Goal: Task Accomplishment & Management: Manage account settings

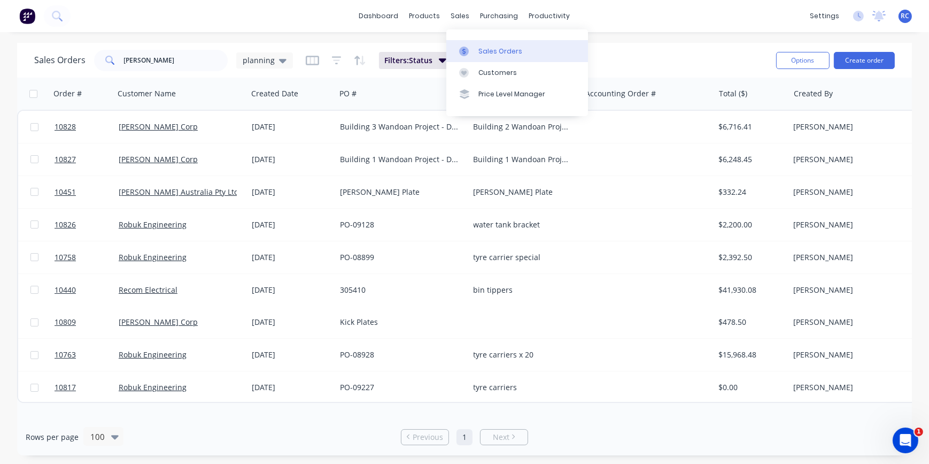
click at [479, 48] on div "Sales Orders" at bounding box center [501, 52] width 44 height 10
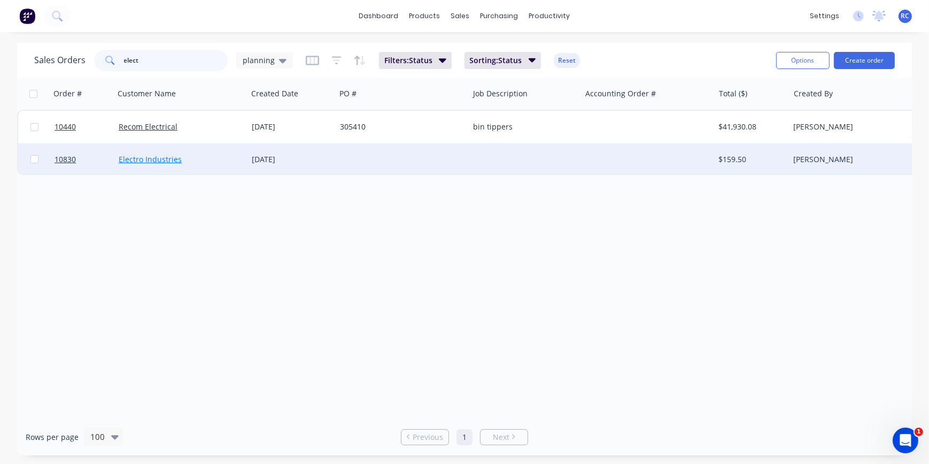
type input "elect"
click at [144, 160] on link "Electro Industries" at bounding box center [150, 159] width 63 height 10
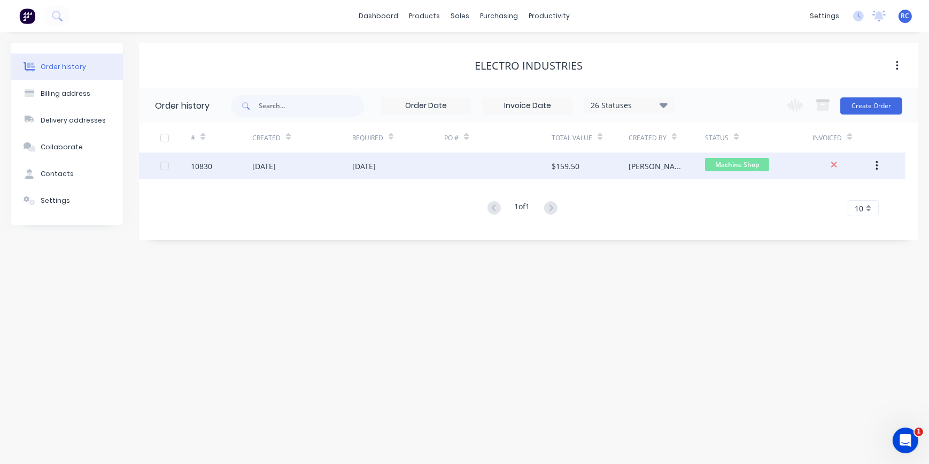
click at [299, 163] on div "[DATE]" at bounding box center [302, 165] width 100 height 27
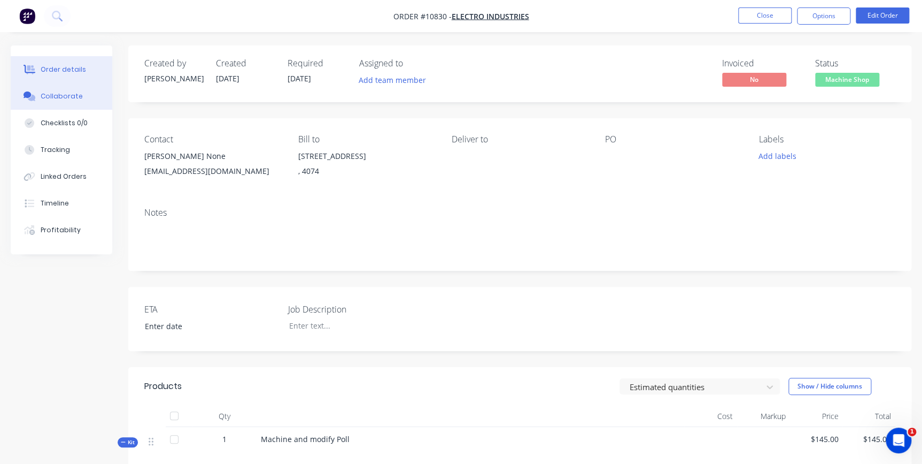
click at [61, 91] on div "Collaborate" at bounding box center [62, 96] width 42 height 10
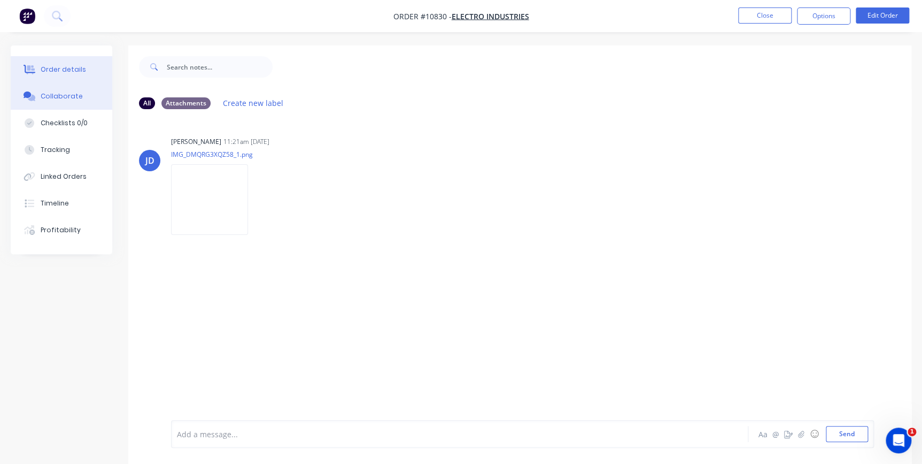
click at [45, 75] on button "Order details" at bounding box center [62, 69] width 102 height 27
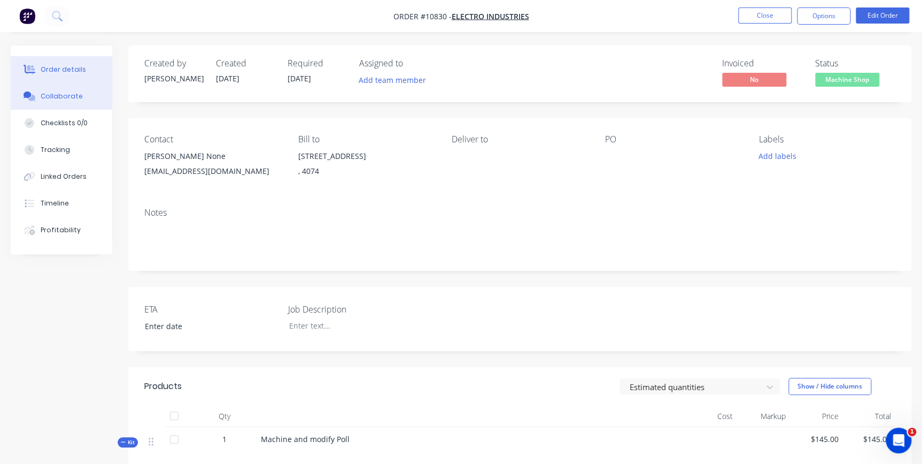
click at [49, 97] on div "Collaborate" at bounding box center [62, 96] width 42 height 10
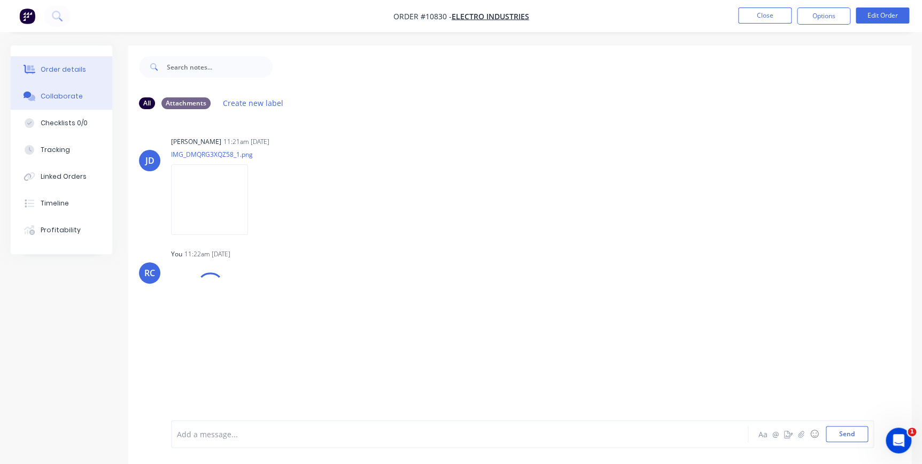
click at [52, 71] on div "Order details" at bounding box center [63, 70] width 45 height 10
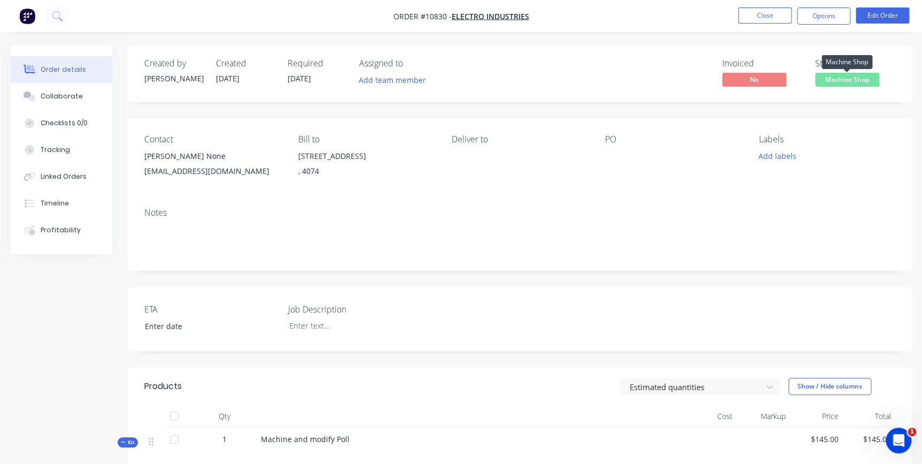
click at [841, 80] on span "Machine Shop" at bounding box center [847, 79] width 64 height 13
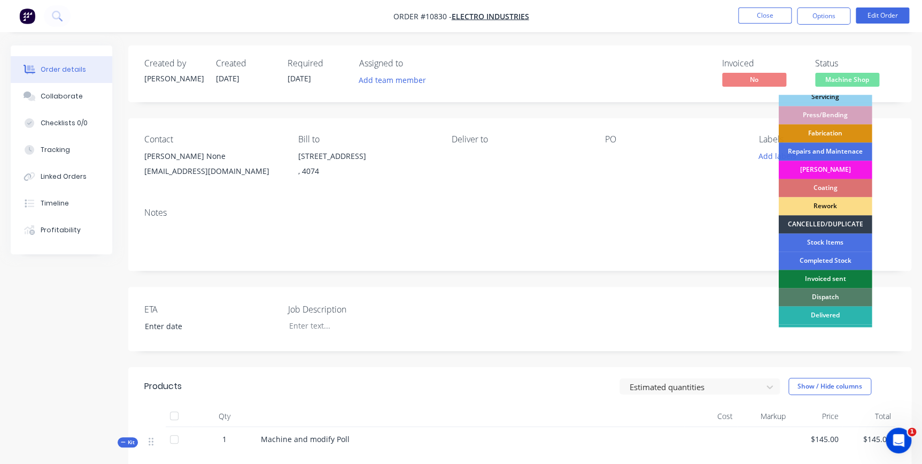
scroll to position [132, 0]
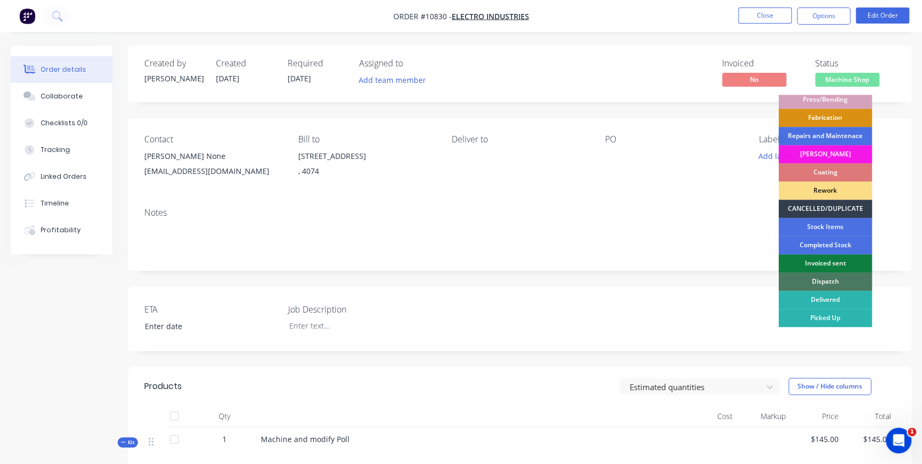
click at [842, 281] on div "Dispatch" at bounding box center [825, 281] width 94 height 18
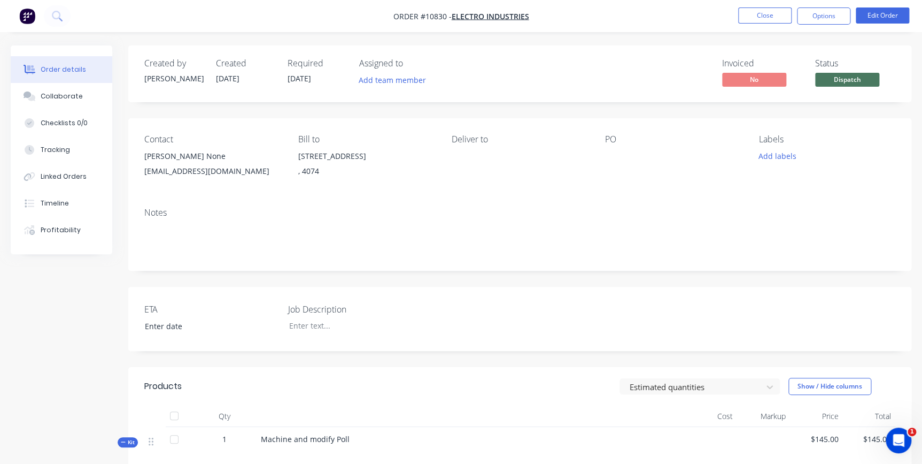
click at [313, 165] on div ", 4074" at bounding box center [366, 171] width 136 height 15
click at [321, 152] on div "[STREET_ADDRESS]" at bounding box center [366, 156] width 136 height 15
click at [184, 164] on div "[EMAIL_ADDRESS][DOMAIN_NAME]" at bounding box center [212, 171] width 136 height 15
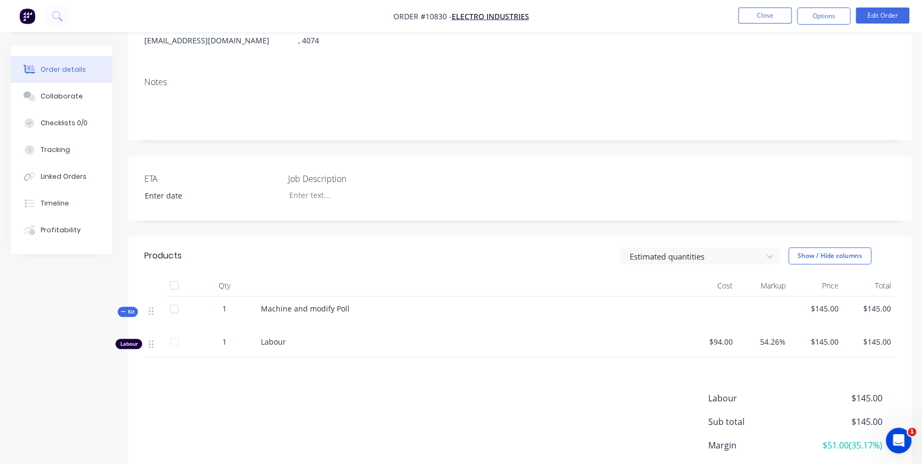
scroll to position [214, 0]
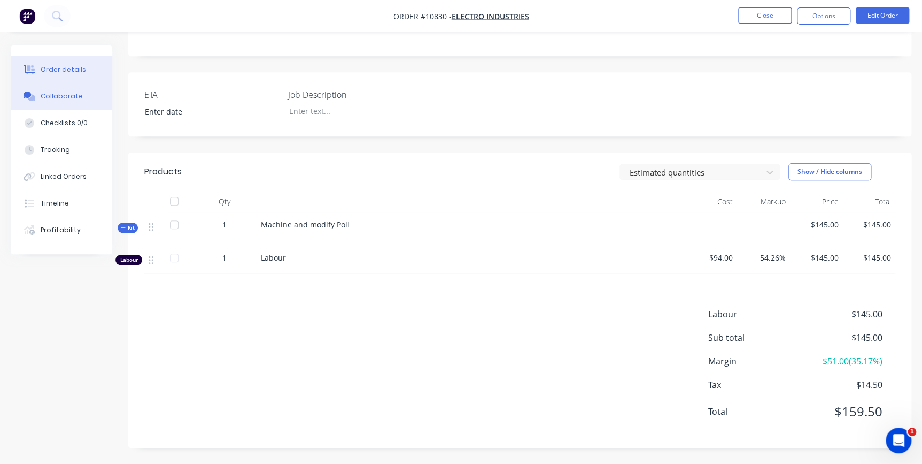
click at [63, 96] on div "Collaborate" at bounding box center [62, 96] width 42 height 10
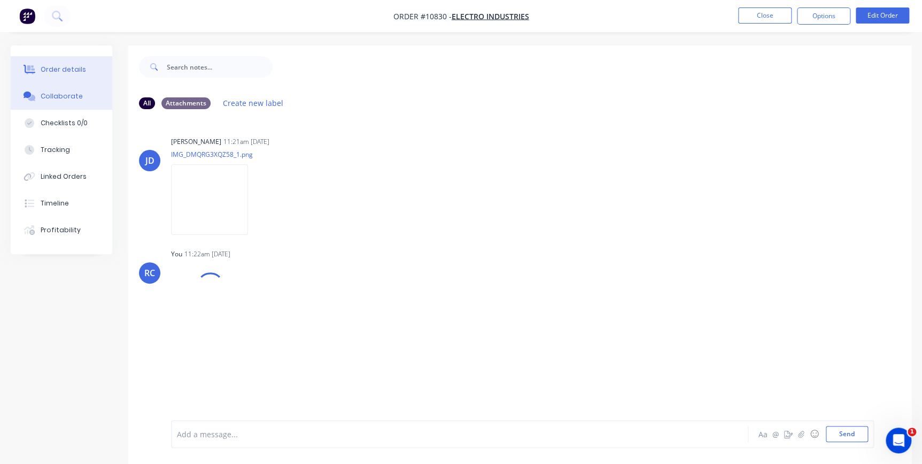
click at [54, 75] on button "Order details" at bounding box center [62, 69] width 102 height 27
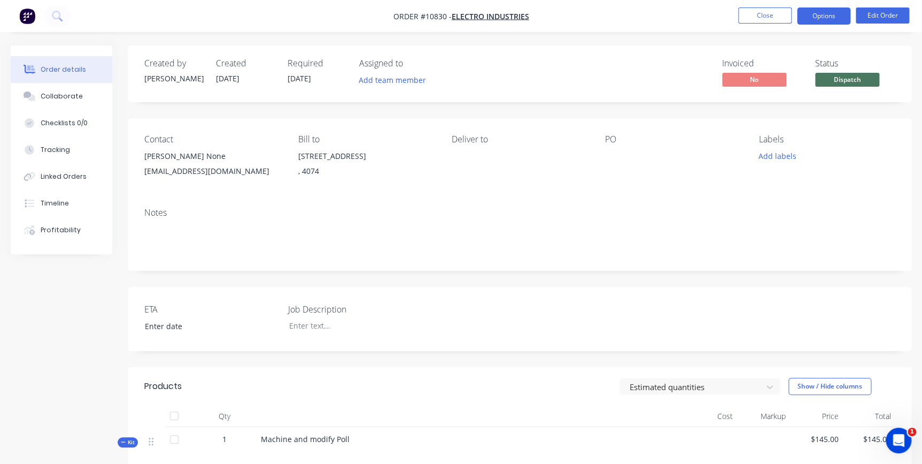
click at [825, 20] on button "Options" at bounding box center [823, 15] width 53 height 17
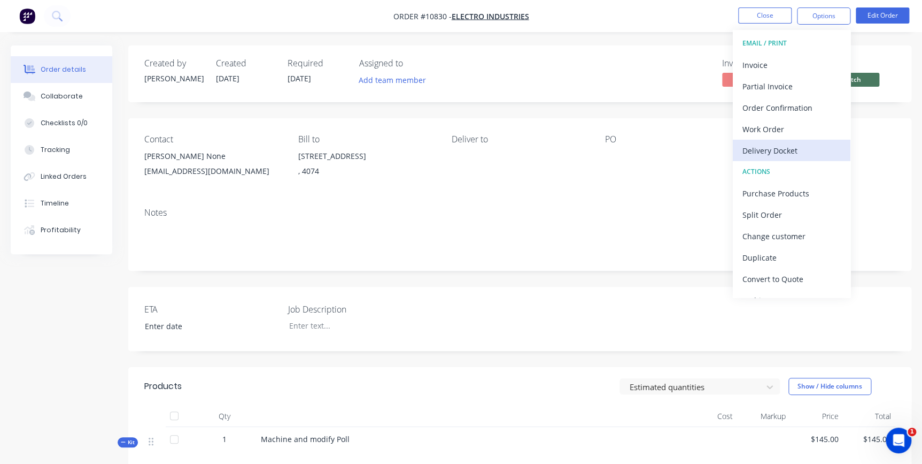
click at [774, 143] on div "Delivery Docket" at bounding box center [792, 151] width 98 height 16
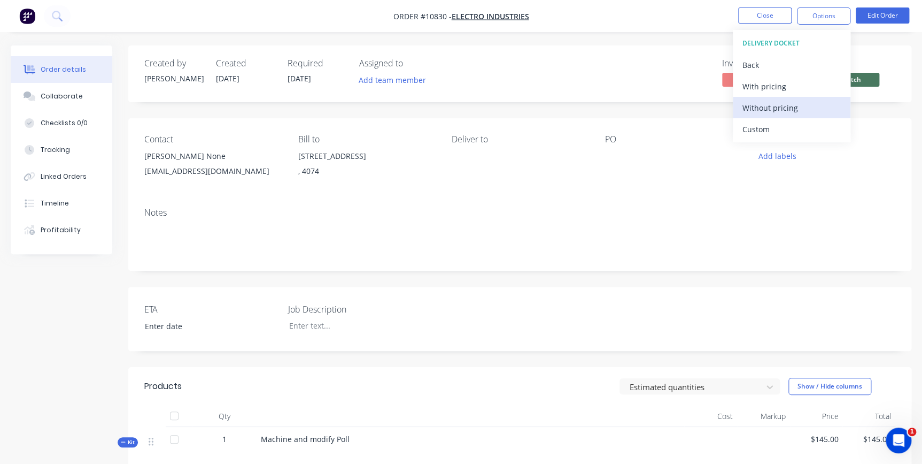
click at [767, 101] on div "Without pricing" at bounding box center [792, 108] width 98 height 16
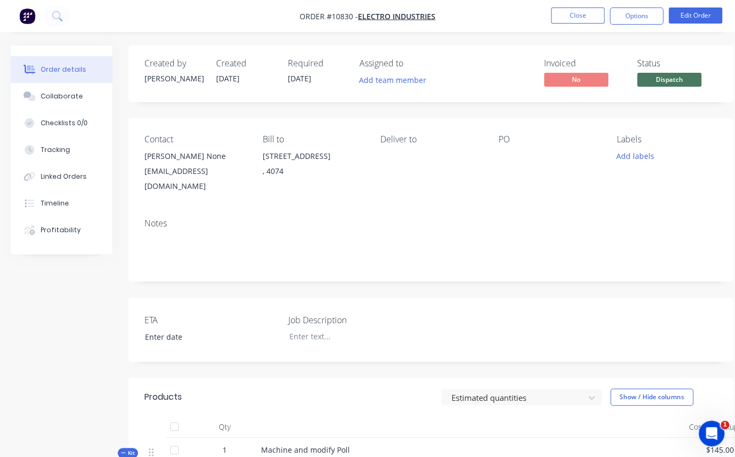
click at [540, 75] on div "Invoiced No Status Dispatch" at bounding box center [591, 73] width 251 height 31
click at [585, 13] on button "Close" at bounding box center [577, 15] width 53 height 16
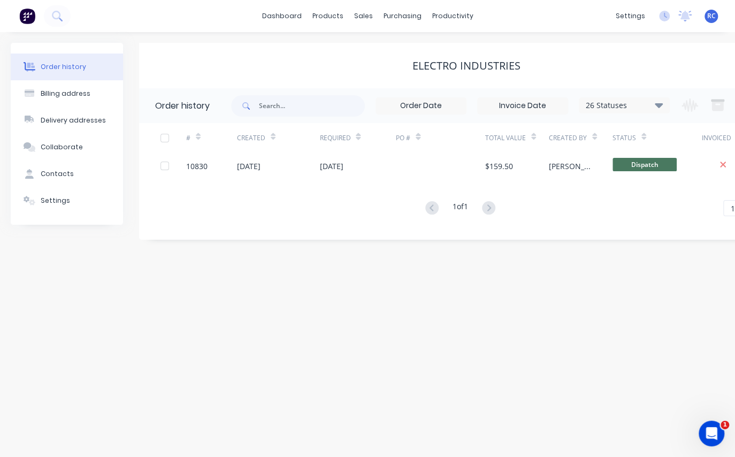
click at [214, 348] on div "Order history Billing address Delivery addresses Collaborate Contacts Settings …" at bounding box center [367, 244] width 735 height 425
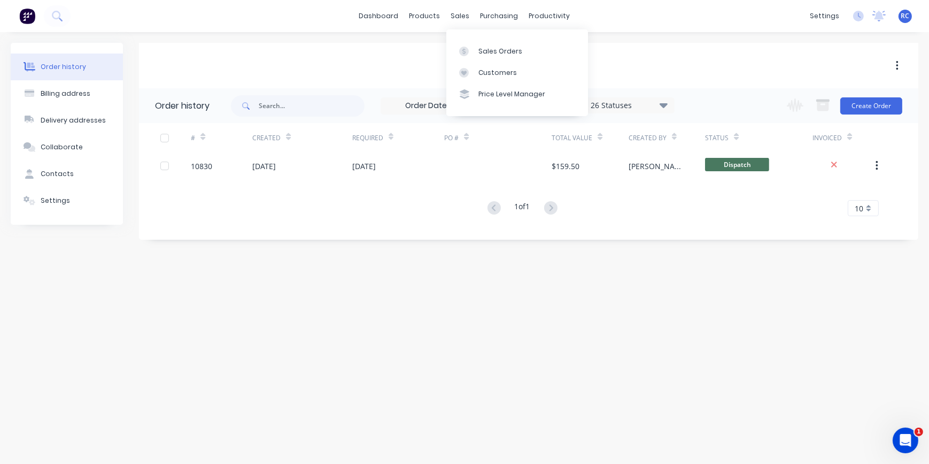
drag, startPoint x: 463, startPoint y: 16, endPoint x: 469, endPoint y: 38, distance: 23.2
click at [463, 24] on div "dashboard products sales purchasing productivity dashboard products Product Cat…" at bounding box center [464, 16] width 929 height 32
click at [480, 57] on link "Sales Orders" at bounding box center [517, 50] width 142 height 21
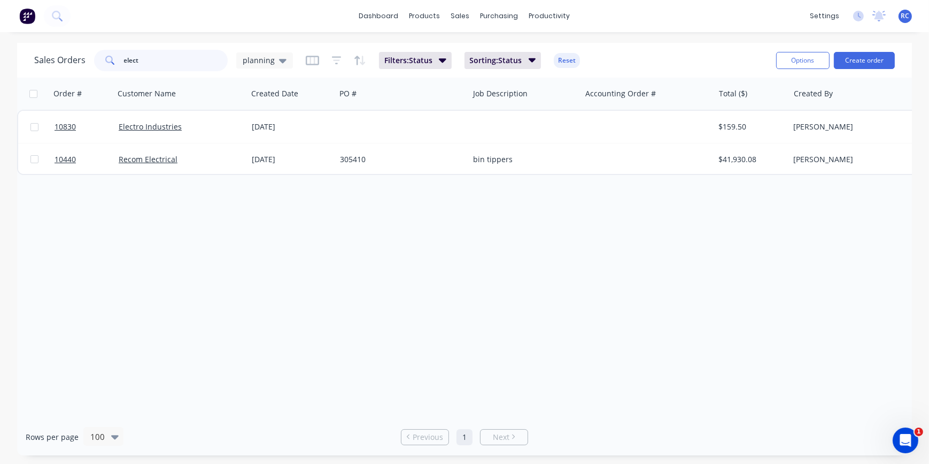
drag, startPoint x: 219, startPoint y: 59, endPoint x: 28, endPoint y: 52, distance: 191.5
click at [28, 52] on div "Sales Orders elect planning Filters: Status Sorting: Status Reset Options Creat…" at bounding box center [464, 60] width 895 height 35
type input "rentco"
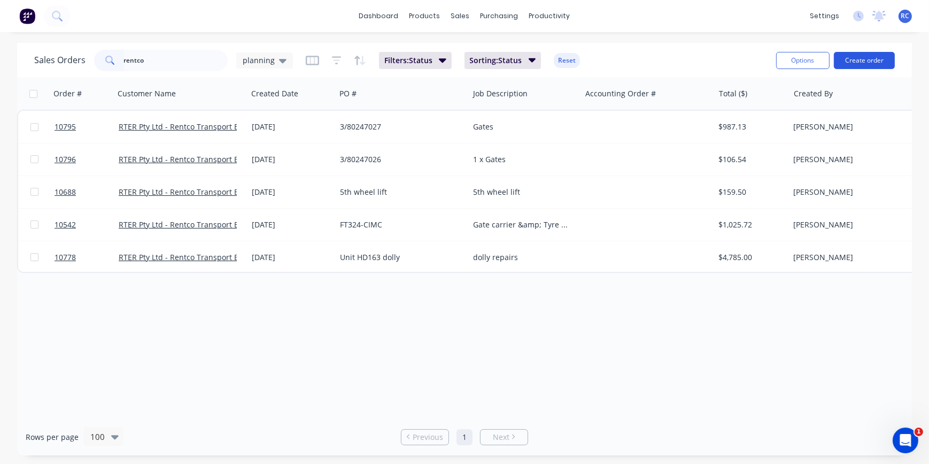
click at [867, 60] on button "Create order" at bounding box center [864, 60] width 61 height 17
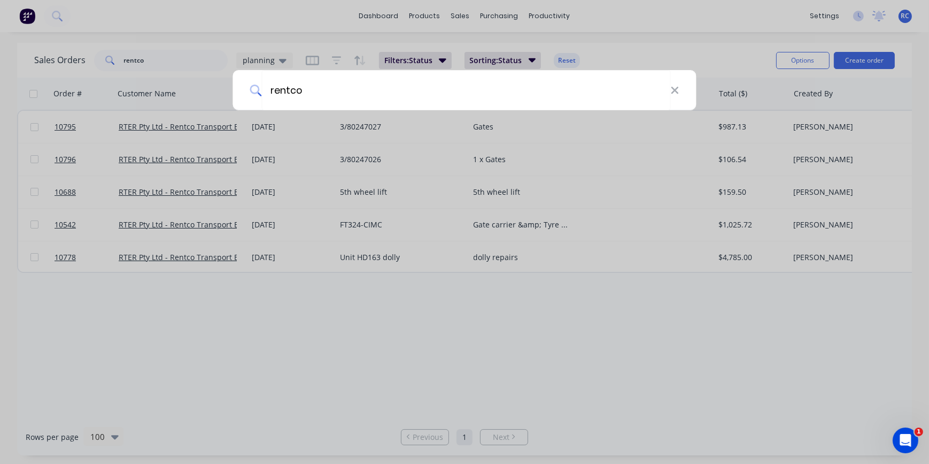
type input "rentco"
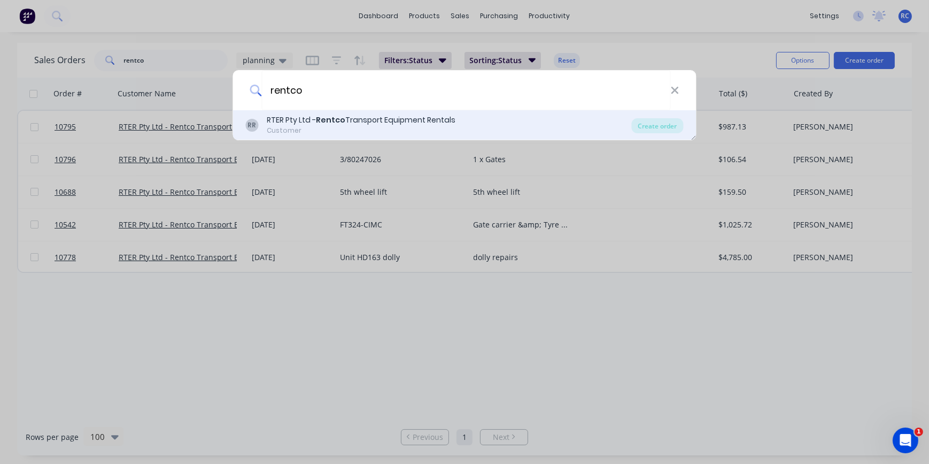
click at [334, 133] on div "Customer" at bounding box center [361, 131] width 189 height 10
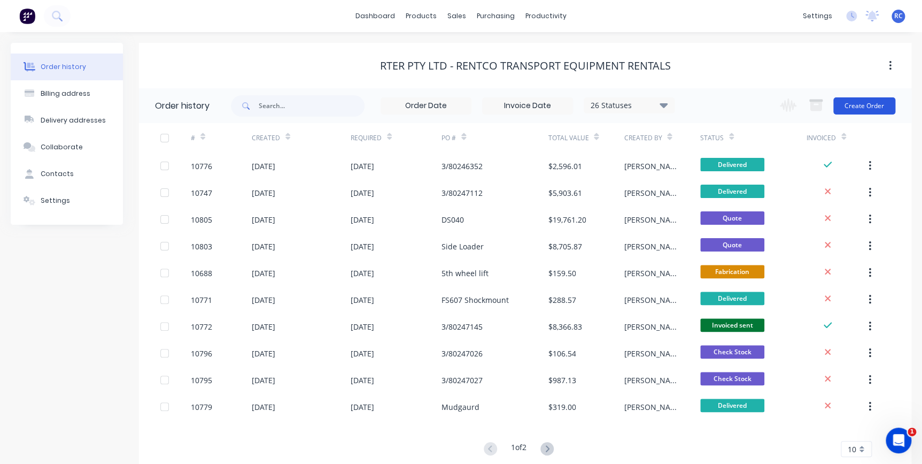
click at [870, 106] on button "Create Order" at bounding box center [865, 105] width 62 height 17
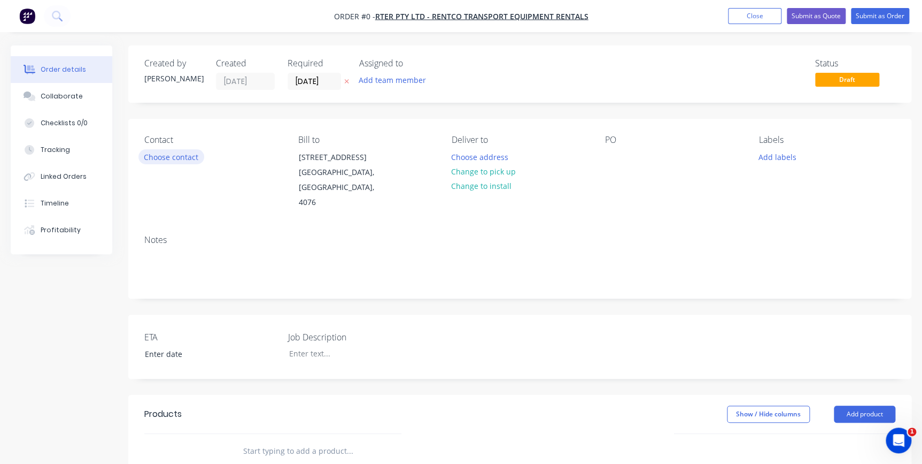
click at [155, 157] on button "Choose contact" at bounding box center [171, 156] width 66 height 14
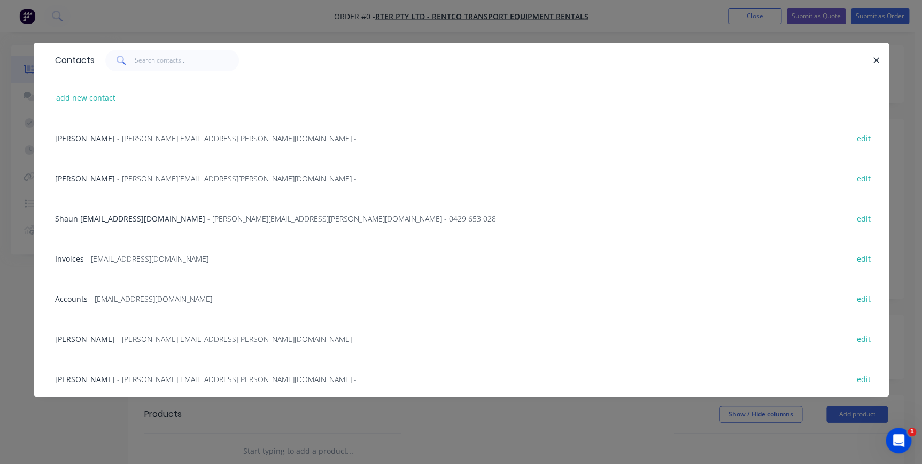
click at [96, 183] on div "[PERSON_NAME] - [PERSON_NAME][EMAIL_ADDRESS][PERSON_NAME][DOMAIN_NAME] - edit" at bounding box center [461, 178] width 823 height 40
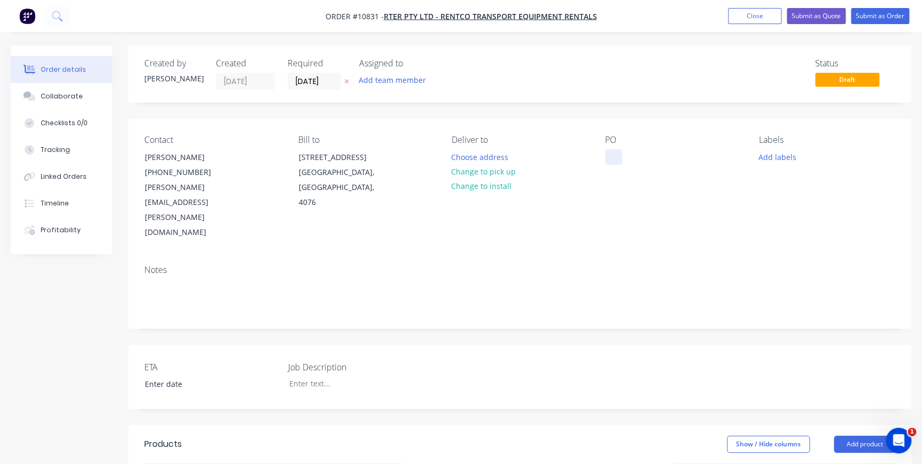
click at [611, 151] on div at bounding box center [613, 157] width 17 height 16
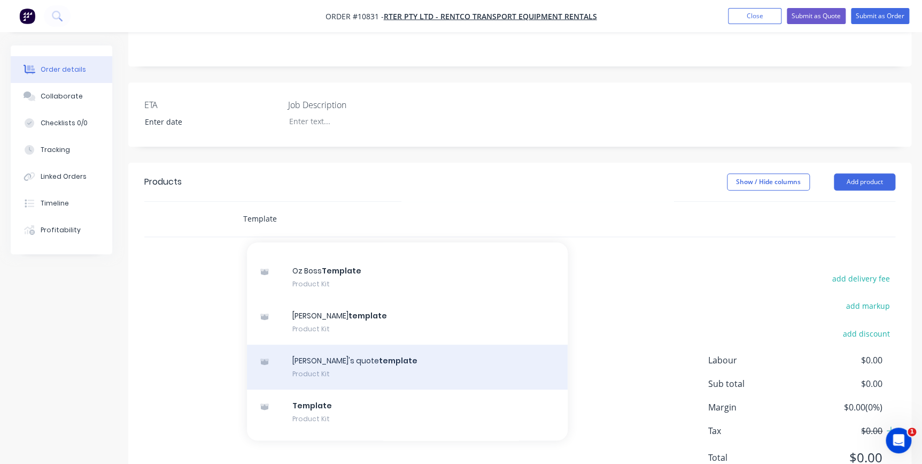
scroll to position [145, 0]
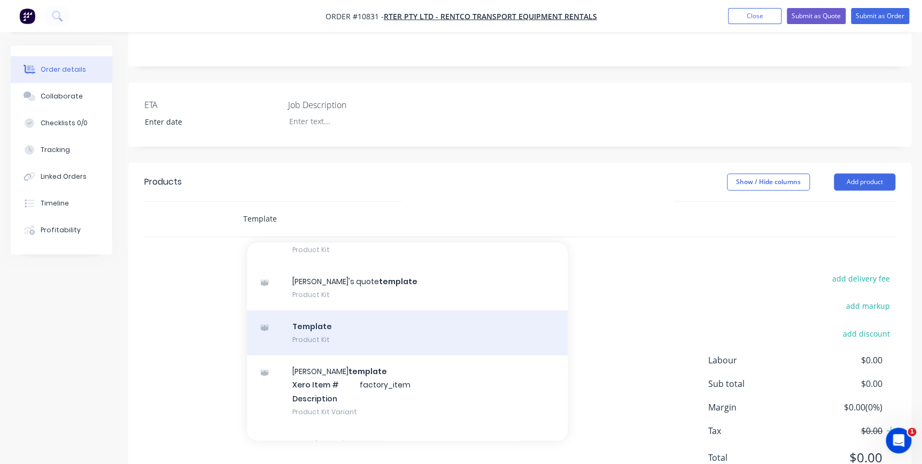
type input "Template"
click at [322, 310] on div "Template Product Kit" at bounding box center [407, 332] width 321 height 45
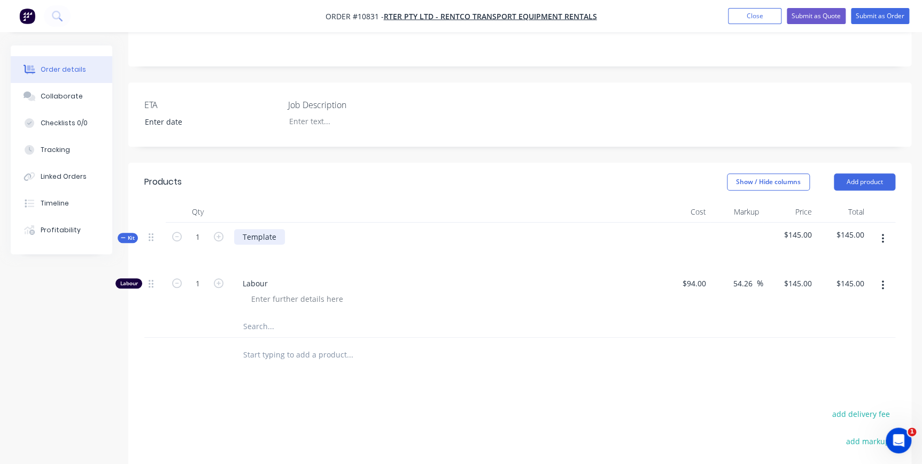
click at [287, 222] on div "Template" at bounding box center [444, 245] width 428 height 47
drag, startPoint x: 281, startPoint y: 190, endPoint x: 225, endPoint y: 174, distance: 58.4
click at [229, 222] on div "Kit 1 Template $145.00 $145.00" at bounding box center [519, 245] width 751 height 47
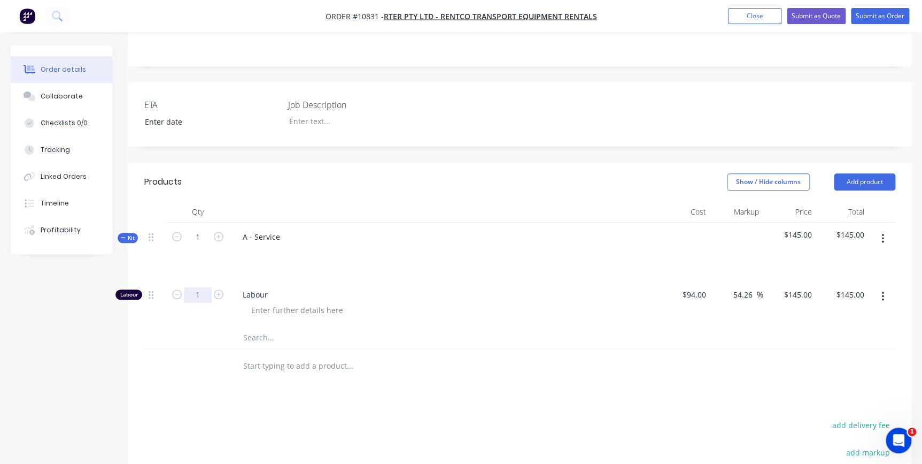
click at [209, 280] on div "1" at bounding box center [198, 303] width 64 height 47
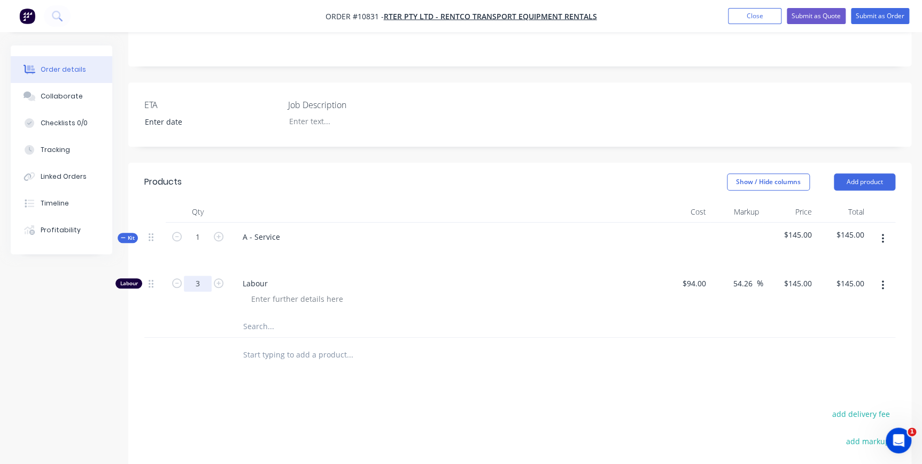
type input "3"
type input "$435.00"
click at [348, 222] on div "A - Service" at bounding box center [444, 245] width 428 height 47
click at [202, 275] on input "3" at bounding box center [198, 283] width 28 height 16
type input "2.5"
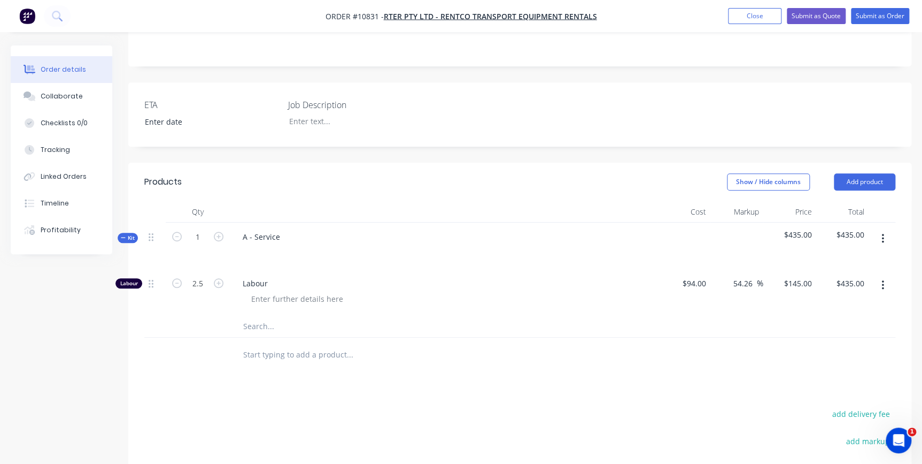
type input "$362.50"
click at [318, 277] on span "Labour" at bounding box center [448, 282] width 411 height 11
click at [882, 233] on icon "button" at bounding box center [883, 239] width 3 height 12
click at [829, 302] on div "Duplicate" at bounding box center [845, 310] width 82 height 16
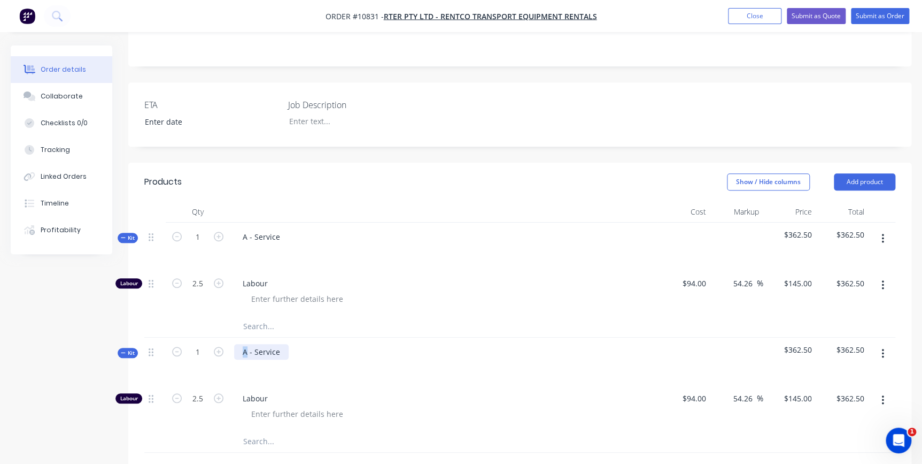
drag, startPoint x: 246, startPoint y: 306, endPoint x: 240, endPoint y: 304, distance: 6.8
click at [240, 344] on div "A - Service" at bounding box center [261, 352] width 55 height 16
click at [887, 344] on button "button" at bounding box center [882, 353] width 25 height 19
click at [855, 417] on div "Duplicate" at bounding box center [845, 425] width 82 height 16
click at [245, 459] on div "B - Service" at bounding box center [261, 467] width 55 height 16
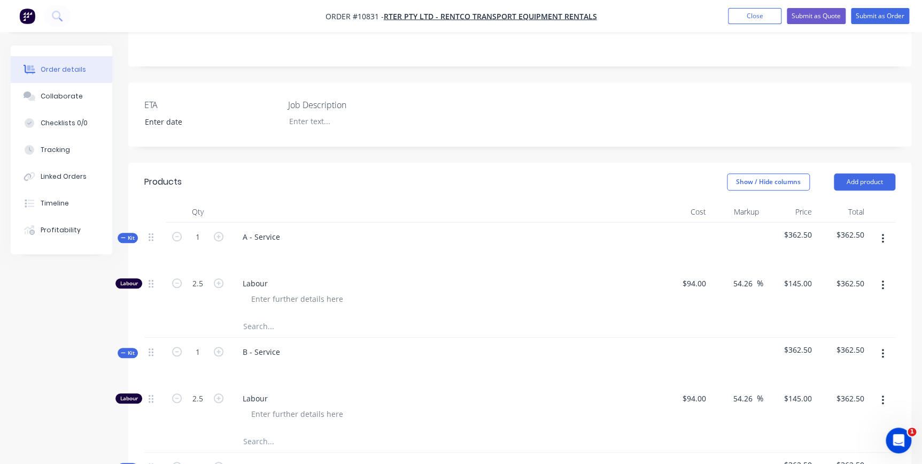
click at [203, 390] on input "2.5" at bounding box center [198, 398] width 28 height 16
type input "3"
type input "6.5"
type input "$942.50"
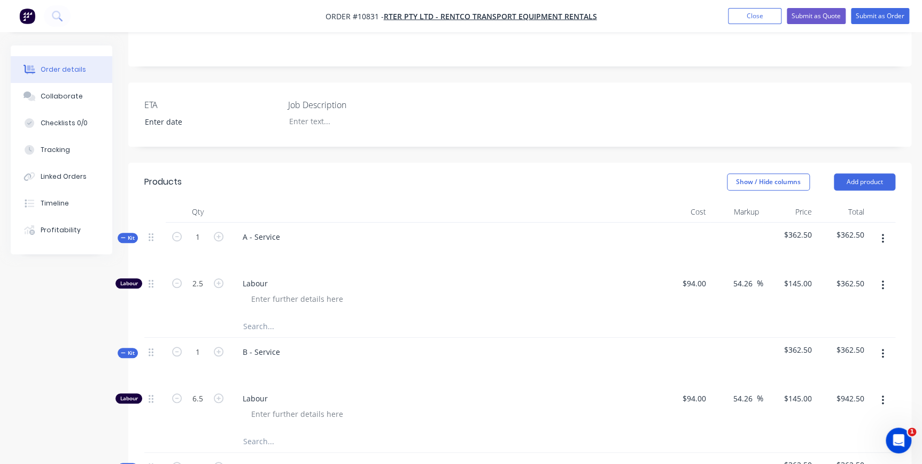
click at [341, 384] on div "Labour" at bounding box center [444, 407] width 428 height 47
click at [200, 390] on input "6.5" at bounding box center [198, 398] width 28 height 16
type input "6"
type input "$870.00"
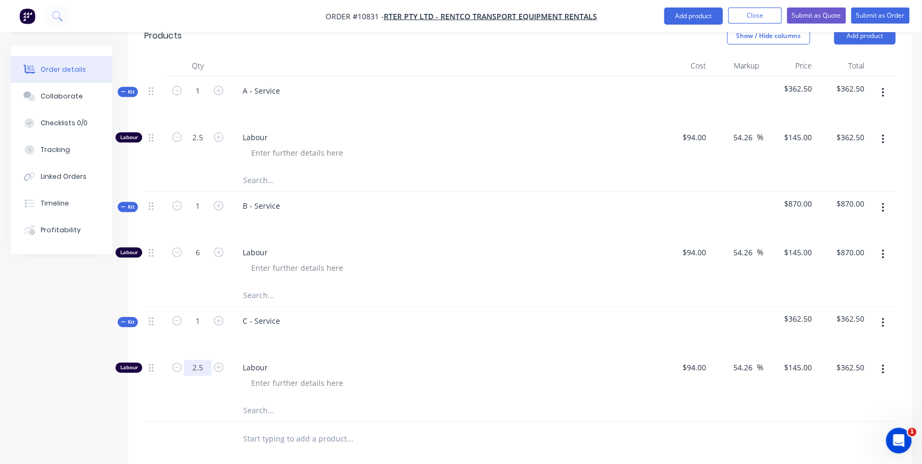
click at [209, 359] on input "2.5" at bounding box center [198, 367] width 28 height 16
type input "11"
type input "$1,595.00"
click at [261, 306] on div "C - Service" at bounding box center [444, 329] width 428 height 47
click at [198, 359] on input "11" at bounding box center [198, 367] width 28 height 16
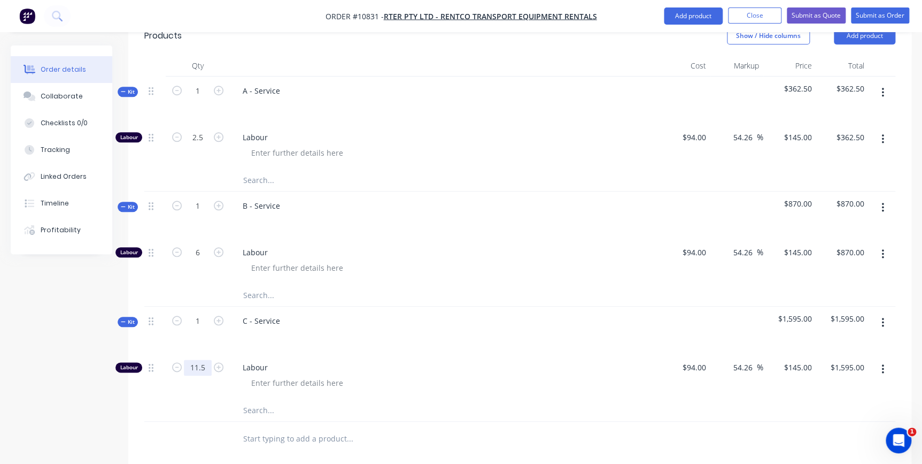
type input "11.5"
type input "$1,667.50"
click at [318, 353] on div "Labour" at bounding box center [444, 376] width 428 height 47
click at [195, 359] on input "11.5" at bounding box center [198, 367] width 28 height 16
type input "11.8"
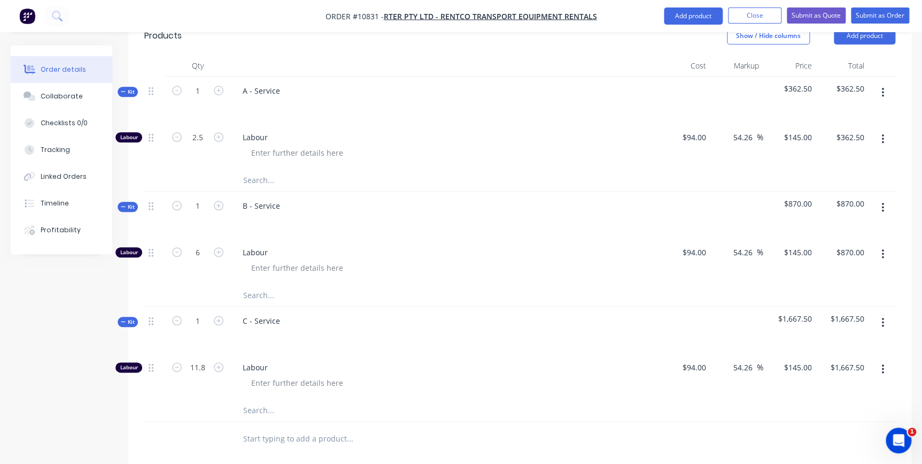
type input "$1,711.00"
click at [212, 360] on button "button" at bounding box center [219, 365] width 14 height 11
type input "12.8"
type input "$1,856.00"
click at [193, 359] on input "12.8" at bounding box center [198, 367] width 28 height 16
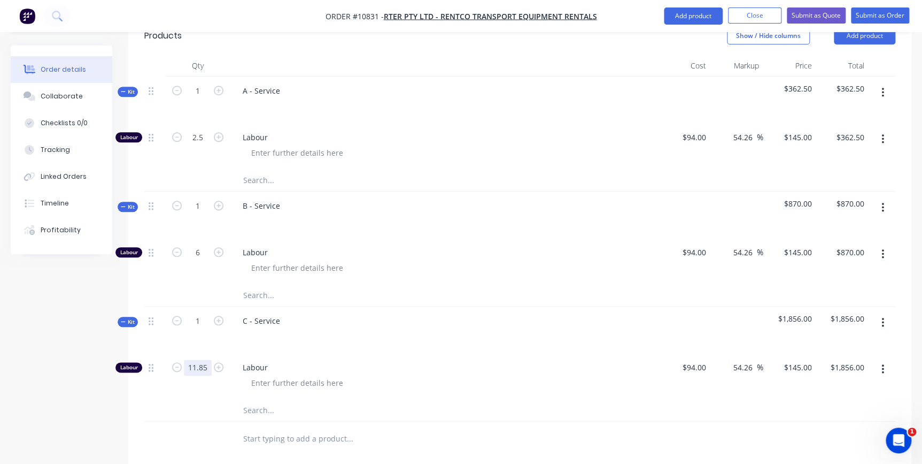
type input "11.85"
type input "$1,718.25"
click at [508, 399] on div at bounding box center [394, 409] width 321 height 21
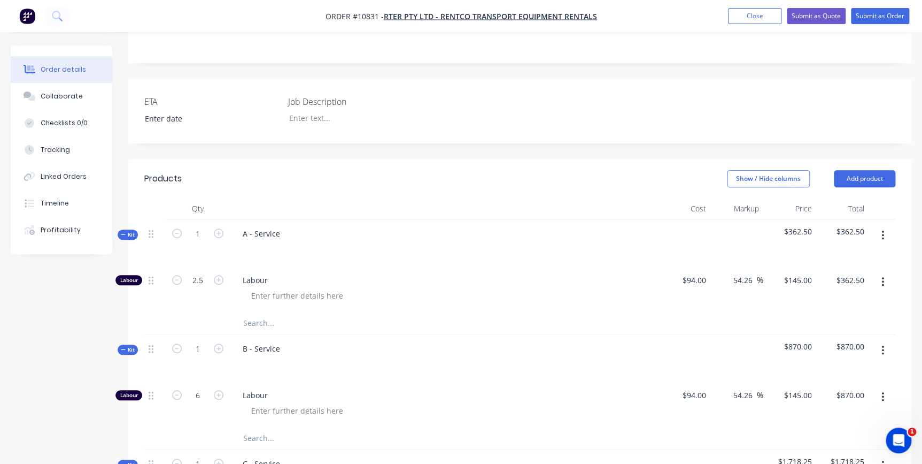
scroll to position [291, 0]
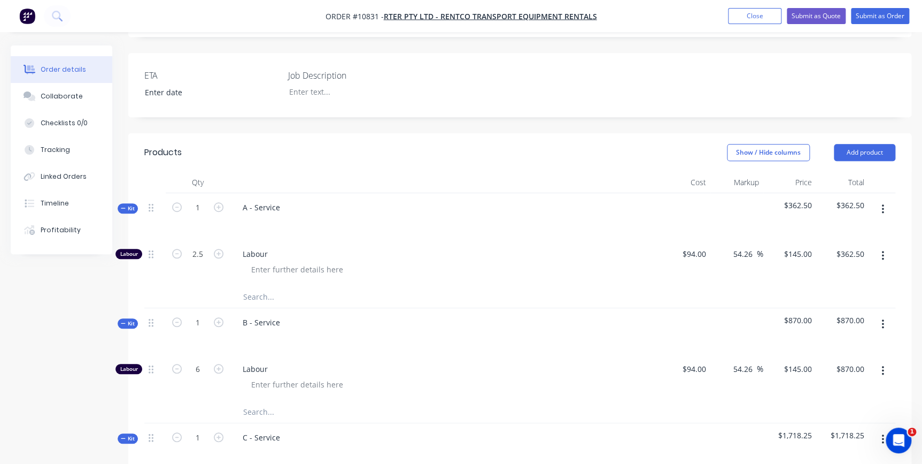
click at [908, 325] on div "Qty Cost Markup Price Total Kit 1 A - Service $362.50 $362.50 Labour 2.5 Labour…" at bounding box center [519, 372] width 783 height 401
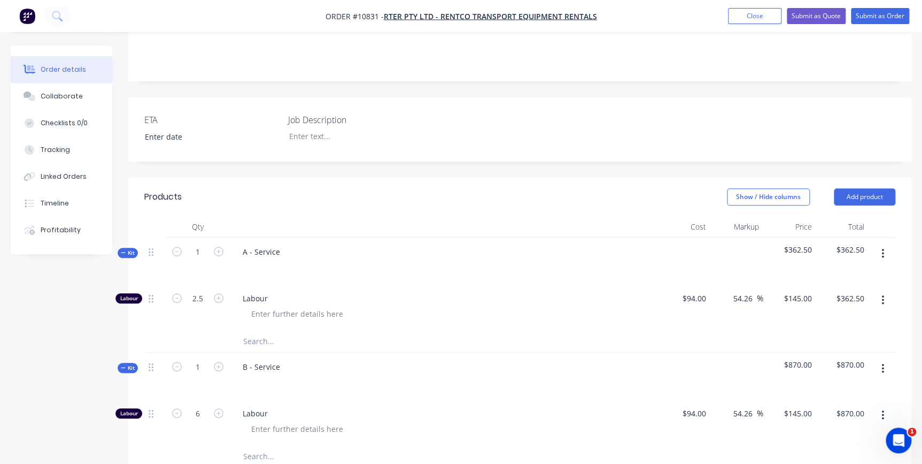
scroll to position [0, 0]
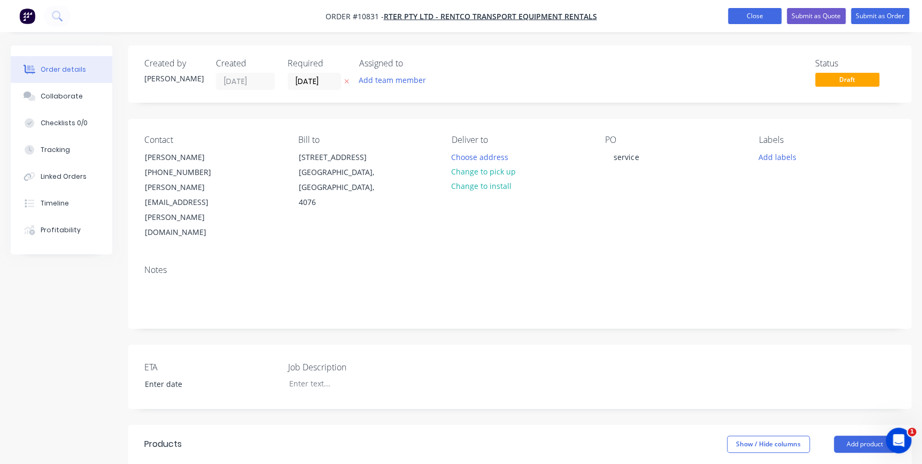
click at [738, 17] on button "Close" at bounding box center [754, 16] width 53 height 16
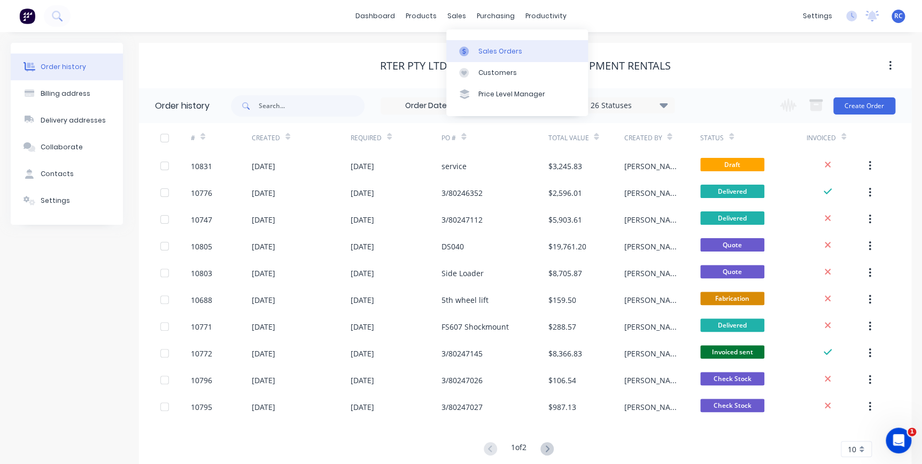
click at [475, 51] on div at bounding box center [467, 52] width 16 height 10
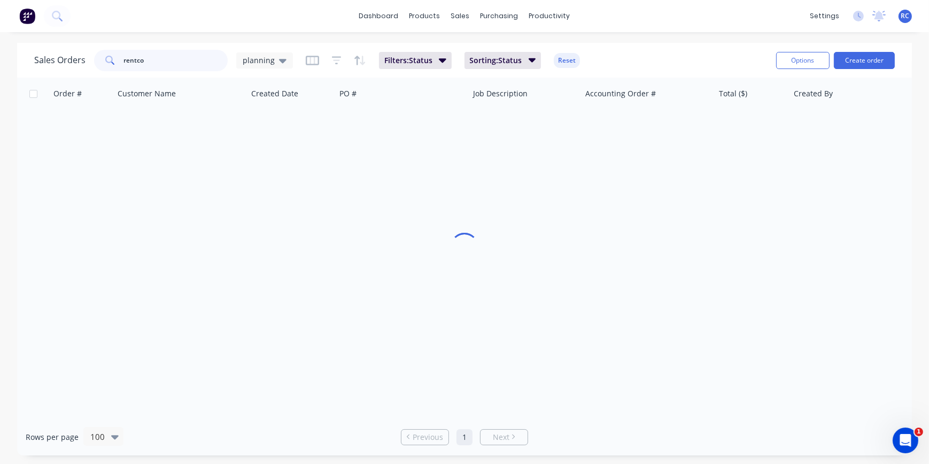
drag, startPoint x: 182, startPoint y: 64, endPoint x: 0, endPoint y: 53, distance: 182.6
click at [0, 53] on html "dashboard products sales purchasing productivity dashboard products Product Cat…" at bounding box center [464, 232] width 929 height 464
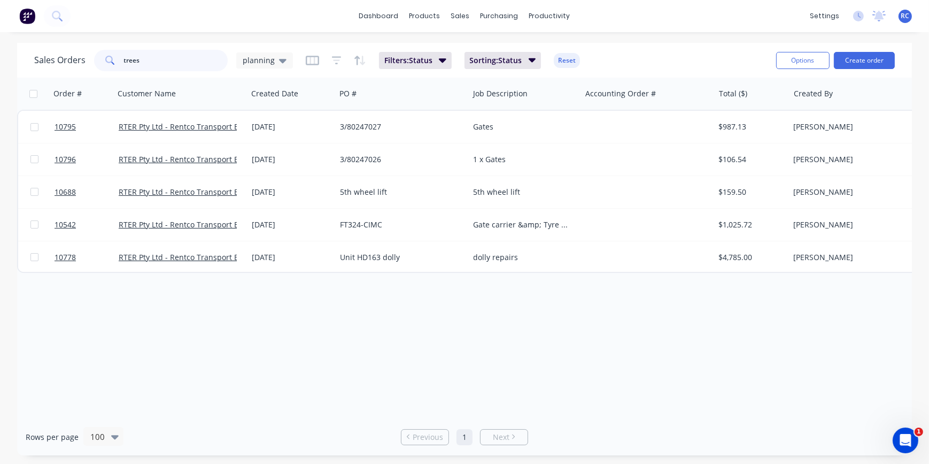
type input "trees"
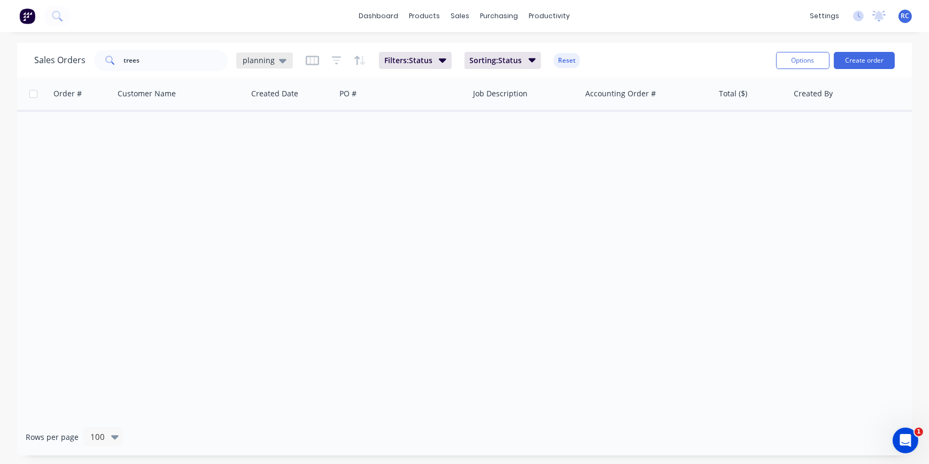
click at [274, 57] on div "planning" at bounding box center [265, 61] width 44 height 10
click at [252, 199] on button "all jobs" at bounding box center [301, 194] width 122 height 12
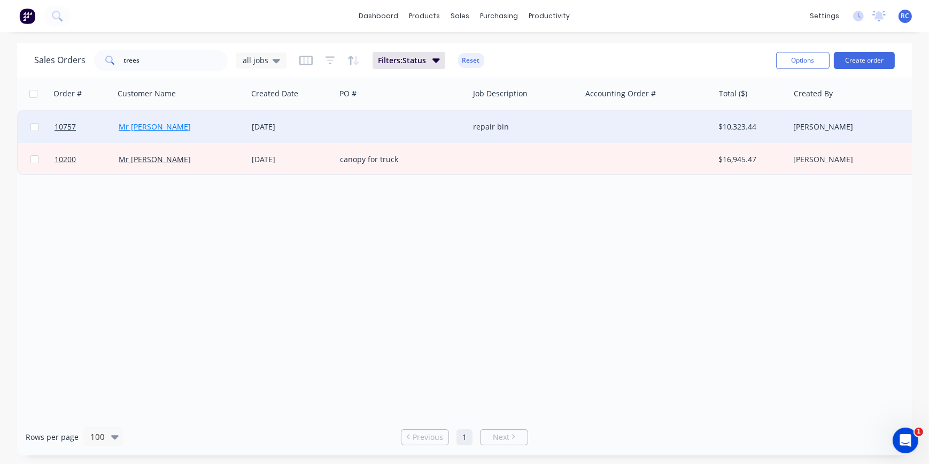
click at [143, 128] on link "Mr Tree" at bounding box center [155, 126] width 72 height 10
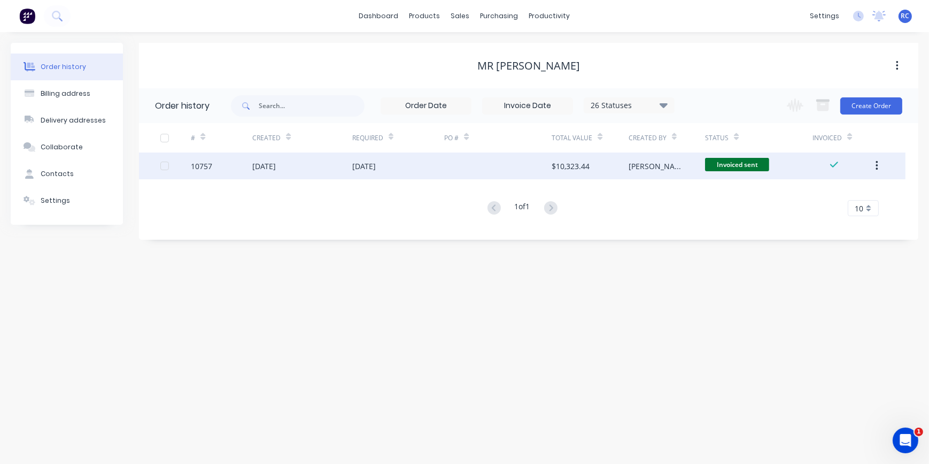
click at [201, 164] on div "10757" at bounding box center [201, 165] width 21 height 11
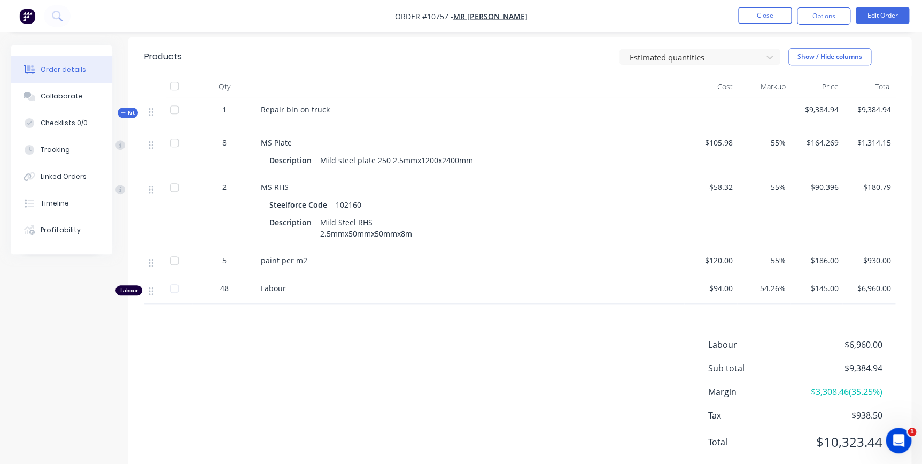
scroll to position [360, 0]
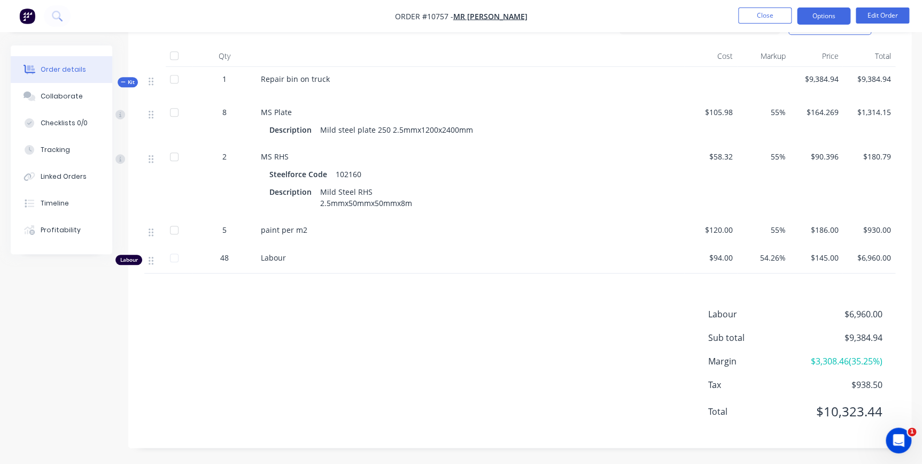
click at [824, 16] on button "Options" at bounding box center [823, 15] width 53 height 17
click at [602, 343] on div "Labour $6,960.00 Sub total $9,384.94 Margin $3,308.46 ( 35.25 %) Tax $938.50 To…" at bounding box center [519, 369] width 751 height 124
click at [21, 304] on div "Created by Sarah Created 18/09/25 Required 09/09/25 Assigned to Add team member…" at bounding box center [461, 75] width 901 height 778
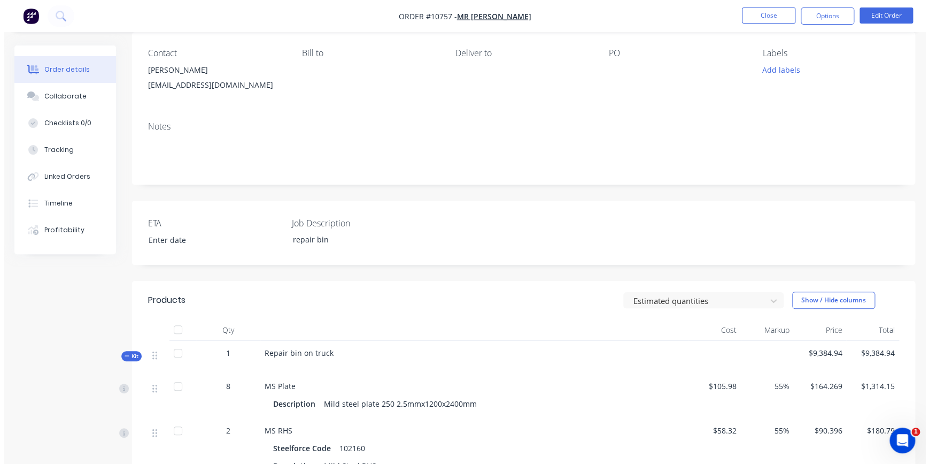
scroll to position [0, 0]
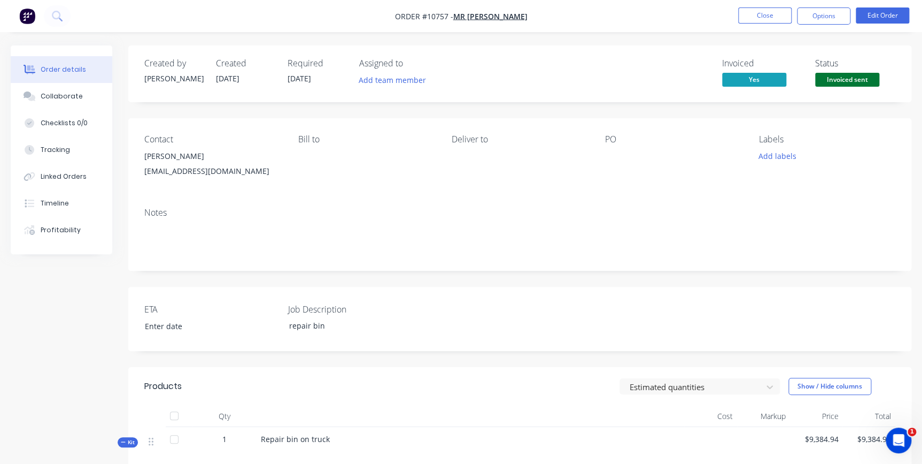
click at [747, 6] on nav "Order #10757 - Mr Tree Close Options Edit Order" at bounding box center [461, 16] width 922 height 32
click at [747, 12] on button "Close" at bounding box center [764, 15] width 53 height 16
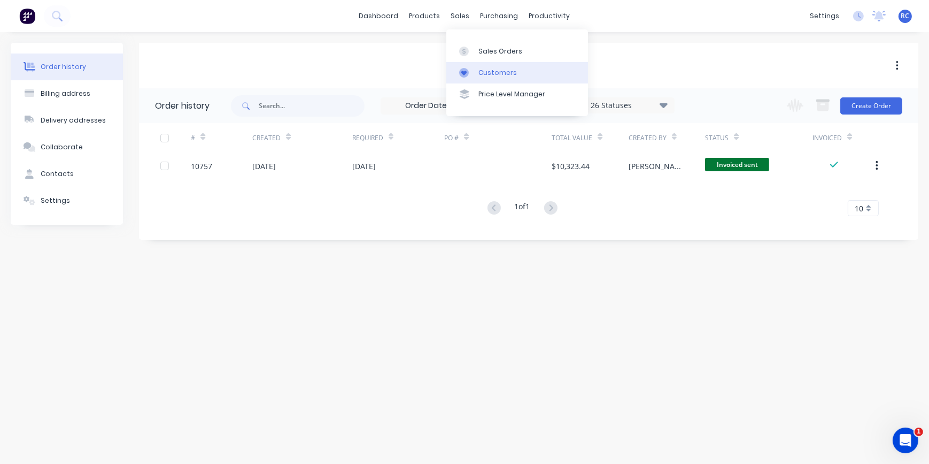
click at [476, 72] on link "Customers" at bounding box center [517, 72] width 142 height 21
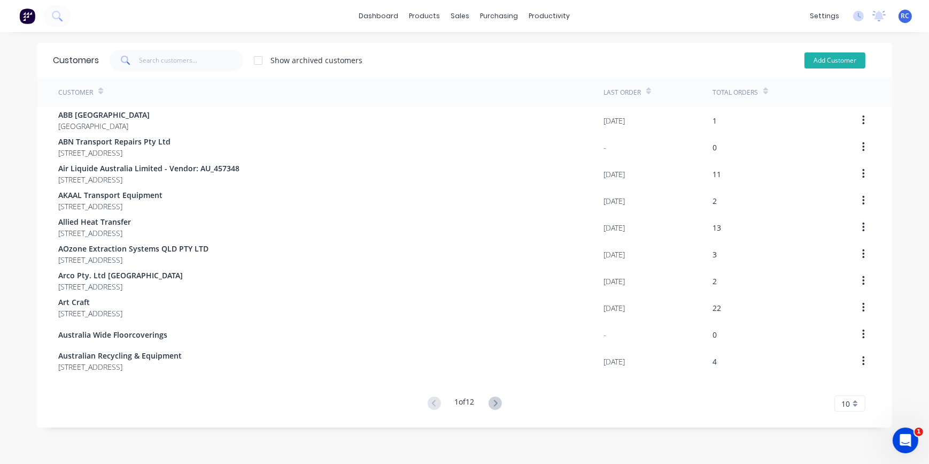
click at [853, 61] on button "Add Customer" at bounding box center [835, 60] width 61 height 16
select select "AU"
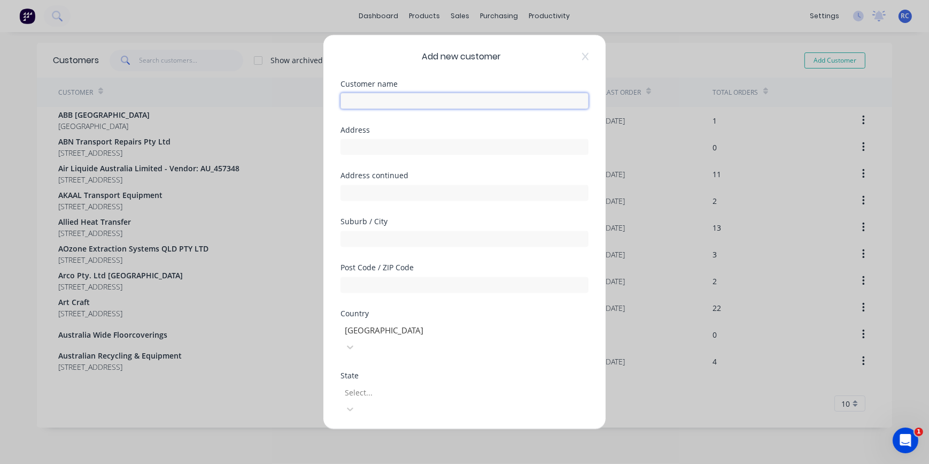
drag, startPoint x: 354, startPoint y: 101, endPoint x: 327, endPoint y: 36, distance: 70.4
click at [354, 101] on input "text" at bounding box center [465, 100] width 248 height 16
paste input "Frampton Builders"
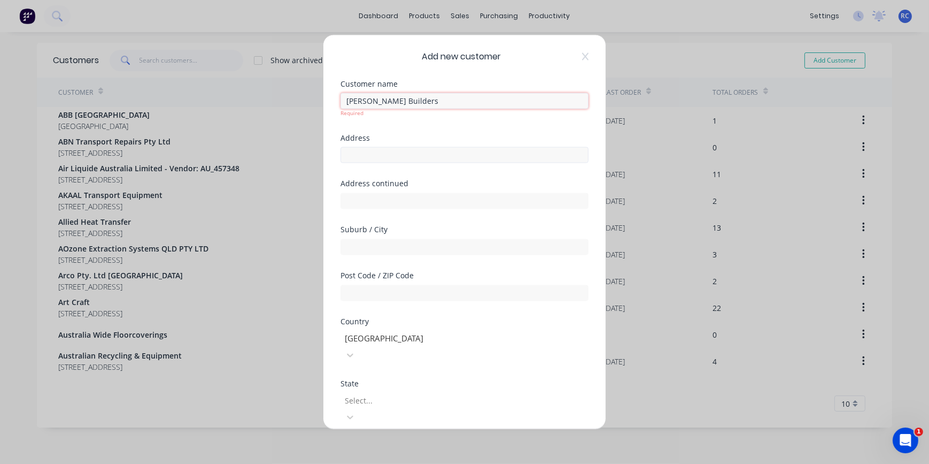
type input "Frampton Builders"
drag, startPoint x: 375, startPoint y: 156, endPoint x: 371, endPoint y: 143, distance: 12.9
click at [375, 156] on div "Address" at bounding box center [465, 157] width 248 height 46
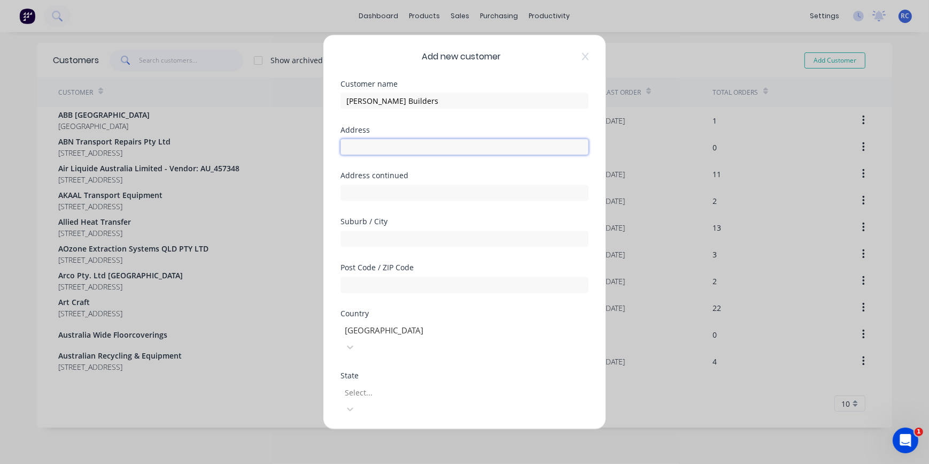
click at [378, 147] on input "text" at bounding box center [465, 146] width 248 height 16
paste input "78 BRAMSTON STREET, TARRAGINDI Queensland 4121"
type input "78 BRAMSTON STREET, TARRAGINDI Queensland 4121"
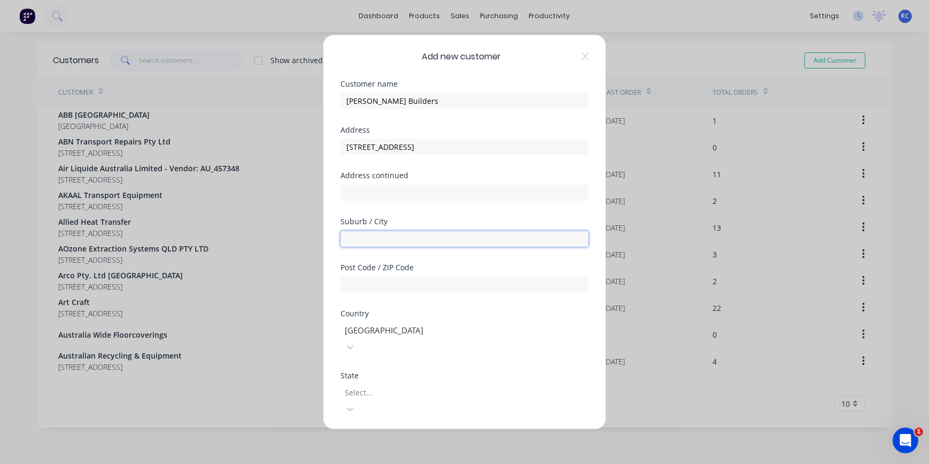
click at [356, 235] on input "text" at bounding box center [465, 238] width 248 height 16
paste input "78 BRAMSTON STREET, TARRAGINDI Queensland 4121"
drag, startPoint x: 428, startPoint y: 240, endPoint x: 321, endPoint y: 234, distance: 107.1
click at [321, 234] on div "Add new customer Customer name Frampton Builders Address 78 BRAMSTON STREET, TA…" at bounding box center [464, 232] width 929 height 464
drag, startPoint x: 390, startPoint y: 238, endPoint x: 453, endPoint y: 236, distance: 63.7
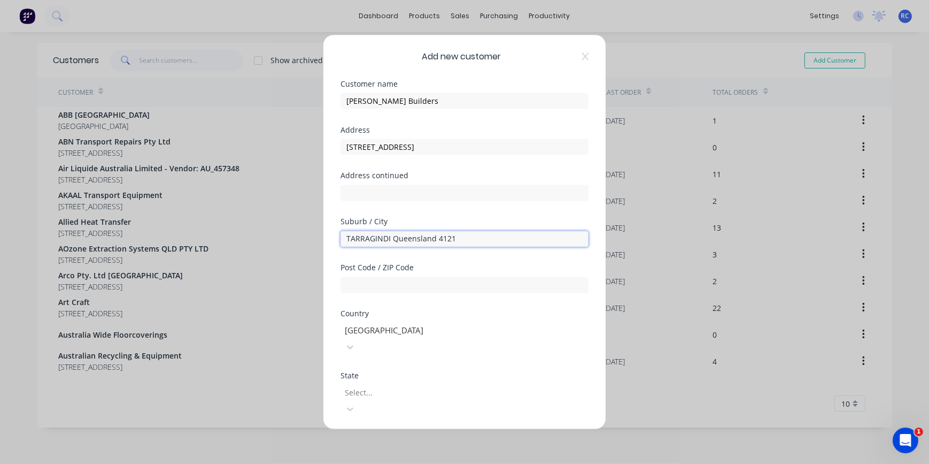
click at [451, 236] on input "TARRAGINDI Queensland 4121" at bounding box center [465, 238] width 248 height 16
type input "TARRAGINDI"
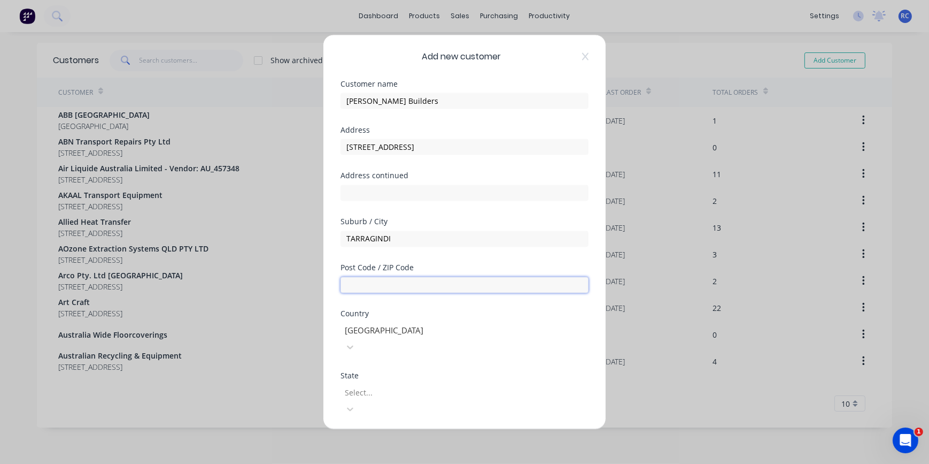
click at [376, 282] on input "text" at bounding box center [465, 284] width 248 height 16
type input "4121"
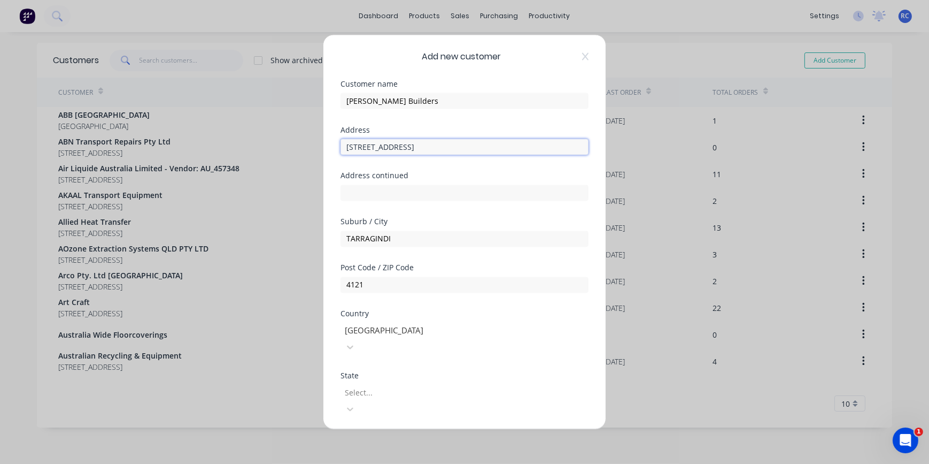
drag, startPoint x: 473, startPoint y: 145, endPoint x: 605, endPoint y: 151, distance: 132.2
click at [604, 149] on div "Add new customer Customer name Frampton Builders Address 78 BRAMSTON STREET, TA…" at bounding box center [464, 232] width 282 height 394
type input "78 BRAMSTON STREET"
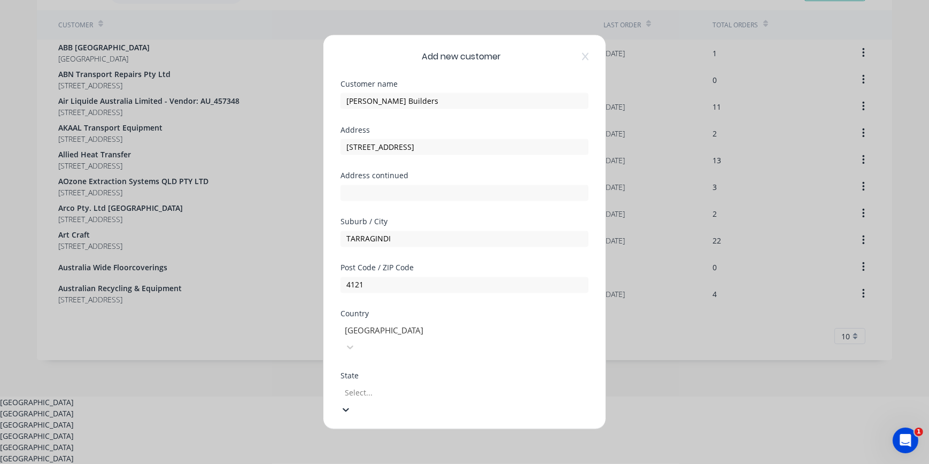
click at [362, 386] on div at bounding box center [421, 392] width 154 height 13
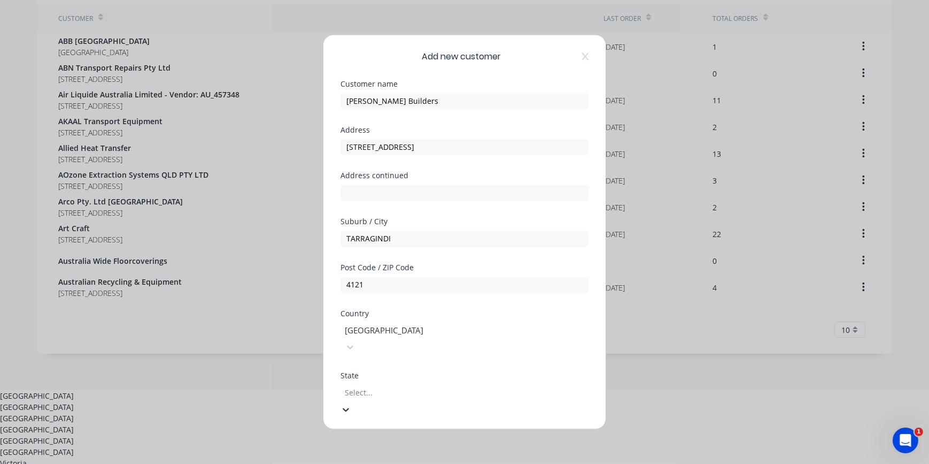
click at [363, 435] on div "Queensland" at bounding box center [464, 428] width 929 height 11
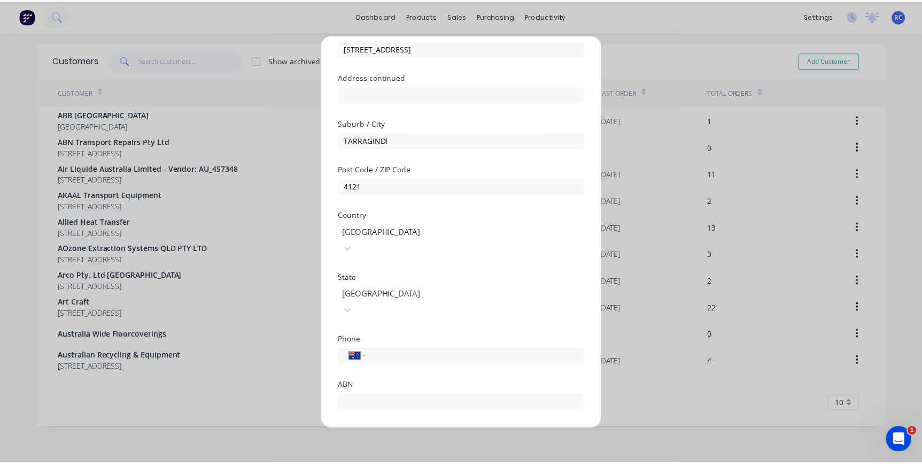
scroll to position [127, 0]
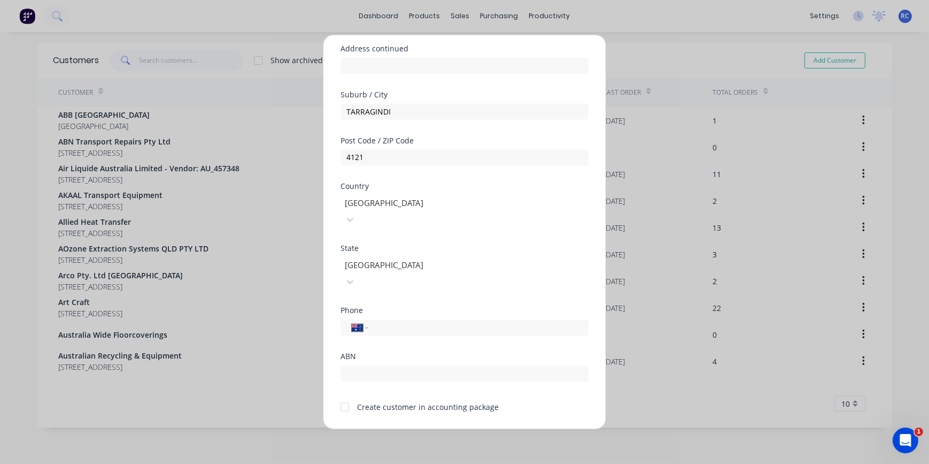
click at [345, 396] on div at bounding box center [344, 406] width 21 height 21
click at [429, 429] on button "Save" at bounding box center [431, 437] width 59 height 17
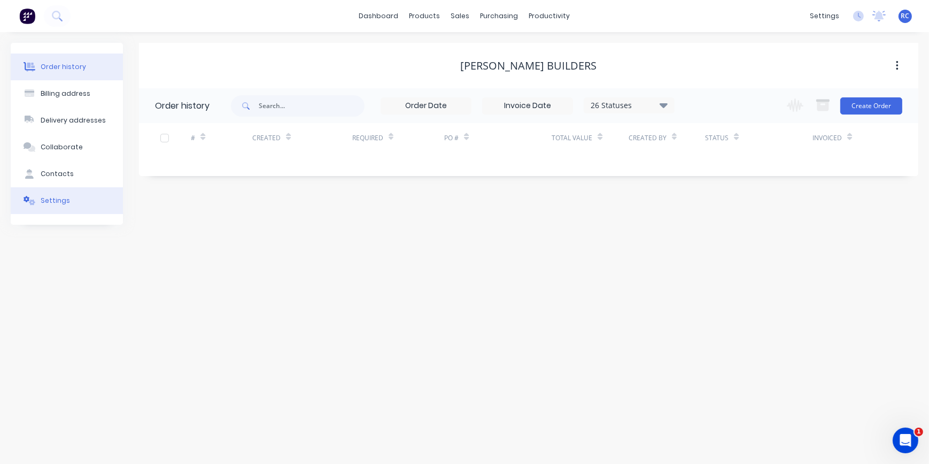
click at [58, 207] on button "Settings" at bounding box center [67, 200] width 112 height 27
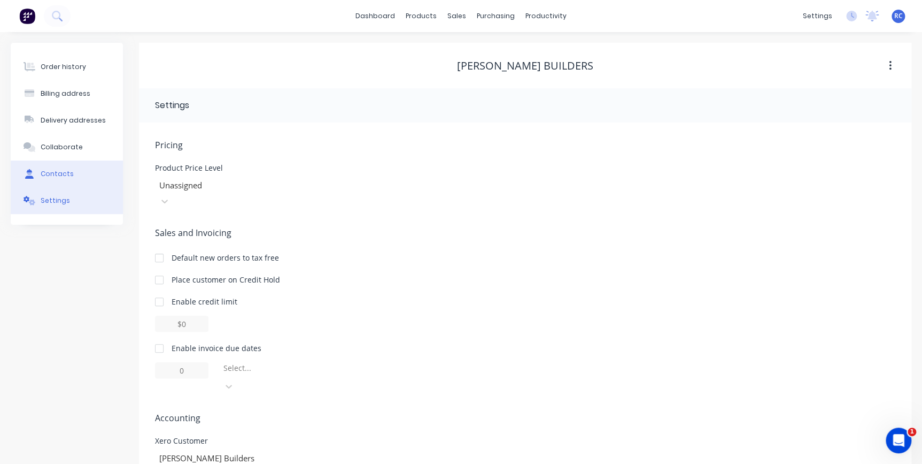
click at [54, 171] on div "Contacts" at bounding box center [57, 174] width 33 height 10
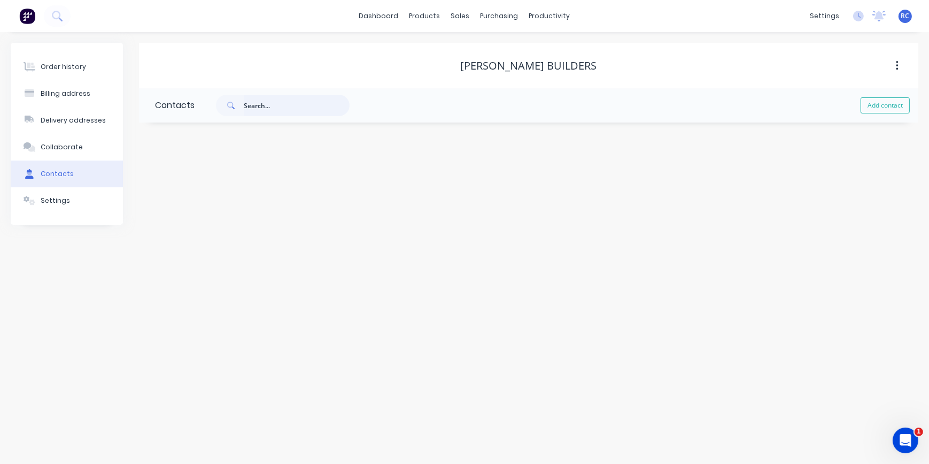
click at [248, 109] on input "text" at bounding box center [297, 105] width 106 height 21
click at [873, 105] on button "Add contact" at bounding box center [885, 105] width 49 height 16
select select "AU"
click at [207, 184] on input "text" at bounding box center [242, 184] width 175 height 16
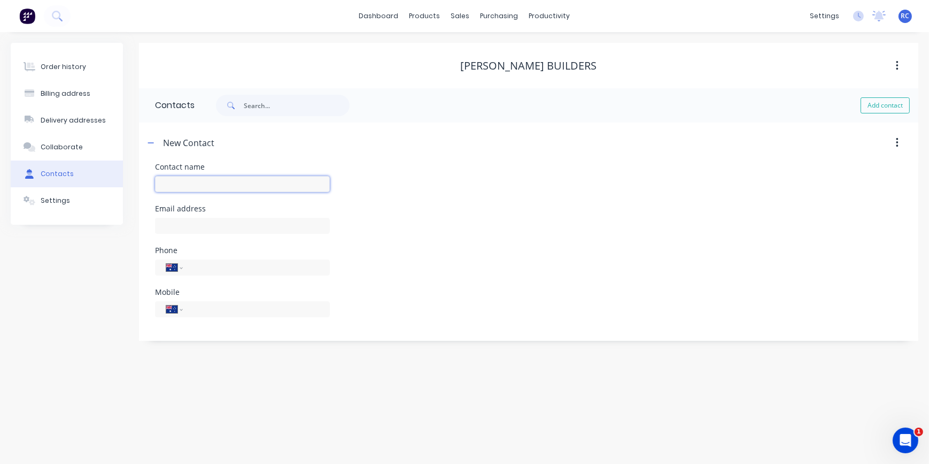
type input "r"
type input "Rod"
select select "AU"
click at [205, 309] on input "tel" at bounding box center [254, 309] width 128 height 12
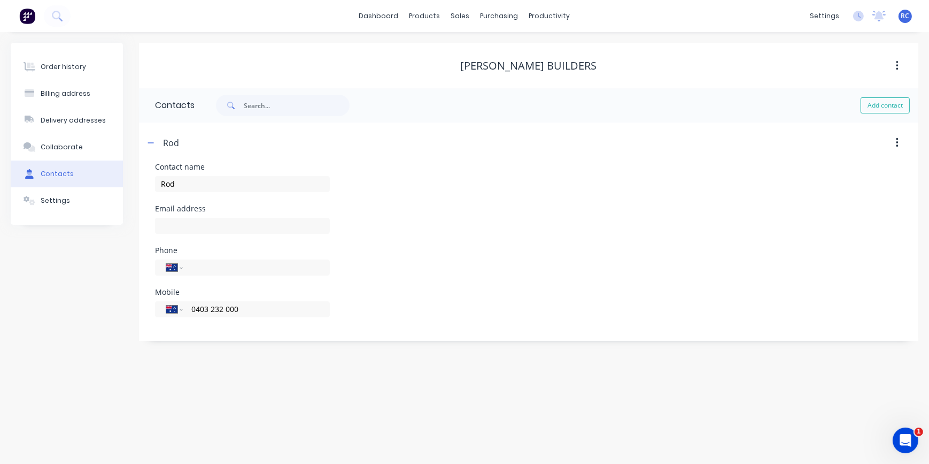
type input "0403 232 000"
click at [201, 217] on div at bounding box center [242, 231] width 175 height 32
click at [201, 223] on input "text" at bounding box center [242, 226] width 175 height 16
type input "rod@framptonbuilders.com.au"
click at [357, 158] on header "Rod" at bounding box center [529, 142] width 780 height 41
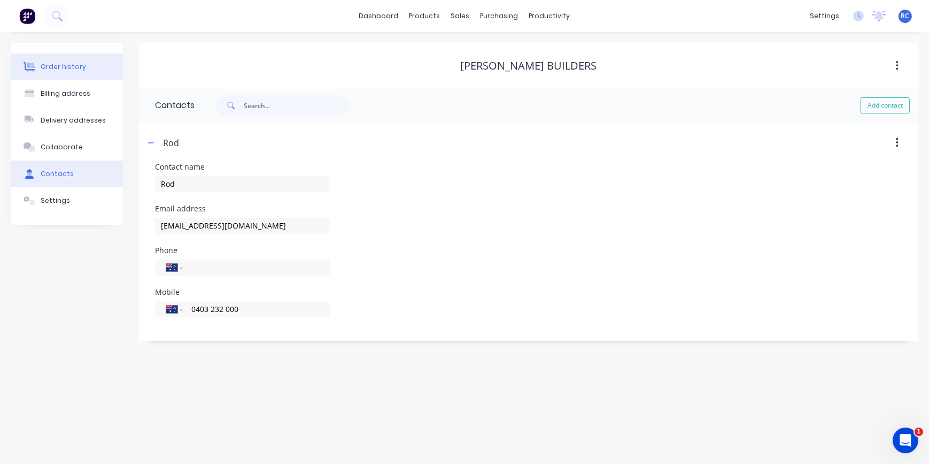
click at [42, 64] on div "Order history" at bounding box center [63, 67] width 45 height 10
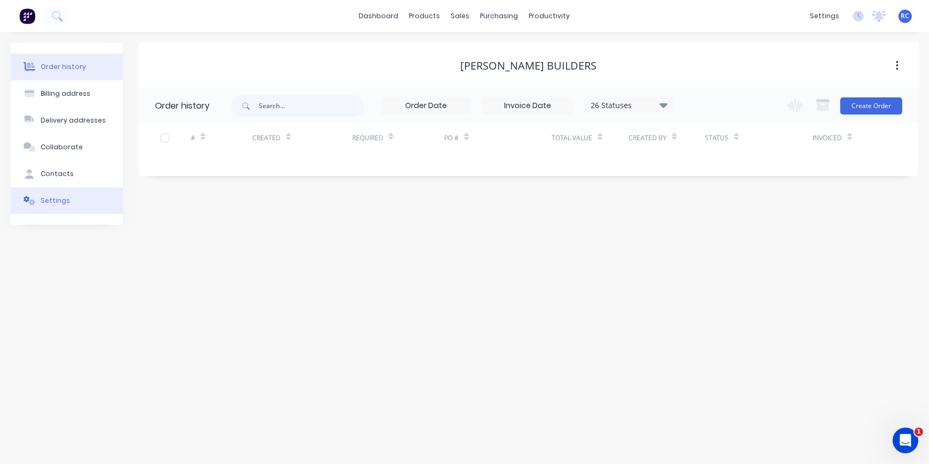
click at [51, 197] on div "Settings" at bounding box center [55, 201] width 29 height 10
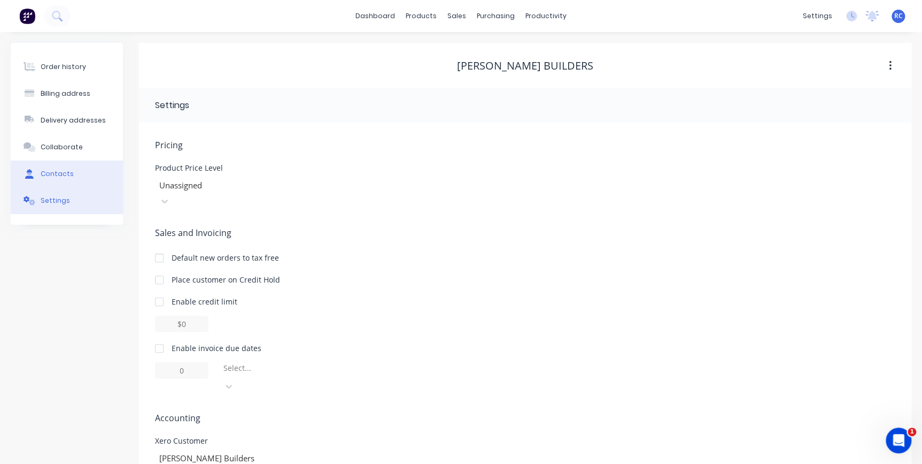
click at [44, 171] on div "Contacts" at bounding box center [57, 174] width 33 height 10
select select "AU"
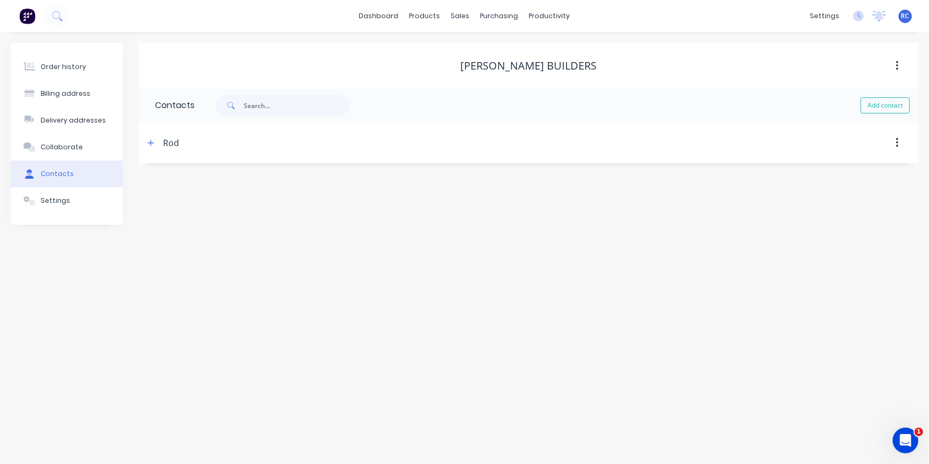
drag, startPoint x: 171, startPoint y: 141, endPoint x: 187, endPoint y: 140, distance: 15.5
click at [171, 141] on div "Rod" at bounding box center [171, 142] width 16 height 13
click at [169, 142] on div "Rod" at bounding box center [171, 142] width 16 height 13
click at [148, 141] on icon "button" at bounding box center [151, 142] width 6 height 7
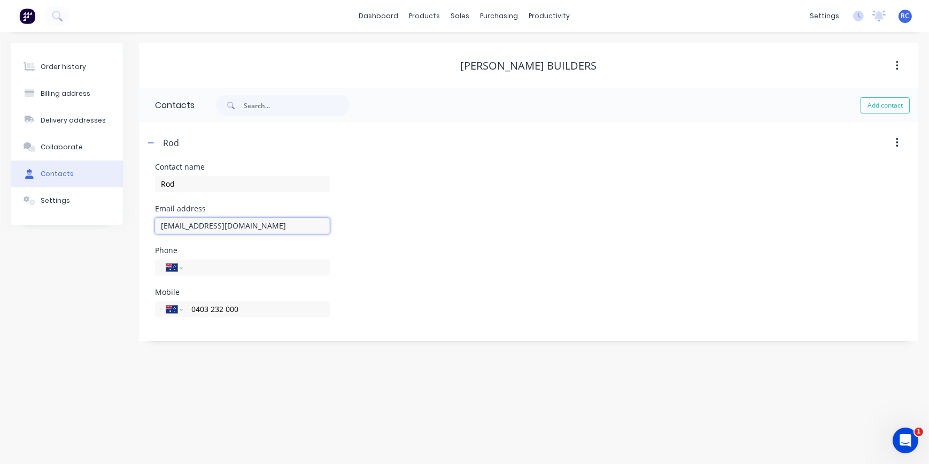
drag, startPoint x: 271, startPoint y: 223, endPoint x: 172, endPoint y: 220, distance: 99.5
click at [172, 220] on input "rod@framptonbuilders.com.au" at bounding box center [242, 226] width 175 height 16
paste input "framptonbuilders.com"
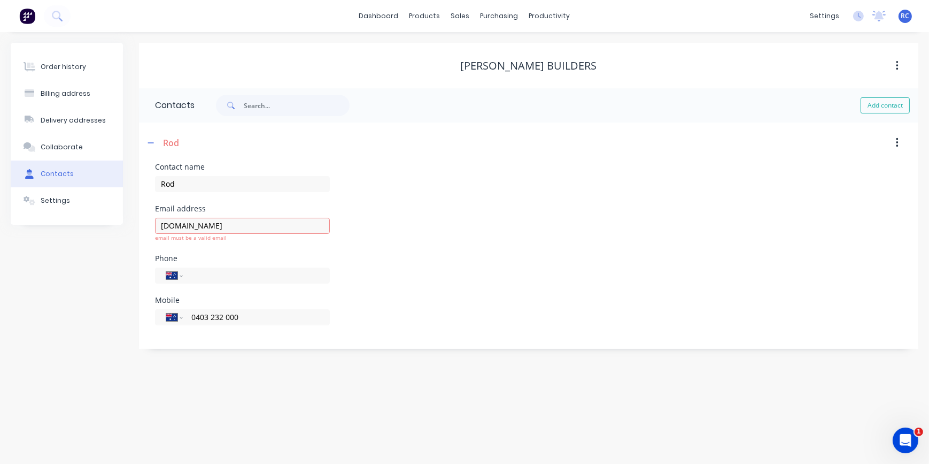
click at [360, 269] on div "Phone International Afghanistan Åland Islands Albania Algeria American Samoa An…" at bounding box center [528, 276] width 747 height 42
click at [173, 220] on input "rodframptonbuilders.com" at bounding box center [242, 226] width 175 height 16
type input "rod@framptonbuilders.com"
click at [267, 263] on div "Phone International Afghanistan Åland Islands Albania Algeria American Samoa An…" at bounding box center [242, 267] width 175 height 42
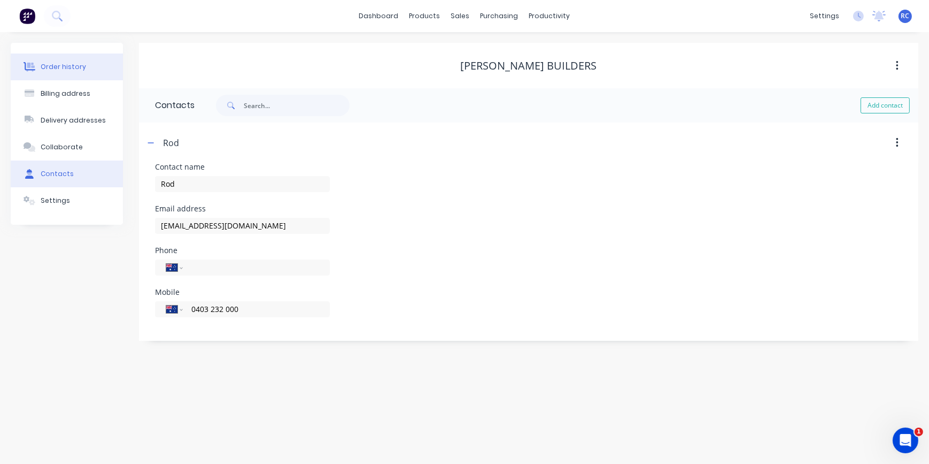
click at [49, 63] on div "Order history" at bounding box center [63, 67] width 45 height 10
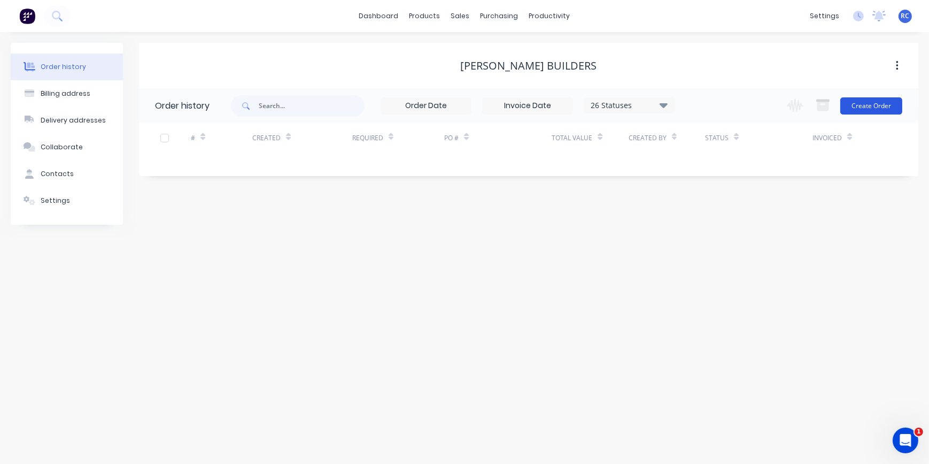
click at [885, 103] on button "Create Order" at bounding box center [872, 105] width 62 height 17
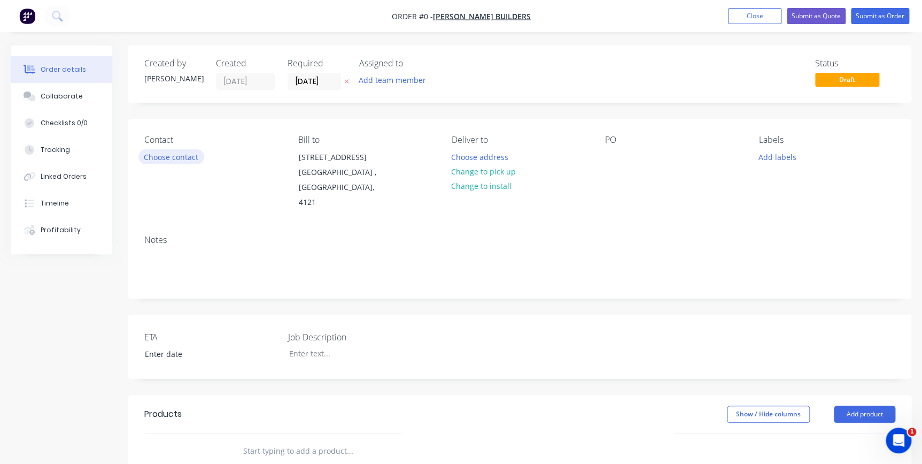
click at [171, 159] on button "Choose contact" at bounding box center [171, 156] width 66 height 14
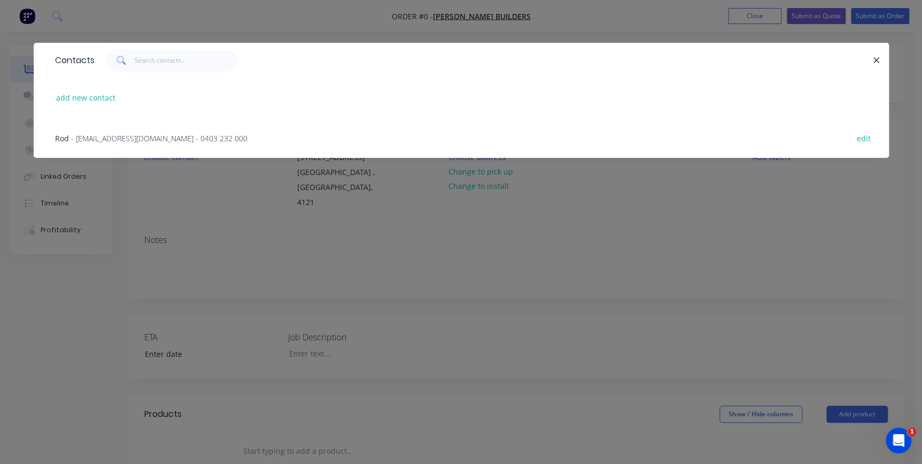
drag, startPoint x: 104, startPoint y: 135, endPoint x: 124, endPoint y: 135, distance: 19.8
click at [109, 135] on span "- rod@framptonbuilders.com - 0403 232 000" at bounding box center [159, 138] width 176 height 10
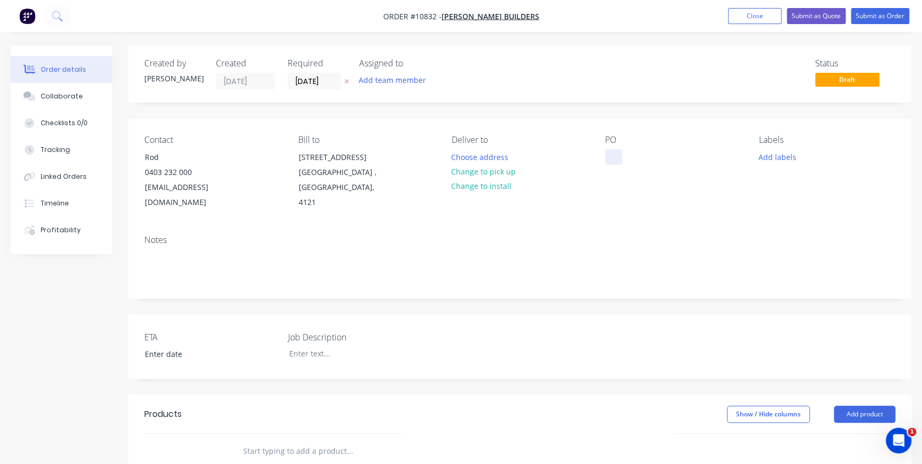
click at [610, 153] on div at bounding box center [613, 157] width 17 height 16
click at [284, 440] on input "text" at bounding box center [350, 450] width 214 height 21
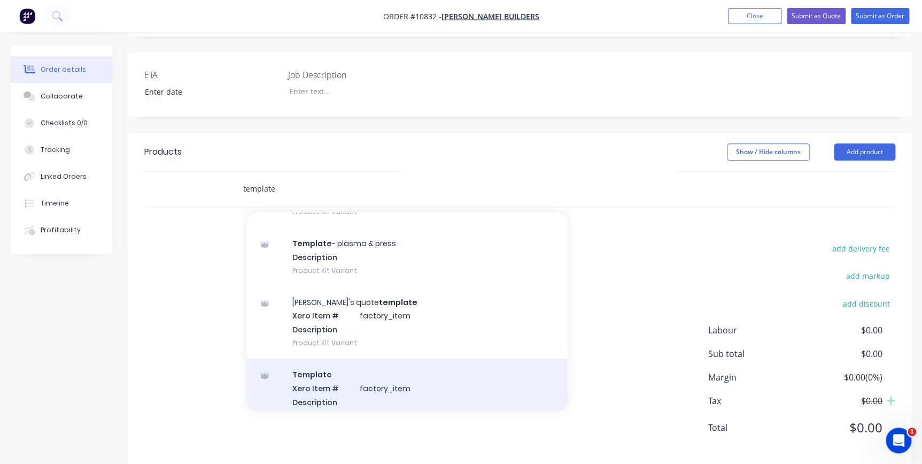
scroll to position [336, 0]
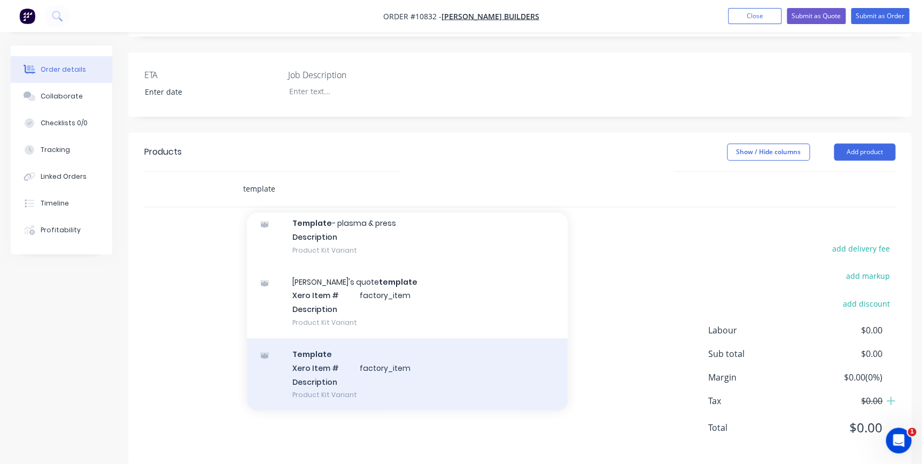
type input "template"
click at [425, 369] on div "Template Xero Item # factory_item Description Product Kit Variant" at bounding box center [407, 374] width 321 height 72
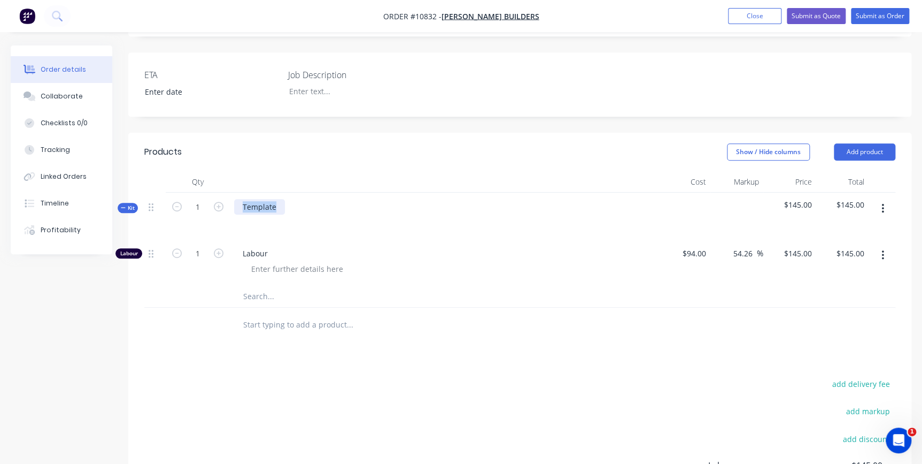
drag, startPoint x: 285, startPoint y: 189, endPoint x: 238, endPoint y: 182, distance: 47.0
click at [236, 192] on div "Template" at bounding box center [444, 215] width 428 height 47
drag, startPoint x: 240, startPoint y: 183, endPoint x: 559, endPoint y: 383, distance: 376.2
click at [882, 204] on icon "button" at bounding box center [883, 209] width 2 height 10
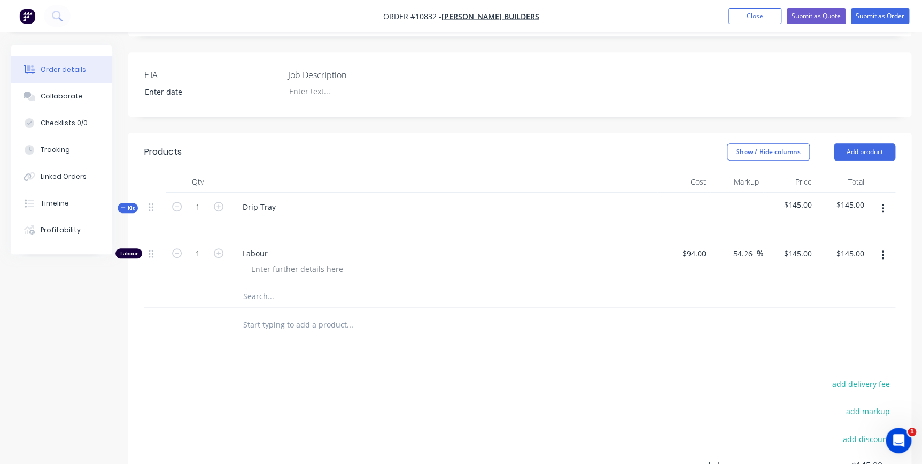
drag, startPoint x: 263, startPoint y: 336, endPoint x: 242, endPoint y: 291, distance: 49.3
click at [257, 325] on div "Products Show / Hide columns Add product Qty Cost Markup Price Total Kit 1 Drip…" at bounding box center [519, 366] width 783 height 466
click at [242, 286] on div at bounding box center [394, 296] width 321 height 21
click at [245, 286] on input "text" at bounding box center [350, 296] width 214 height 21
click at [427, 307] on div at bounding box center [422, 324] width 385 height 35
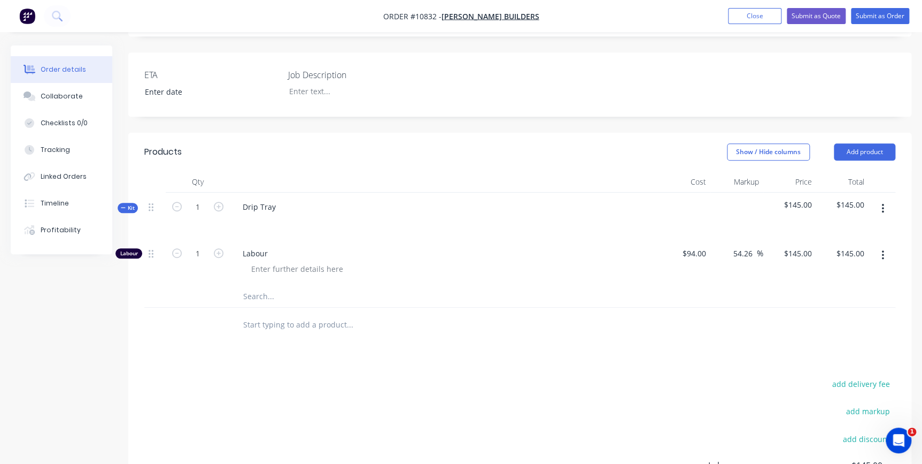
click at [262, 286] on input "text" at bounding box center [350, 296] width 214 height 21
click at [498, 143] on div "Show / Hide columns Add product" at bounding box center [599, 151] width 591 height 17
click at [823, 16] on button "Submit as Quote" at bounding box center [816, 16] width 59 height 16
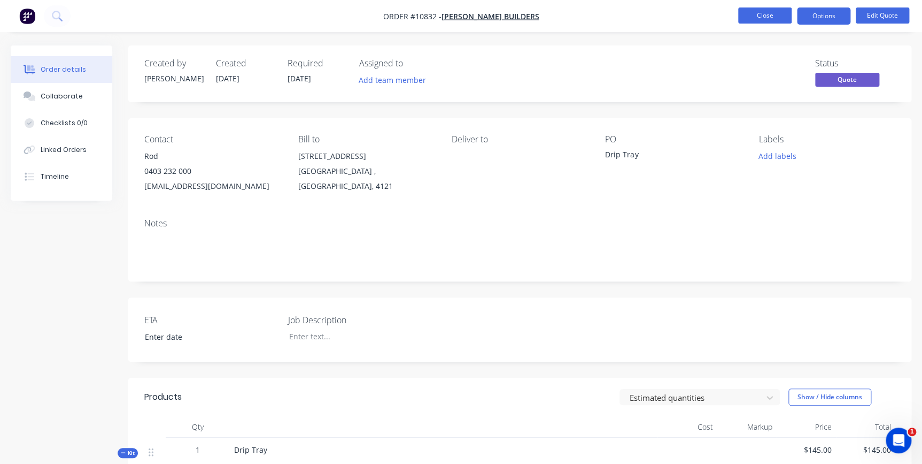
click at [779, 16] on button "Close" at bounding box center [764, 15] width 53 height 16
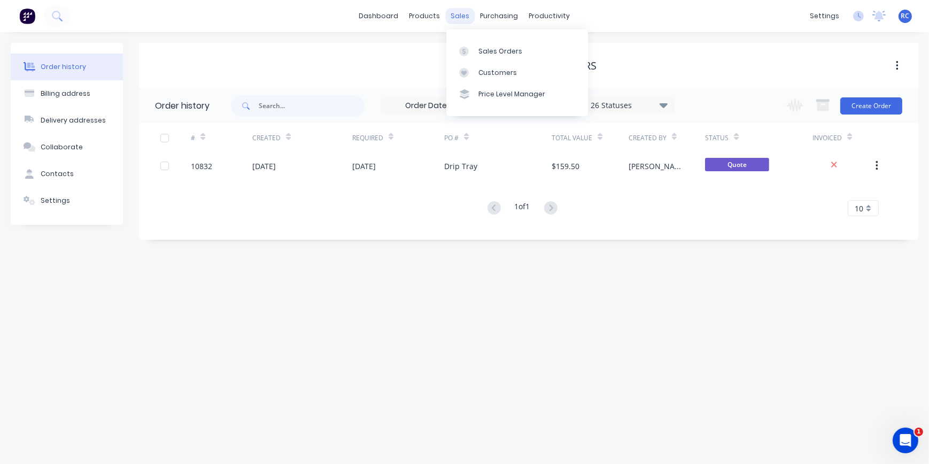
click at [468, 13] on div "sales" at bounding box center [460, 16] width 29 height 16
click at [475, 45] on link "Sales Orders" at bounding box center [517, 50] width 142 height 21
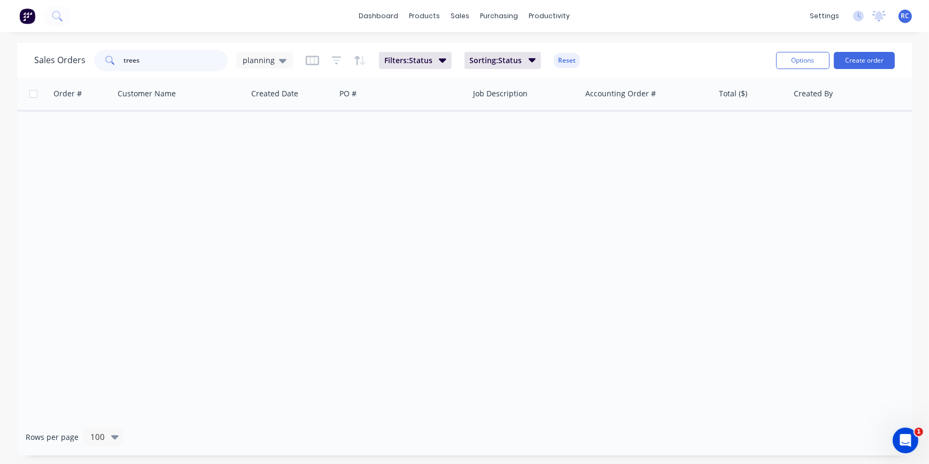
drag, startPoint x: 172, startPoint y: 58, endPoint x: 25, endPoint y: 58, distance: 147.0
click at [25, 58] on div "Sales Orders trees planning Filters: Status Sorting: Status Reset Options Creat…" at bounding box center [464, 60] width 895 height 35
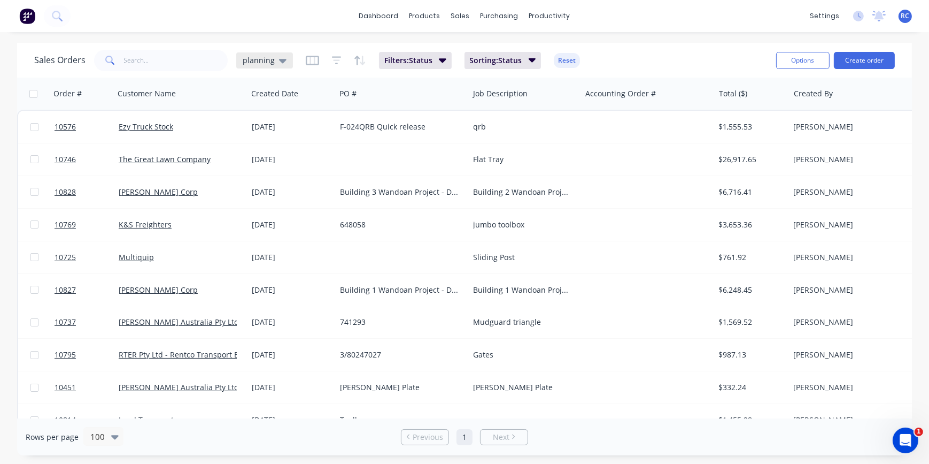
click at [251, 65] on div "planning" at bounding box center [264, 60] width 57 height 16
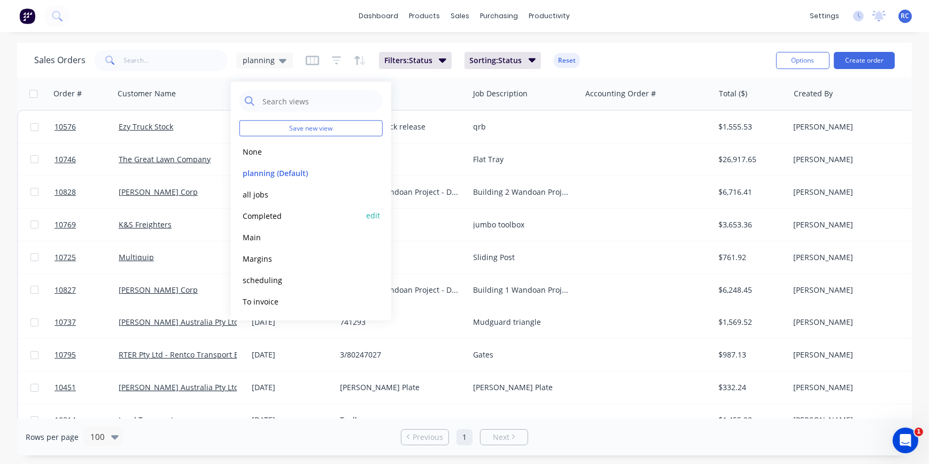
click at [251, 213] on button "Completed" at bounding box center [301, 215] width 122 height 12
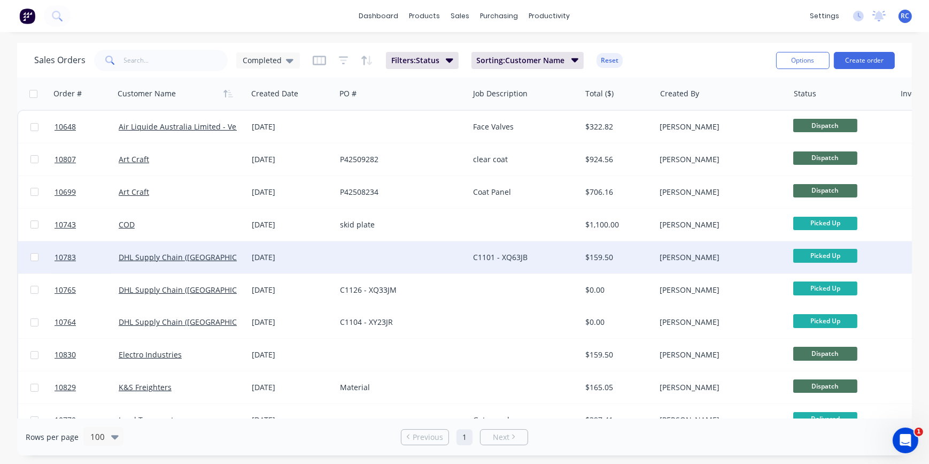
click at [153, 266] on div "DHL Supply Chain (Australia) Pty Lt" at bounding box center [180, 257] width 133 height 32
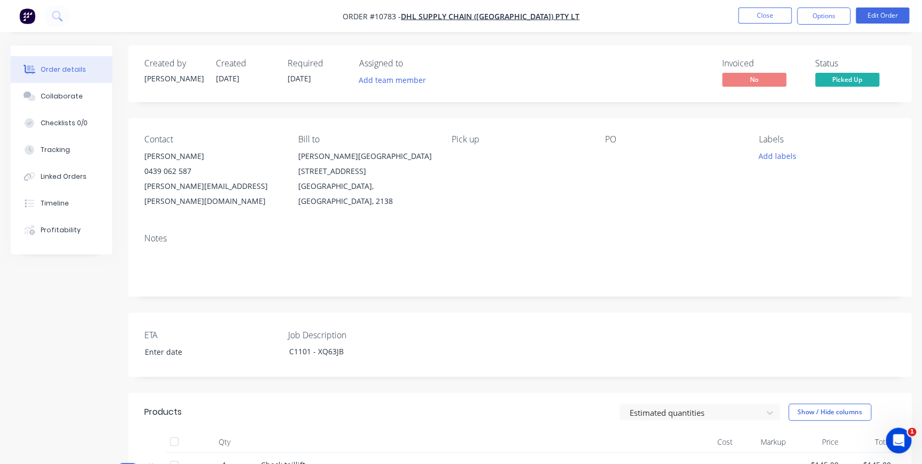
scroll to position [225, 0]
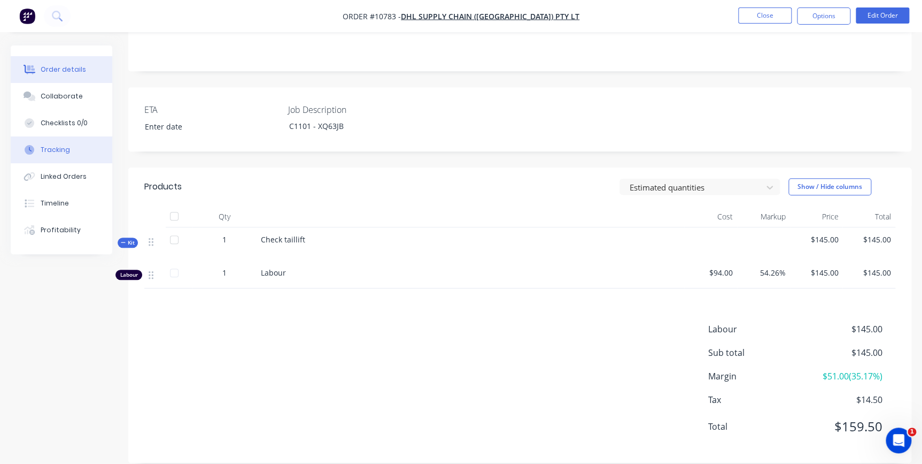
click at [70, 144] on button "Tracking" at bounding box center [62, 149] width 102 height 27
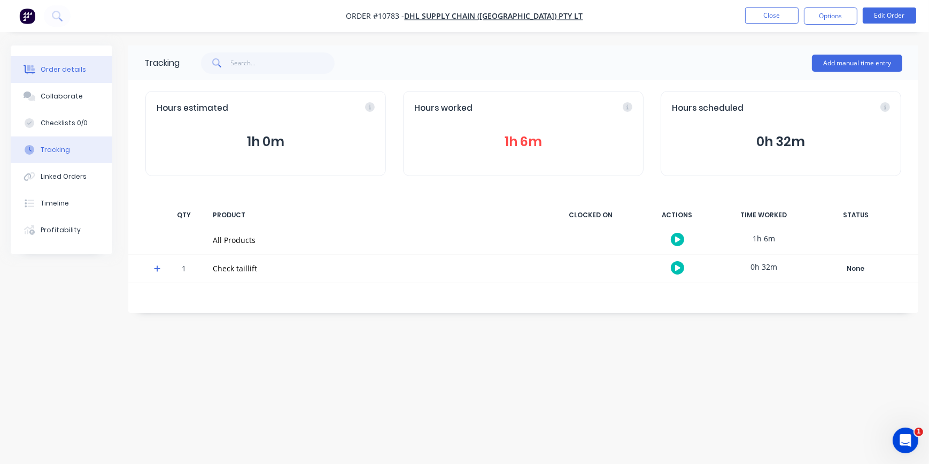
click at [58, 73] on div "Order details" at bounding box center [63, 70] width 45 height 10
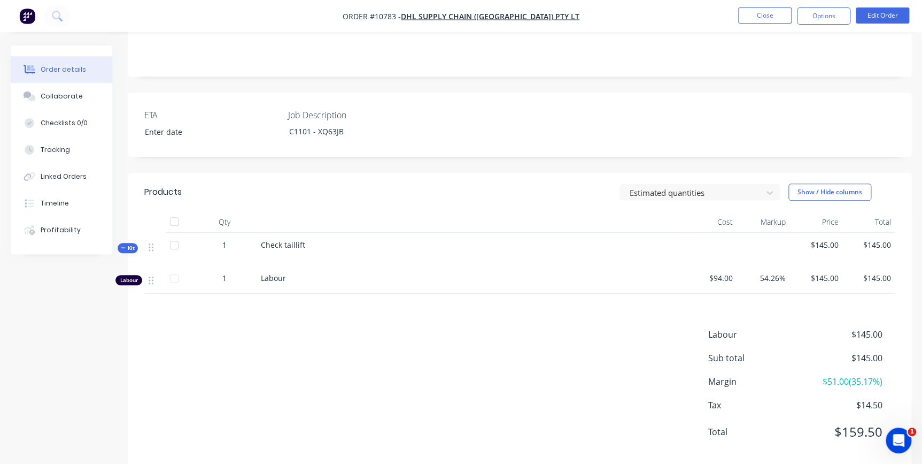
scroll to position [225, 0]
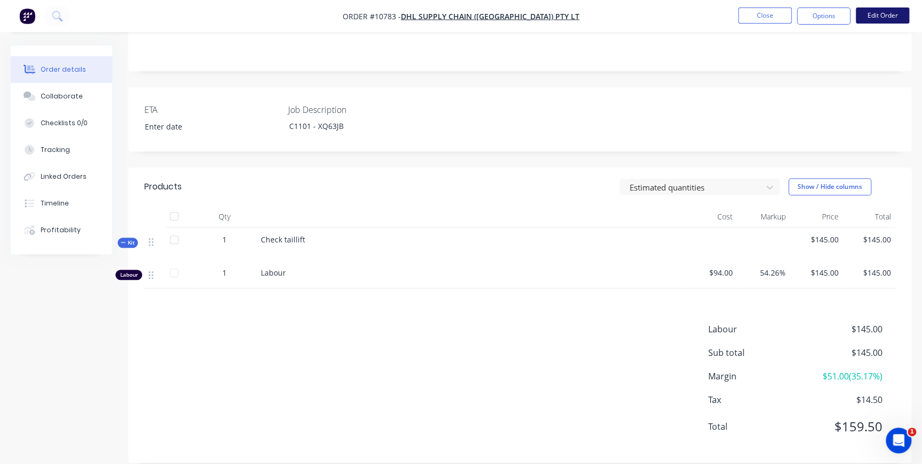
click at [870, 13] on button "Edit Order" at bounding box center [882, 15] width 53 height 16
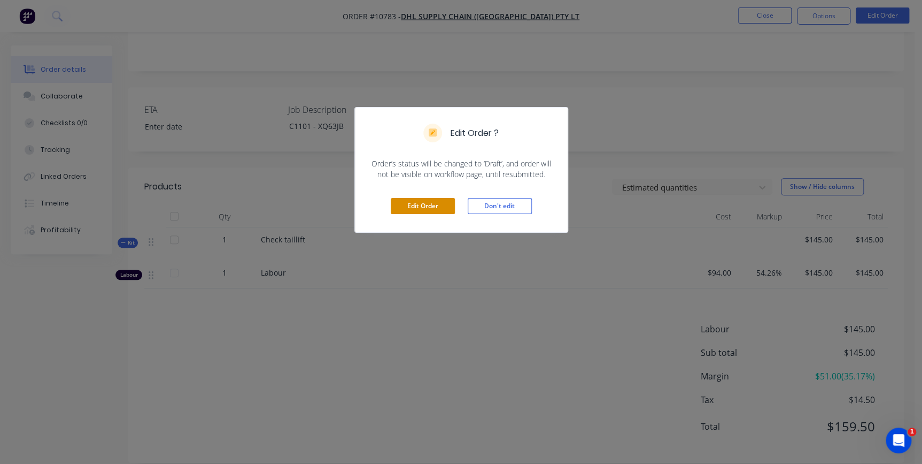
click at [413, 205] on button "Edit Order" at bounding box center [423, 206] width 64 height 16
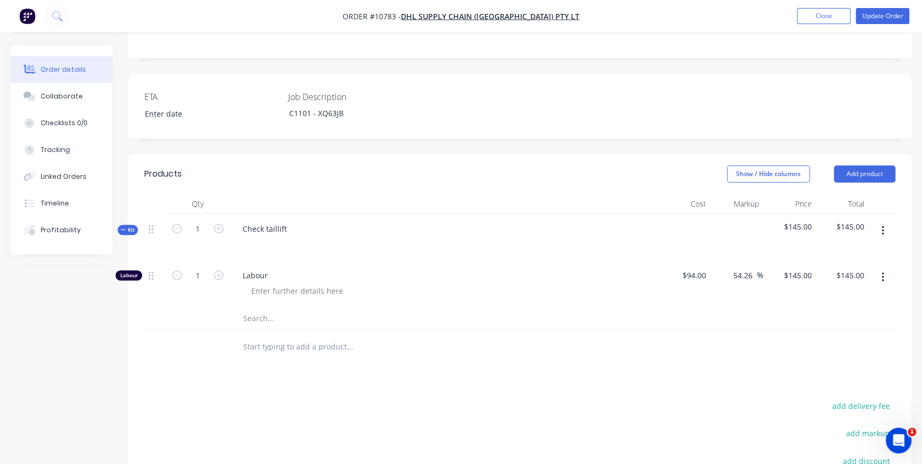
scroll to position [291, 0]
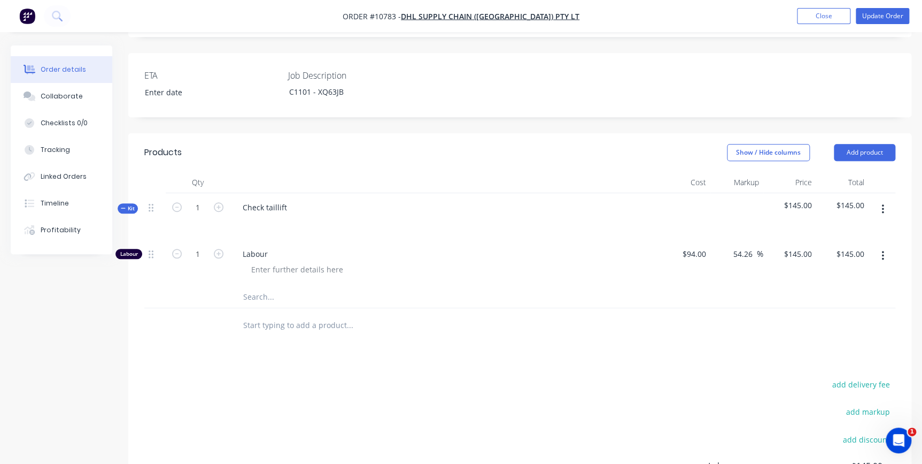
click at [256, 286] on input "text" at bounding box center [350, 296] width 214 height 21
type input "Consumable"
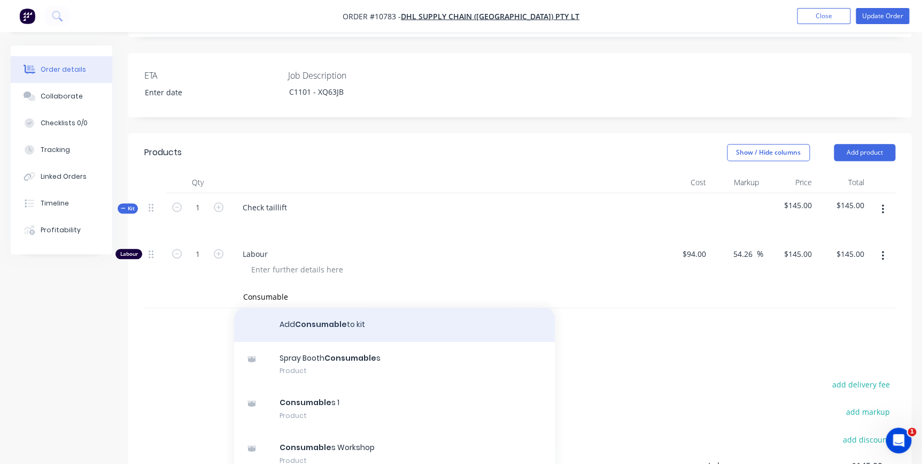
click at [309, 307] on button "Add Consumable to kit" at bounding box center [394, 324] width 321 height 34
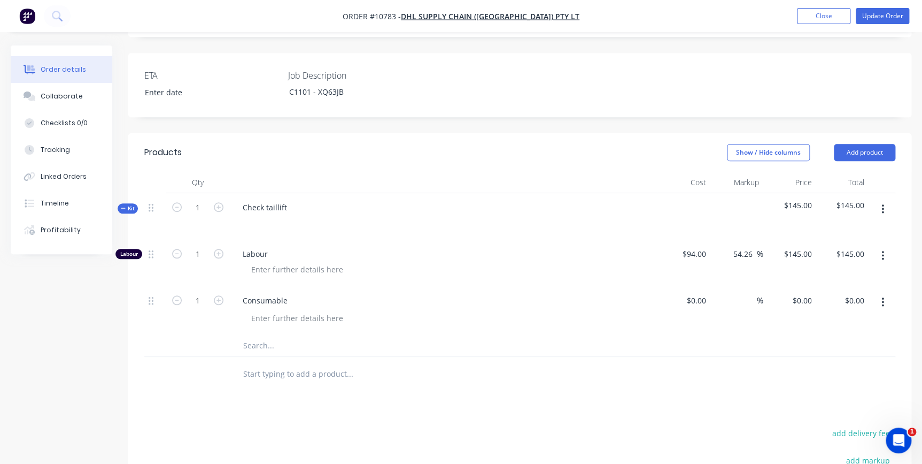
click at [716, 286] on div "%" at bounding box center [737, 310] width 53 height 49
click at [702, 292] on input at bounding box center [698, 300] width 25 height 16
type input "$30.00"
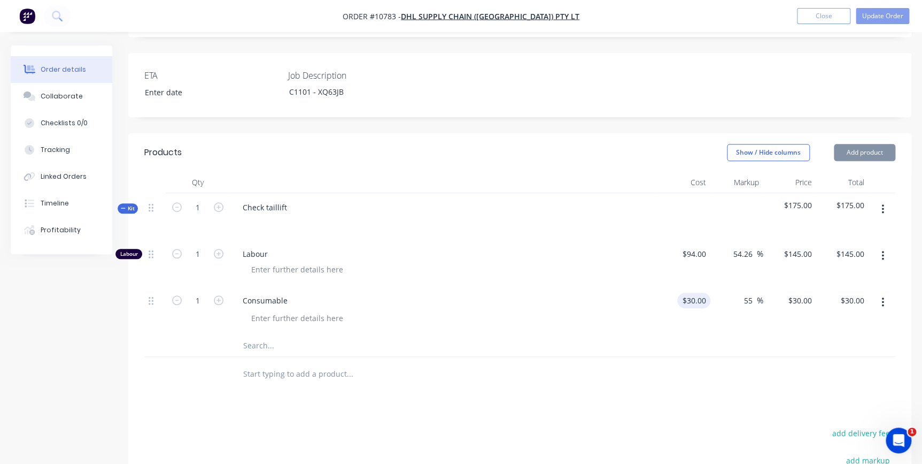
type input "55"
type input "$46.50"
click at [767, 240] on div "$145.00 $145.00" at bounding box center [790, 263] width 53 height 47
click at [202, 246] on input "1" at bounding box center [198, 254] width 28 height 16
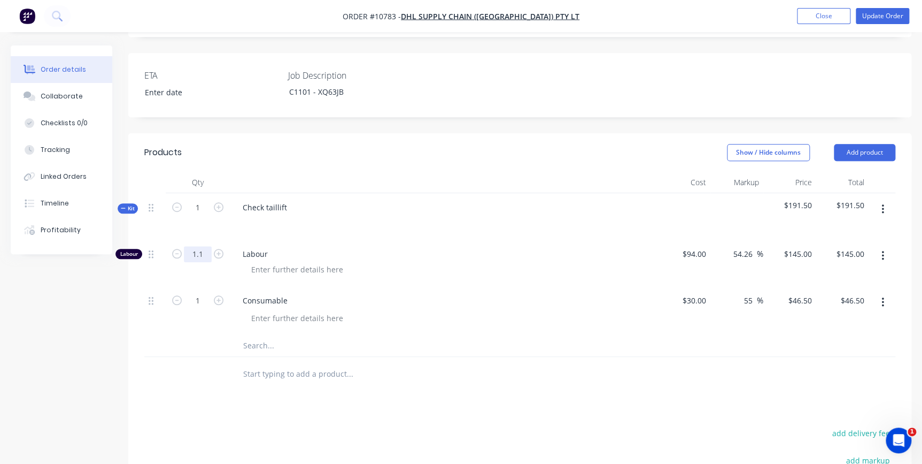
type input "1.1"
type input "$159.50"
click at [263, 215] on div at bounding box center [443, 223] width 419 height 16
click at [357, 206] on div "Check taillift" at bounding box center [444, 216] width 428 height 47
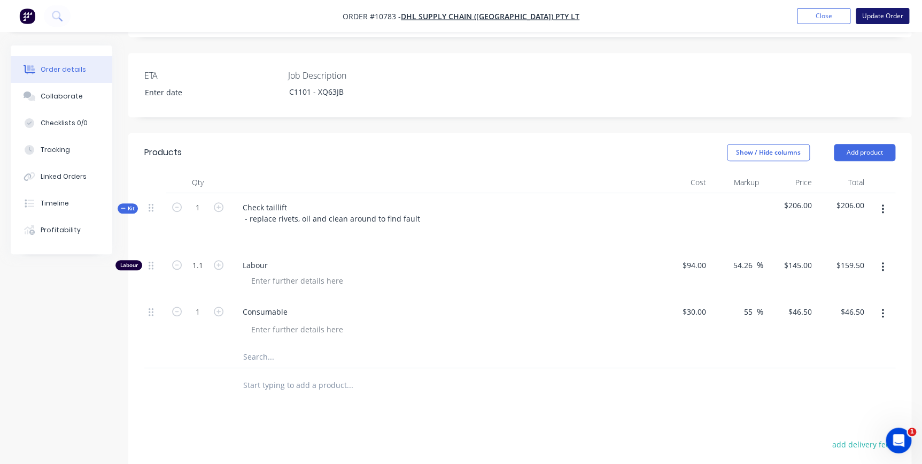
click at [883, 18] on button "Update Order" at bounding box center [882, 16] width 53 height 16
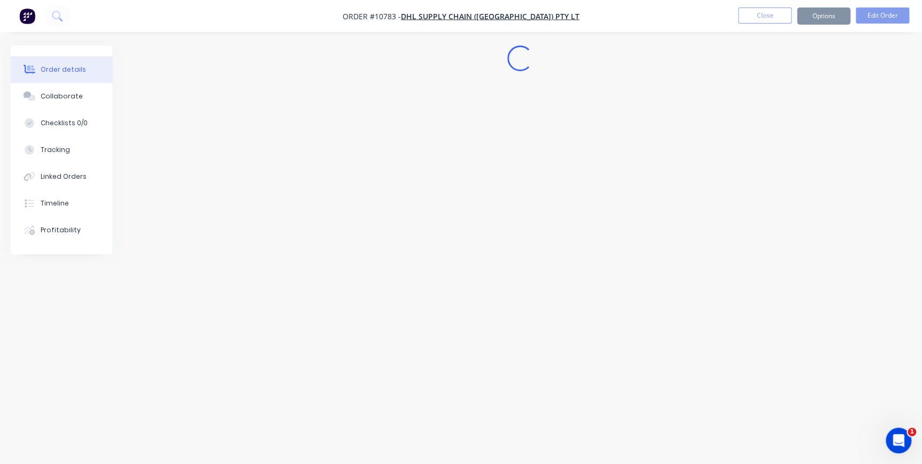
scroll to position [0, 0]
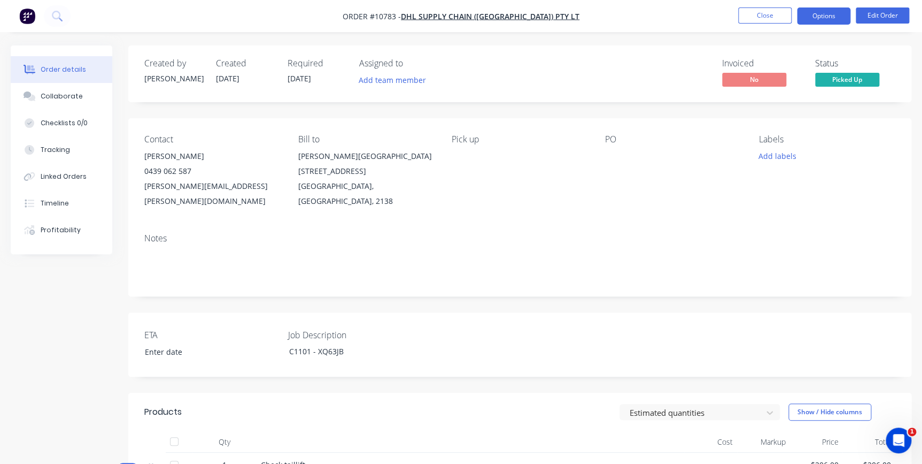
click at [816, 14] on button "Options" at bounding box center [823, 15] width 53 height 17
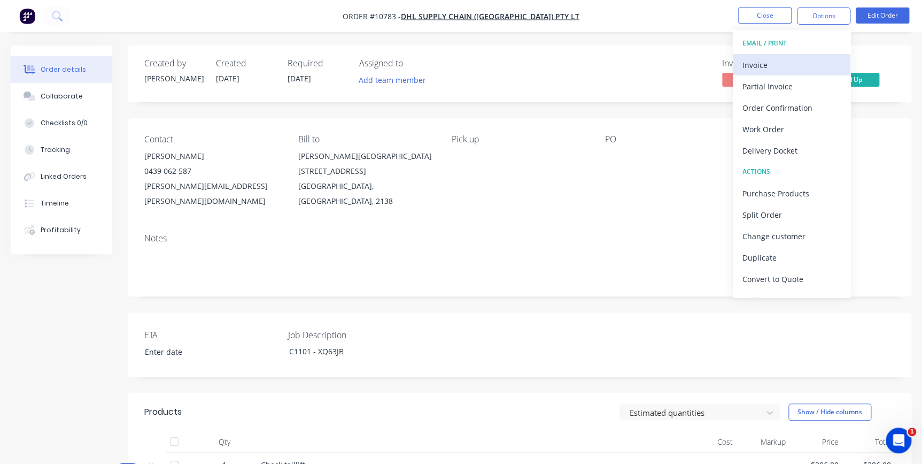
click at [787, 59] on div "Invoice" at bounding box center [792, 65] width 98 height 16
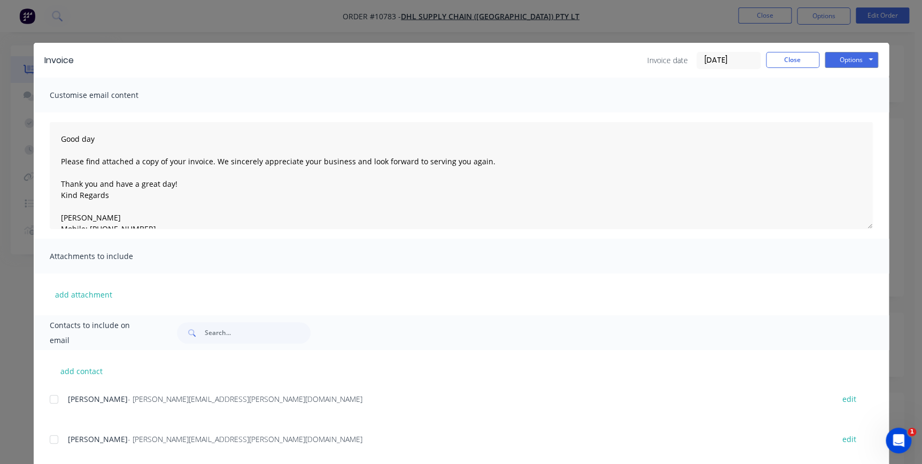
click at [725, 64] on input "[DATE]" at bounding box center [728, 60] width 63 height 16
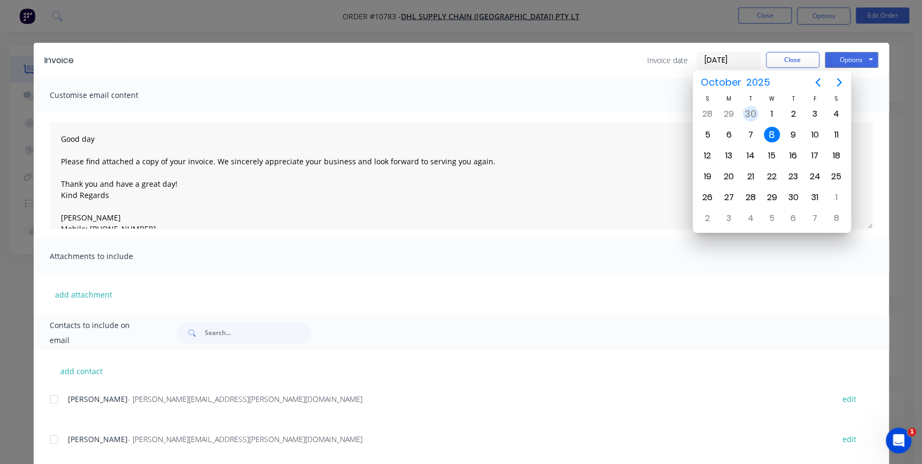
click at [751, 115] on div "30" at bounding box center [751, 114] width 16 height 16
type input "30/09/25"
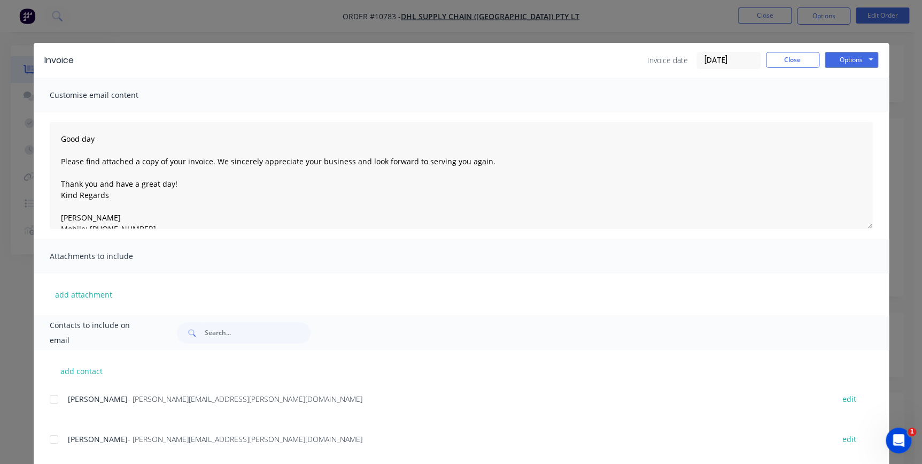
click at [53, 397] on div at bounding box center [53, 398] width 21 height 21
drag, startPoint x: 841, startPoint y: 55, endPoint x: 849, endPoint y: 63, distance: 11.0
click at [842, 55] on button "Options" at bounding box center [851, 60] width 53 height 16
click at [851, 79] on button "Preview" at bounding box center [859, 79] width 68 height 18
click at [807, 65] on button "Close" at bounding box center [792, 60] width 53 height 16
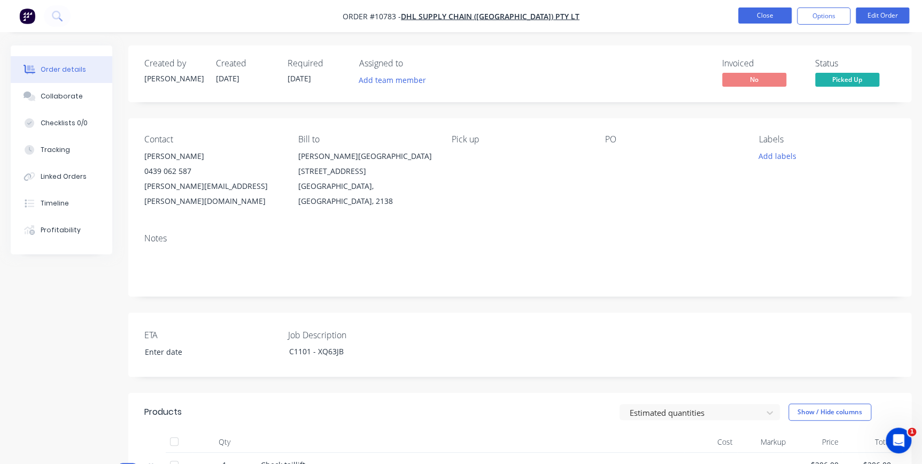
drag, startPoint x: 762, startPoint y: 5, endPoint x: 762, endPoint y: 16, distance: 10.2
click at [762, 16] on nav "Order #10783 - DHL Supply Chain (Australia) Pty Lt Close Options Edit Order" at bounding box center [461, 16] width 922 height 32
click at [762, 16] on button "Close" at bounding box center [764, 15] width 53 height 16
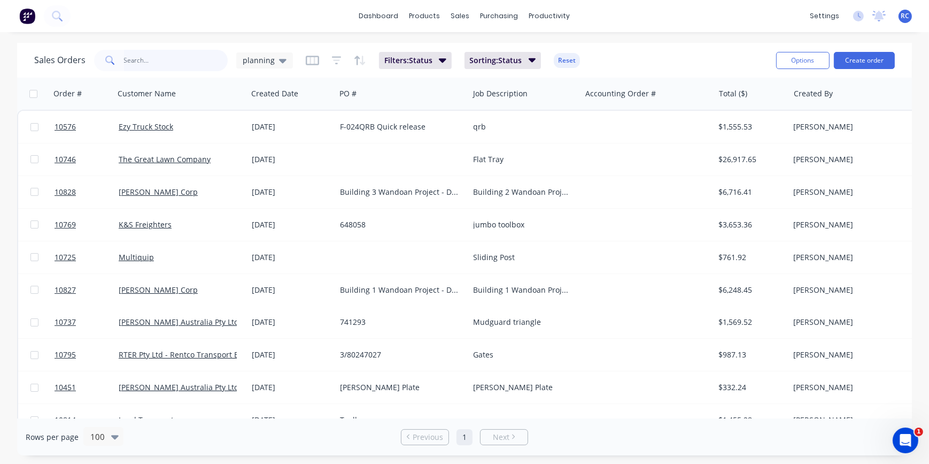
click at [175, 65] on input "text" at bounding box center [176, 60] width 104 height 21
click at [266, 59] on span "planning" at bounding box center [259, 60] width 32 height 11
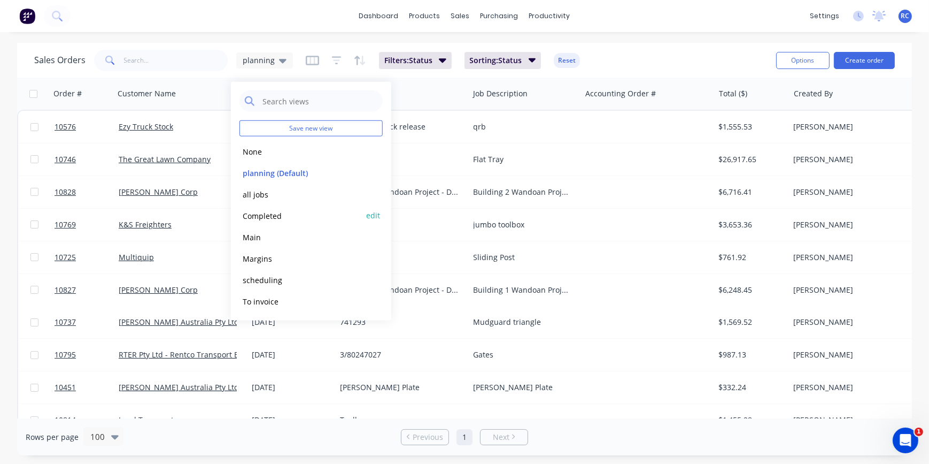
click at [259, 210] on button "Completed" at bounding box center [301, 215] width 122 height 12
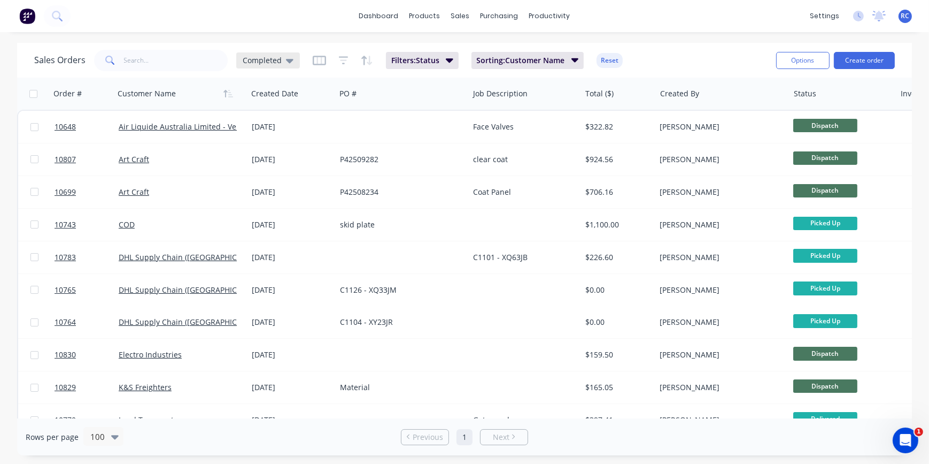
click at [258, 57] on span "Completed" at bounding box center [262, 60] width 39 height 11
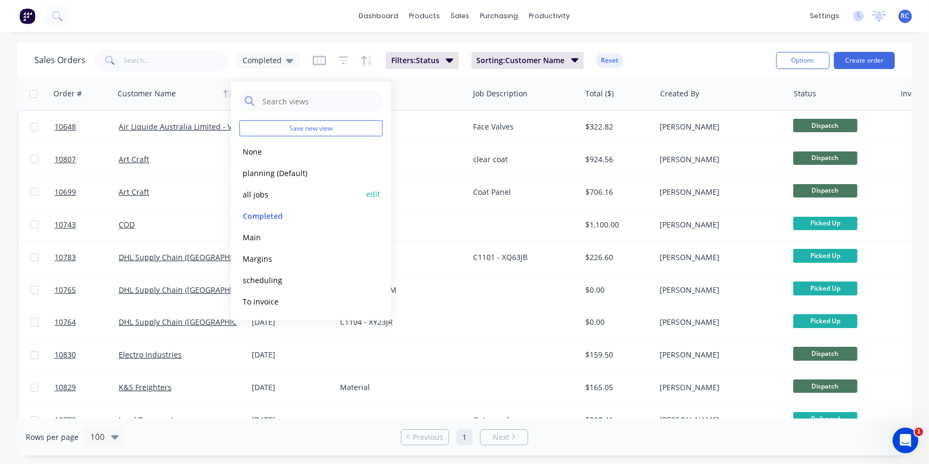
click at [258, 193] on button "all jobs" at bounding box center [301, 194] width 122 height 12
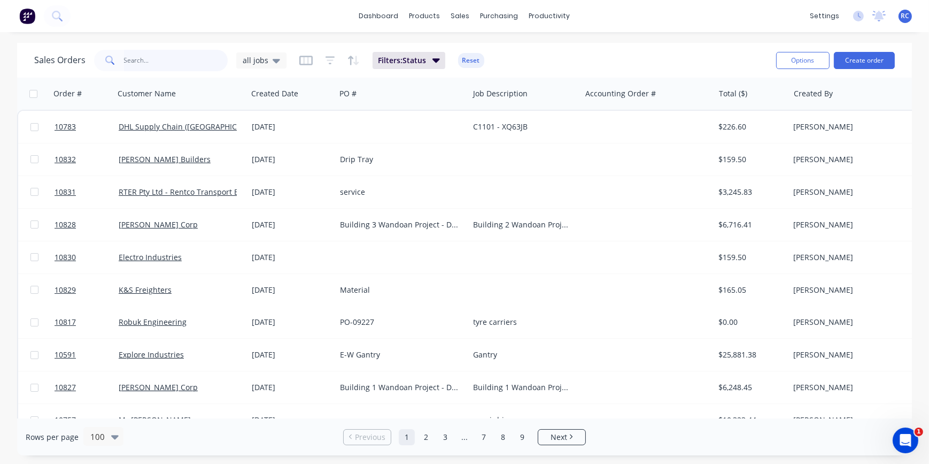
click at [155, 54] on input "text" at bounding box center [176, 60] width 104 height 21
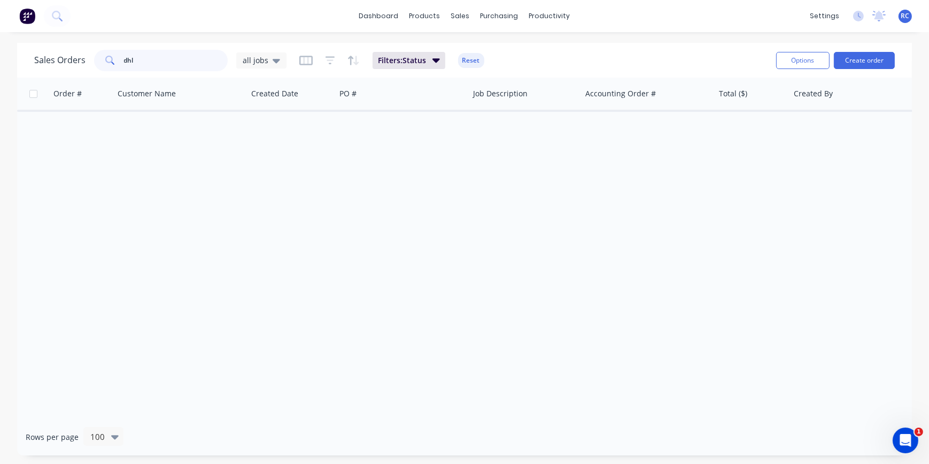
type input "dhl"
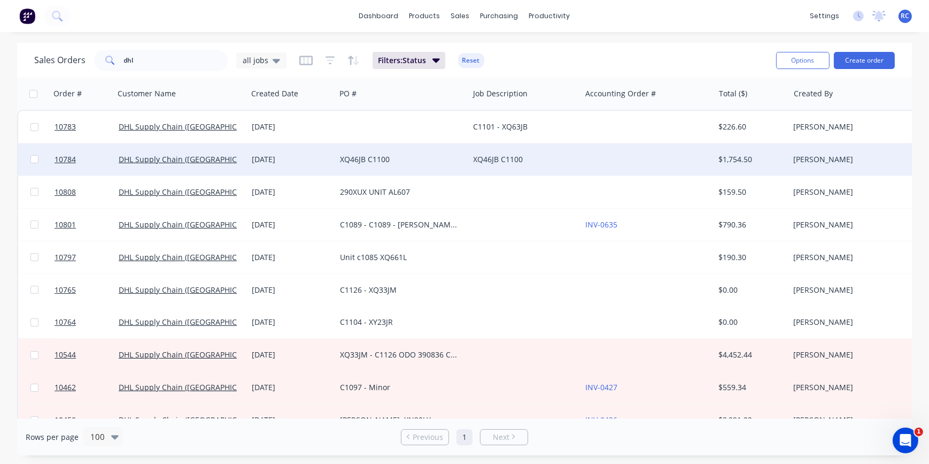
click at [287, 163] on div "[DATE]" at bounding box center [292, 159] width 80 height 11
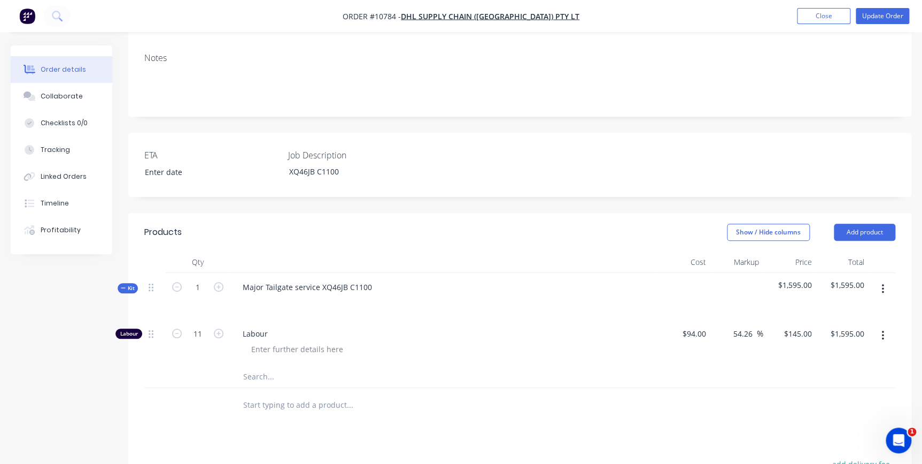
scroll to position [291, 0]
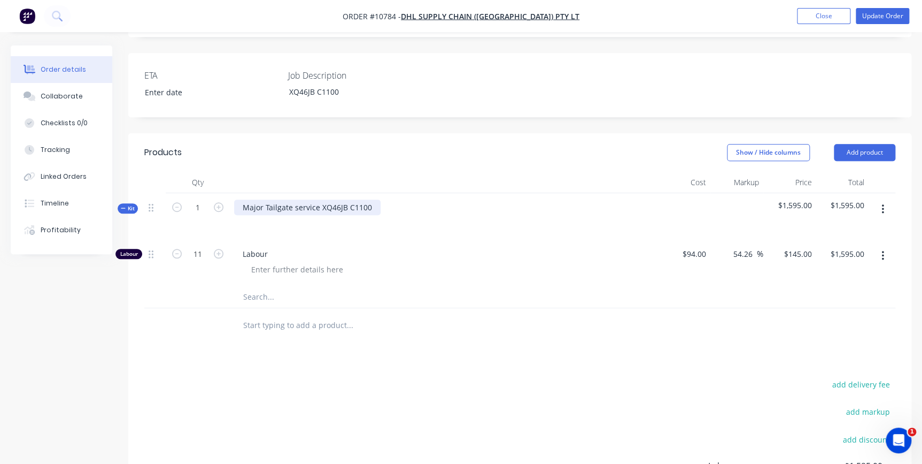
click at [372, 199] on div "Major Tailgate service XQ46JB C1100" at bounding box center [307, 207] width 147 height 16
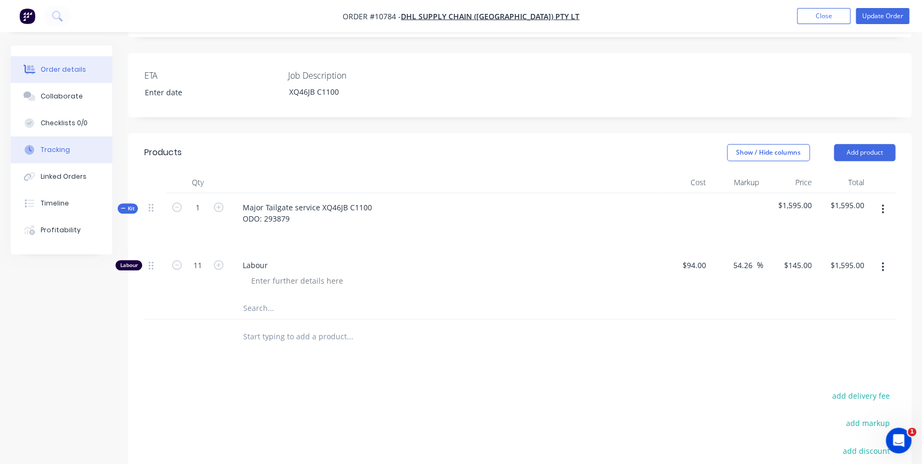
click at [40, 151] on button "Tracking" at bounding box center [62, 149] width 102 height 27
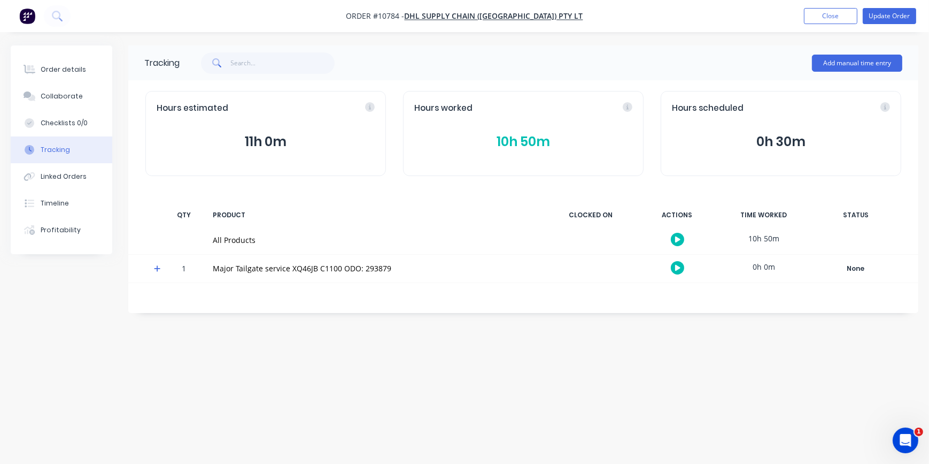
click at [538, 135] on button "10h 50m" at bounding box center [523, 142] width 218 height 20
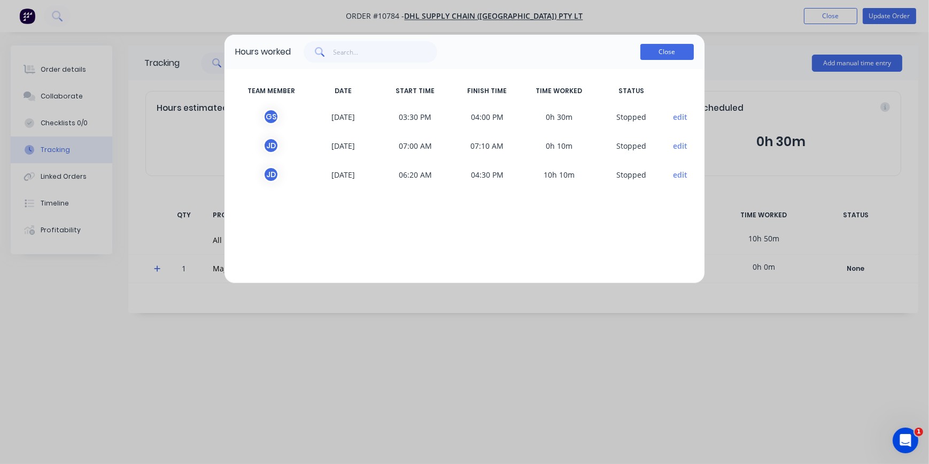
click at [668, 54] on button "Close" at bounding box center [667, 52] width 53 height 16
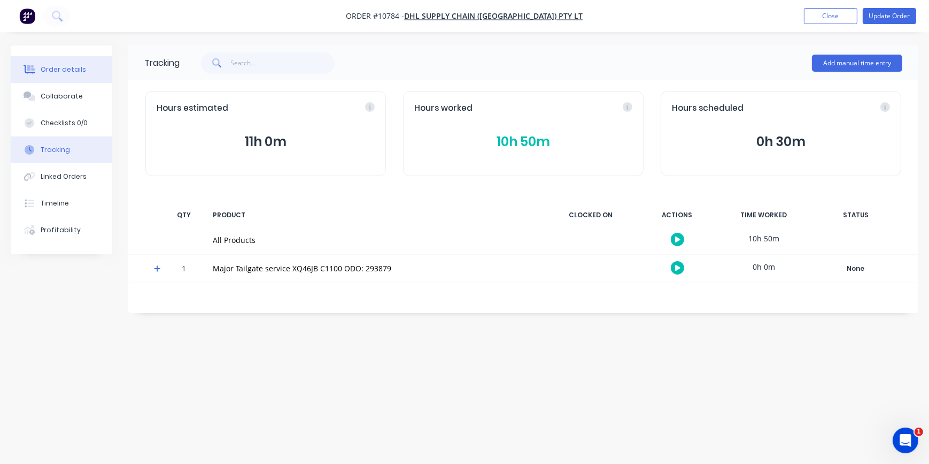
click at [84, 70] on button "Order details" at bounding box center [62, 69] width 102 height 27
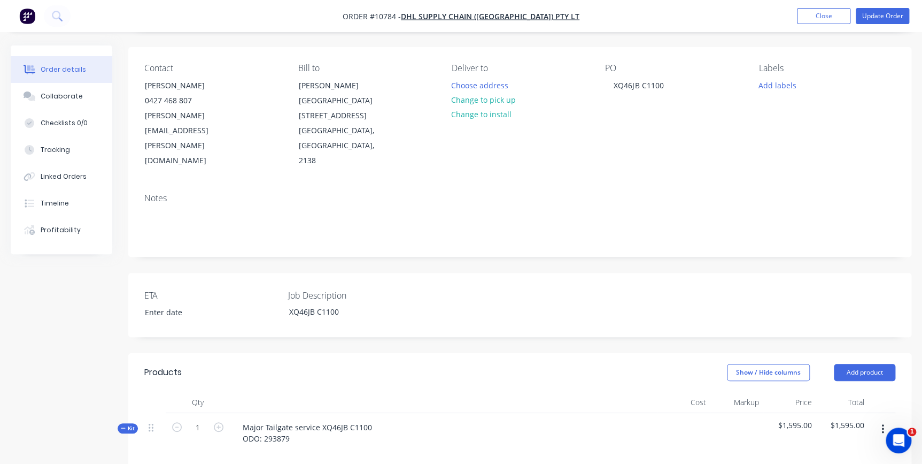
scroll to position [291, 0]
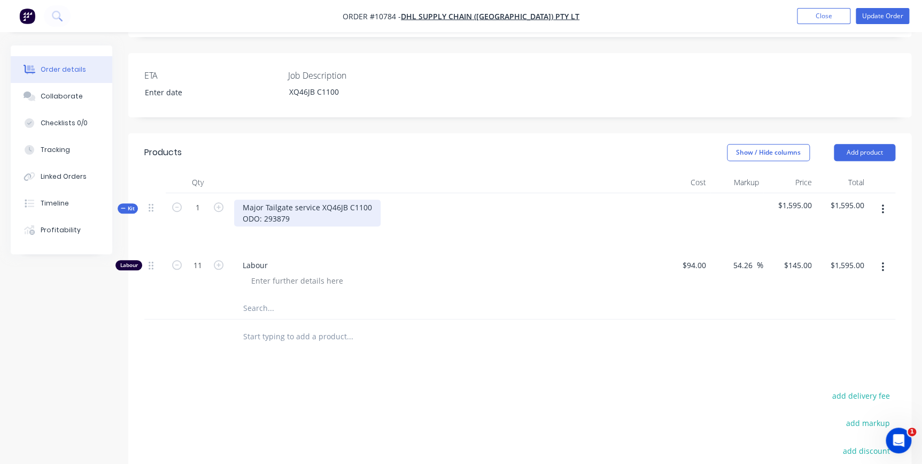
click at [298, 199] on div "Major Tailgate service XQ46JB C1100 ODO: 293879" at bounding box center [307, 212] width 147 height 27
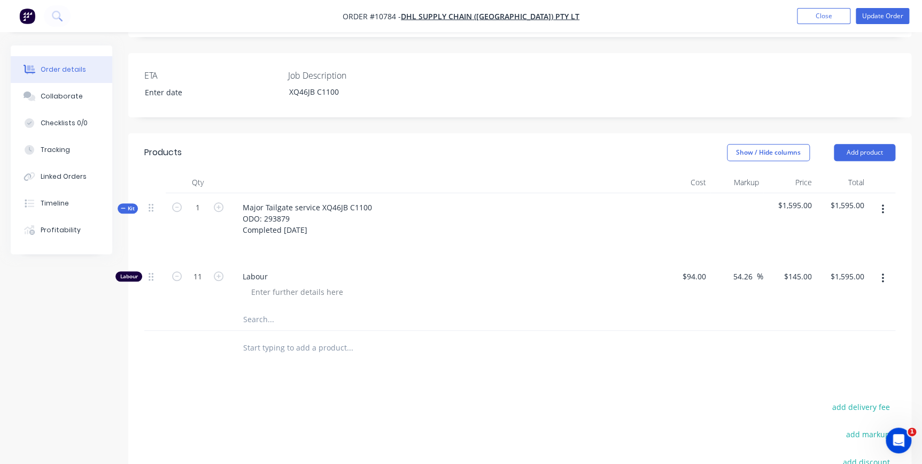
click at [354, 271] on span "Labour" at bounding box center [448, 276] width 411 height 11
click at [274, 309] on input "text" at bounding box center [350, 319] width 214 height 21
click at [63, 150] on div "Tracking" at bounding box center [55, 150] width 29 height 10
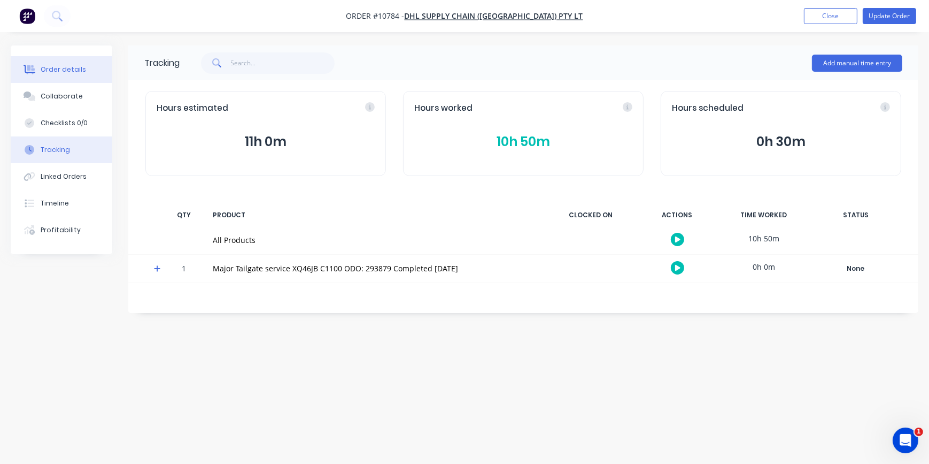
click at [57, 70] on div "Order details" at bounding box center [63, 70] width 45 height 10
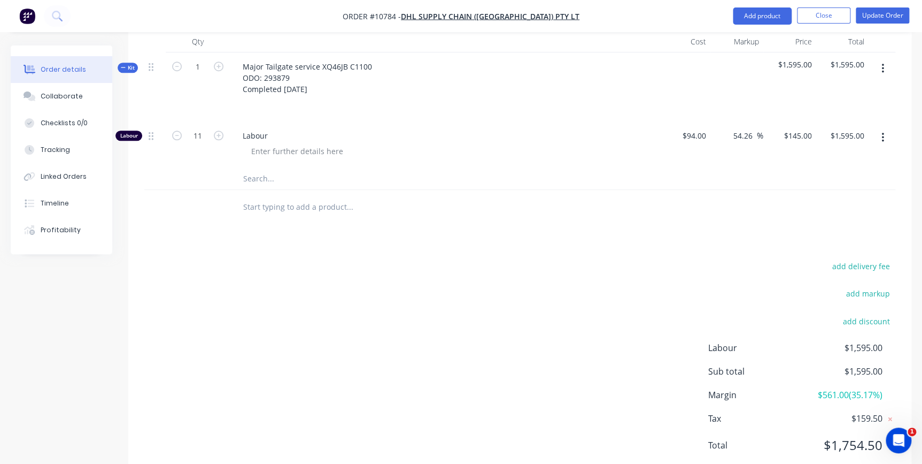
scroll to position [435, 0]
click at [263, 165] on input "text" at bounding box center [350, 175] width 214 height 21
type input "Consumables"
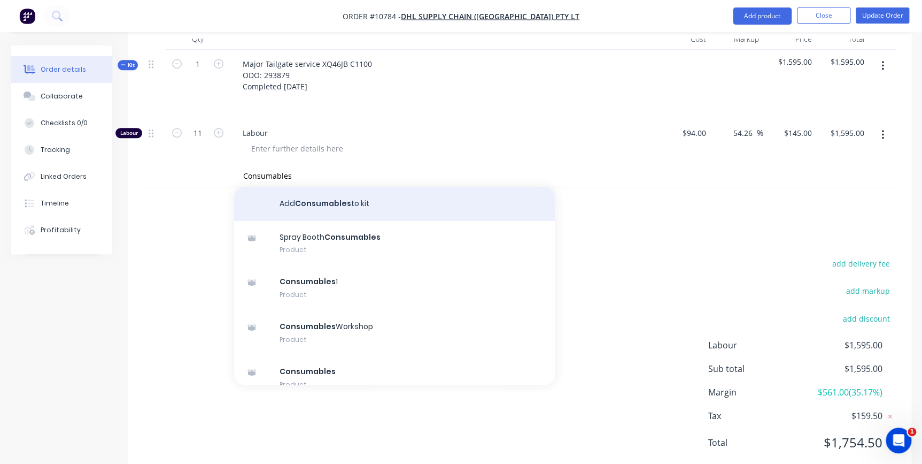
click at [310, 187] on button "Add Consumables to kit" at bounding box center [394, 204] width 321 height 34
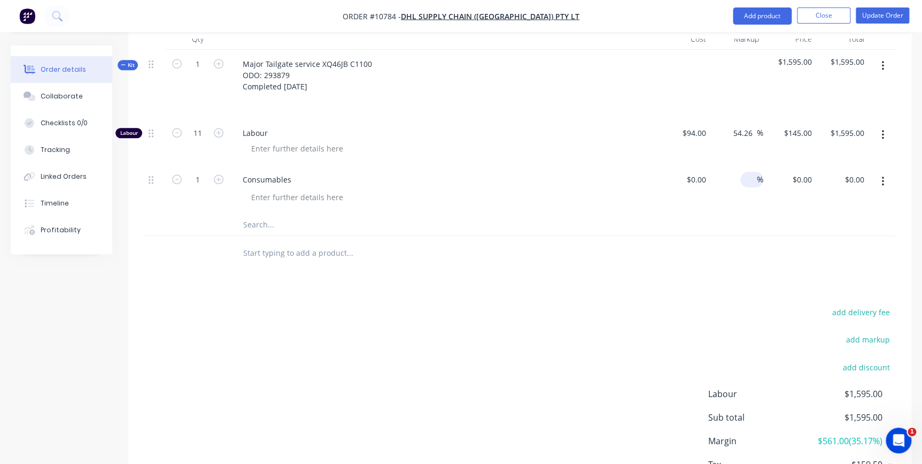
click at [754, 172] on input at bounding box center [751, 180] width 12 height 16
type input "55"
click at [625, 214] on div at bounding box center [519, 225] width 751 height 22
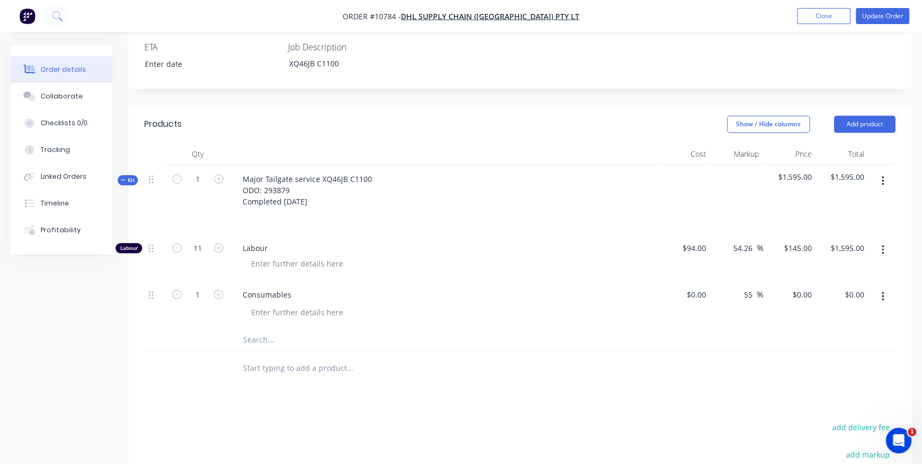
scroll to position [289, 0]
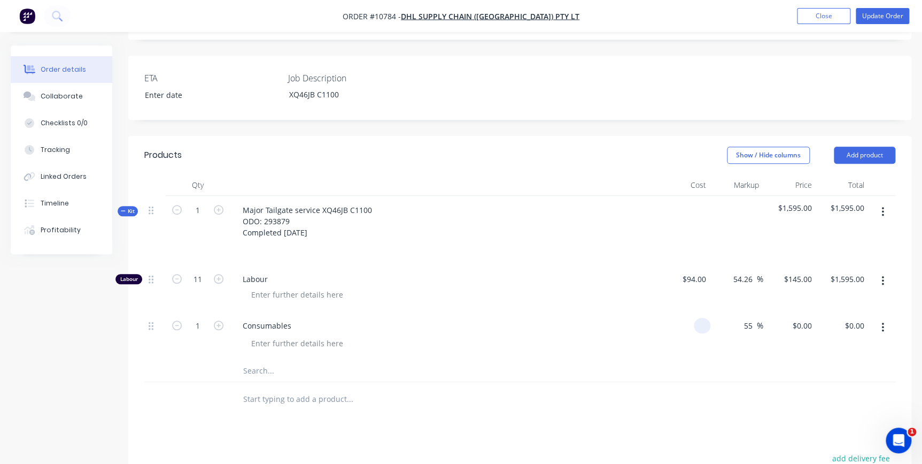
click at [703, 318] on input at bounding box center [704, 326] width 12 height 16
type input "$150.00"
type input "$232.50"
click at [737, 325] on div "55 55 %" at bounding box center [737, 335] width 53 height 49
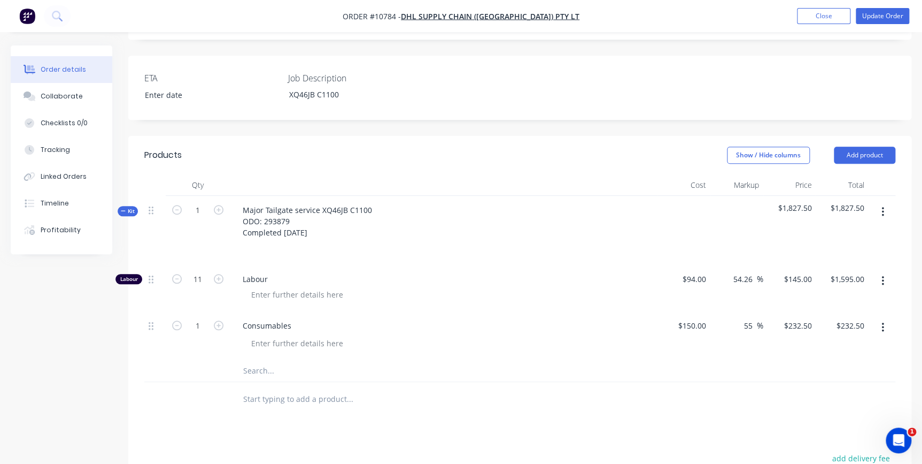
click at [803, 203] on div "$1,827.50" at bounding box center [790, 230] width 53 height 69
click at [865, 16] on button "Update Order" at bounding box center [882, 16] width 53 height 16
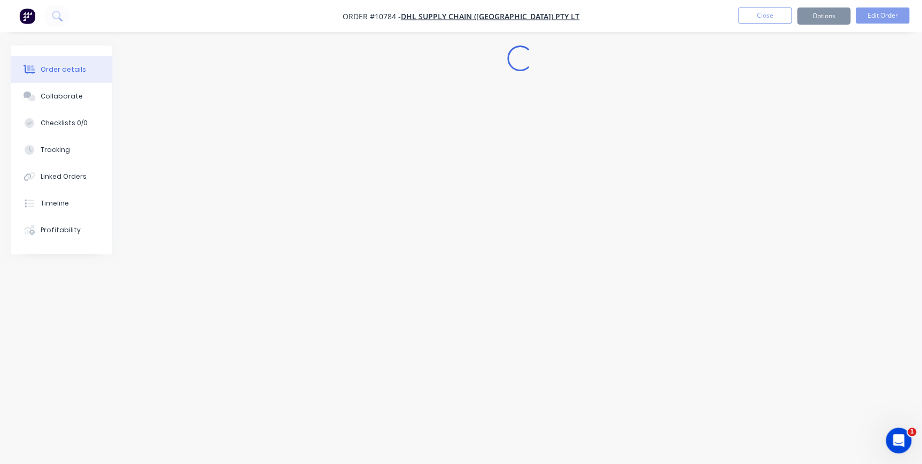
scroll to position [0, 0]
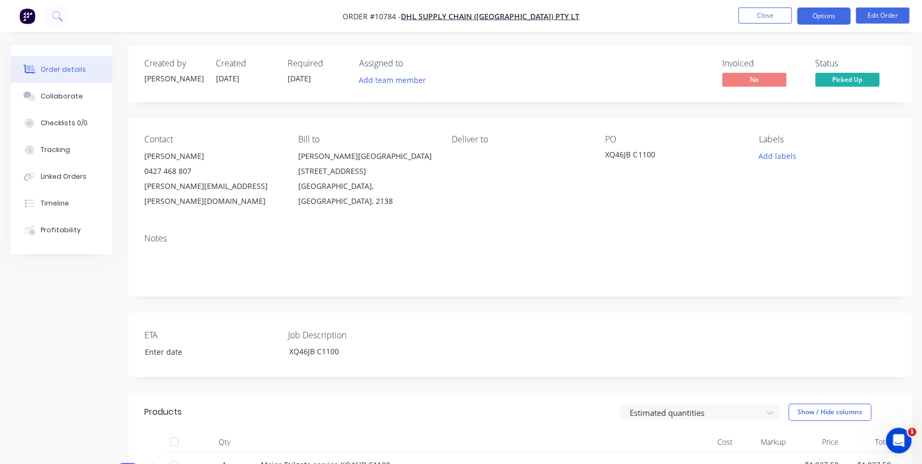
click at [822, 19] on button "Options" at bounding box center [823, 15] width 53 height 17
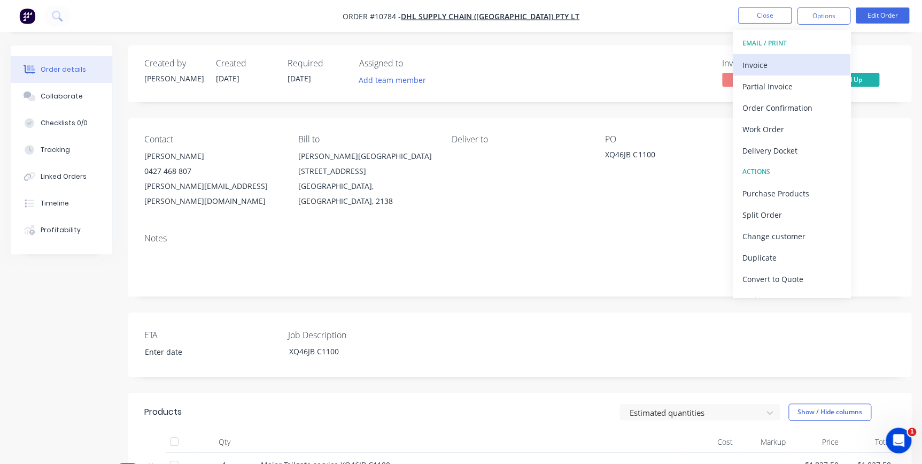
click at [774, 58] on div "Invoice" at bounding box center [792, 65] width 98 height 16
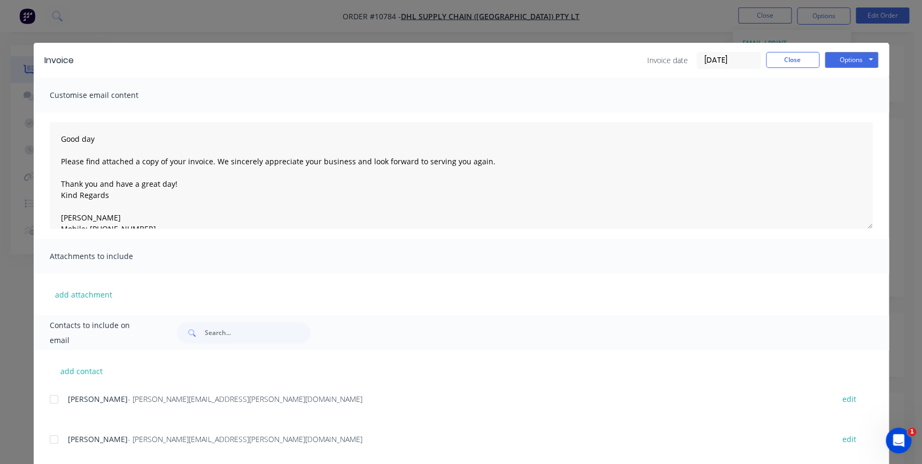
click at [733, 59] on input "[DATE]" at bounding box center [728, 60] width 63 height 16
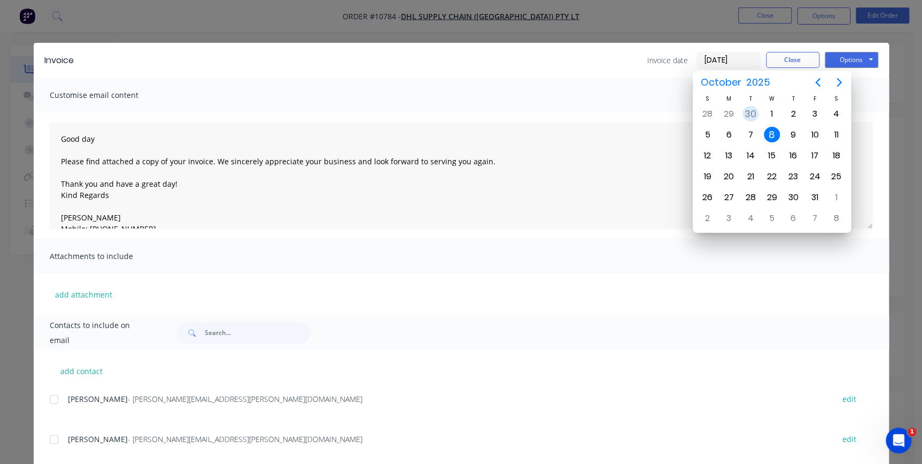
click at [754, 114] on div "30" at bounding box center [751, 114] width 16 height 16
type input "30/09/25"
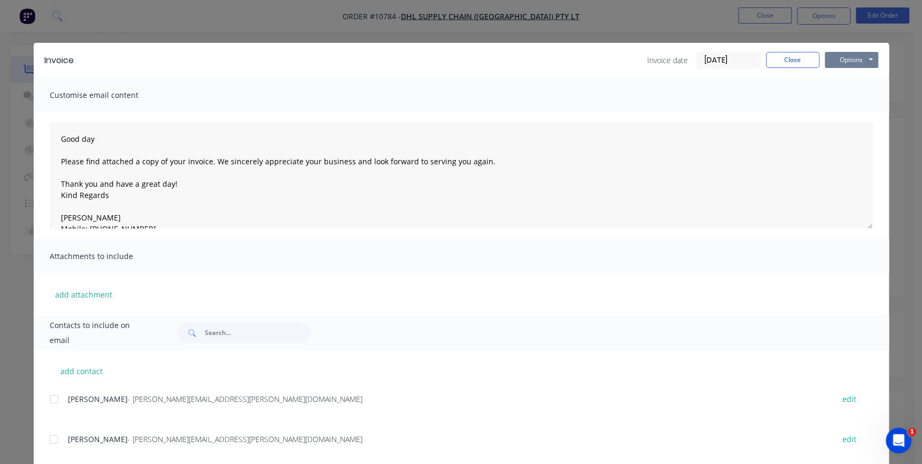
click at [854, 57] on button "Options" at bounding box center [851, 60] width 53 height 16
click at [845, 76] on button "Preview" at bounding box center [859, 79] width 68 height 18
click at [95, 399] on span "Hilda Morgado" at bounding box center [98, 399] width 60 height 10
click at [40, 399] on div "add contact Hilda Morgado - hilda.morgado@dhl.com edit Damian - Damian.Keith@dh…" at bounding box center [461, 431] width 855 height 162
click at [47, 399] on div at bounding box center [53, 398] width 21 height 21
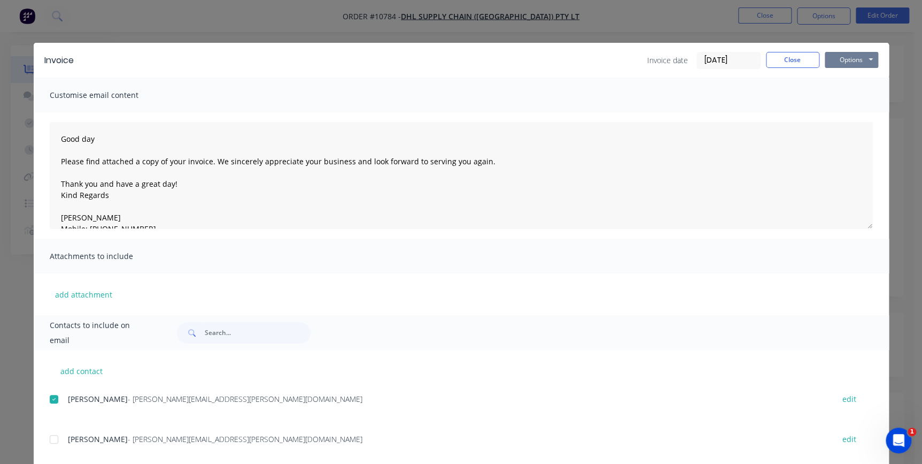
click at [859, 60] on button "Options" at bounding box center [851, 60] width 53 height 16
click at [851, 117] on button "Email" at bounding box center [859, 114] width 68 height 18
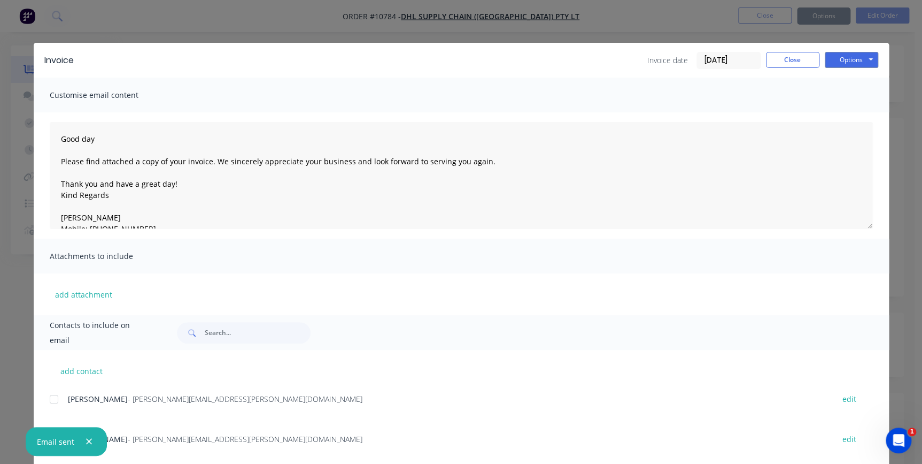
click at [34, 233] on div "Good day Please find attached a copy of your invoice. We sincerely appreciate y…" at bounding box center [461, 175] width 855 height 126
click at [789, 53] on button "Close" at bounding box center [792, 60] width 53 height 16
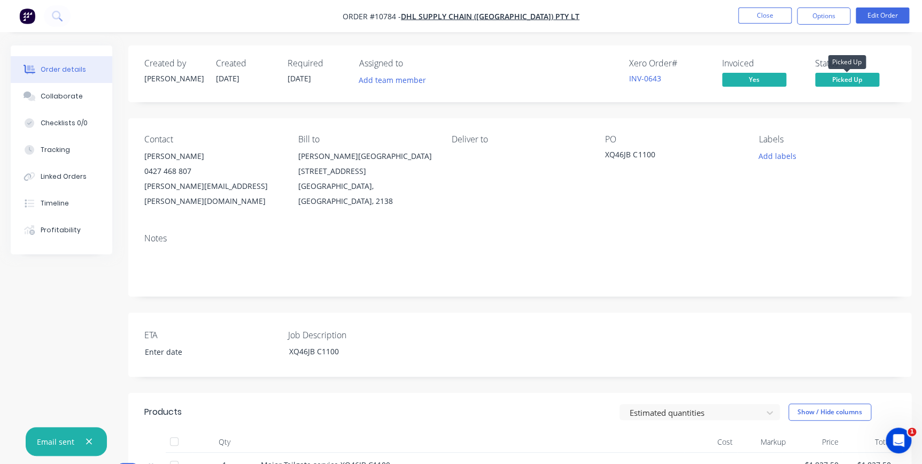
click at [851, 78] on span "Picked Up" at bounding box center [847, 79] width 64 height 13
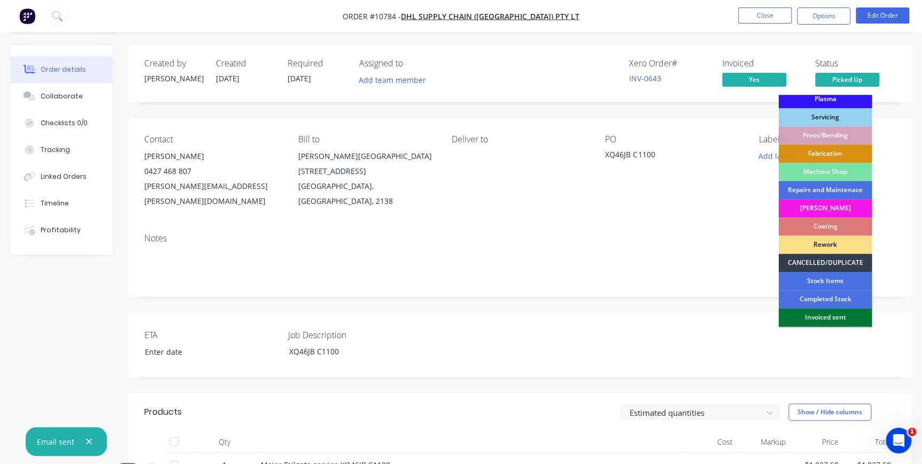
scroll to position [132, 0]
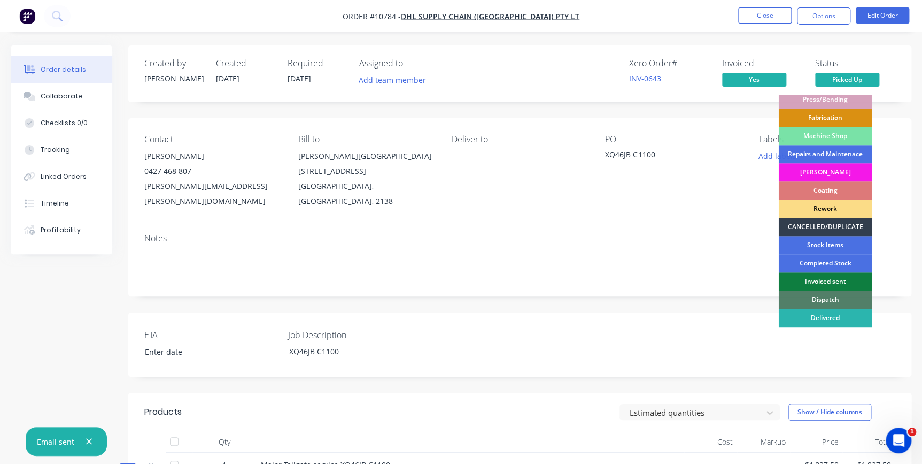
click at [823, 281] on div "Invoiced sent" at bounding box center [825, 281] width 94 height 18
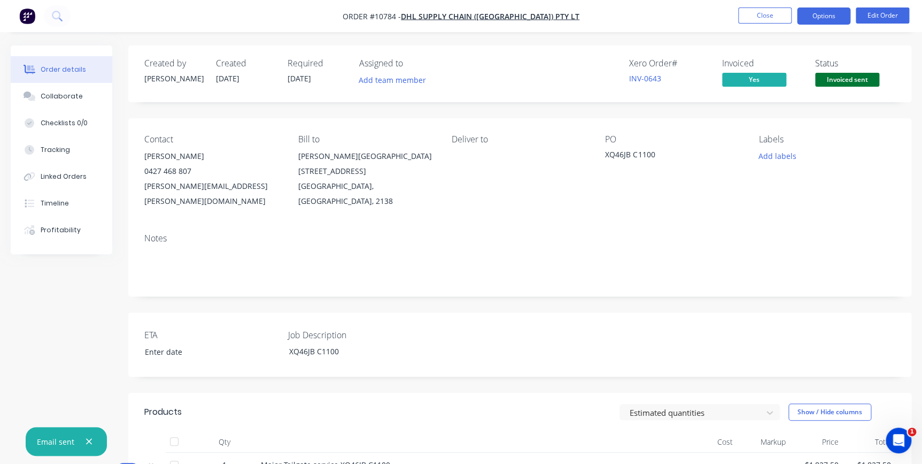
click at [824, 12] on button "Options" at bounding box center [823, 15] width 53 height 17
click at [769, 17] on button "Close" at bounding box center [764, 15] width 53 height 16
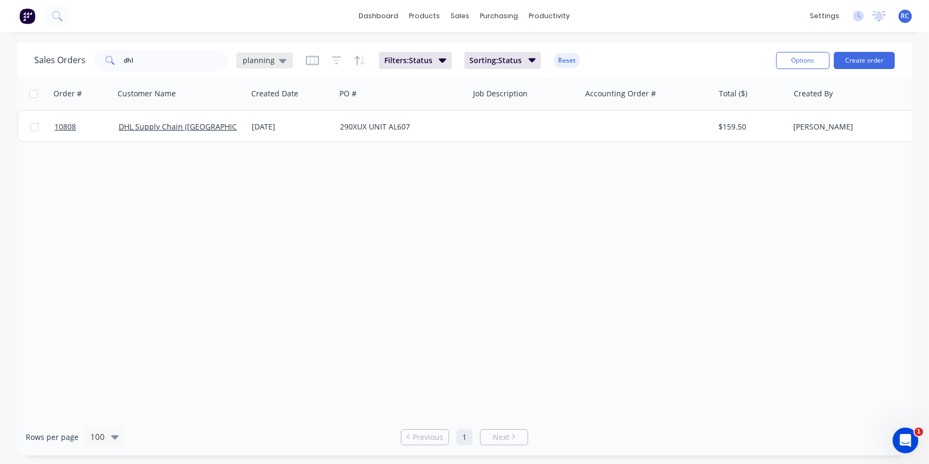
click at [279, 61] on icon at bounding box center [282, 61] width 7 height 12
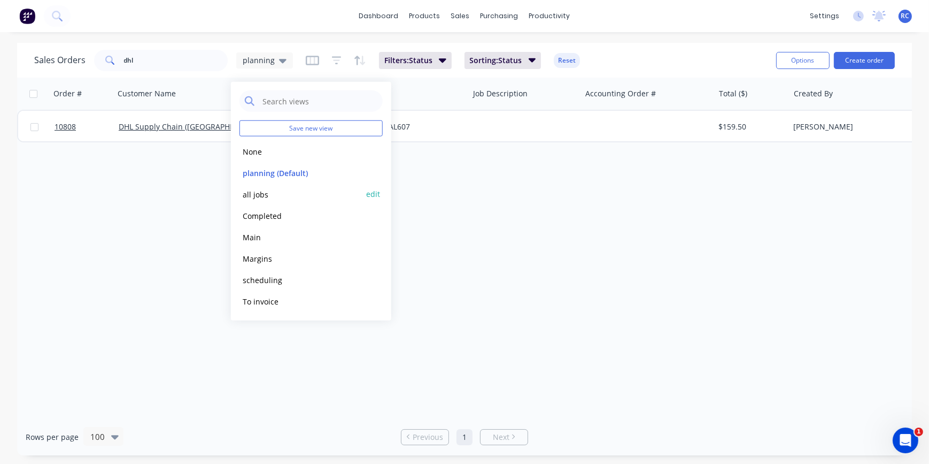
click at [264, 192] on button "all jobs" at bounding box center [301, 194] width 122 height 12
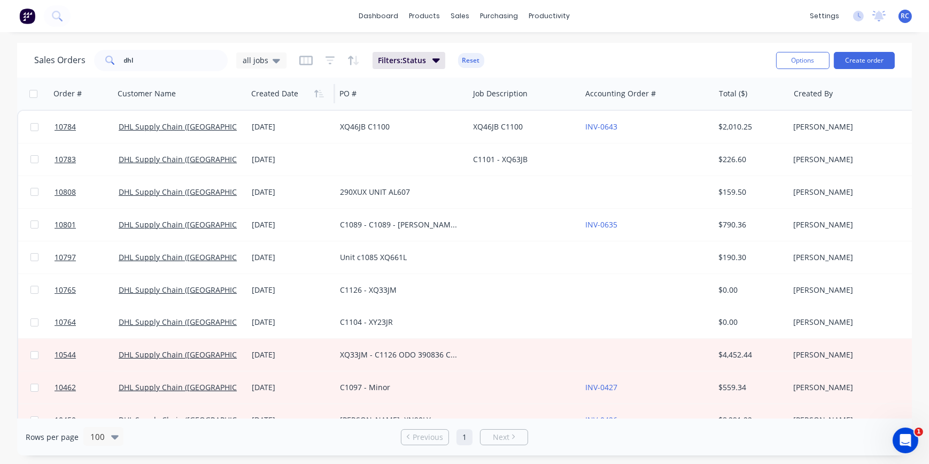
click at [284, 99] on div at bounding box center [289, 93] width 76 height 21
click at [315, 99] on button "button" at bounding box center [319, 94] width 16 height 16
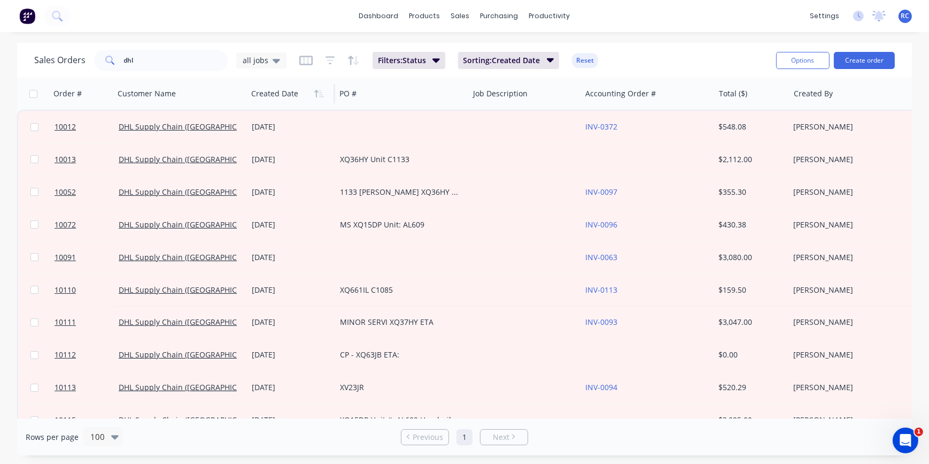
click at [315, 99] on button "button" at bounding box center [319, 94] width 16 height 16
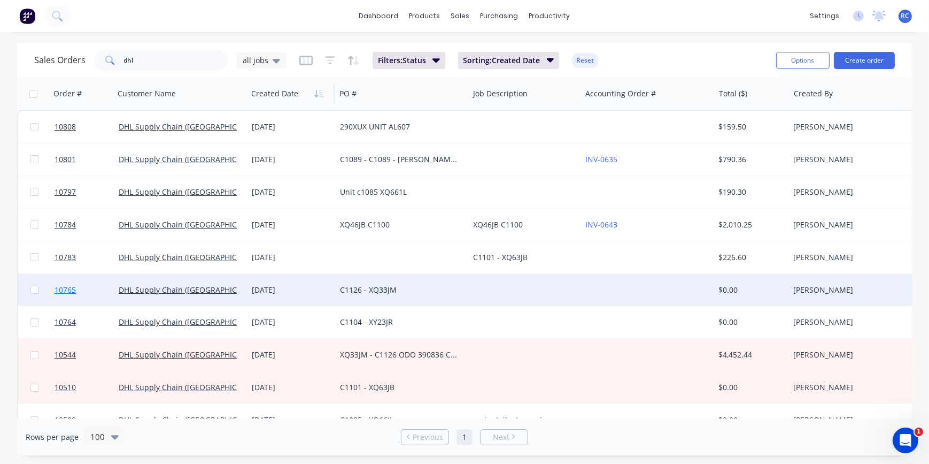
click at [89, 284] on link "10765" at bounding box center [87, 290] width 64 height 32
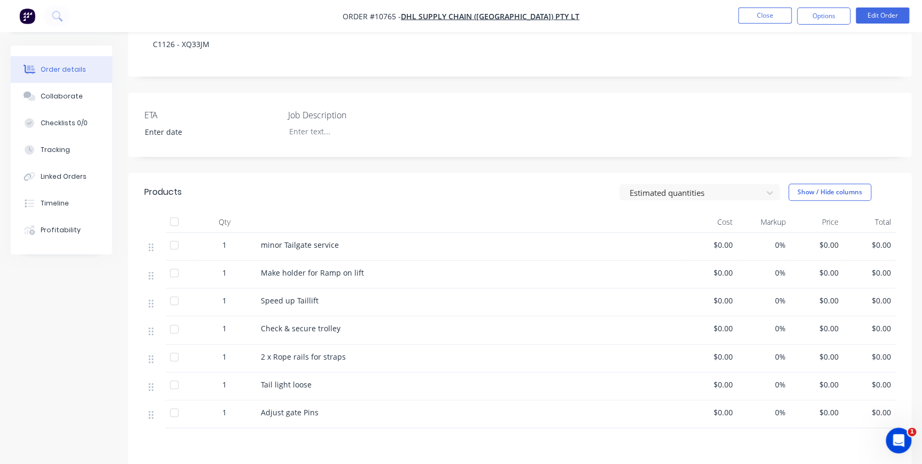
scroll to position [291, 0]
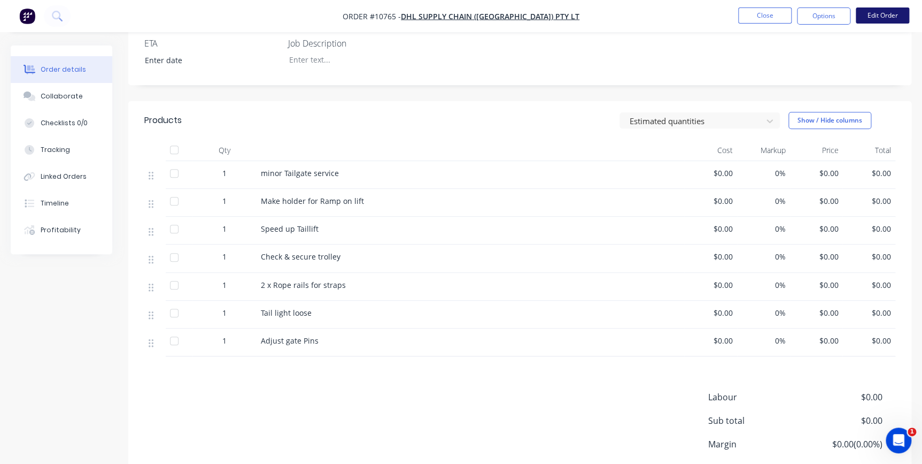
click at [870, 18] on button "Edit Order" at bounding box center [882, 15] width 53 height 16
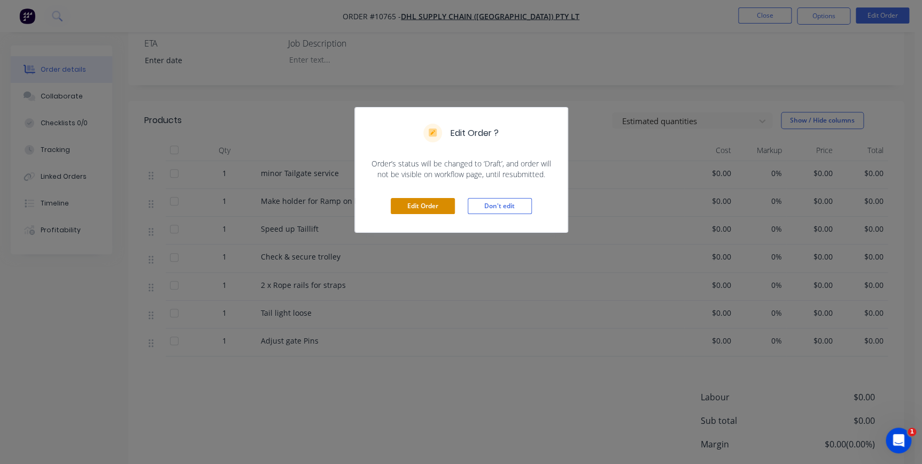
click at [418, 204] on button "Edit Order" at bounding box center [423, 206] width 64 height 16
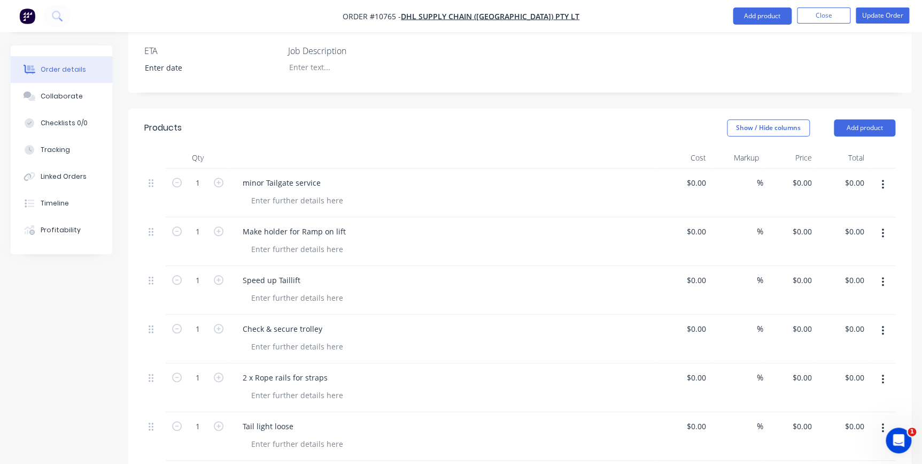
scroll to position [145, 0]
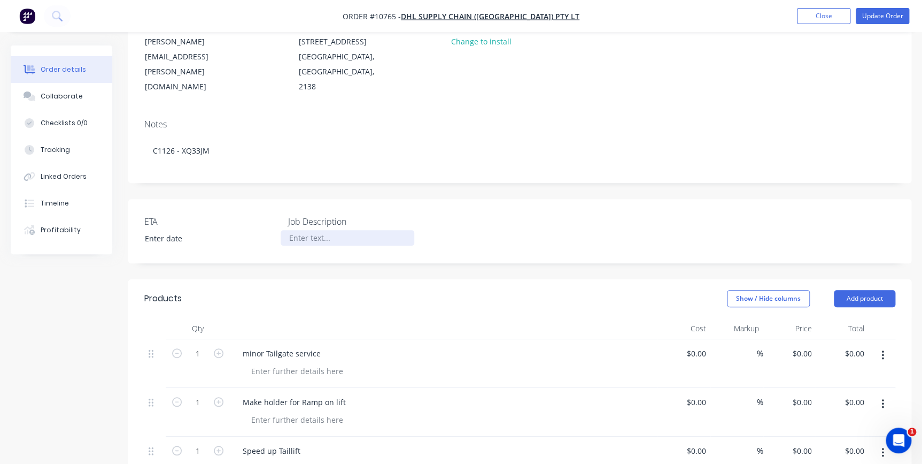
click at [348, 230] on div at bounding box center [348, 238] width 134 height 16
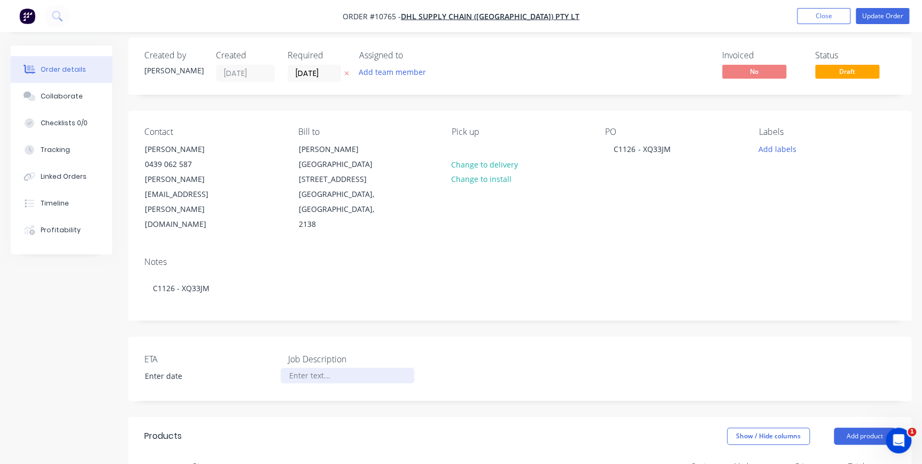
scroll to position [0, 0]
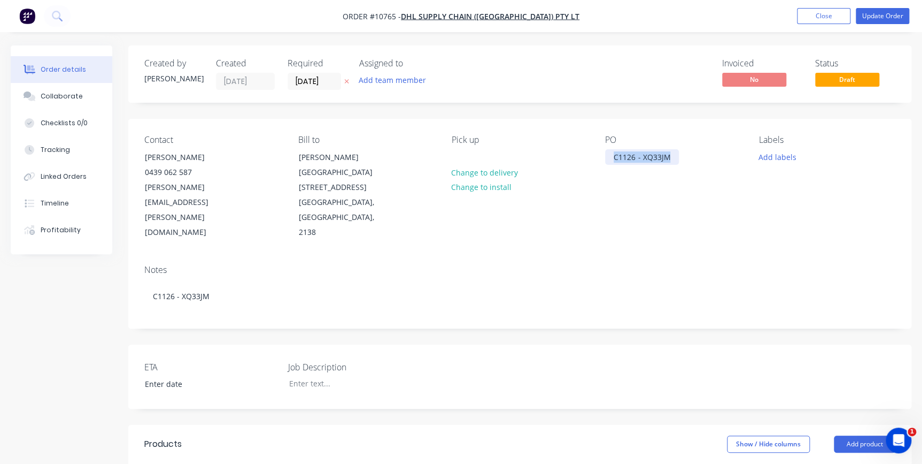
drag, startPoint x: 674, startPoint y: 155, endPoint x: 595, endPoint y: 166, distance: 79.4
click at [595, 162] on div "Contact Damian 0439 062 587 Damian.Keith@dhl.com Bill to Rhodes Corporate Park …" at bounding box center [519, 187] width 783 height 137
copy div "C1126 - XQ33JM"
click at [305, 375] on div at bounding box center [348, 383] width 134 height 16
paste div
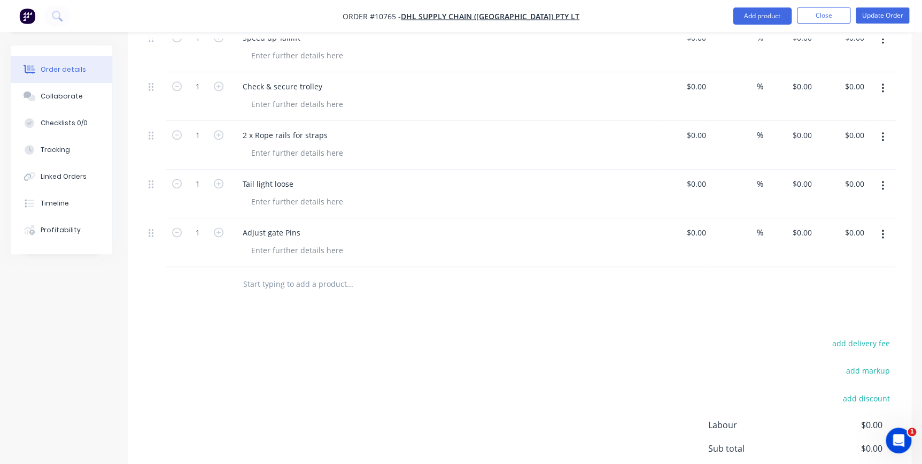
scroll to position [583, 0]
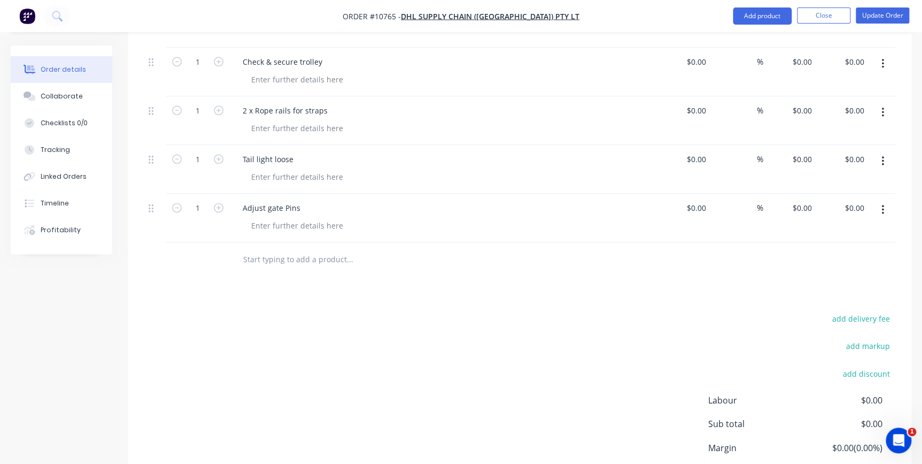
click at [269, 249] on input "text" at bounding box center [350, 259] width 214 height 21
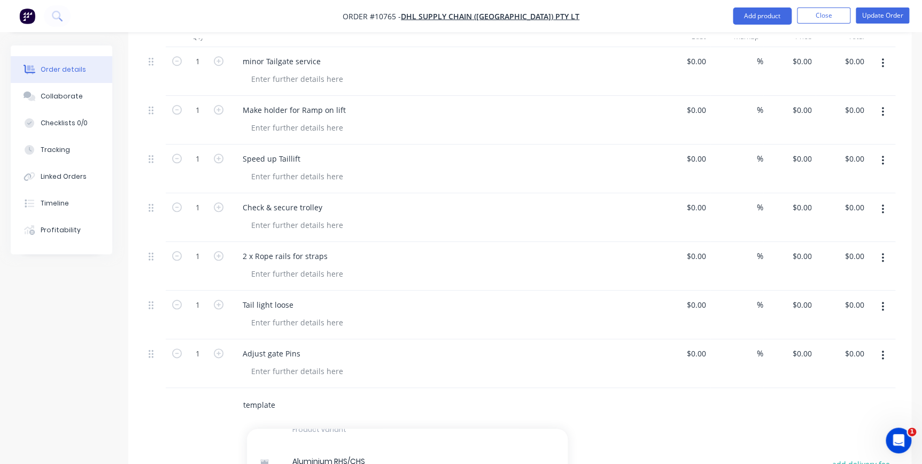
scroll to position [0, 0]
type input "templat"
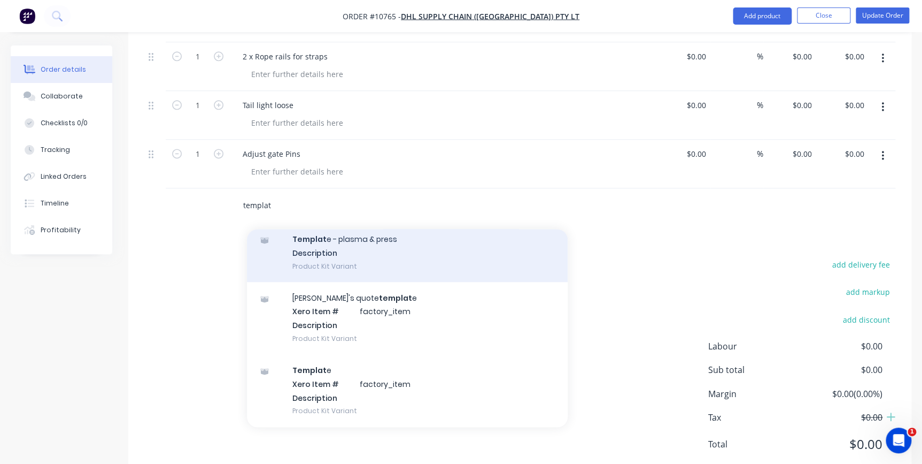
scroll to position [637, 0]
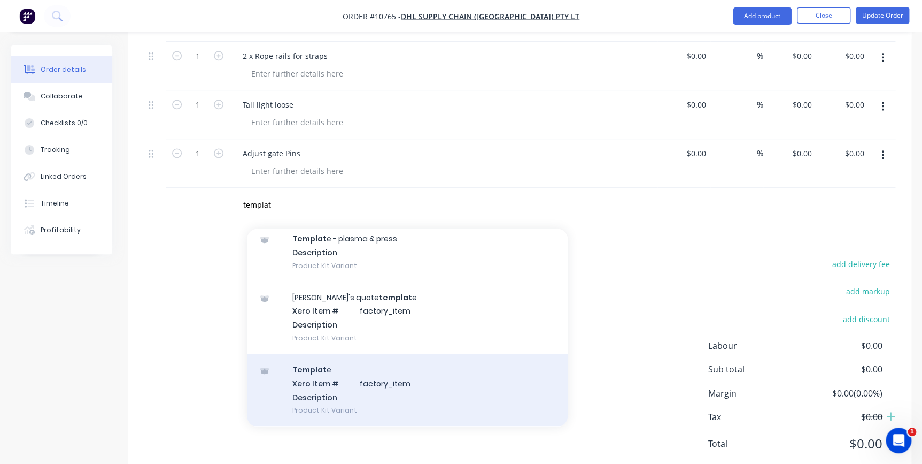
click at [354, 363] on div "Templat e Xero Item # factory_item Description Product Kit Variant" at bounding box center [407, 389] width 321 height 72
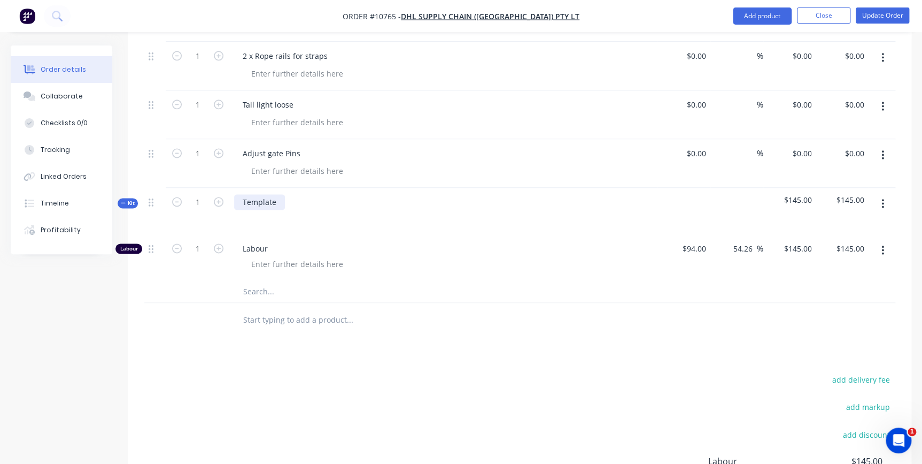
click at [279, 194] on div "Template" at bounding box center [259, 202] width 51 height 16
drag, startPoint x: 279, startPoint y: 171, endPoint x: 223, endPoint y: 159, distance: 56.8
click at [223, 188] on div "Kit 1 Template $145.00 $145.00" at bounding box center [519, 211] width 751 height 47
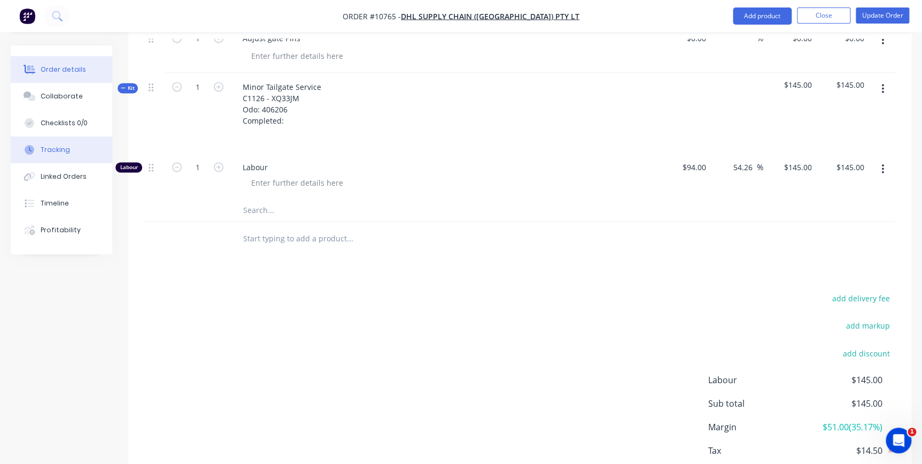
click at [71, 154] on button "Tracking" at bounding box center [62, 149] width 102 height 27
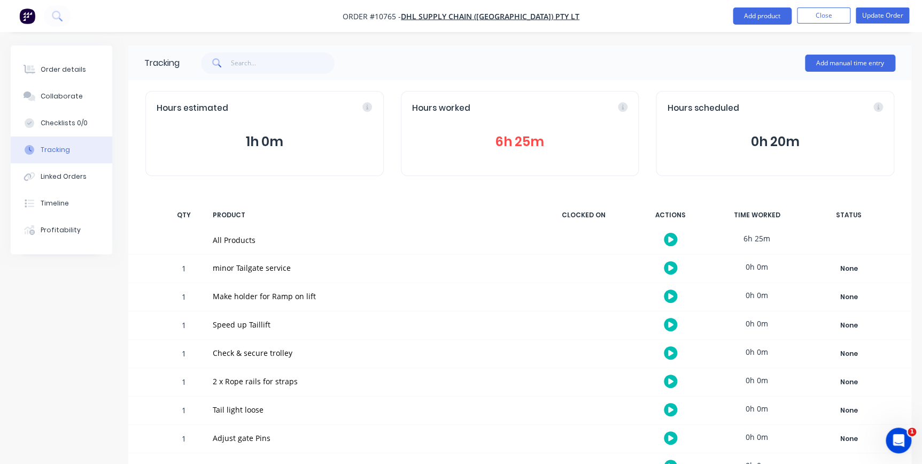
click at [491, 122] on div "Hours worked 6h 25m" at bounding box center [520, 133] width 238 height 85
click at [508, 133] on button "6h 25m" at bounding box center [520, 142] width 216 height 20
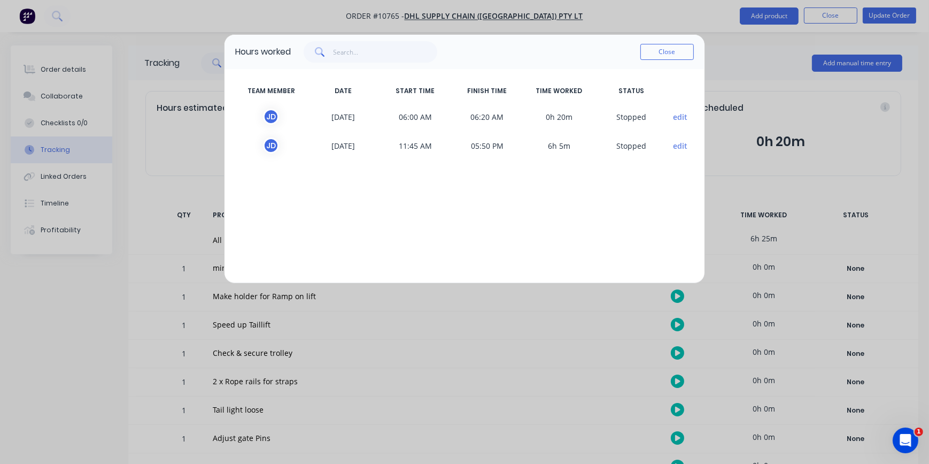
click at [63, 71] on div "Hours worked Close TEAM MEMBER DATE START TIME FINISH TIME TIME WORKED STATUS J…" at bounding box center [464, 232] width 929 height 464
click at [668, 57] on button "Close" at bounding box center [667, 52] width 53 height 16
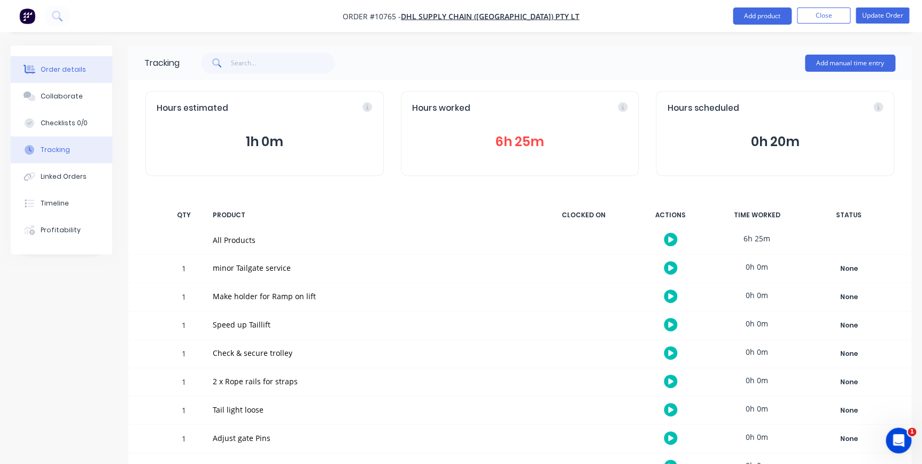
click at [43, 73] on div "Order details" at bounding box center [63, 70] width 45 height 10
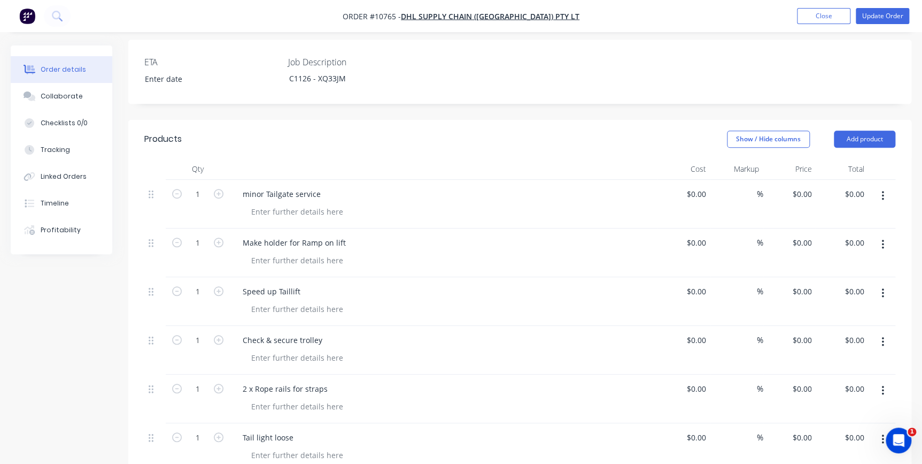
scroll to position [437, 0]
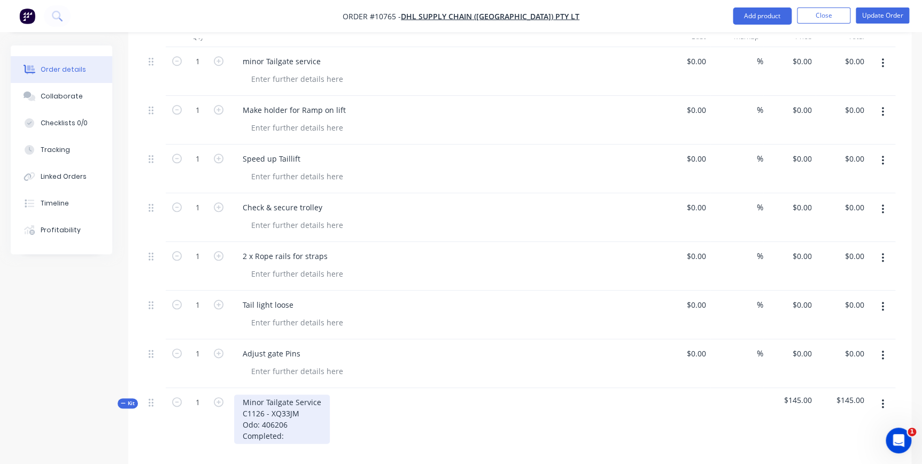
click at [286, 406] on div "Minor Tailgate Service C1126 - XQ33JM Odo: 406206 Completed:" at bounding box center [282, 418] width 96 height 49
click at [423, 404] on div "Minor Tailgate Service C1126 - XQ33JM Odo: 406206 Completed: 16/09/2025" at bounding box center [444, 428] width 428 height 80
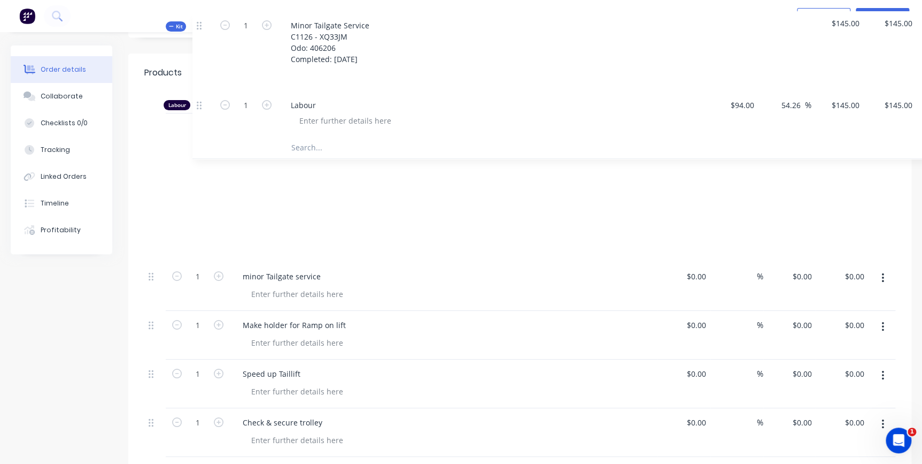
scroll to position [366, 0]
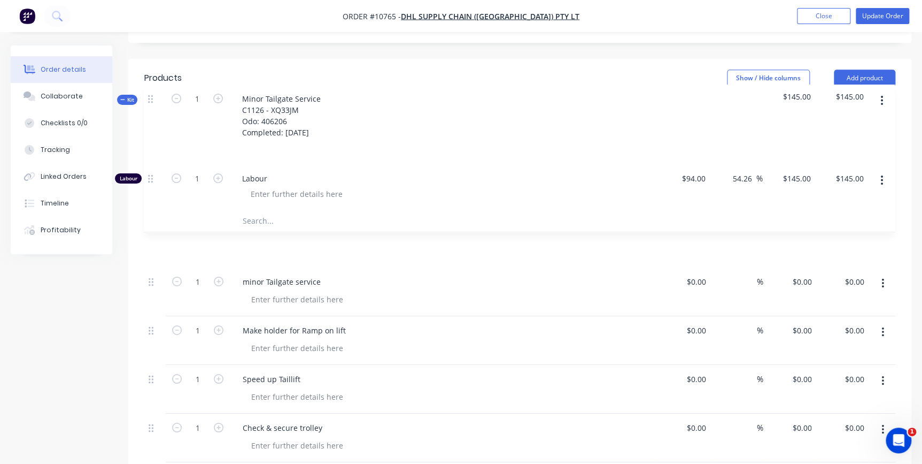
drag, startPoint x: 150, startPoint y: 372, endPoint x: 149, endPoint y: 95, distance: 276.4
click at [149, 119] on div "1 minor Tailgate service $0.00 $0.00 % $0.00 $0.00 $0.00 $0.00 1 Make holder fo…" at bounding box center [519, 363] width 751 height 489
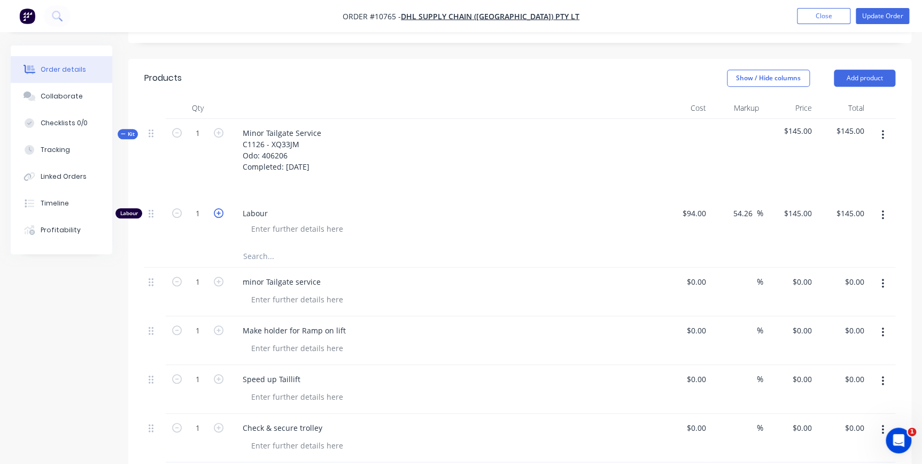
click at [217, 208] on icon "button" at bounding box center [219, 213] width 10 height 10
type input "2"
type input "$290.00"
click at [256, 245] on input "text" at bounding box center [350, 255] width 214 height 21
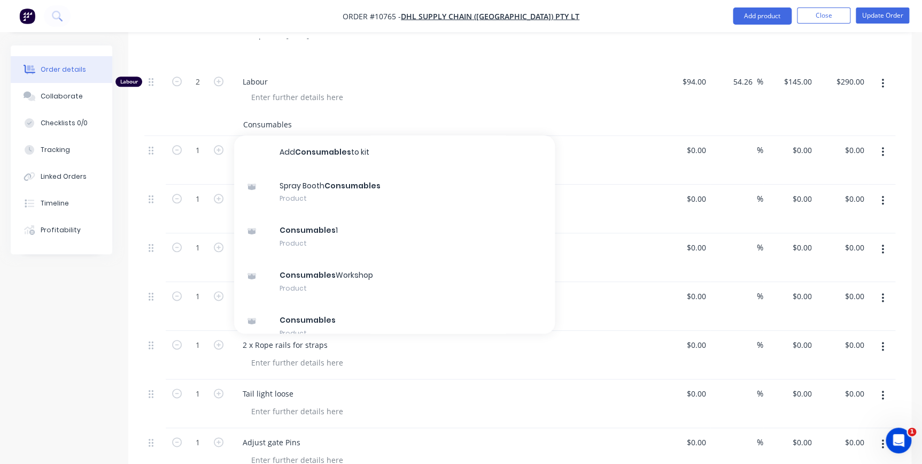
scroll to position [512, 0]
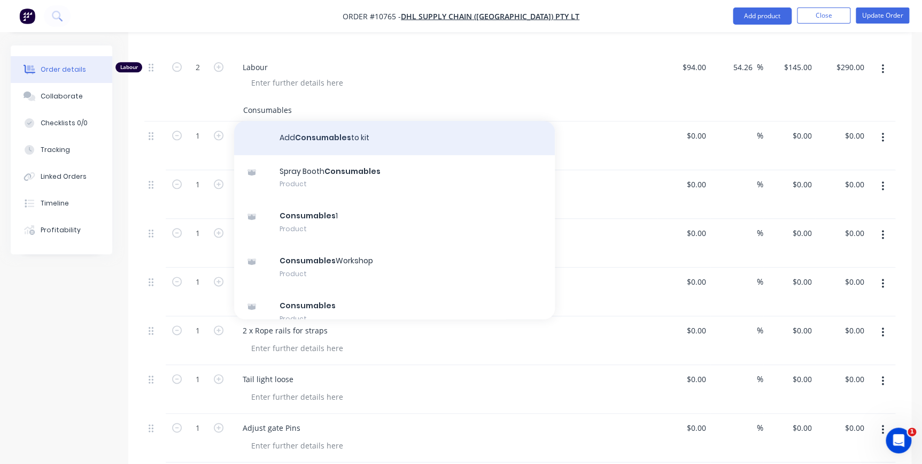
type input "Consumables"
click at [364, 121] on button "Add Consumables to kit" at bounding box center [394, 138] width 321 height 34
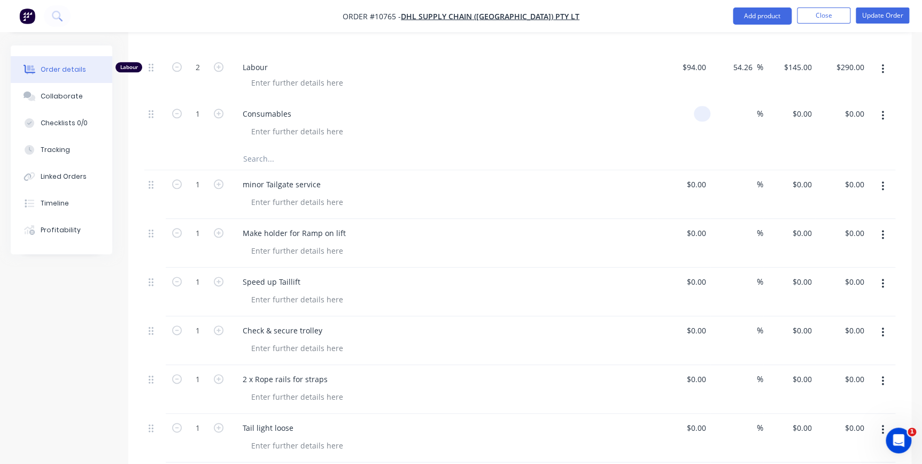
click at [703, 106] on input at bounding box center [704, 114] width 12 height 16
type input "$30.00"
type input "55"
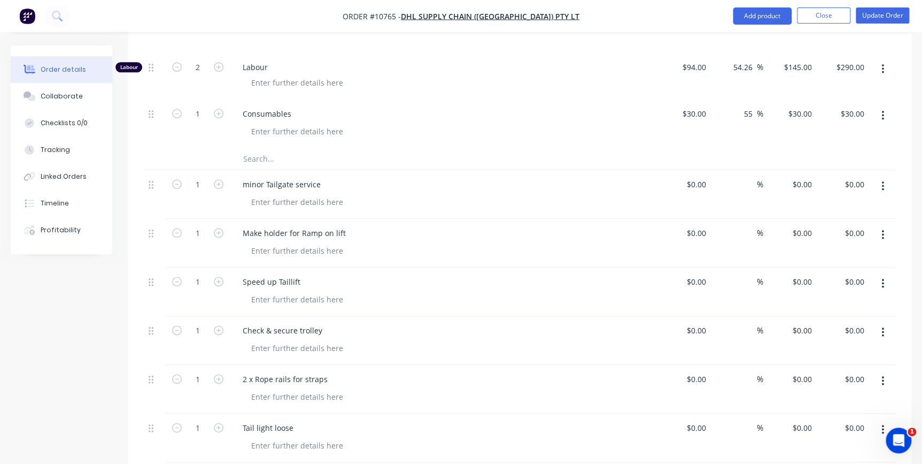
type input "$46.50"
click at [662, 106] on div "$30.00 $30.00" at bounding box center [684, 123] width 53 height 49
click at [888, 176] on button "button" at bounding box center [882, 185] width 25 height 19
click at [836, 271] on div "Delete" at bounding box center [845, 279] width 82 height 16
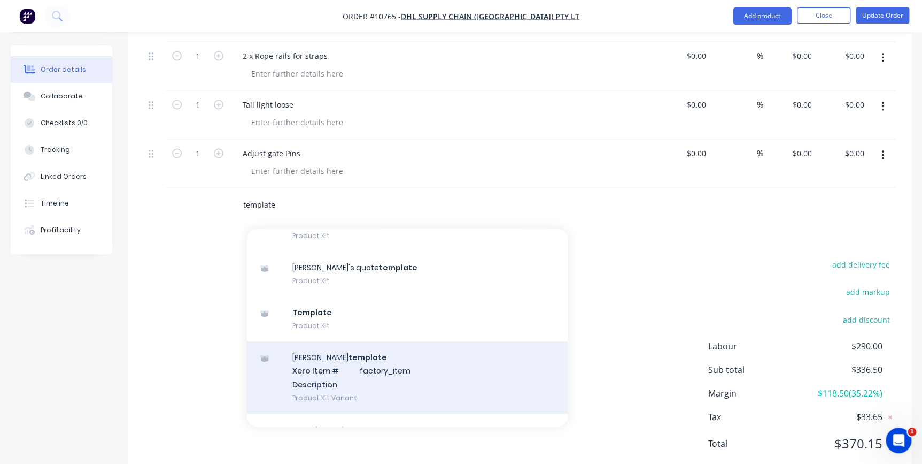
scroll to position [291, 0]
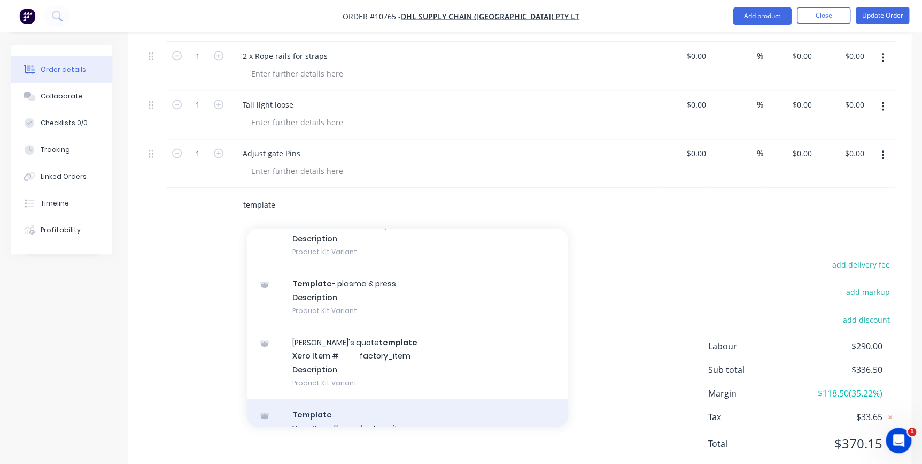
type input "template"
click at [314, 398] on div "Template Xero Item # factory_item Description Product Kit Variant" at bounding box center [407, 434] width 321 height 72
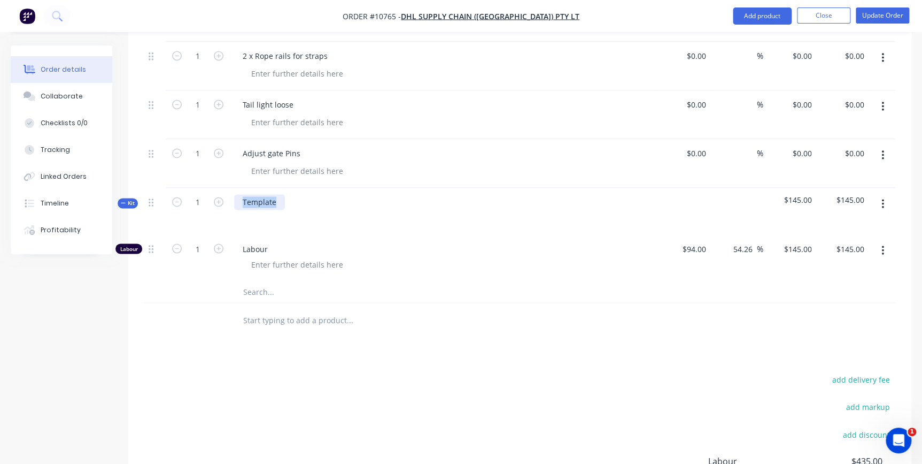
drag, startPoint x: 281, startPoint y: 167, endPoint x: 228, endPoint y: 164, distance: 53.6
click at [228, 188] on div "Kit 1 Template $145.00 $145.00" at bounding box center [519, 211] width 751 height 47
drag, startPoint x: 300, startPoint y: 117, endPoint x: 232, endPoint y: 121, distance: 69.1
click at [232, 139] on div "Adjust gate Pins" at bounding box center [444, 163] width 428 height 49
copy div "Adjust gate Pins"
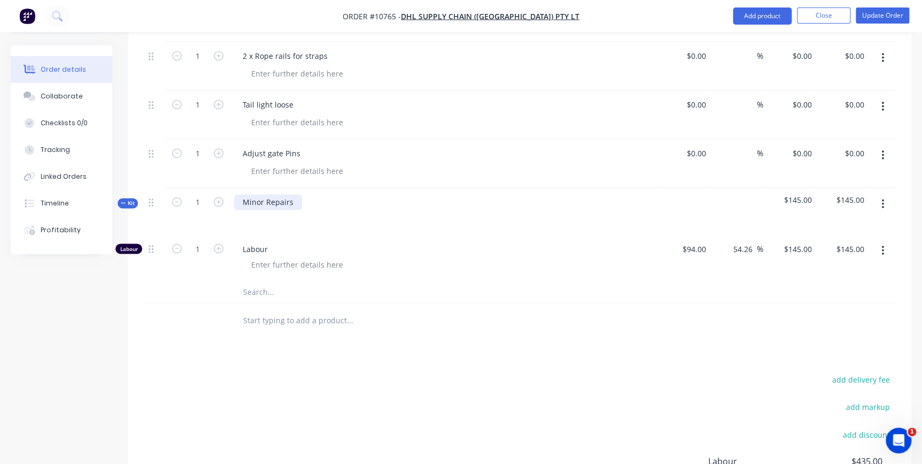
click at [277, 194] on div "Minor Repairs" at bounding box center [268, 202] width 68 height 16
click at [294, 194] on div "Minor Repairs" at bounding box center [268, 202] width 68 height 16
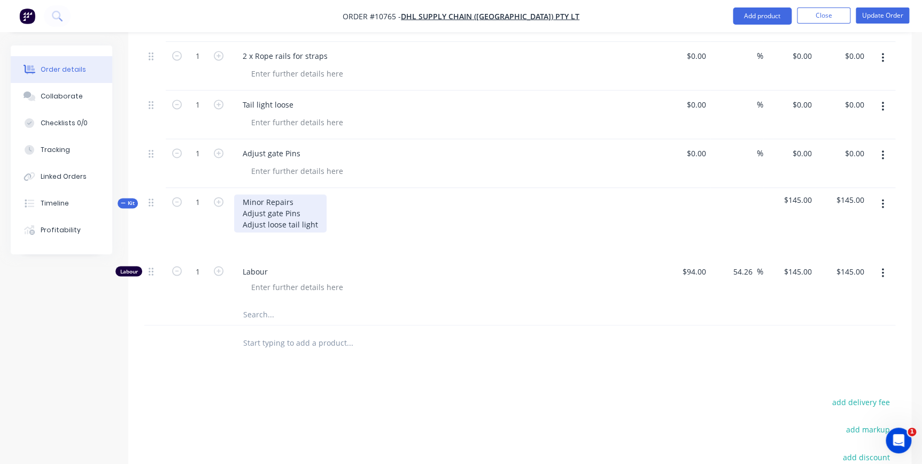
click at [241, 194] on div "Minor Repairs Adjust gate Pins Adjust loose tail light" at bounding box center [280, 213] width 92 height 38
click at [236, 196] on div "Minor Repairs Adjust gate Pins Adjust loose tail light" at bounding box center [280, 213] width 92 height 38
click at [245, 194] on div "Minor Repairs Adjust gate Pins Adjust loose tail light" at bounding box center [280, 213] width 92 height 38
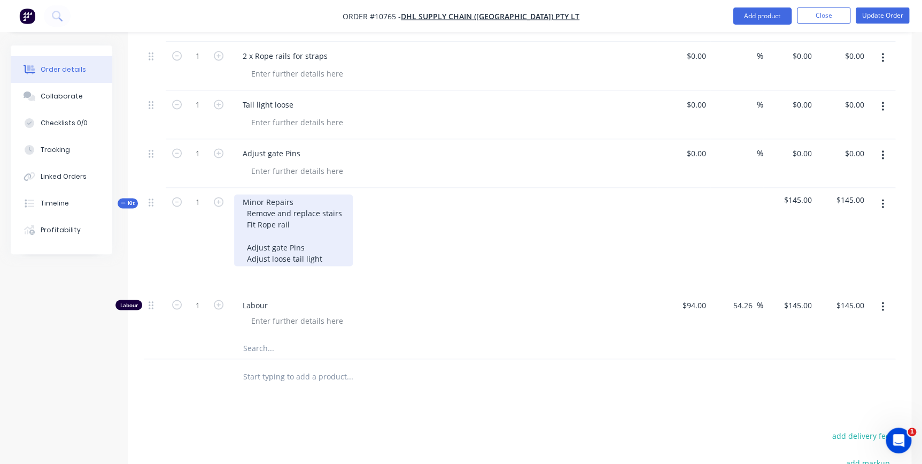
click at [253, 208] on div "Minor Repairs Remove and replace stairs Fit Rope rail Adjust gate Pins Adjust l…" at bounding box center [293, 230] width 119 height 72
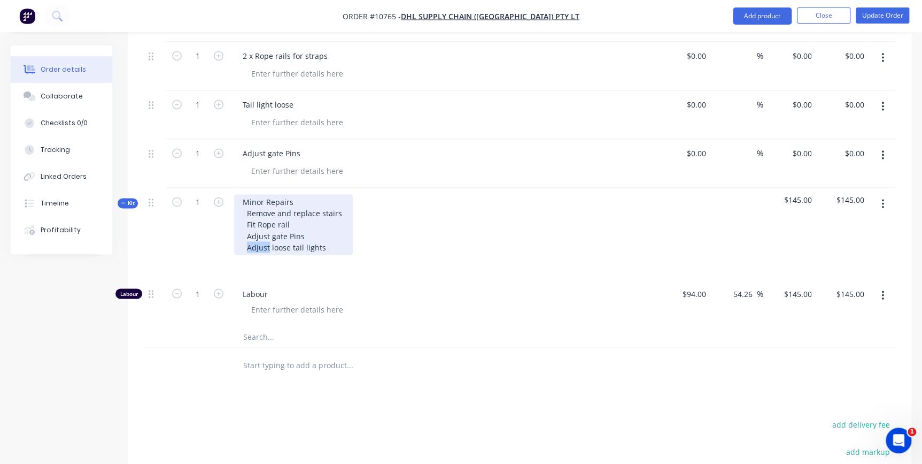
drag, startPoint x: 269, startPoint y: 214, endPoint x: 247, endPoint y: 214, distance: 21.9
click at [247, 214] on div "Minor Repairs Remove and replace stairs Fit Rope rail Adjust gate Pins Adjust l…" at bounding box center [293, 224] width 119 height 60
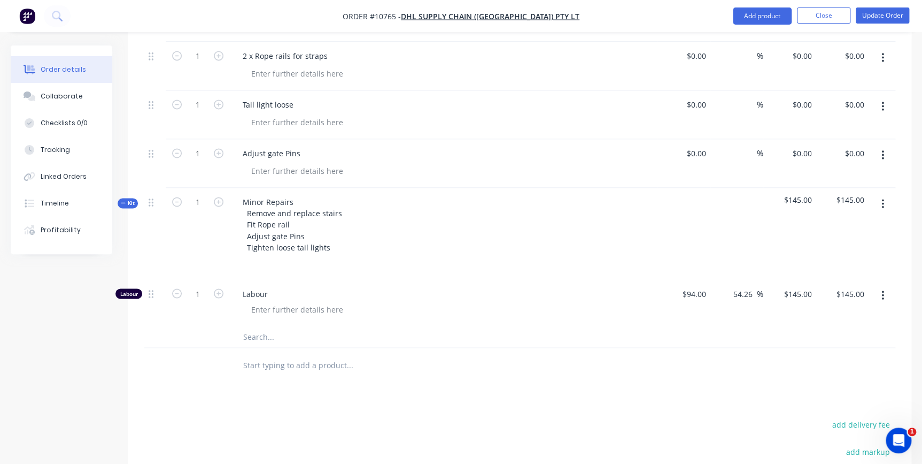
click at [352, 213] on div "Minor Repairs Remove and replace stairs Fit Rope rail Adjust gate Pins Tighten …" at bounding box center [444, 233] width 428 height 91
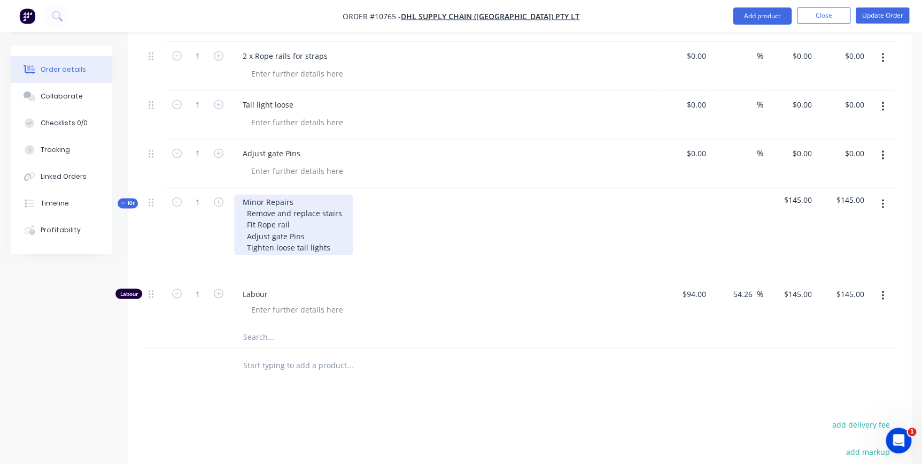
click at [316, 216] on div "Minor Repairs Remove and replace stairs Fit Rope rail Adjust gate Pins Tighten …" at bounding box center [293, 224] width 119 height 60
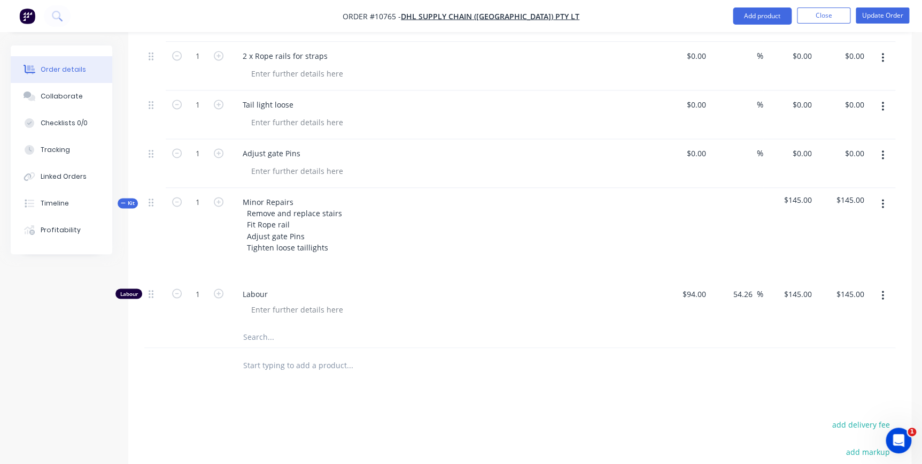
click at [454, 255] on div at bounding box center [443, 263] width 419 height 16
click at [882, 149] on icon "button" at bounding box center [883, 155] width 3 height 12
drag, startPoint x: 857, startPoint y: 215, endPoint x: 856, endPoint y: 187, distance: 27.8
click at [856, 240] on div "Delete" at bounding box center [845, 248] width 82 height 16
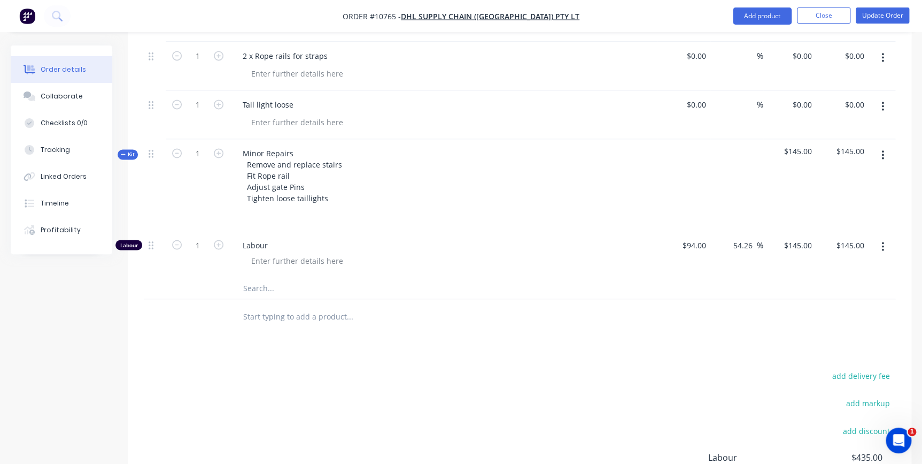
click at [883, 101] on icon "button" at bounding box center [883, 107] width 3 height 12
click at [868, 191] on div "Delete" at bounding box center [845, 199] width 82 height 16
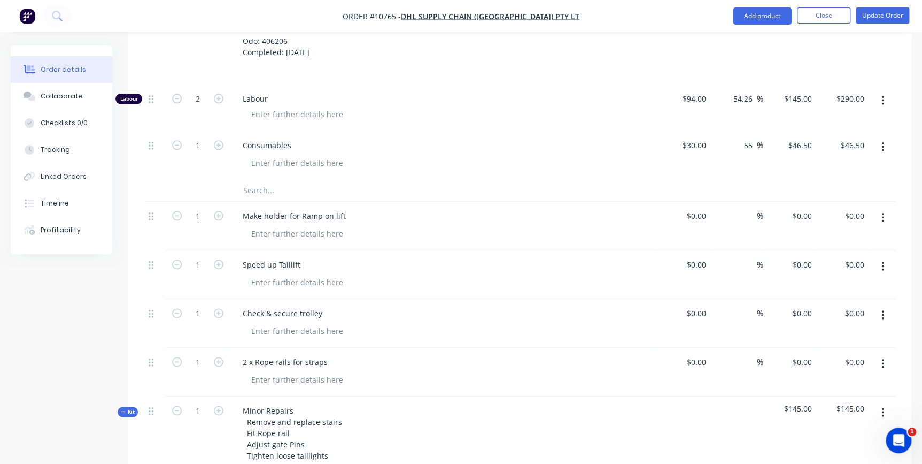
scroll to position [494, 0]
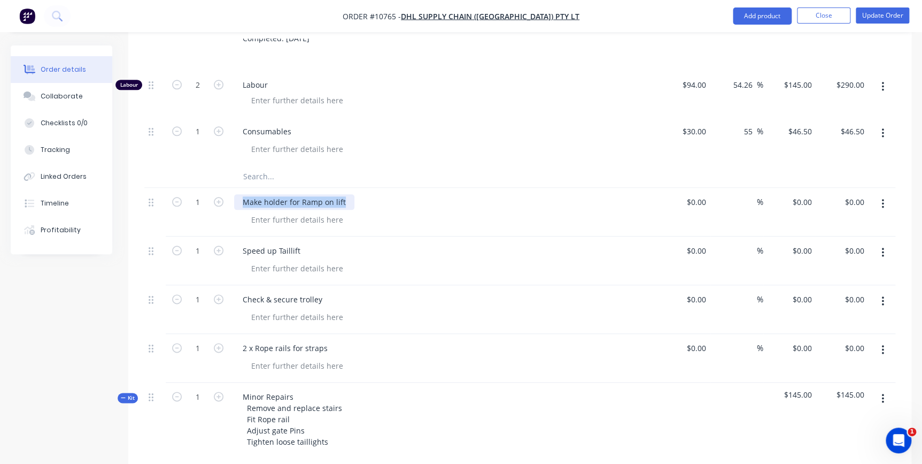
drag, startPoint x: 345, startPoint y: 170, endPoint x: 243, endPoint y: 163, distance: 102.9
click at [243, 194] on div "Make holder for Ramp on lift" at bounding box center [294, 202] width 120 height 16
drag, startPoint x: 324, startPoint y: 269, endPoint x: 238, endPoint y: 269, distance: 85.5
click at [238, 291] on div "Check & secure trolley" at bounding box center [282, 299] width 97 height 16
click at [319, 291] on div "Check & secure trolley" at bounding box center [282, 299] width 97 height 16
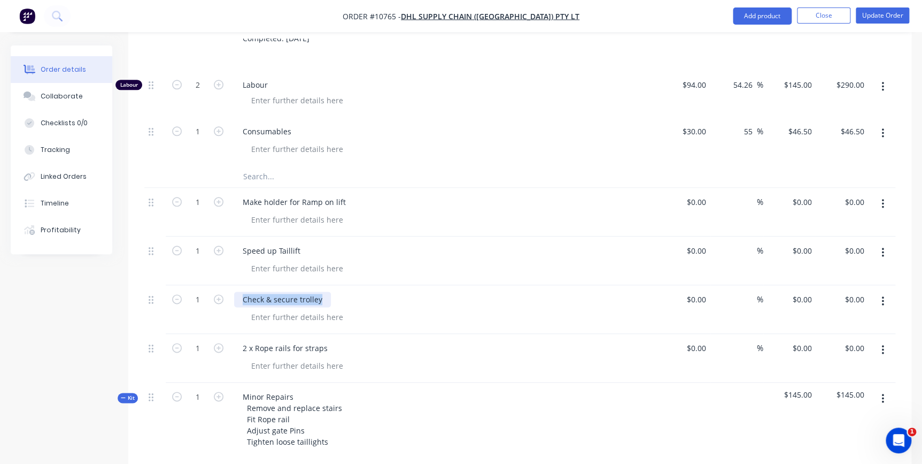
drag, startPoint x: 320, startPoint y: 267, endPoint x: 240, endPoint y: 261, distance: 79.8
click at [240, 291] on div "Check & secure trolley" at bounding box center [282, 299] width 97 height 16
copy div "Check & secure trolley"
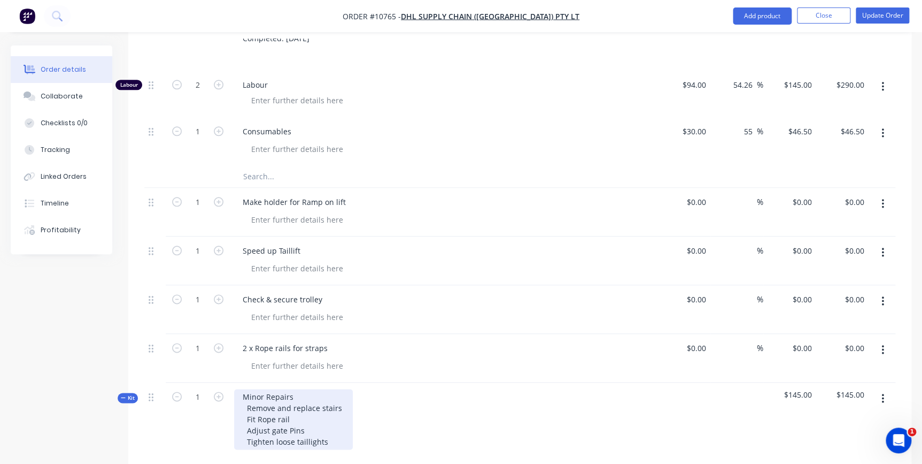
click at [269, 389] on div "Minor Repairs Remove and replace stairs Fit Rope rail Adjust gate Pins Tighten …" at bounding box center [293, 419] width 119 height 60
click at [338, 389] on div "Minor Repairs Remove and replace stairs Fit Rope rail Adjust gate Pins Tighten …" at bounding box center [293, 419] width 119 height 60
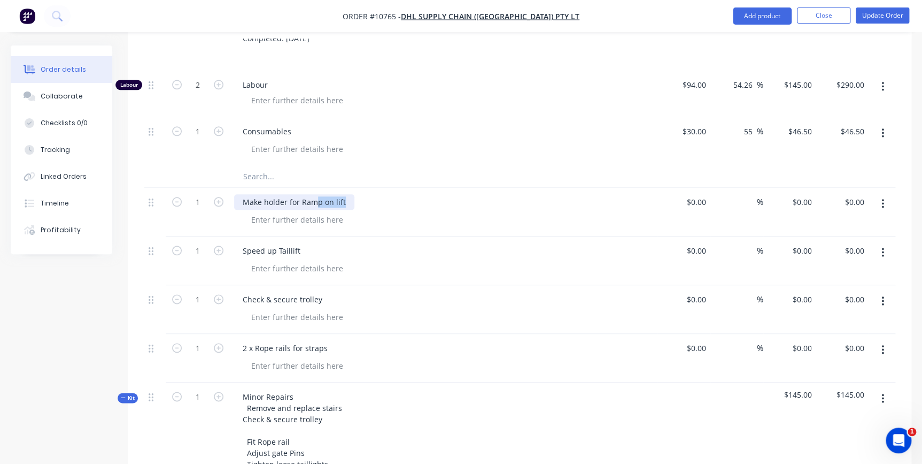
drag, startPoint x: 345, startPoint y: 173, endPoint x: 244, endPoint y: 171, distance: 101.1
click at [244, 194] on div "Make holder for Ramp on lift" at bounding box center [294, 202] width 120 height 16
click at [346, 194] on div "Make holder for Ramp on lift" at bounding box center [294, 202] width 120 height 16
drag, startPoint x: 340, startPoint y: 168, endPoint x: 240, endPoint y: 166, distance: 100.0
click at [240, 194] on div "Make holder for Ramp on lift" at bounding box center [294, 202] width 120 height 16
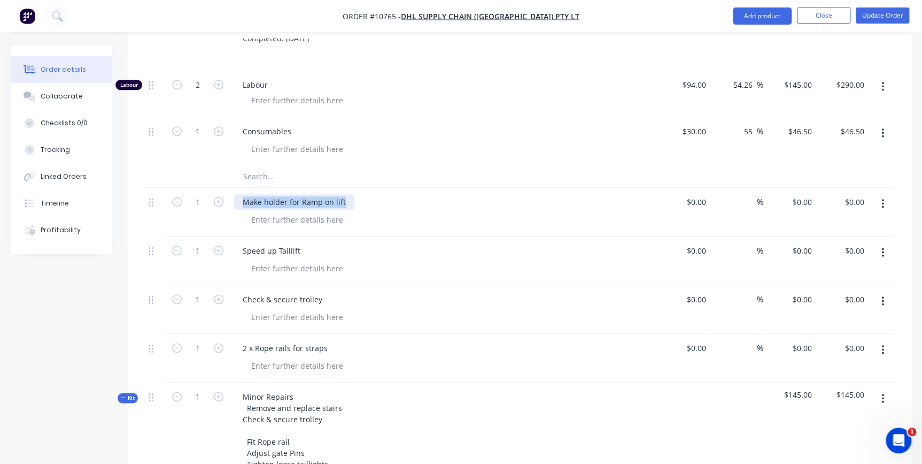
copy div "Make holder for Ramp on lift"
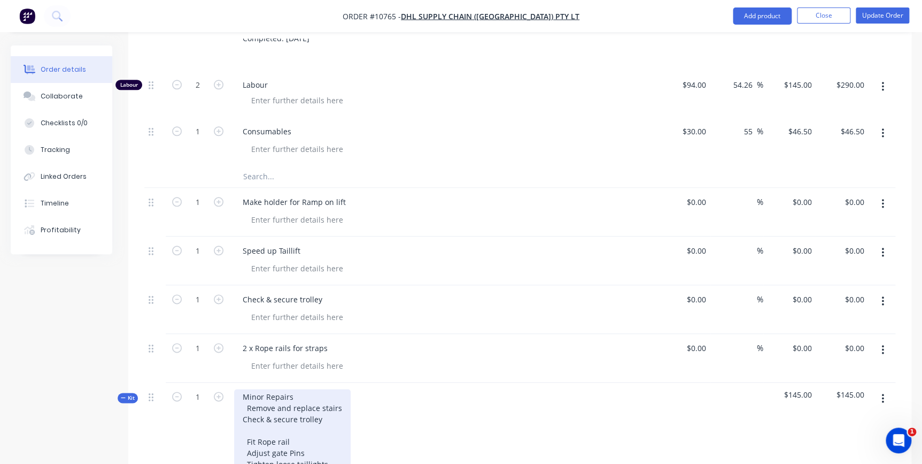
click at [273, 396] on div "Minor Repairs Remove and replace stairs Check & secure trolley Fit Rope rail Ad…" at bounding box center [292, 430] width 117 height 83
click at [241, 389] on div "Minor Repairs Remove and replace stairs Check & secure trolley Make holder for …" at bounding box center [295, 430] width 122 height 83
drag, startPoint x: 245, startPoint y: 407, endPoint x: 294, endPoint y: 406, distance: 48.7
click at [294, 406] on div "Minor Repairs Remove and replace stairs Check & secure trolley Make holder for …" at bounding box center [295, 430] width 122 height 83
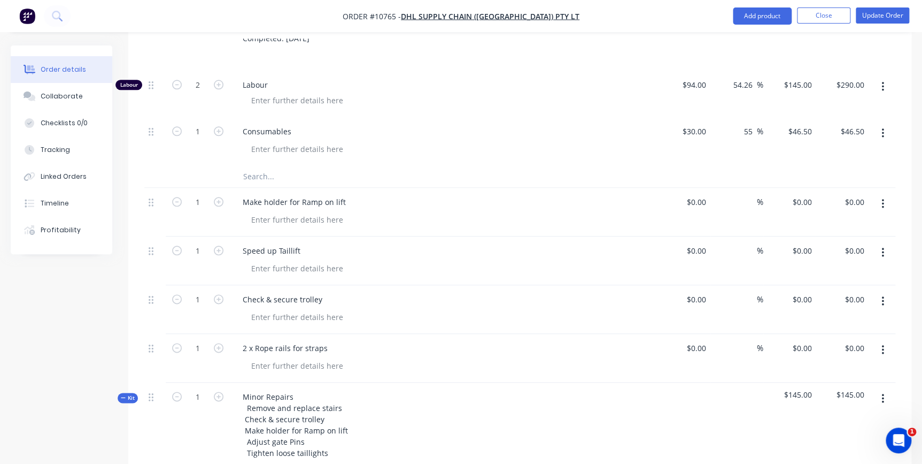
click at [877, 194] on button "button" at bounding box center [882, 203] width 25 height 19
click at [852, 288] on div "Delete" at bounding box center [845, 296] width 82 height 16
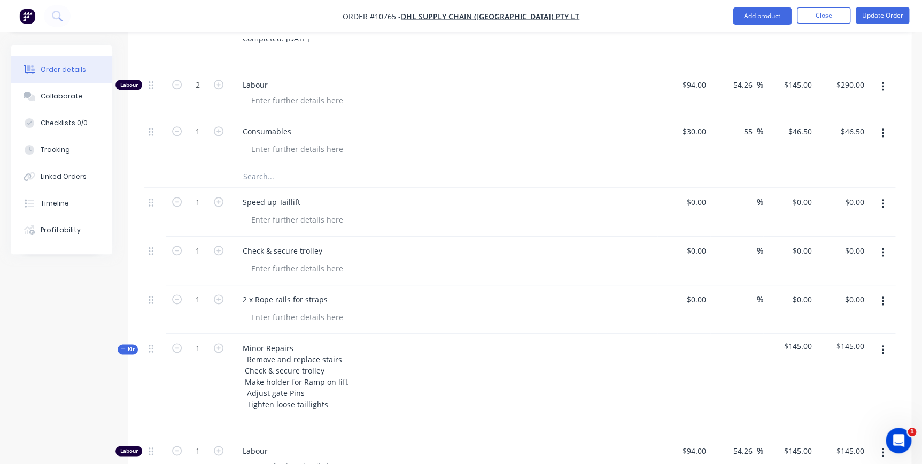
click at [883, 198] on icon "button" at bounding box center [883, 204] width 3 height 12
click at [866, 288] on div "Delete" at bounding box center [845, 296] width 82 height 16
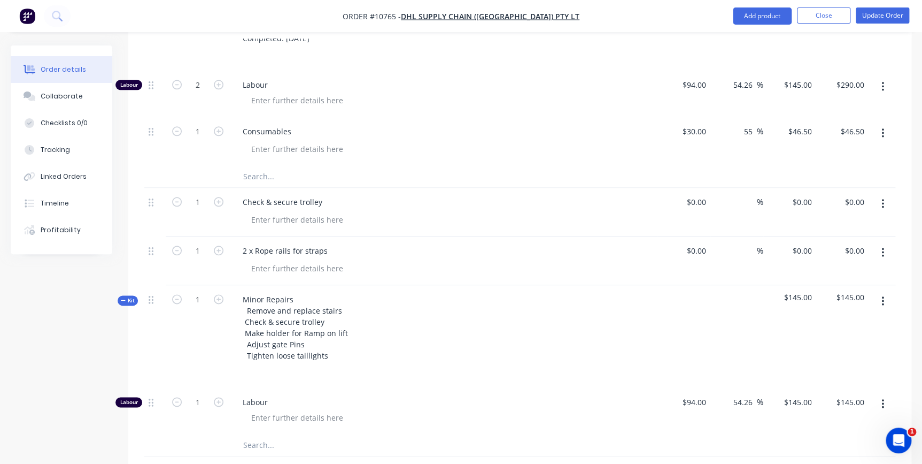
click at [882, 198] on icon "button" at bounding box center [883, 204] width 3 height 12
click at [881, 285] on button "Delete" at bounding box center [845, 295] width 102 height 21
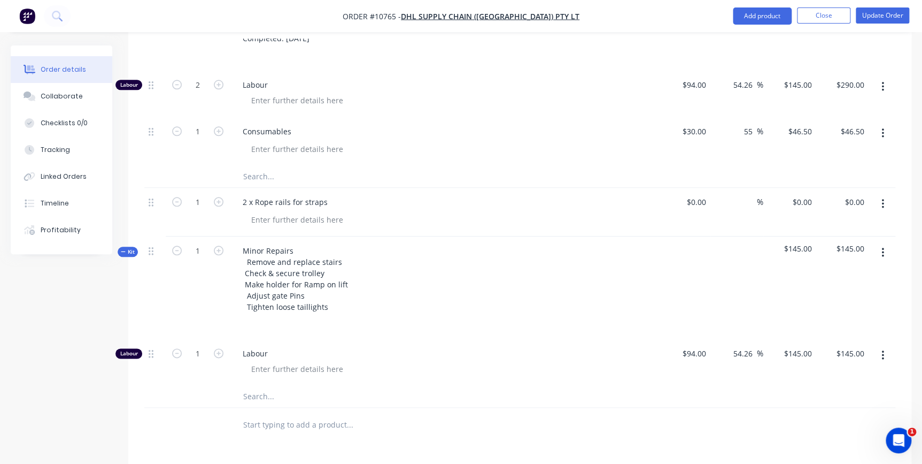
drag, startPoint x: 884, startPoint y: 173, endPoint x: 880, endPoint y: 181, distance: 9.1
click at [884, 194] on button "button" at bounding box center [882, 203] width 25 height 19
click at [842, 288] on div "Delete" at bounding box center [845, 296] width 82 height 16
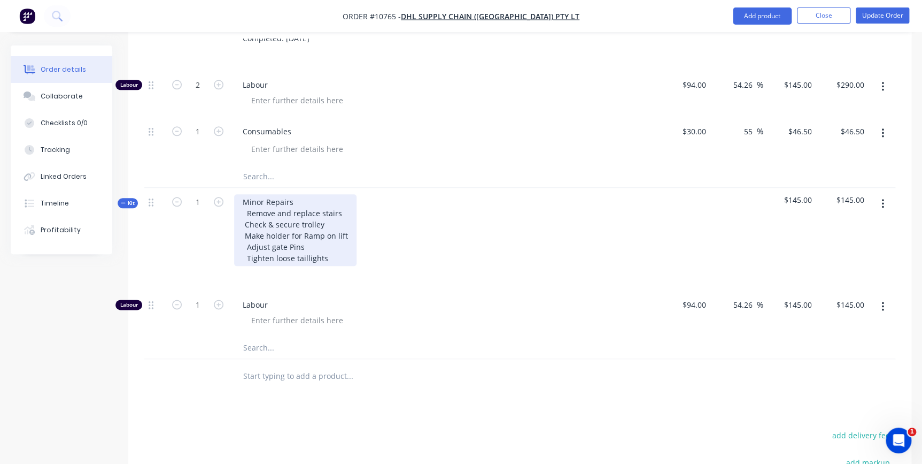
click at [242, 218] on div "Minor Repairs Remove and replace stairs Check & secure trolley Make holder for …" at bounding box center [295, 230] width 122 height 72
click at [245, 194] on div "Minor Repairs Remove and replace stairs Check & secure trolley Make holder for …" at bounding box center [295, 230] width 122 height 72
click at [346, 218] on div "Minor Repairs Remove and replace stairs Check & secure trolley Make holder for …" at bounding box center [295, 230] width 122 height 72
click at [318, 194] on div "Minor Repairs Remove and replace stairs Check & secure trolley Make holder for …" at bounding box center [295, 230] width 122 height 72
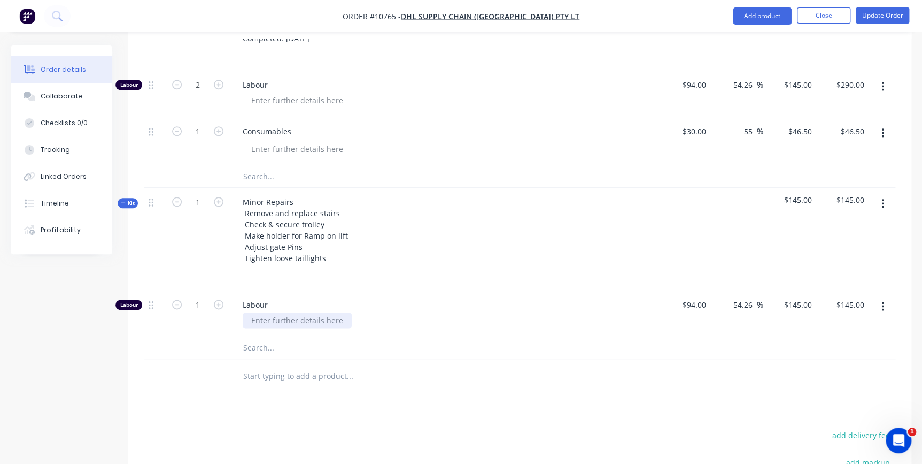
click at [337, 312] on div at bounding box center [297, 320] width 109 height 16
click at [363, 299] on span "Labour" at bounding box center [448, 304] width 411 height 11
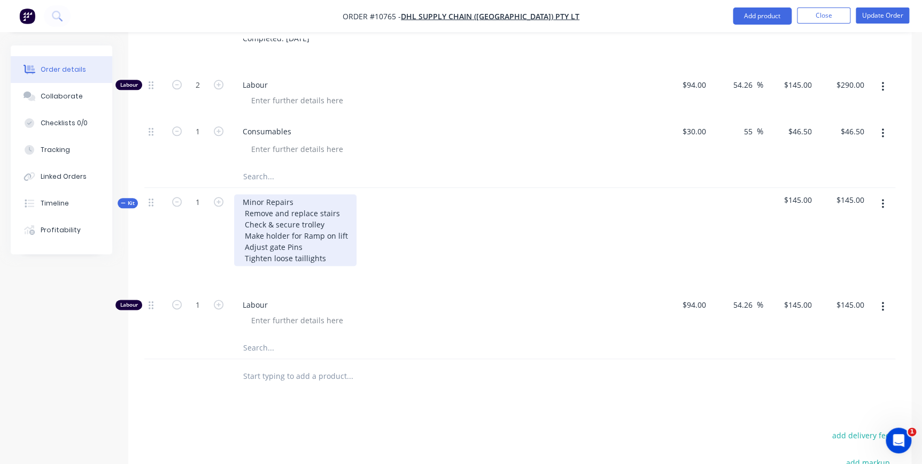
click at [302, 222] on div "Minor Repairs Remove and replace stairs Check & secure trolley Make holder for …" at bounding box center [295, 230] width 122 height 72
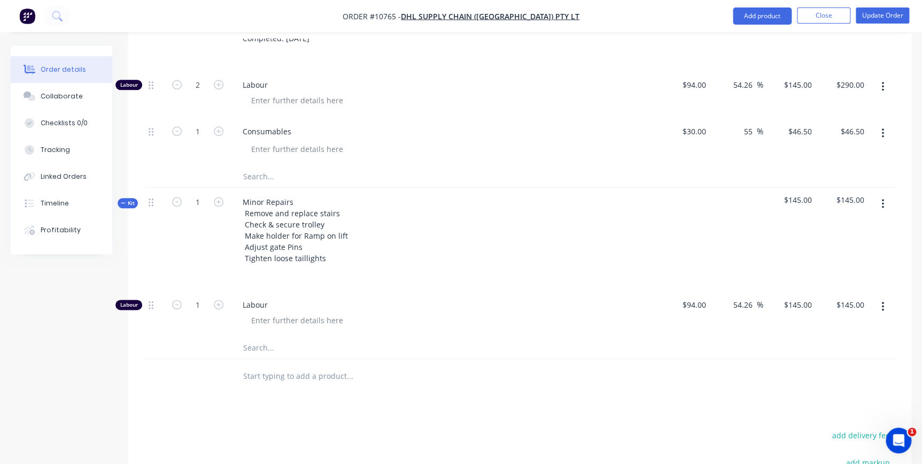
click at [380, 266] on div at bounding box center [443, 274] width 419 height 16
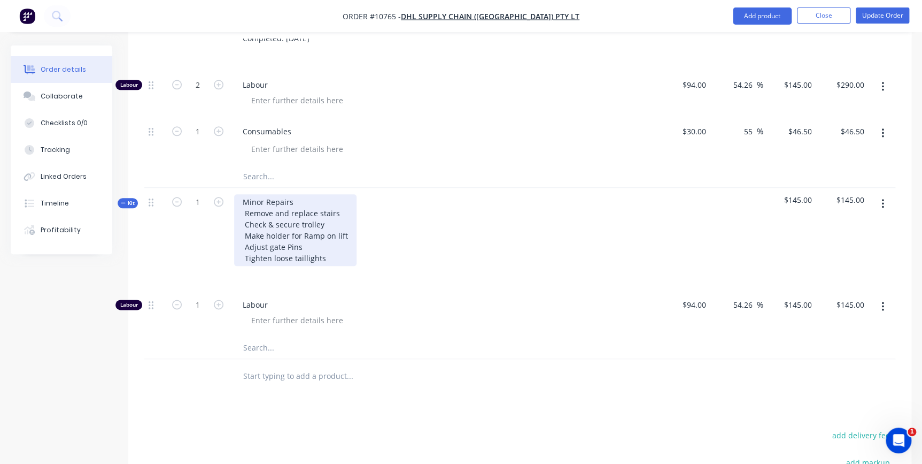
click at [311, 194] on div "Minor Repairs Remove and replace stairs Check & secure trolley Make holder for …" at bounding box center [295, 230] width 122 height 72
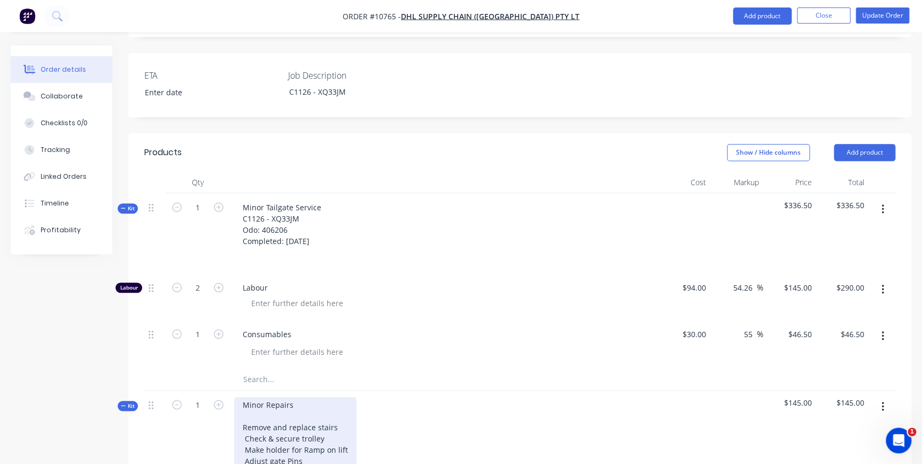
scroll to position [57, 0]
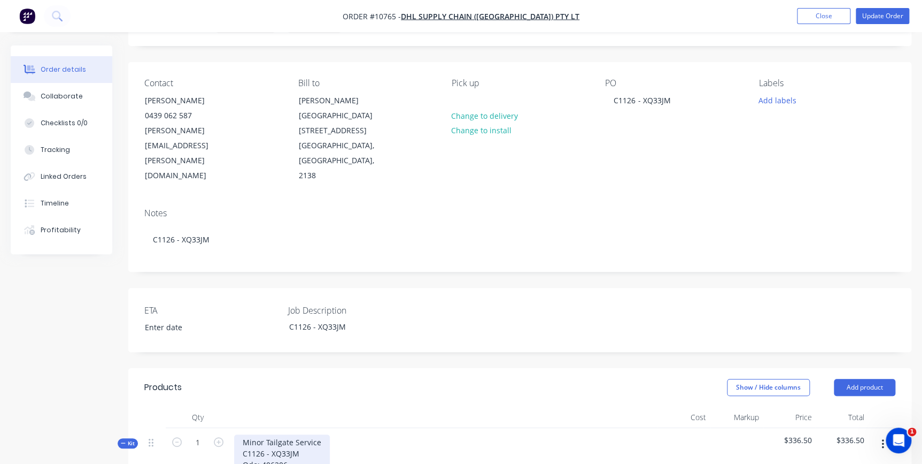
drag, startPoint x: 244, startPoint y: 422, endPoint x: 331, endPoint y: 446, distance: 90.4
click at [330, 446] on div "Minor Tailgate Service C1126 - XQ33JM Odo: 406206 Completed: 16/09/2025" at bounding box center [282, 458] width 96 height 49
copy div "C1126 - XQ33JM Odo: 406206 Completed: 16/09/2025"
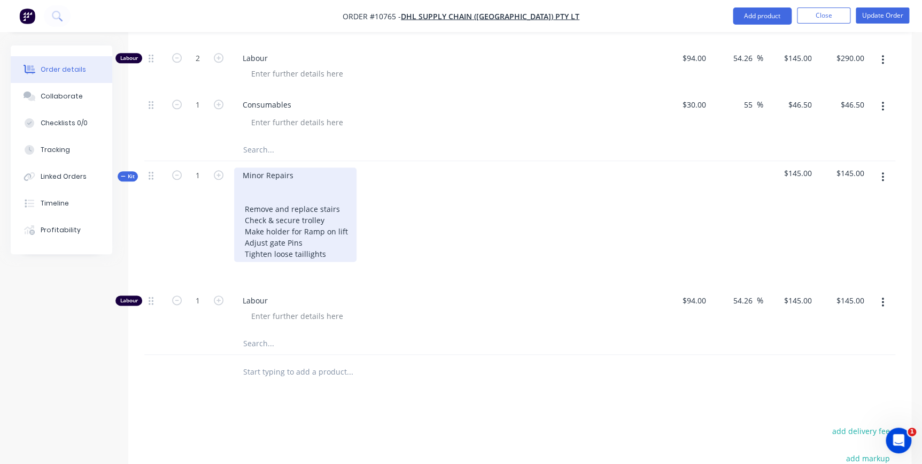
scroll to position [494, 0]
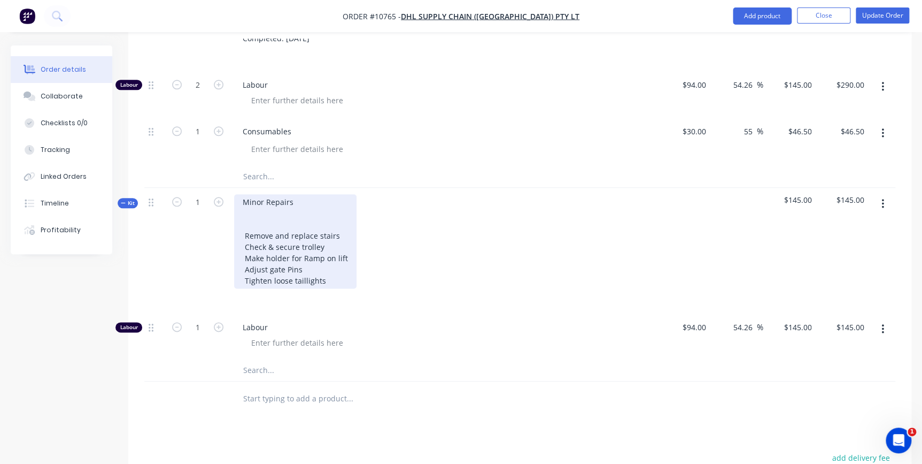
click at [250, 194] on div "Minor Repairs Remove and replace stairs Check & secure trolley Make holder for …" at bounding box center [295, 241] width 122 height 94
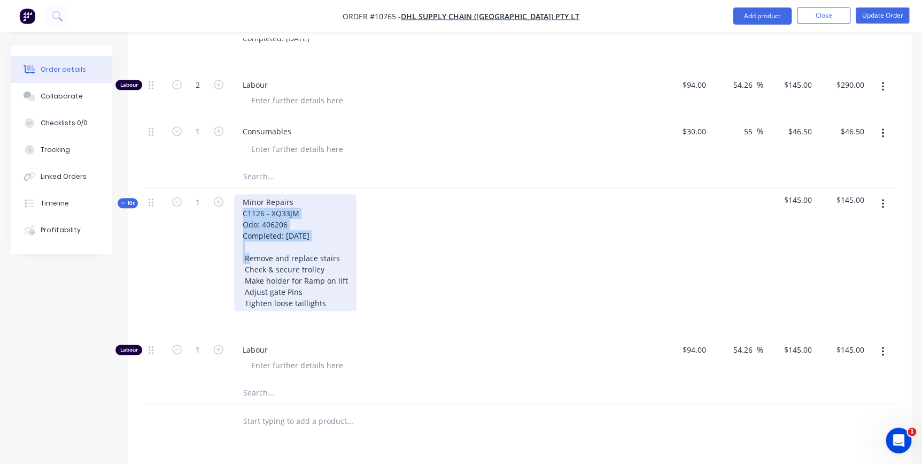
drag, startPoint x: 242, startPoint y: 179, endPoint x: 323, endPoint y: 203, distance: 84.6
click at [323, 203] on div "Minor Repairs C1126 - XQ33JM Odo: 406206 Completed: 16/09/2025 Remove and repla…" at bounding box center [295, 252] width 122 height 117
click at [246, 194] on div "Minor Repairs C1126 - XQ33JM Odo: 406206 Completed: 16/09/2025 Remove and repla…" at bounding box center [295, 252] width 122 height 117
click at [243, 194] on div "Minor Repairs C1126 - XQ33JM Odo: 406206 Completed: 16/09/2025 Remove and repla…" at bounding box center [295, 252] width 122 height 117
click at [240, 194] on div "Minor Repairs C1126 - XQ33JM Odo: 406206 Completed: 16/09/2025 Remove and repla…" at bounding box center [295, 252] width 122 height 117
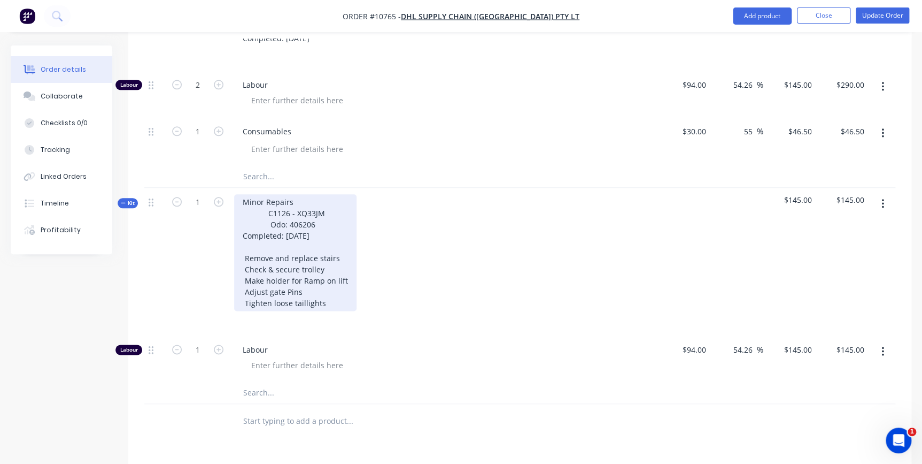
click at [245, 200] on div "Minor Repairs C1126 - XQ33JM Odo: 406206 Completed: 16/09/2025 Remove and repla…" at bounding box center [295, 252] width 122 height 117
click at [301, 215] on div "Minor Repairs C1126 - XQ33JM Odo: 406206 Completed: 16/09/2025 Remove and repla…" at bounding box center [295, 252] width 122 height 117
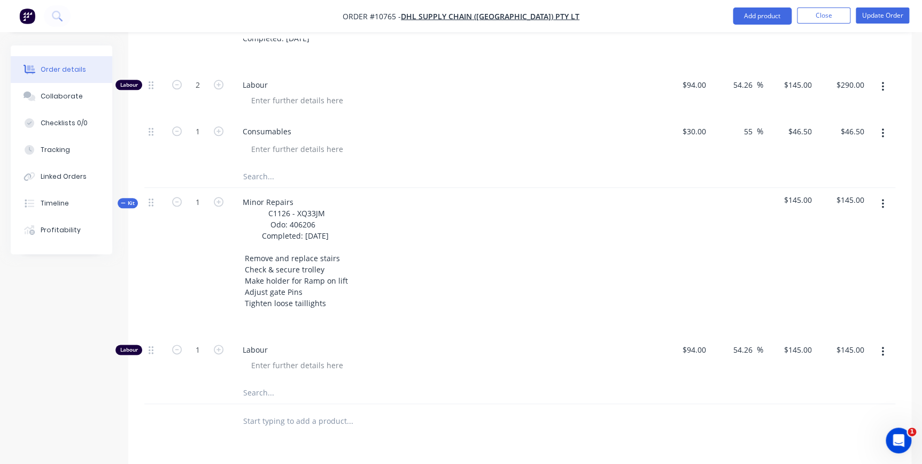
click at [382, 344] on span "Labour" at bounding box center [448, 349] width 411 height 11
click at [56, 149] on div "Tracking" at bounding box center [55, 150] width 29 height 10
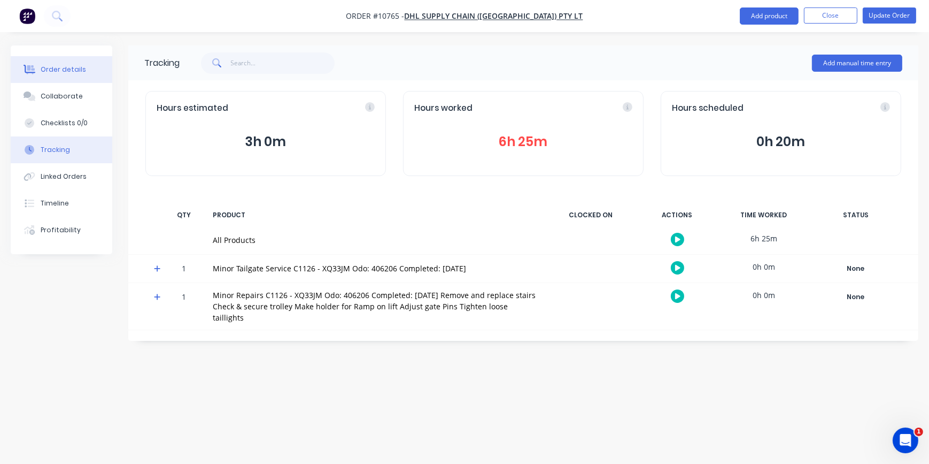
click at [57, 72] on div "Order details" at bounding box center [63, 70] width 45 height 10
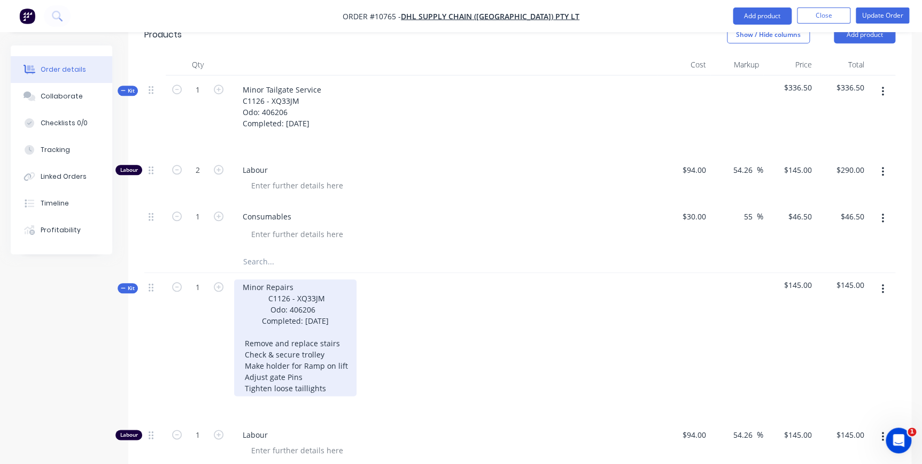
scroll to position [437, 0]
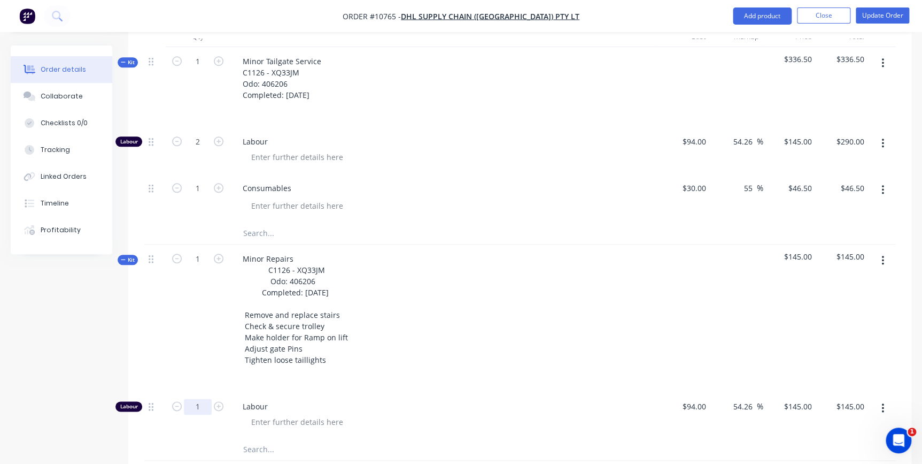
click at [192, 398] on input "1" at bounding box center [198, 406] width 28 height 16
type input "4.5"
type input "$652.50"
click at [299, 367] on div at bounding box center [443, 375] width 419 height 16
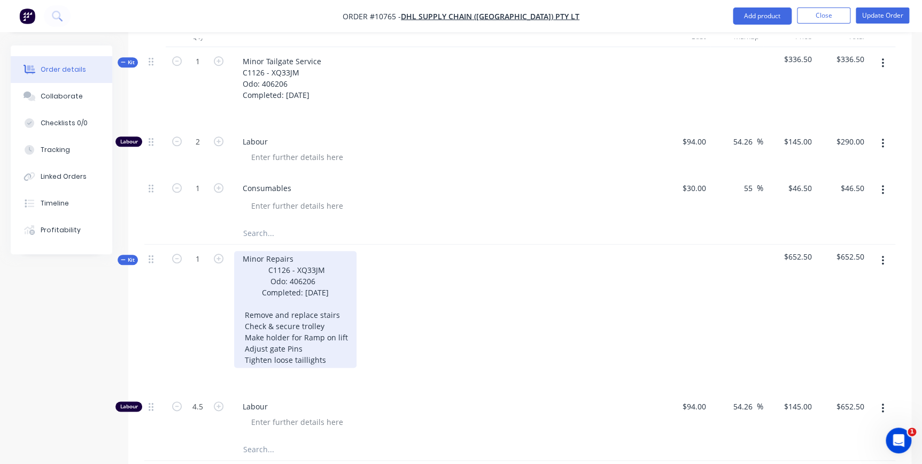
click at [332, 331] on div "Minor Repairs C1126 - XQ33JM Odo: 406206 Completed: 16/09/2025 Remove and repla…" at bounding box center [295, 309] width 122 height 117
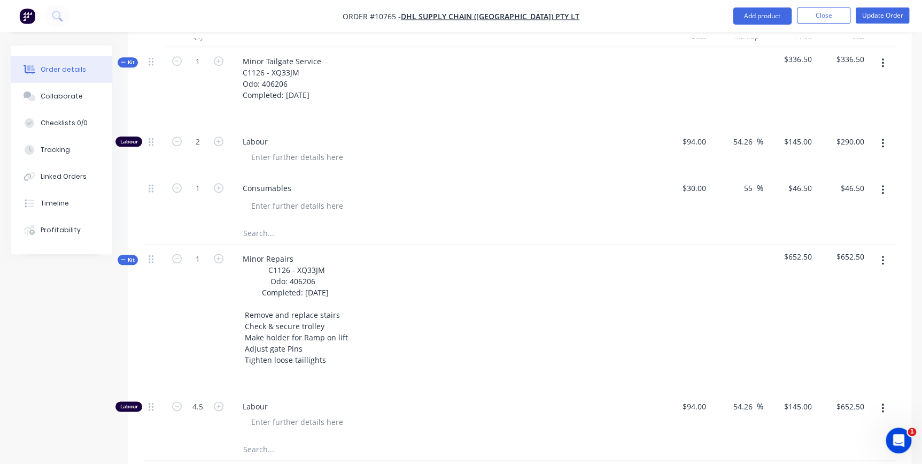
click at [251, 438] on input "text" at bounding box center [350, 448] width 214 height 21
type input "Consumables"
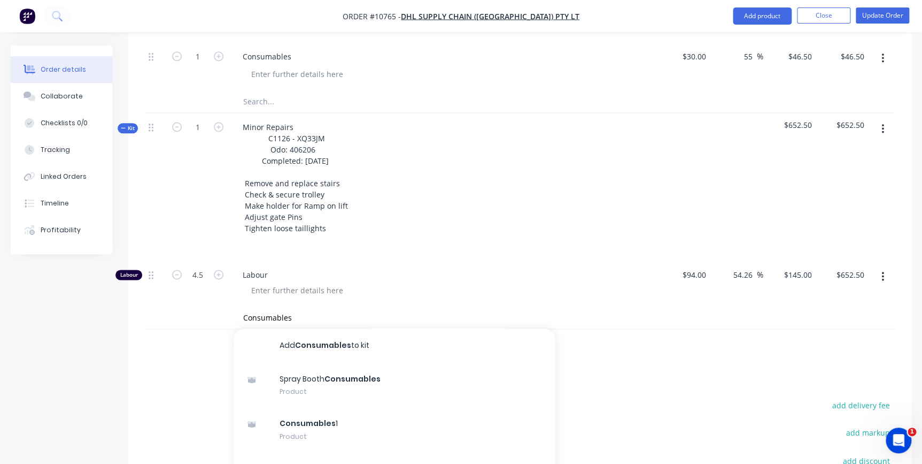
scroll to position [583, 0]
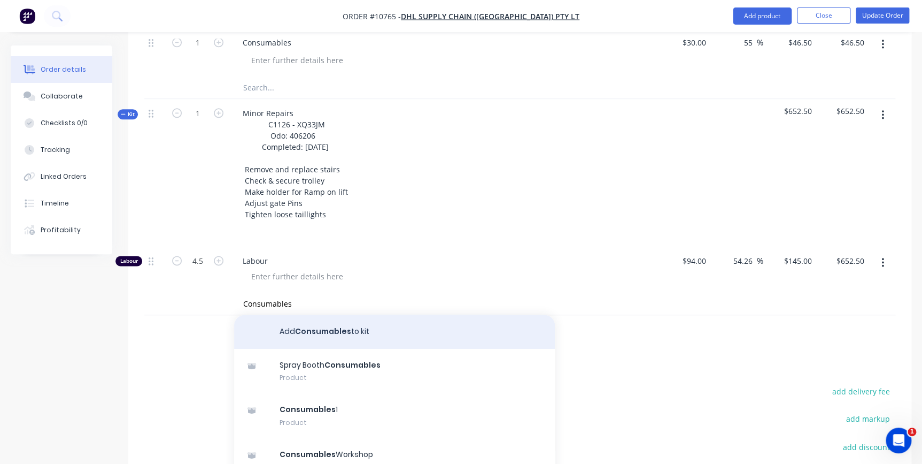
click at [380, 314] on button "Add Consumables to kit" at bounding box center [394, 331] width 321 height 34
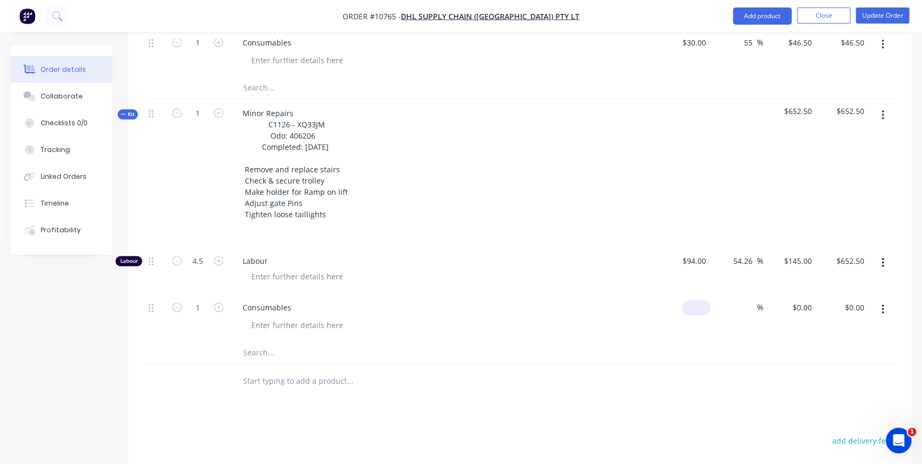
click at [691, 293] on div "$0.00" at bounding box center [684, 317] width 53 height 49
type input "$30.00"
type input "55"
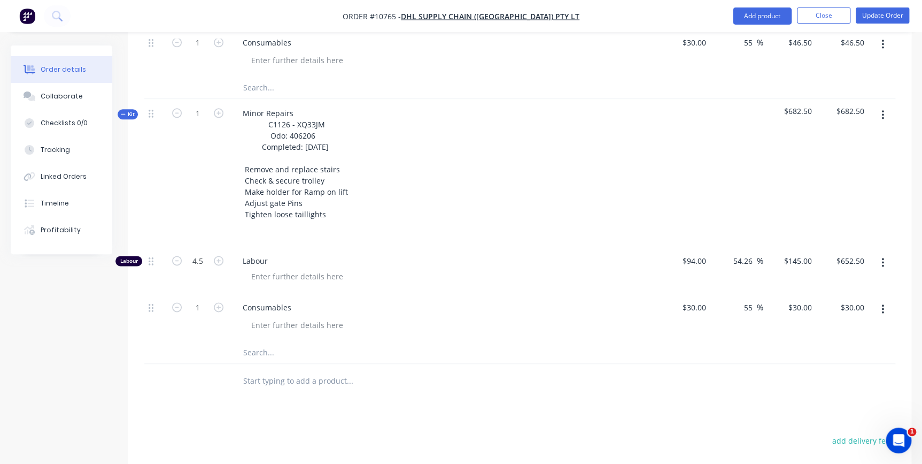
type input "$46.50"
click at [477, 299] on div "Consumables" at bounding box center [443, 307] width 419 height 16
click at [150, 304] on icon at bounding box center [151, 308] width 5 height 8
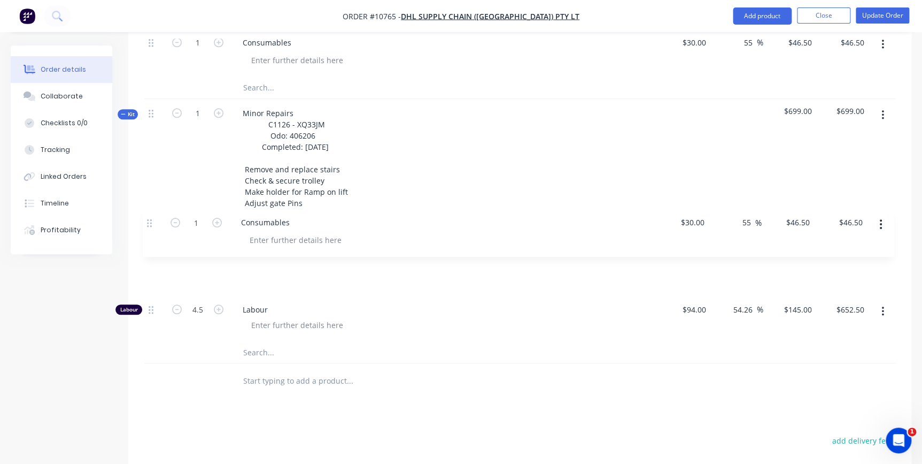
drag, startPoint x: 152, startPoint y: 281, endPoint x: 150, endPoint y: 223, distance: 57.2
click at [150, 246] on div "Labour 4.5 Labour $94.00 $94.00 54.26 54.26 % $145.00 $145.00 $652.50 $652.50 1…" at bounding box center [519, 293] width 751 height 95
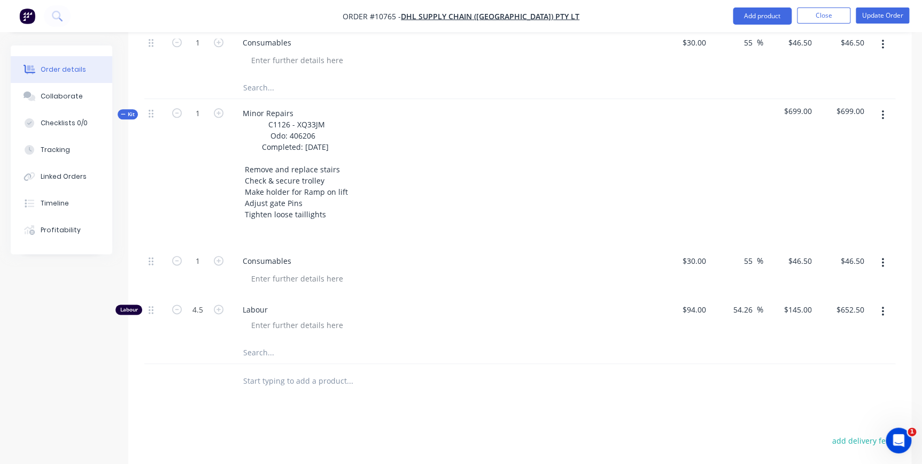
click at [512, 317] on div at bounding box center [448, 325] width 411 height 16
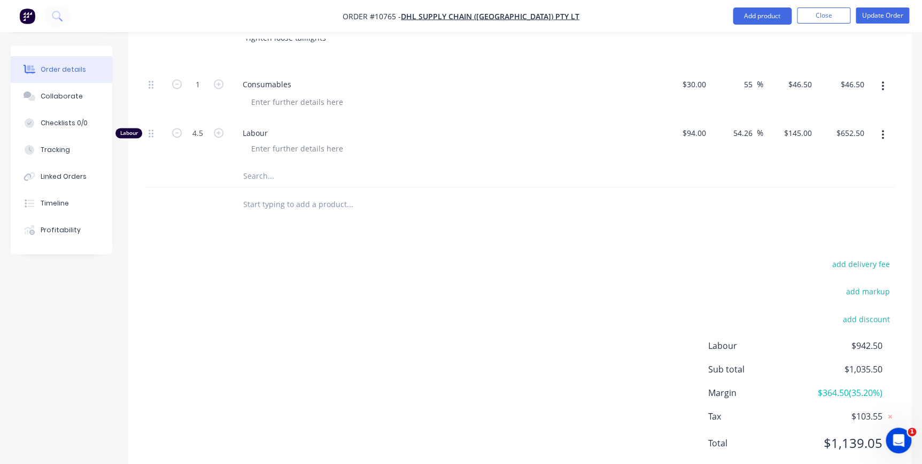
scroll to position [176, 0]
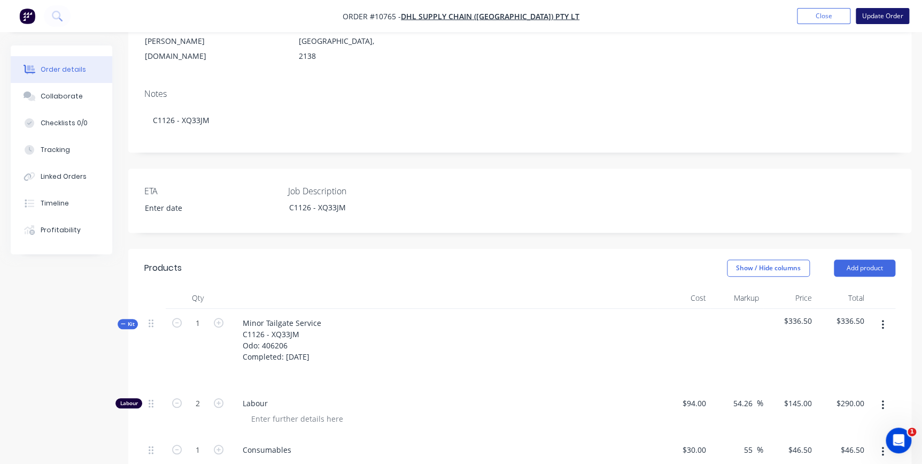
click at [870, 15] on button "Update Order" at bounding box center [882, 16] width 53 height 16
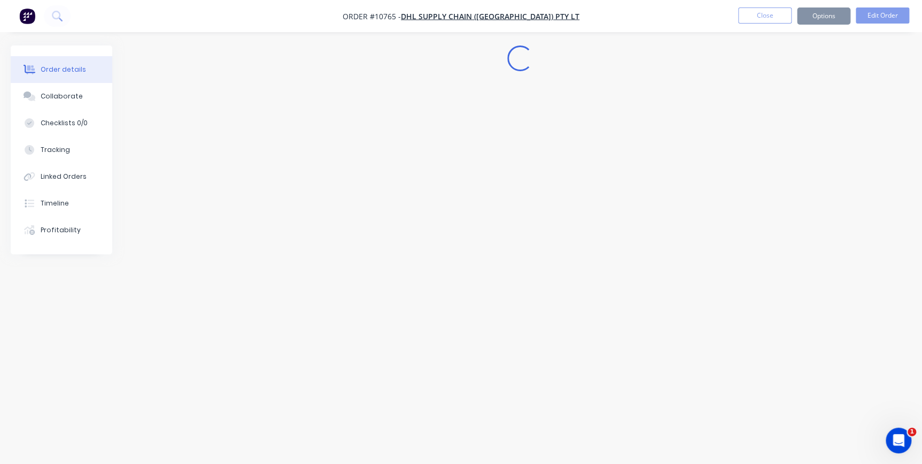
scroll to position [0, 0]
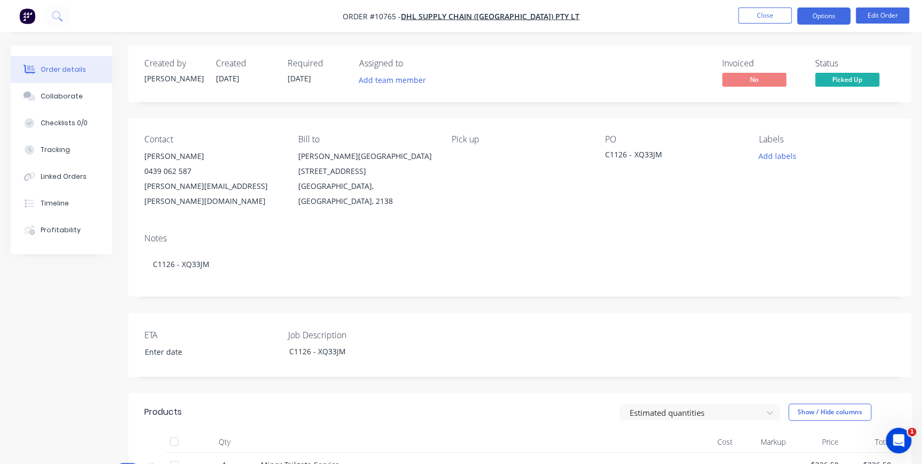
click at [842, 19] on button "Options" at bounding box center [823, 15] width 53 height 17
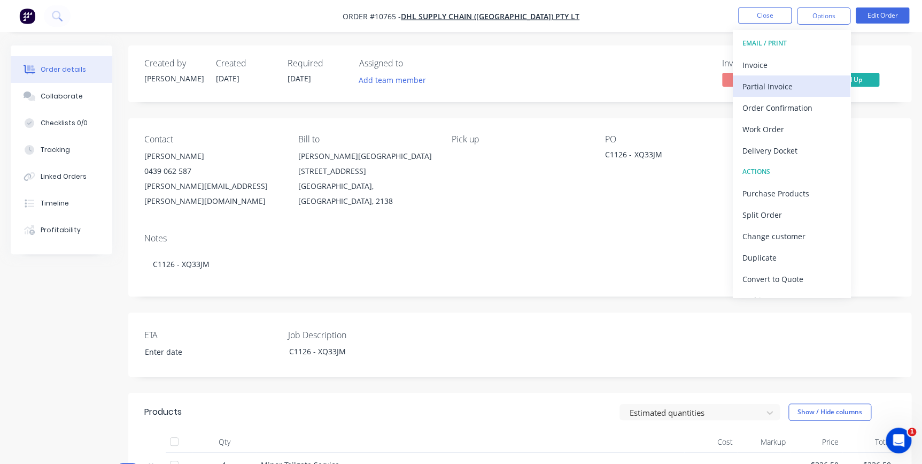
click at [791, 88] on div "Partial Invoice" at bounding box center [792, 87] width 98 height 16
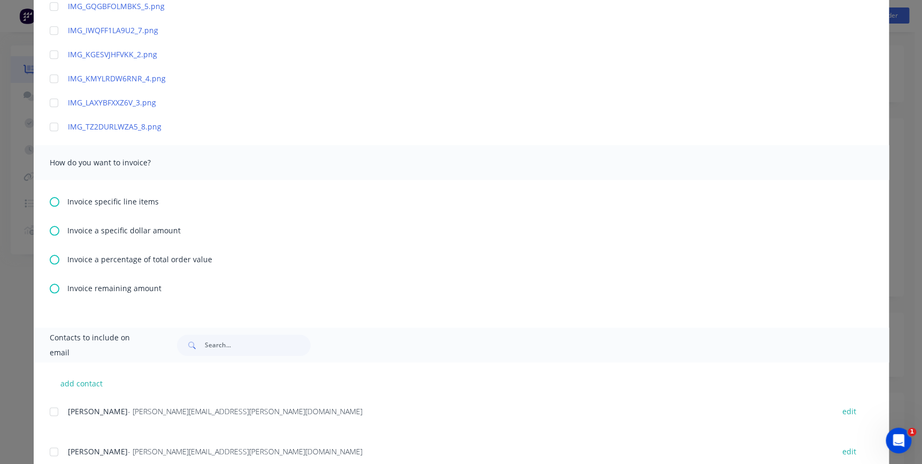
scroll to position [437, 0]
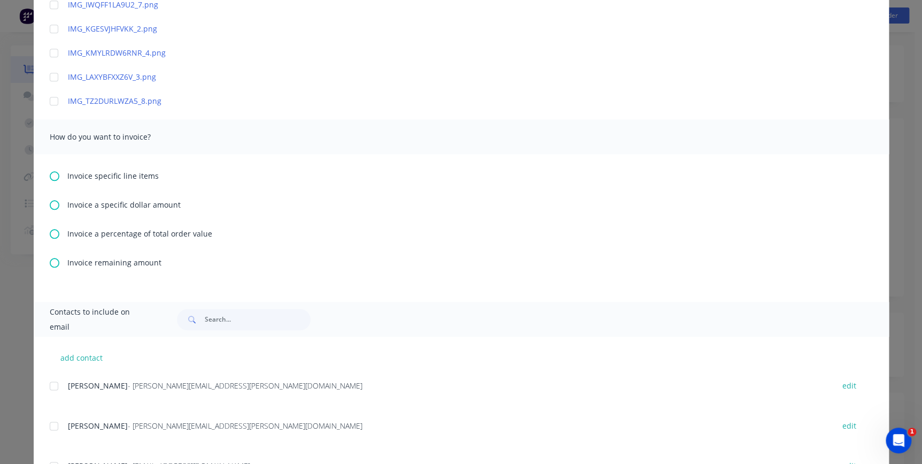
click at [52, 176] on icon at bounding box center [55, 176] width 10 height 10
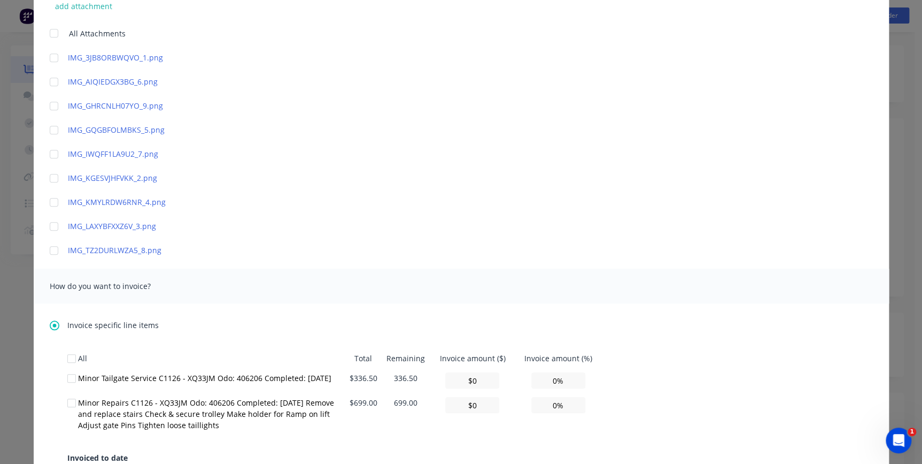
scroll to position [291, 0]
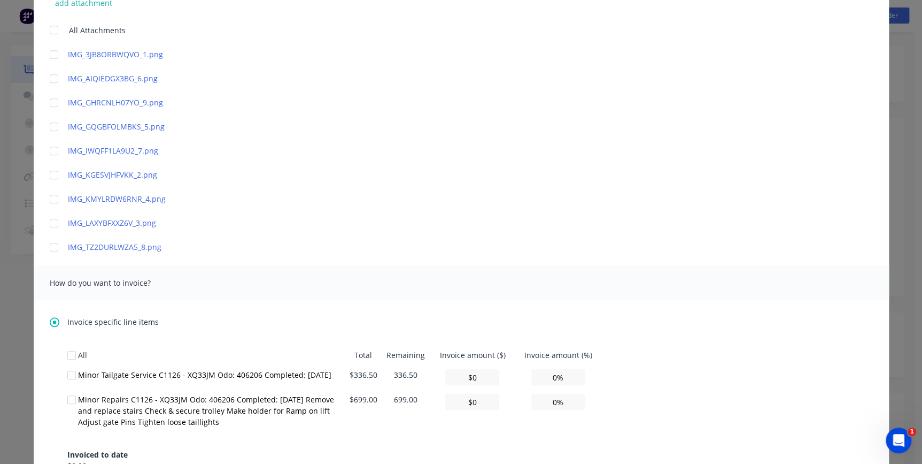
click at [65, 372] on div at bounding box center [71, 374] width 21 height 21
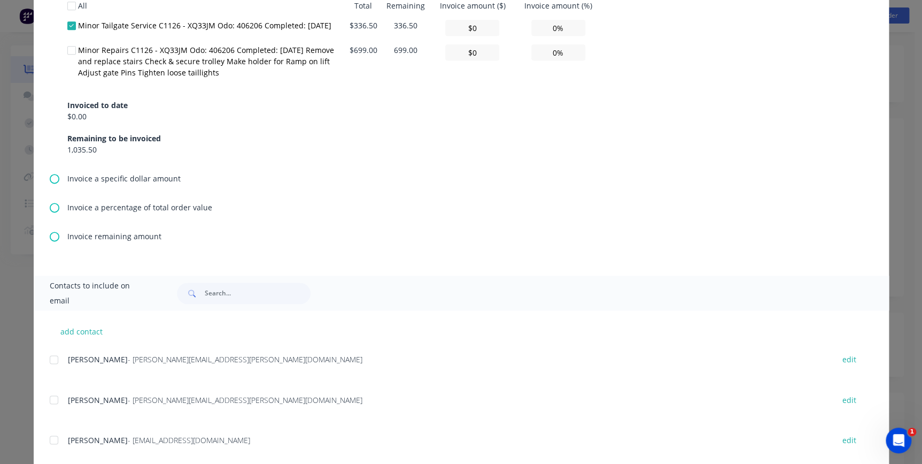
scroll to position [664, 0]
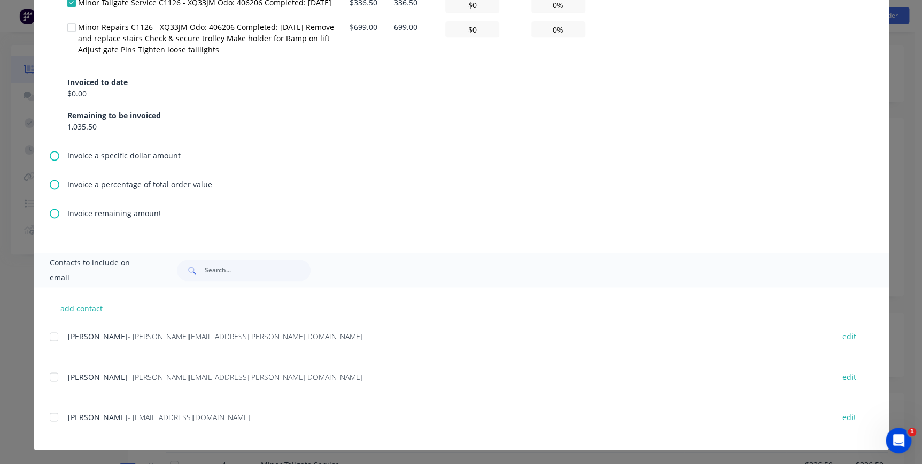
click at [45, 336] on div at bounding box center [53, 336] width 21 height 21
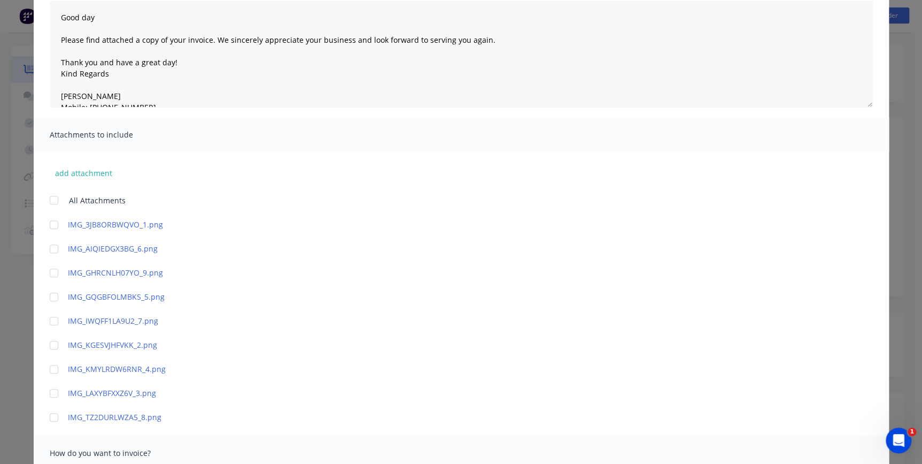
scroll to position [0, 0]
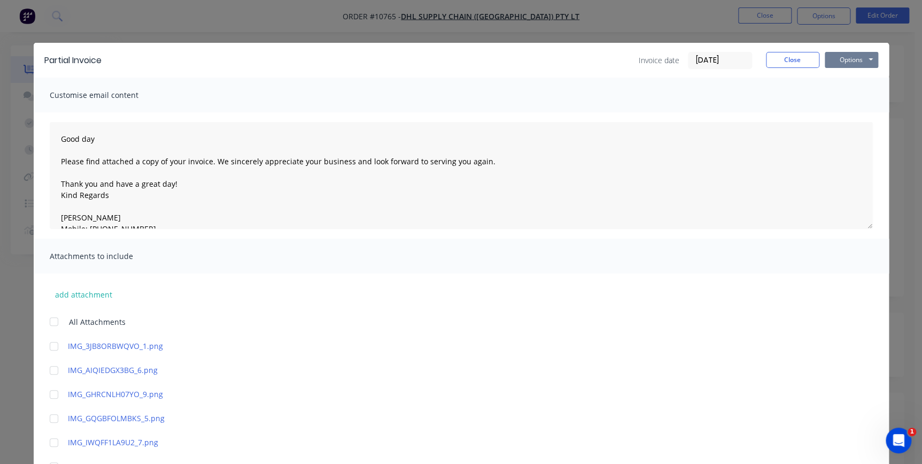
click at [845, 58] on button "Options" at bounding box center [851, 60] width 53 height 16
click at [844, 74] on button "Preview" at bounding box center [859, 79] width 68 height 18
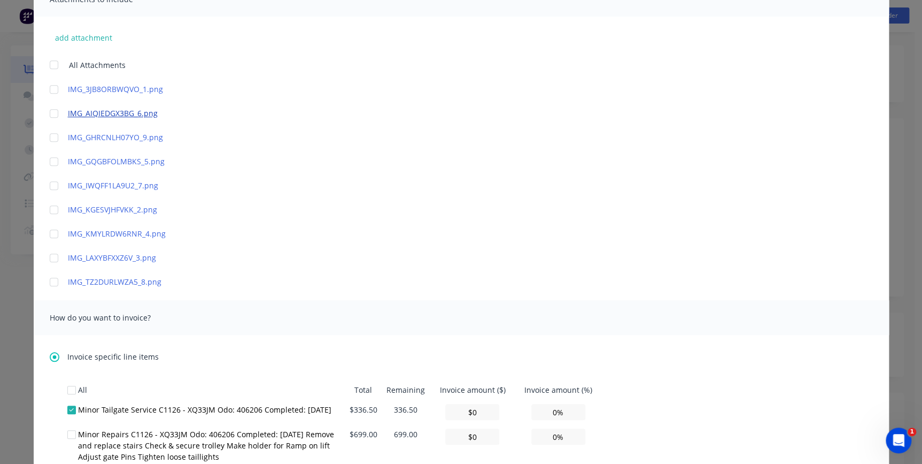
scroll to position [437, 0]
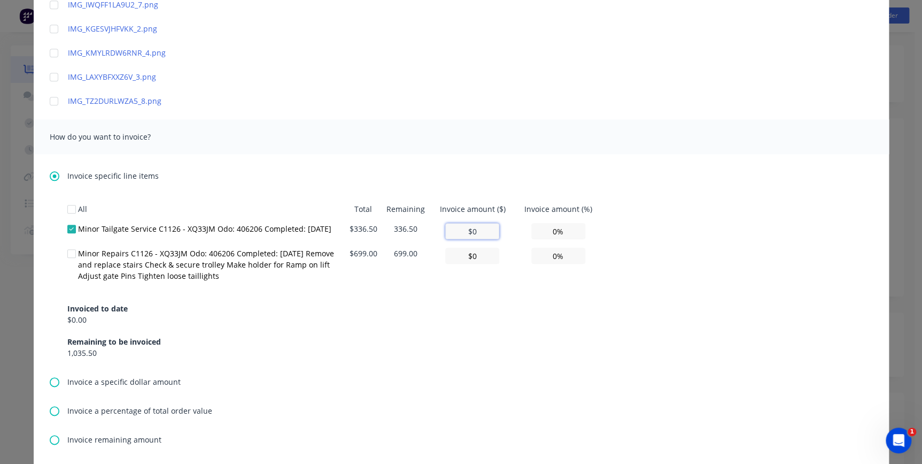
drag, startPoint x: 486, startPoint y: 232, endPoint x: 451, endPoint y: 223, distance: 36.3
click at [458, 224] on input "$0" at bounding box center [472, 231] width 54 height 16
type input "$3"
type input "0.89%"
type input "$33"
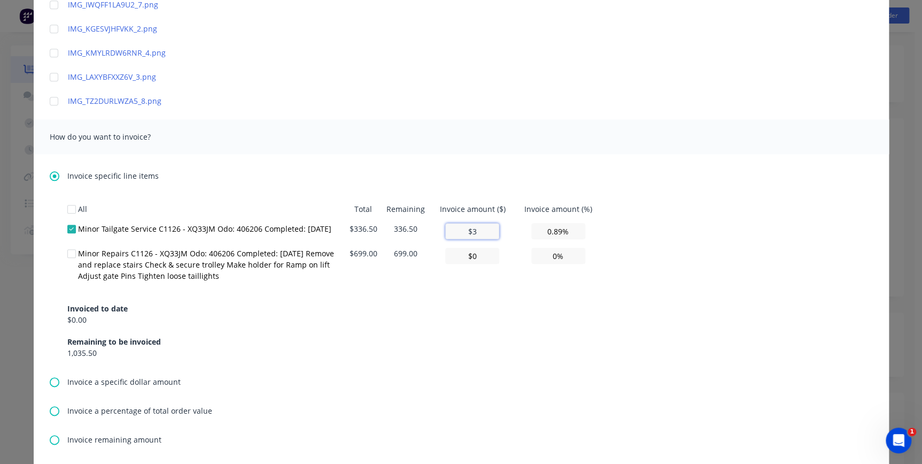
type input "9.81%"
type input "$336"
type input "99.85%"
type input "$336.5"
type input "100.00%"
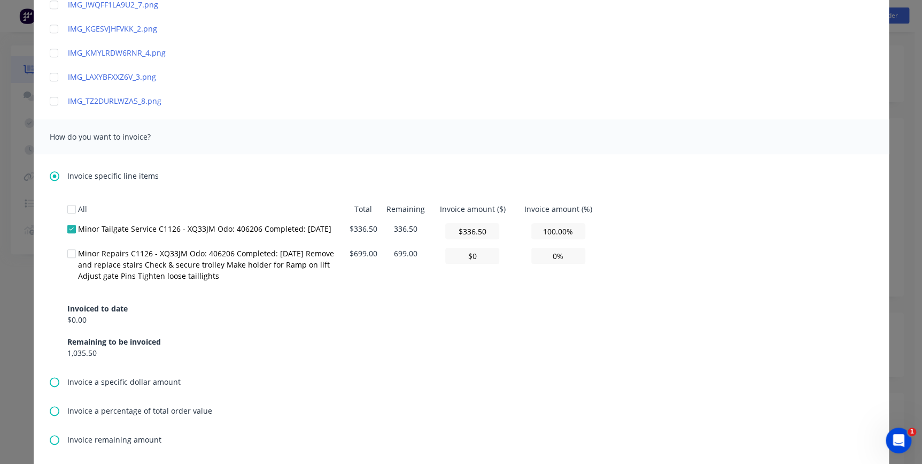
type input "$336.5"
click at [471, 323] on div "Invoiced to date $0.00 Remaining to be invoiced 1,035.50" at bounding box center [461, 324] width 788 height 68
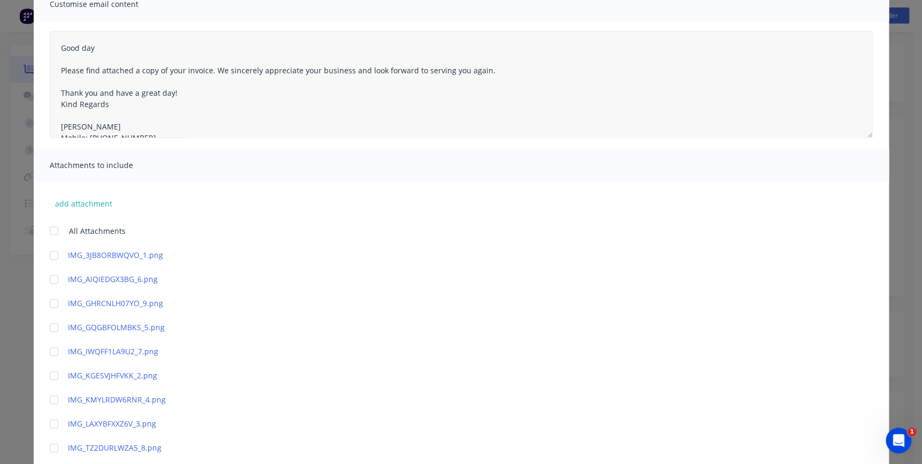
scroll to position [0, 0]
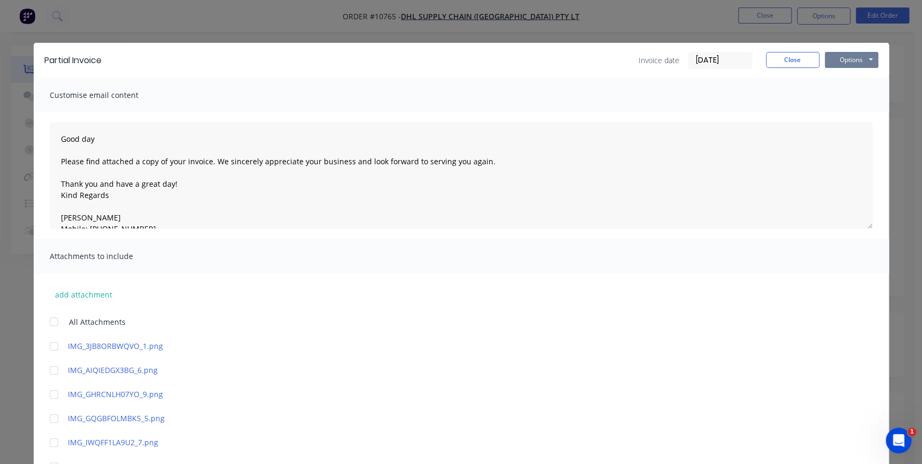
click at [847, 61] on button "Options" at bounding box center [851, 60] width 53 height 16
click at [847, 84] on button "Preview" at bounding box center [859, 79] width 68 height 18
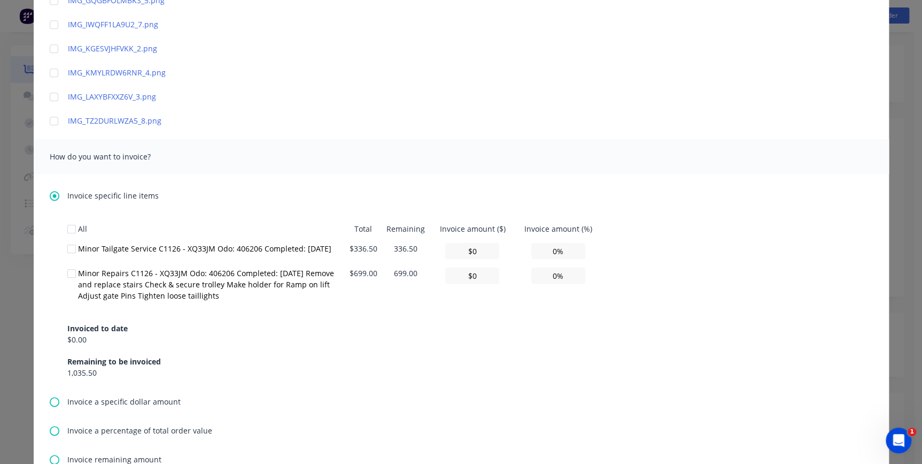
scroll to position [664, 0]
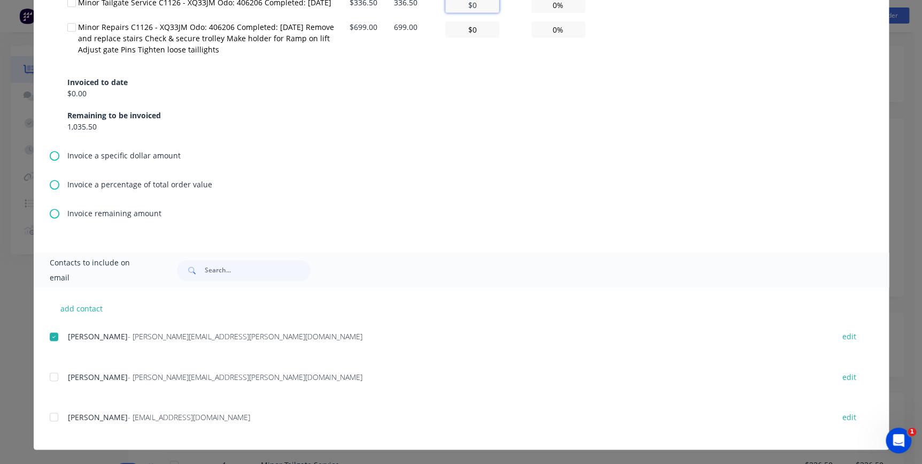
click at [473, 5] on input "$0" at bounding box center [472, 5] width 54 height 16
type input "$3"
type input "0.89%"
type input "$33"
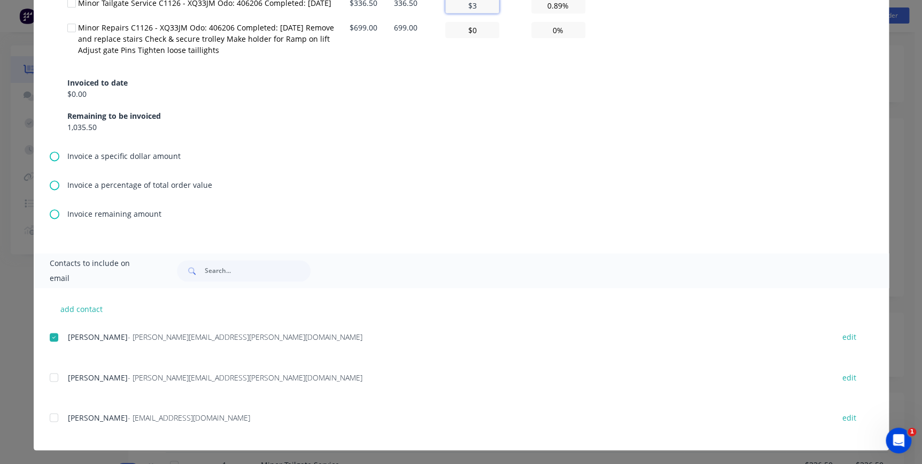
type input "9.81%"
type input "$336"
type input "99.85%"
type input "$336.5"
type input "100.00%"
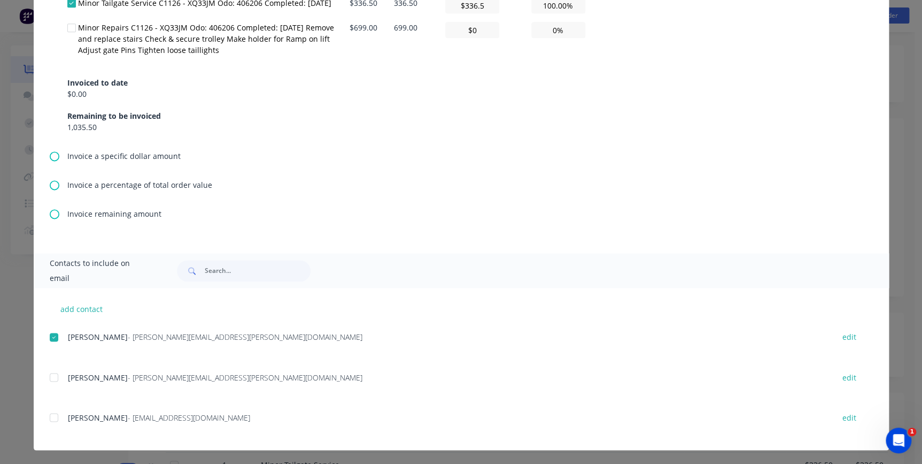
type input "$336.5"
click at [408, 80] on div "Invoiced to date $0.00 Remaining to be invoiced 1,035.50" at bounding box center [461, 98] width 788 height 68
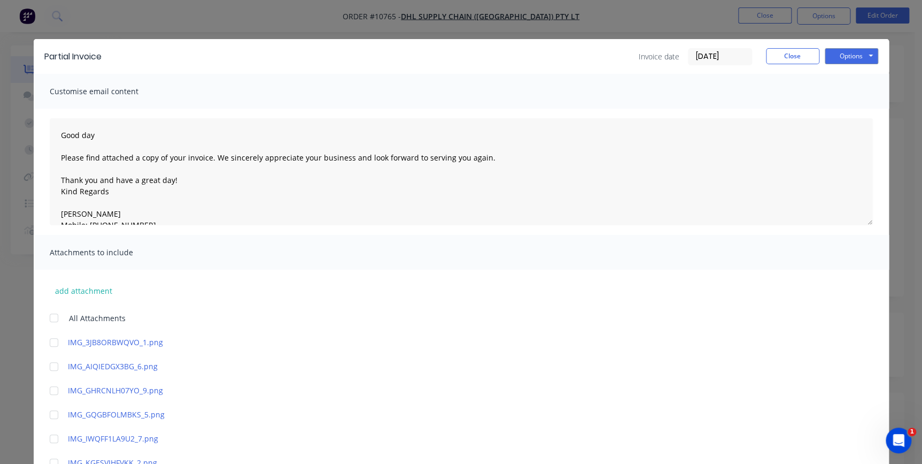
scroll to position [0, 0]
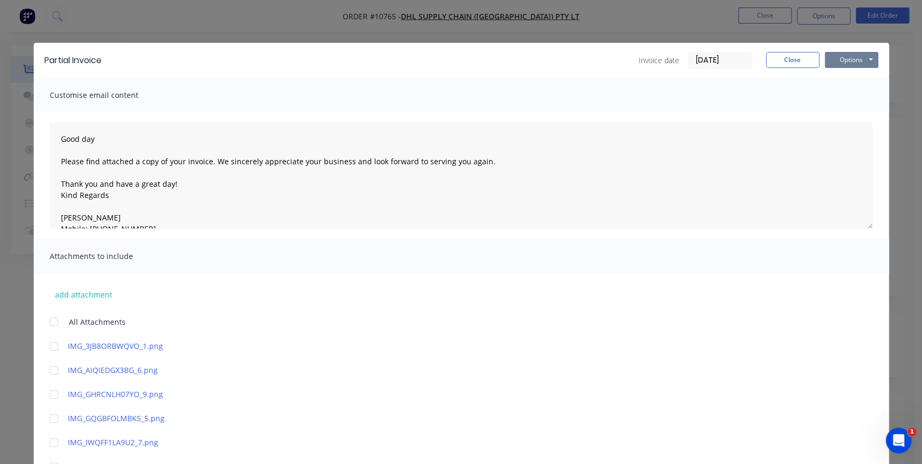
click at [850, 59] on button "Options" at bounding box center [851, 60] width 53 height 16
click at [853, 121] on button "Email" at bounding box center [859, 114] width 68 height 18
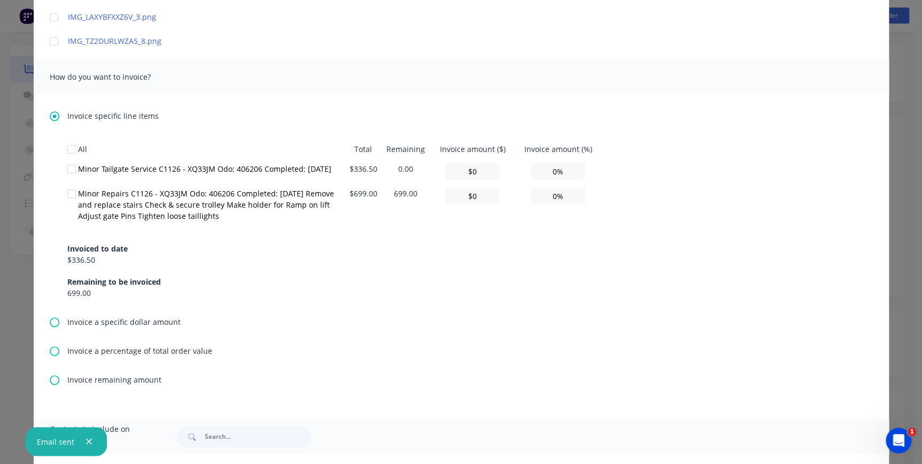
scroll to position [518, 0]
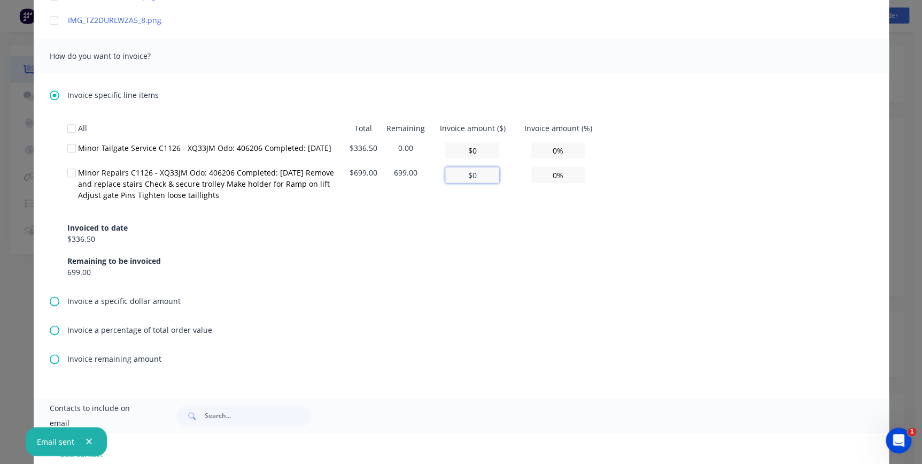
drag, startPoint x: 459, startPoint y: 173, endPoint x: 523, endPoint y: 211, distance: 74.8
click at [512, 177] on tr "Minor Repairs C1126 - XQ33JM Odo: 406206 Completed: 16/09/2025 Remove and repla…" at bounding box center [334, 186] width 535 height 47
type input "$6"
type input "0.86%"
type input "$69"
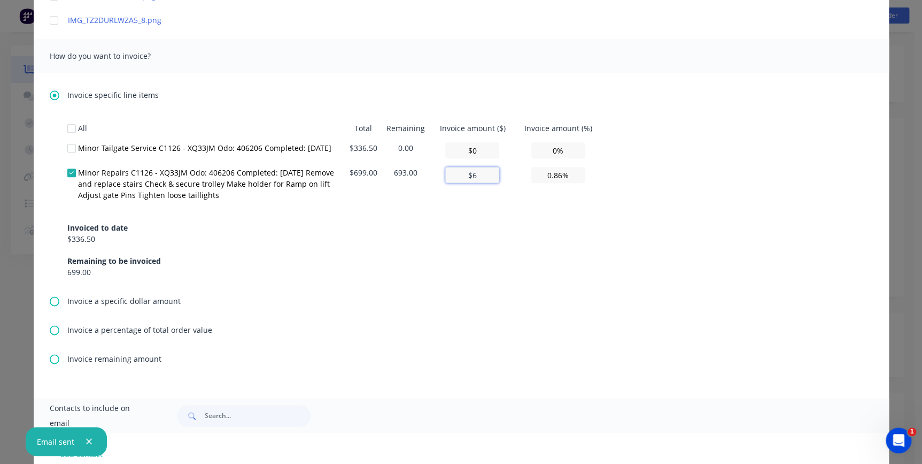
type input "9.87%"
type input "$699"
type input "100.00%"
type input "$699"
click at [529, 214] on div "Invoiced to date $336.50 Remaining to be invoiced 699.00" at bounding box center [461, 243] width 788 height 68
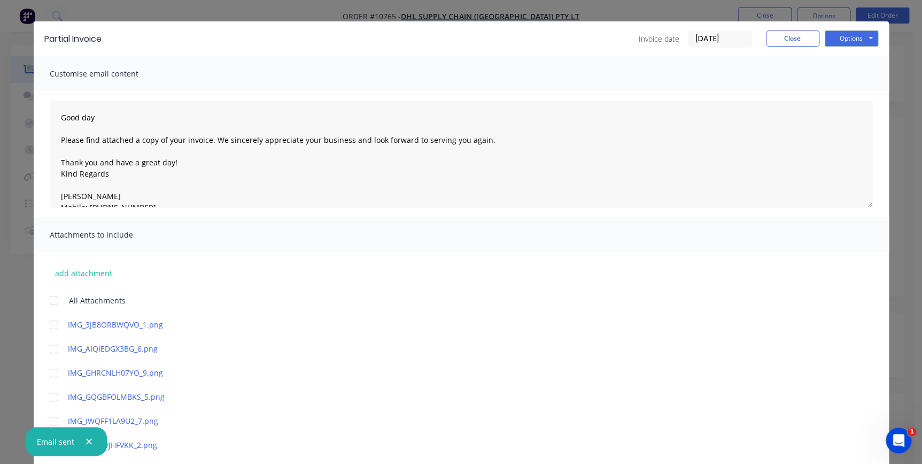
scroll to position [0, 0]
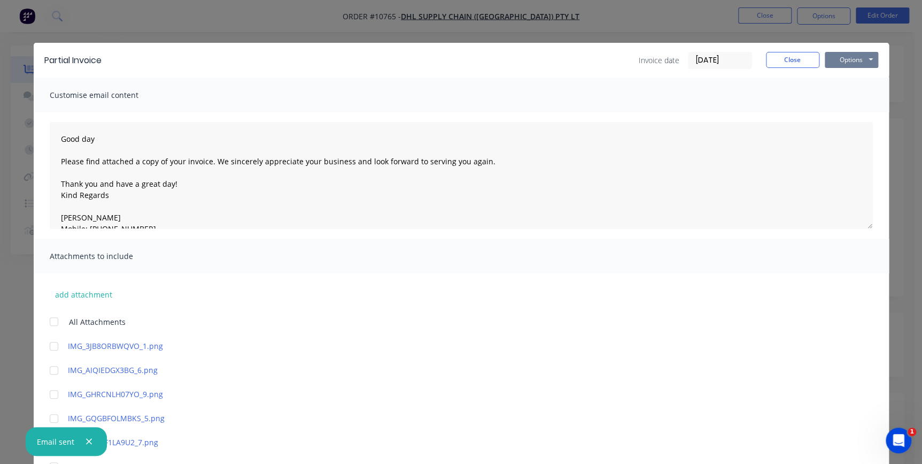
click at [842, 64] on button "Options" at bounding box center [851, 60] width 53 height 16
click at [852, 70] on div "Partial Invoice Invoice date 08/10/25 Close Options Preview Print Email" at bounding box center [461, 60] width 855 height 35
drag, startPoint x: 855, startPoint y: 49, endPoint x: 855, endPoint y: 55, distance: 5.9
click at [855, 51] on div "Partial Invoice Invoice date 08/10/25 Close Options Preview Print Email" at bounding box center [461, 60] width 855 height 35
click at [855, 57] on button "Options" at bounding box center [851, 60] width 53 height 16
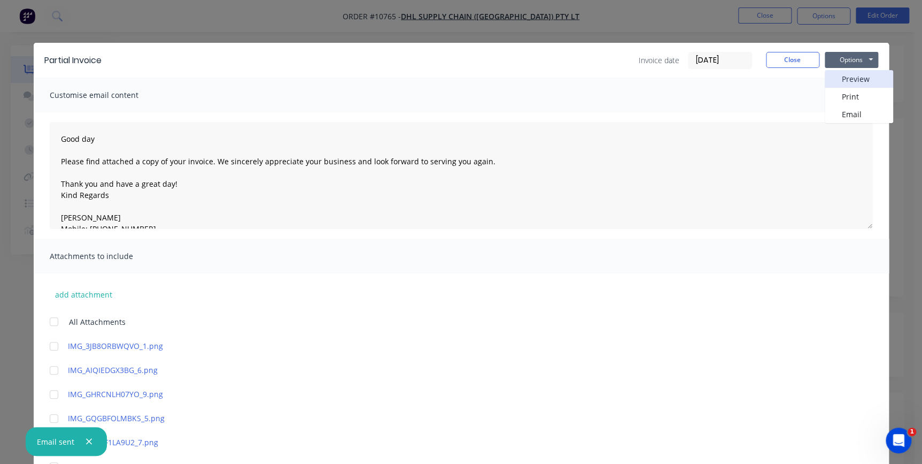
click at [854, 72] on button "Preview" at bounding box center [859, 79] width 68 height 18
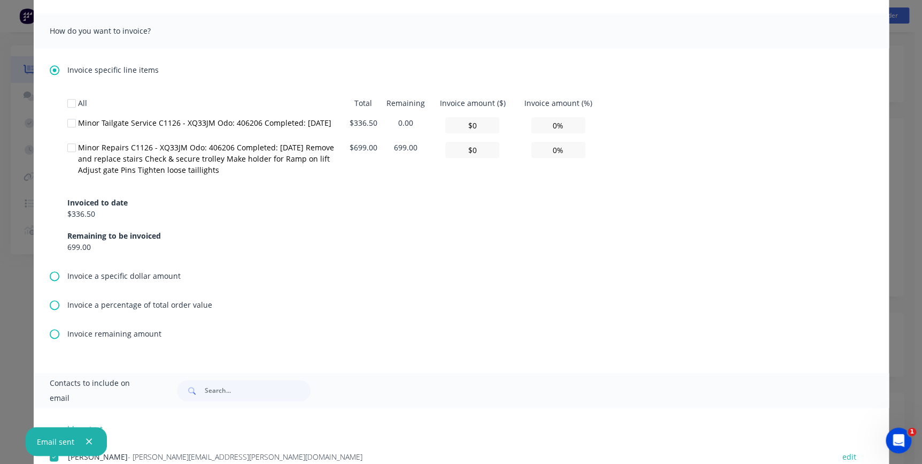
scroll to position [518, 0]
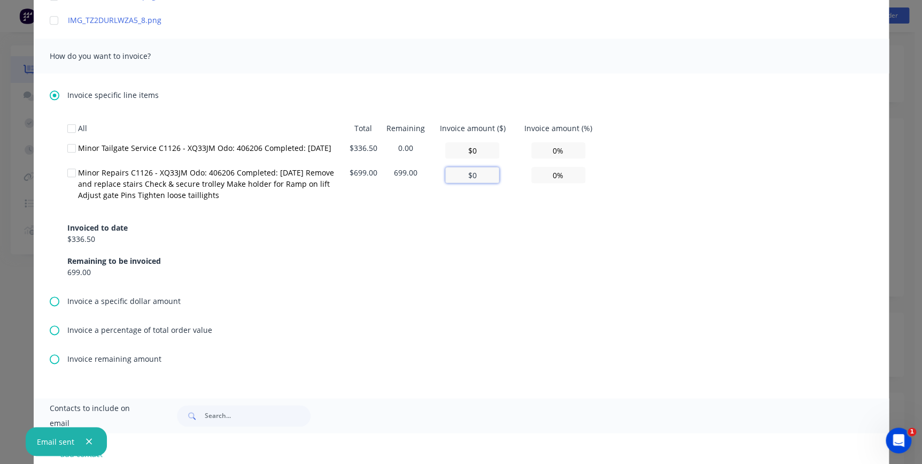
drag, startPoint x: 475, startPoint y: 171, endPoint x: 486, endPoint y: 170, distance: 10.7
click at [457, 170] on input "$0" at bounding box center [472, 175] width 54 height 16
type input "$6"
type input "0.86%"
type input "$69"
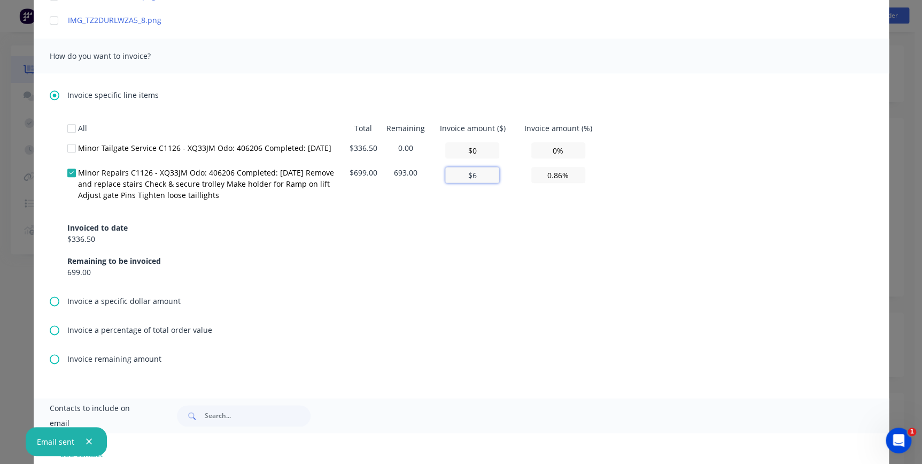
type input "9.87%"
type input "$699"
type input "100.00%"
type input "$699"
click at [500, 209] on div "Invoiced to date $336.50 Remaining to be invoiced 699.00" at bounding box center [461, 243] width 788 height 68
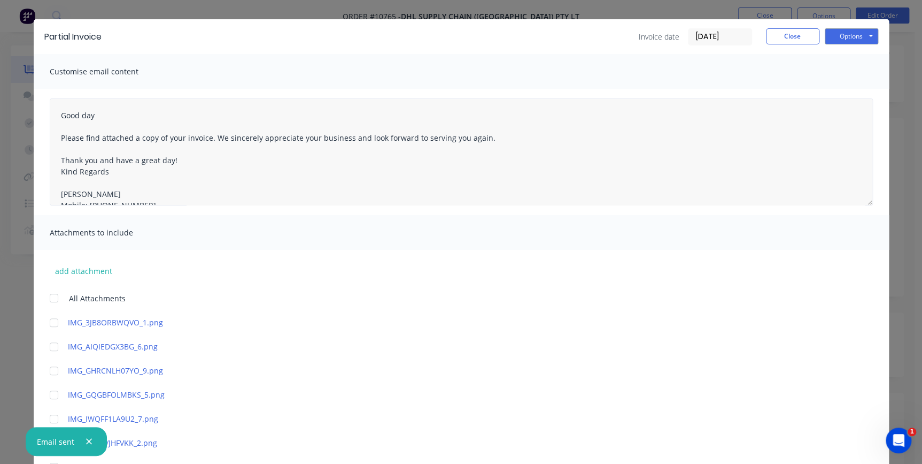
scroll to position [0, 0]
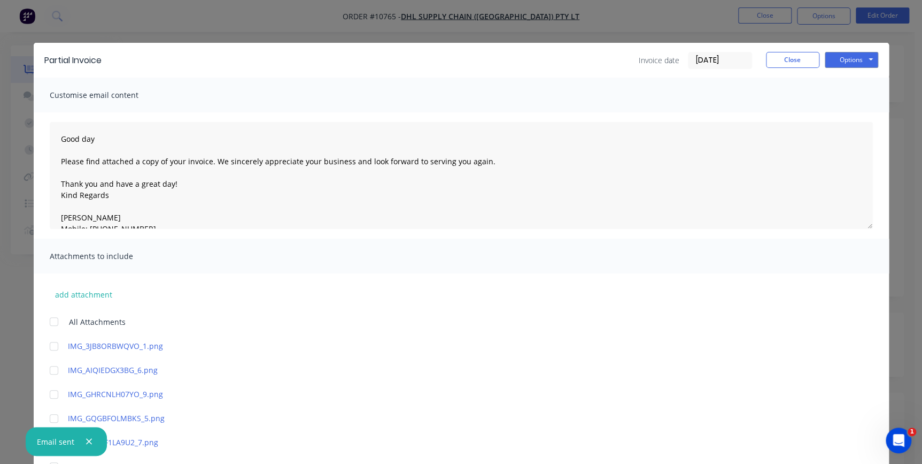
click at [704, 61] on input "[DATE]" at bounding box center [720, 60] width 63 height 16
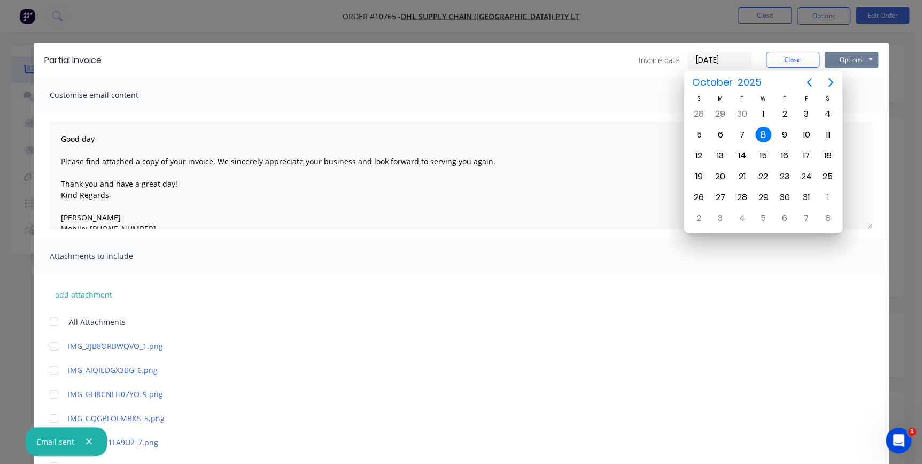
click at [865, 55] on button "Options" at bounding box center [851, 60] width 53 height 16
click at [856, 113] on button "Email" at bounding box center [859, 114] width 68 height 18
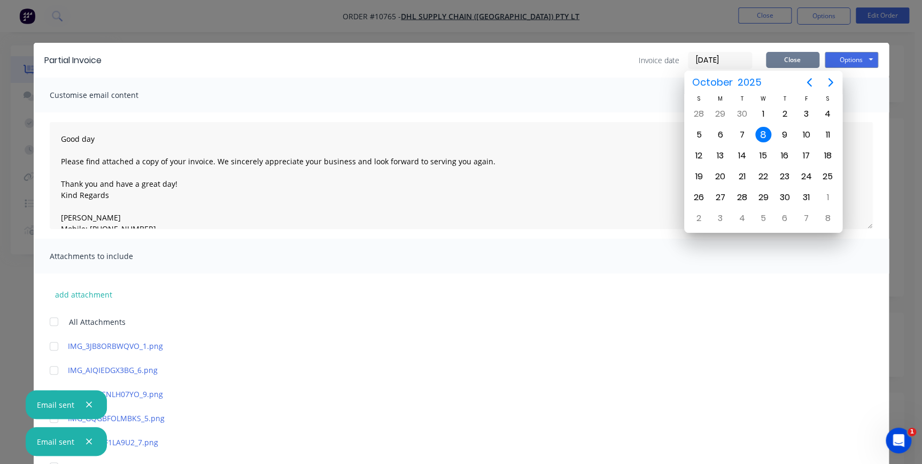
click at [793, 55] on button "Close" at bounding box center [792, 60] width 53 height 16
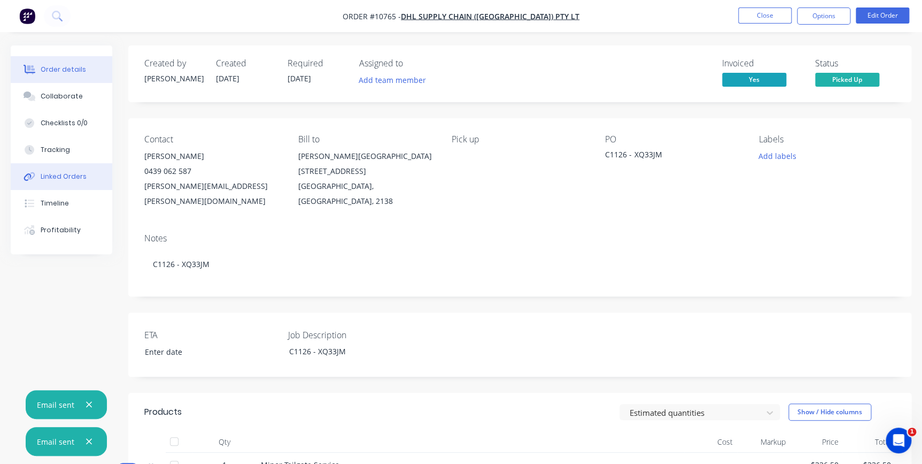
drag, startPoint x: 761, startPoint y: 17, endPoint x: 97, endPoint y: 187, distance: 685.4
click at [834, 74] on span "Picked Up" at bounding box center [847, 79] width 64 height 13
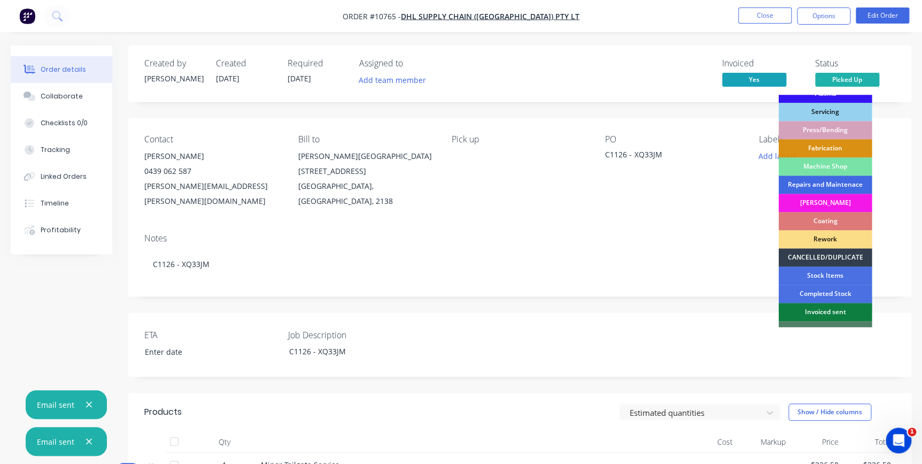
scroll to position [132, 0]
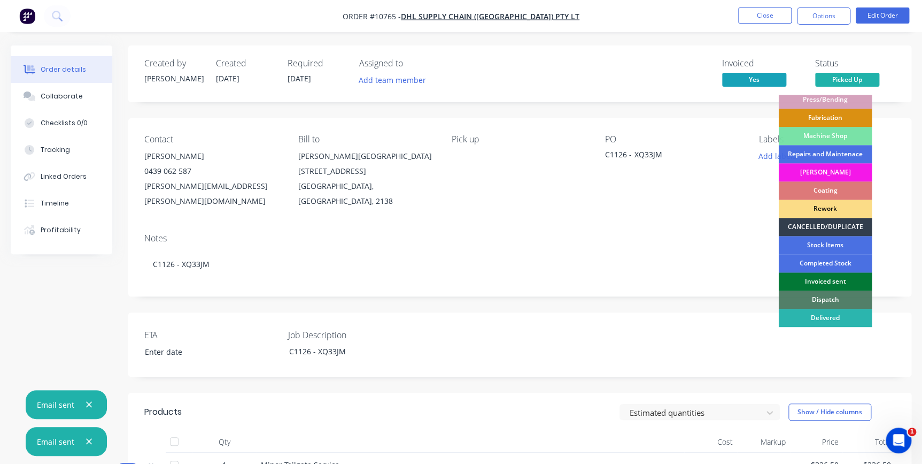
click at [837, 282] on div "Invoiced sent" at bounding box center [825, 281] width 94 height 18
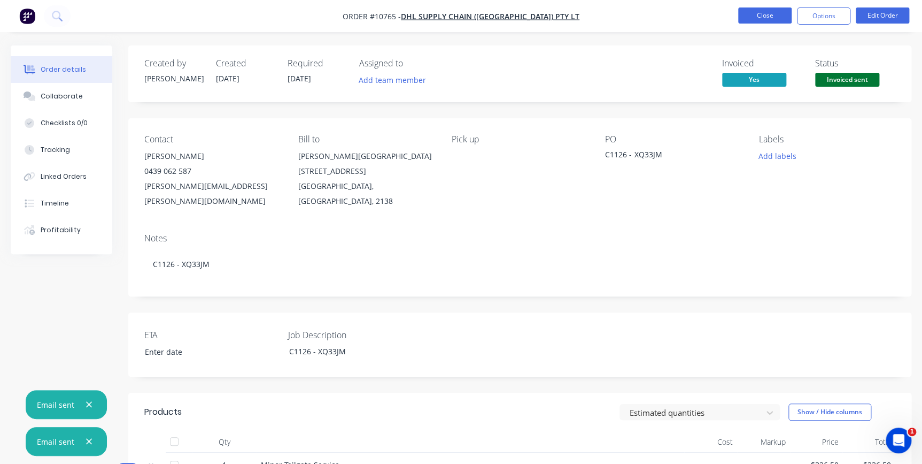
click at [764, 20] on button "Close" at bounding box center [764, 15] width 53 height 16
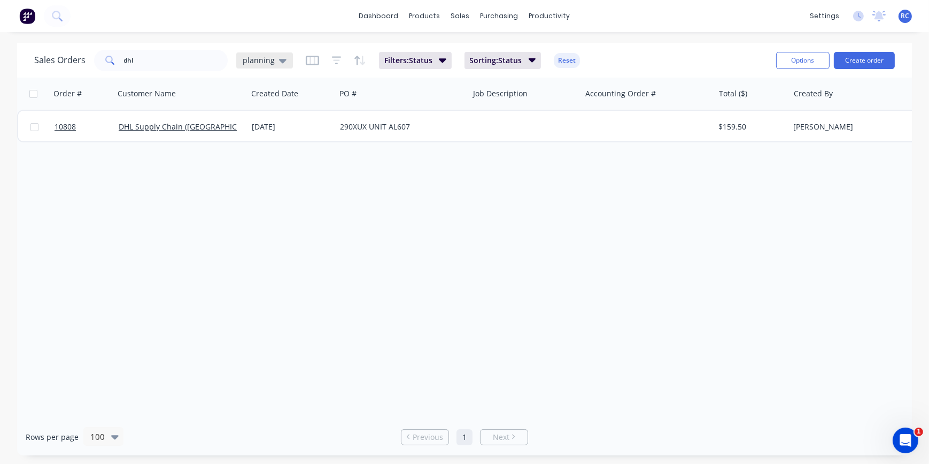
click at [283, 61] on icon at bounding box center [282, 61] width 7 height 12
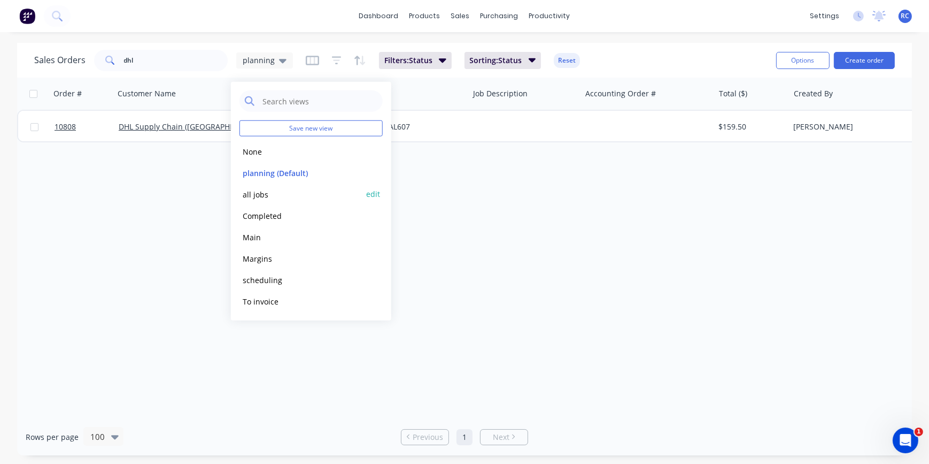
click at [269, 194] on button "all jobs" at bounding box center [301, 194] width 122 height 12
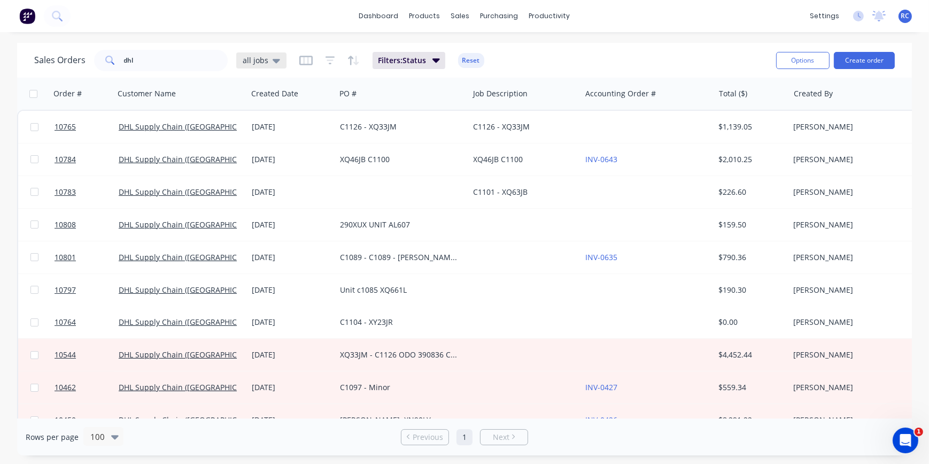
click at [258, 54] on div "all jobs" at bounding box center [261, 60] width 50 height 16
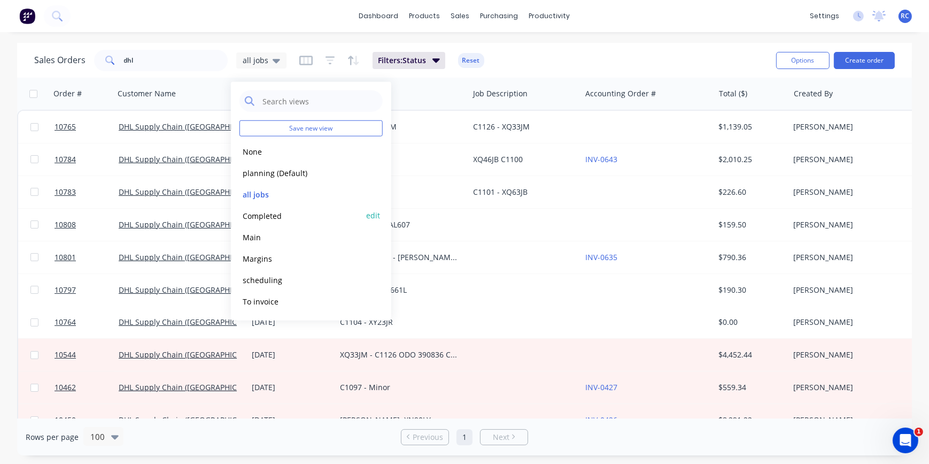
click at [257, 214] on button "Completed" at bounding box center [301, 215] width 122 height 12
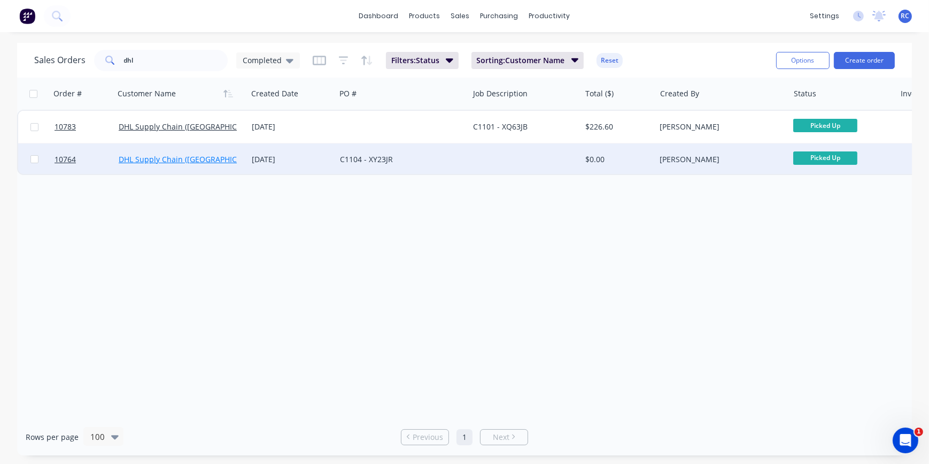
click at [181, 160] on link "DHL Supply Chain (Australia) Pty Lt" at bounding box center [202, 159] width 166 height 10
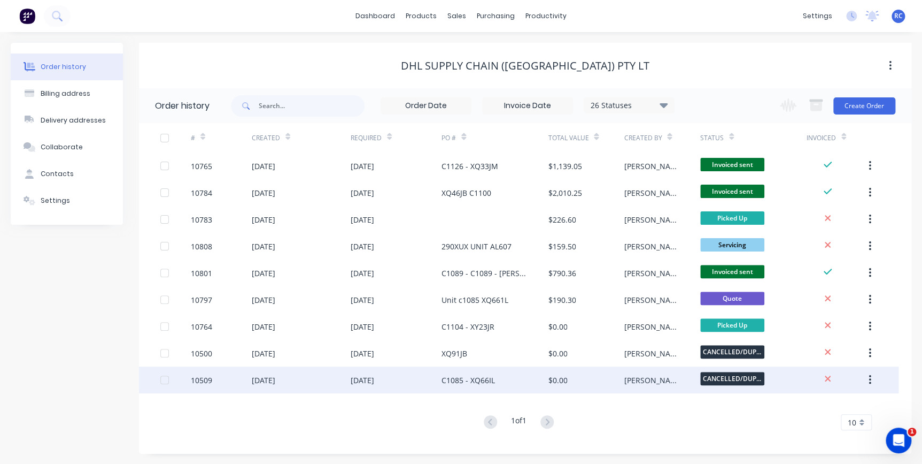
click at [140, 385] on div "10509 09 May 2025 09 May 2025 C1085 - XQ66IL $0.00 Sarah CANCELLED/DUPLI..." at bounding box center [519, 379] width 760 height 27
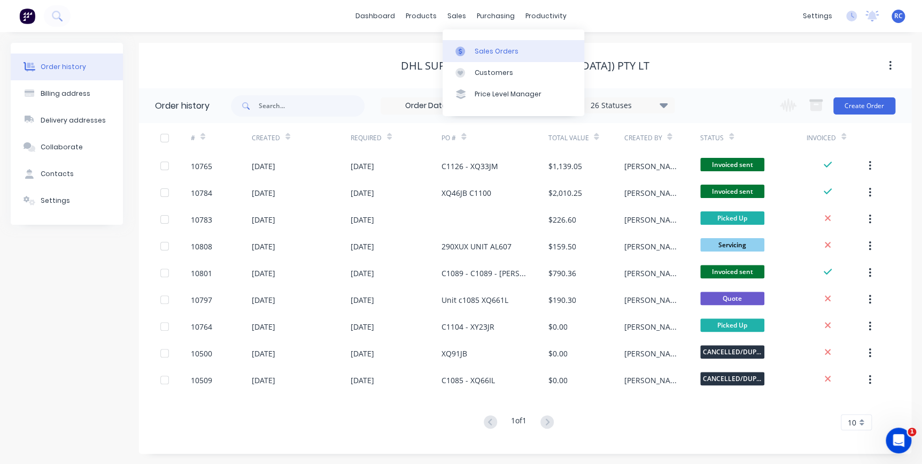
click at [468, 44] on link "Sales Orders" at bounding box center [514, 50] width 142 height 21
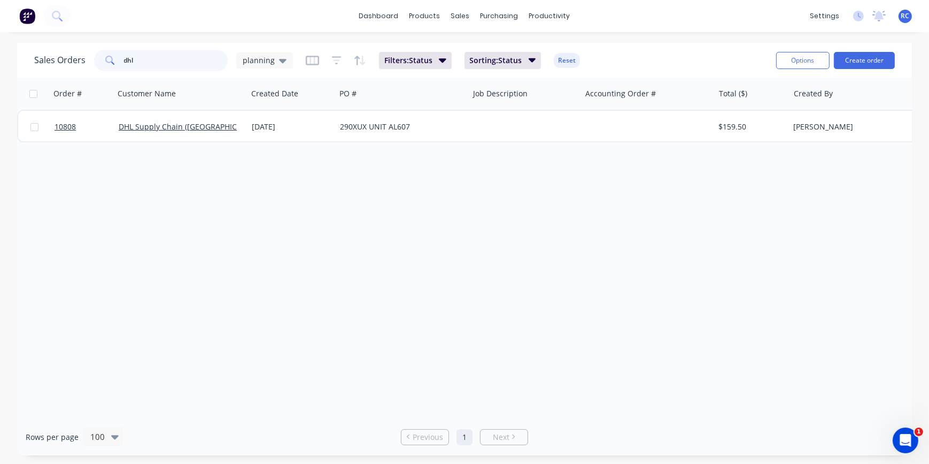
drag, startPoint x: 151, startPoint y: 57, endPoint x: 38, endPoint y: 47, distance: 113.3
click at [47, 45] on div "Sales Orders dhl planning Filters: Status Sorting: Status Reset Options Create …" at bounding box center [464, 60] width 895 height 35
type input "4"
type input "10439"
click at [284, 64] on div "planning" at bounding box center [264, 60] width 57 height 16
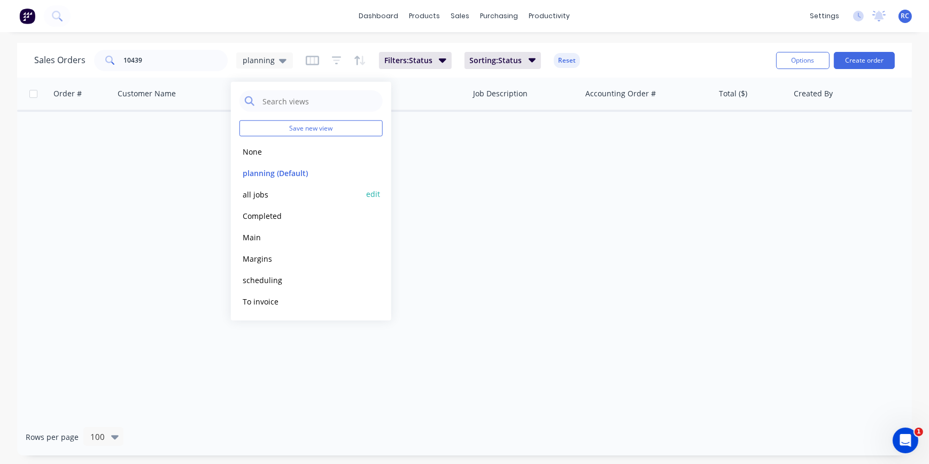
click at [261, 195] on button "all jobs" at bounding box center [301, 194] width 122 height 12
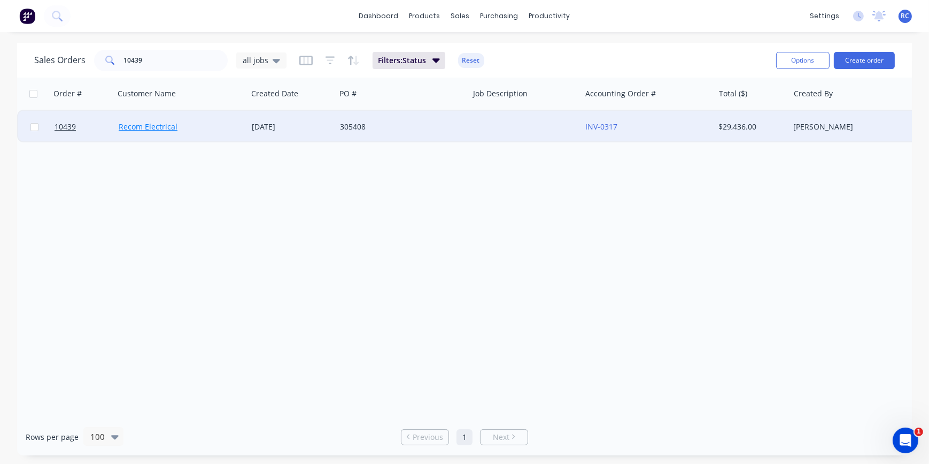
click at [141, 126] on link "Recom Electrical" at bounding box center [148, 126] width 59 height 10
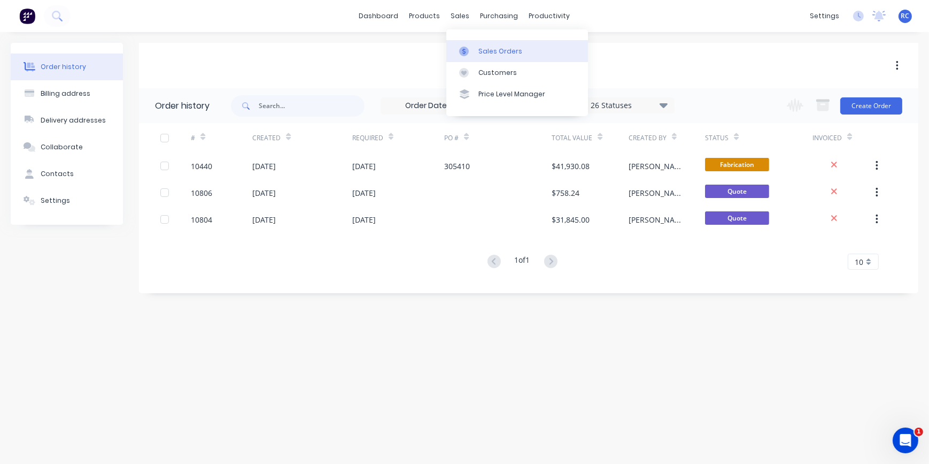
click at [468, 49] on icon at bounding box center [464, 52] width 10 height 10
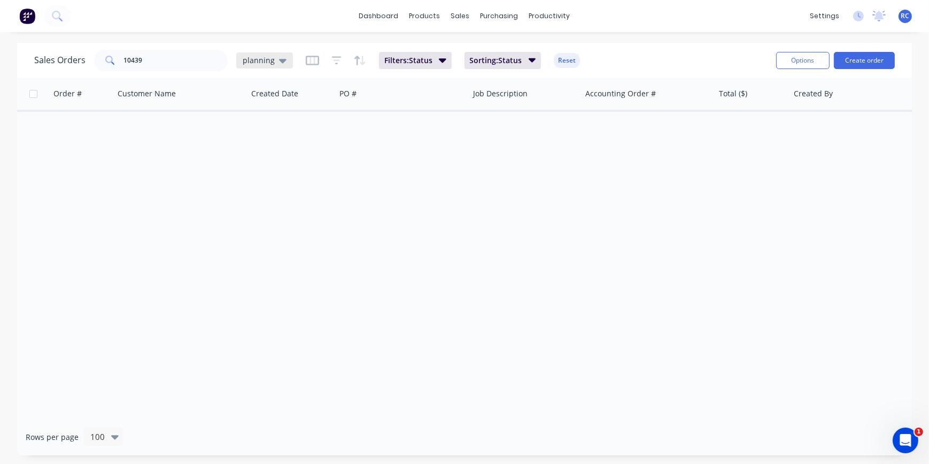
click at [269, 62] on span "planning" at bounding box center [259, 60] width 32 height 11
click at [249, 192] on button "all jobs" at bounding box center [301, 194] width 122 height 12
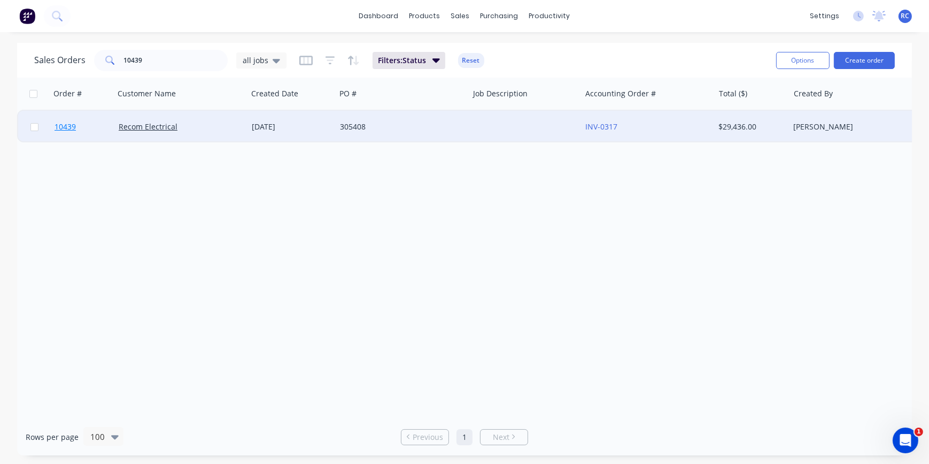
click at [68, 128] on span "10439" at bounding box center [65, 126] width 21 height 11
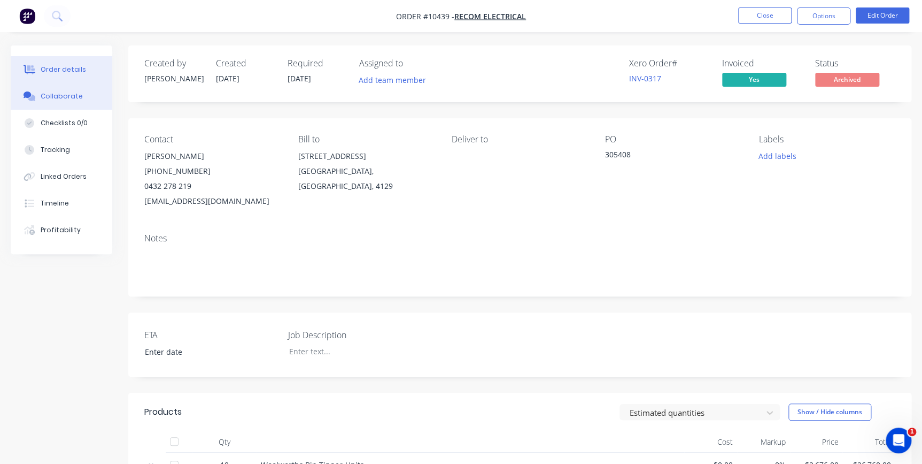
click at [48, 94] on div "Collaborate" at bounding box center [62, 96] width 42 height 10
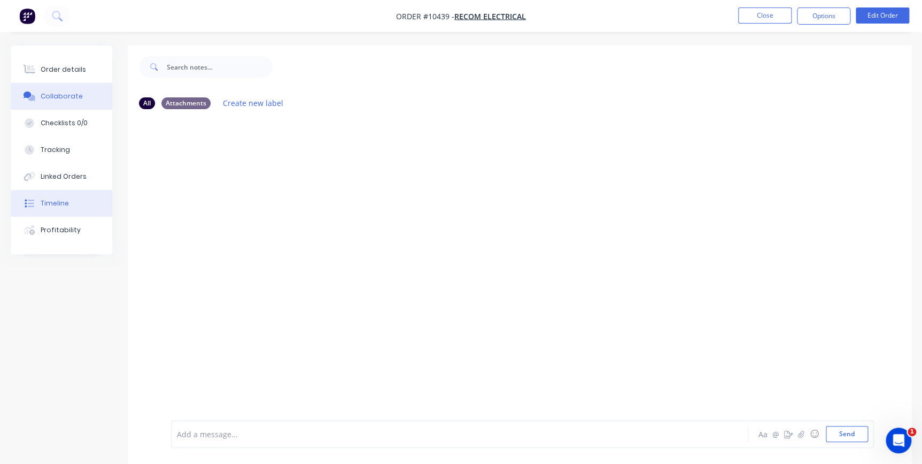
click at [58, 205] on div "Timeline" at bounding box center [55, 203] width 28 height 10
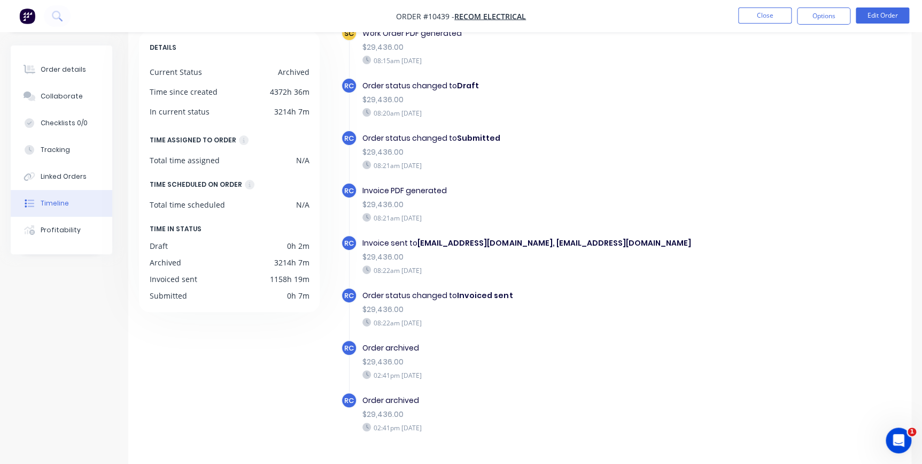
scroll to position [83, 0]
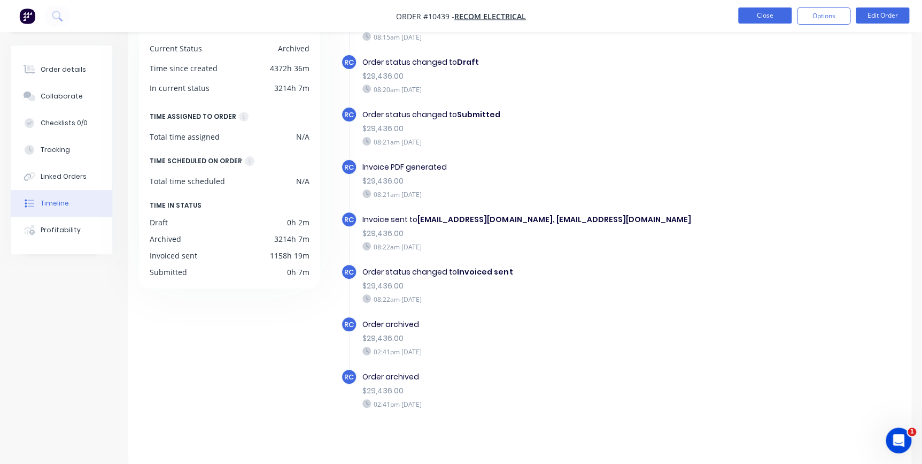
click at [767, 18] on button "Close" at bounding box center [764, 15] width 53 height 16
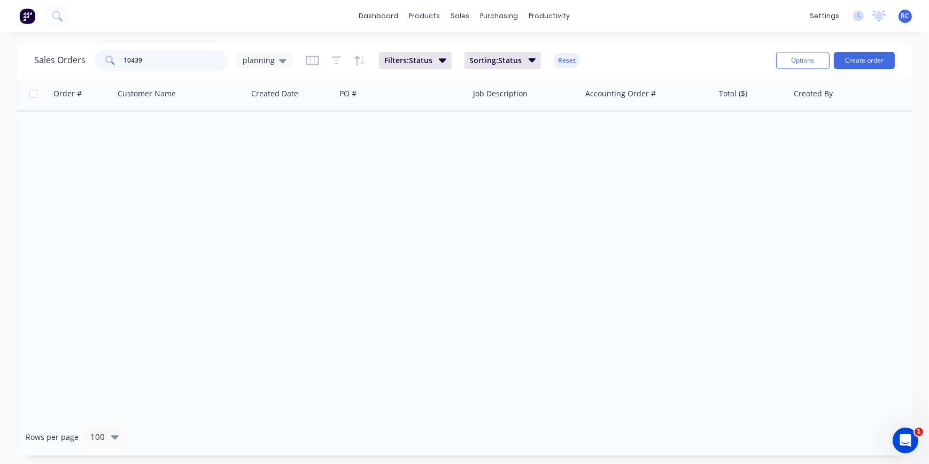
click at [151, 53] on input "10439" at bounding box center [176, 60] width 104 height 21
drag, startPoint x: 140, startPoint y: 58, endPoint x: 134, endPoint y: 58, distance: 5.9
click at [134, 58] on input "10439" at bounding box center [176, 60] width 104 height 21
type input "10440"
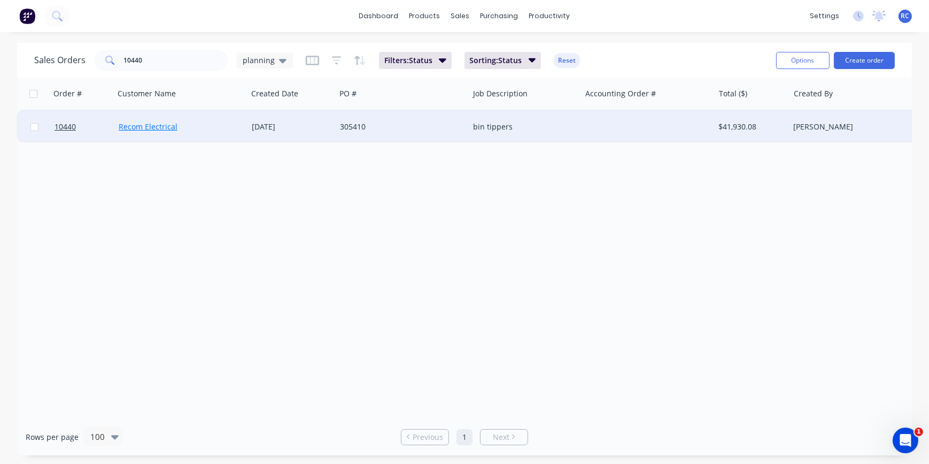
click at [155, 125] on link "Recom Electrical" at bounding box center [148, 126] width 59 height 10
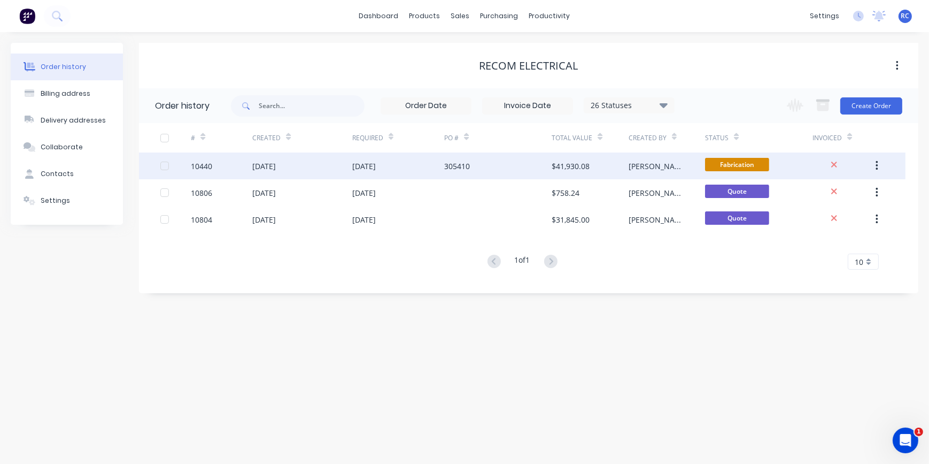
click at [200, 164] on div "10440" at bounding box center [201, 165] width 21 height 11
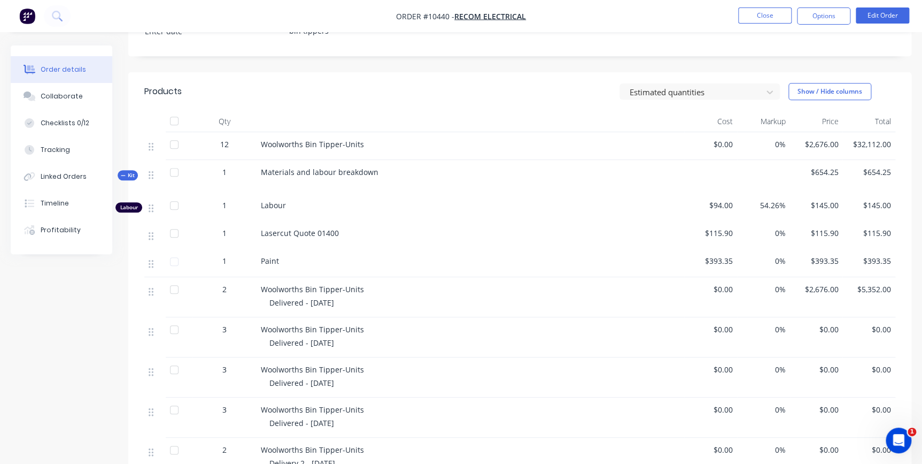
scroll to position [291, 0]
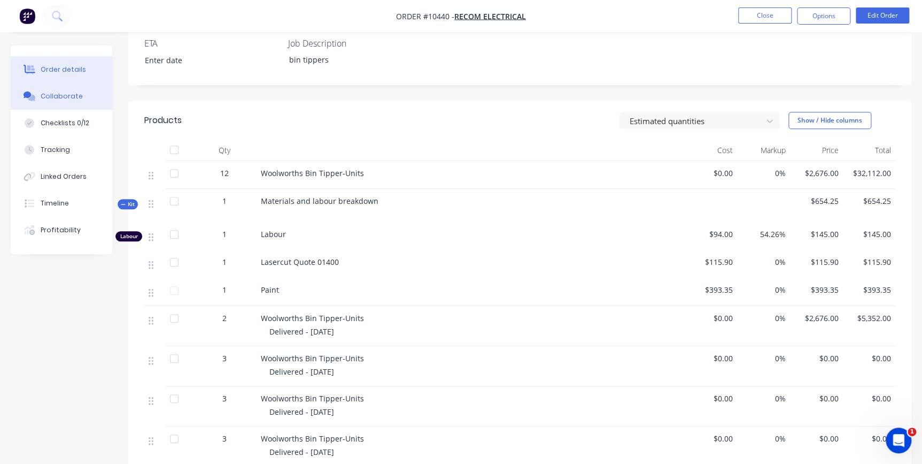
click at [66, 97] on div "Collaborate" at bounding box center [62, 96] width 42 height 10
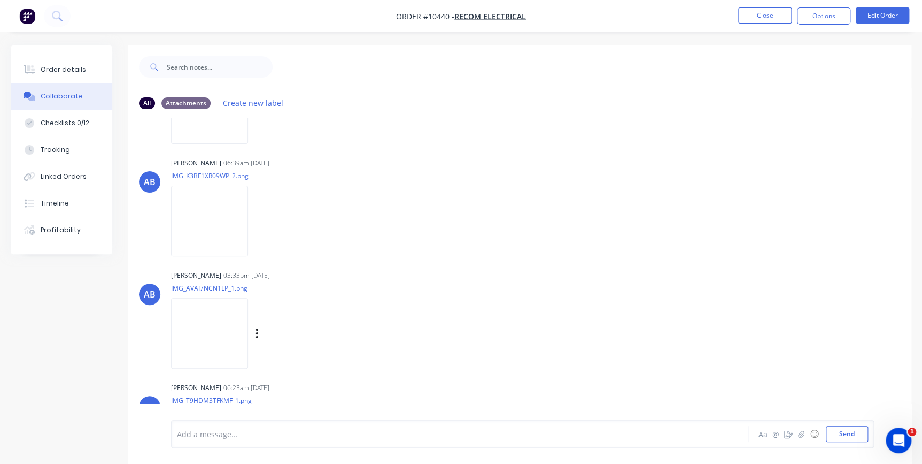
scroll to position [1749, 0]
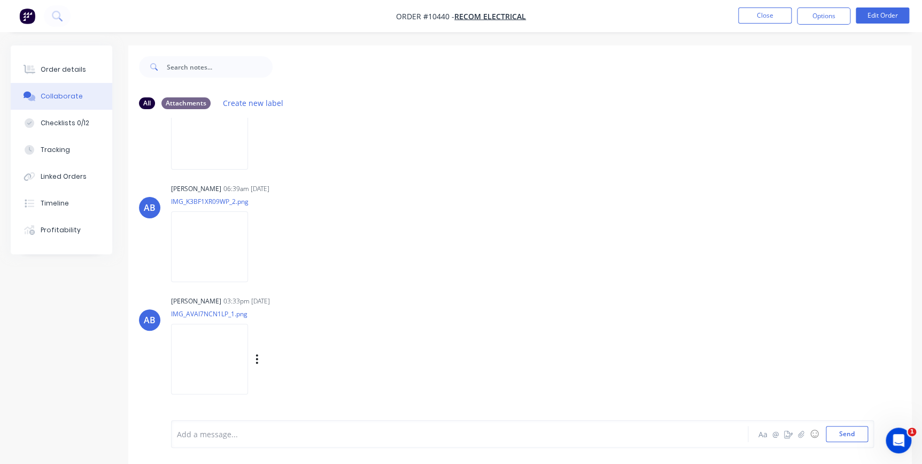
click at [212, 340] on img at bounding box center [209, 358] width 77 height 70
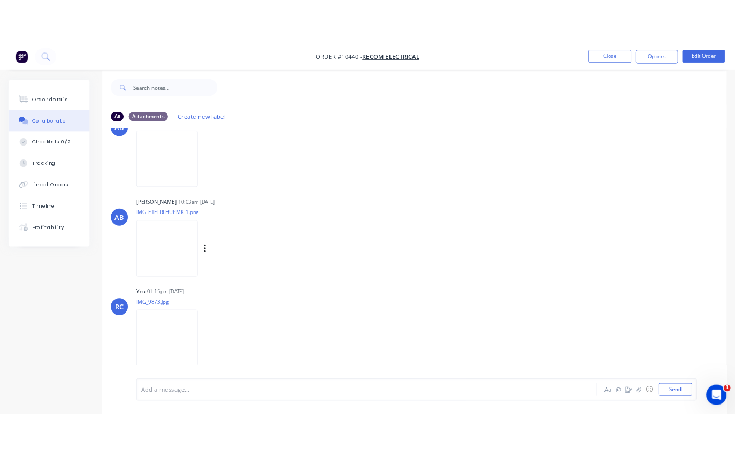
scroll to position [16, 0]
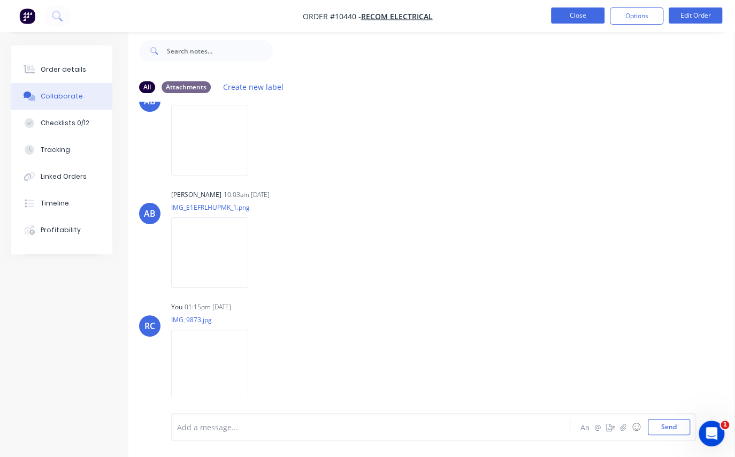
click at [561, 11] on button "Close" at bounding box center [577, 15] width 53 height 16
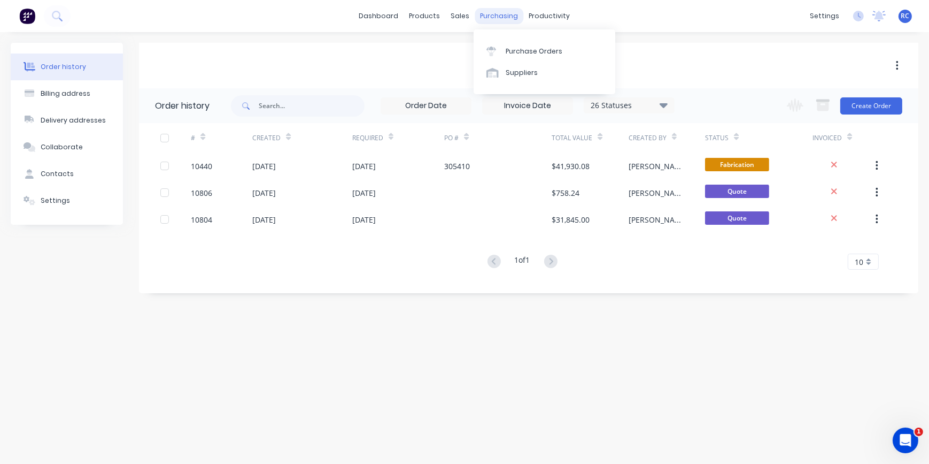
click at [475, 14] on div "purchasing" at bounding box center [499, 16] width 49 height 16
click at [465, 11] on div "sales" at bounding box center [460, 16] width 29 height 16
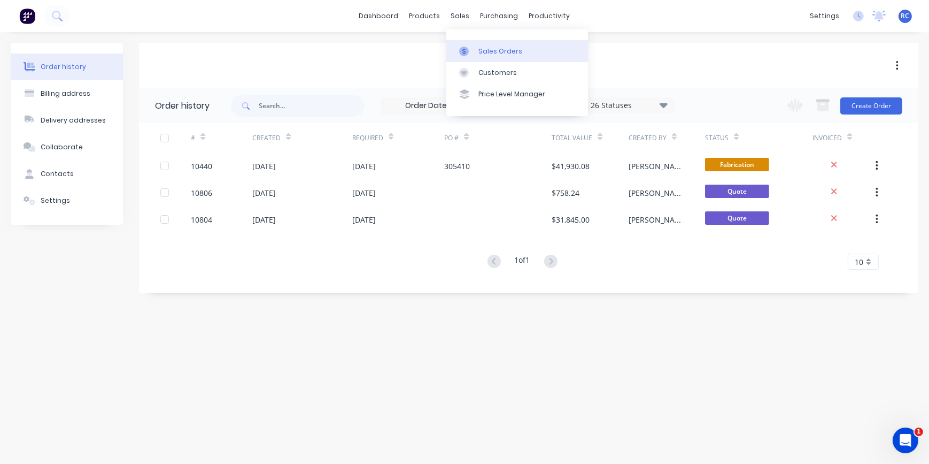
click at [474, 47] on div at bounding box center [467, 52] width 16 height 10
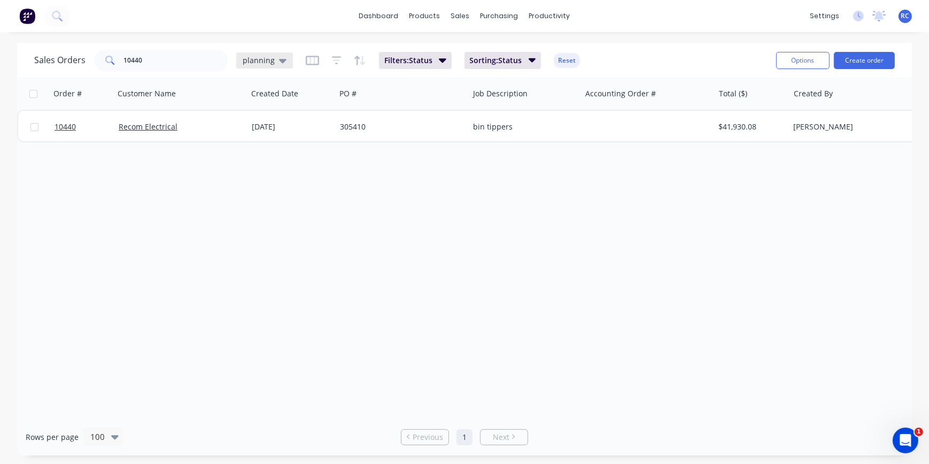
click at [266, 58] on span "planning" at bounding box center [259, 60] width 32 height 11
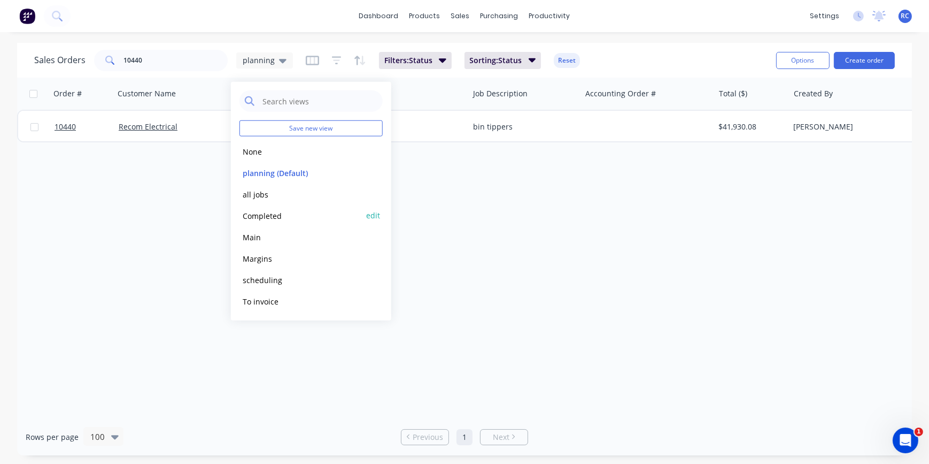
click at [252, 214] on button "Completed" at bounding box center [301, 215] width 122 height 12
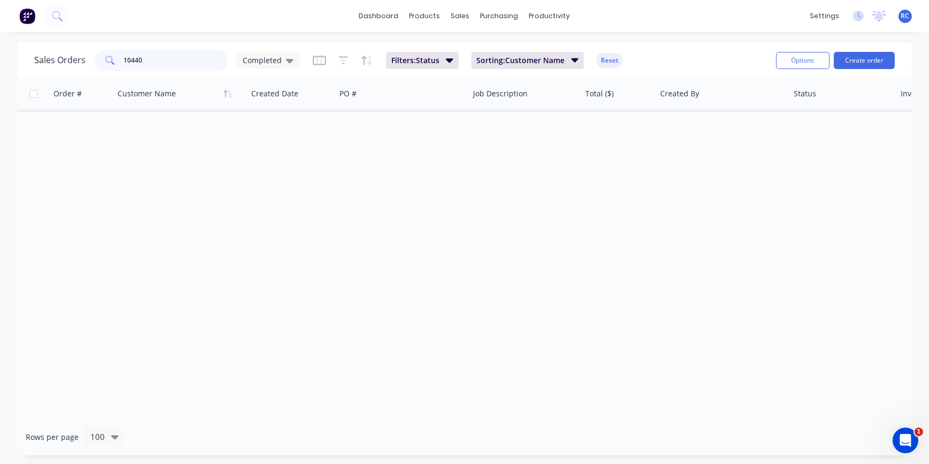
drag, startPoint x: 142, startPoint y: 62, endPoint x: 62, endPoint y: 50, distance: 81.1
click at [62, 50] on div "Sales Orders 10440 Completed" at bounding box center [167, 60] width 266 height 21
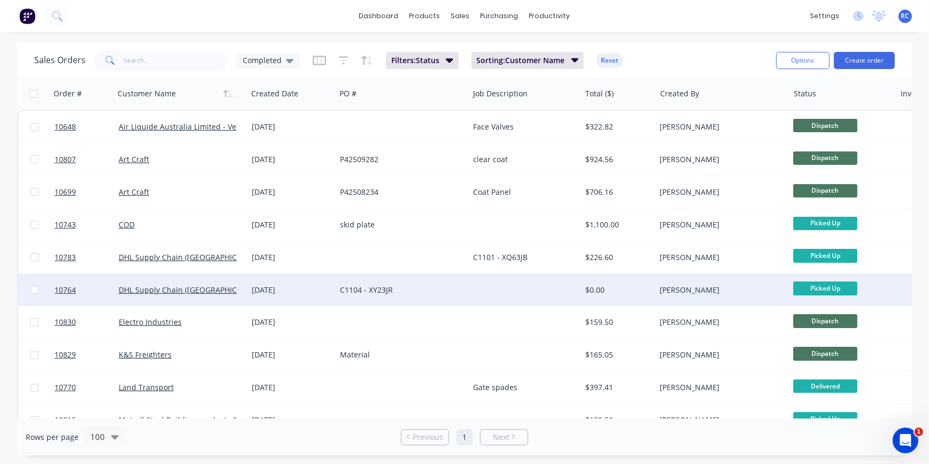
click at [127, 276] on div "DHL Supply Chain (Australia) Pty Lt" at bounding box center [180, 290] width 133 height 32
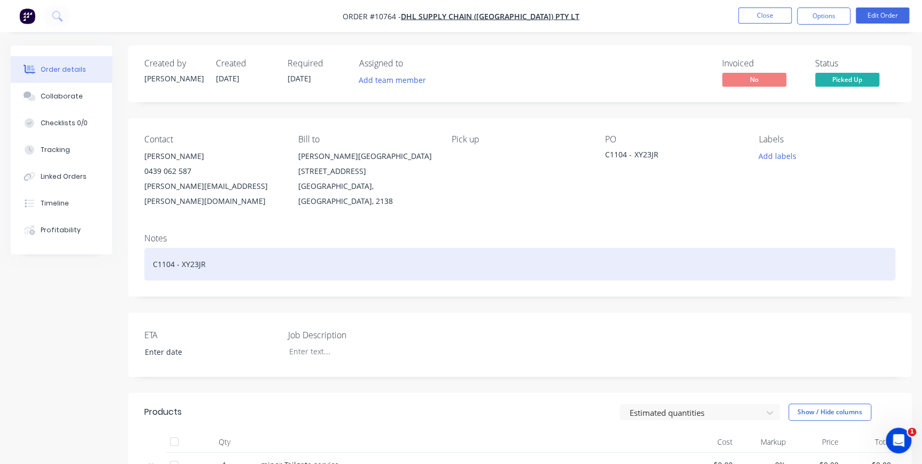
click at [310, 248] on div "C1104 - XY23JR" at bounding box center [519, 264] width 751 height 33
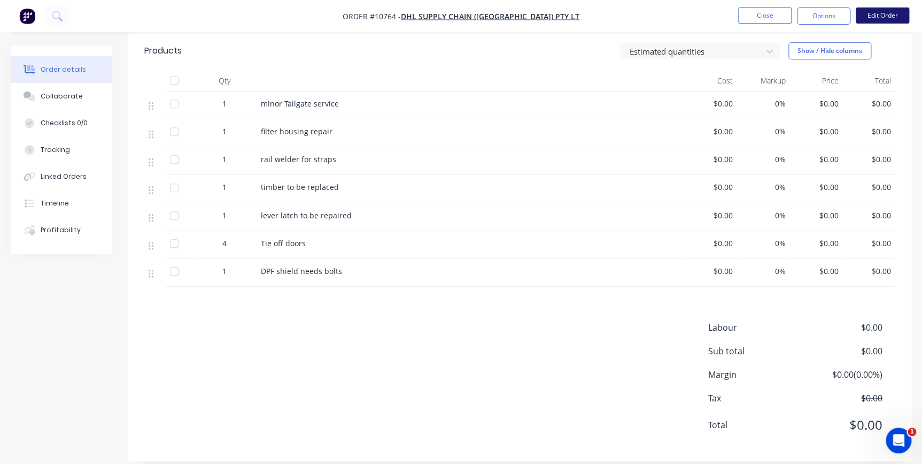
click at [872, 16] on button "Edit Order" at bounding box center [882, 15] width 53 height 16
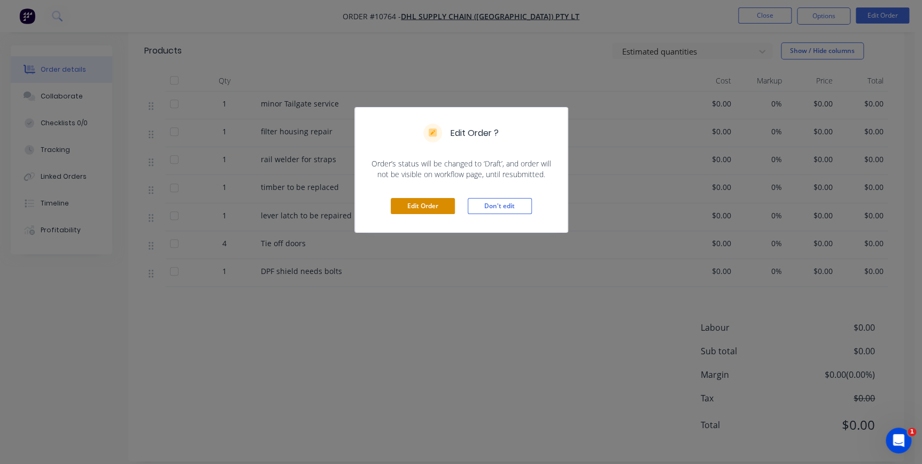
click at [433, 204] on button "Edit Order" at bounding box center [423, 206] width 64 height 16
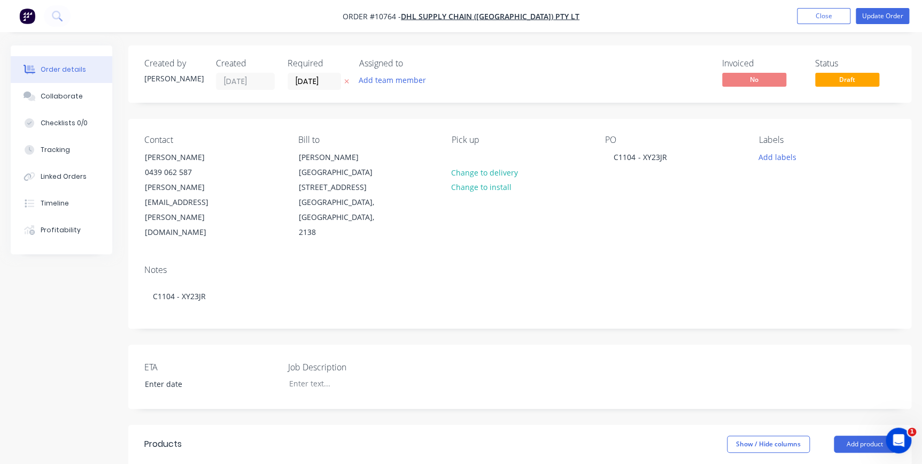
scroll to position [637, 0]
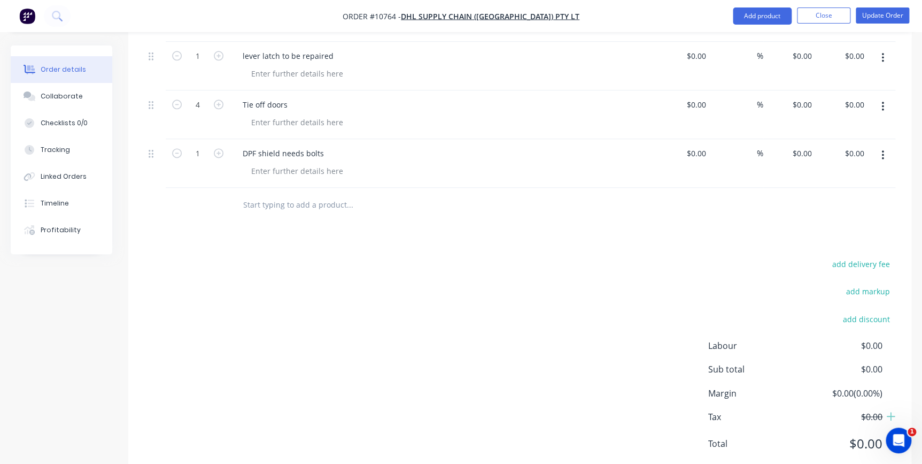
click at [269, 194] on input "text" at bounding box center [350, 204] width 214 height 21
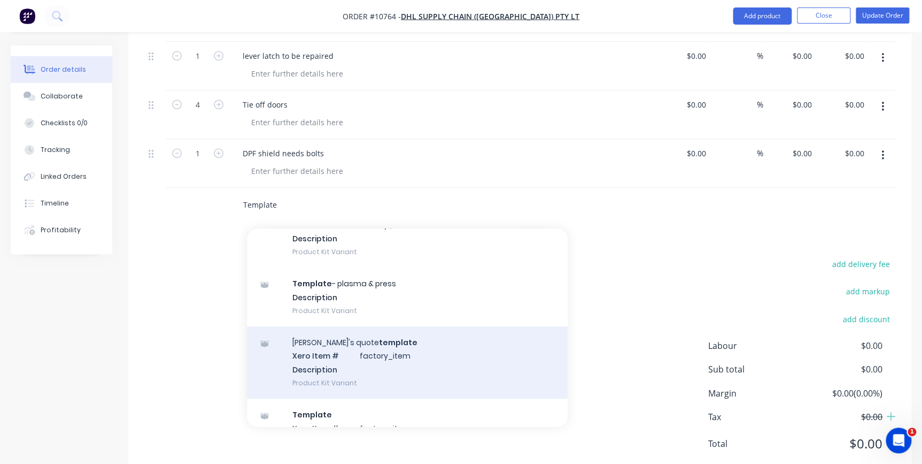
scroll to position [336, 0]
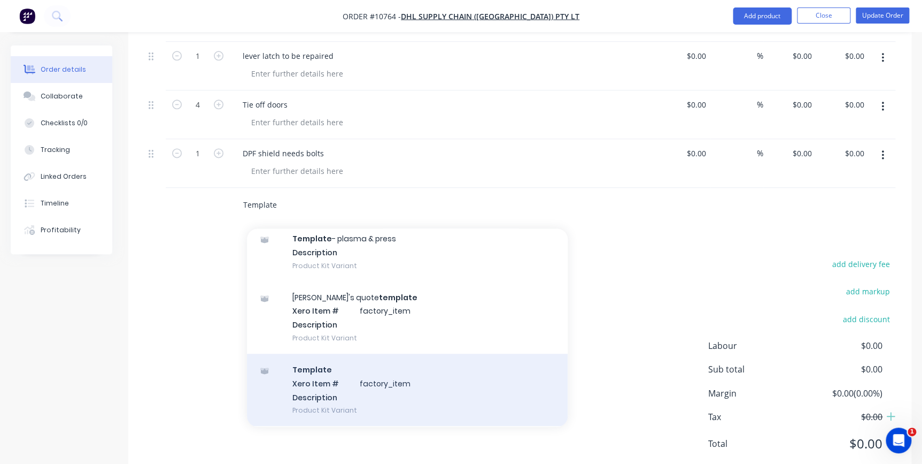
type input "Template"
click at [421, 357] on div "Template Xero Item # factory_item Description Product Kit Variant" at bounding box center [407, 389] width 321 height 72
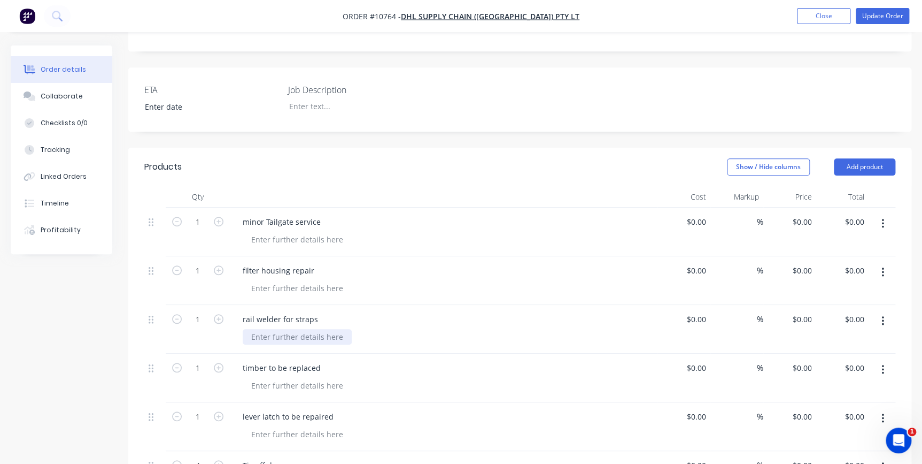
scroll to position [291, 0]
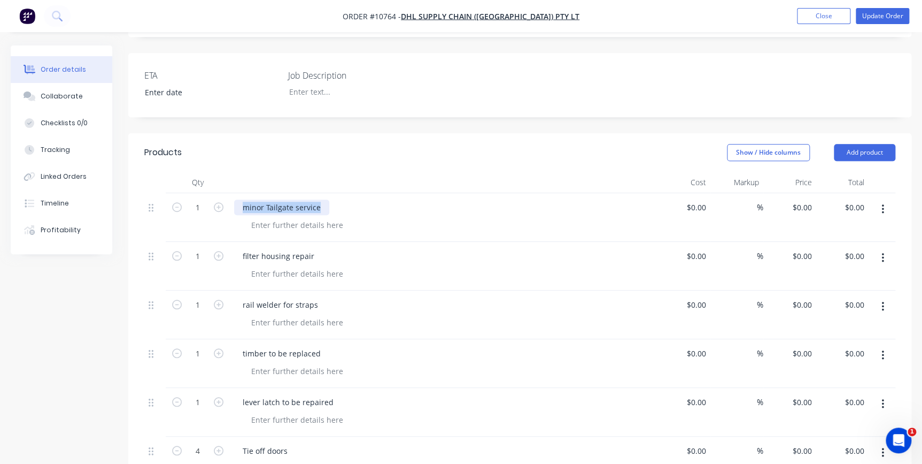
drag, startPoint x: 320, startPoint y: 175, endPoint x: 232, endPoint y: 181, distance: 87.9
click at [232, 193] on div "minor Tailgate service" at bounding box center [444, 217] width 428 height 49
copy div "minor Tailgate service"
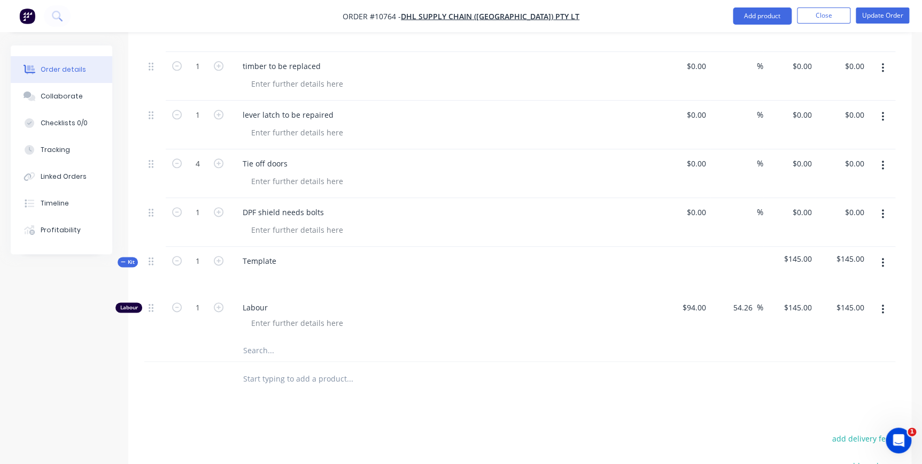
scroll to position [583, 0]
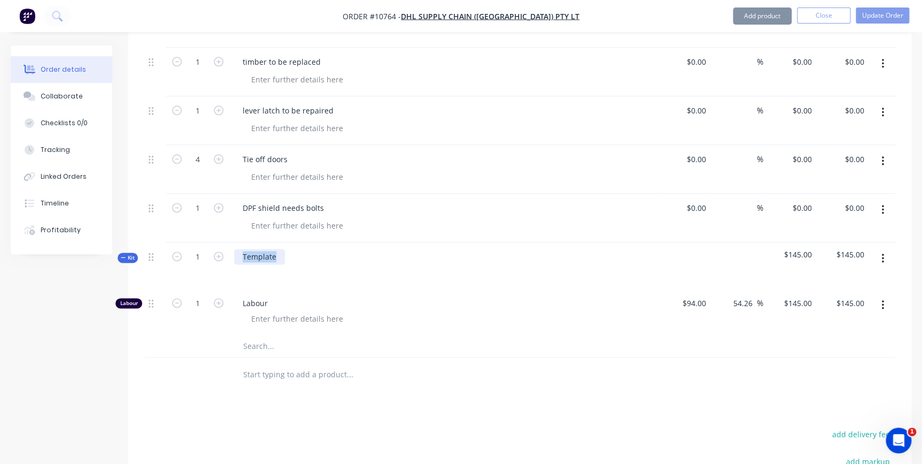
drag, startPoint x: 276, startPoint y: 225, endPoint x: 221, endPoint y: 217, distance: 55.1
click at [221, 242] on div "Kit 1 Template $145.00 $145.00" at bounding box center [519, 265] width 751 height 47
paste div
drag, startPoint x: 247, startPoint y: 225, endPoint x: 242, endPoint y: 222, distance: 5.8
click at [242, 249] on div "minor Tailgate service" at bounding box center [281, 257] width 95 height 16
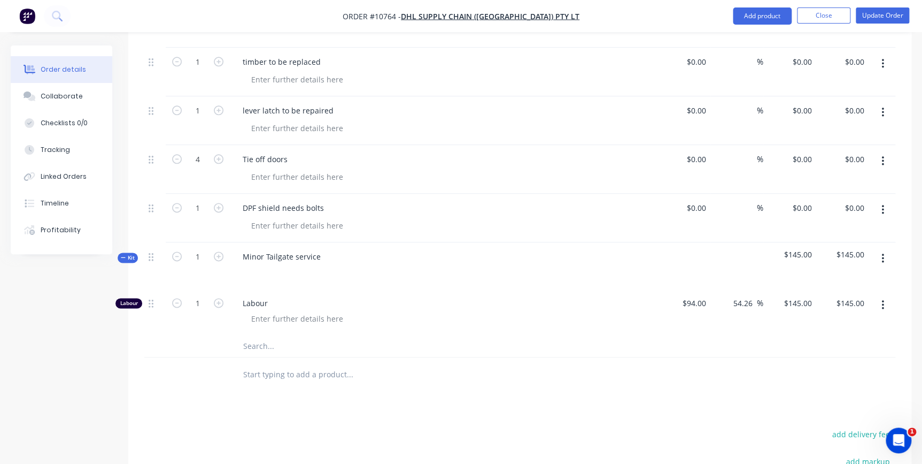
click at [265, 364] on input "text" at bounding box center [350, 374] width 214 height 21
click at [882, 252] on icon "button" at bounding box center [883, 258] width 3 height 12
click at [861, 321] on div "Duplicate" at bounding box center [845, 329] width 82 height 16
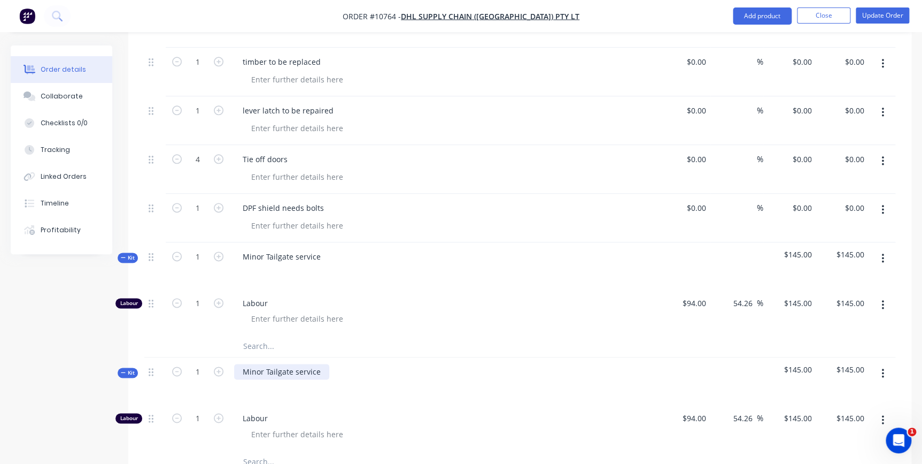
click at [315, 364] on div "Minor Tailgate service" at bounding box center [281, 372] width 95 height 16
drag, startPoint x: 321, startPoint y: 339, endPoint x: 214, endPoint y: 315, distance: 110.0
click at [214, 315] on div "1 minor Tailgate service $0.00 $0.00 % $0.00 $0.00 $0.00 $0.00 1 filter housing…" at bounding box center [519, 187] width 751 height 571
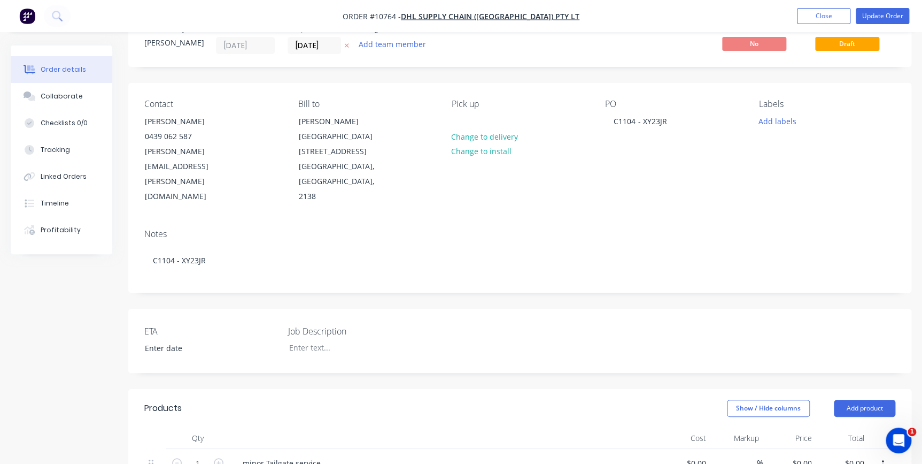
scroll to position [0, 0]
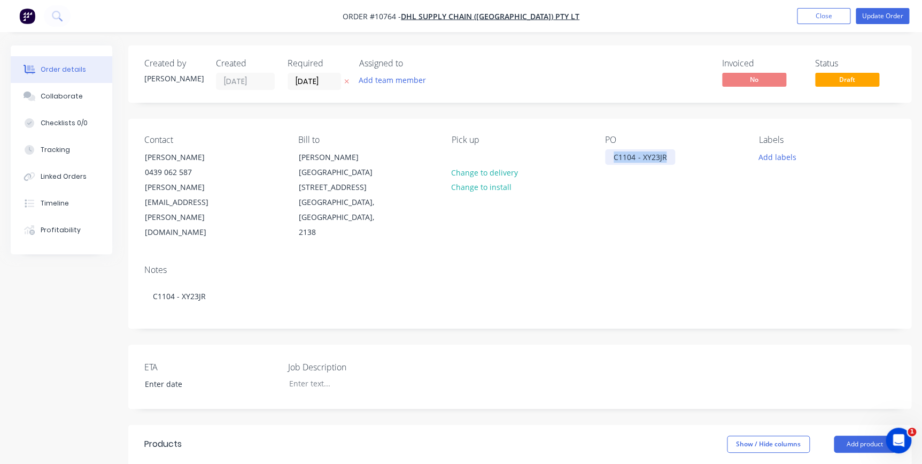
drag, startPoint x: 670, startPoint y: 155, endPoint x: 599, endPoint y: 163, distance: 71.6
click at [599, 163] on div "Contact Damian 0439 062 587 Damian.Keith@dhl.com Bill to Rhodes Corporate Park …" at bounding box center [519, 187] width 783 height 137
copy div "C1104 - XY23JR"
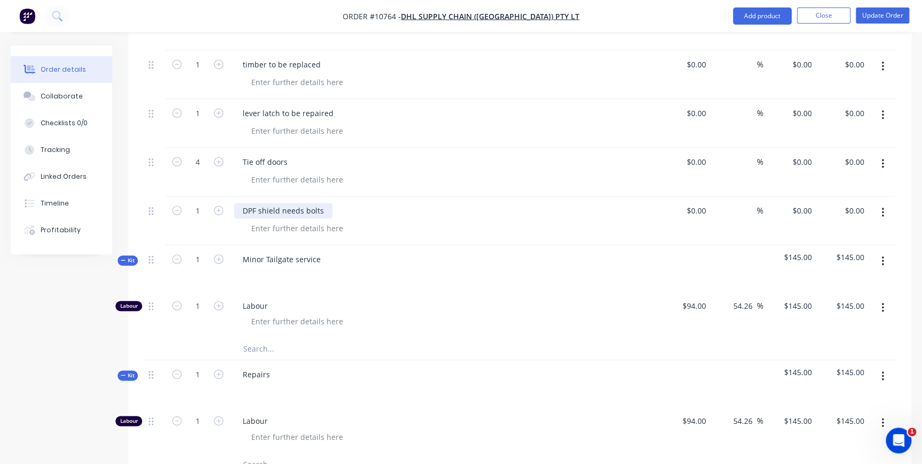
scroll to position [583, 0]
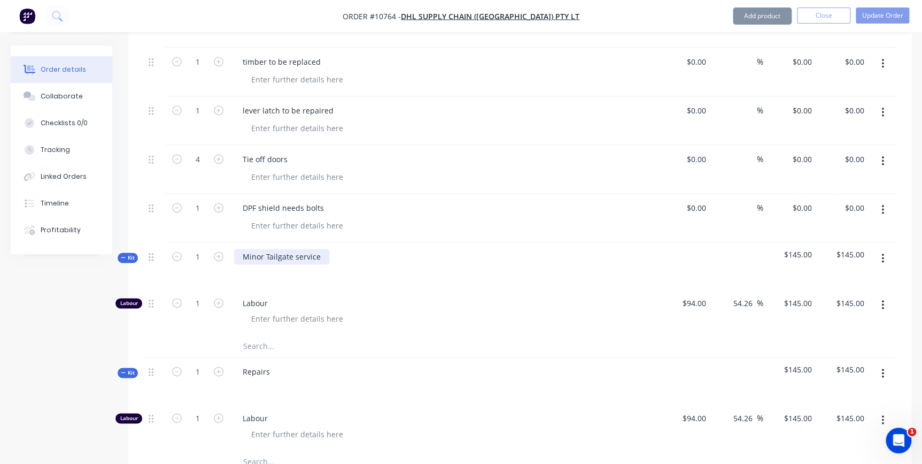
click at [258, 249] on div "Minor Tailgate service" at bounding box center [281, 257] width 95 height 16
click at [320, 249] on div "Minor Tailgate service" at bounding box center [281, 257] width 95 height 16
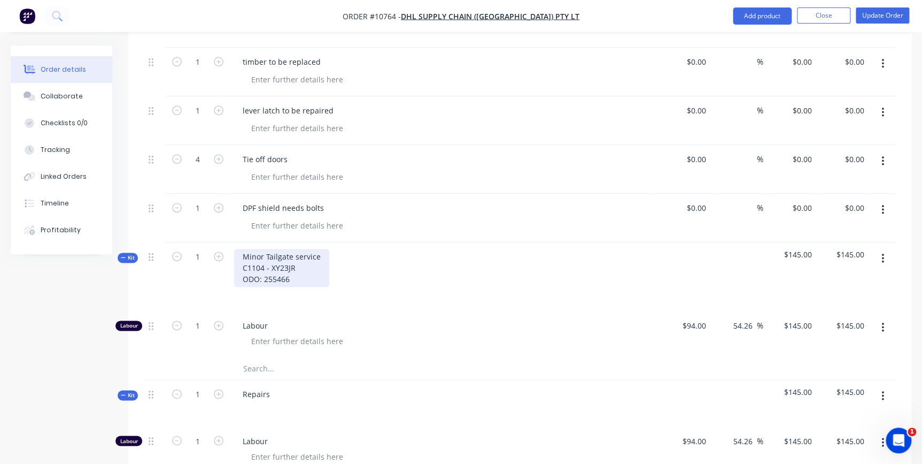
drag, startPoint x: 246, startPoint y: 238, endPoint x: 305, endPoint y: 245, distance: 58.8
click at [305, 249] on div "Minor Tailgate service C1104 - XY23JR ODO: 255466" at bounding box center [281, 268] width 95 height 38
copy div "C1104 - XY23JR ODO: 255466"
click at [258, 386] on div "Repairs" at bounding box center [256, 394] width 44 height 16
click at [273, 386] on div "Repairs" at bounding box center [256, 394] width 44 height 16
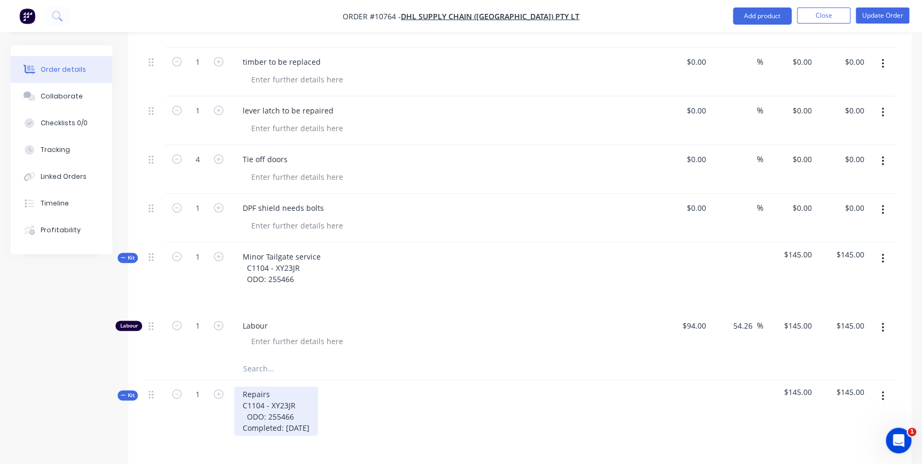
drag, startPoint x: 327, startPoint y: 393, endPoint x: 240, endPoint y: 399, distance: 86.9
click at [240, 399] on div "Repairs C1104 - XY23JR ODO: 255466 Completed: 11/09/2025" at bounding box center [276, 410] width 84 height 49
copy div "Completed: 11/09/2025"
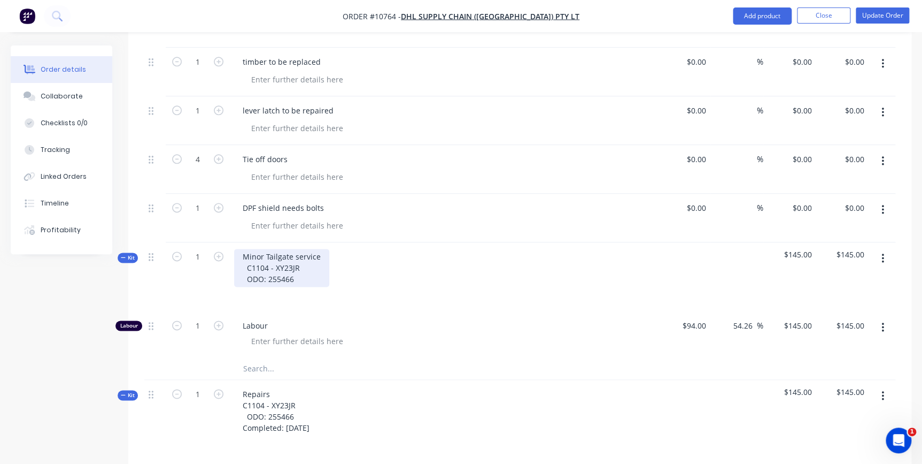
click at [294, 249] on div "Minor Tailgate service C1104 - XY23JR ODO: 255466" at bounding box center [281, 268] width 95 height 38
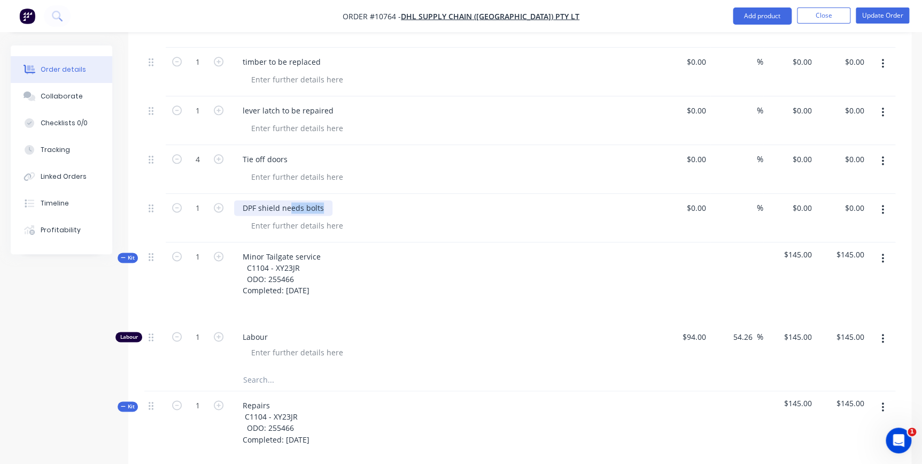
drag, startPoint x: 322, startPoint y: 174, endPoint x: 244, endPoint y: 174, distance: 78.1
click at [245, 200] on div "DPF shield needs bolts" at bounding box center [283, 208] width 98 height 16
drag, startPoint x: 237, startPoint y: 171, endPoint x: 326, endPoint y: 178, distance: 89.6
click at [325, 194] on div "DPF shield needs bolts" at bounding box center [444, 218] width 428 height 49
copy div "DPF shield needs bolts"
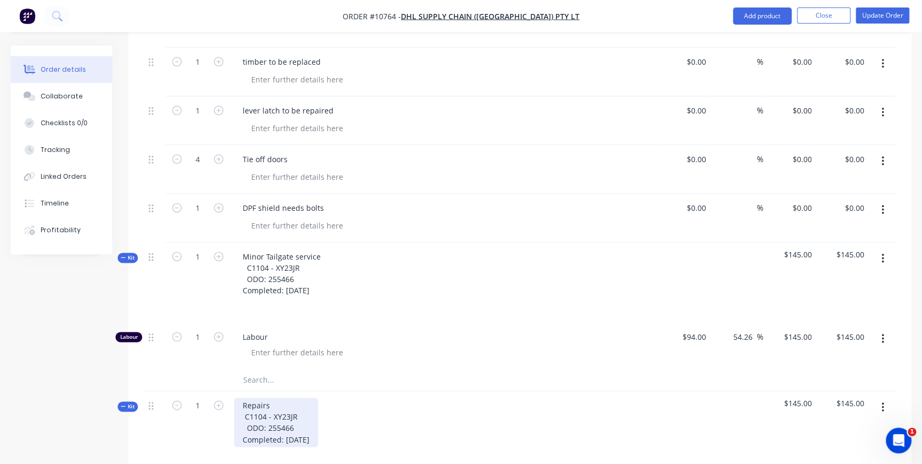
click at [318, 410] on div "Repairs C1104 - XY23JR ODO: 255466 Completed: 11/09/2025" at bounding box center [276, 421] width 84 height 49
drag, startPoint x: 289, startPoint y: 129, endPoint x: 243, endPoint y: 127, distance: 46.0
click at [243, 151] on div "Tie off doors" at bounding box center [265, 159] width 62 height 16
click at [289, 151] on div "Tie off doors" at bounding box center [265, 159] width 62 height 16
drag, startPoint x: 289, startPoint y: 127, endPoint x: 234, endPoint y: 124, distance: 55.2
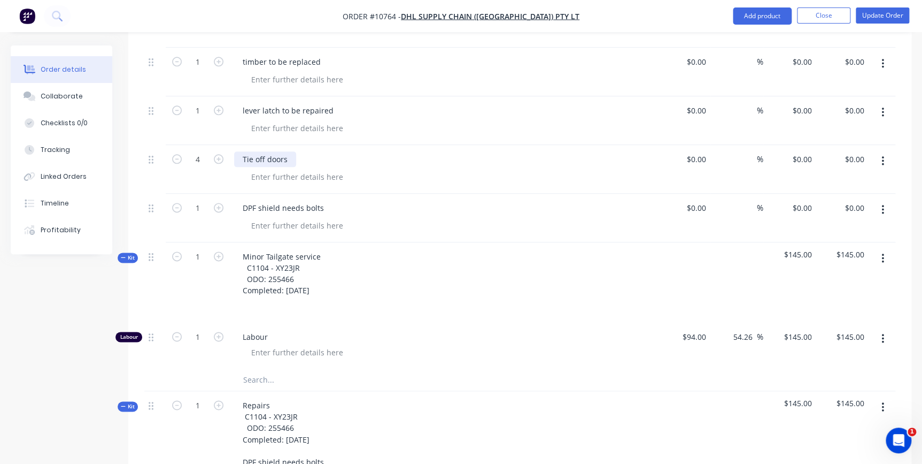
click at [234, 151] on div "Tie off doors" at bounding box center [265, 159] width 62 height 16
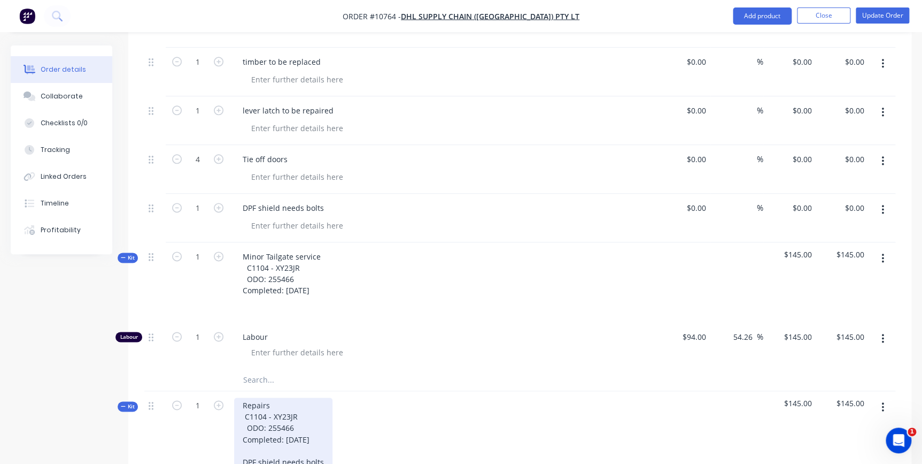
click at [323, 430] on div "Repairs C1104 - XY23JR ODO: 255466 Completed: 11/09/2025 DPF shield needs bolts" at bounding box center [283, 433] width 98 height 72
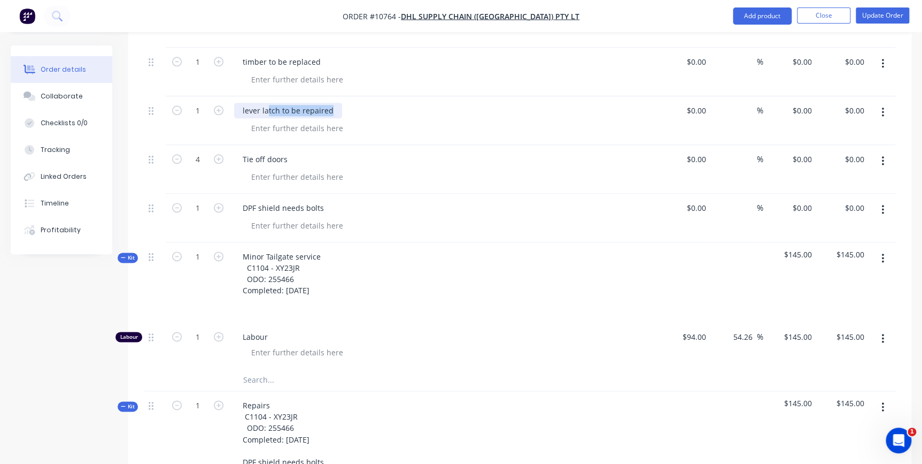
drag, startPoint x: 331, startPoint y: 78, endPoint x: 237, endPoint y: 78, distance: 94.1
click at [237, 103] on div "lever latch to be repaired" at bounding box center [288, 111] width 108 height 16
drag, startPoint x: 241, startPoint y: 79, endPoint x: 345, endPoint y: 74, distance: 104.4
click at [344, 103] on div "lever latch to be repaired" at bounding box center [443, 111] width 419 height 16
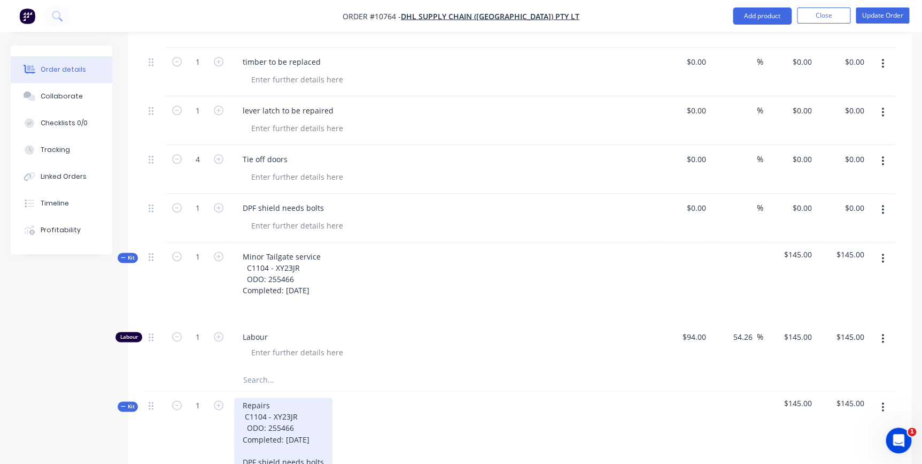
click at [292, 441] on div "Repairs C1104 - XY23JR ODO: 255466 Completed: 11/09/2025 DPF shield needs bolts…" at bounding box center [283, 438] width 98 height 83
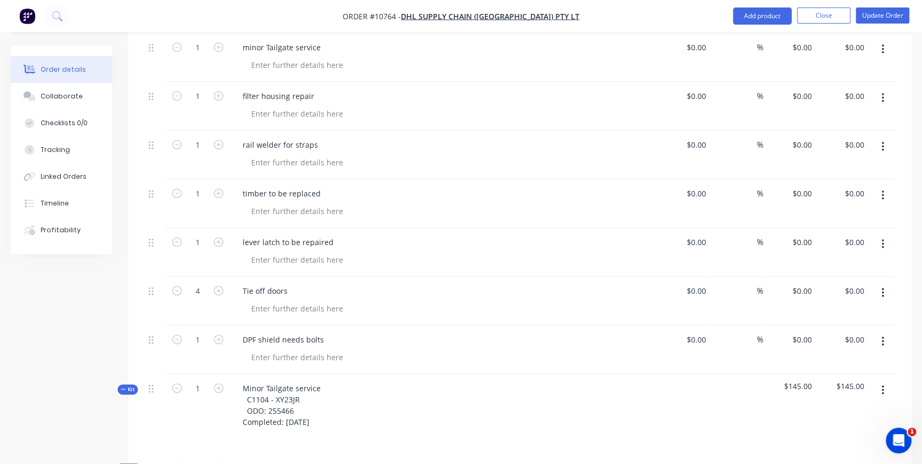
scroll to position [437, 0]
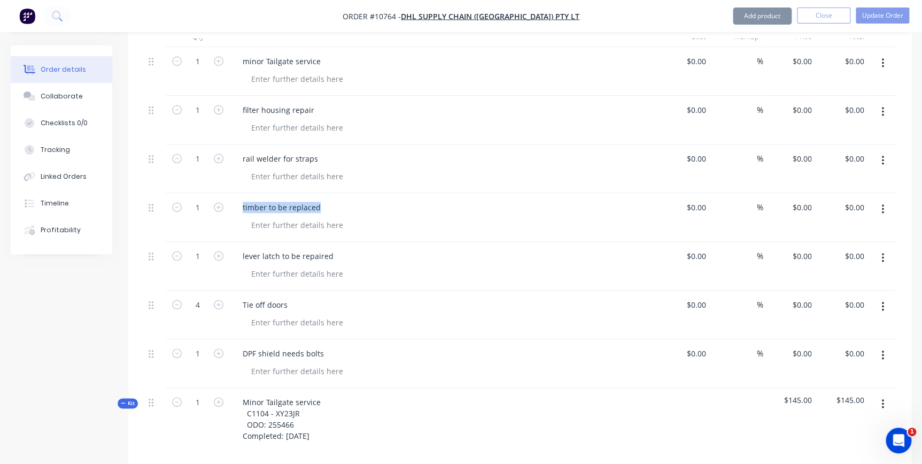
drag, startPoint x: 320, startPoint y: 175, endPoint x: 230, endPoint y: 179, distance: 89.4
click at [230, 193] on div "timber to be replaced" at bounding box center [444, 217] width 428 height 49
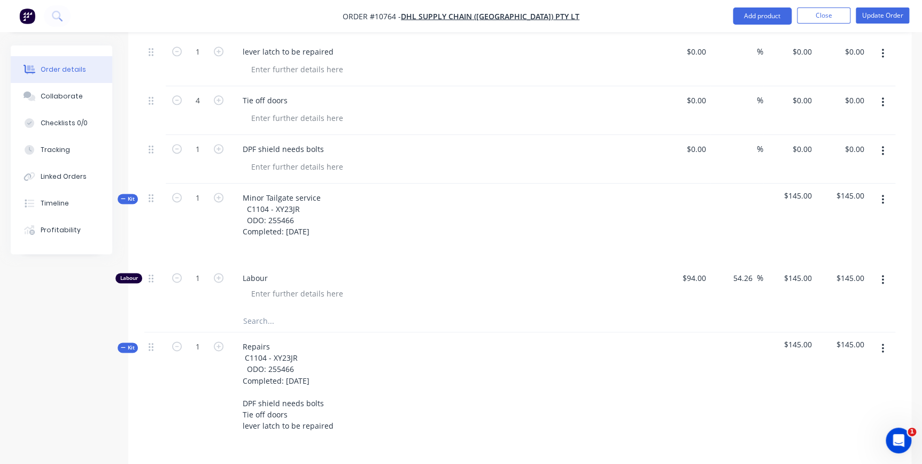
scroll to position [729, 0]
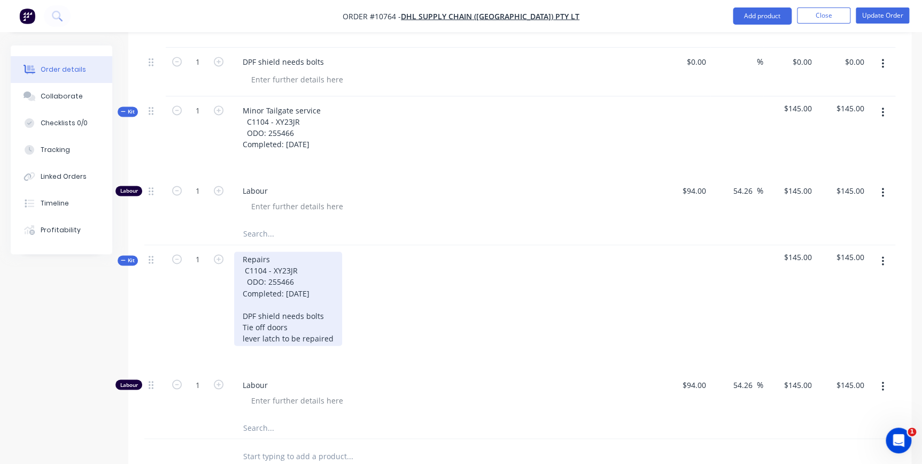
click at [332, 304] on div "Repairs C1104 - XY23JR ODO: 255466 Completed: 11/09/2025 DPF shield needs bolts…" at bounding box center [288, 298] width 108 height 94
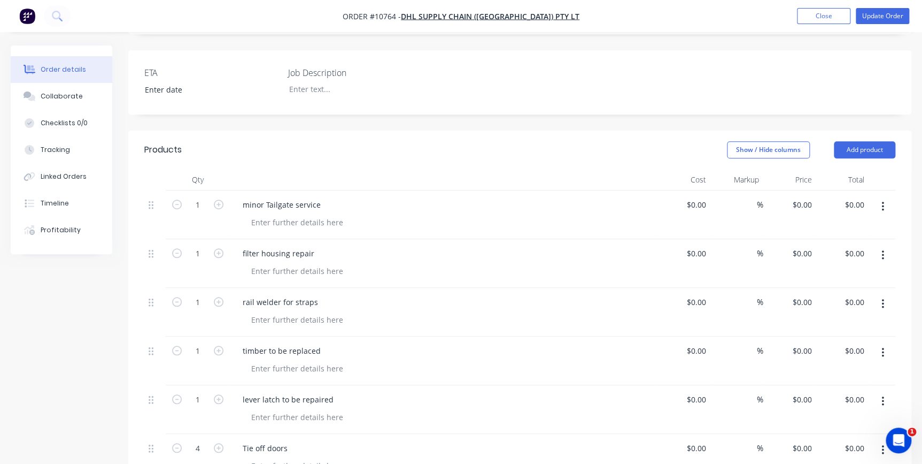
scroll to position [291, 0]
drag, startPoint x: 318, startPoint y: 272, endPoint x: 248, endPoint y: 280, distance: 70.5
click at [235, 297] on div "rail welder for straps" at bounding box center [280, 305] width 92 height 16
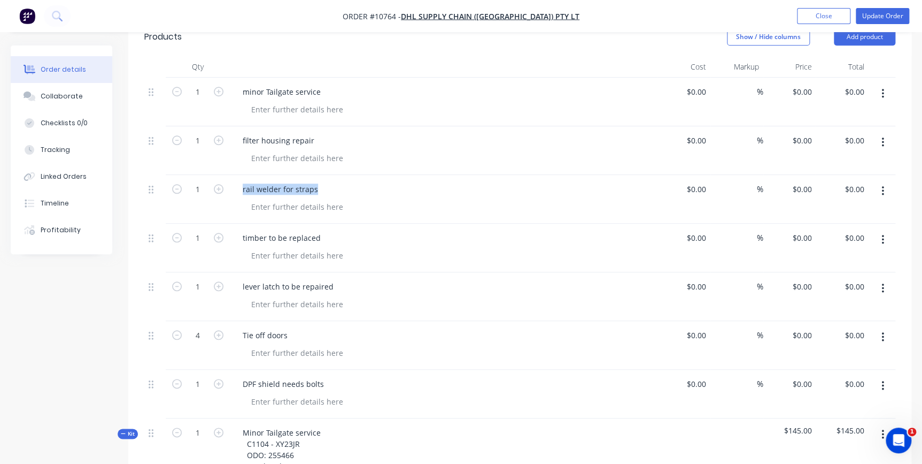
scroll to position [437, 0]
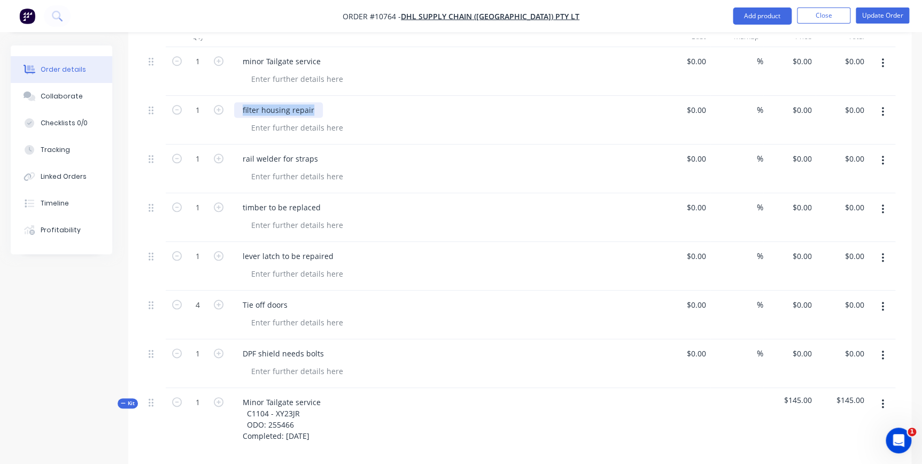
drag, startPoint x: 310, startPoint y: 82, endPoint x: 241, endPoint y: 82, distance: 69.5
click at [241, 102] on div "filter housing repair" at bounding box center [278, 110] width 89 height 16
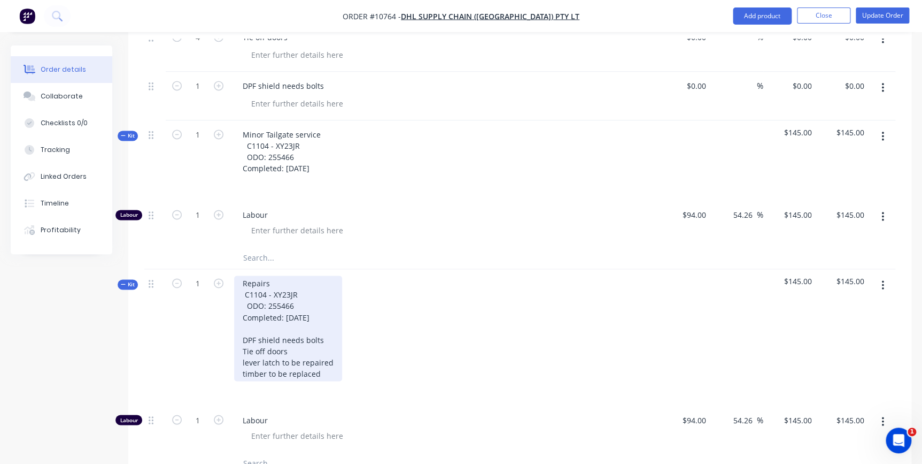
scroll to position [729, 0]
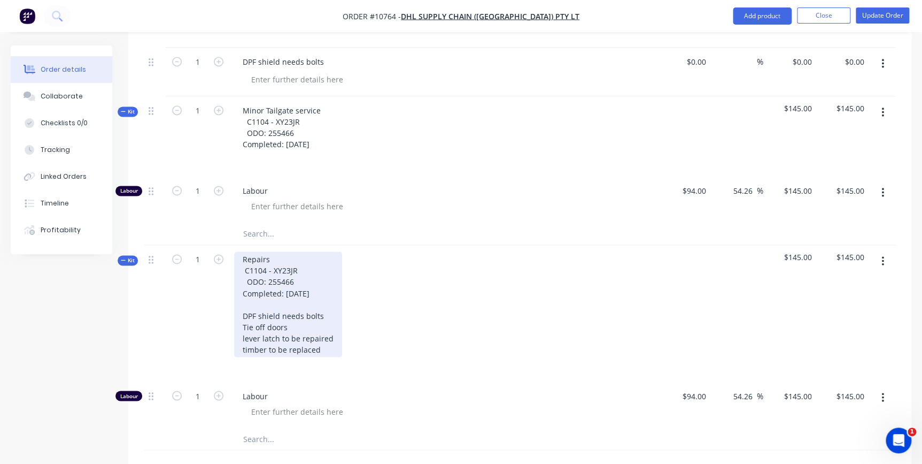
click at [321, 318] on div "Repairs C1104 - XY23JR ODO: 255466 Completed: 11/09/2025 DPF shield needs bolts…" at bounding box center [288, 303] width 108 height 105
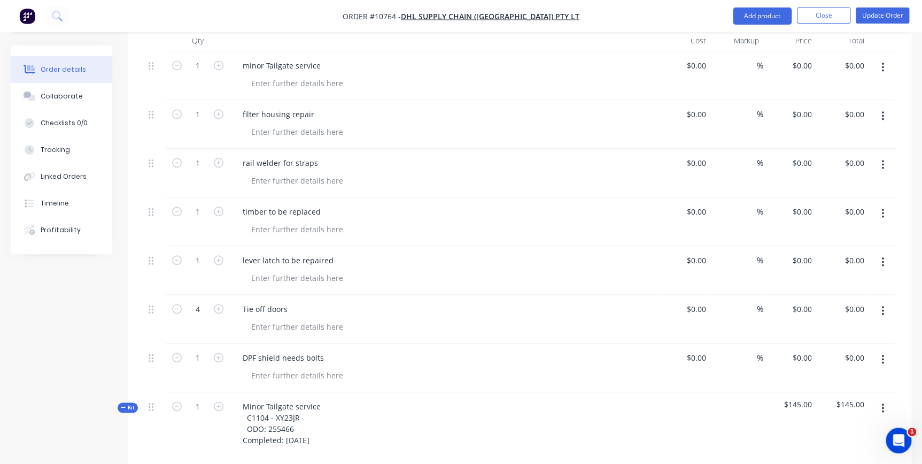
scroll to position [419, 0]
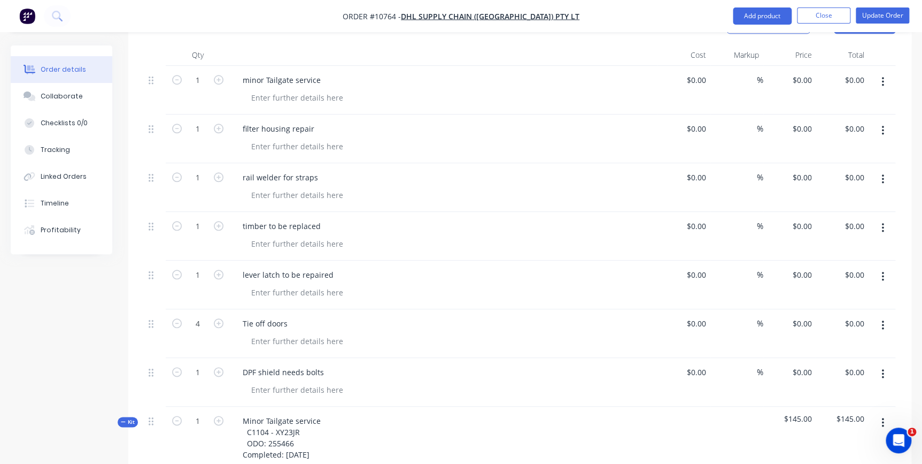
click at [881, 72] on button "button" at bounding box center [882, 81] width 25 height 19
click at [850, 166] on div "Delete" at bounding box center [845, 174] width 82 height 16
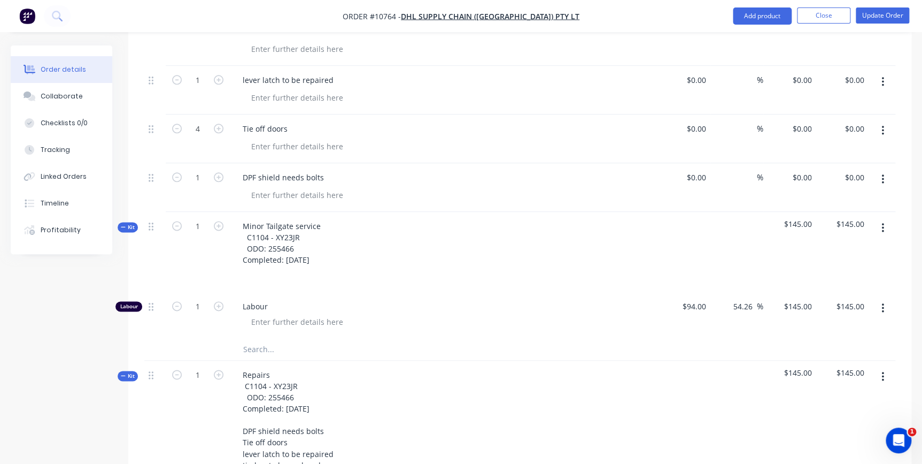
scroll to position [273, 0]
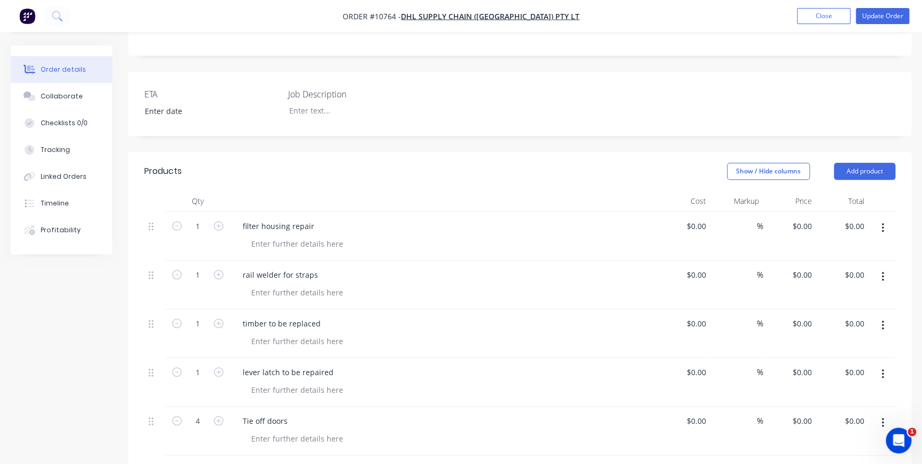
click at [885, 218] on button "button" at bounding box center [882, 227] width 25 height 19
click at [846, 312] on div "Delete" at bounding box center [845, 320] width 82 height 16
drag, startPoint x: 318, startPoint y: 194, endPoint x: 240, endPoint y: 190, distance: 78.2
click at [240, 218] on div "rail welder for straps" at bounding box center [280, 226] width 92 height 16
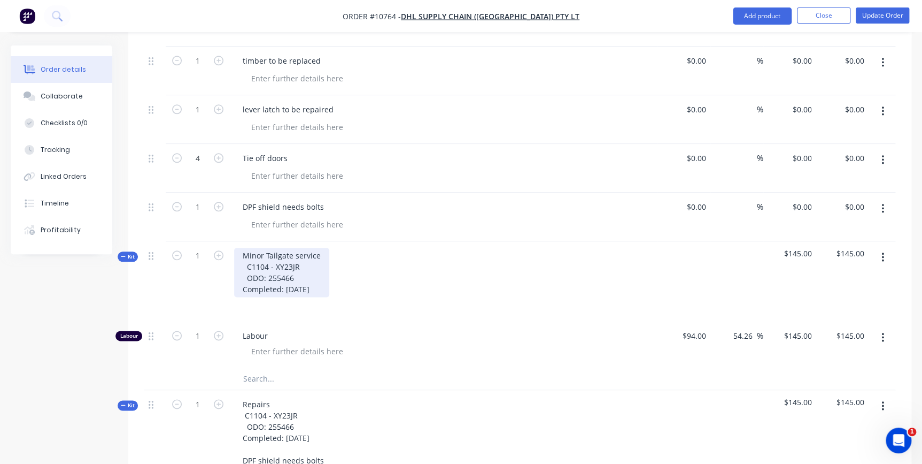
scroll to position [711, 0]
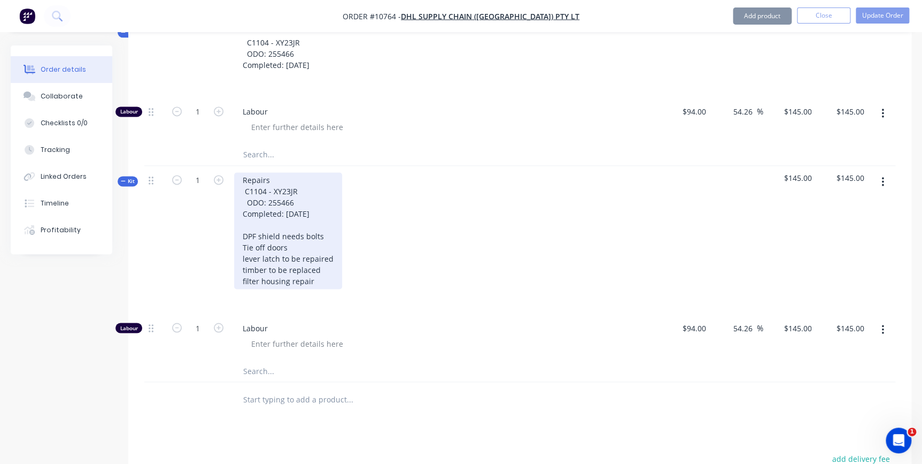
click at [314, 250] on div "Repairs C1104 - XY23JR ODO: 255466 Completed: 11/09/2025 DPF shield needs bolts…" at bounding box center [288, 230] width 108 height 117
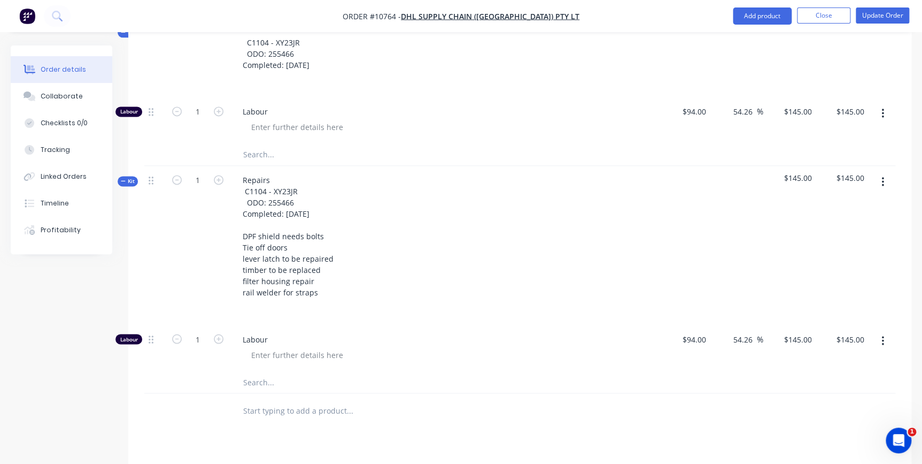
click at [401, 243] on div "Repairs C1104 - XY23JR ODO: 255466 Completed: 11/09/2025 DPF shield needs bolts…" at bounding box center [444, 245] width 428 height 159
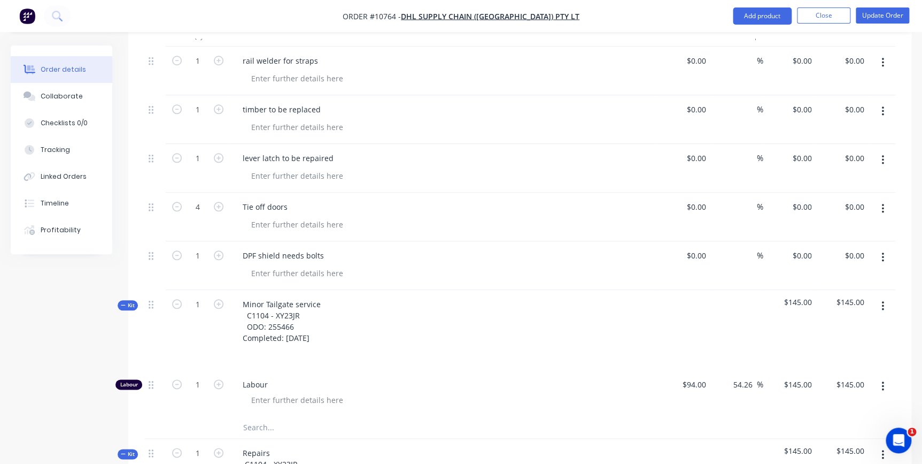
scroll to position [273, 0]
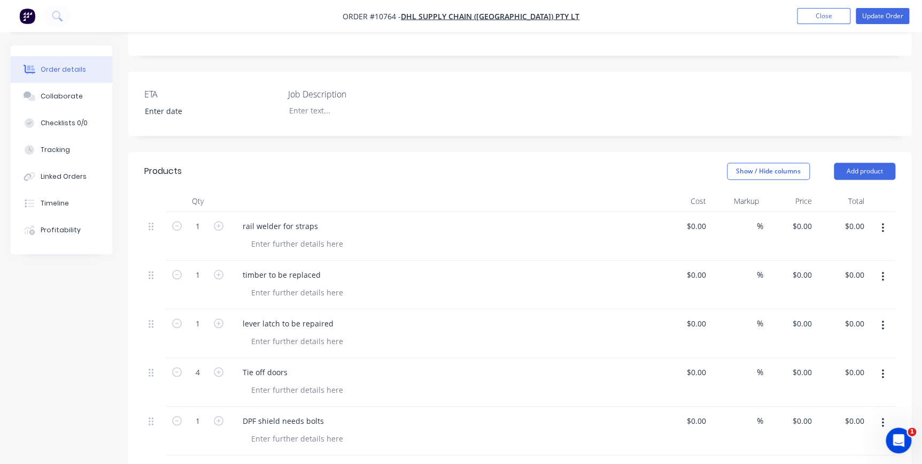
click at [880, 218] on button "button" at bounding box center [882, 227] width 25 height 19
click at [837, 312] on div "Delete" at bounding box center [845, 320] width 82 height 16
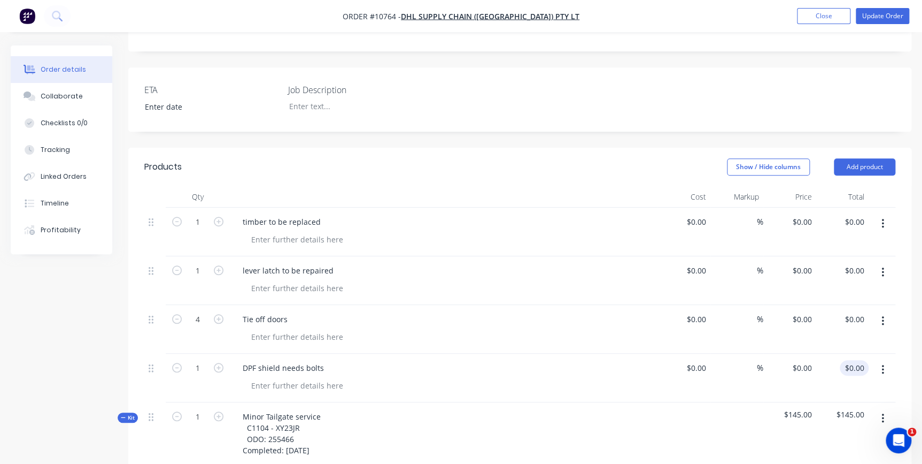
scroll to position [291, 0]
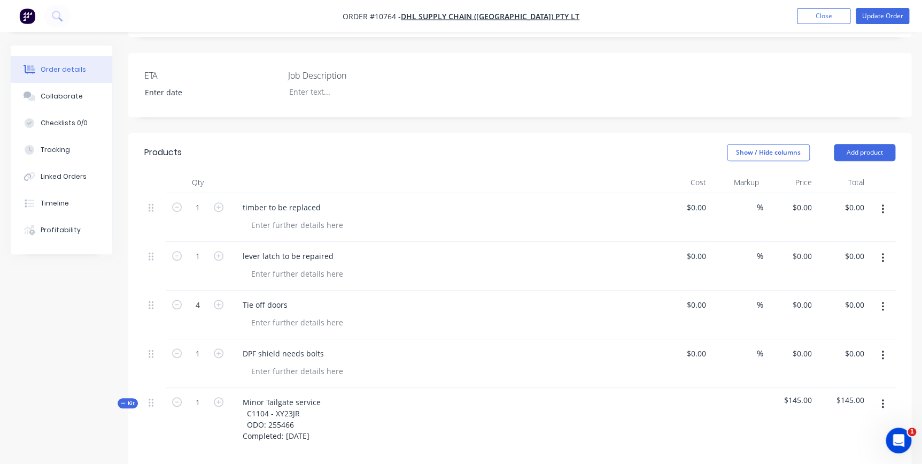
click at [883, 204] on icon "button" at bounding box center [883, 209] width 2 height 10
click at [844, 294] on div "Delete" at bounding box center [845, 302] width 82 height 16
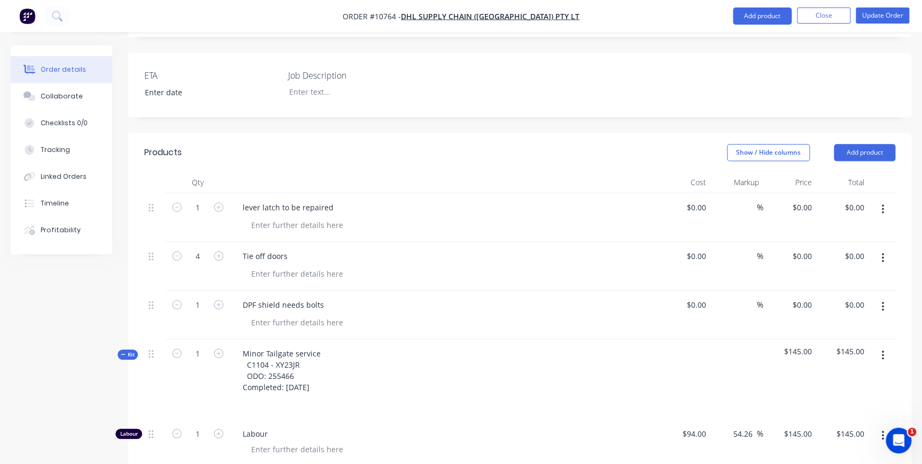
scroll to position [437, 0]
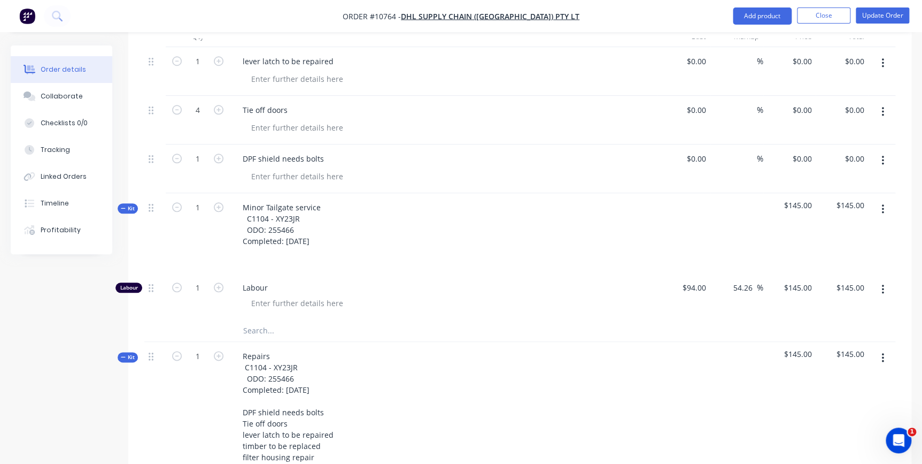
click at [885, 151] on button "button" at bounding box center [882, 160] width 25 height 19
click at [876, 242] on button "Delete" at bounding box center [845, 252] width 102 height 21
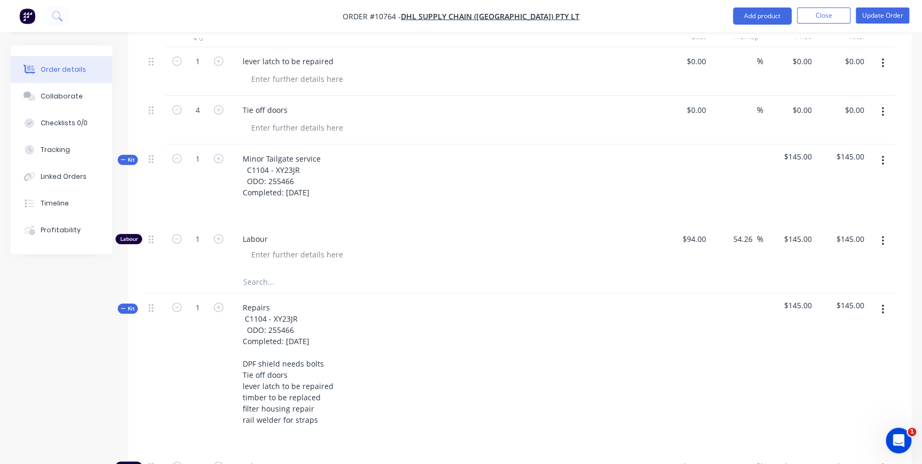
click at [884, 102] on button "button" at bounding box center [882, 111] width 25 height 19
click at [864, 193] on button "Delete" at bounding box center [845, 203] width 102 height 21
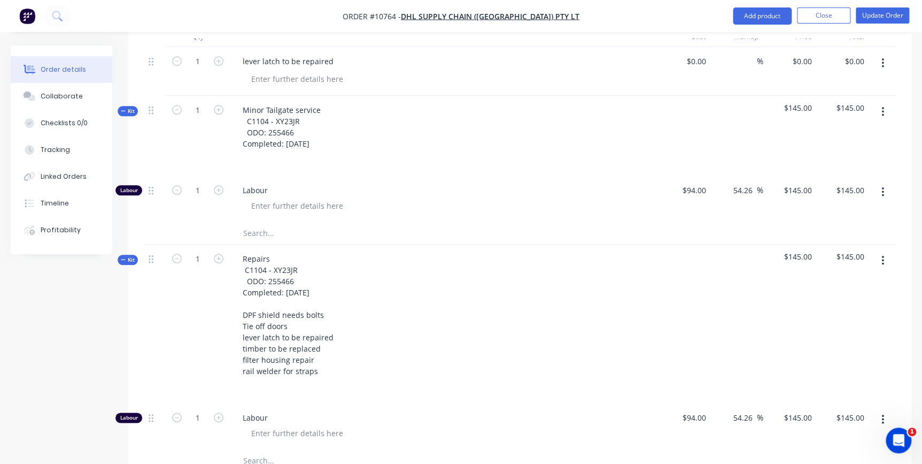
click at [468, 290] on div "Repairs C1104 - XY23JR ODO: 255466 Completed: 11/09/2025 DPF shield needs bolts…" at bounding box center [444, 323] width 428 height 159
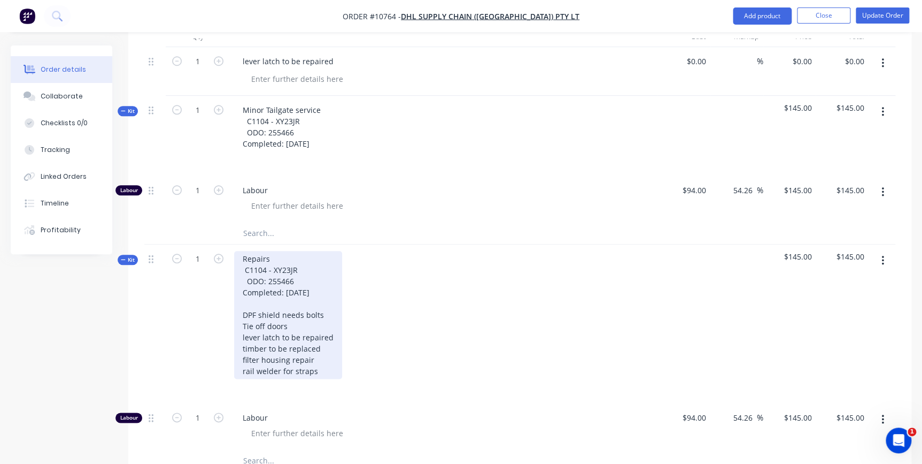
click at [244, 251] on div "Repairs C1104 - XY23JR ODO: 255466 Completed: 11/09/2025 DPF shield needs bolts…" at bounding box center [288, 315] width 108 height 128
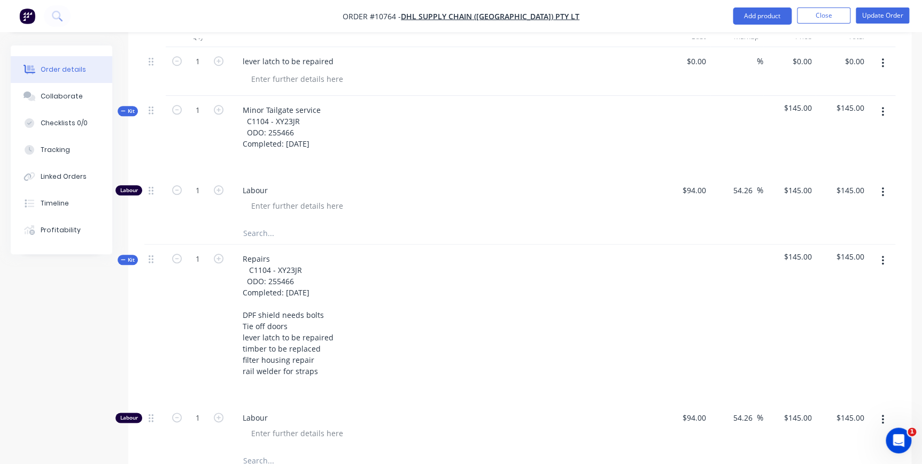
click at [402, 291] on div "Repairs C1104 - XY23JR ODO: 255466 Completed: 11/09/2025 DPF shield needs bolts…" at bounding box center [444, 323] width 428 height 159
click at [379, 263] on div "Repairs C1104 - XY23JR ODO: 255466 Completed: 11/09/2025 DPF shield needs bolts…" at bounding box center [444, 323] width 428 height 159
click at [482, 102] on div "Minor Tailgate service C1104 - XY23JR ODO: 255466 Completed: 11/09/2025" at bounding box center [444, 136] width 428 height 80
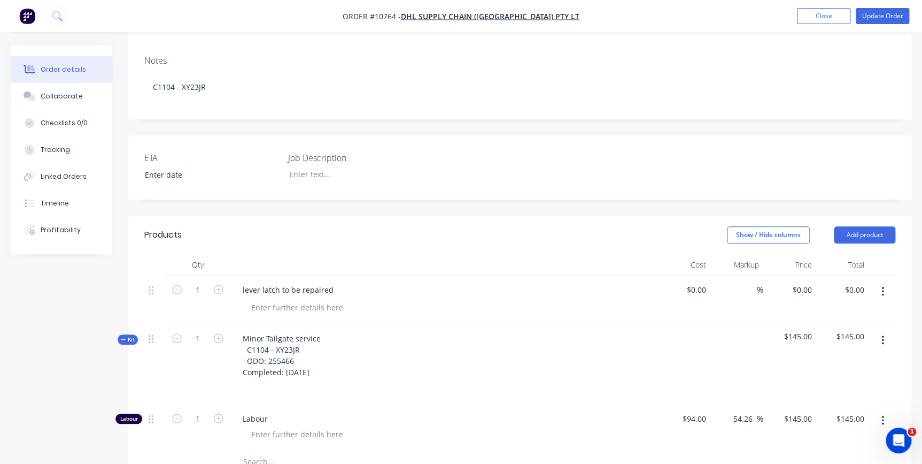
scroll to position [0, 0]
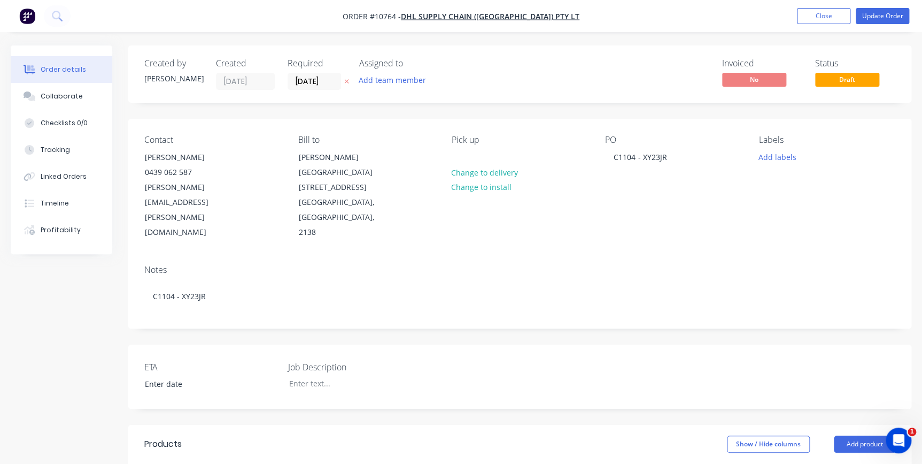
click at [356, 425] on header "Products Show / Hide columns Add product" at bounding box center [519, 444] width 783 height 38
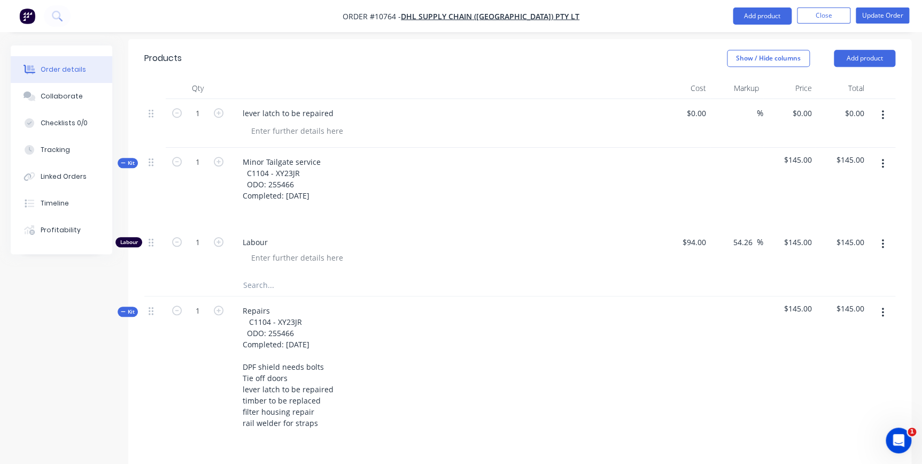
scroll to position [437, 0]
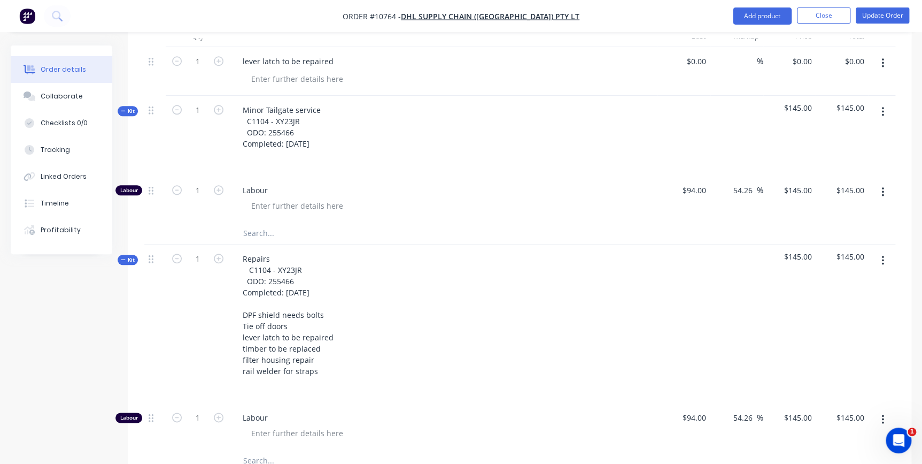
click at [885, 102] on button "button" at bounding box center [882, 111] width 25 height 19
click at [838, 193] on button "Delete" at bounding box center [845, 203] width 102 height 21
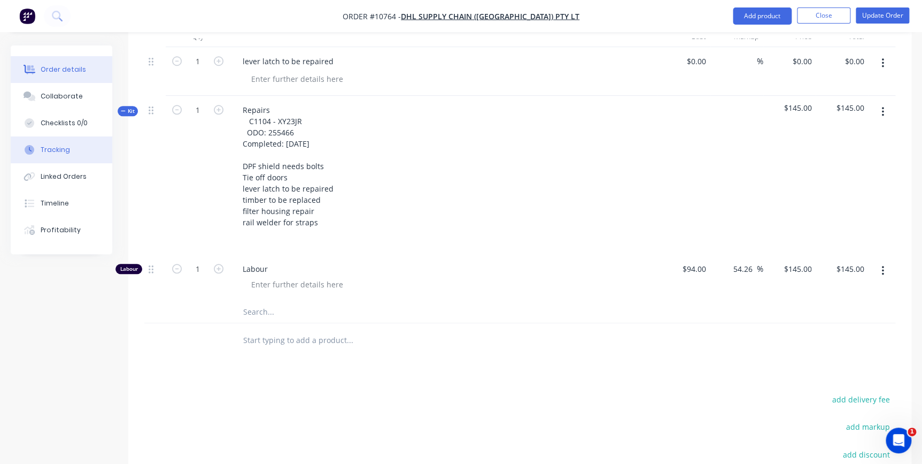
click at [64, 147] on div "Tracking" at bounding box center [55, 150] width 29 height 10
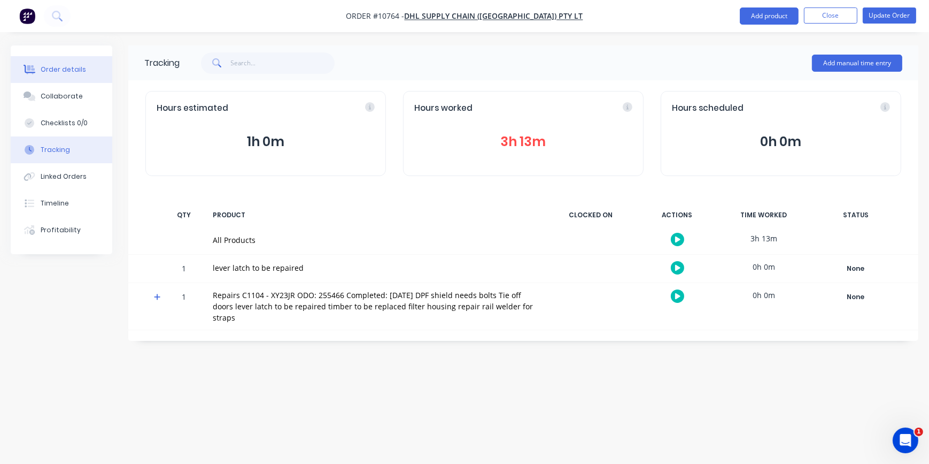
click at [61, 69] on div "Order details" at bounding box center [63, 70] width 45 height 10
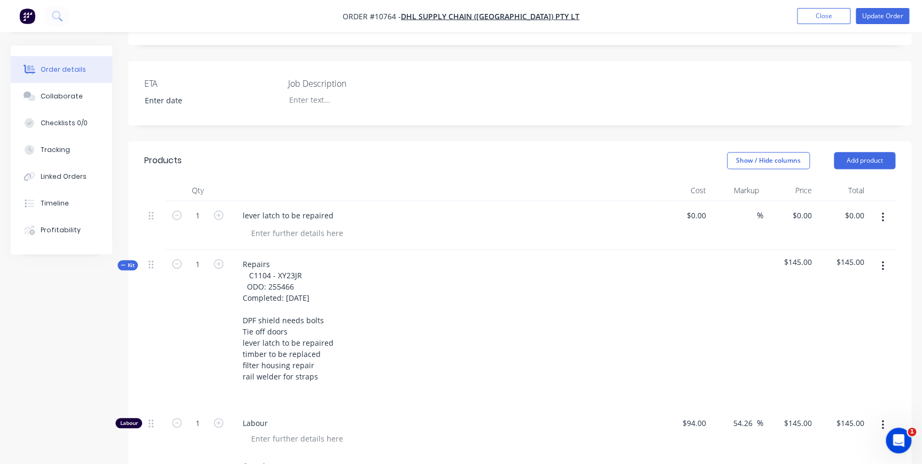
scroll to position [291, 0]
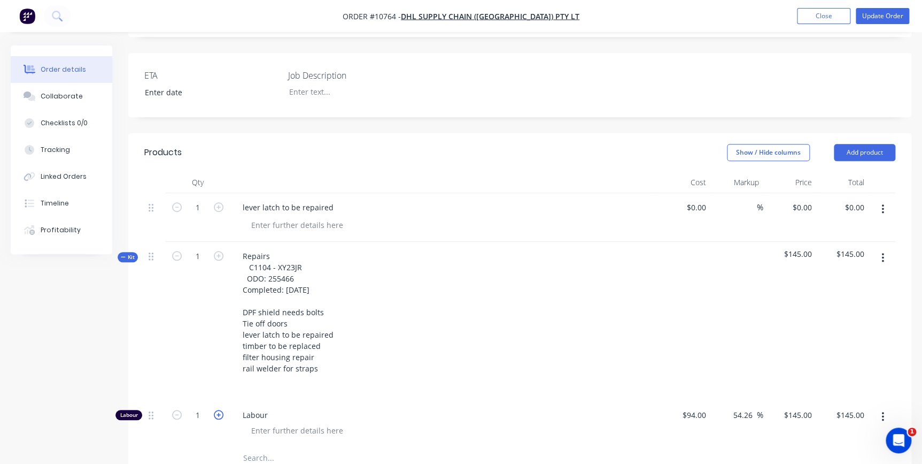
click at [220, 410] on icon "button" at bounding box center [219, 415] width 10 height 10
type input "2"
type input "$290.00"
click at [220, 410] on icon "button" at bounding box center [219, 415] width 10 height 10
type input "3"
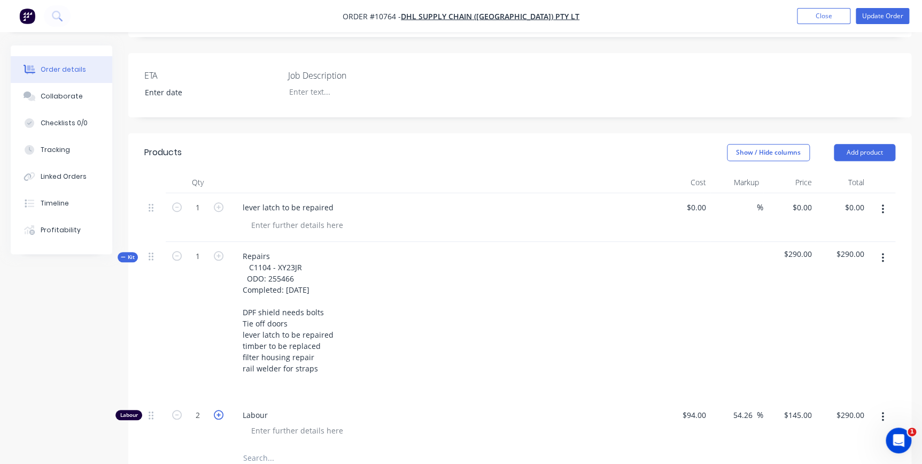
type input "$435.00"
click at [199, 407] on input "3" at bounding box center [198, 415] width 28 height 16
type input "3.25"
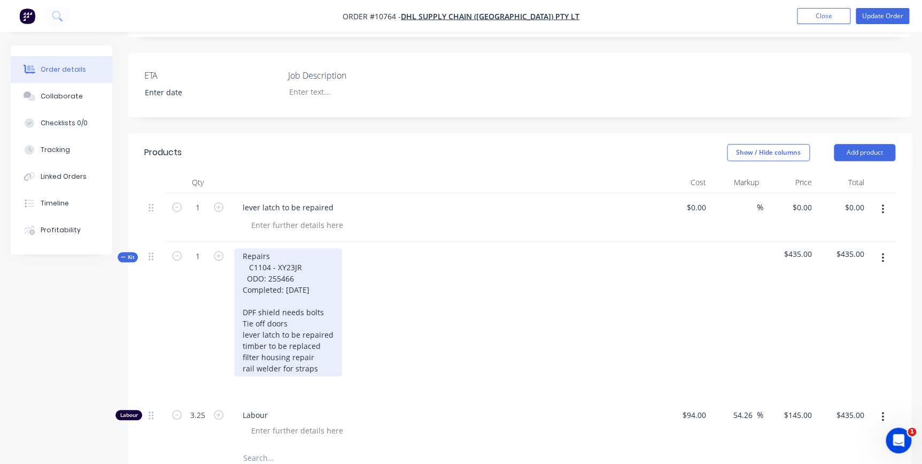
type input "$471.25"
click at [236, 342] on div "Repairs C1104 - XY23JR ODO: 255466 Completed: 11/09/2025 DPF shield needs bolts…" at bounding box center [288, 312] width 108 height 128
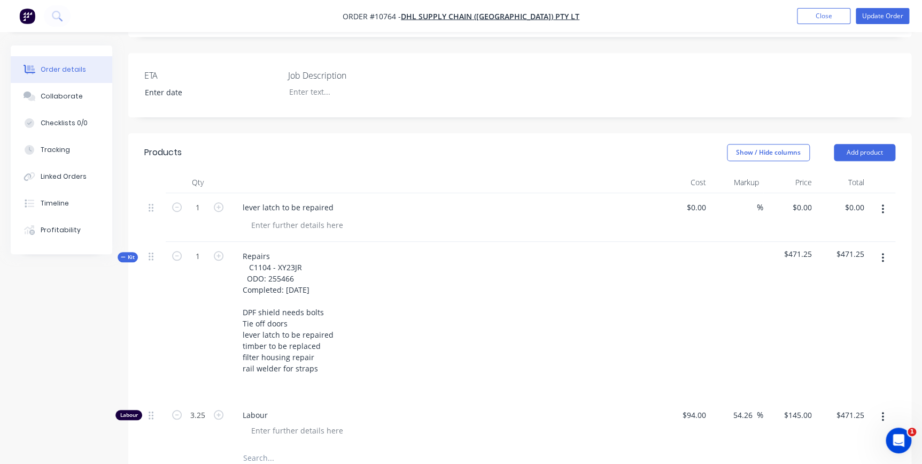
click at [457, 199] on div "lever latch to be repaired" at bounding box center [443, 207] width 419 height 16
click at [883, 203] on icon "button" at bounding box center [883, 209] width 3 height 12
click at [841, 294] on div "Delete" at bounding box center [845, 302] width 82 height 16
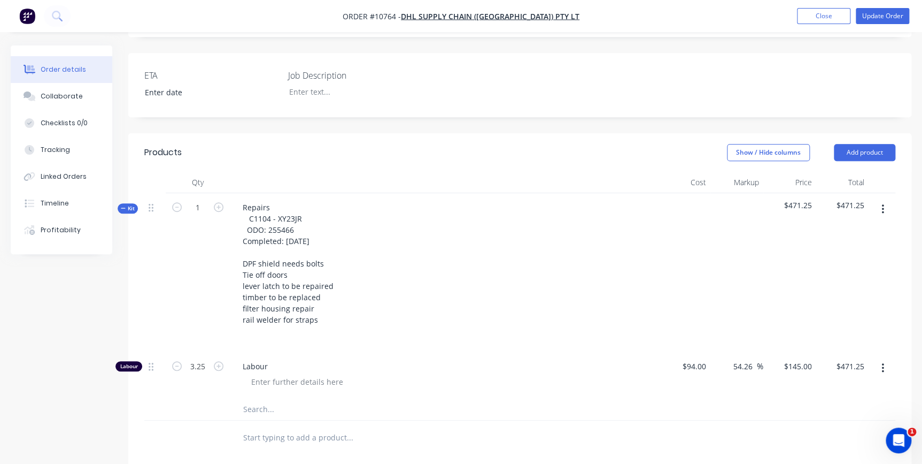
click at [412, 193] on div "Repairs C1104 - XY23JR ODO: 255466 Completed: 11/09/2025 DPF shield needs bolts…" at bounding box center [444, 272] width 428 height 159
click at [499, 213] on div "Repairs C1104 - XY23JR ODO: 255466 Completed: 11/09/2025 DPF shield needs bolts…" at bounding box center [444, 272] width 428 height 159
click at [236, 398] on div at bounding box center [394, 408] width 321 height 21
click at [244, 398] on input "text" at bounding box center [350, 408] width 214 height 21
type input "consumables"
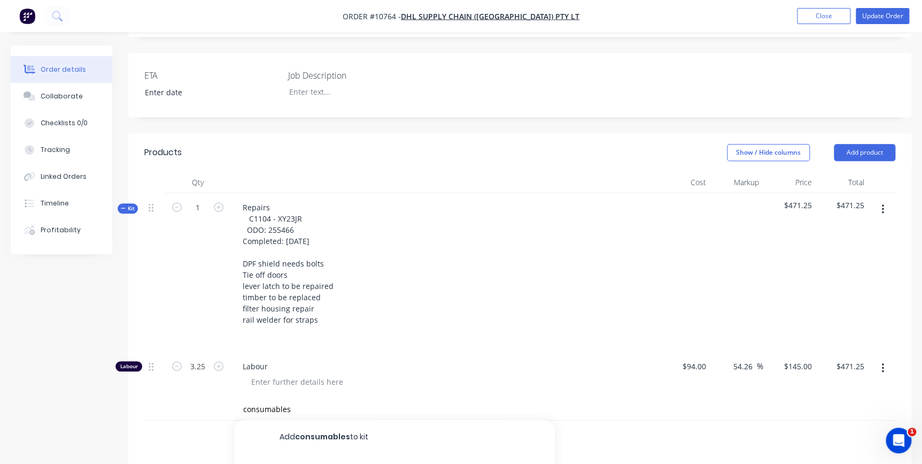
click at [348, 420] on button "Add consumables to kit" at bounding box center [394, 437] width 321 height 34
click at [259, 405] on div "consumables" at bounding box center [266, 413] width 65 height 16
click at [261, 447] on input "text" at bounding box center [350, 457] width 214 height 21
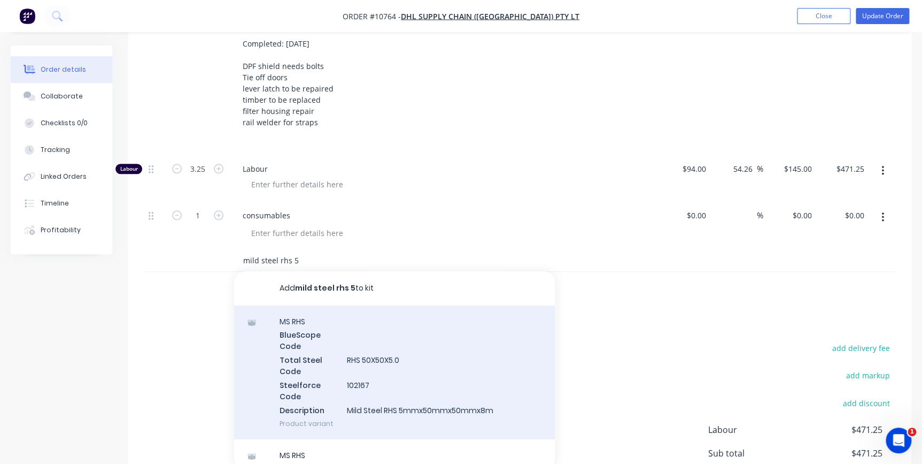
scroll to position [573, 0]
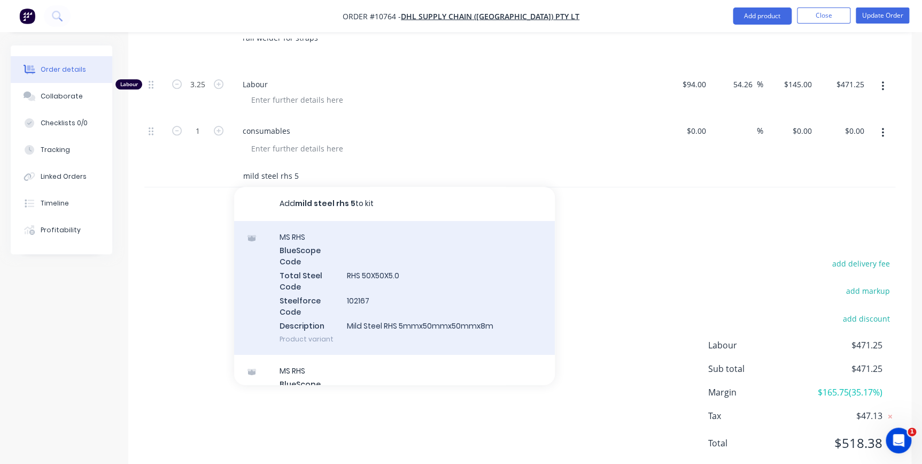
type input "mild steel rhs 5"
click at [473, 289] on div "MS RHS BlueScope Code Total Steel Code RHS 50X50X5.0 Steelforce Code 102167 Des…" at bounding box center [394, 288] width 321 height 134
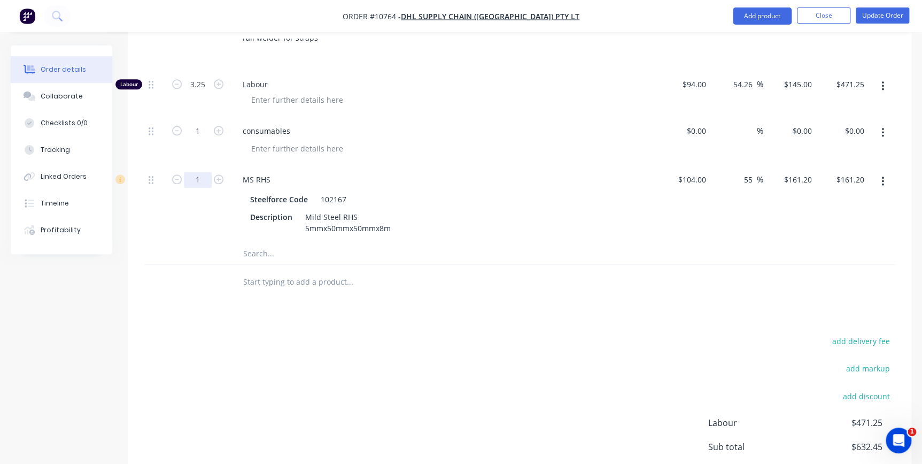
click at [204, 172] on input "1" at bounding box center [198, 180] width 28 height 16
type input "0.15"
type input "$24.18"
click at [215, 243] on div at bounding box center [198, 253] width 64 height 21
drag, startPoint x: 342, startPoint y: 167, endPoint x: 251, endPoint y: 172, distance: 91.0
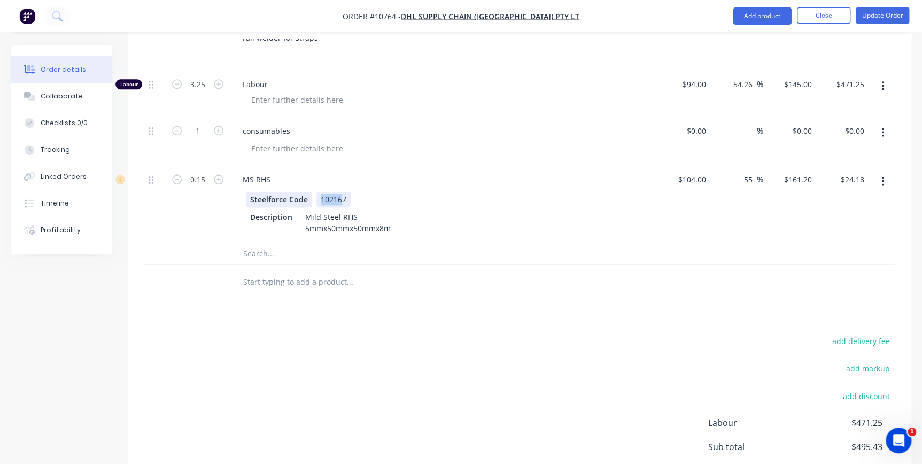
click at [251, 191] on div "Steelforce Code 102167" at bounding box center [441, 199] width 391 height 16
drag, startPoint x: 327, startPoint y: 169, endPoint x: 289, endPoint y: 153, distance: 41.5
click at [293, 165] on div "MS RHS Steelforce Code 7 Description Mild Steel RHS 5mmx50mmx50mmx8m" at bounding box center [444, 204] width 428 height 78
drag, startPoint x: 306, startPoint y: 164, endPoint x: 214, endPoint y: 166, distance: 92.5
click at [214, 165] on div "0.15 MS RHS Steelforce Code Description Mild Steel RHS 5mmx50mmx50mmx8m $104.00…" at bounding box center [519, 204] width 751 height 78
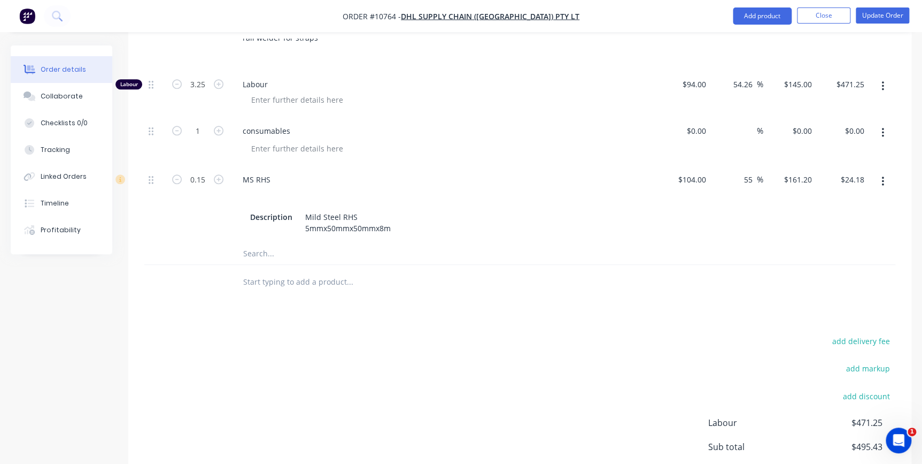
click at [256, 243] on input "text" at bounding box center [350, 253] width 214 height 21
type input "2"
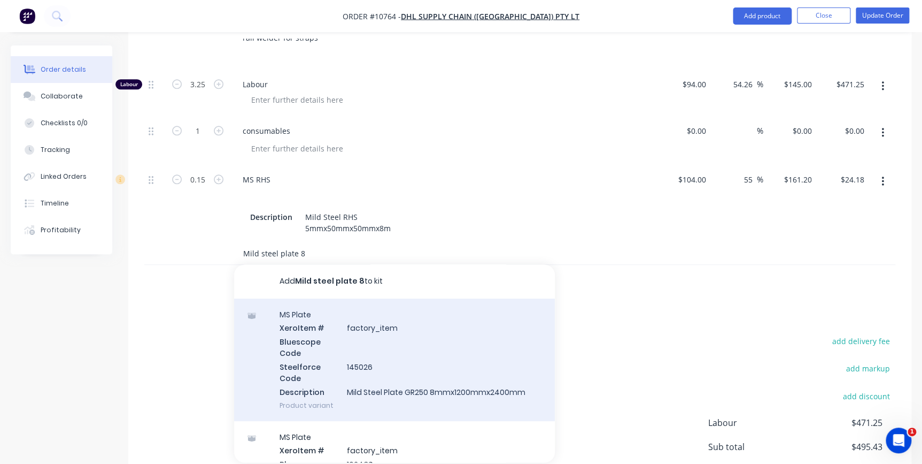
type input "Mild steel plate 8"
click at [368, 343] on div "MS Plate Xero Item # factory_item Bluescope Code Steelforce Code 145026 Descrip…" at bounding box center [394, 359] width 321 height 122
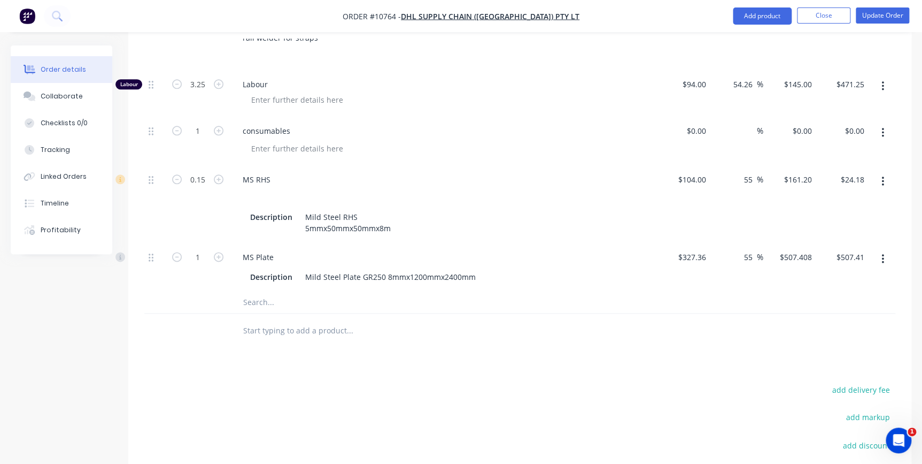
click at [886, 249] on button "button" at bounding box center [882, 258] width 25 height 19
click at [858, 322] on div "Delete" at bounding box center [845, 330] width 82 height 16
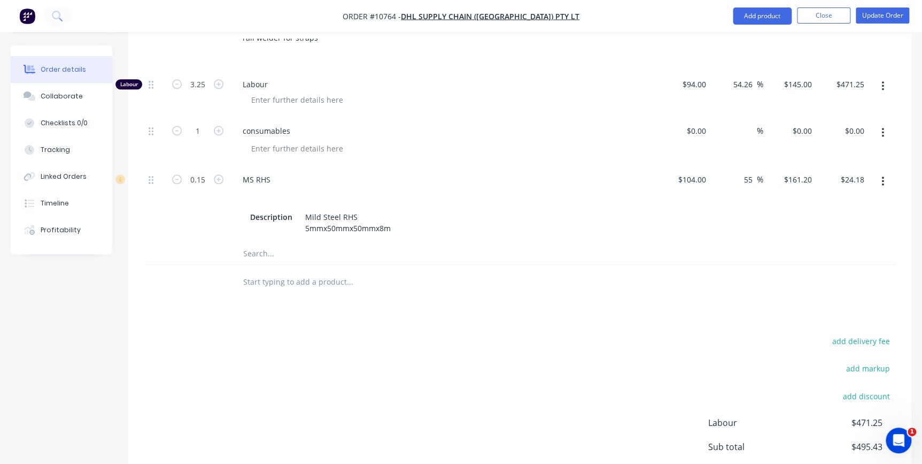
click at [259, 243] on input "text" at bounding box center [350, 253] width 214 height 21
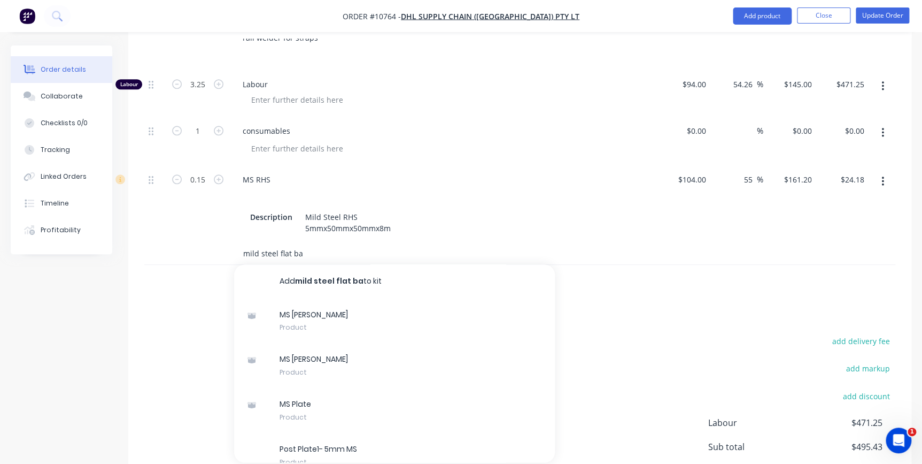
type input "mild steel flat bar"
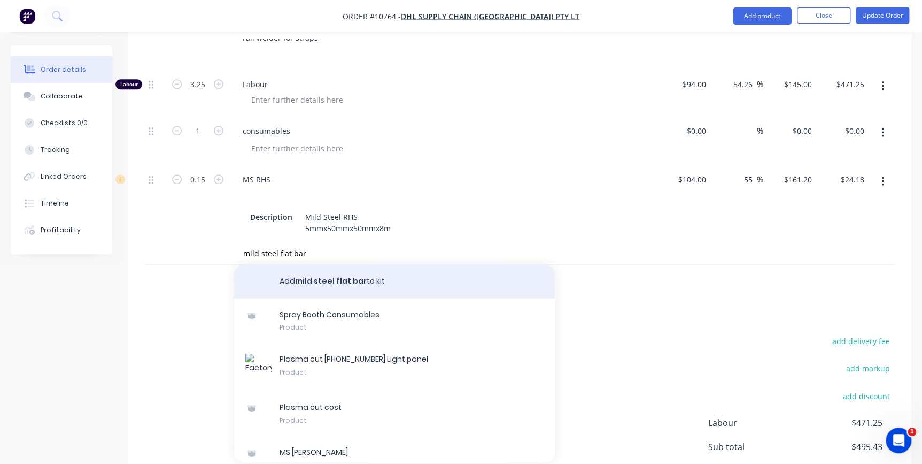
type input "mild steel flat bar"
click at [294, 264] on button "Add mild steel flat bar to kit" at bounding box center [394, 281] width 321 height 34
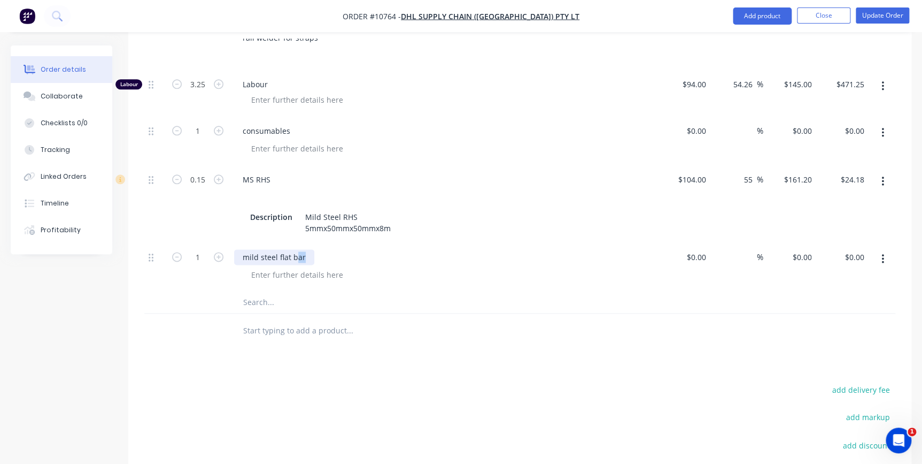
drag, startPoint x: 312, startPoint y: 225, endPoint x: 391, endPoint y: 230, distance: 79.3
click at [297, 249] on div "mild steel flat bar" at bounding box center [443, 257] width 419 height 16
click at [884, 249] on button "button" at bounding box center [882, 258] width 25 height 19
drag, startPoint x: 831, startPoint y: 315, endPoint x: 841, endPoint y: 275, distance: 40.6
click at [831, 343] on div "Delete" at bounding box center [845, 351] width 82 height 16
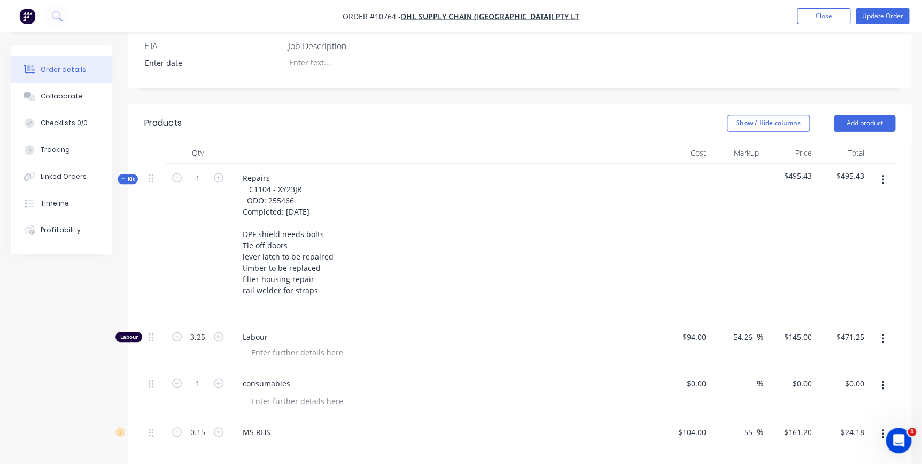
scroll to position [282, 0]
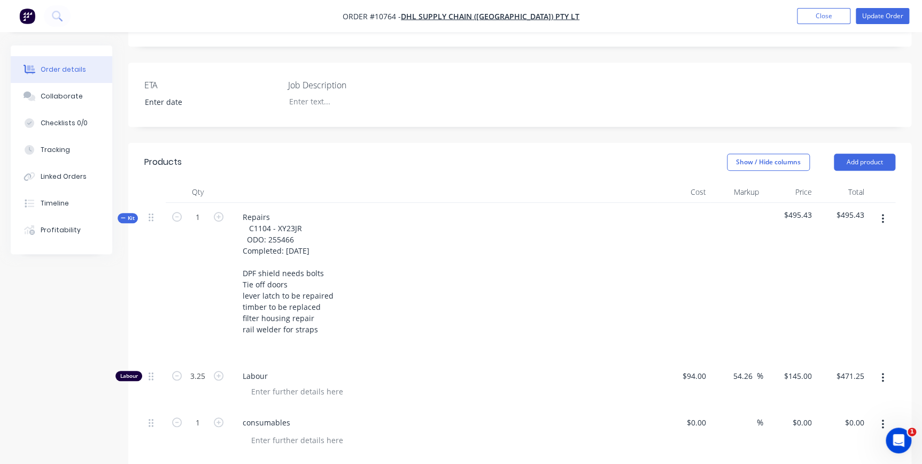
click at [878, 209] on button "button" at bounding box center [882, 218] width 25 height 19
click at [875, 239] on div "Add product to kit" at bounding box center [845, 247] width 82 height 16
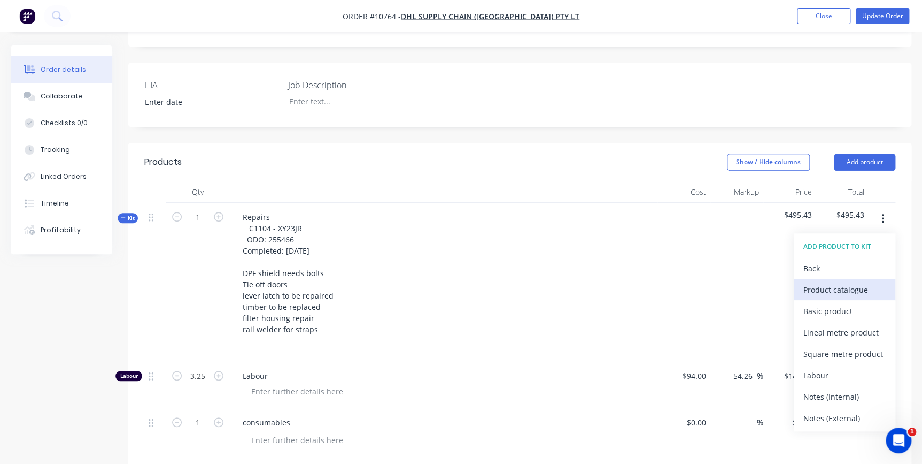
click at [857, 282] on div "Product catalogue" at bounding box center [845, 290] width 82 height 16
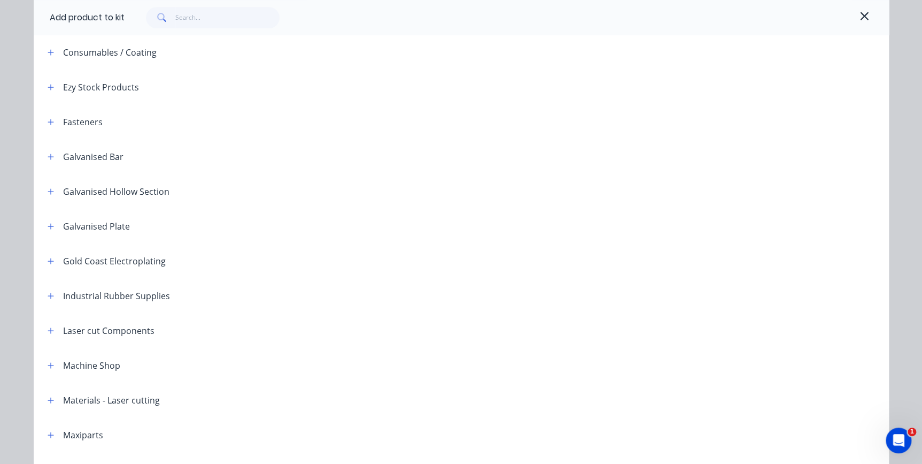
scroll to position [437, 0]
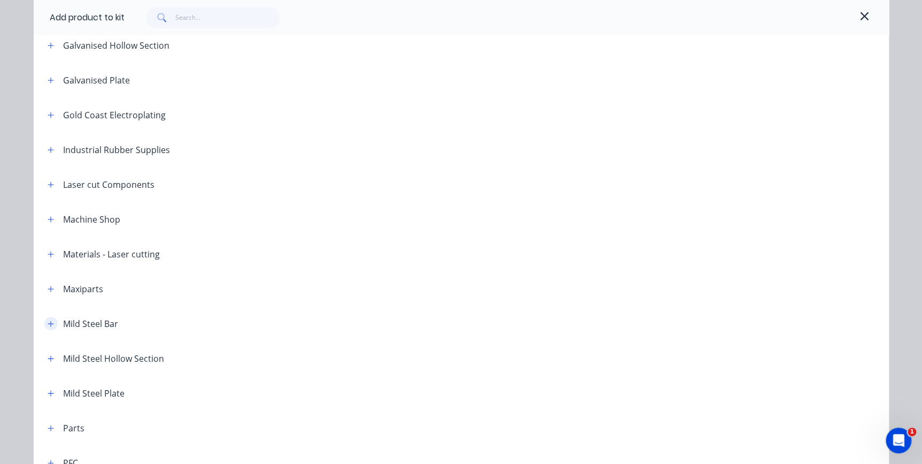
click at [48, 321] on icon "button" at bounding box center [51, 323] width 6 height 7
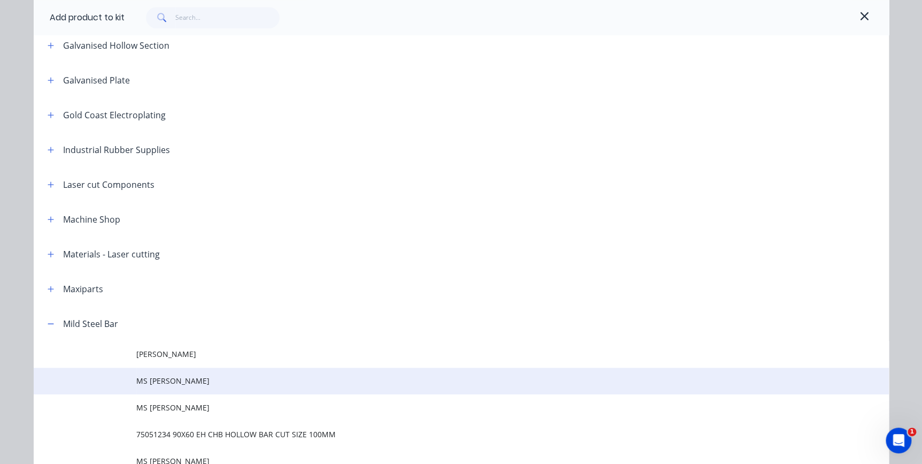
click at [139, 382] on span "MS [PERSON_NAME]" at bounding box center [437, 380] width 602 height 11
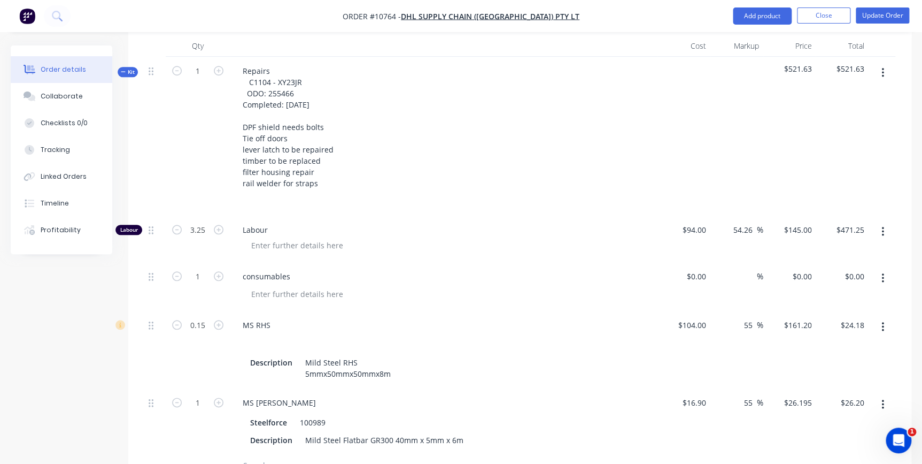
scroll to position [573, 0]
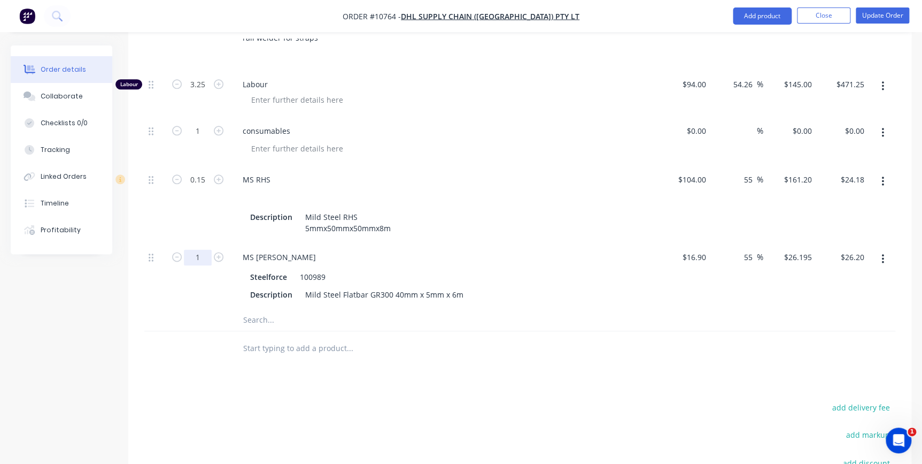
click at [208, 249] on input "1" at bounding box center [198, 257] width 28 height 16
type input "0.1"
type input "$2.62"
click at [452, 269] on div "Steelforce 100989" at bounding box center [441, 277] width 391 height 16
click at [207, 249] on input "0.1" at bounding box center [198, 257] width 28 height 16
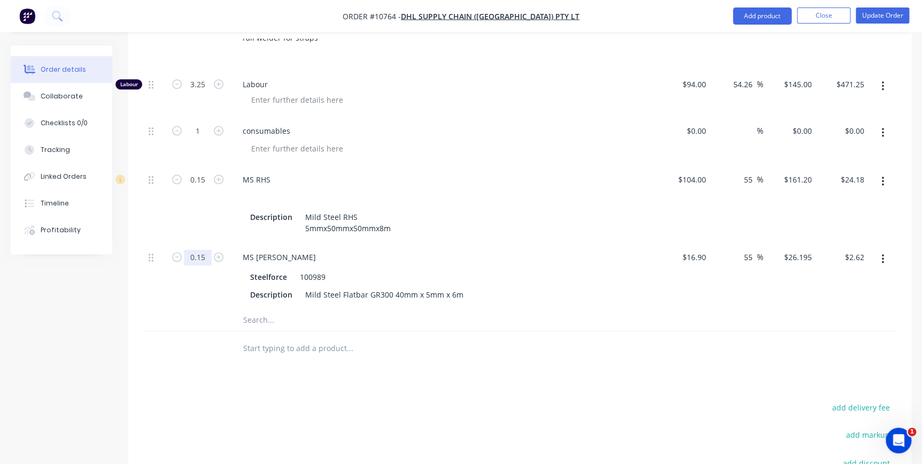
type input "0.15"
type input "$3.93"
click at [317, 309] on input "text" at bounding box center [350, 319] width 214 height 21
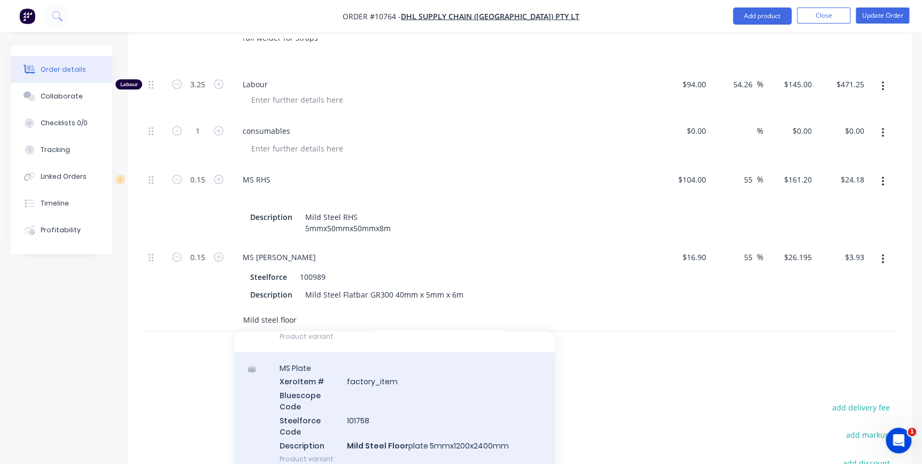
scroll to position [145, 0]
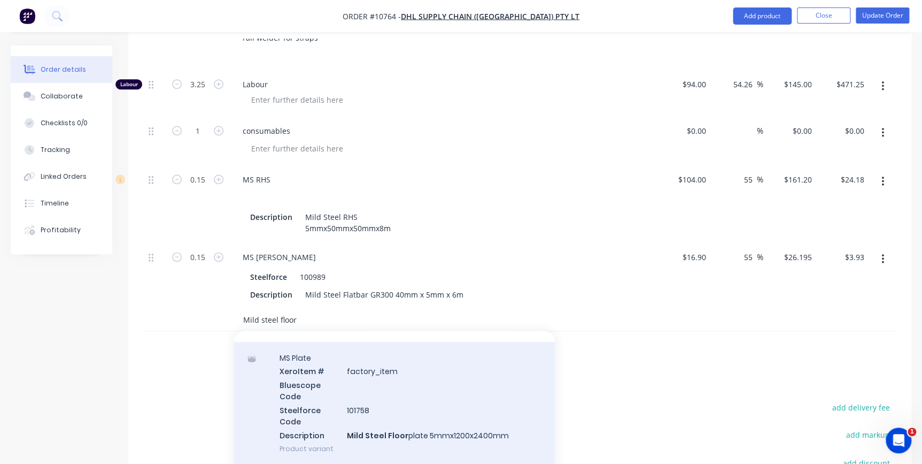
type input "Mild steel floor"
click at [356, 362] on div "MS Plate Xero Item # factory_item Bluescope Code Steelforce Code 101758 Descrip…" at bounding box center [394, 403] width 321 height 122
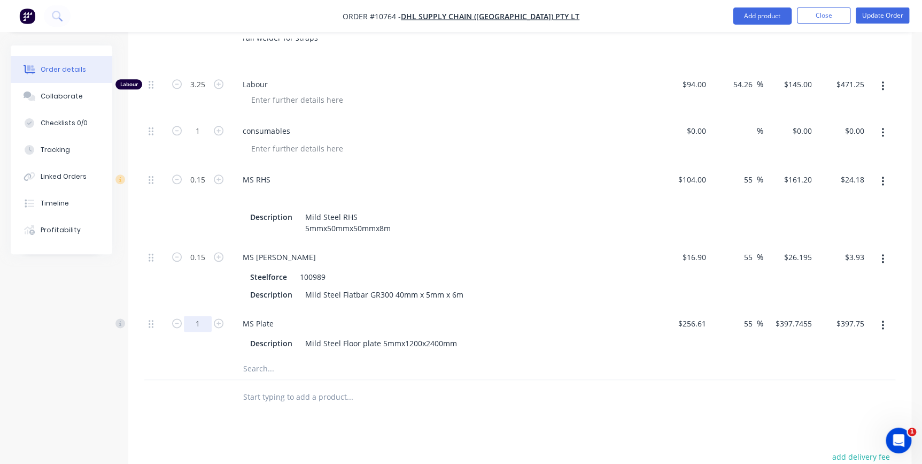
click at [203, 315] on input "1" at bounding box center [198, 323] width 28 height 16
type input "0.5"
type input "$198.87"
click at [530, 335] on div "Description Mild Steel Floor plate 5mmx1200x2400mm" at bounding box center [441, 343] width 391 height 16
click at [288, 358] on input "text" at bounding box center [350, 368] width 214 height 21
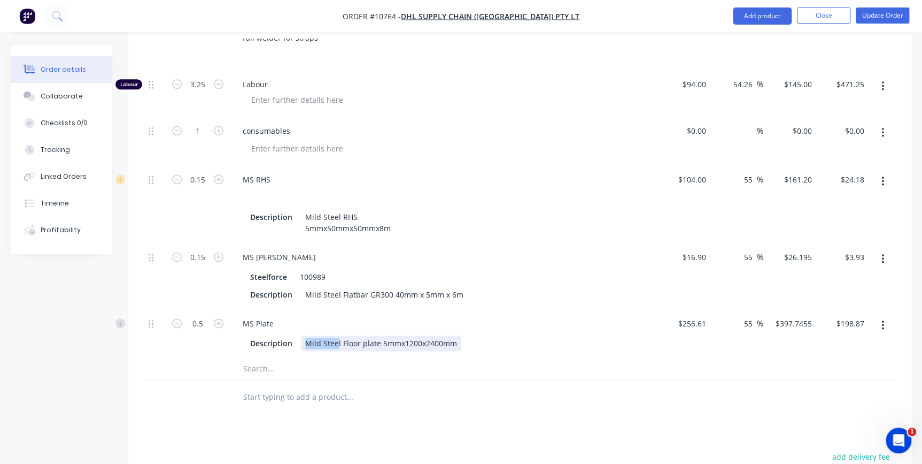
drag, startPoint x: 337, startPoint y: 310, endPoint x: 253, endPoint y: 326, distance: 85.6
click at [244, 333] on div "Description Mild Steel Floor plate 5mmx1200x2400mm" at bounding box center [443, 342] width 419 height 18
copy div "Mild Stee"
click at [302, 358] on input "text" at bounding box center [350, 368] width 214 height 21
paste input "Mild Stee"
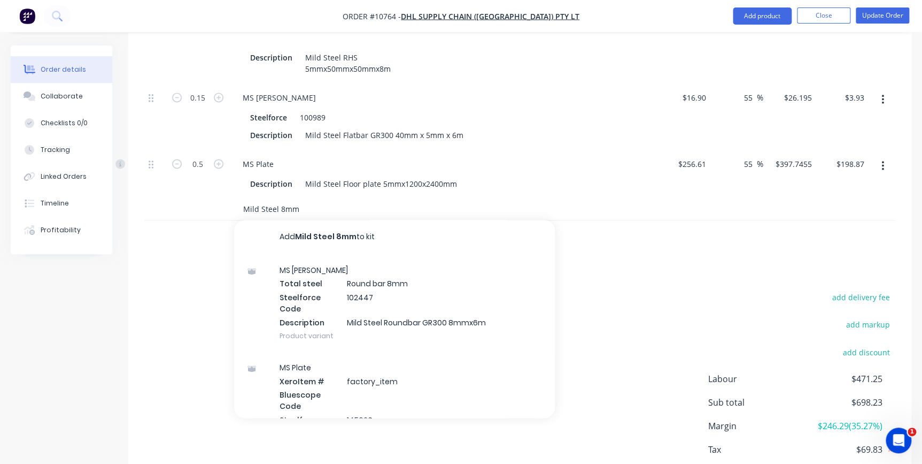
scroll to position [765, 0]
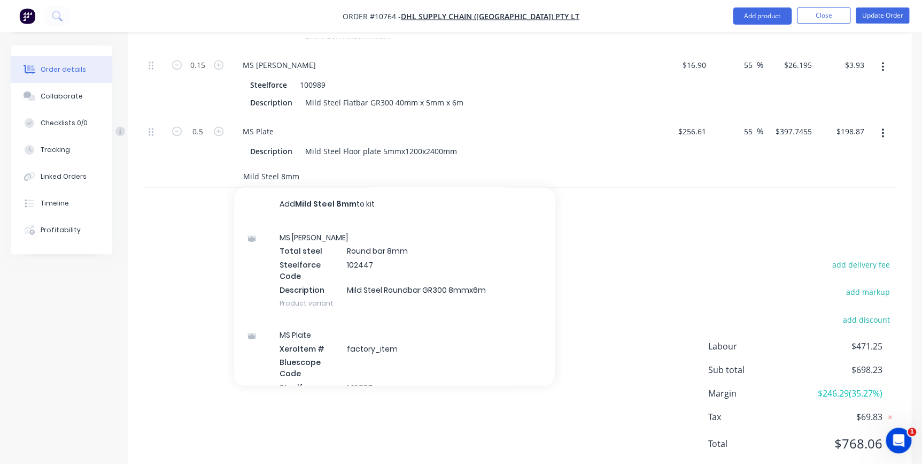
click at [281, 166] on input "Mild Steel 8mm" at bounding box center [350, 176] width 214 height 21
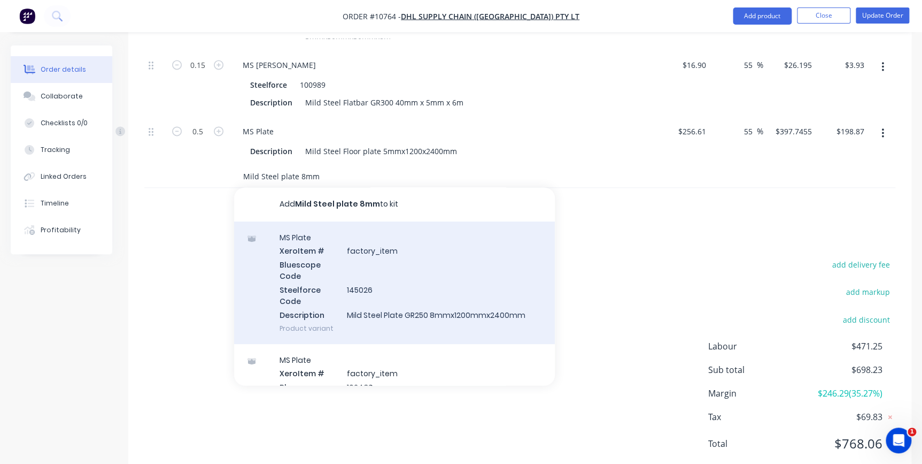
scroll to position [145, 0]
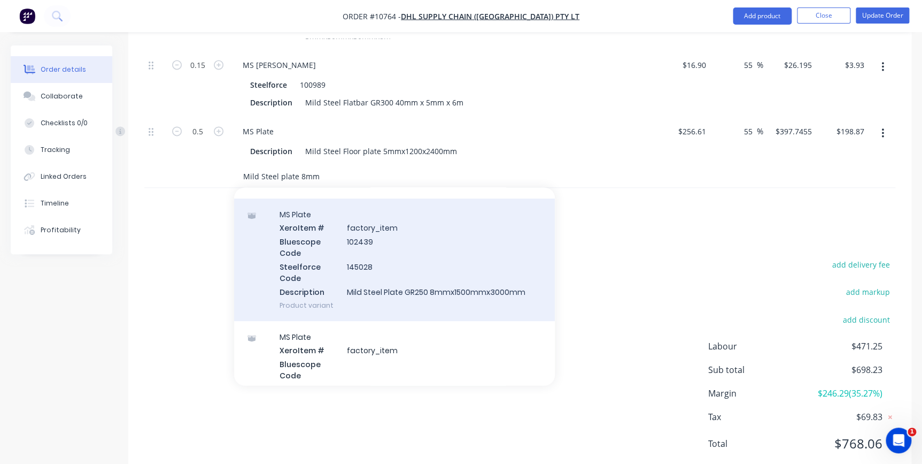
type input "Mild Steel plate 8mm"
click at [368, 259] on div "MS Plate Xero Item # factory_item Bluescope Code 102439 Steelforce Code 145028 …" at bounding box center [394, 259] width 321 height 122
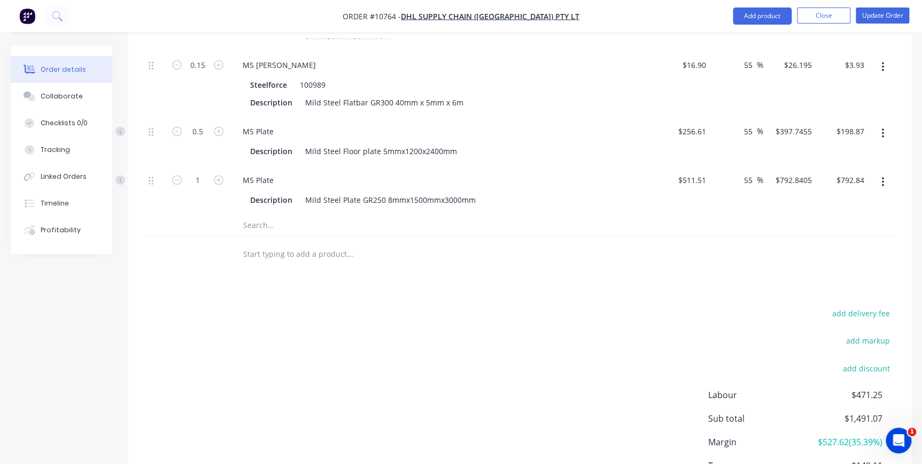
click at [238, 214] on div at bounding box center [394, 224] width 321 height 21
click at [255, 214] on input "text" at bounding box center [350, 224] width 214 height 21
click at [198, 172] on input "1" at bounding box center [198, 180] width 28 height 16
type input "0.01"
type input "$7.93"
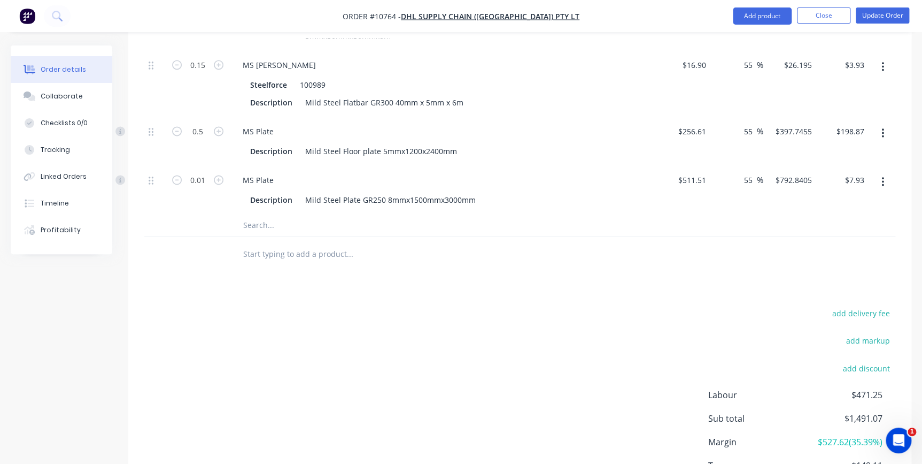
click at [328, 243] on input "text" at bounding box center [350, 253] width 214 height 21
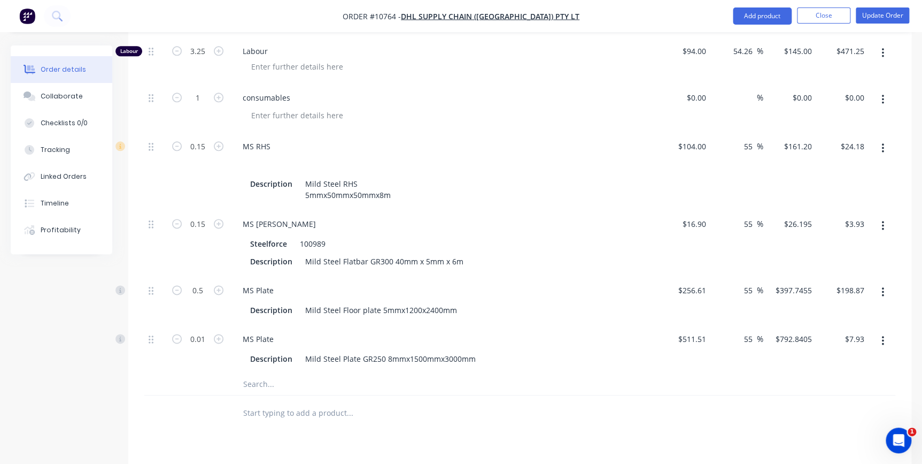
scroll to position [474, 0]
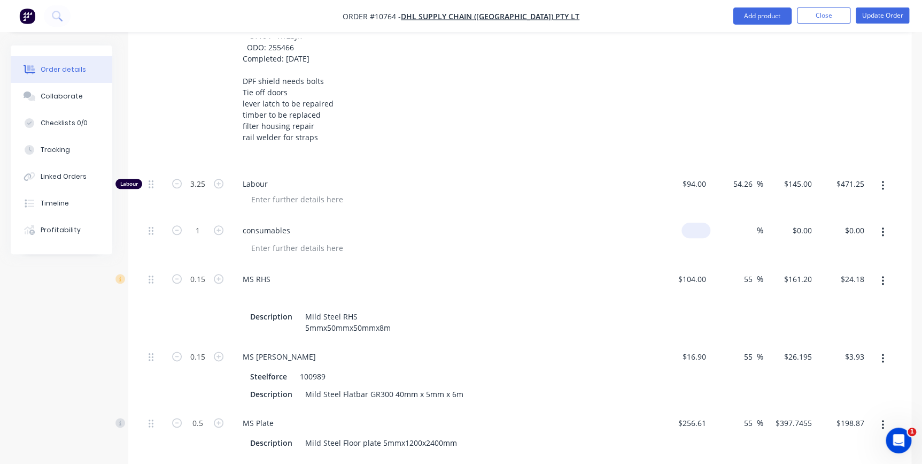
click at [696, 222] on div "$0.00" at bounding box center [696, 230] width 29 height 16
type input "$85.00"
click at [747, 222] on input at bounding box center [751, 230] width 12 height 16
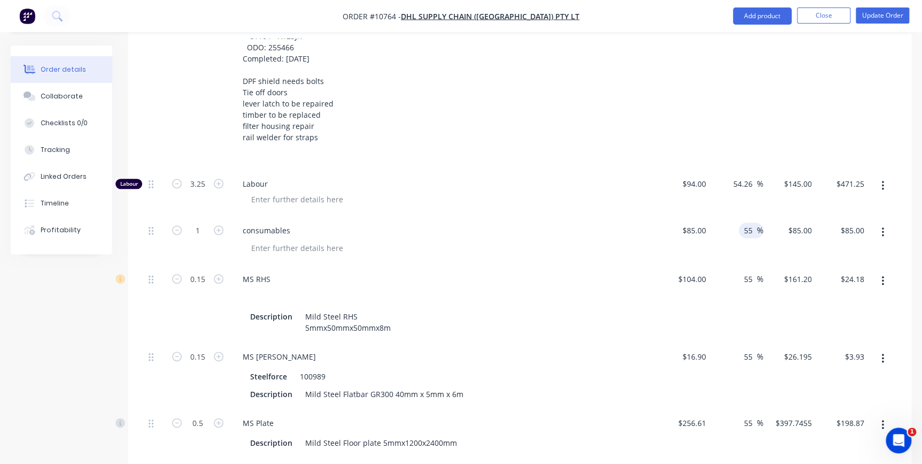
type input "55"
type input "$131.75"
click at [736, 290] on div "55 55 %" at bounding box center [737, 304] width 53 height 78
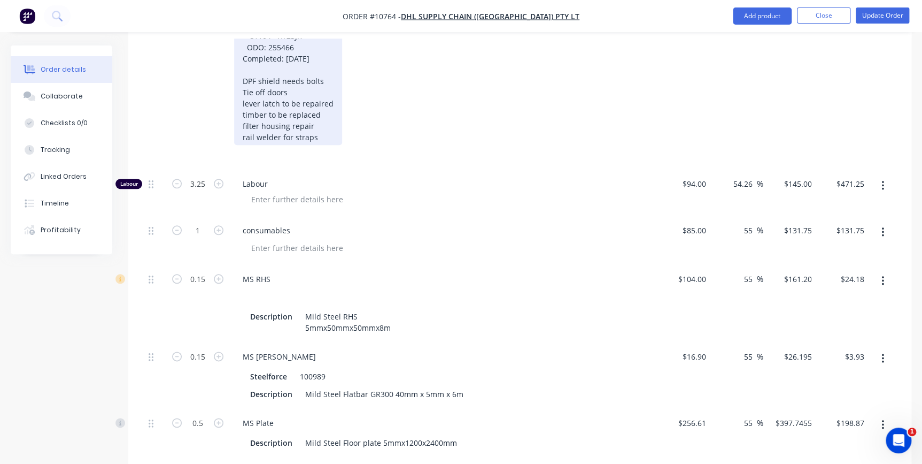
click at [310, 69] on div "Repairs C1104 - XY23JR ODO: 255466 Completed: 11/09/2025 DPF shield needs bolts…" at bounding box center [288, 81] width 108 height 128
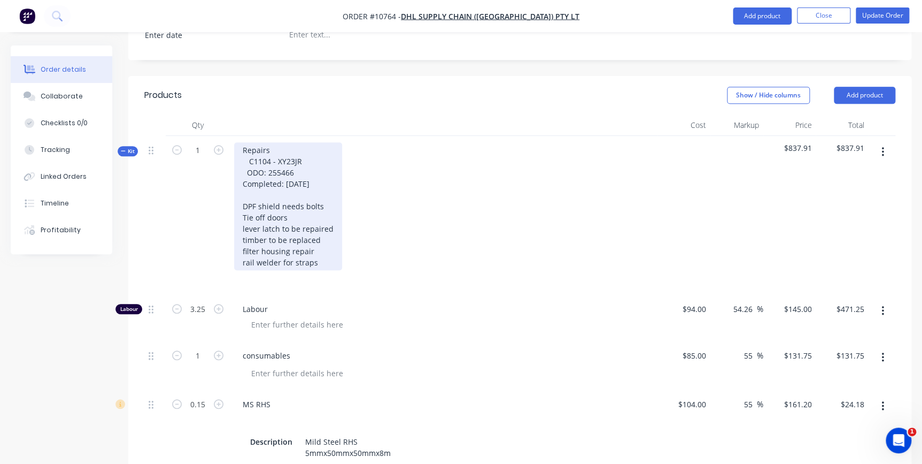
scroll to position [328, 0]
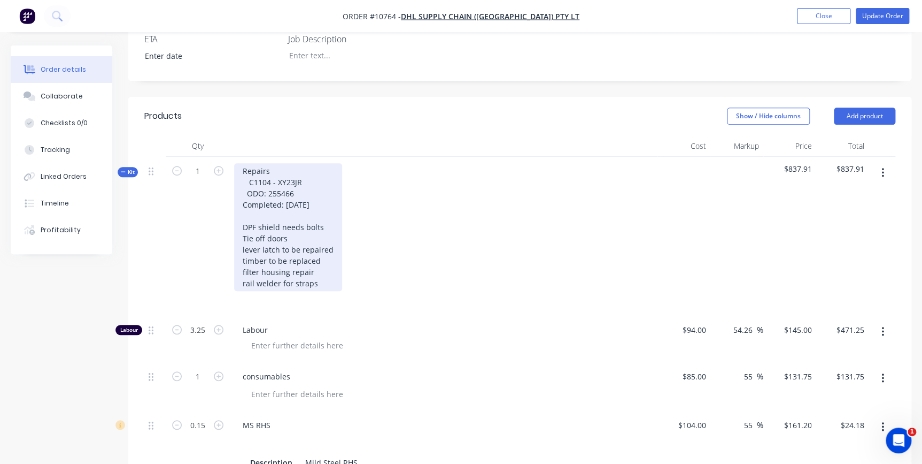
click at [242, 189] on div "Repairs C1104 - XY23JR ODO: 255466 Completed: 11/09/2025 DPF shield needs bolts…" at bounding box center [288, 227] width 108 height 128
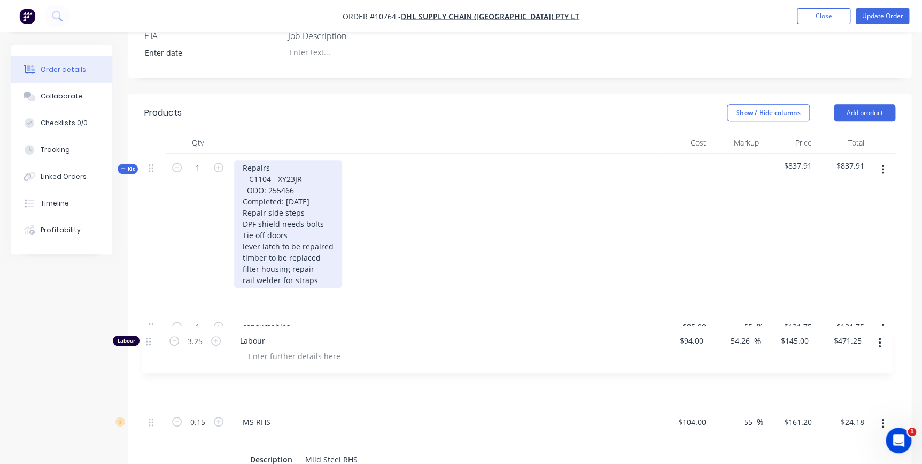
scroll to position [333, 0]
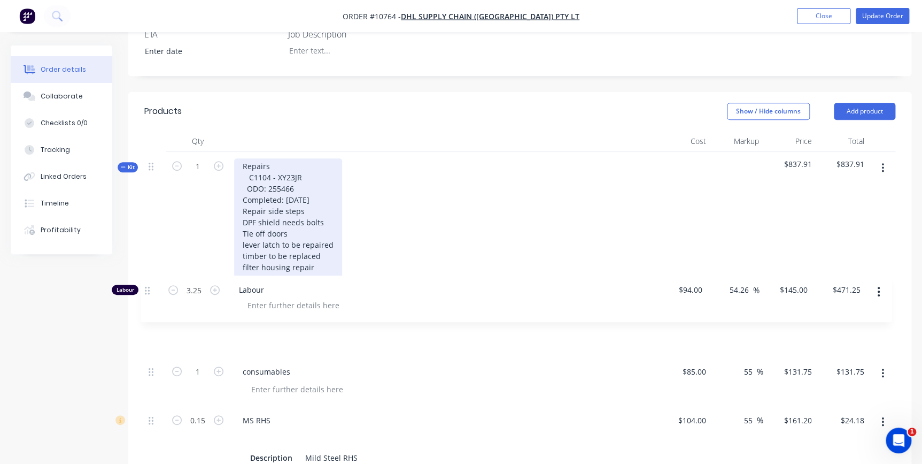
drag, startPoint x: 150, startPoint y: 312, endPoint x: 146, endPoint y: 289, distance: 23.3
click at [146, 289] on div "Kit 1 Repairs C1104 - XY23JR ODO: 255466 Completed: 11/09/2025 Repair side step…" at bounding box center [519, 410] width 751 height 517
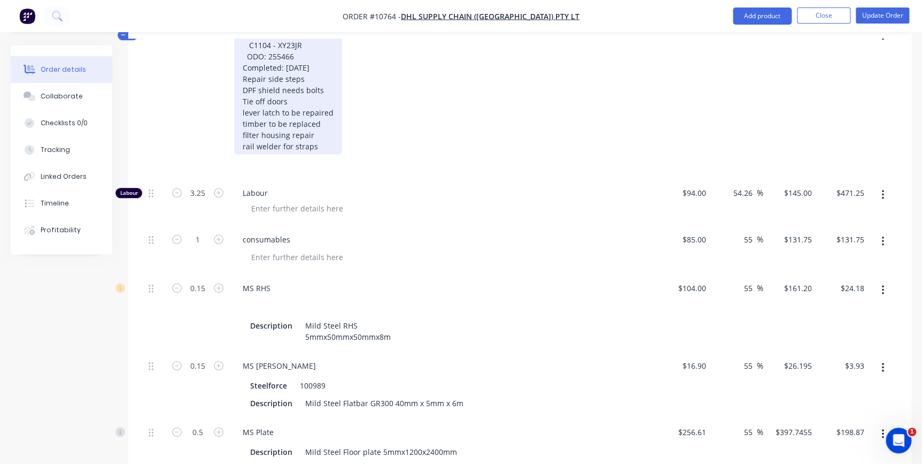
scroll to position [479, 0]
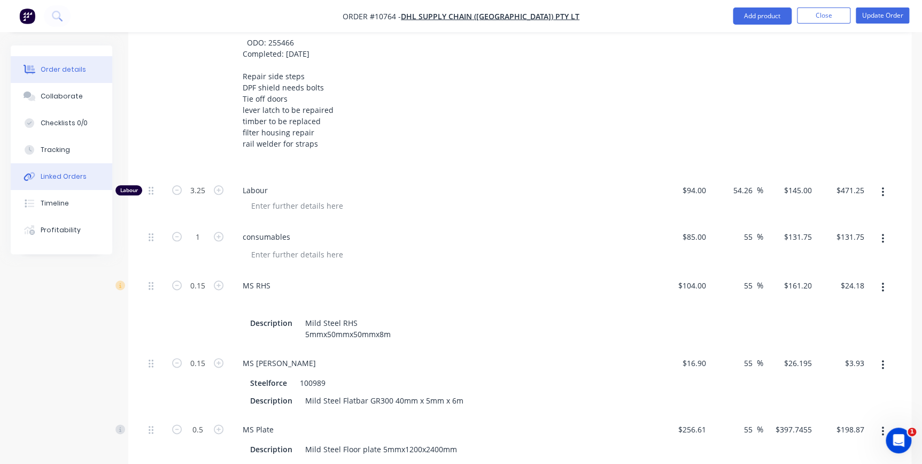
click at [64, 178] on div "Linked Orders" at bounding box center [64, 177] width 46 height 10
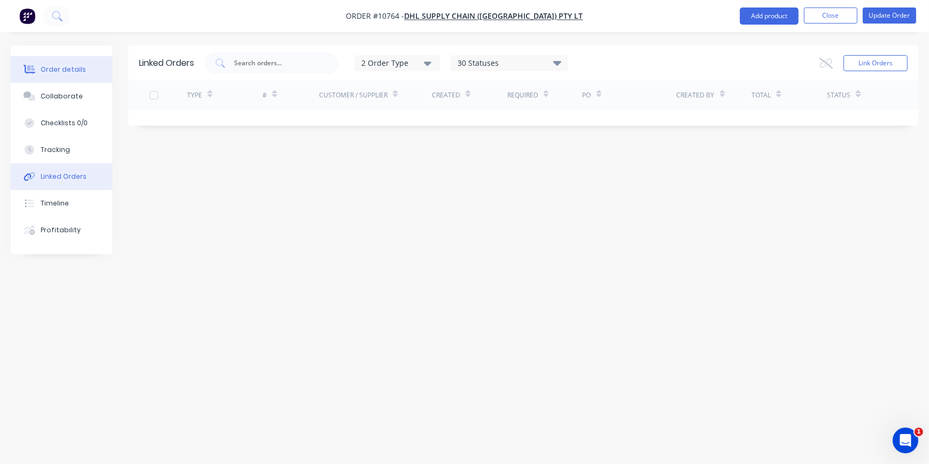
click at [54, 65] on div "Order details" at bounding box center [63, 70] width 45 height 10
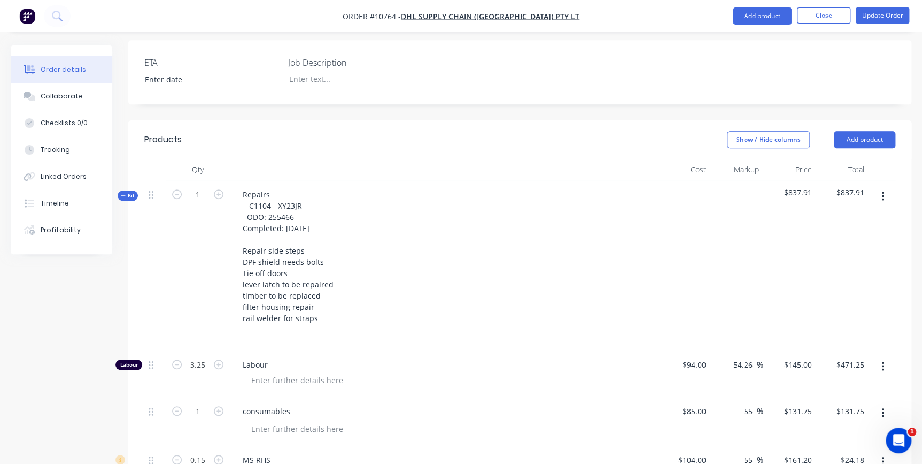
scroll to position [583, 0]
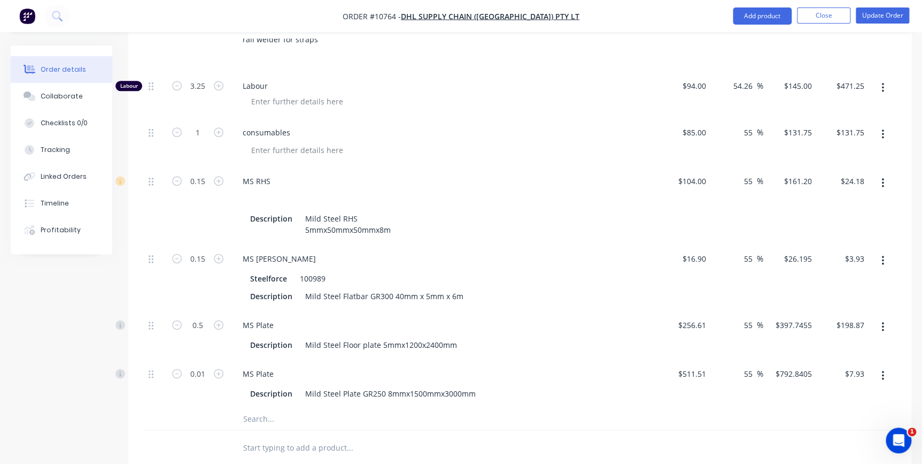
click at [266, 408] on input "text" at bounding box center [350, 418] width 214 height 21
type input "Ladder"
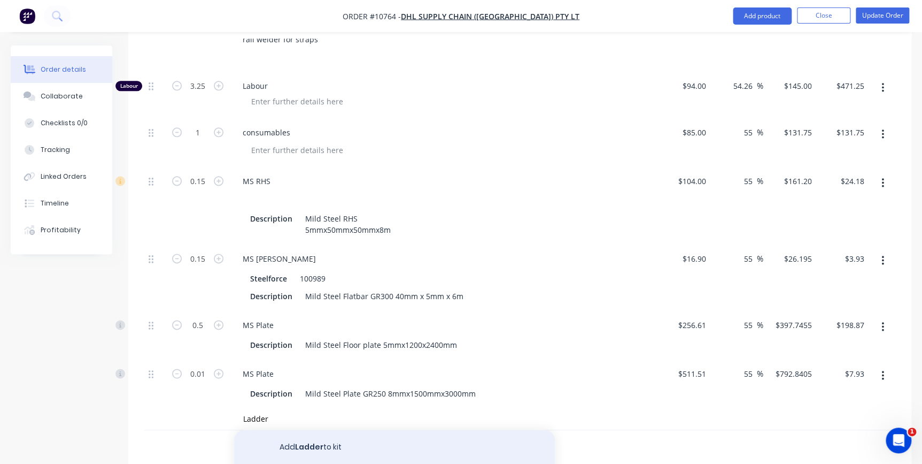
click at [337, 429] on button "Add Ladder to kit" at bounding box center [394, 446] width 321 height 34
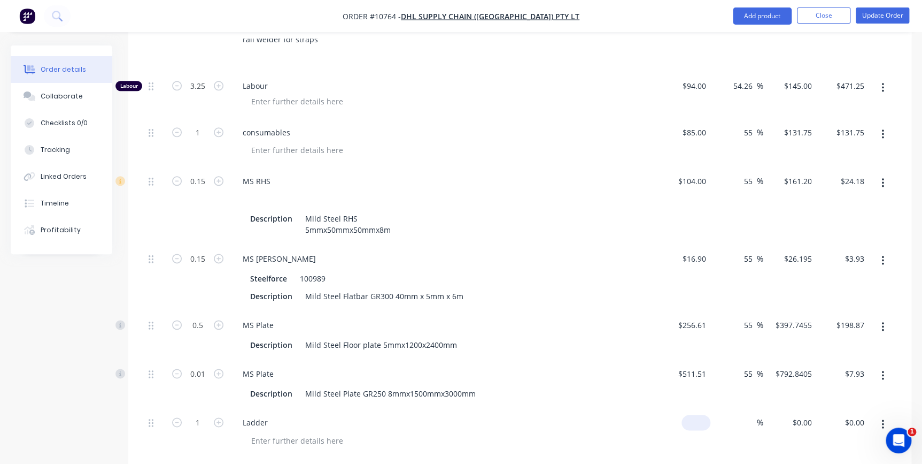
click at [702, 414] on input at bounding box center [698, 422] width 25 height 16
type input "$1,139.05"
click at [741, 414] on div "%" at bounding box center [752, 422] width 23 height 16
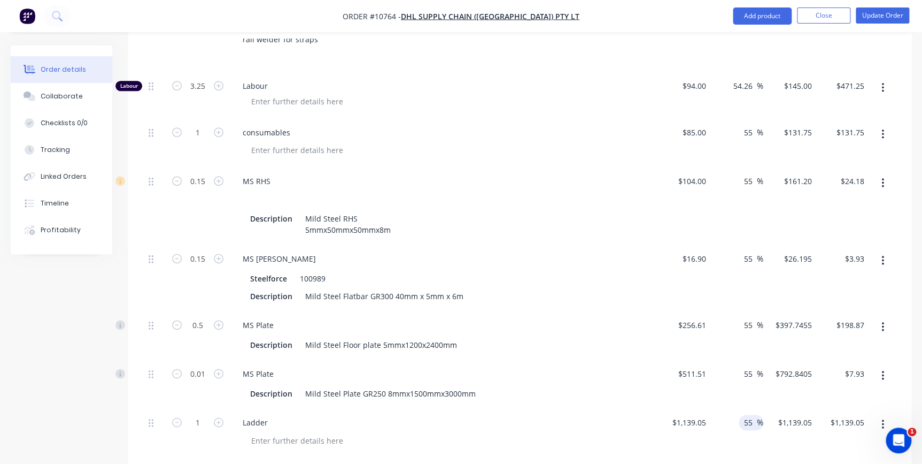
type input "55"
type input "$1,765.5275"
type input "$1,765.53"
click at [690, 412] on div "$1,139.05 $1,139.05" at bounding box center [684, 432] width 52 height 49
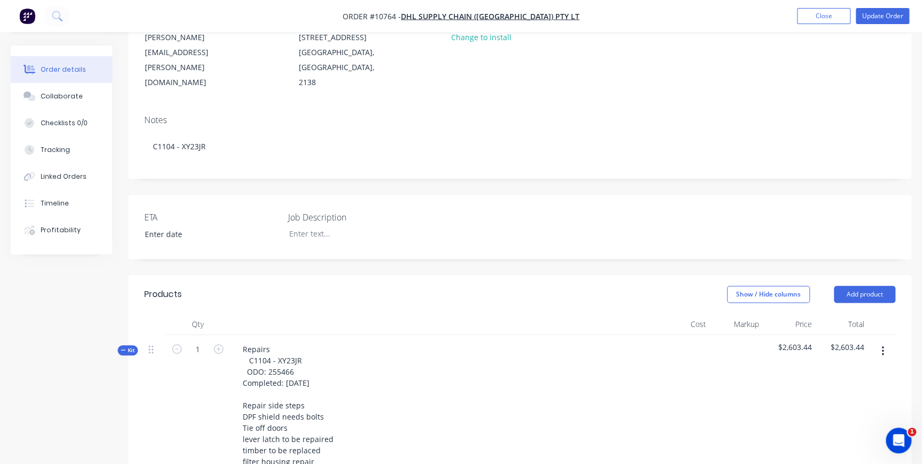
scroll to position [145, 0]
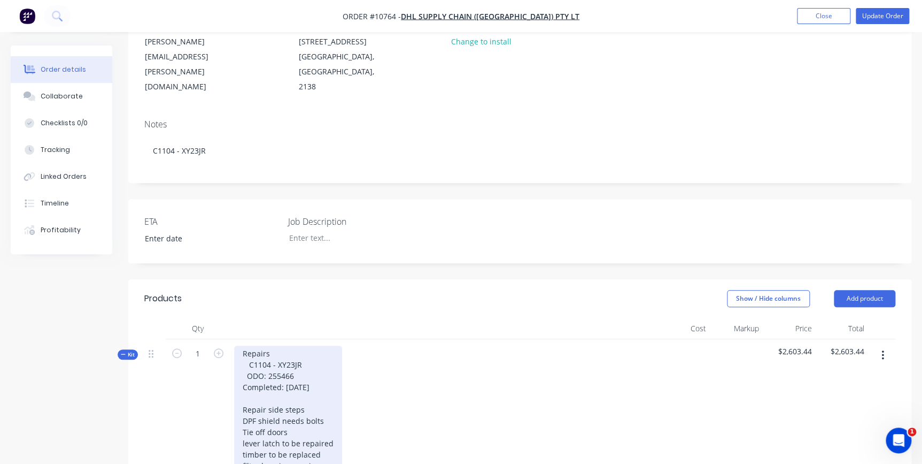
click at [270, 377] on div "Repairs C1104 - XY23JR ODO: 255466 Completed: 11/09/2025 Repair side steps DPF …" at bounding box center [288, 414] width 108 height 139
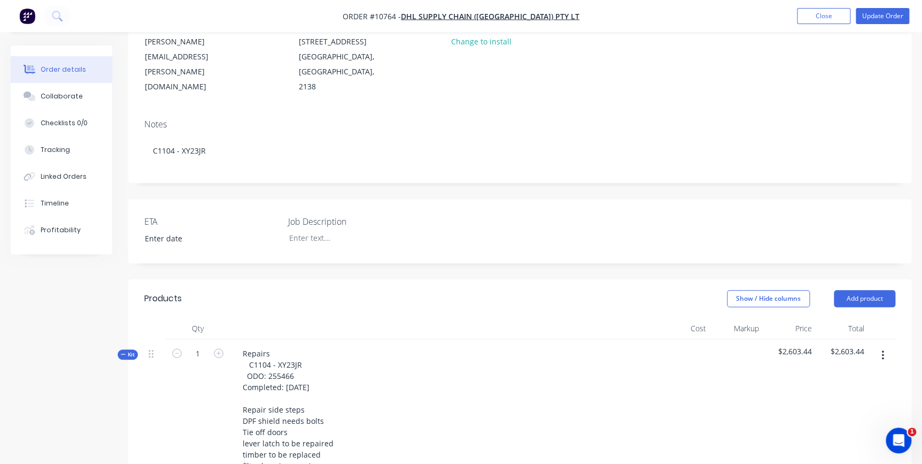
click at [526, 365] on div "Repairs C1104 - XY23JR ODO: 255466 Completed: 11/09/2025 Repair side steps DPF …" at bounding box center [444, 424] width 428 height 170
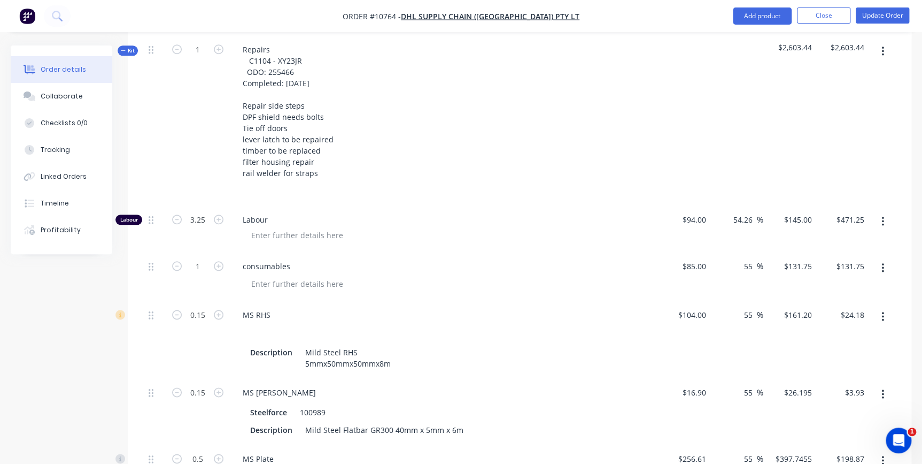
scroll to position [583, 0]
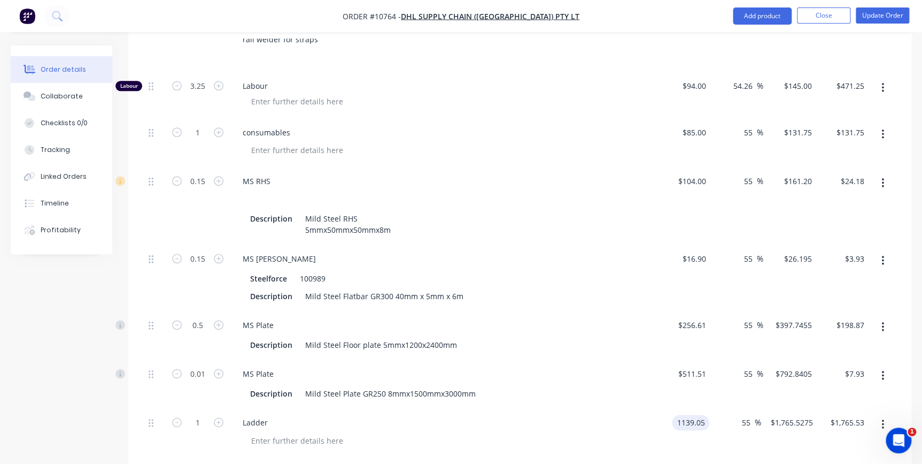
click at [678, 414] on input "1139.05" at bounding box center [692, 422] width 33 height 16
type input "$114.20"
type input "177.01"
type input "$177.01"
click at [765, 408] on div "177.01 177.01" at bounding box center [790, 432] width 53 height 49
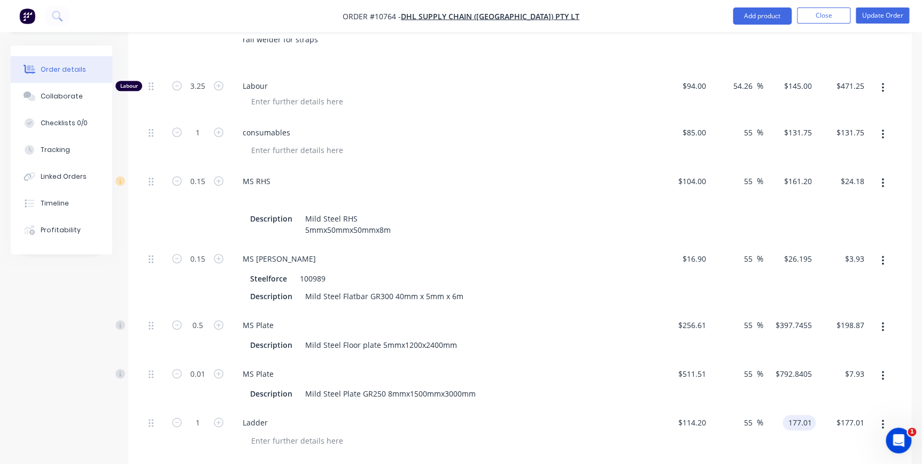
type input "$177.01"
click at [757, 249] on div "55 55 %" at bounding box center [737, 277] width 53 height 66
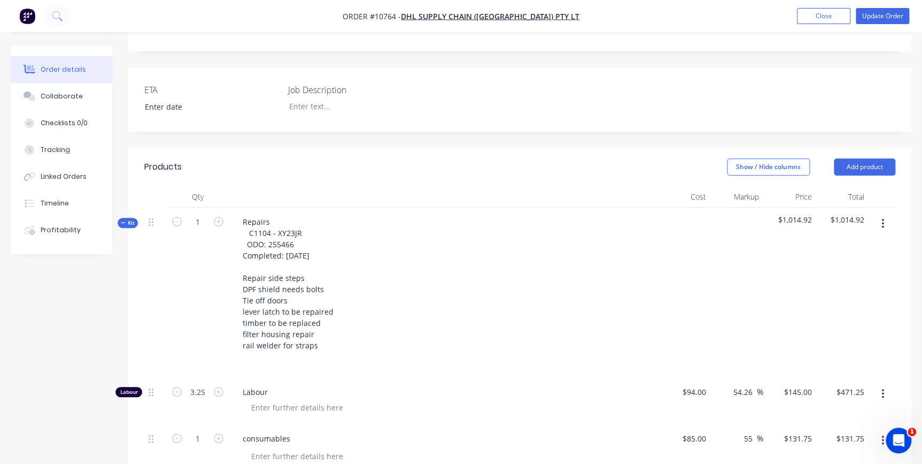
scroll to position [291, 0]
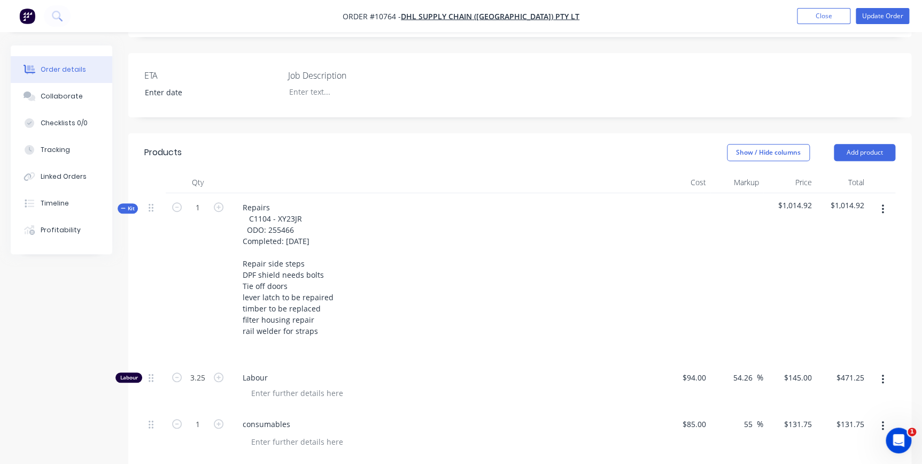
click at [128, 204] on span "Kit" at bounding box center [128, 208] width 14 height 8
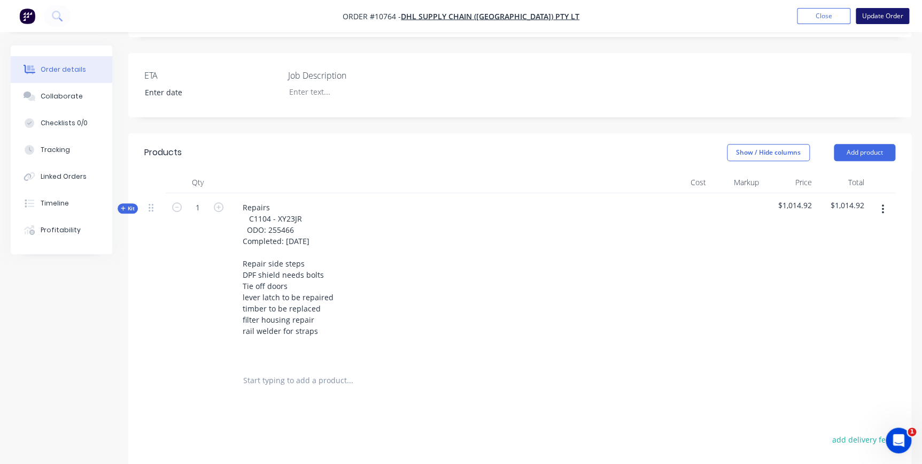
click at [876, 18] on button "Update Order" at bounding box center [882, 16] width 53 height 16
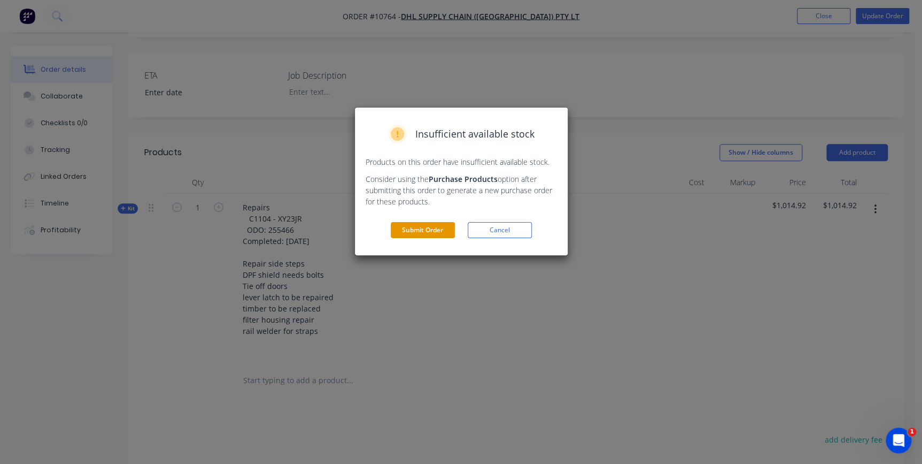
click at [419, 234] on button "Submit Order" at bounding box center [423, 230] width 64 height 16
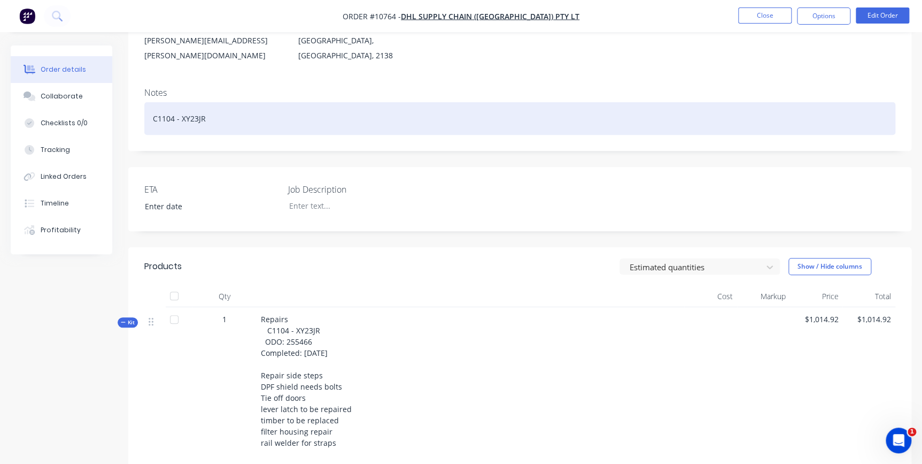
scroll to position [0, 0]
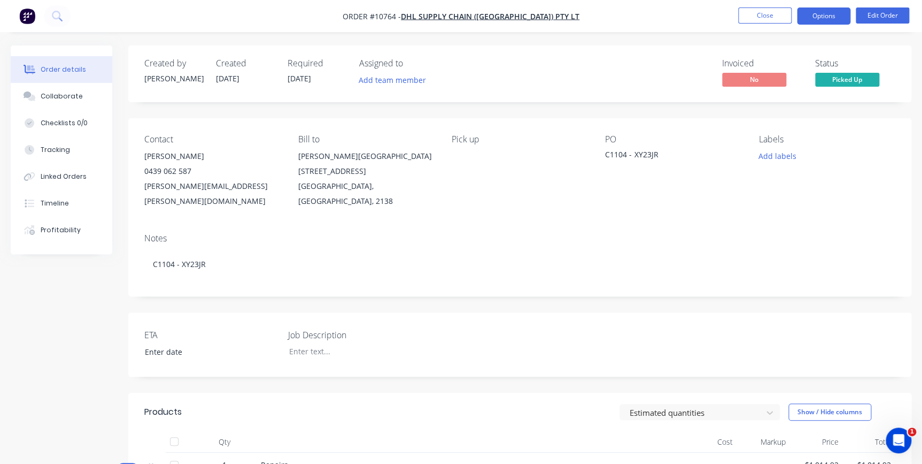
click at [834, 17] on button "Options" at bounding box center [823, 15] width 53 height 17
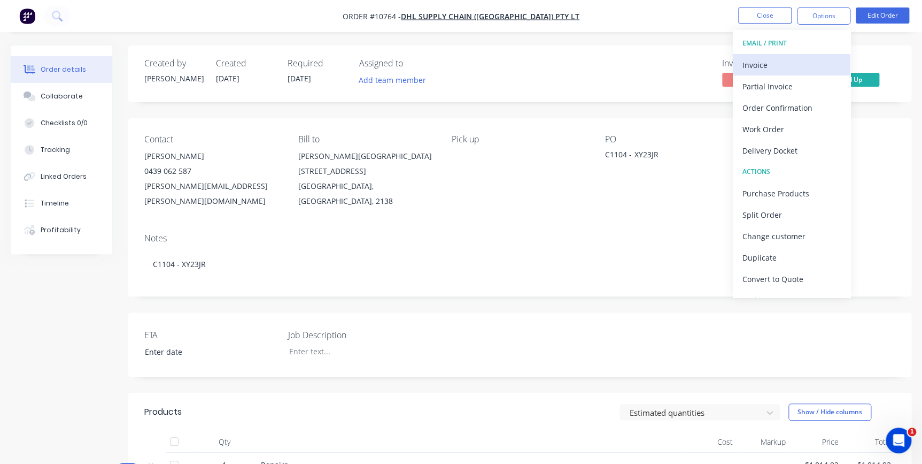
click at [812, 61] on div "Invoice" at bounding box center [792, 65] width 98 height 16
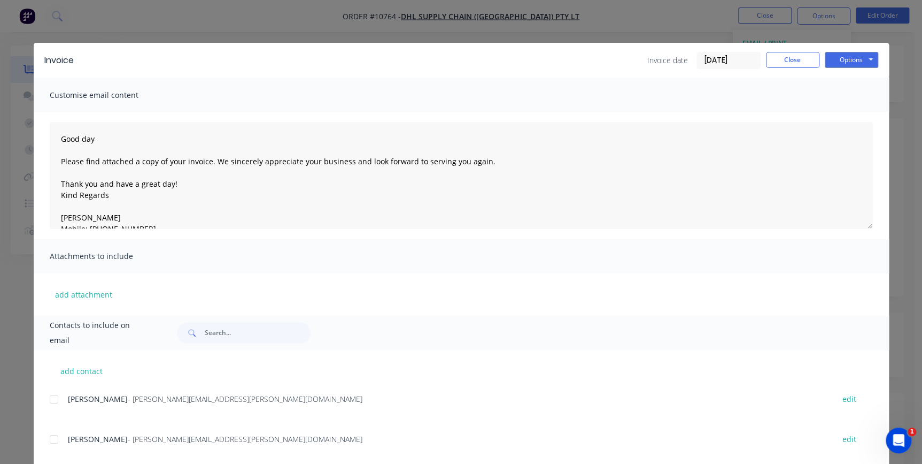
click at [714, 64] on input "08/10/25" at bounding box center [728, 60] width 63 height 16
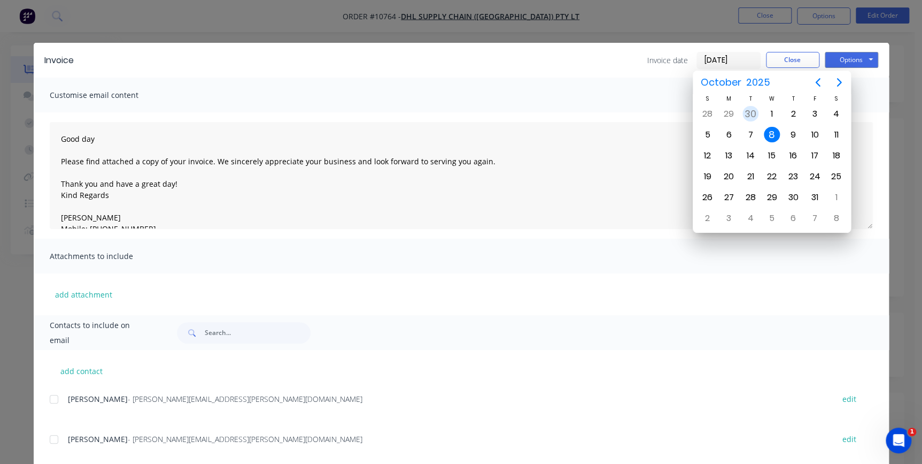
drag, startPoint x: 749, startPoint y: 112, endPoint x: 783, endPoint y: 74, distance: 51.5
click at [749, 112] on div "30" at bounding box center [751, 114] width 16 height 16
type input "30/09/25"
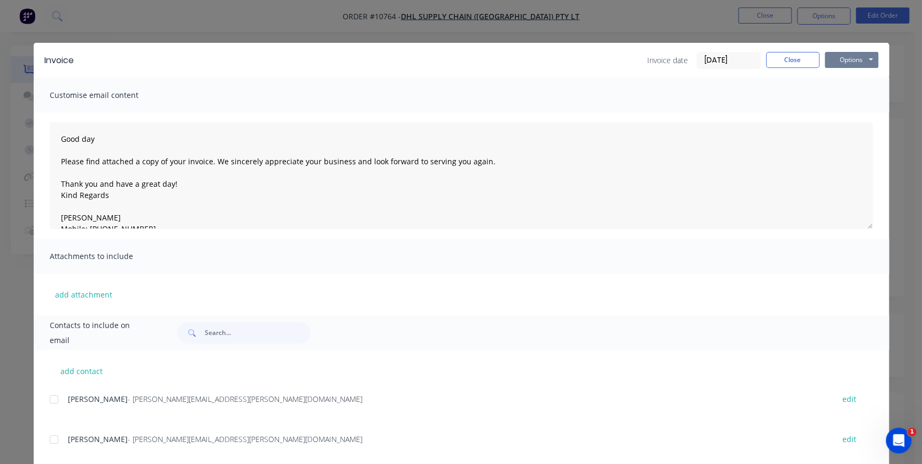
click at [837, 58] on button "Options" at bounding box center [851, 60] width 53 height 16
click at [851, 81] on button "Preview" at bounding box center [859, 79] width 68 height 18
click at [57, 393] on div at bounding box center [53, 398] width 21 height 21
click at [850, 59] on button "Options" at bounding box center [851, 60] width 53 height 16
click at [862, 113] on button "Email" at bounding box center [859, 114] width 68 height 18
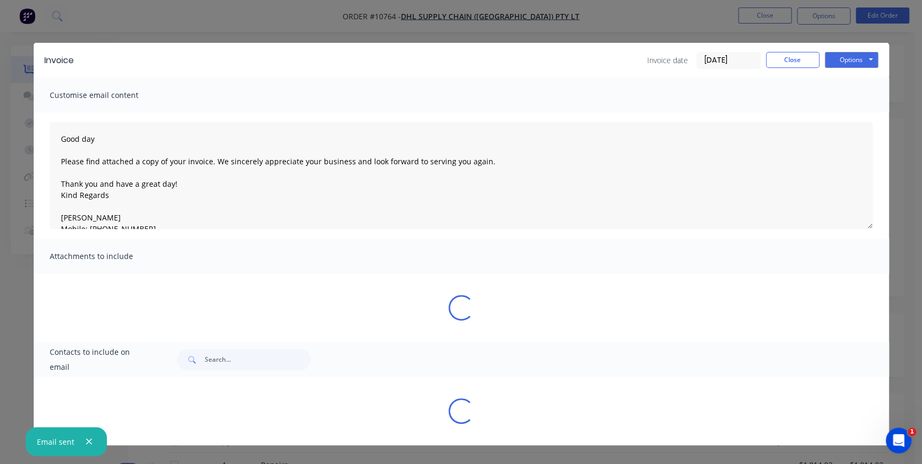
type textarea "Good day Please find attached a copy of your invoice. We sincerely appreciate y…"
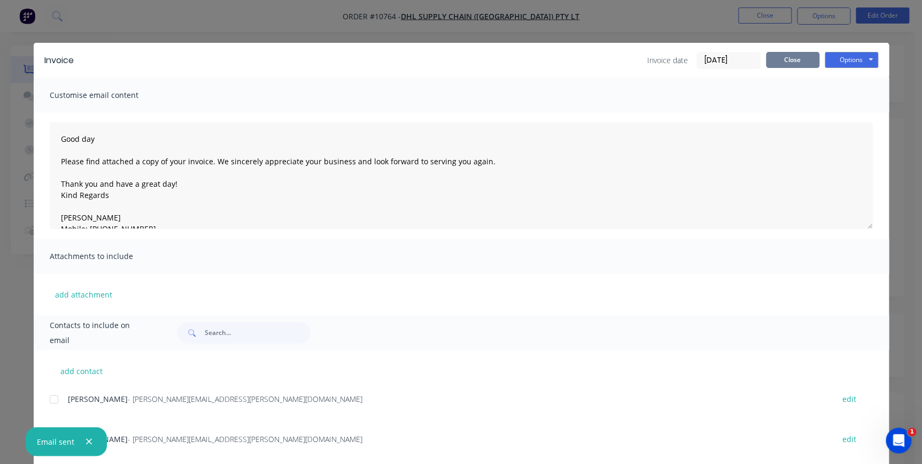
click at [793, 55] on button "Close" at bounding box center [792, 60] width 53 height 16
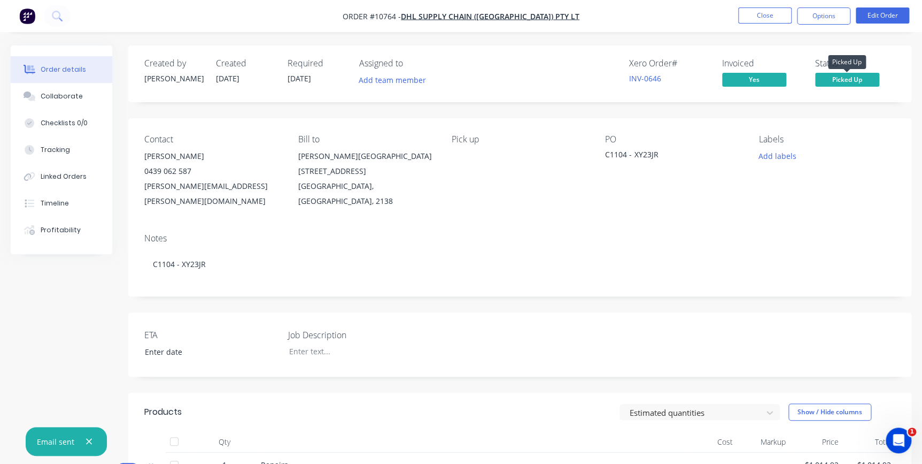
click at [838, 80] on span "Picked Up" at bounding box center [847, 79] width 64 height 13
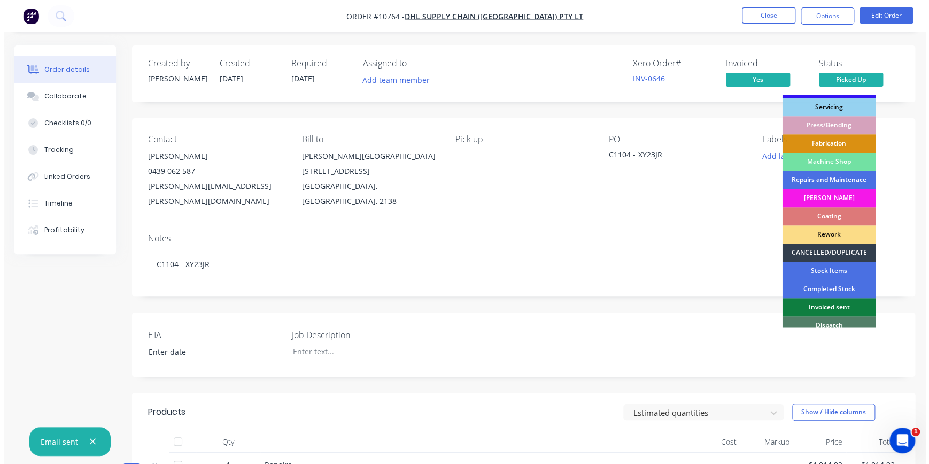
scroll to position [132, 0]
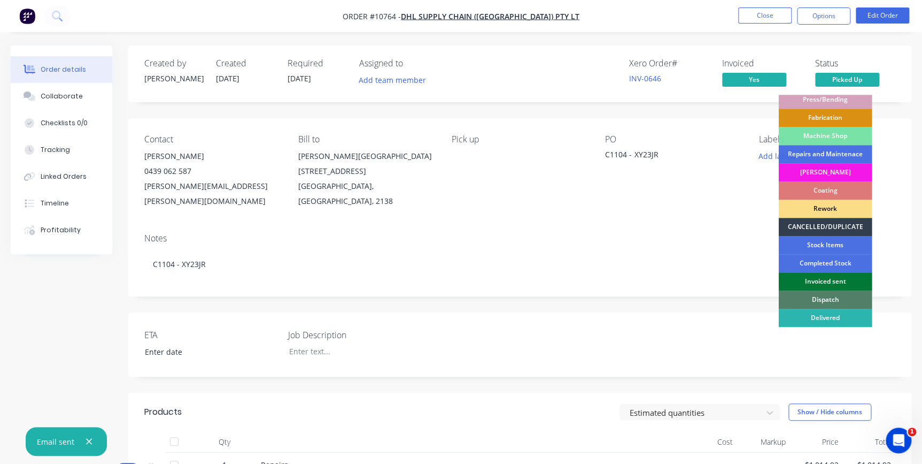
click at [813, 277] on div "Invoiced sent" at bounding box center [825, 281] width 94 height 18
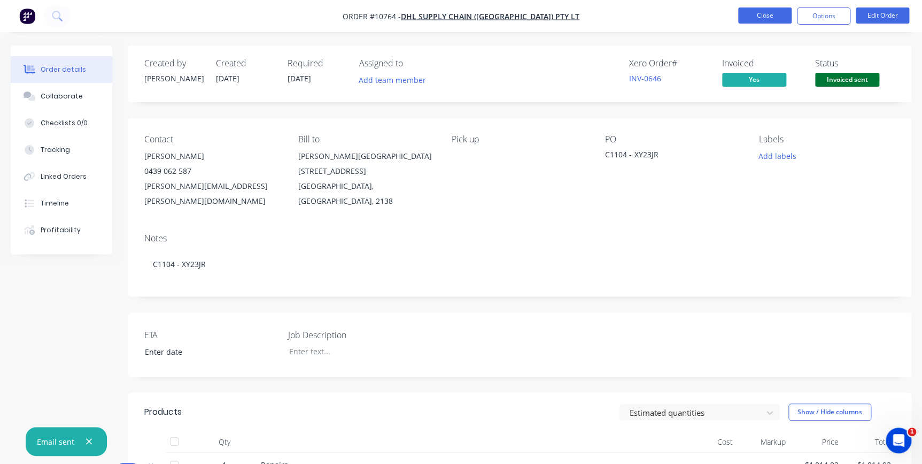
click at [759, 18] on button "Close" at bounding box center [764, 15] width 53 height 16
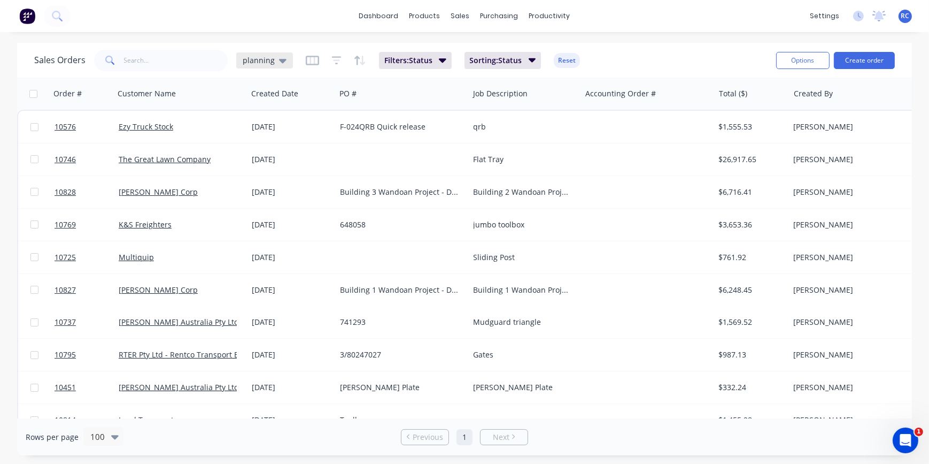
click at [273, 59] on div "planning" at bounding box center [265, 61] width 44 height 10
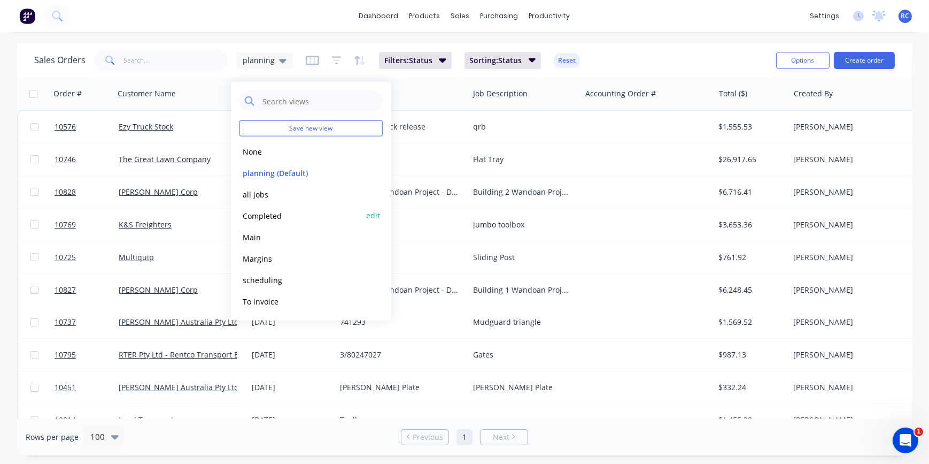
click at [265, 218] on button "Completed" at bounding box center [301, 215] width 122 height 12
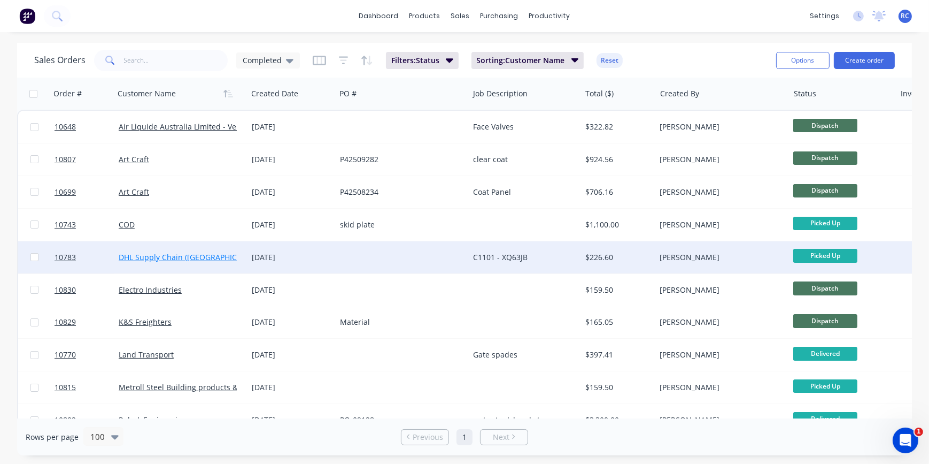
click at [212, 252] on link "DHL Supply Chain (Australia) Pty Lt" at bounding box center [202, 257] width 166 height 10
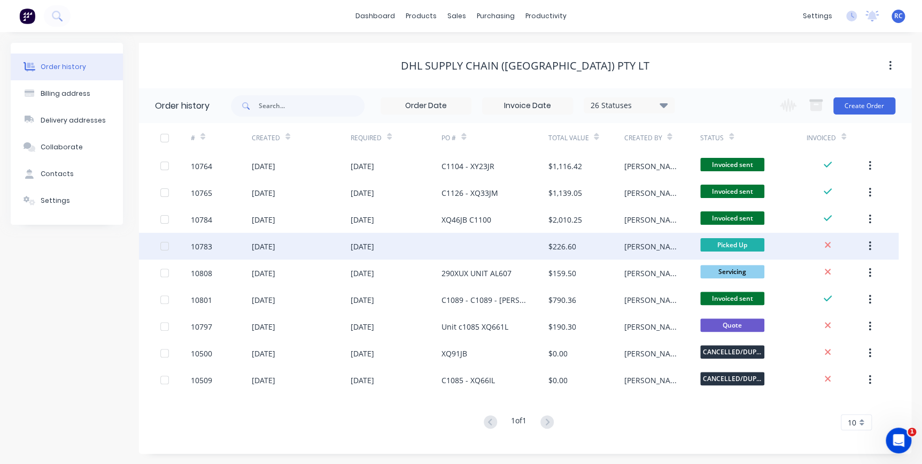
click at [211, 243] on div "10783" at bounding box center [201, 246] width 21 height 11
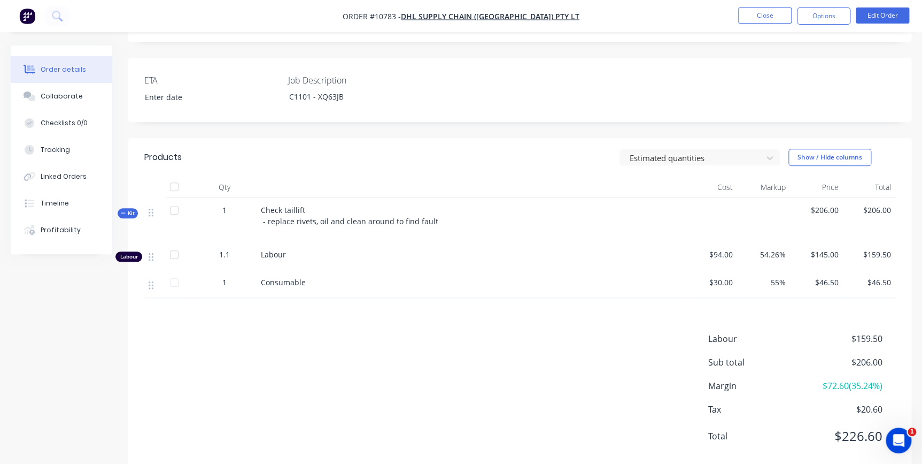
scroll to position [265, 0]
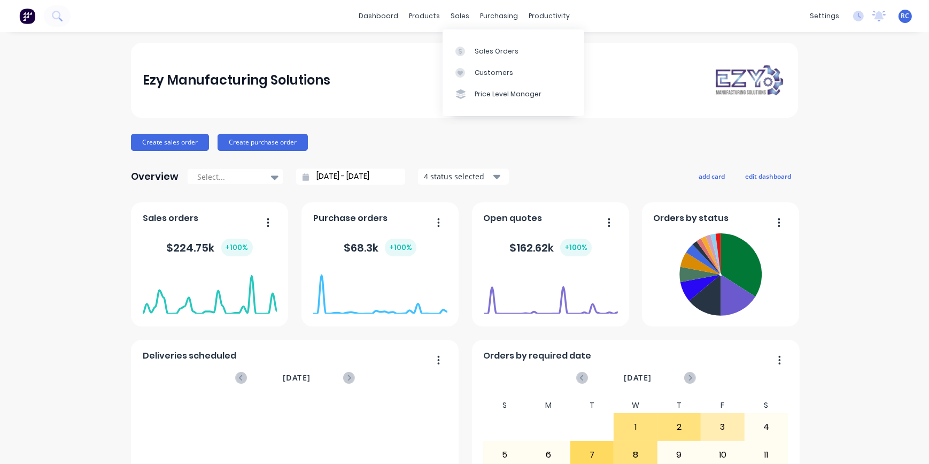
drag, startPoint x: 460, startPoint y: 15, endPoint x: 426, endPoint y: 3, distance: 35.7
click at [460, 14] on div "sales" at bounding box center [460, 16] width 29 height 16
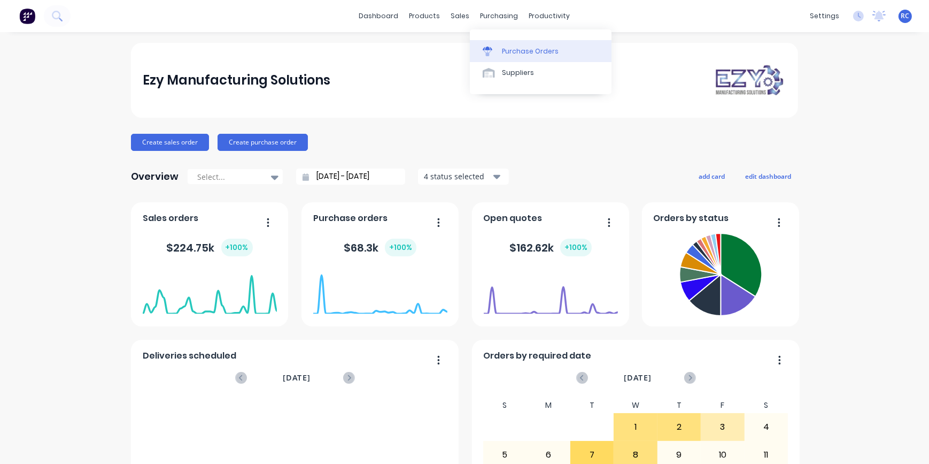
click at [507, 55] on div "Purchase Orders" at bounding box center [530, 52] width 57 height 10
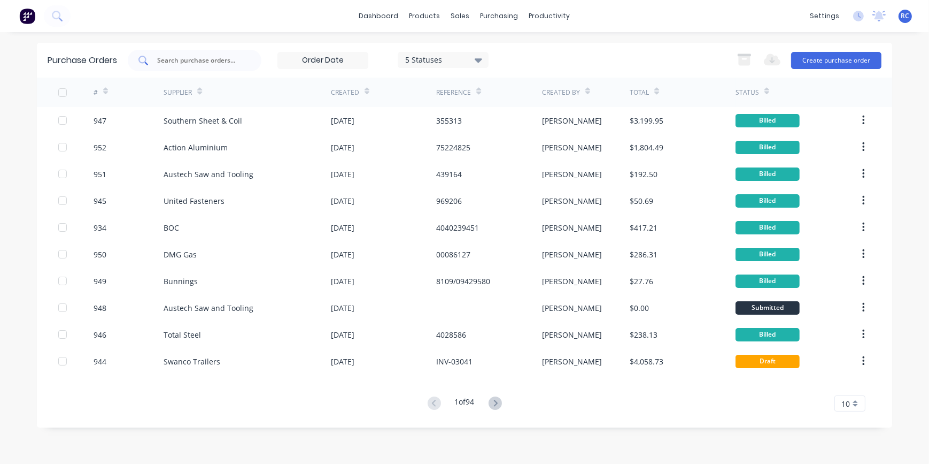
click at [192, 60] on input "text" at bounding box center [200, 60] width 89 height 11
type input "maxipart"
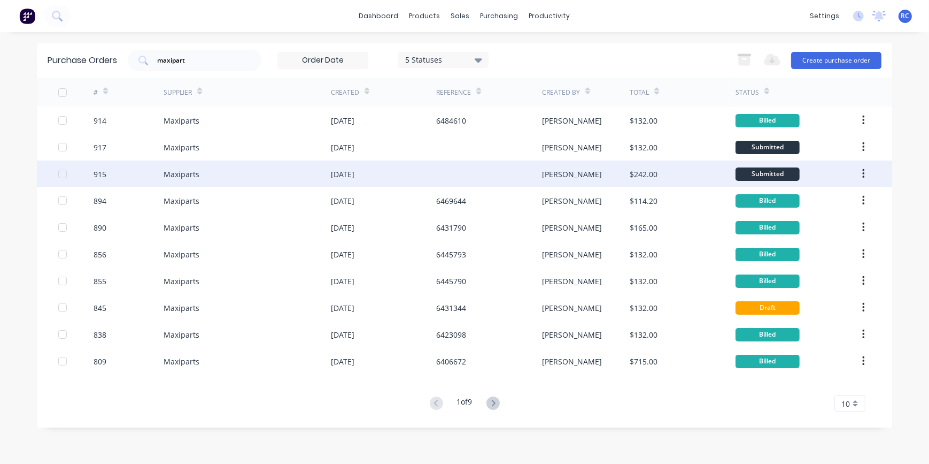
click at [293, 178] on div "Maxiparts" at bounding box center [247, 173] width 167 height 27
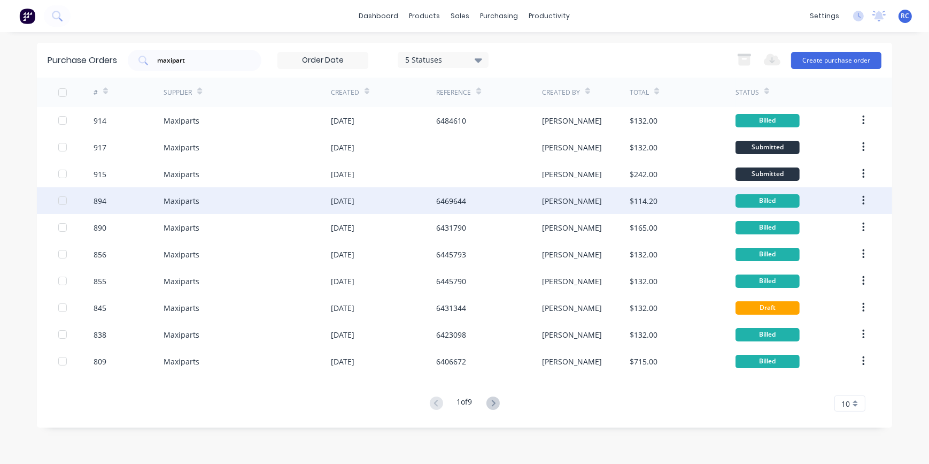
click at [296, 204] on div "Maxiparts" at bounding box center [247, 200] width 167 height 27
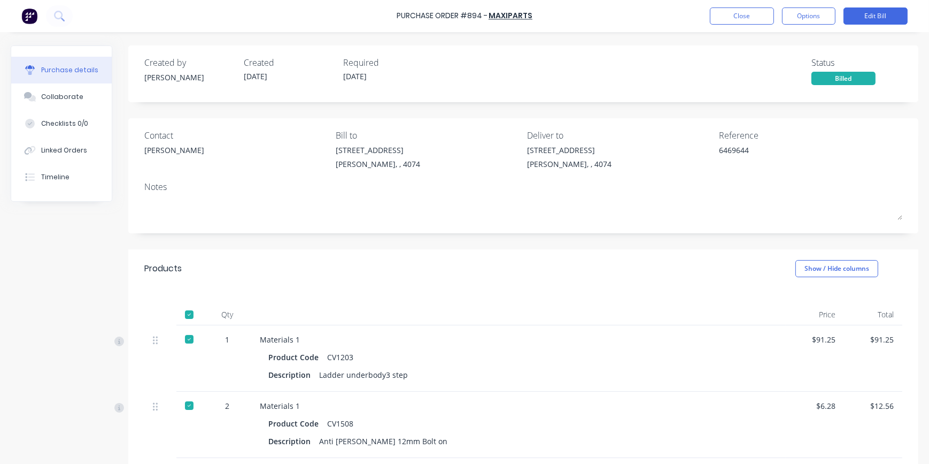
click at [665, 108] on div "Created by Sarah Created 15/09/25 Required 15/09/25 Status Billed Contact Simon…" at bounding box center [523, 322] width 790 height 554
drag, startPoint x: 823, startPoint y: 16, endPoint x: 0, endPoint y: 201, distance: 843.4
click at [32, 195] on div "Purchase Order #894 - Maxiparts Close Options Edit Bill Purchase details Collab…" at bounding box center [464, 232] width 929 height 464
click at [53, 151] on div "Linked Orders" at bounding box center [64, 150] width 46 height 10
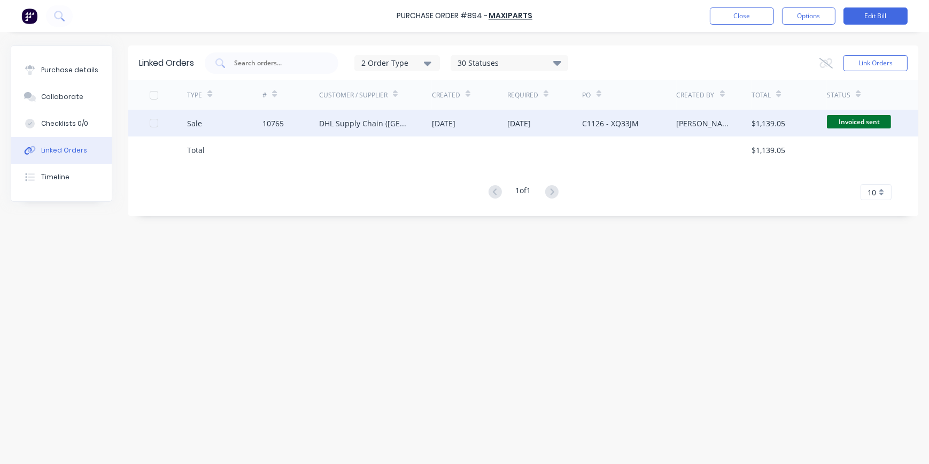
click at [150, 125] on div at bounding box center [153, 122] width 21 height 21
click at [877, 59] on button "Link Orders" at bounding box center [876, 63] width 64 height 16
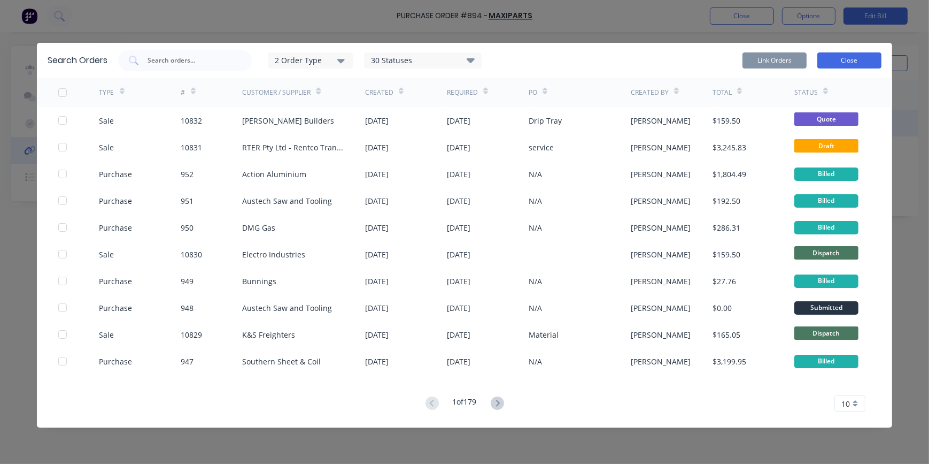
click at [861, 56] on button "Close" at bounding box center [850, 60] width 64 height 16
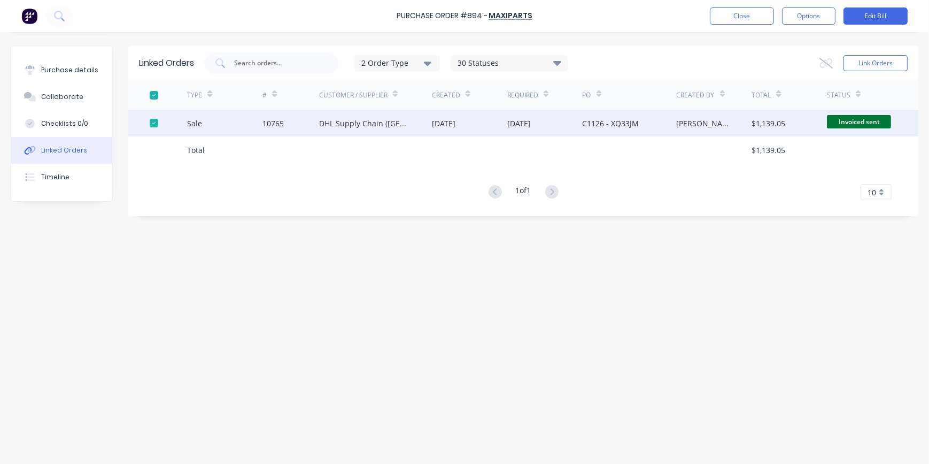
click at [354, 127] on div "DHL Supply Chain ([GEOGRAPHIC_DATA]) Pty Lt" at bounding box center [364, 123] width 91 height 11
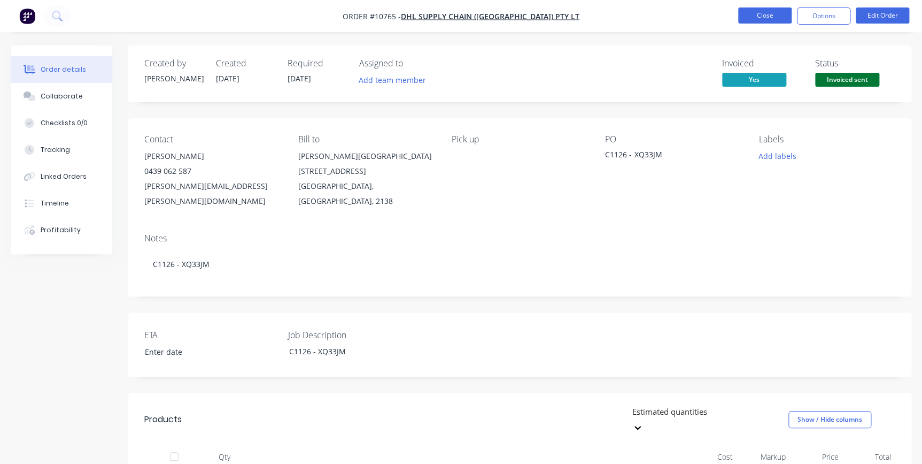
click at [762, 15] on button "Close" at bounding box center [764, 15] width 53 height 16
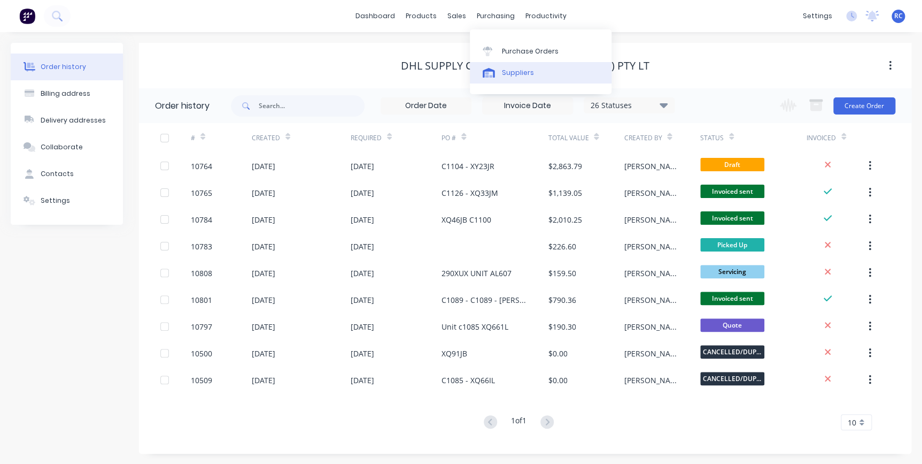
click at [507, 72] on div "Suppliers" at bounding box center [518, 73] width 32 height 10
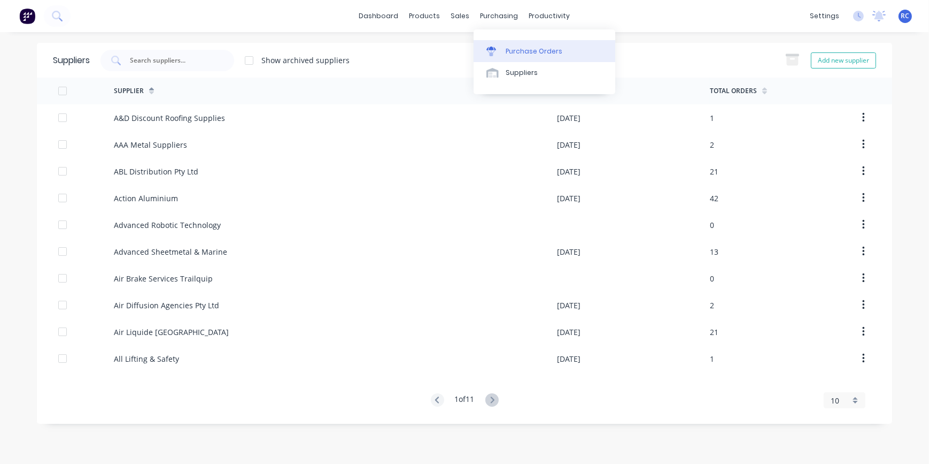
click at [502, 48] on div at bounding box center [495, 52] width 16 height 10
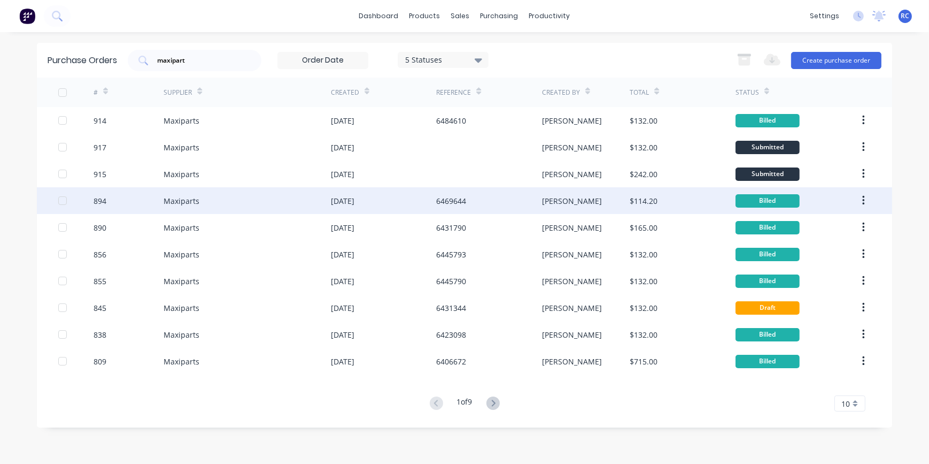
click at [493, 203] on div "6469644" at bounding box center [488, 200] width 105 height 27
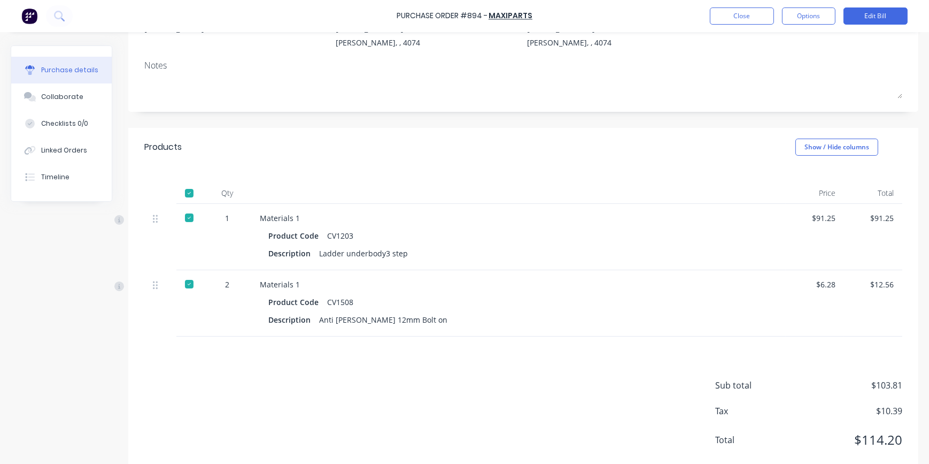
scroll to position [145, 0]
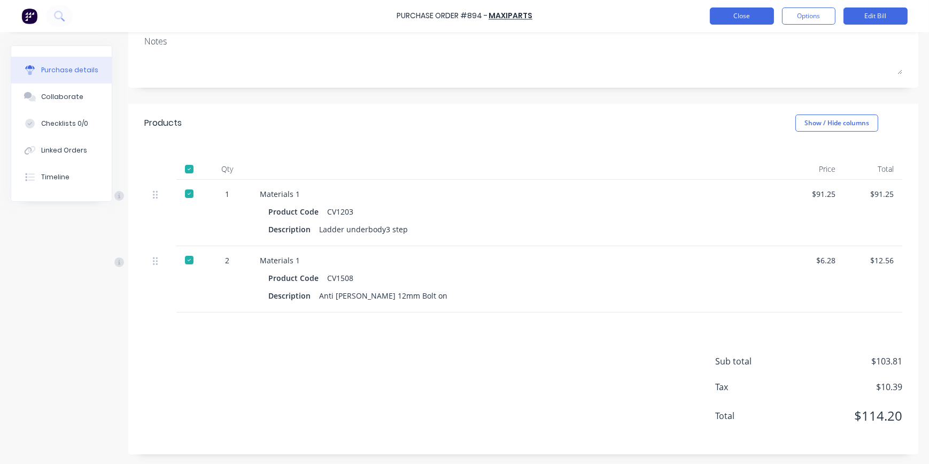
click at [723, 21] on button "Close" at bounding box center [742, 15] width 64 height 17
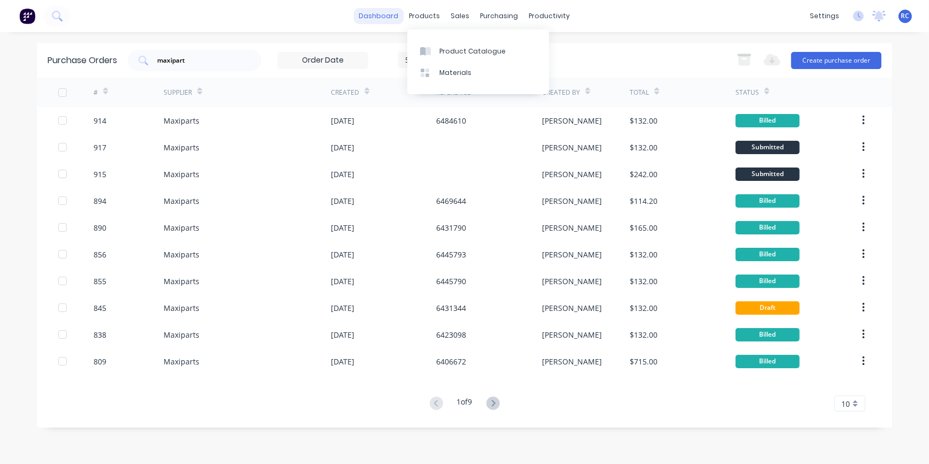
click at [391, 15] on link "dashboard" at bounding box center [379, 16] width 50 height 16
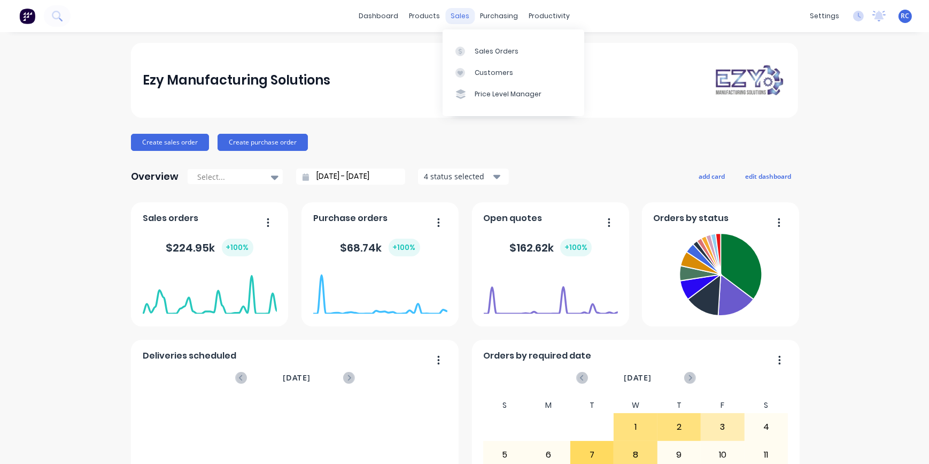
click at [460, 16] on div "sales" at bounding box center [460, 16] width 29 height 16
click at [464, 51] on icon at bounding box center [461, 52] width 10 height 10
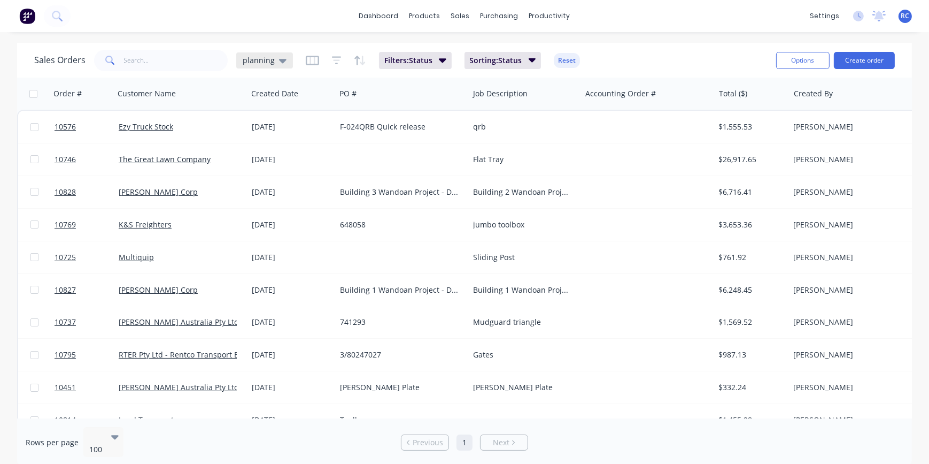
click at [269, 61] on span "planning" at bounding box center [259, 60] width 32 height 11
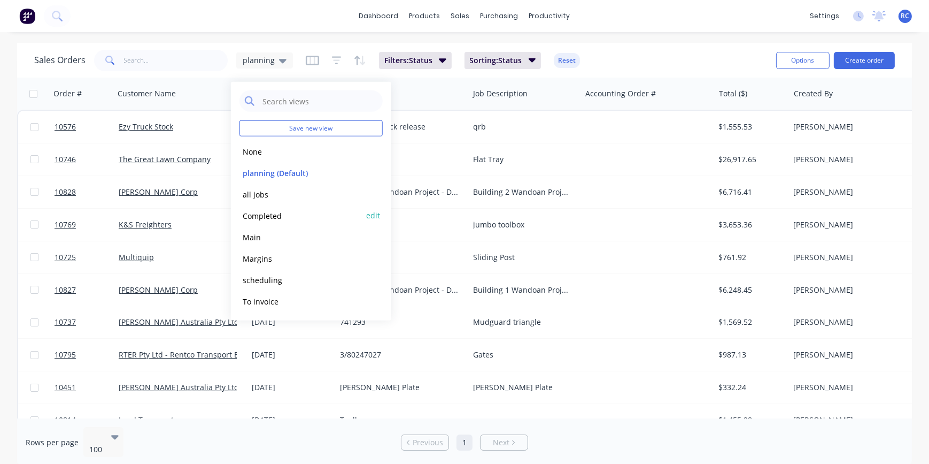
click at [259, 214] on button "Completed" at bounding box center [301, 215] width 122 height 12
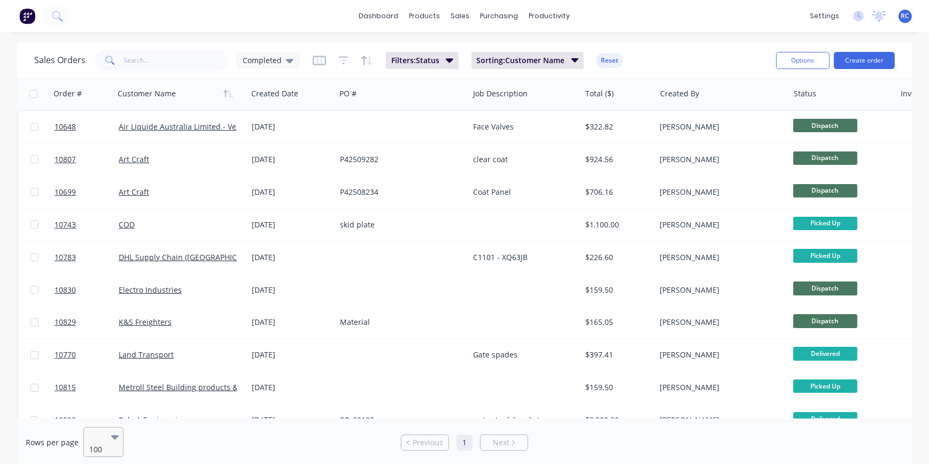
click at [106, 428] on div "100" at bounding box center [98, 441] width 25 height 29
click at [98, 463] on div "10" at bounding box center [464, 469] width 929 height 11
click at [482, 440] on link "3" at bounding box center [484, 442] width 16 height 16
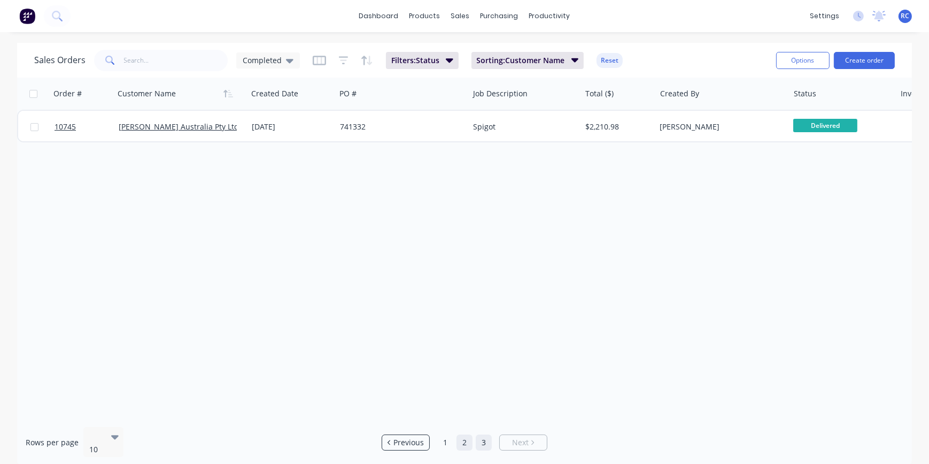
click at [465, 438] on link "2" at bounding box center [465, 442] width 16 height 16
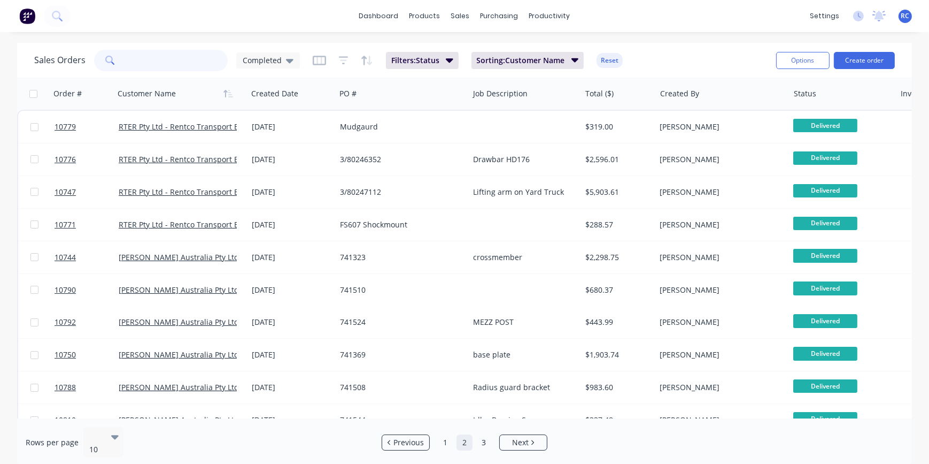
click at [144, 64] on input "text" at bounding box center [176, 60] width 104 height 21
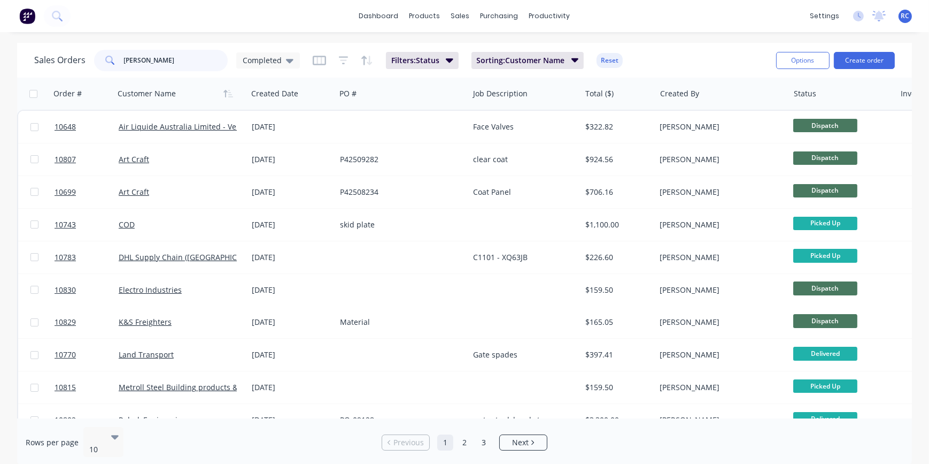
type input "vawdrey"
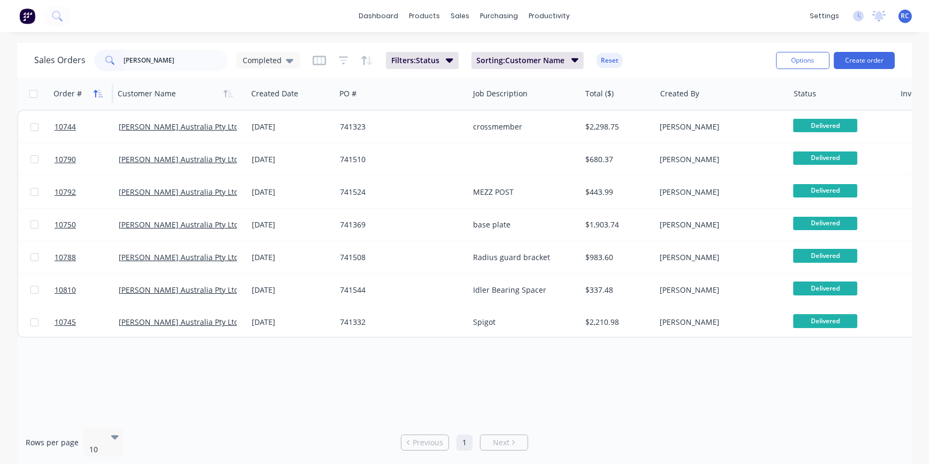
click at [99, 96] on icon "button" at bounding box center [100, 93] width 5 height 7
drag, startPoint x: 173, startPoint y: 61, endPoint x: 72, endPoint y: 61, distance: 101.6
click at [72, 61] on div "Sales Orders vawdrey Completed" at bounding box center [167, 60] width 266 height 21
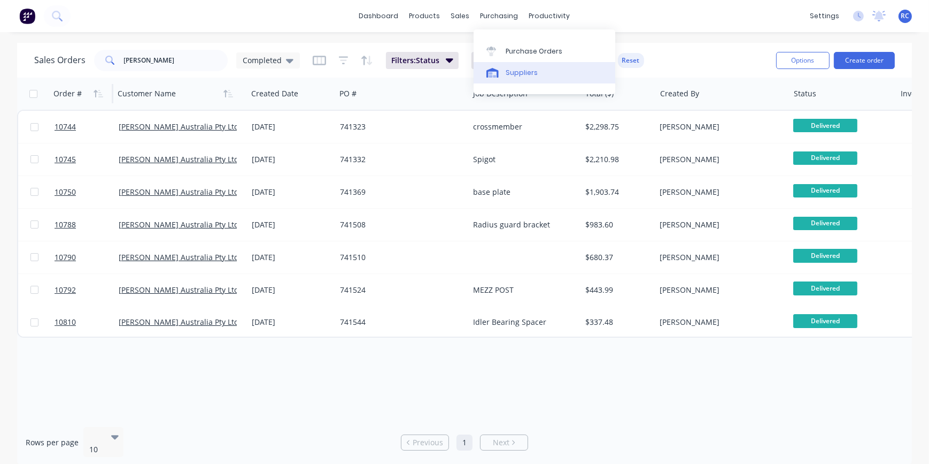
click at [506, 69] on div "Suppliers" at bounding box center [522, 73] width 32 height 10
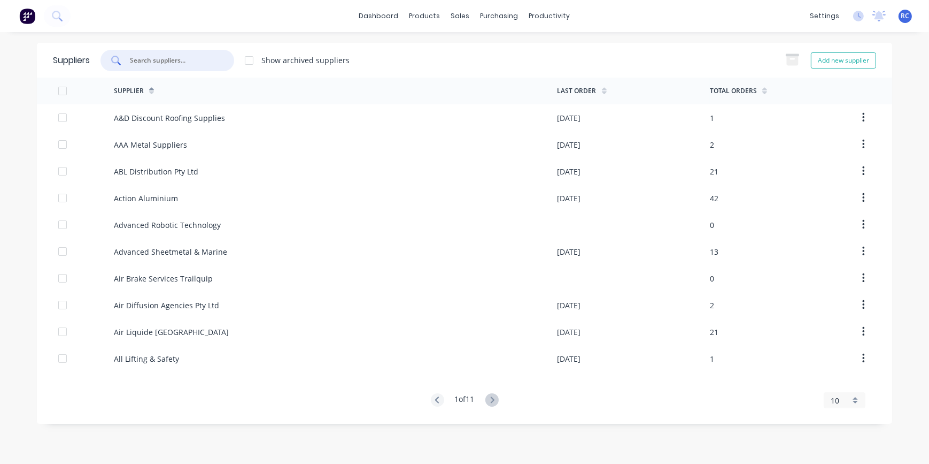
click at [155, 58] on input "text" at bounding box center [173, 60] width 89 height 11
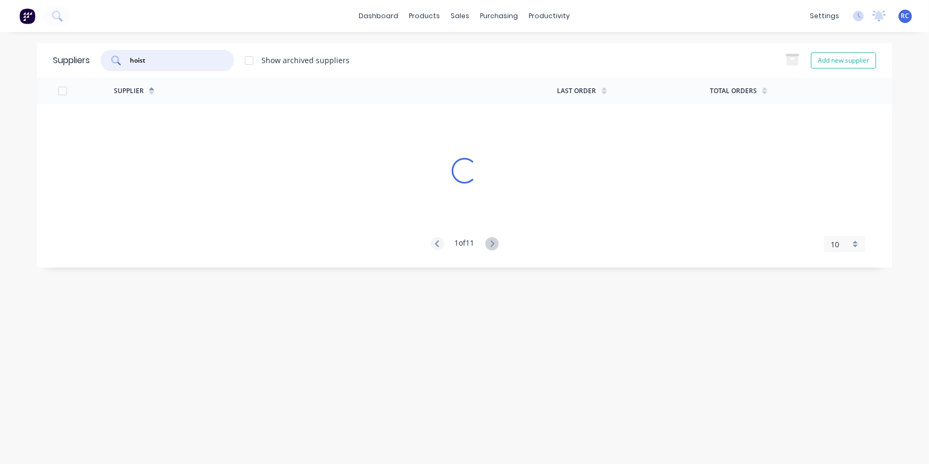
type input "hoist"
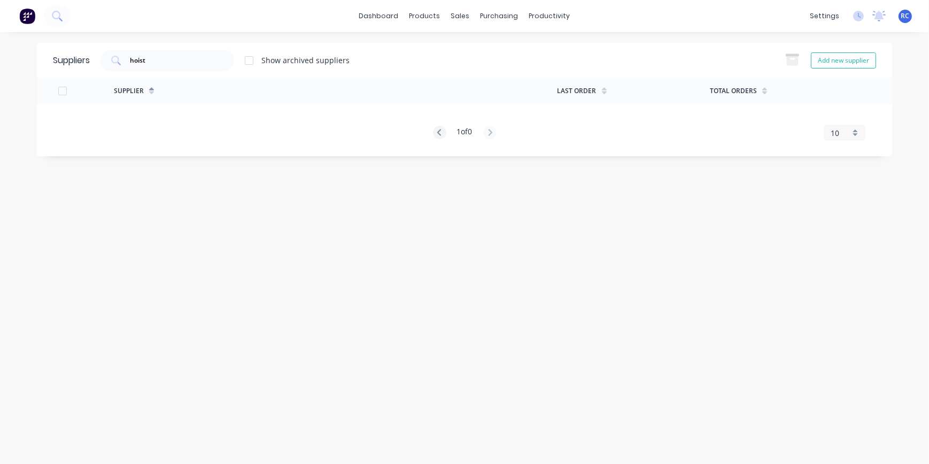
click at [256, 58] on div at bounding box center [248, 60] width 21 height 21
click at [281, 64] on div "Show archived suppliers" at bounding box center [305, 60] width 88 height 11
click at [189, 64] on input "hoist" at bounding box center [173, 60] width 89 height 11
click at [502, 73] on div at bounding box center [495, 73] width 16 height 10
click at [848, 63] on button "Add new supplier" at bounding box center [843, 60] width 65 height 16
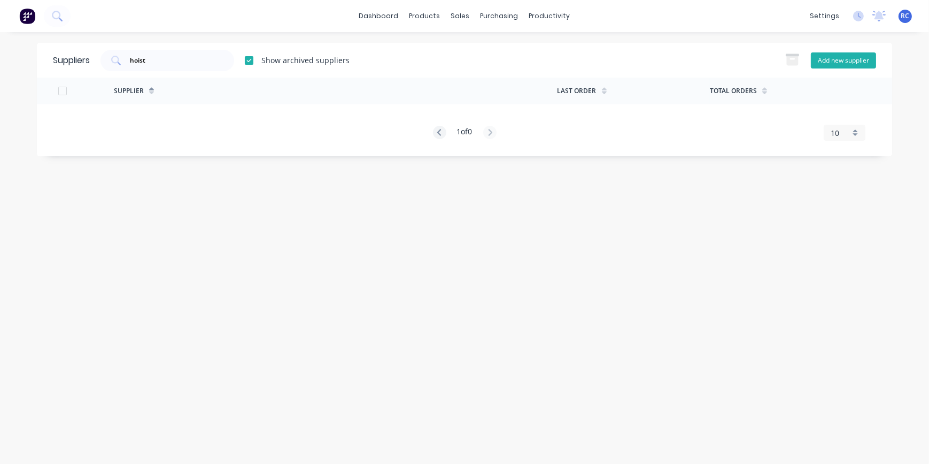
select select "AU"
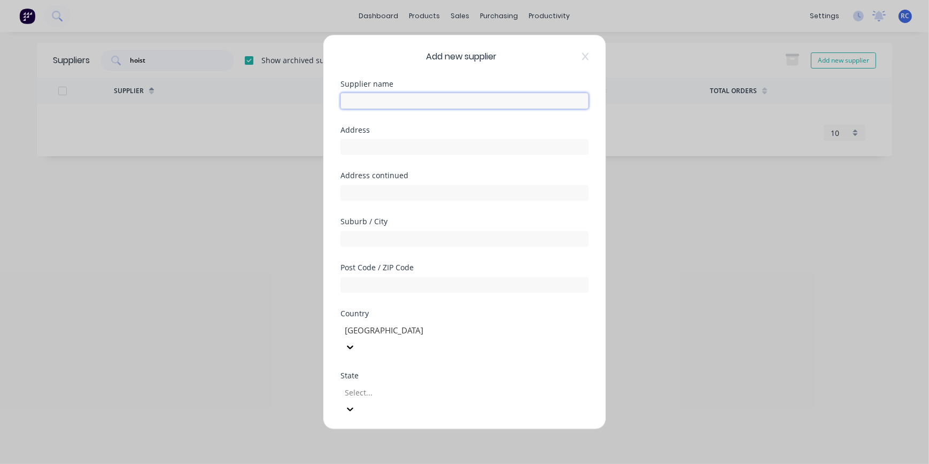
click at [363, 99] on input "text" at bounding box center [465, 100] width 248 height 16
paste input "Hoist Hydraulics QLD"
type input "Hoist Hydraulics QLD"
click at [361, 138] on input "text" at bounding box center [465, 146] width 248 height 16
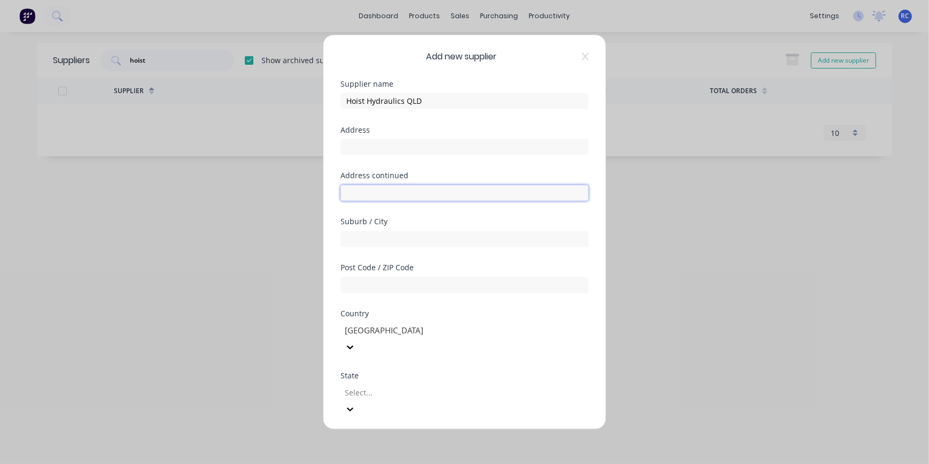
drag, startPoint x: 395, startPoint y: 193, endPoint x: 387, endPoint y: 157, distance: 37.2
click at [395, 193] on input "text" at bounding box center [465, 192] width 248 height 16
click at [384, 136] on div at bounding box center [465, 145] width 248 height 19
click at [382, 141] on input "text" at bounding box center [465, 146] width 248 height 16
paste input "12 Blivest Street, OXLEY Queensland 4075"
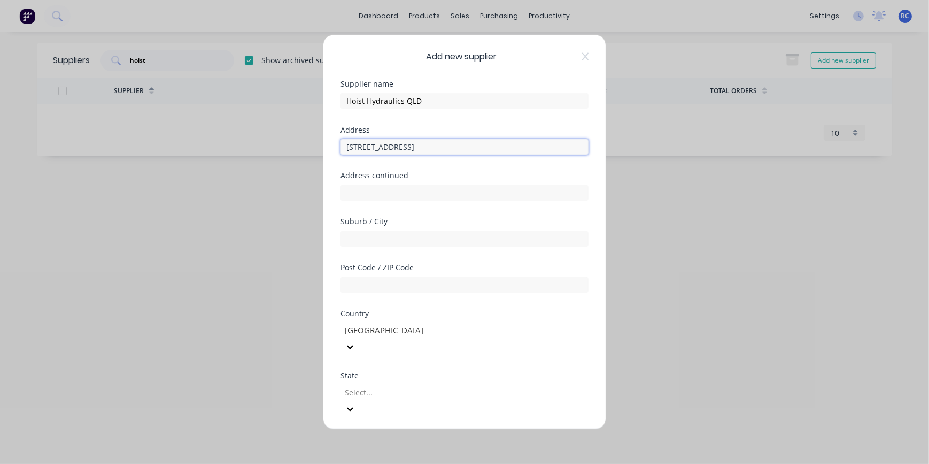
drag, startPoint x: 406, startPoint y: 146, endPoint x: 507, endPoint y: 148, distance: 101.6
click at [507, 148] on input "12 Blivest Street, OXLEY Queensland 4075" at bounding box center [465, 146] width 248 height 16
type input "12 Blivest Street,"
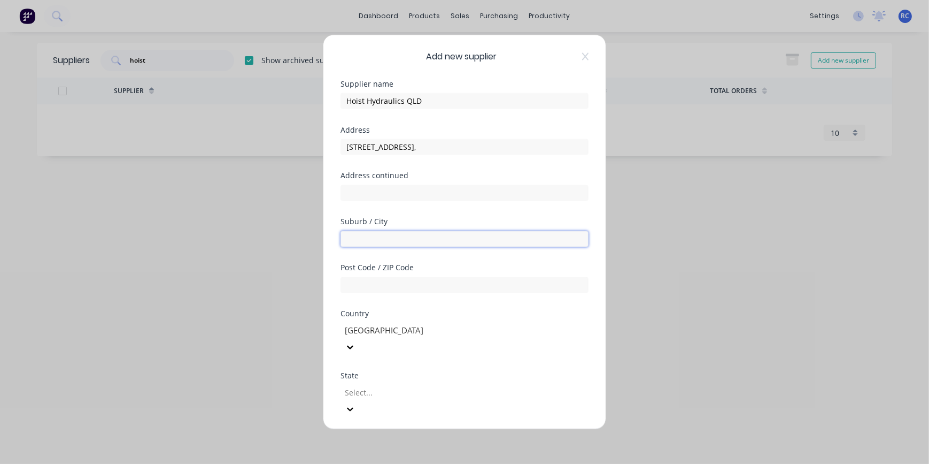
click at [415, 240] on input "text" at bounding box center [465, 238] width 248 height 16
paste input "OXLEY Queensland 4075"
drag, startPoint x: 431, startPoint y: 238, endPoint x: 367, endPoint y: 235, distance: 64.2
click at [367, 235] on input "OXLEY Queensland 4075" at bounding box center [465, 238] width 248 height 16
type input "OXLEY"
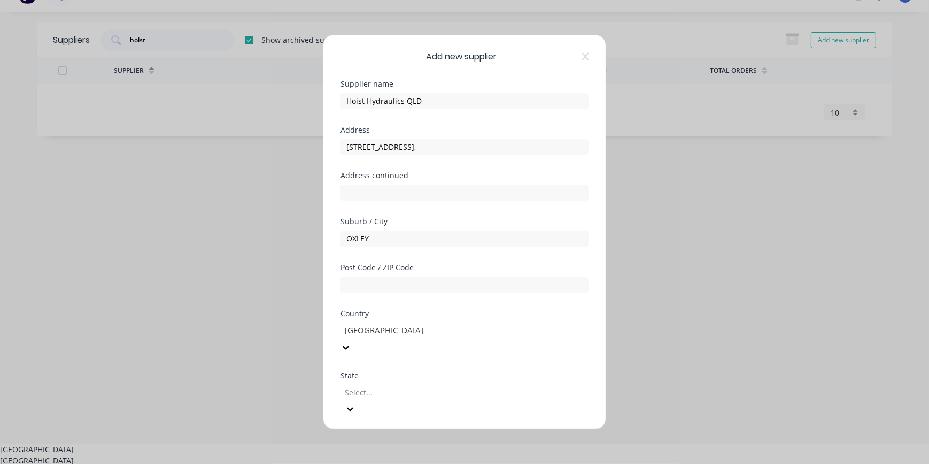
click at [354, 325] on div at bounding box center [421, 330] width 154 height 13
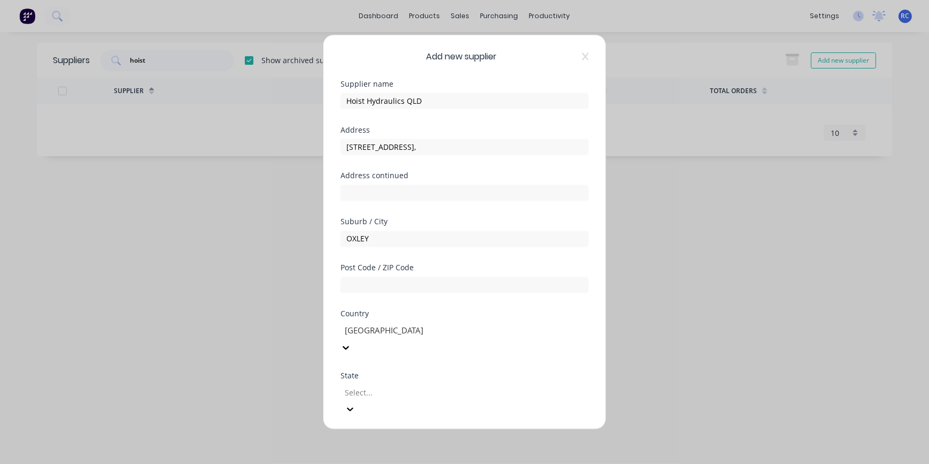
click at [361, 317] on div "Country" at bounding box center [465, 313] width 248 height 7
click at [392, 386] on div at bounding box center [421, 392] width 154 height 13
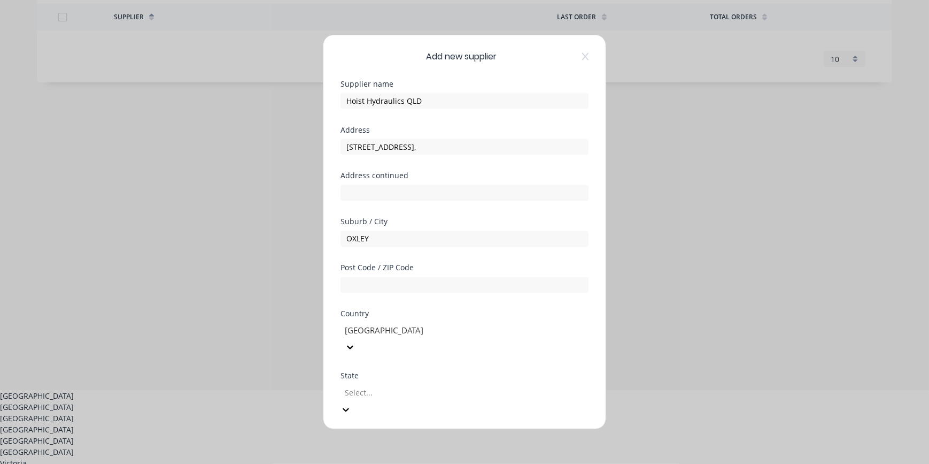
click at [382, 435] on div "Queensland" at bounding box center [464, 428] width 929 height 11
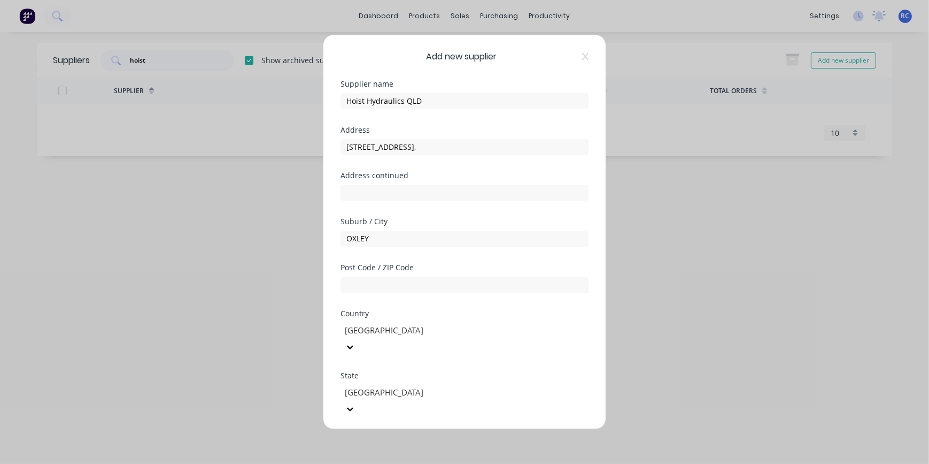
scroll to position [0, 0]
click at [372, 281] on input "text" at bounding box center [465, 284] width 248 height 16
paste input "Queensland 4075"
type input "4075"
click at [399, 434] on div "Phone International Afghanistan Åland Islands Albania Algeria American Samoa An…" at bounding box center [465, 448] width 248 height 29
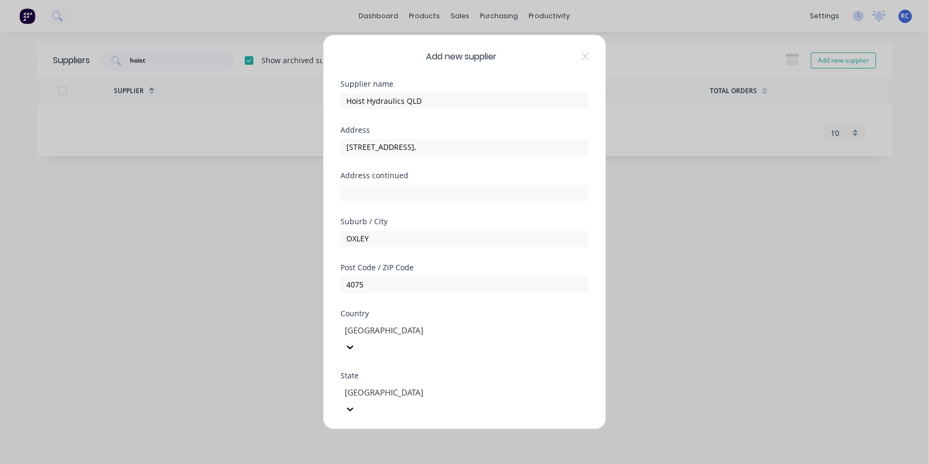
scroll to position [173, 0]
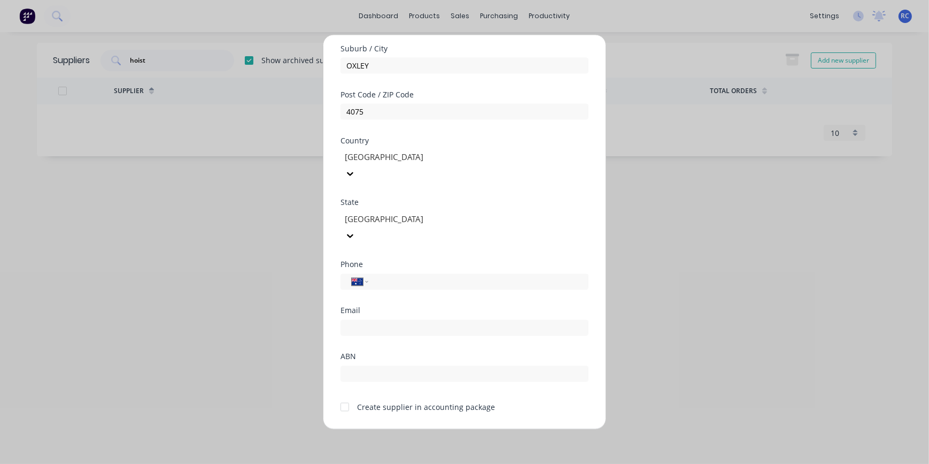
click at [391, 401] on div "Create supplier in accounting package" at bounding box center [426, 406] width 138 height 11
drag, startPoint x: 386, startPoint y: 296, endPoint x: 433, endPoint y: 173, distance: 131.9
click at [386, 319] on input "email" at bounding box center [465, 327] width 248 height 16
paste input "hhqld@hoist.net"
type input "hhqld@hoist.net"
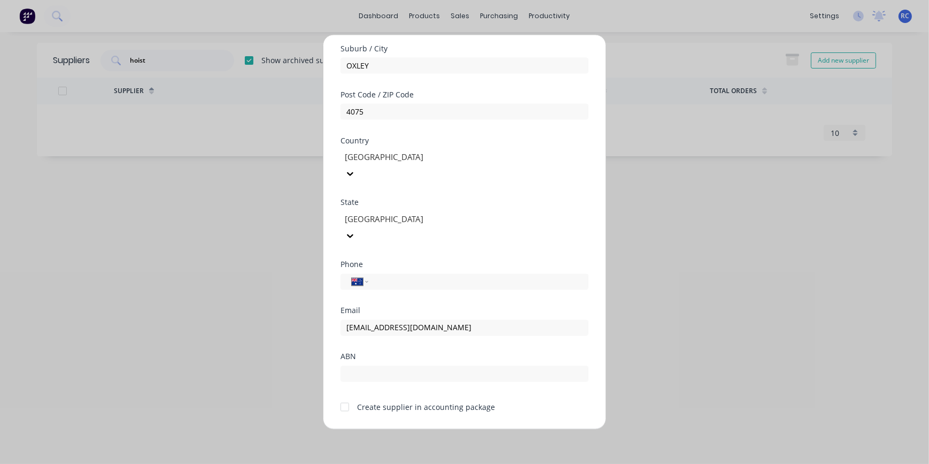
click at [422, 429] on button "Save" at bounding box center [431, 437] width 59 height 17
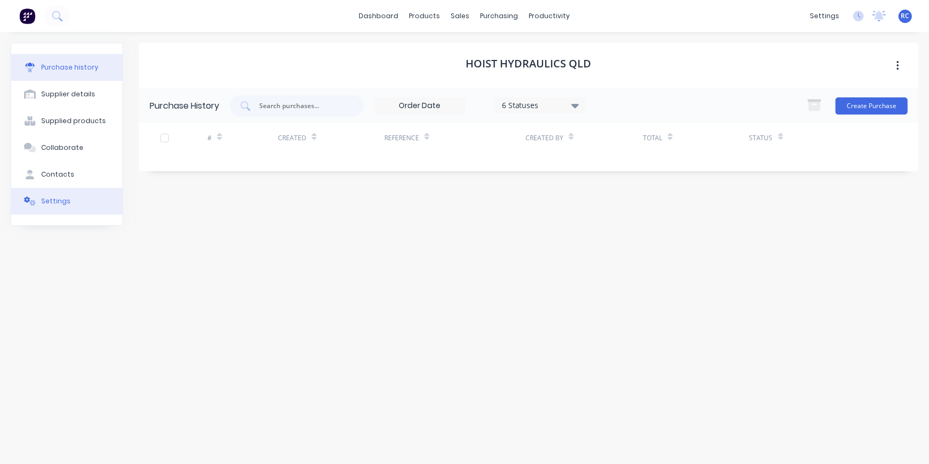
click at [56, 209] on button "Settings" at bounding box center [66, 201] width 111 height 27
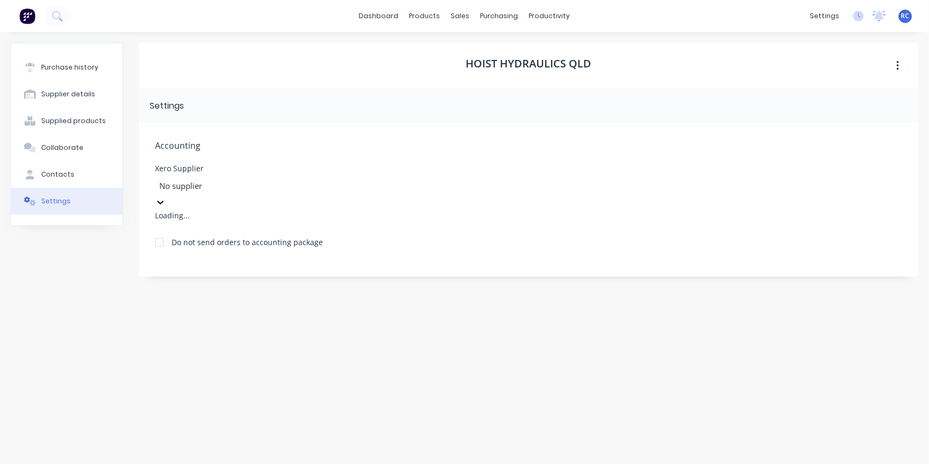
click at [253, 187] on div at bounding box center [235, 185] width 154 height 13
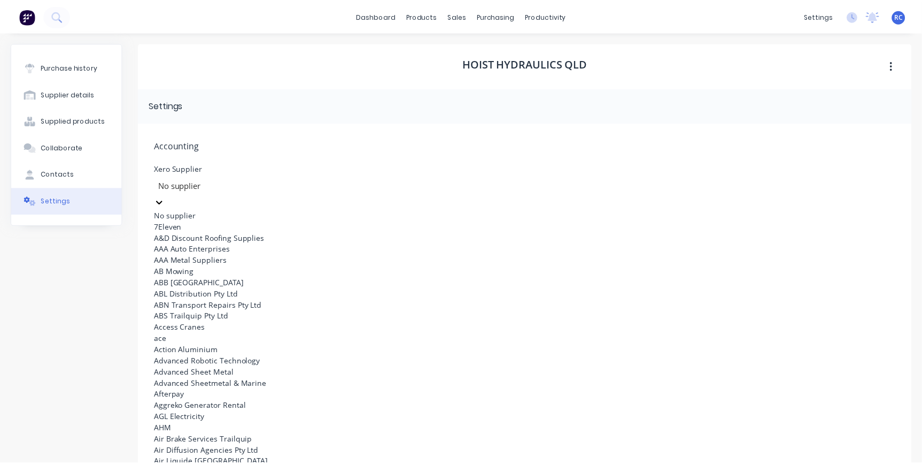
scroll to position [4812, 0]
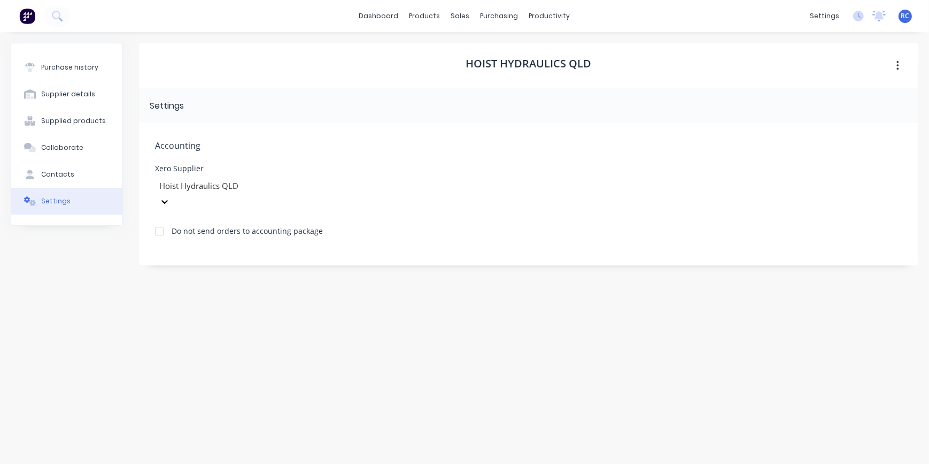
click at [379, 260] on div "Hoist Hydraulics QLD Settings Accounting Xero Supplier Hoist Hydraulics QLD Do …" at bounding box center [529, 242] width 780 height 399
click at [81, 65] on div "Purchase history" at bounding box center [69, 68] width 57 height 10
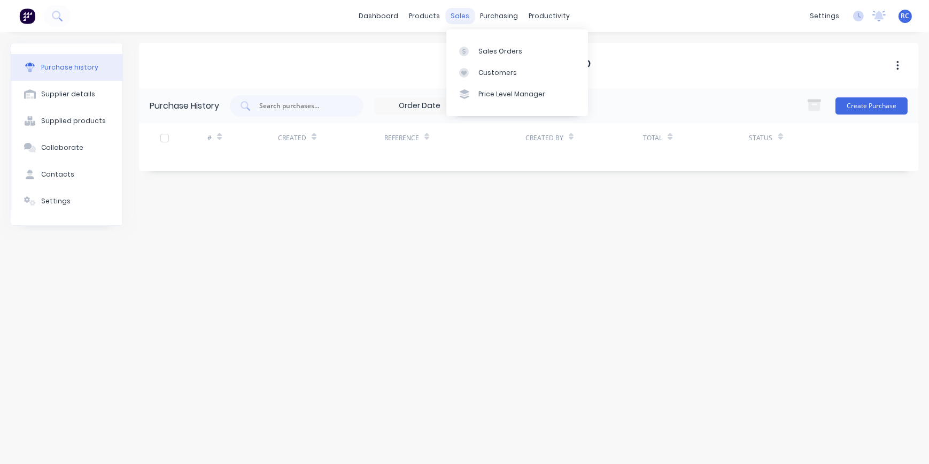
click at [459, 13] on div "sales" at bounding box center [460, 16] width 29 height 16
click at [471, 58] on link "Sales Orders" at bounding box center [517, 50] width 142 height 21
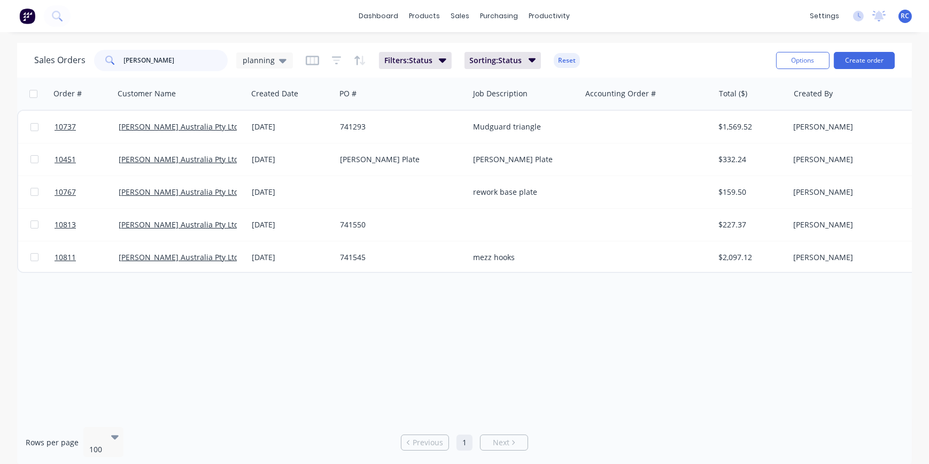
drag, startPoint x: 165, startPoint y: 63, endPoint x: 105, endPoint y: 50, distance: 60.7
click at [106, 51] on div "vawdrey" at bounding box center [161, 60] width 134 height 21
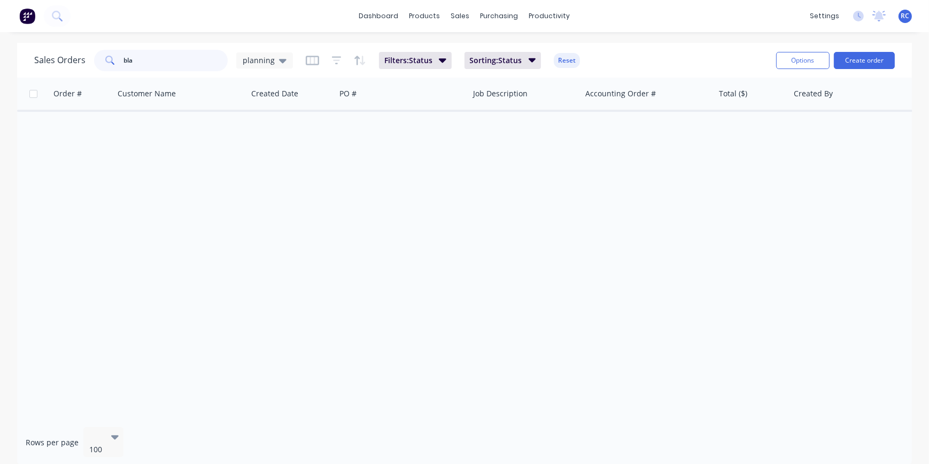
type input "bla"
click at [870, 64] on button "Create order" at bounding box center [864, 60] width 61 height 17
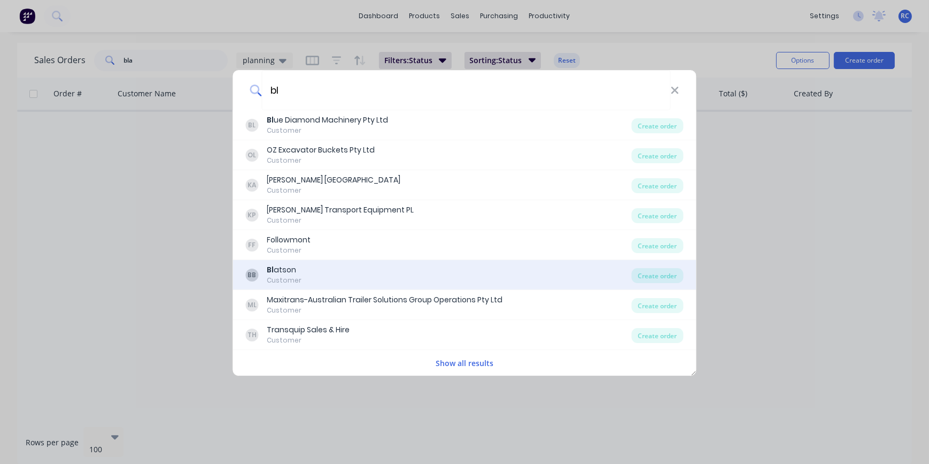
type input "bl"
click at [399, 274] on div "BB Bl atson Customer" at bounding box center [439, 274] width 386 height 21
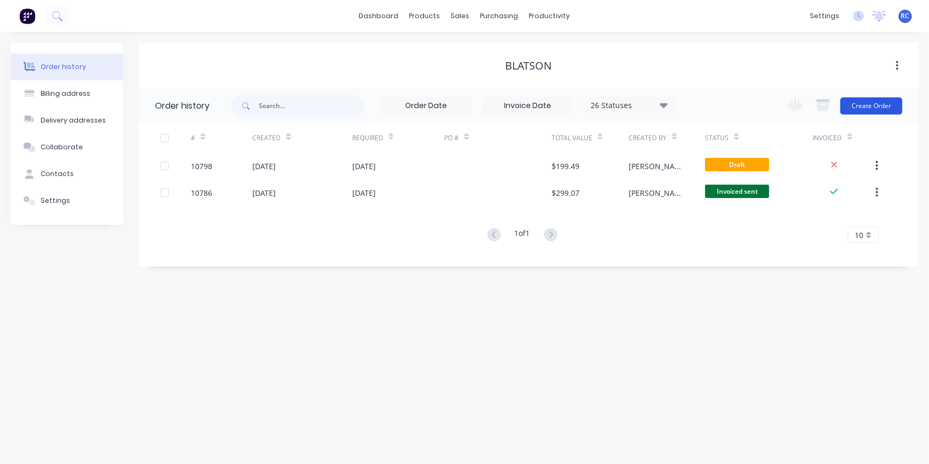
click at [876, 105] on button "Create Order" at bounding box center [872, 105] width 62 height 17
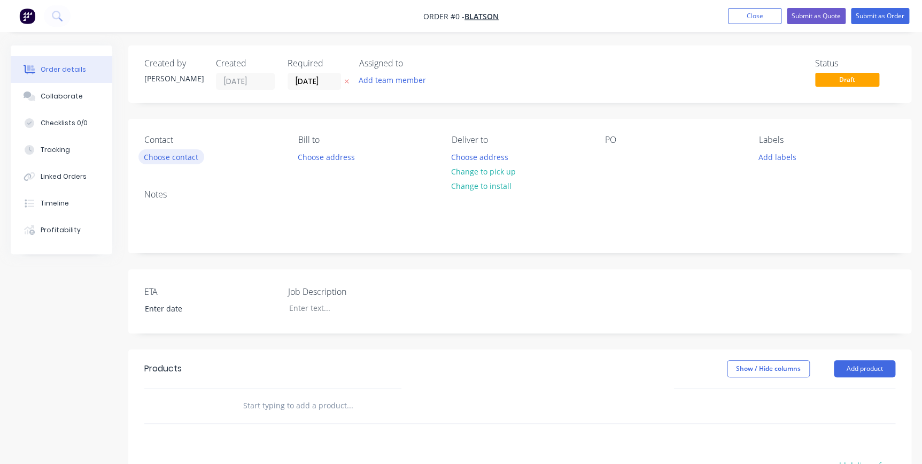
click at [164, 160] on button "Choose contact" at bounding box center [171, 156] width 66 height 14
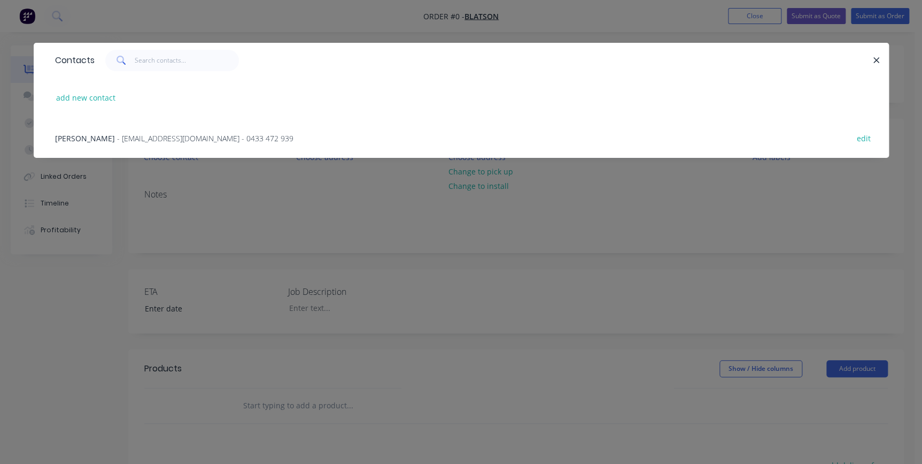
click at [117, 137] on span "- admin@blatson.com.au - 0433 472 939" at bounding box center [205, 138] width 176 height 10
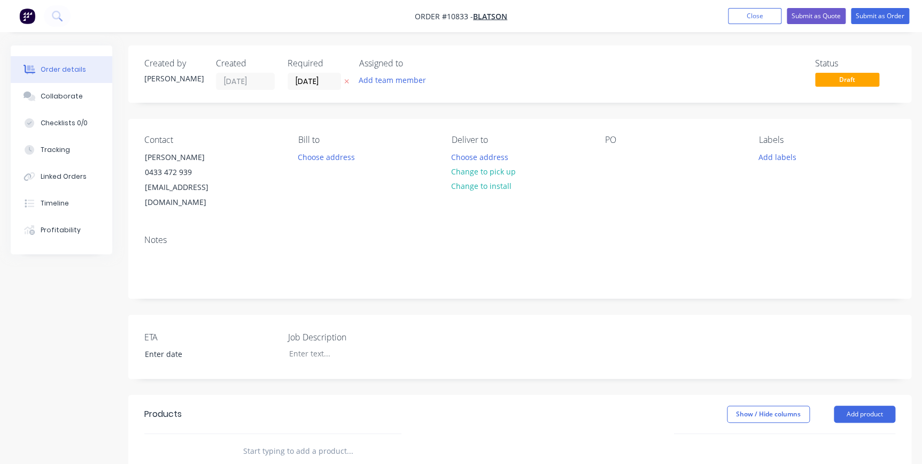
click at [308, 445] on div at bounding box center [422, 451] width 385 height 35
click at [306, 443] on input "text" at bounding box center [350, 450] width 214 height 21
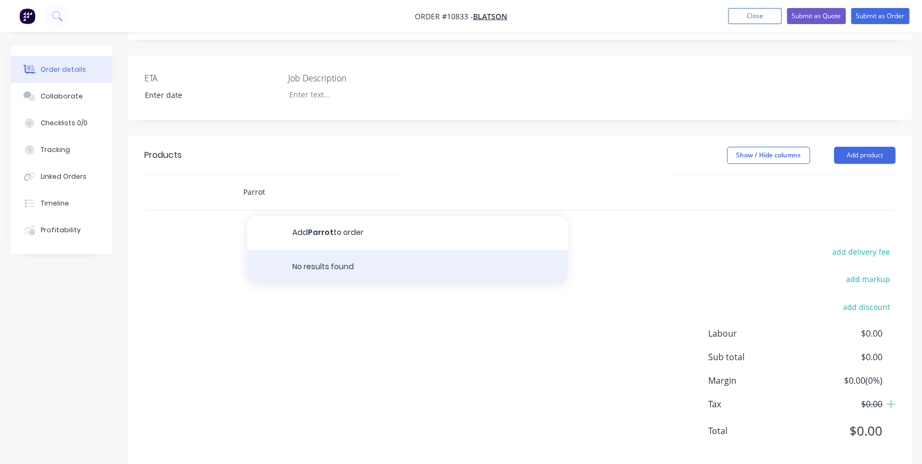
scroll to position [262, 0]
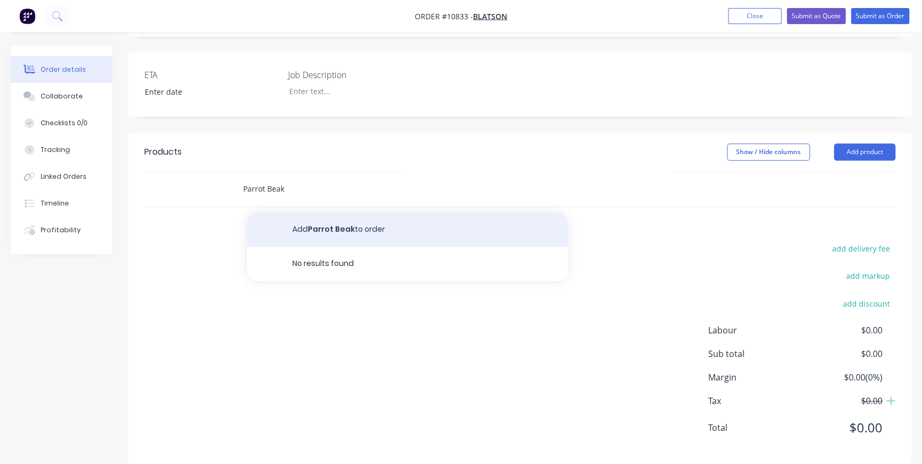
type input "Parrot Beak"
click at [351, 217] on button "Add Parrot Beak to order" at bounding box center [407, 229] width 321 height 34
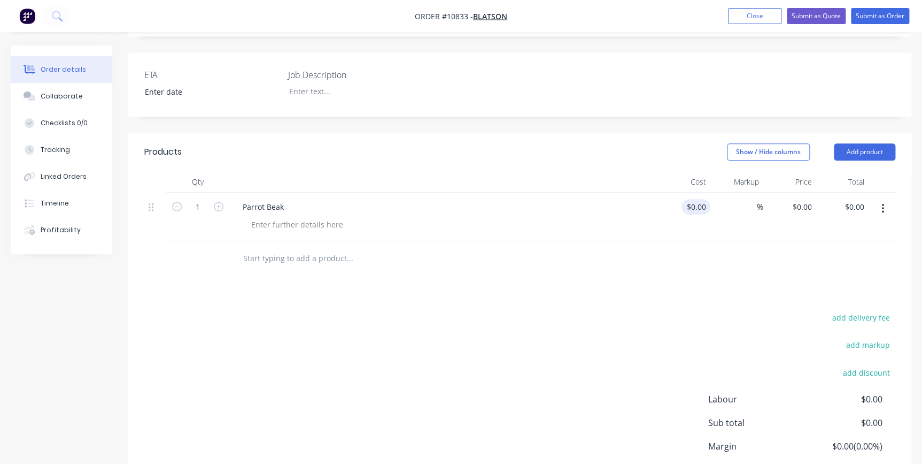
click at [710, 192] on div "1 Parrot Beak $0.00 $0.00 % $0.00 $0.00 $0.00 $0.00" at bounding box center [519, 216] width 751 height 49
drag, startPoint x: 708, startPoint y: 191, endPoint x: 688, endPoint y: 182, distance: 22.5
click at [688, 192] on div at bounding box center [684, 216] width 53 height 49
type input "$0.00"
click at [276, 248] on input "text" at bounding box center [350, 258] width 214 height 21
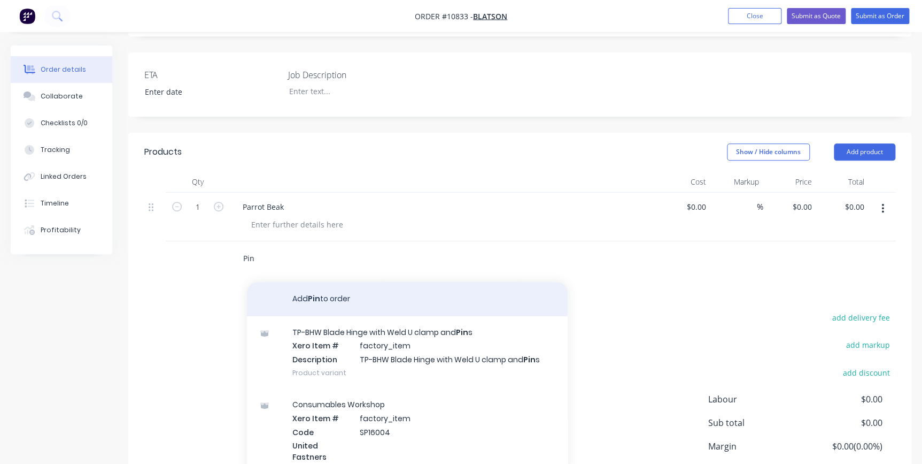
type input "Pin"
click at [310, 287] on button "Add Pin to order" at bounding box center [407, 299] width 321 height 34
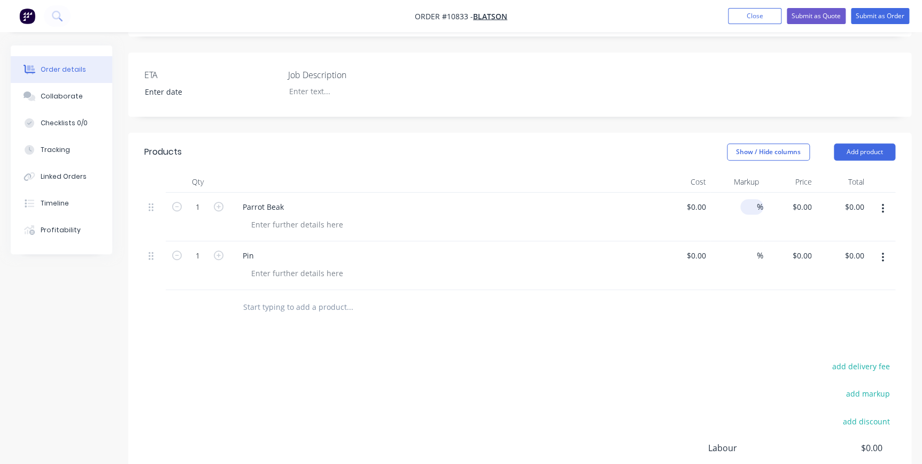
click at [755, 199] on input at bounding box center [751, 207] width 12 height 16
type input "55"
click at [747, 248] on input at bounding box center [751, 256] width 12 height 16
type input "55"
click at [699, 205] on div "$0.00 $0.00" at bounding box center [684, 216] width 53 height 49
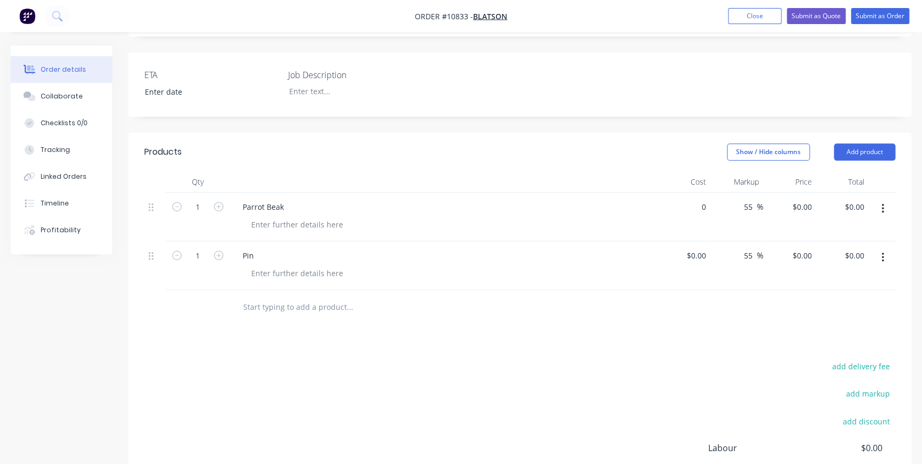
click at [692, 192] on div "0 $0.00" at bounding box center [684, 216] width 53 height 49
type input "$0.00"
click at [289, 199] on div "Parrot Beak" at bounding box center [263, 207] width 58 height 16
click at [283, 199] on div "Parrot Beak" at bounding box center [263, 207] width 58 height 16
click at [882, 251] on icon "button" at bounding box center [883, 257] width 3 height 12
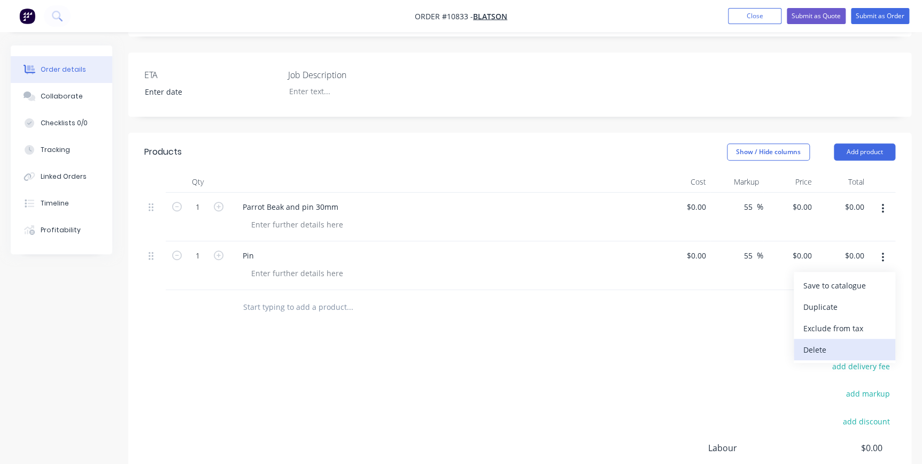
click at [845, 342] on div "Delete" at bounding box center [845, 350] width 82 height 16
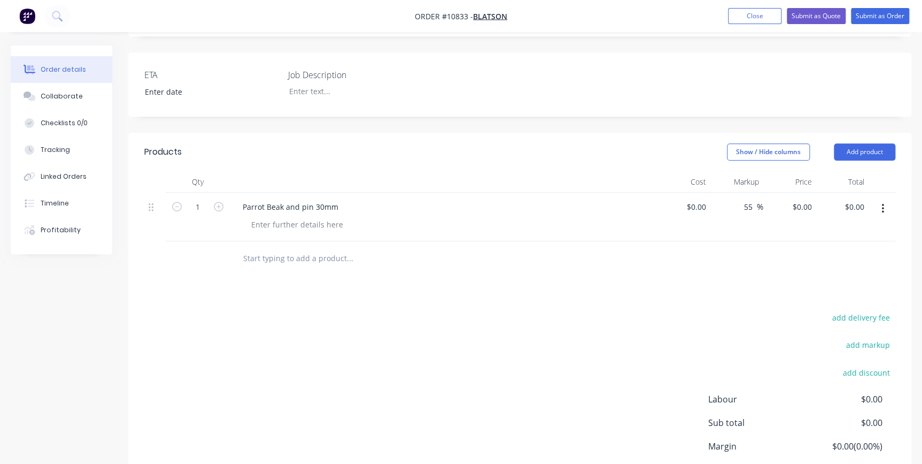
click at [454, 217] on div at bounding box center [448, 225] width 411 height 16
click at [710, 192] on div "1 Parrot Beak and pin 30mm $0.00 $0.00 55 55 % $0.00 $0.00 $0.00 $0.00" at bounding box center [519, 216] width 751 height 49
type input "$81.60"
type input "$126.48"
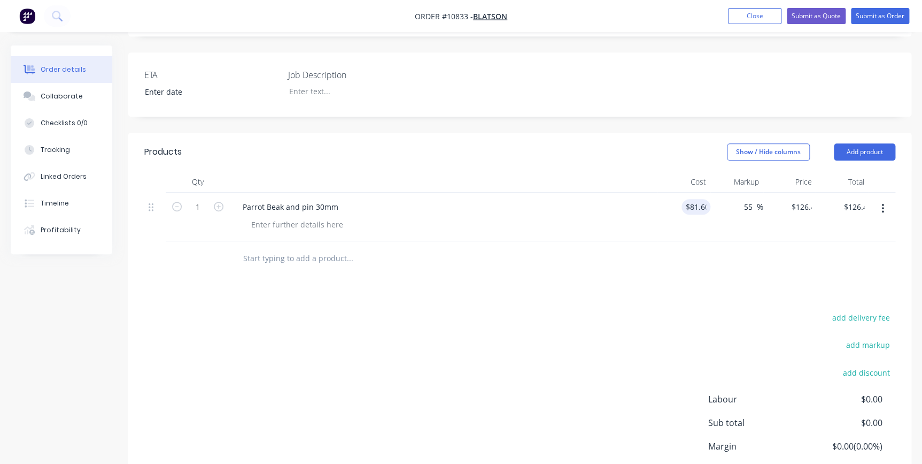
click at [684, 252] on div at bounding box center [519, 258] width 751 height 35
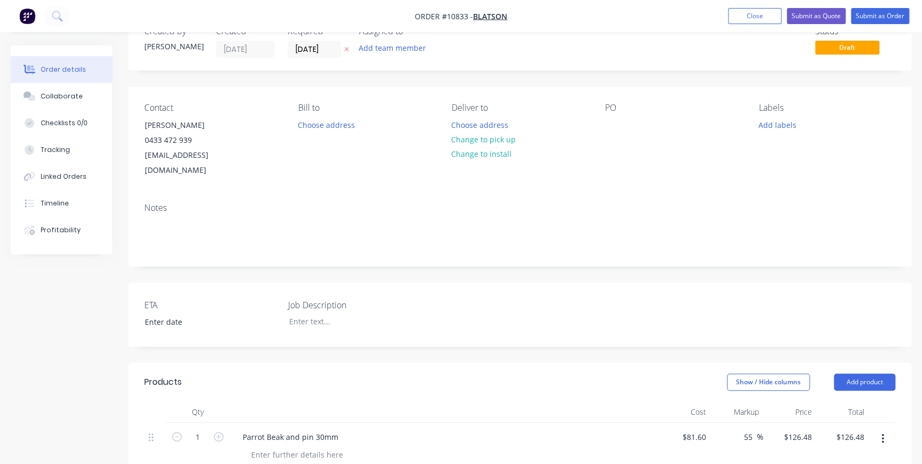
scroll to position [0, 0]
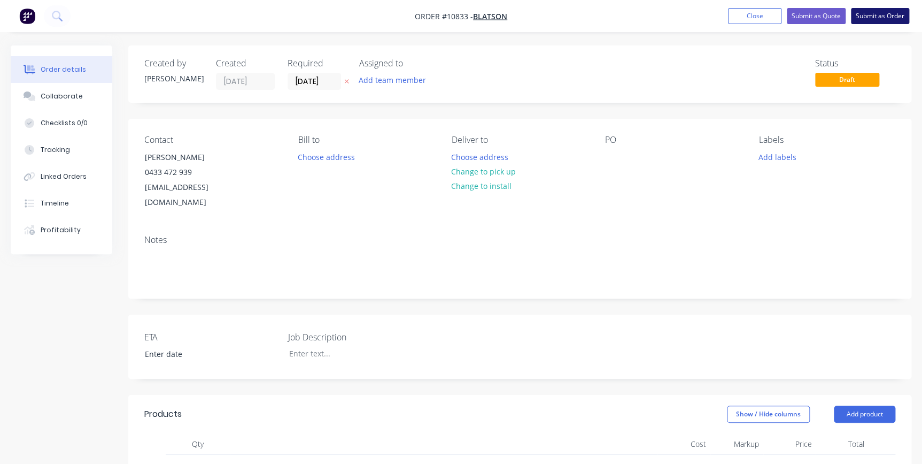
click at [890, 16] on button "Submit as Order" at bounding box center [880, 16] width 58 height 16
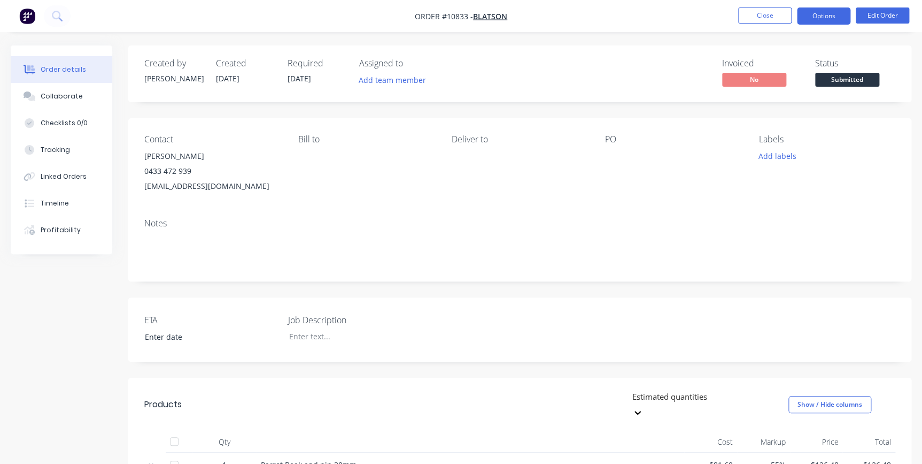
click at [819, 23] on button "Options" at bounding box center [823, 15] width 53 height 17
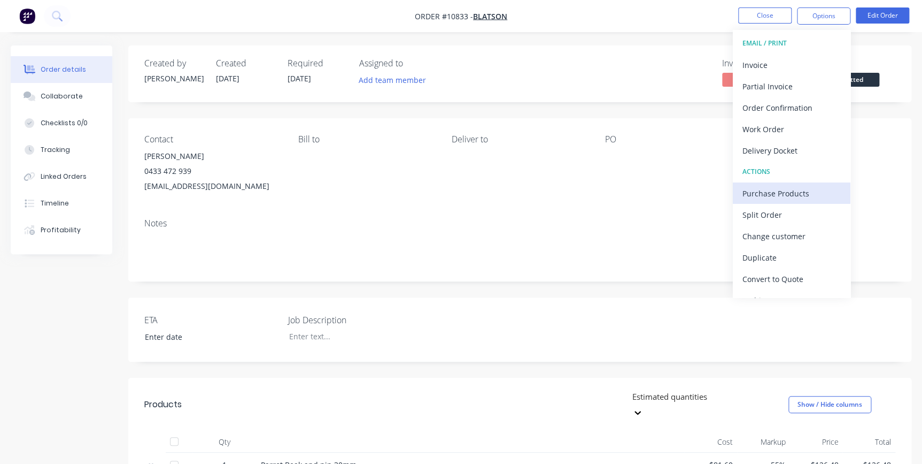
click at [764, 192] on div "Purchase Products" at bounding box center [792, 194] width 98 height 16
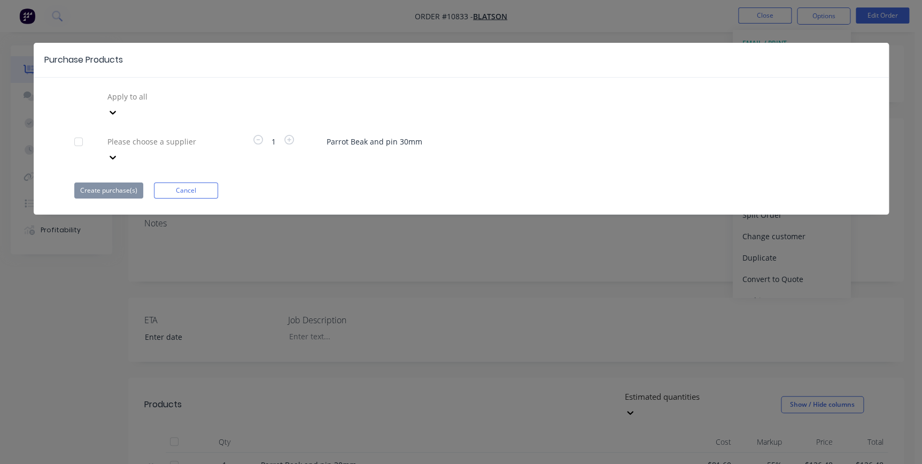
click at [156, 135] on div at bounding box center [183, 141] width 154 height 13
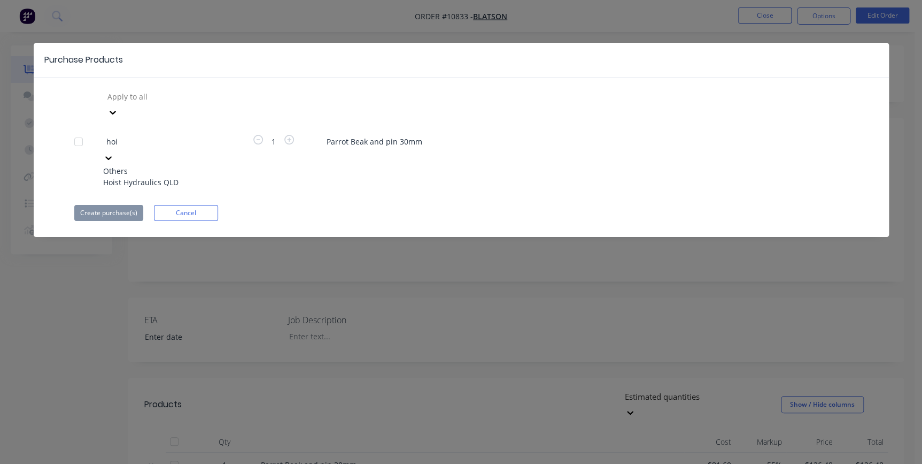
type input "hois"
click at [173, 176] on div "Hoist Hydraulics QLD" at bounding box center [162, 181] width 118 height 11
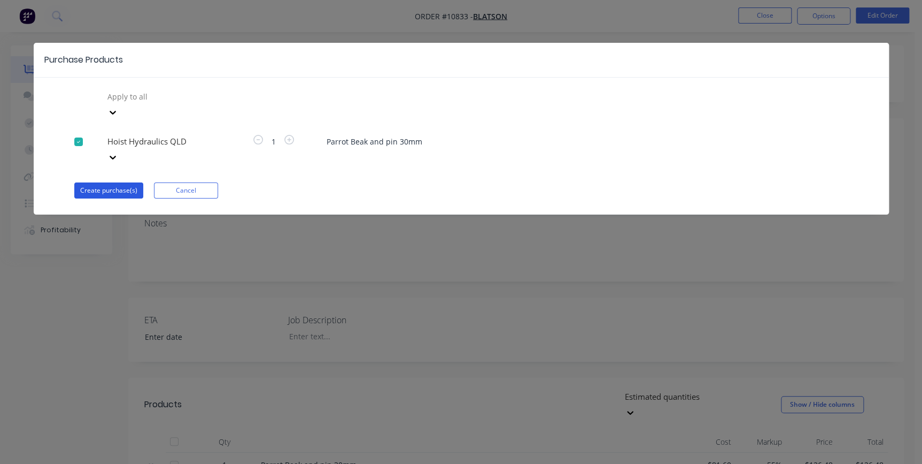
click at [107, 182] on button "Create purchase(s)" at bounding box center [108, 190] width 69 height 16
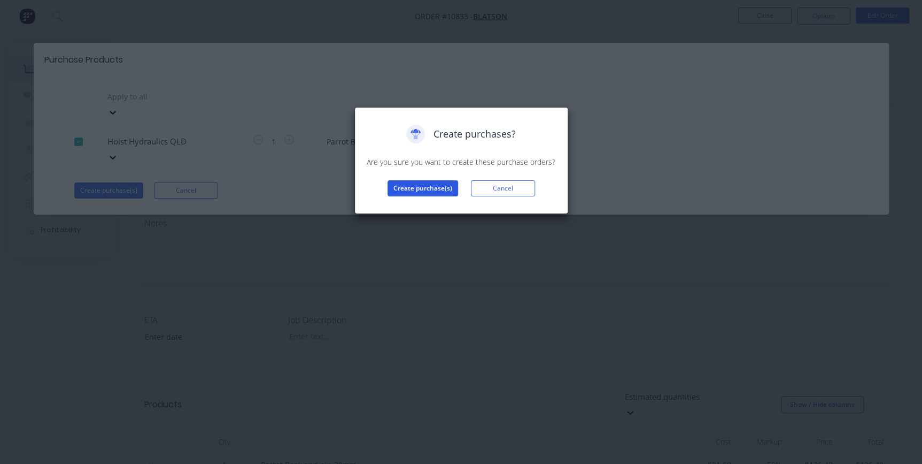
click at [425, 180] on button "Create purchase(s)" at bounding box center [423, 188] width 71 height 16
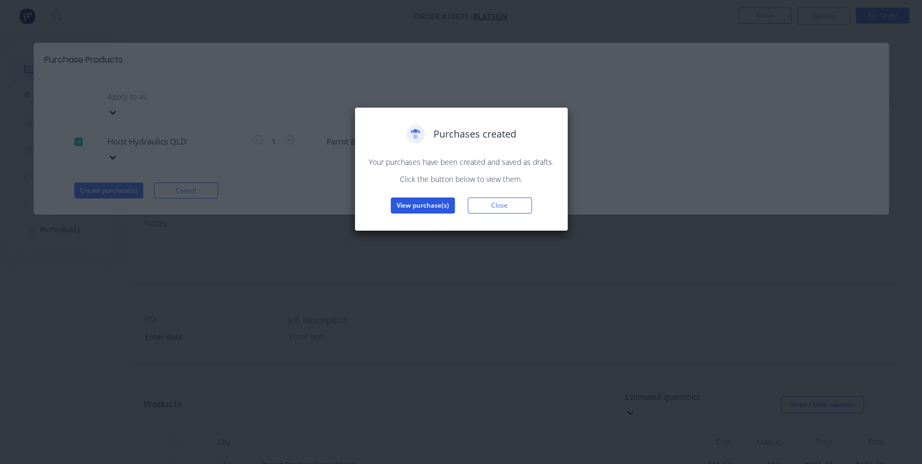
click at [438, 206] on button "View purchase(s)" at bounding box center [423, 205] width 64 height 16
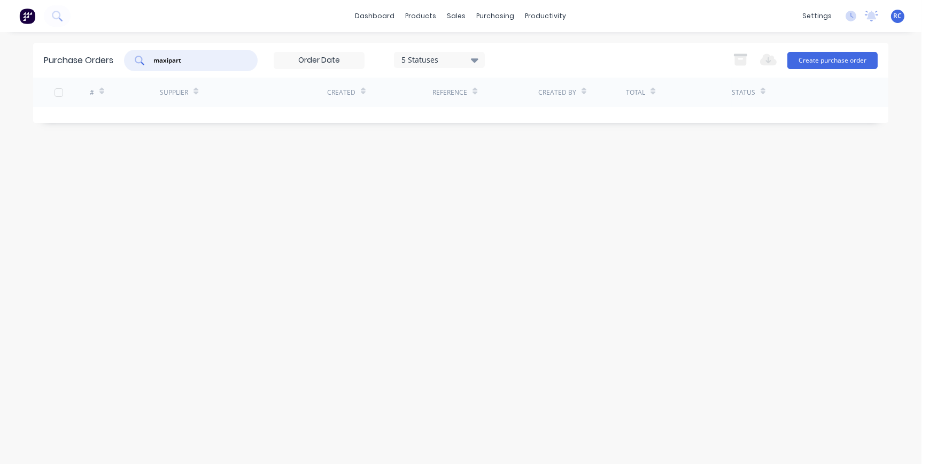
drag, startPoint x: 186, startPoint y: 60, endPoint x: 78, endPoint y: 48, distance: 108.2
click at [78, 48] on div "Purchase Orders maxipart 5 Statuses 5 Statuses Export to Excel (XLSX) Create pu…" at bounding box center [460, 60] width 855 height 35
type input "hois"
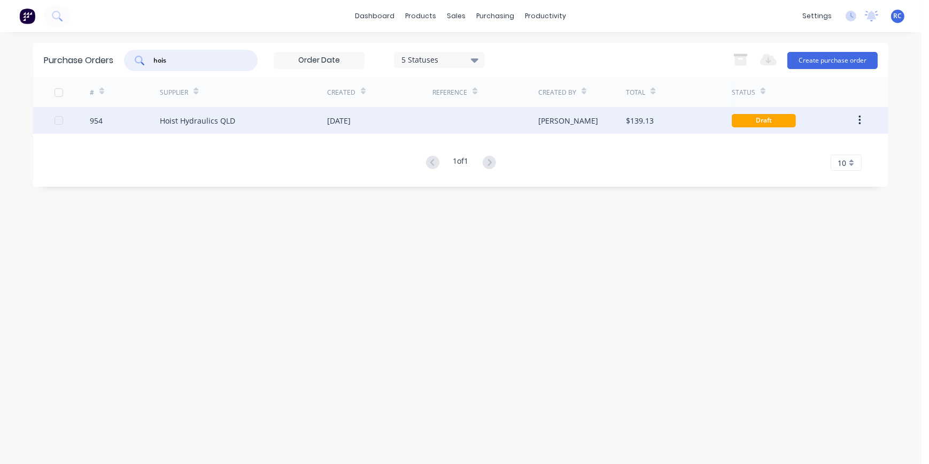
click at [168, 117] on div "Hoist Hydraulics QLD" at bounding box center [197, 120] width 75 height 11
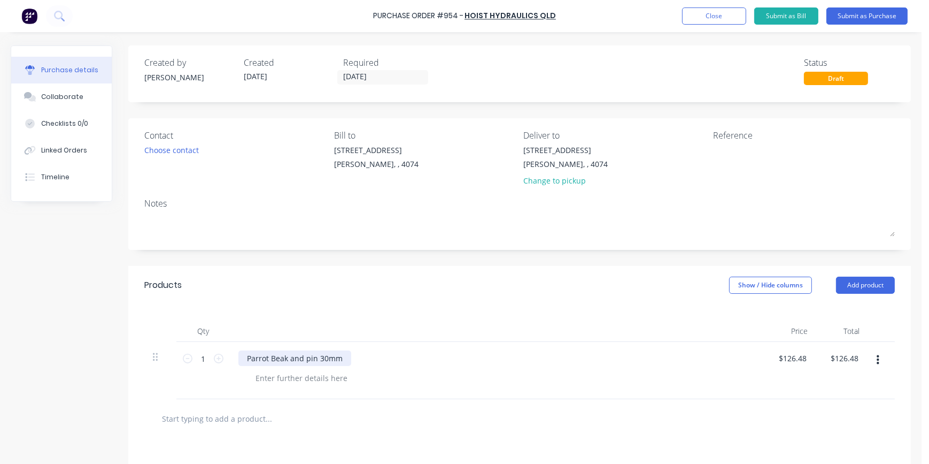
click at [309, 355] on div "Parrot Beak and pin 30mm" at bounding box center [294, 358] width 113 height 16
click at [246, 359] on div "Parrot Beak and pin 30mm" at bounding box center [294, 358] width 113 height 16
click at [394, 402] on div at bounding box center [519, 418] width 751 height 39
click at [605, 381] on div at bounding box center [501, 378] width 509 height 16
click at [172, 144] on div "Choose contact" at bounding box center [171, 149] width 55 height 11
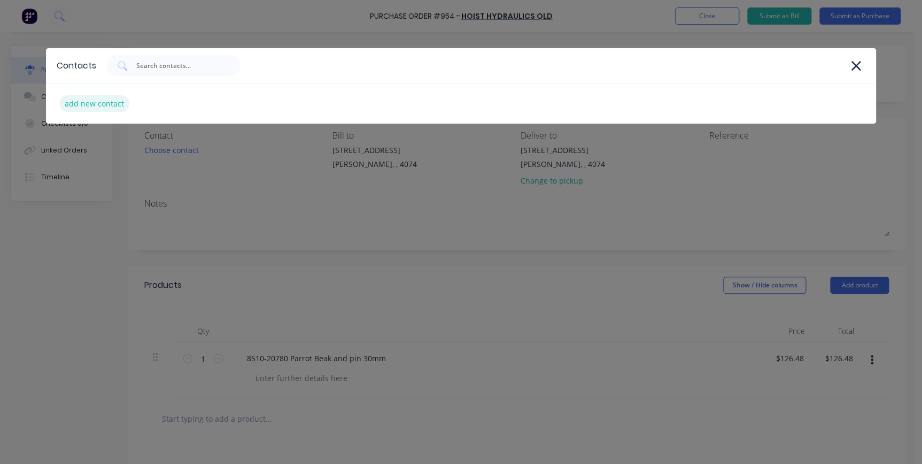
click at [107, 97] on div "add new contact" at bounding box center [94, 103] width 70 height 17
select select "AU"
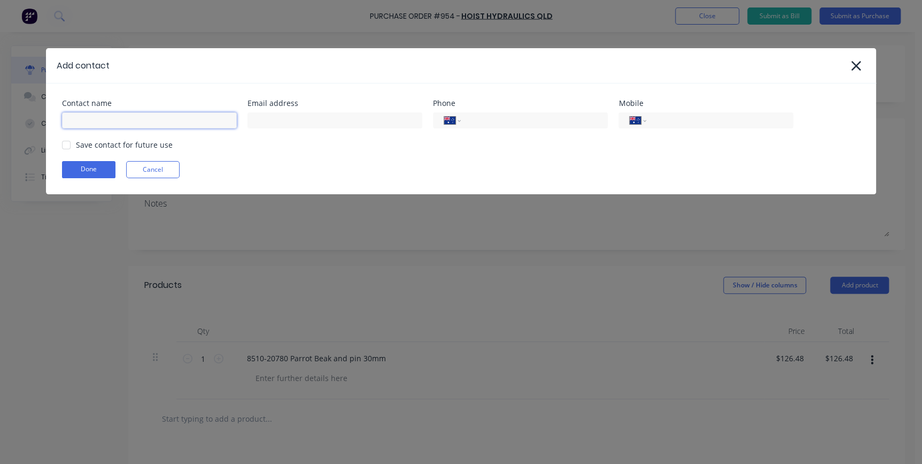
click at [155, 114] on input at bounding box center [149, 120] width 175 height 16
type input "Alex"
type input "hhqld@hoist.net"
click at [110, 148] on div "Save contact for future use" at bounding box center [124, 144] width 97 height 11
click at [64, 144] on div at bounding box center [66, 144] width 21 height 21
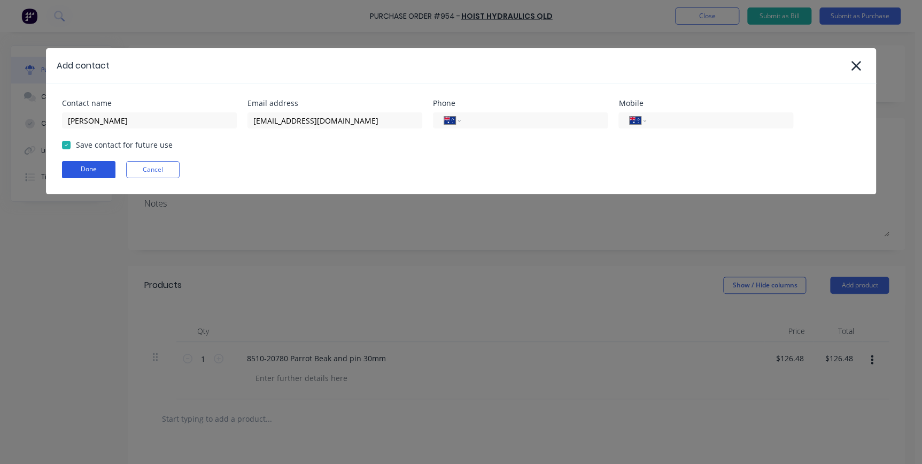
click at [75, 167] on button "Done" at bounding box center [88, 169] width 53 height 17
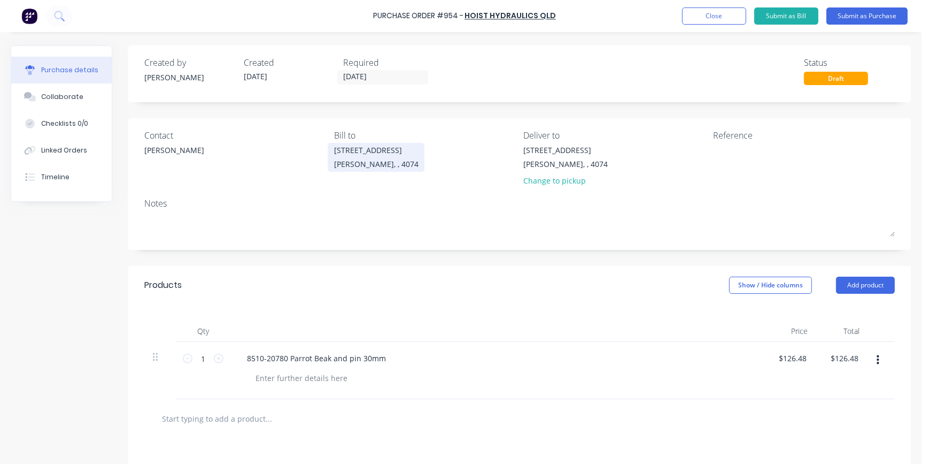
click at [353, 164] on div "Sumner, , 4074" at bounding box center [376, 163] width 84 height 11
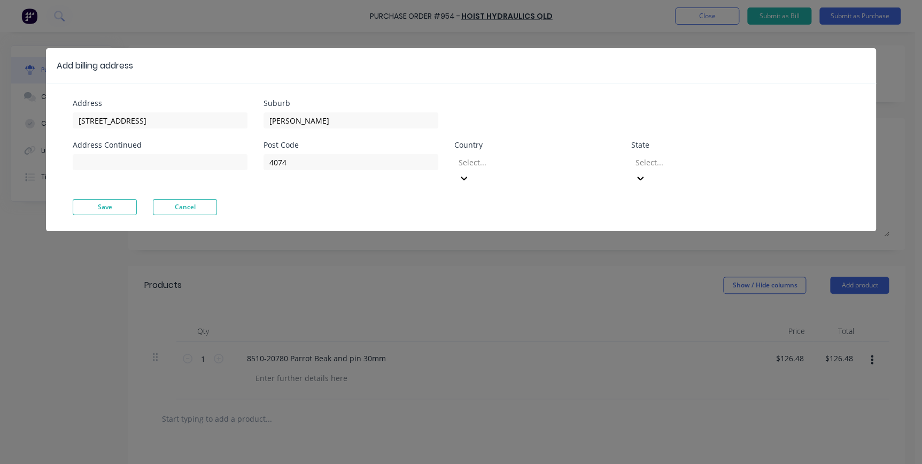
click at [526, 163] on div at bounding box center [535, 162] width 154 height 13
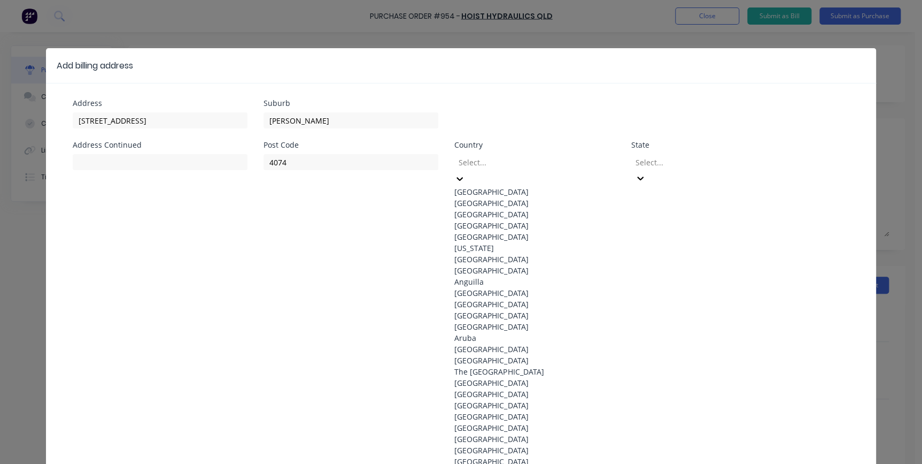
click at [509, 189] on div "Australia" at bounding box center [534, 191] width 160 height 11
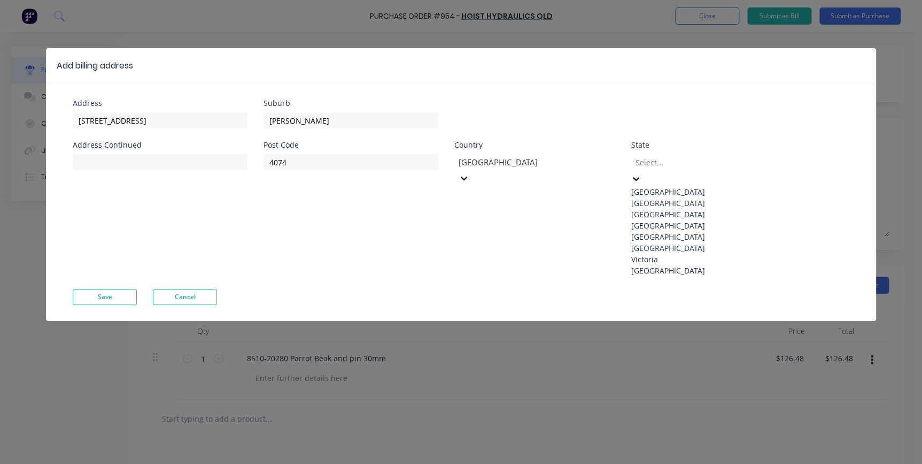
click at [687, 159] on div at bounding box center [711, 162] width 154 height 13
click at [686, 231] on div "Queensland" at bounding box center [711, 225] width 160 height 11
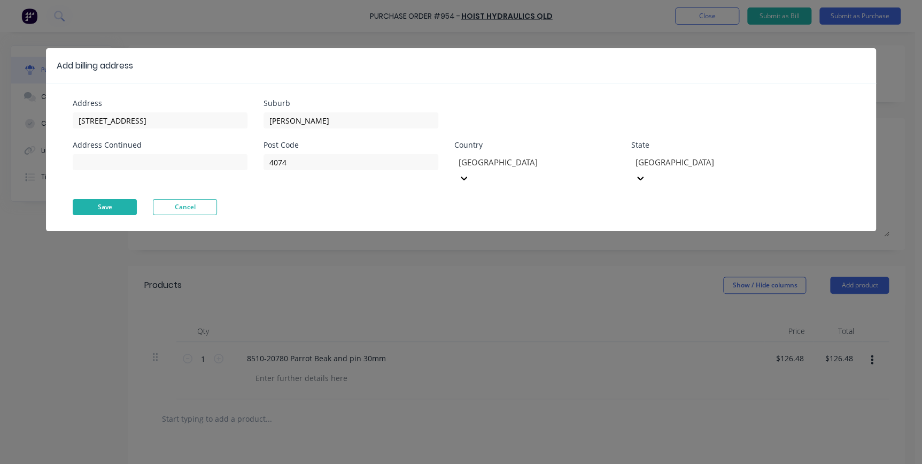
click at [113, 199] on button "Save" at bounding box center [105, 207] width 64 height 16
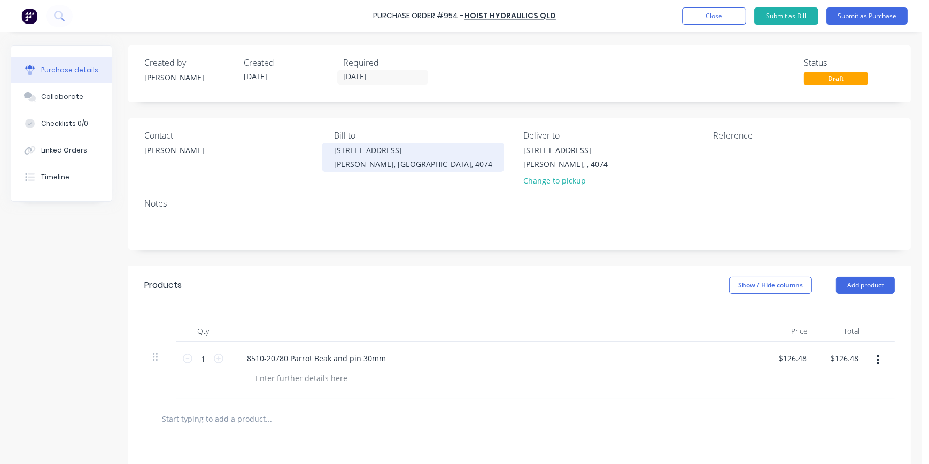
drag, startPoint x: 312, startPoint y: 228, endPoint x: 399, endPoint y: 171, distance: 105.0
click at [312, 228] on textarea at bounding box center [519, 224] width 751 height 24
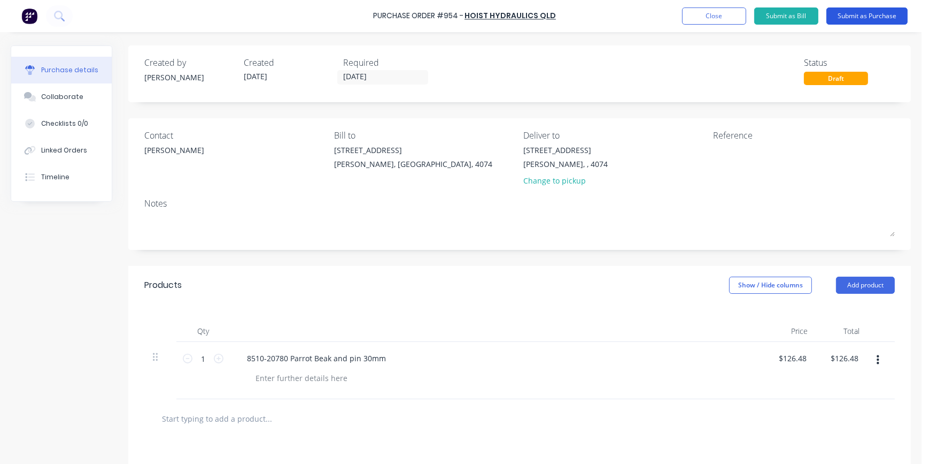
click at [861, 16] on button "Submit as Purchase" at bounding box center [867, 15] width 81 height 17
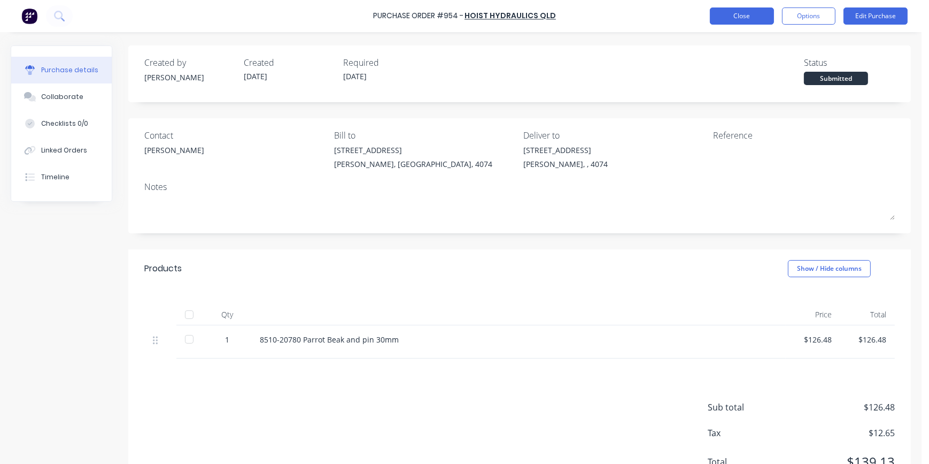
click at [728, 14] on button "Close" at bounding box center [742, 15] width 64 height 17
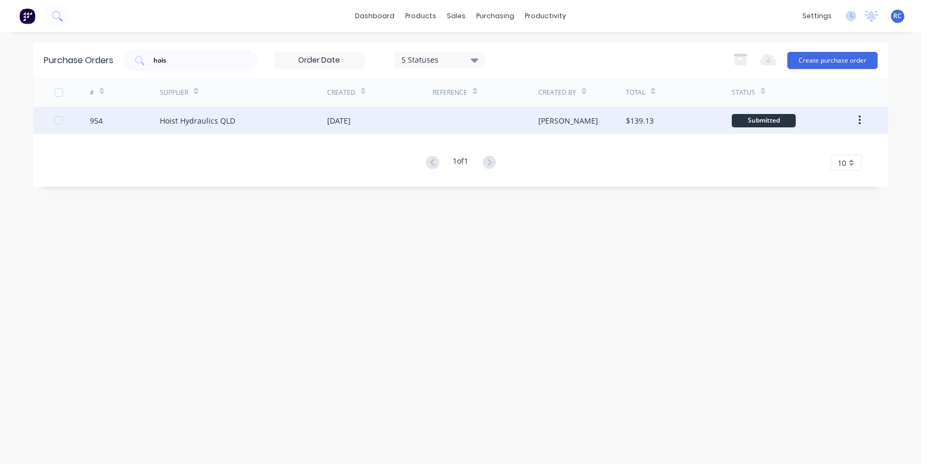
click at [60, 119] on div at bounding box center [58, 120] width 21 height 21
click at [649, 121] on div "$139.13" at bounding box center [640, 120] width 28 height 11
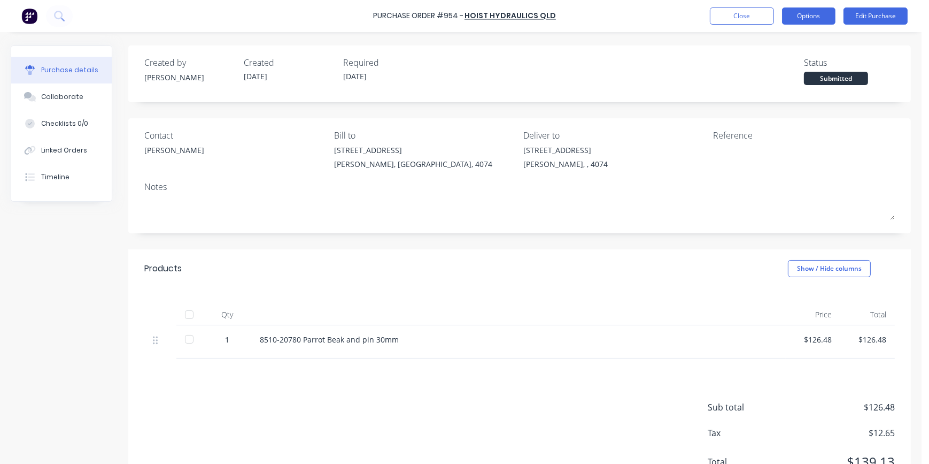
click at [811, 10] on button "Options" at bounding box center [808, 15] width 53 height 17
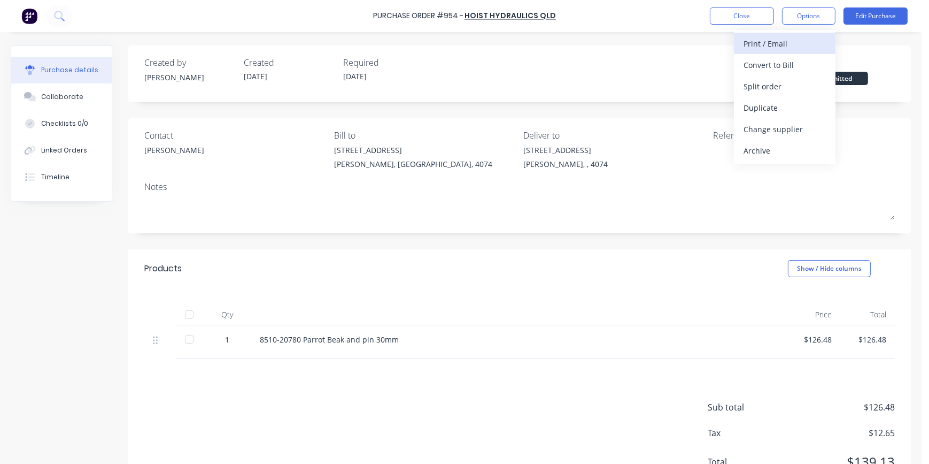
click at [794, 45] on div "Print / Email" at bounding box center [785, 44] width 82 height 16
click at [775, 58] on div "With pricing" at bounding box center [785, 65] width 82 height 16
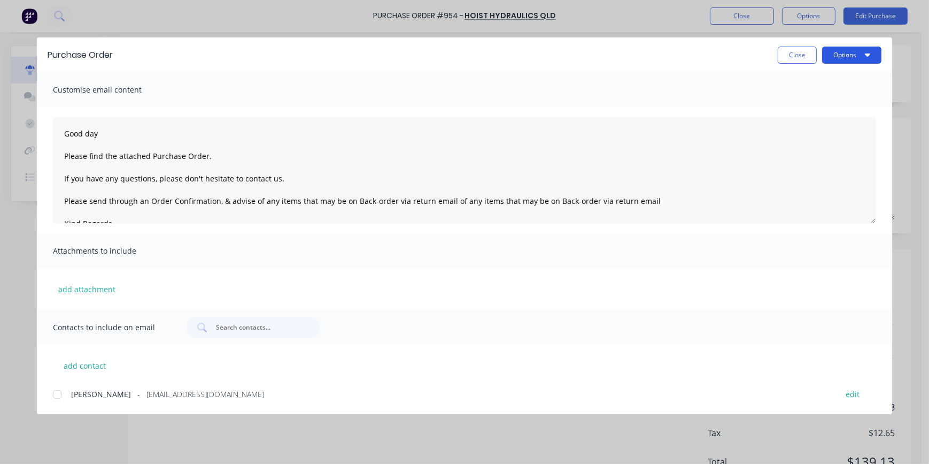
click at [856, 58] on button "Options" at bounding box center [851, 55] width 59 height 17
click at [824, 99] on div "Print" at bounding box center [831, 104] width 82 height 16
click at [804, 57] on button "Close" at bounding box center [797, 55] width 39 height 17
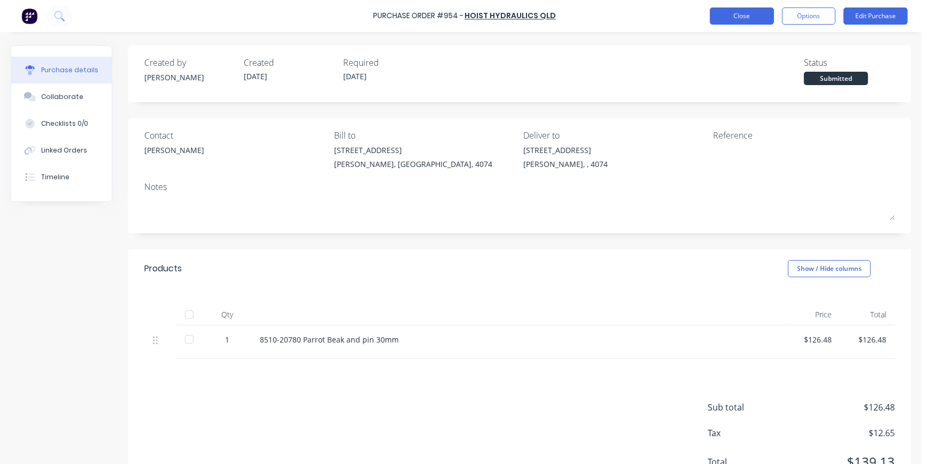
click at [750, 21] on button "Close" at bounding box center [742, 15] width 64 height 17
click at [765, 12] on button "Close" at bounding box center [742, 15] width 64 height 17
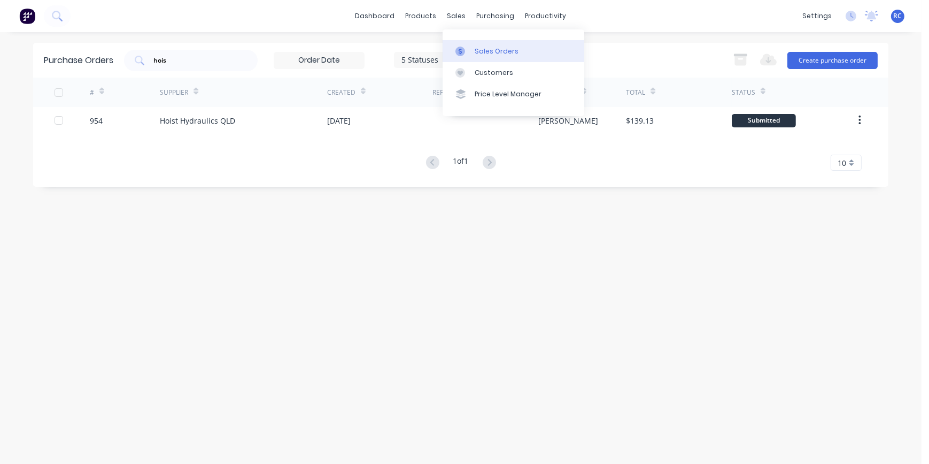
click at [465, 49] on icon at bounding box center [461, 52] width 10 height 10
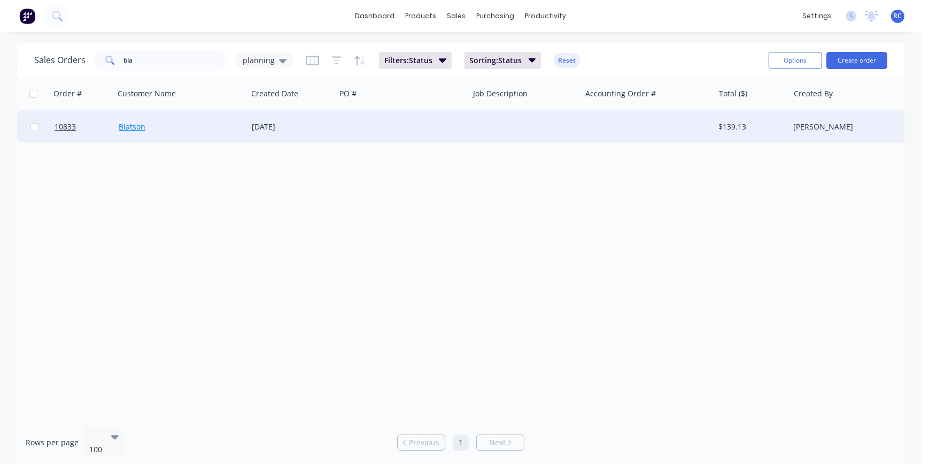
click at [133, 123] on link "Blatson" at bounding box center [132, 126] width 27 height 10
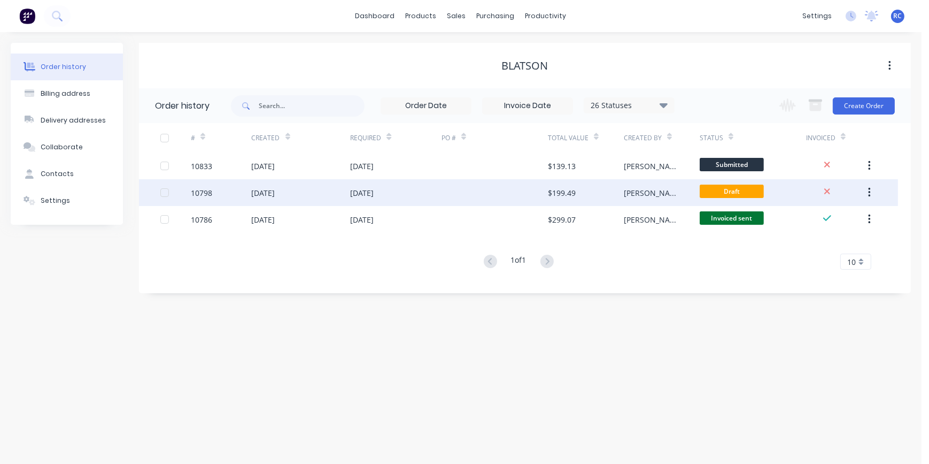
click at [191, 183] on div "10798" at bounding box center [221, 192] width 61 height 27
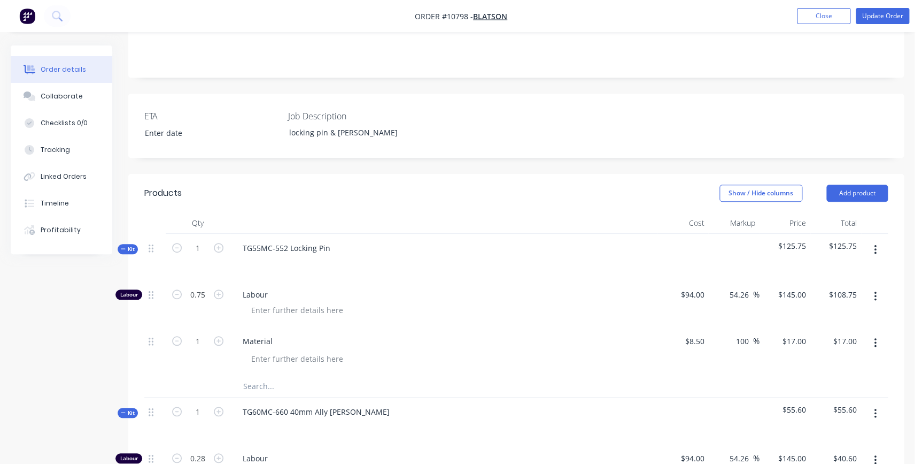
scroll to position [291, 0]
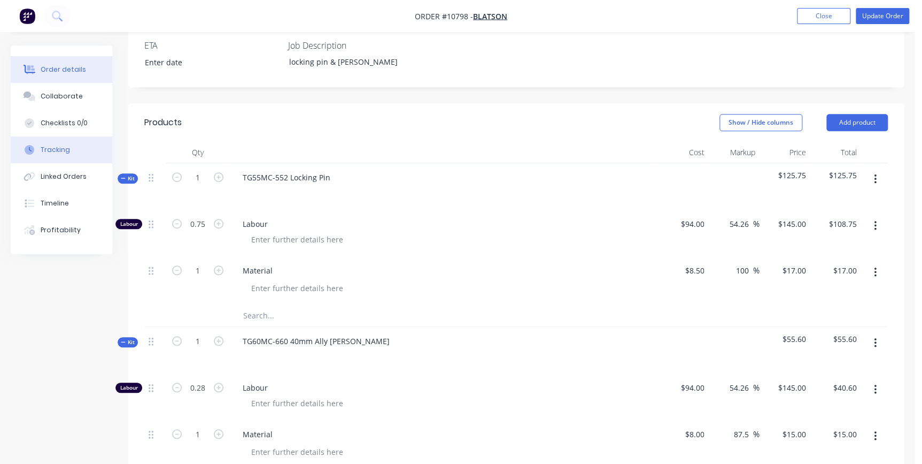
click at [54, 146] on div "Tracking" at bounding box center [55, 150] width 29 height 10
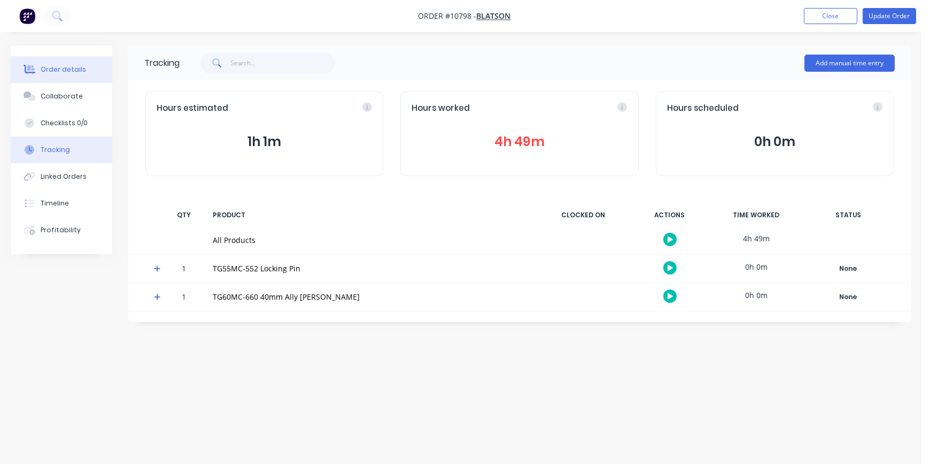
click at [55, 71] on div "Order details" at bounding box center [63, 70] width 45 height 10
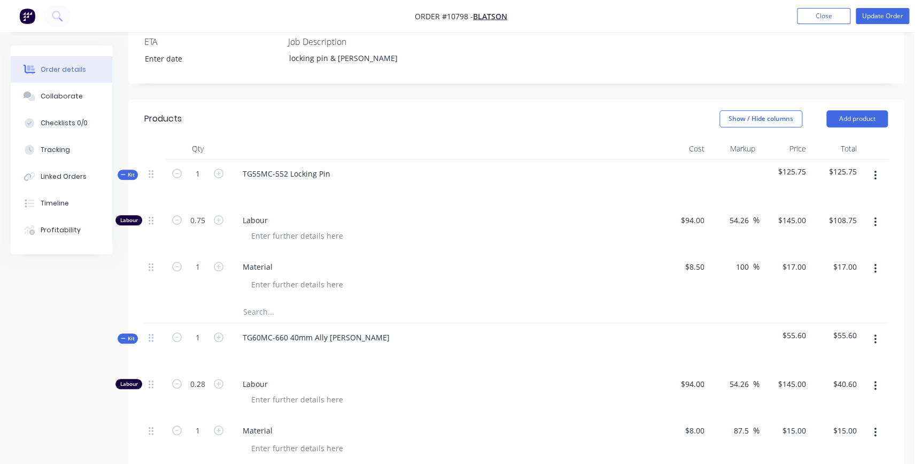
scroll to position [437, 0]
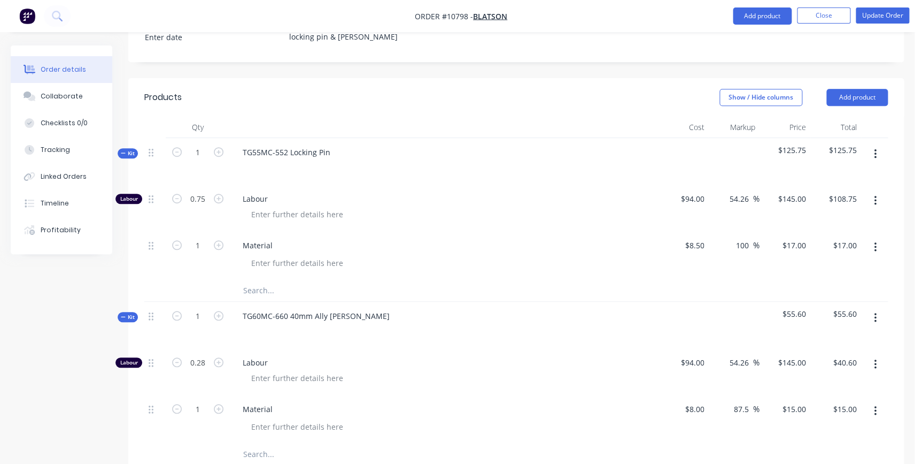
scroll to position [291, 0]
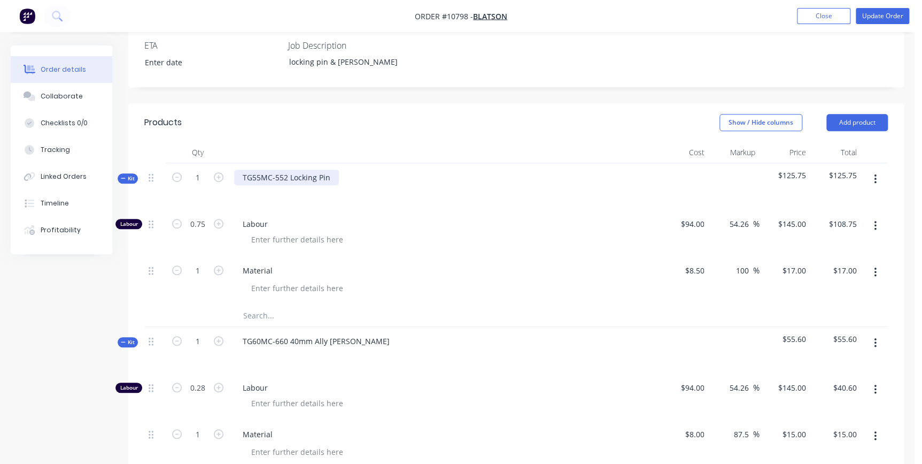
click at [334, 169] on div "TG55MC-552 Locking Pin" at bounding box center [286, 177] width 105 height 16
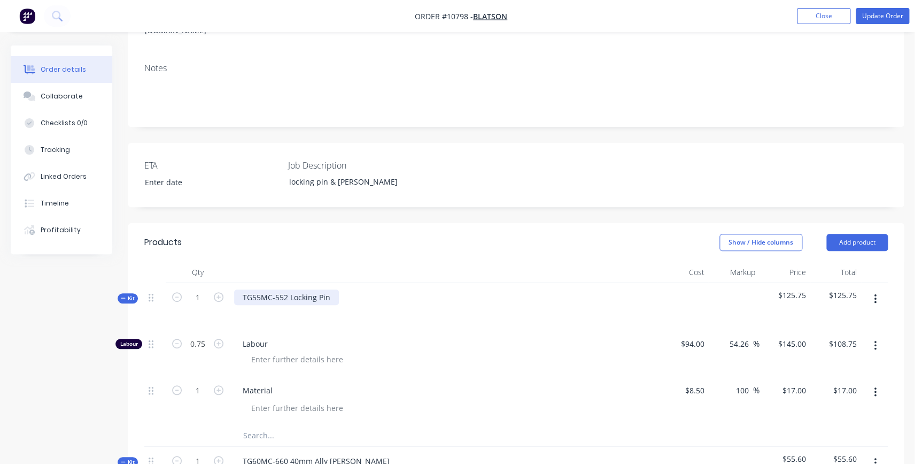
scroll to position [318, 0]
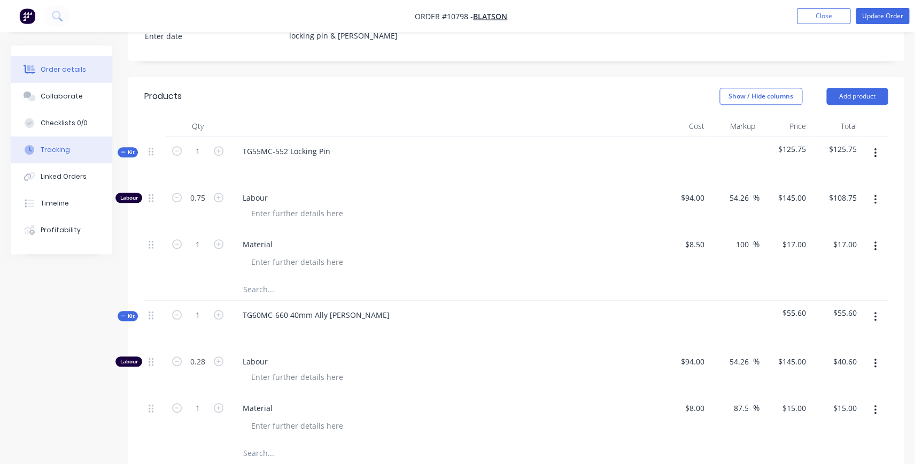
click at [58, 148] on div "Tracking" at bounding box center [55, 150] width 29 height 10
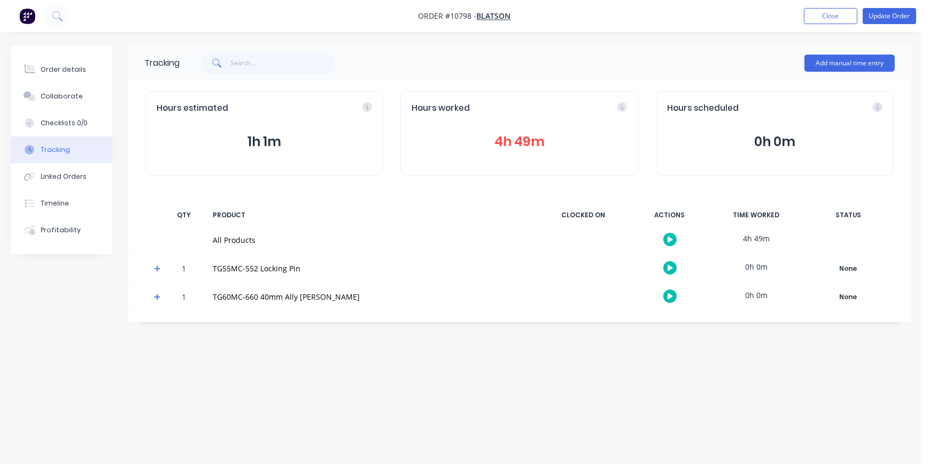
click at [514, 139] on button "4h 49m" at bounding box center [519, 142] width 215 height 20
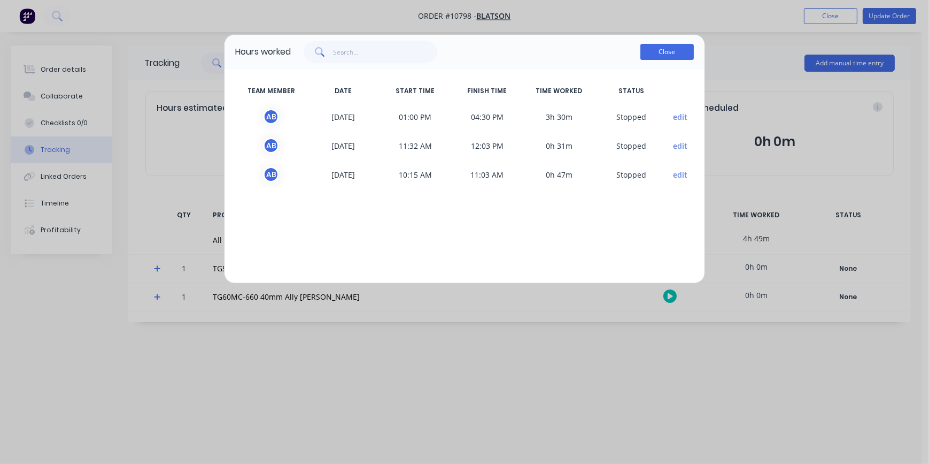
click at [694, 48] on div "Hours worked Close" at bounding box center [465, 52] width 480 height 34
click at [684, 48] on button "Close" at bounding box center [667, 52] width 53 height 16
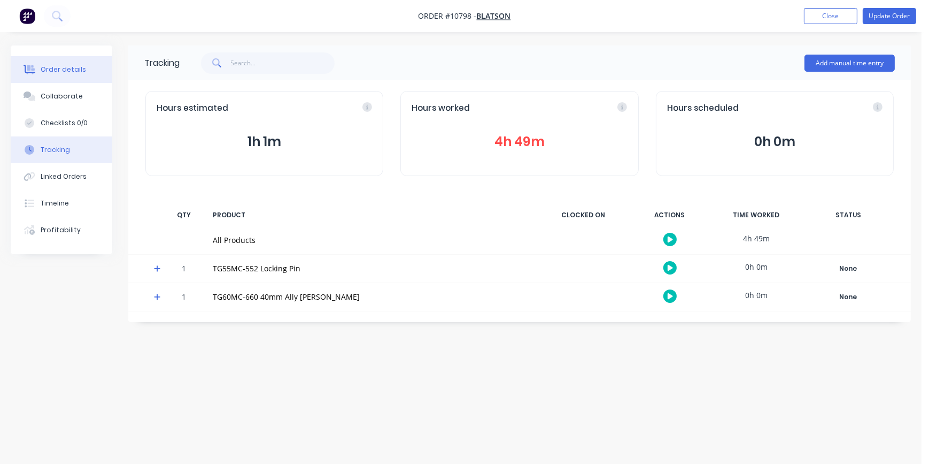
click at [67, 74] on button "Order details" at bounding box center [62, 69] width 102 height 27
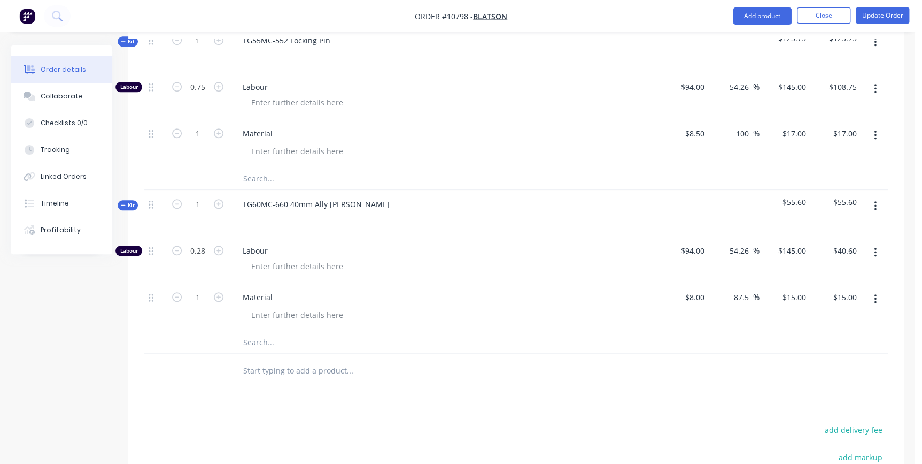
scroll to position [437, 0]
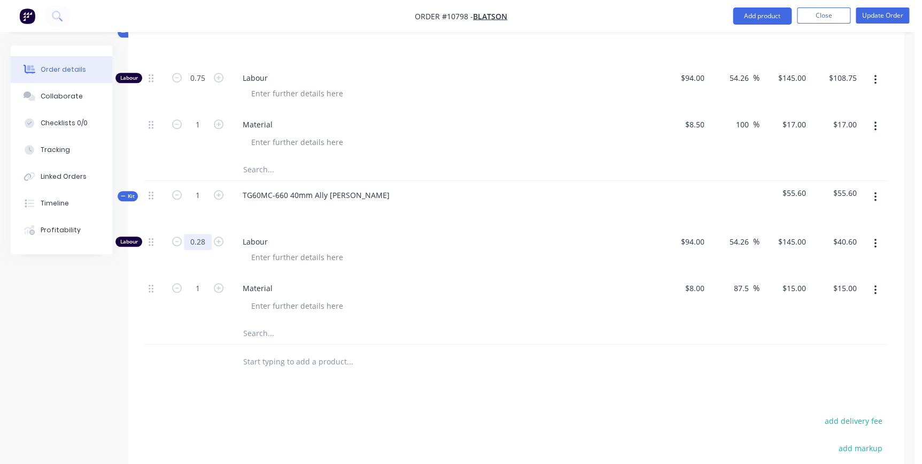
click at [211, 234] on input "0.28" at bounding box center [198, 242] width 28 height 16
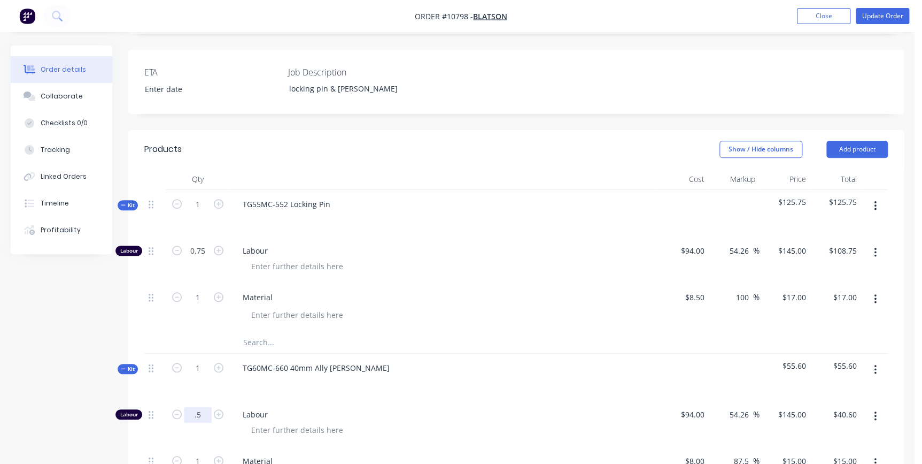
scroll to position [291, 0]
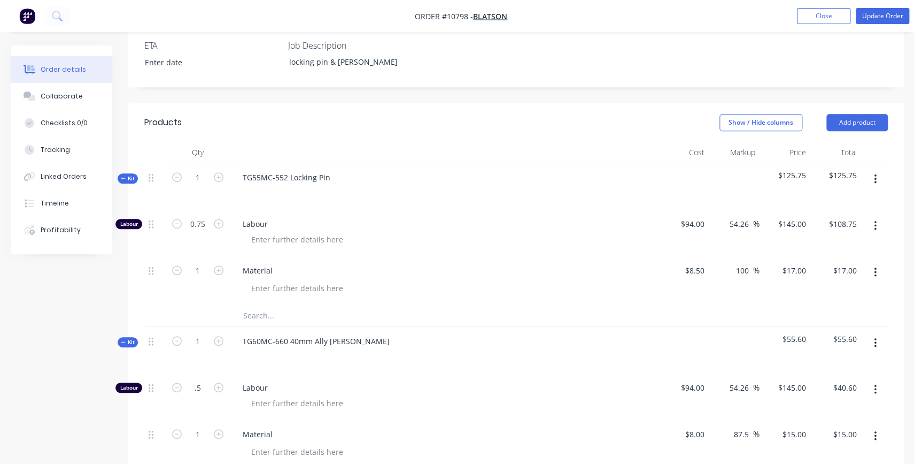
type input "0.5"
type input "$72.50"
click at [439, 382] on span "Labour" at bounding box center [448, 387] width 411 height 11
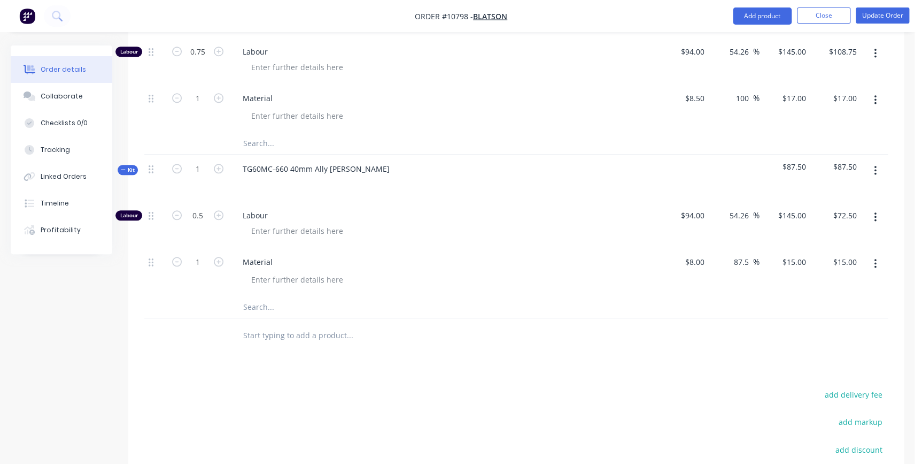
scroll to position [318, 0]
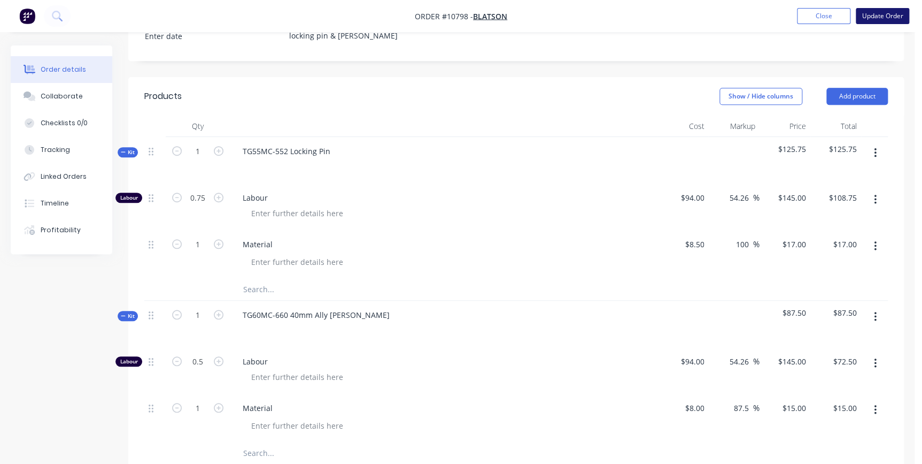
click at [871, 18] on button "Update Order" at bounding box center [882, 16] width 53 height 16
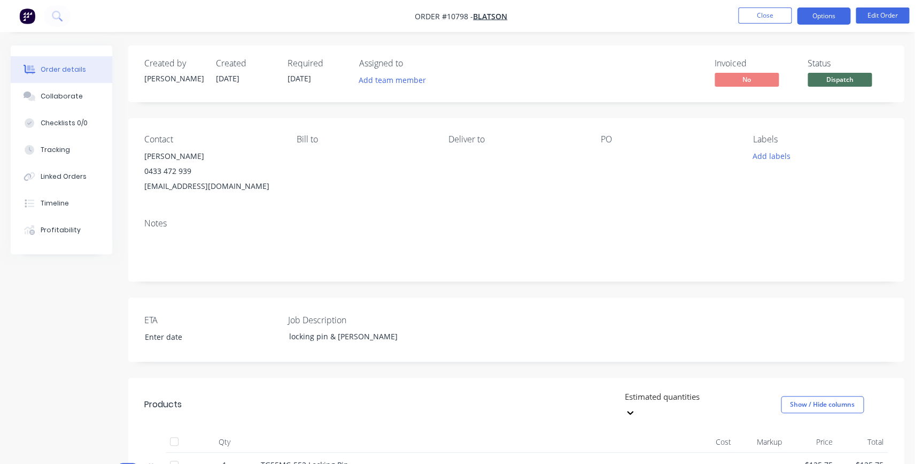
click at [823, 16] on button "Options" at bounding box center [823, 15] width 53 height 17
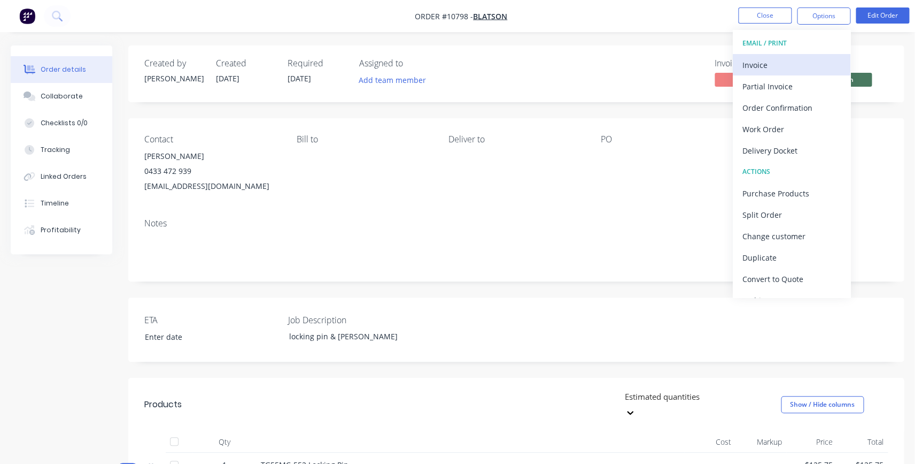
click at [791, 66] on div "Invoice" at bounding box center [792, 65] width 98 height 16
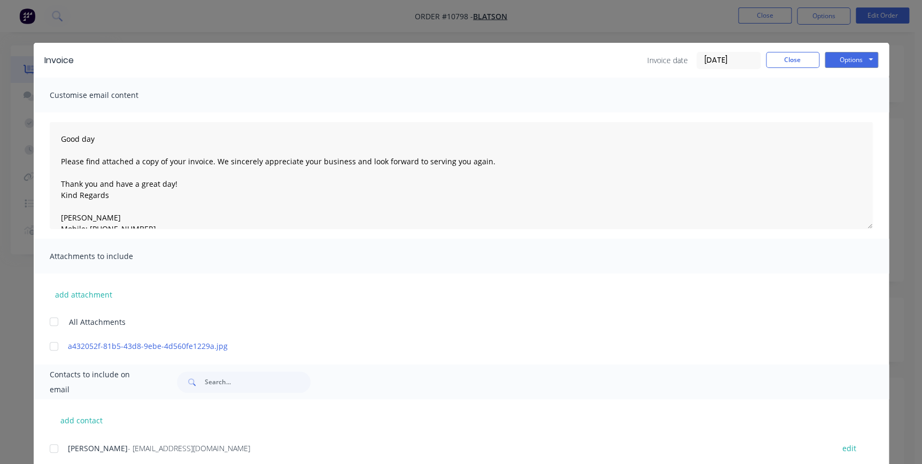
click at [746, 63] on input "[DATE]" at bounding box center [728, 60] width 63 height 16
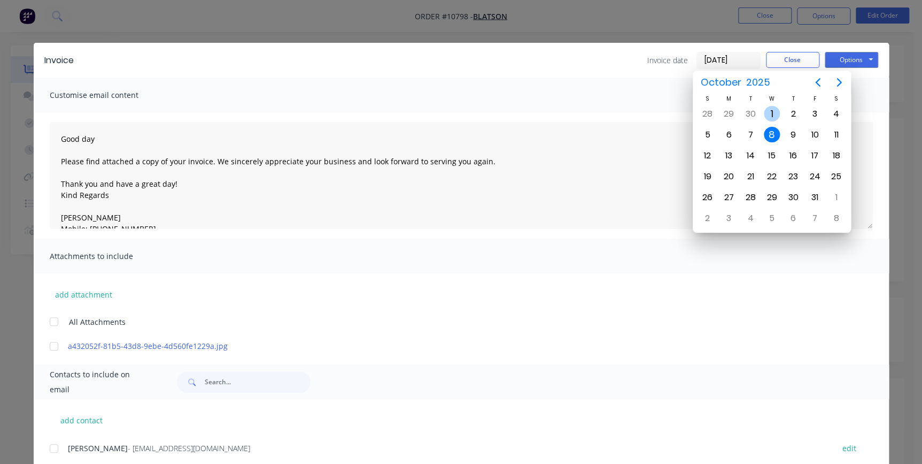
click at [777, 105] on div "Oct 1" at bounding box center [771, 114] width 21 height 20
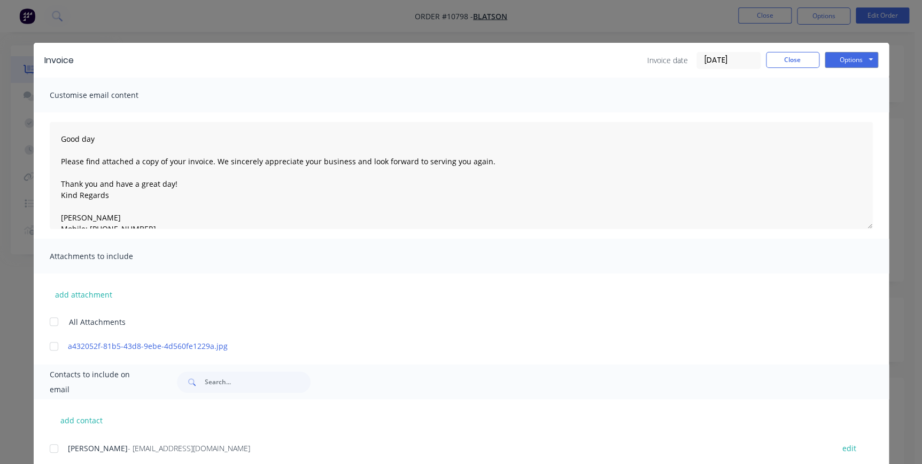
click at [738, 54] on input "01/10/25" at bounding box center [728, 60] width 63 height 16
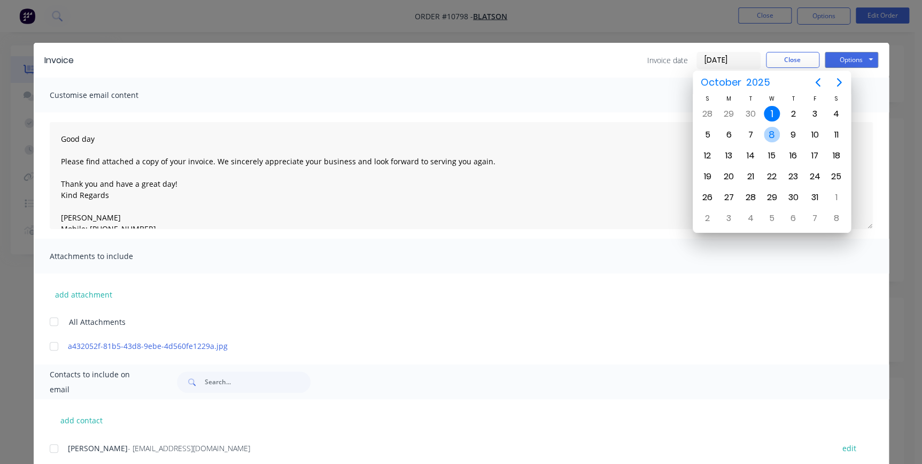
click at [769, 135] on div "8" at bounding box center [772, 135] width 16 height 16
type input "[DATE]"
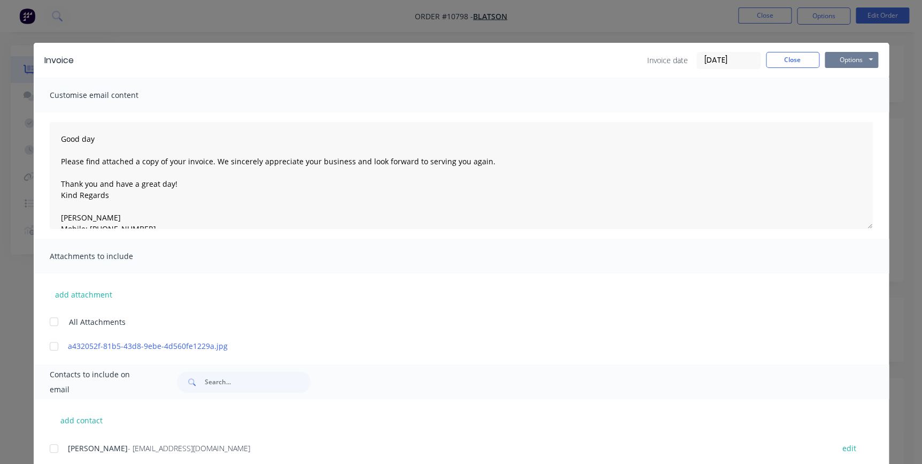
click at [857, 56] on button "Options" at bounding box center [851, 60] width 53 height 16
drag, startPoint x: 849, startPoint y: 115, endPoint x: -2, endPoint y: 488, distance: 929.4
click at [0, 463] on html "Order #10798 - Blatson Close Options Edit Order Order details Collaborate Check…" at bounding box center [461, 410] width 922 height 821
click at [49, 445] on div at bounding box center [53, 447] width 21 height 21
click at [841, 63] on button "Options" at bounding box center [851, 60] width 53 height 16
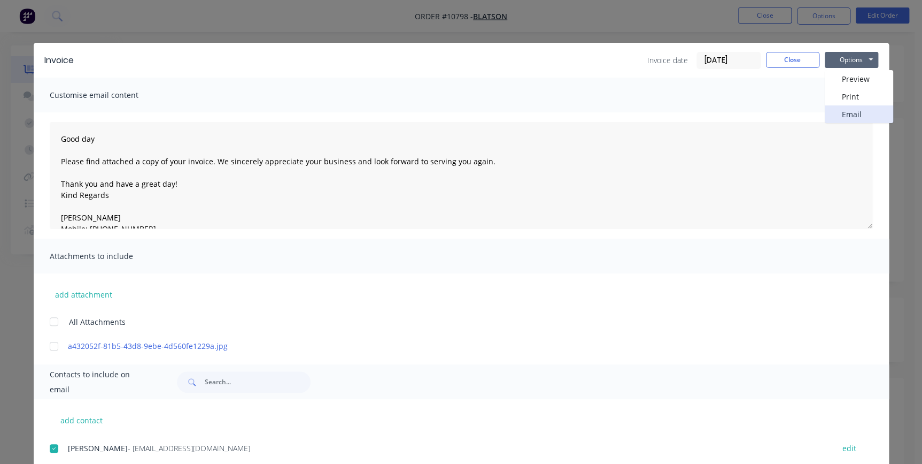
click at [851, 120] on button "Email" at bounding box center [859, 114] width 68 height 18
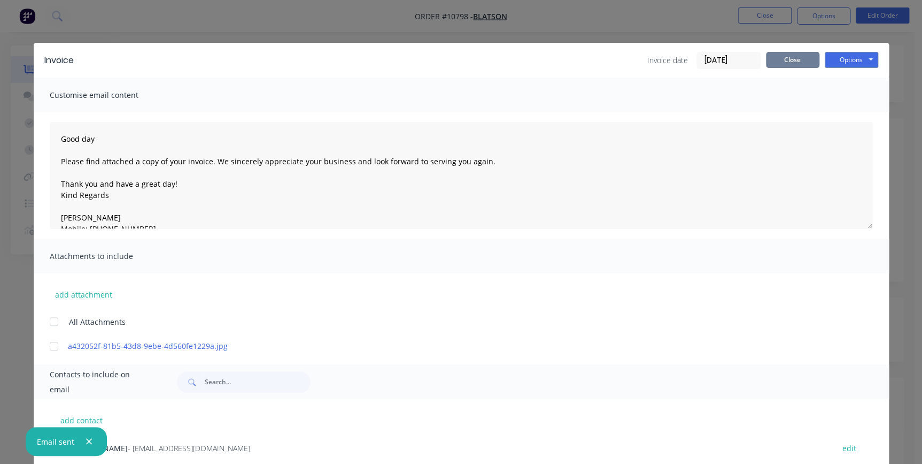
click at [783, 57] on button "Close" at bounding box center [792, 60] width 53 height 16
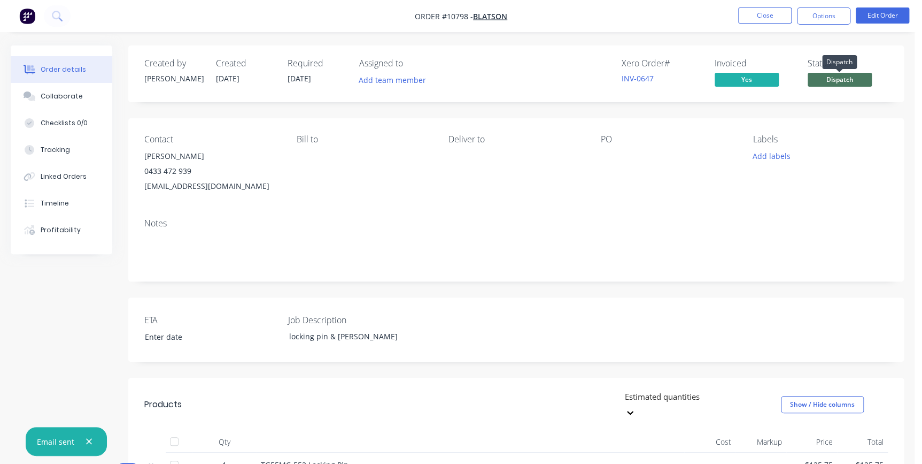
click at [835, 86] on span "Dispatch" at bounding box center [840, 79] width 64 height 13
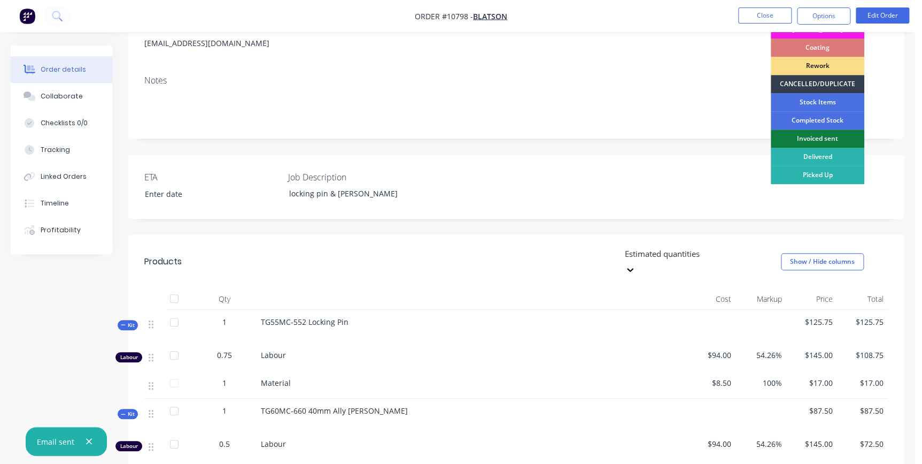
scroll to position [145, 0]
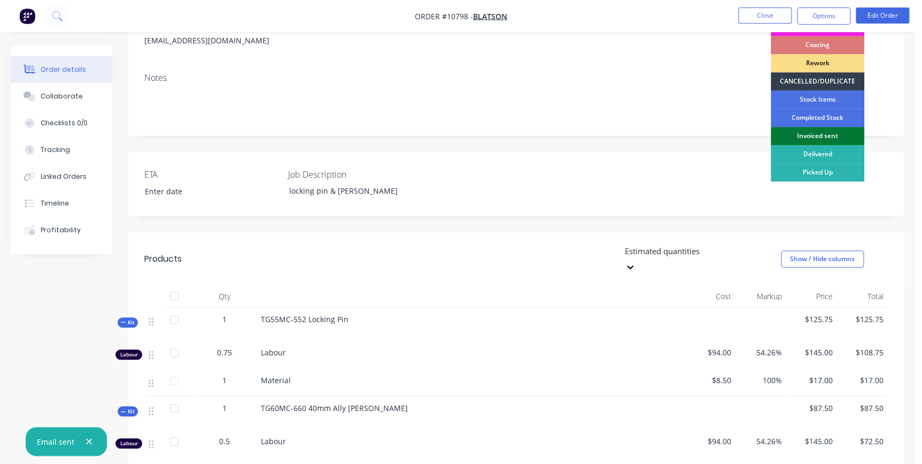
click at [831, 133] on div "Invoiced sent" at bounding box center [818, 136] width 94 height 18
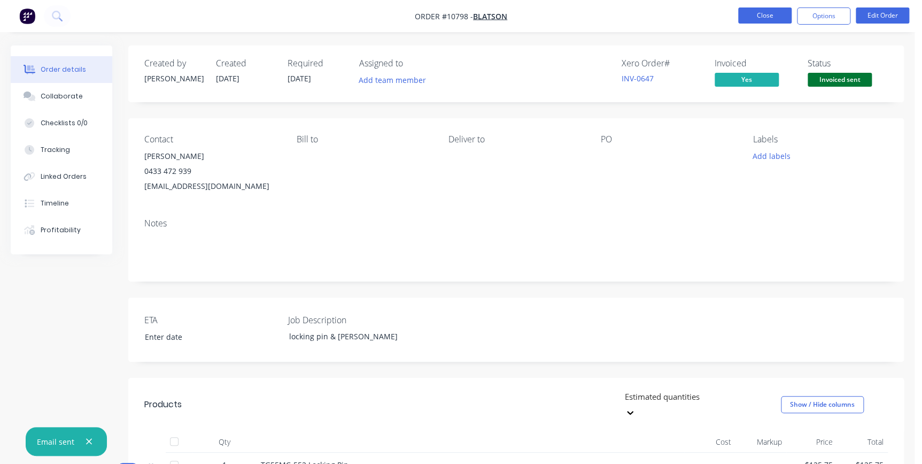
click at [780, 14] on button "Close" at bounding box center [764, 15] width 53 height 16
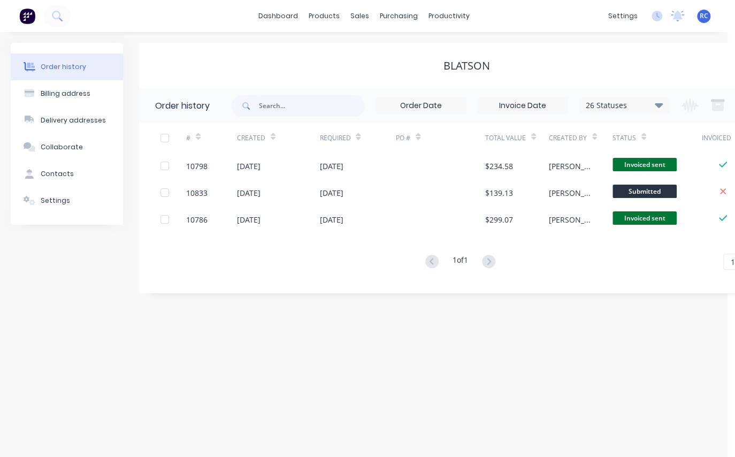
click at [519, 319] on div "Order history Billing address Delivery addresses Collaborate Contacts Settings …" at bounding box center [363, 244] width 727 height 425
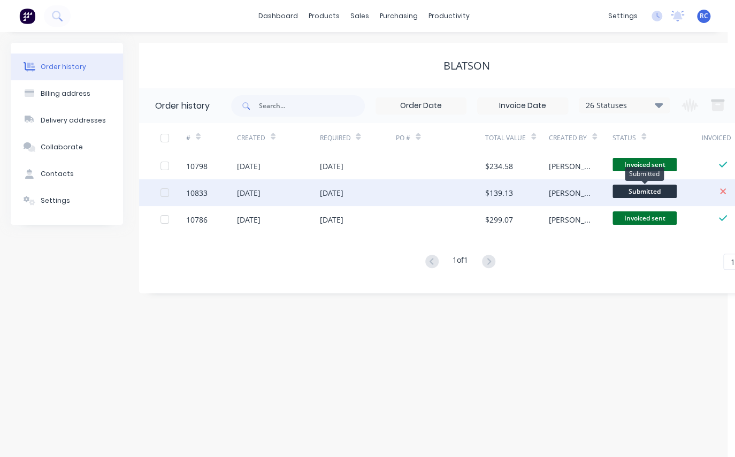
click at [631, 188] on span "Submitted" at bounding box center [644, 190] width 64 height 13
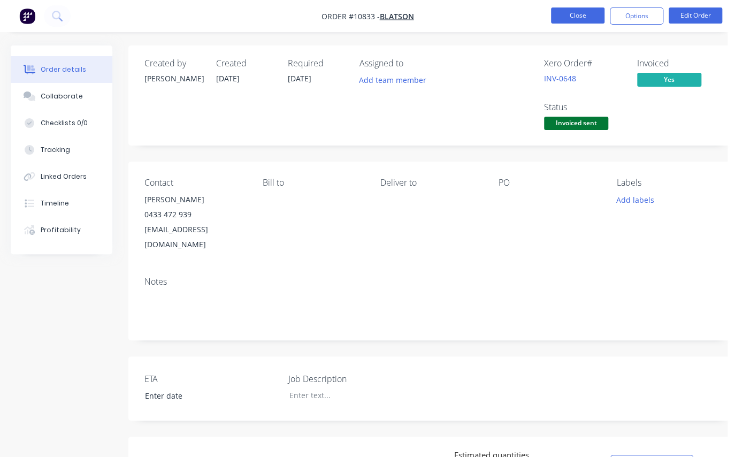
click at [577, 16] on button "Close" at bounding box center [577, 15] width 53 height 16
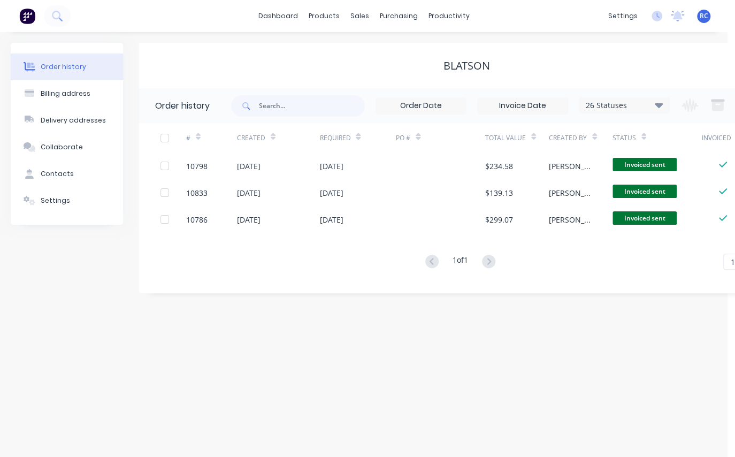
click at [494, 290] on div "Order history 26 Statuses Invoice Status Invoiced Not Invoiced Partial Order St…" at bounding box center [466, 190] width 654 height 205
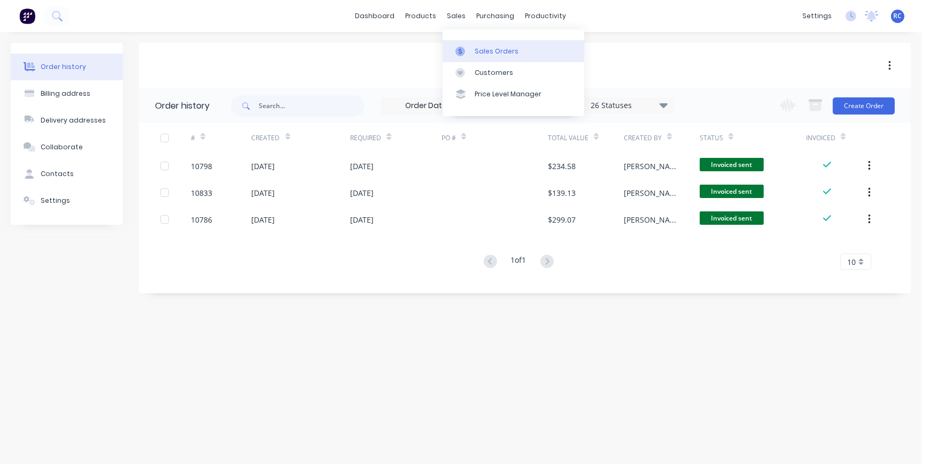
click at [475, 53] on div "Sales Orders" at bounding box center [497, 52] width 44 height 10
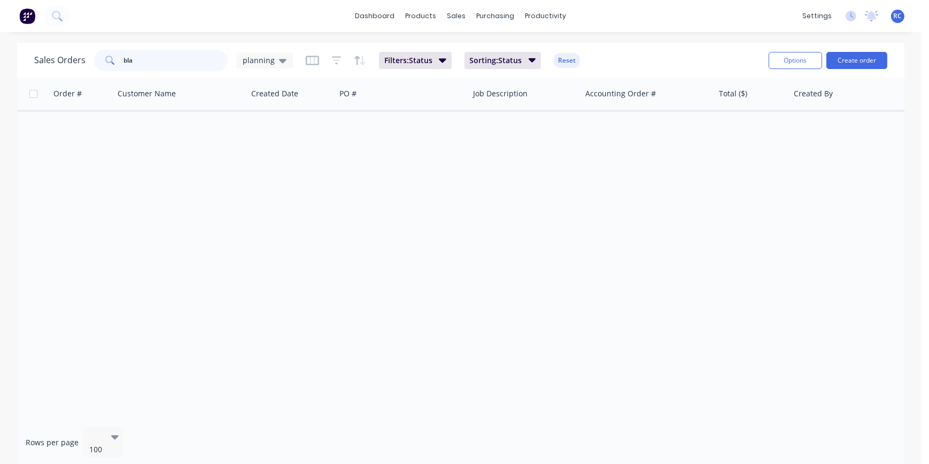
drag, startPoint x: 172, startPoint y: 63, endPoint x: 78, endPoint y: 55, distance: 95.0
click at [78, 55] on div "Sales Orders bla planning" at bounding box center [163, 60] width 259 height 21
type input "link plate"
drag, startPoint x: 287, startPoint y: 60, endPoint x: 279, endPoint y: 60, distance: 7.5
click at [286, 60] on div "planning" at bounding box center [264, 60] width 57 height 16
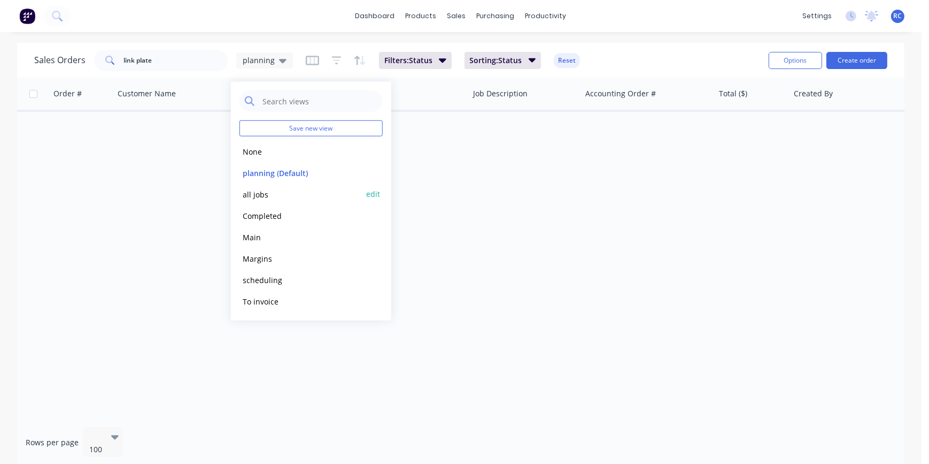
click at [259, 195] on button "all jobs" at bounding box center [301, 194] width 122 height 12
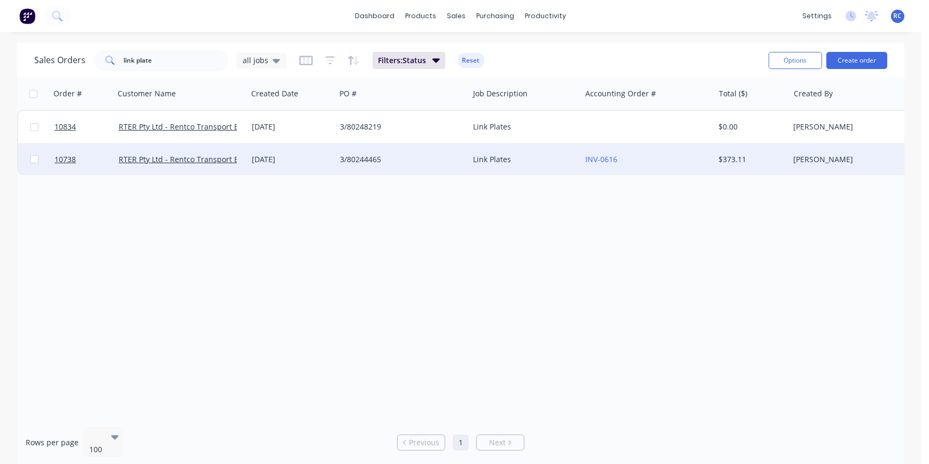
click at [296, 167] on div "[DATE]" at bounding box center [292, 159] width 88 height 32
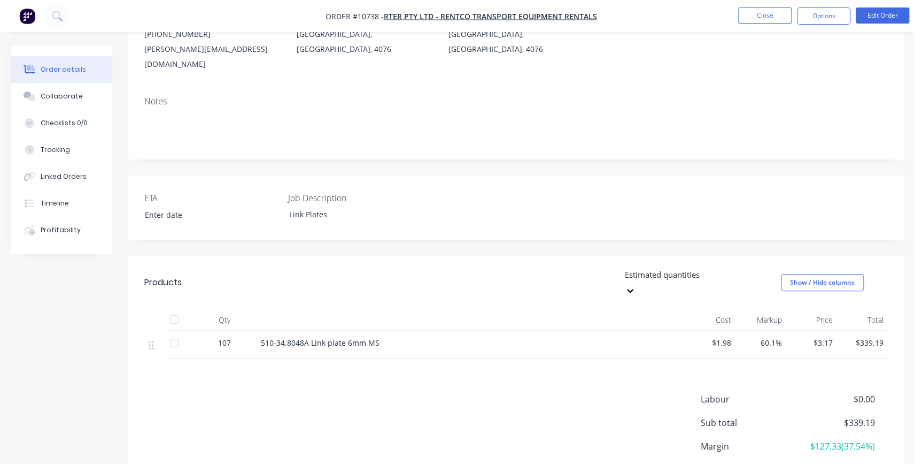
scroll to position [192, 0]
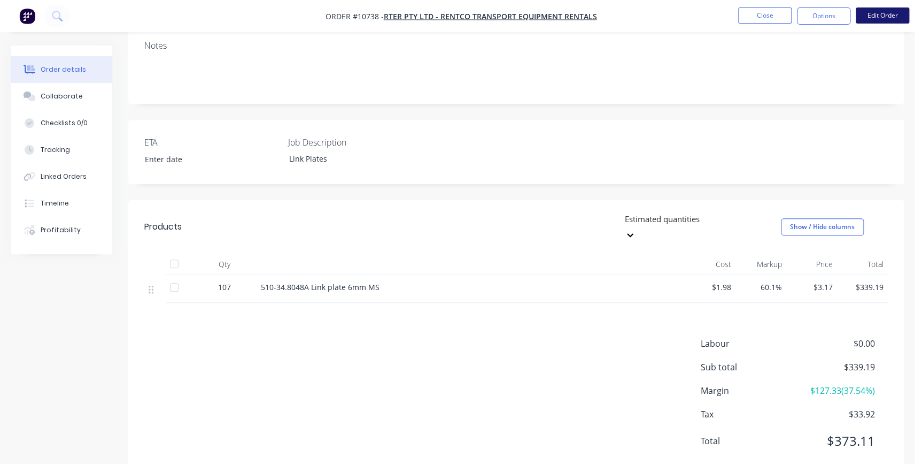
click at [863, 14] on button "Edit Order" at bounding box center [882, 15] width 53 height 16
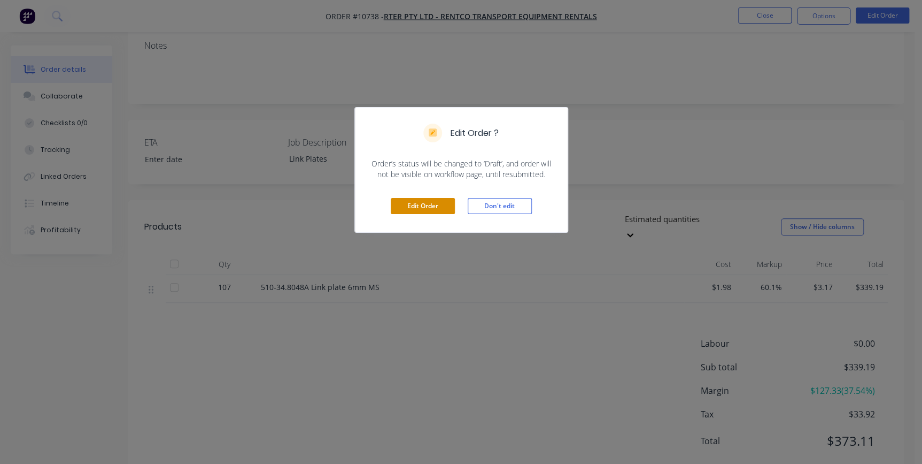
click at [429, 202] on button "Edit Order" at bounding box center [423, 206] width 64 height 16
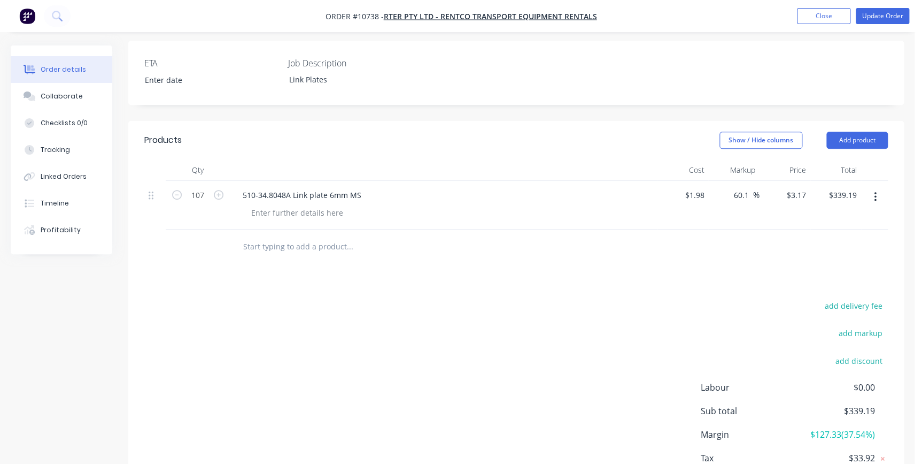
scroll to position [291, 0]
click at [875, 188] on icon "button" at bounding box center [875, 194] width 3 height 12
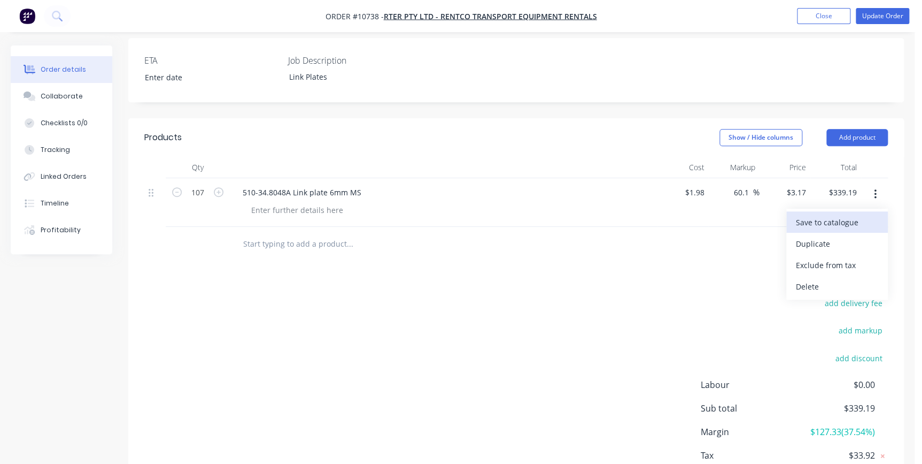
click at [858, 214] on div "Save to catalogue" at bounding box center [837, 222] width 82 height 16
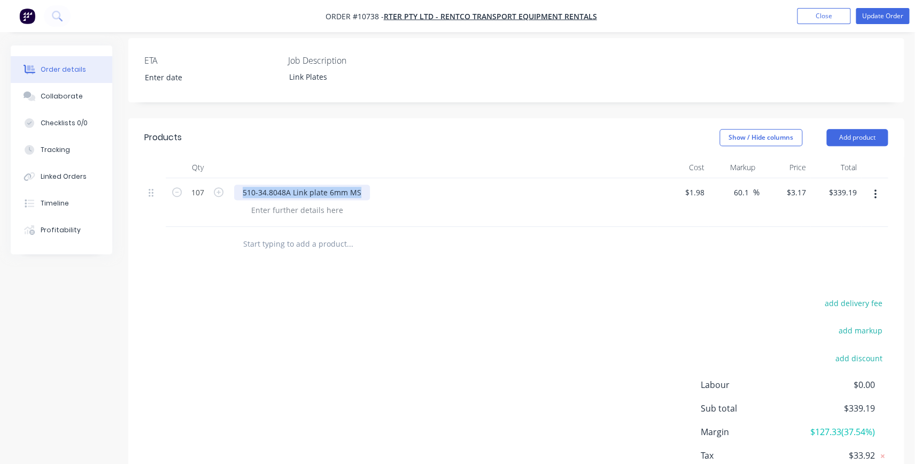
drag, startPoint x: 350, startPoint y: 160, endPoint x: 232, endPoint y: 164, distance: 118.8
click at [232, 178] on div "510-34.8048A Link plate 6mm MS" at bounding box center [444, 202] width 428 height 49
copy div "510-34.8048A Link plate 6mm MS"
click at [827, 21] on button "Close" at bounding box center [823, 16] width 53 height 16
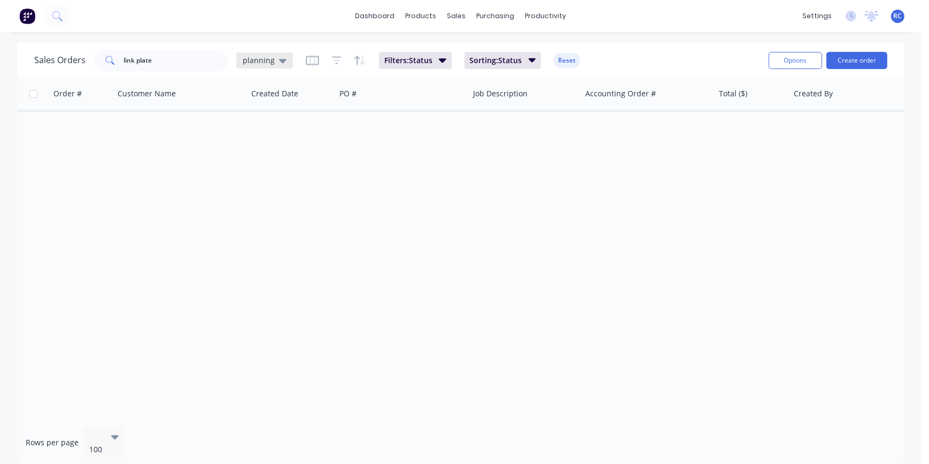
click at [263, 60] on span "planning" at bounding box center [259, 60] width 32 height 11
click at [250, 188] on button "all jobs" at bounding box center [301, 194] width 122 height 12
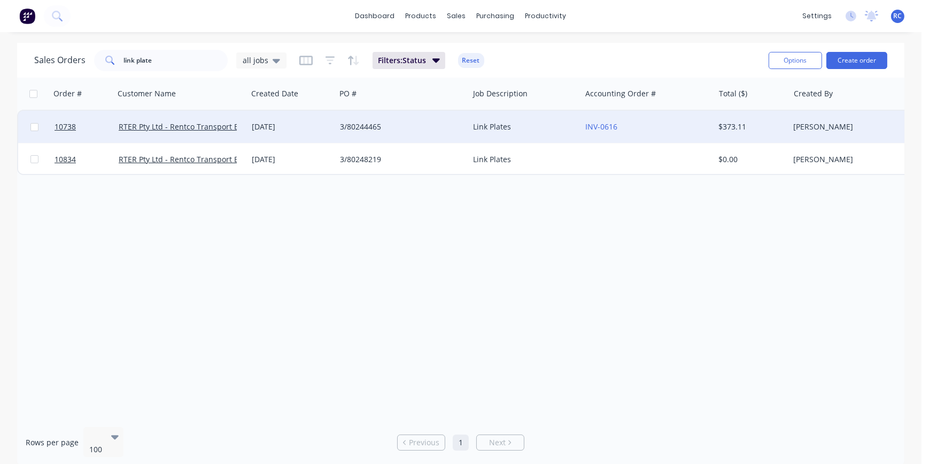
click at [822, 122] on div "[PERSON_NAME]" at bounding box center [852, 126] width 119 height 11
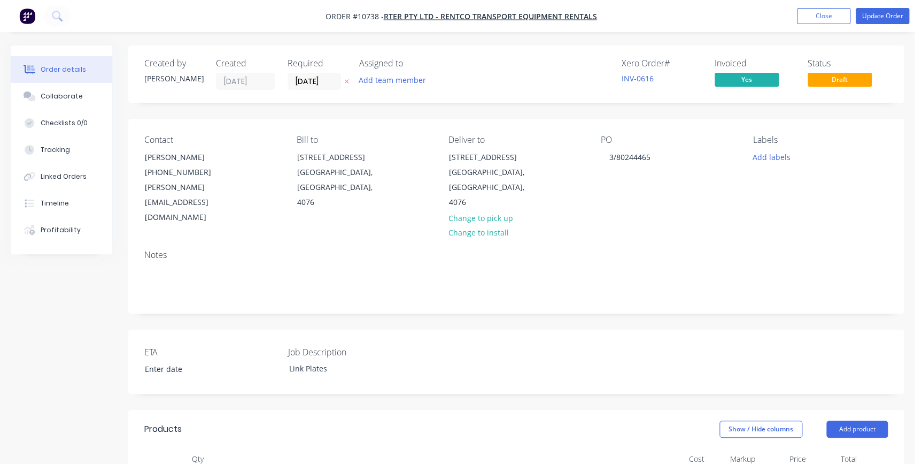
click at [840, 86] on span "Draft" at bounding box center [840, 79] width 64 height 13
click at [840, 78] on span "Draft" at bounding box center [840, 79] width 64 height 13
click at [897, 8] on button "Update Order" at bounding box center [882, 16] width 53 height 16
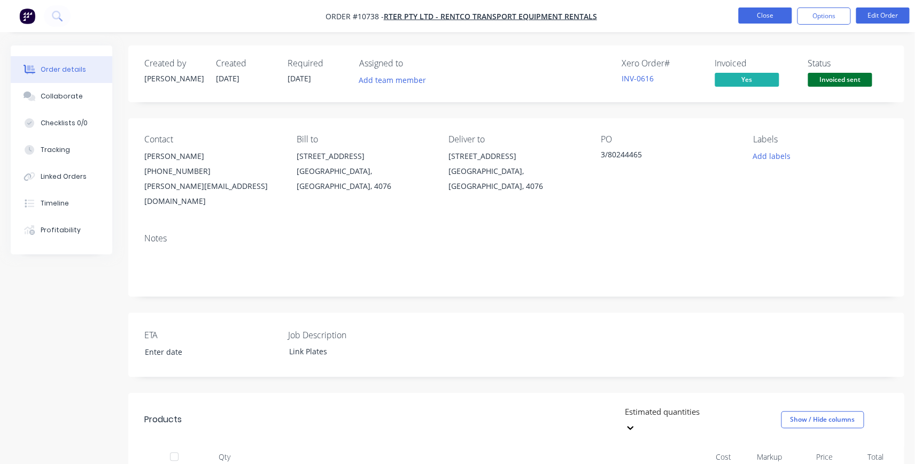
click at [777, 17] on button "Close" at bounding box center [764, 15] width 53 height 16
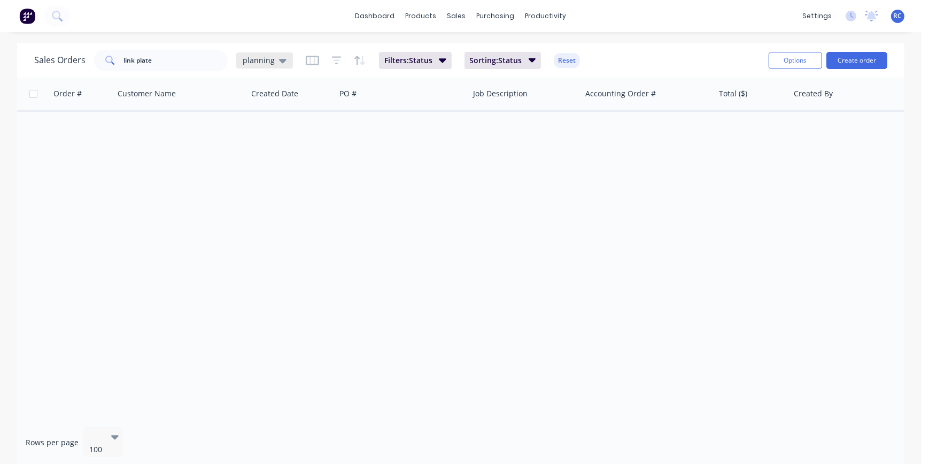
click at [266, 62] on span "planning" at bounding box center [259, 60] width 32 height 11
click at [266, 192] on button "all jobs" at bounding box center [301, 194] width 122 height 12
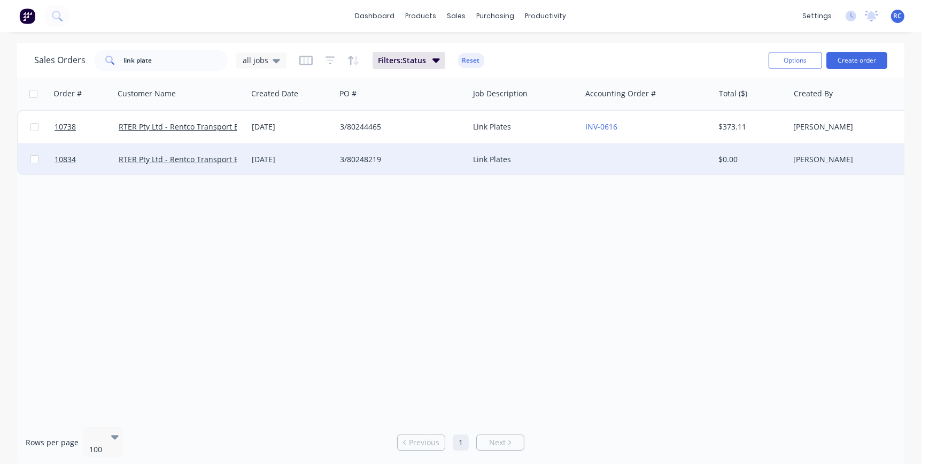
click at [230, 150] on div "RTER Pty Ltd - Rentco Transport Equipment Rentals" at bounding box center [180, 159] width 133 height 32
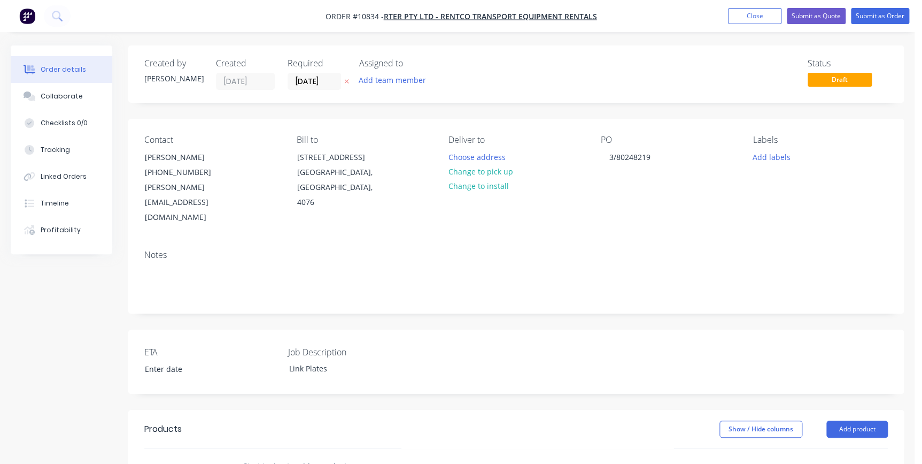
click at [273, 455] on input "text" at bounding box center [350, 465] width 214 height 21
paste input "510-34.8048A Link plate 6mm MS"
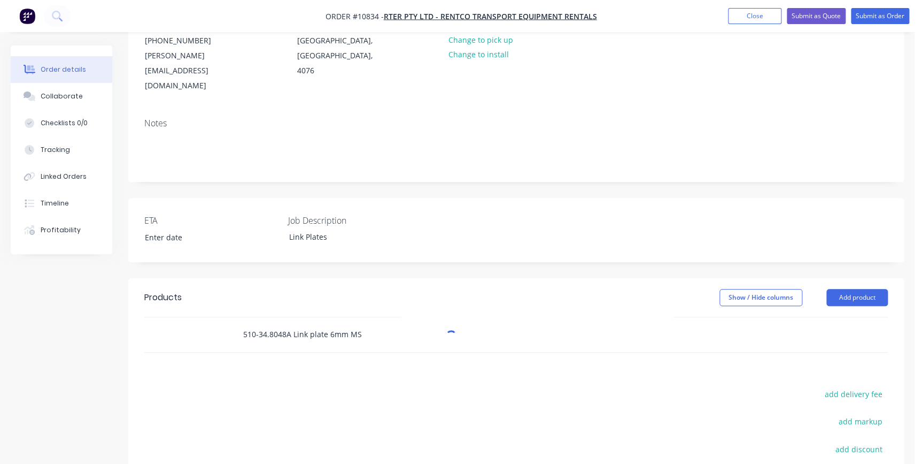
scroll to position [145, 0]
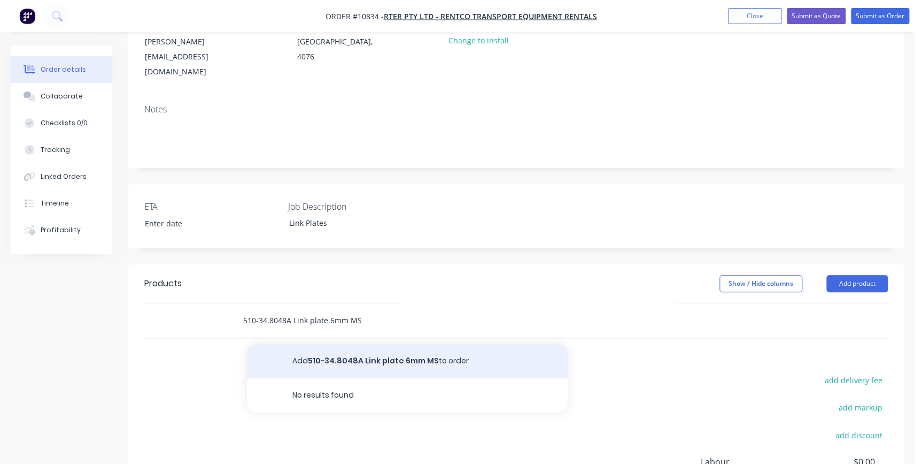
type input "510-34.8048A Link plate 6mm MS"
click at [334, 344] on button "Add 510-34.8048A Link plate 6mm MS to order" at bounding box center [407, 361] width 321 height 34
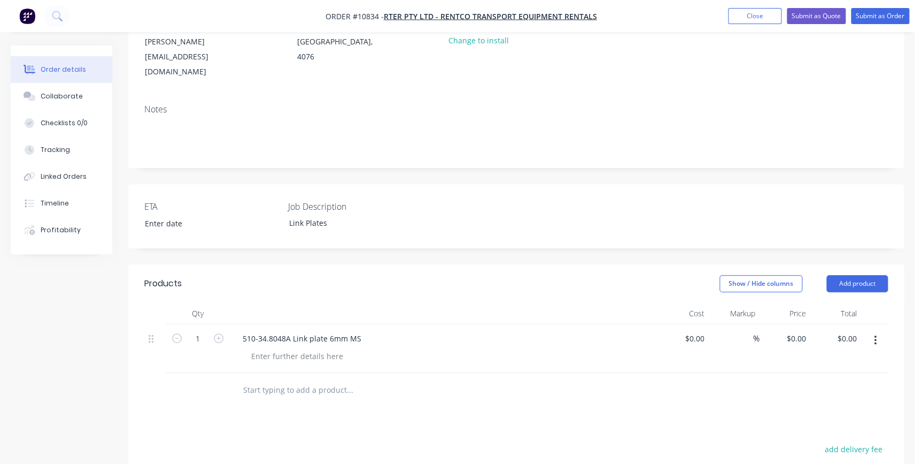
click at [871, 330] on button "button" at bounding box center [875, 339] width 25 height 19
click at [831, 425] on div "Delete" at bounding box center [837, 433] width 82 height 16
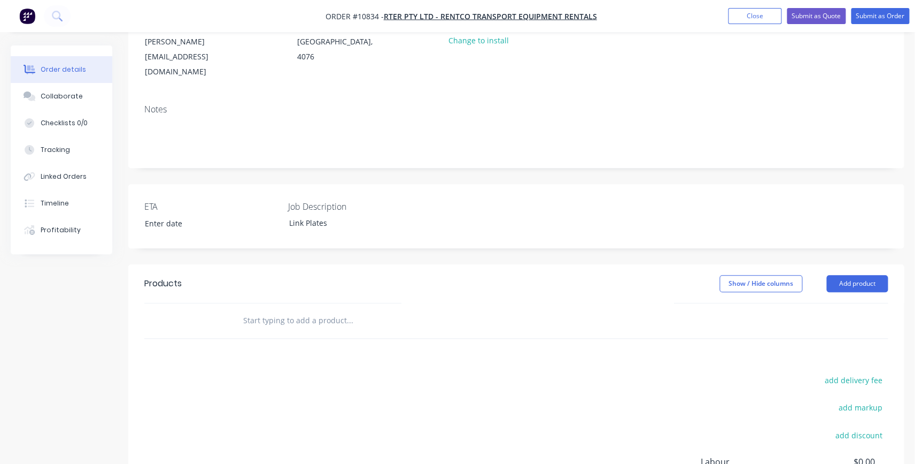
click at [341, 310] on input "text" at bounding box center [350, 320] width 214 height 21
paste input "510-34.8048A Link plate 6mm MS"
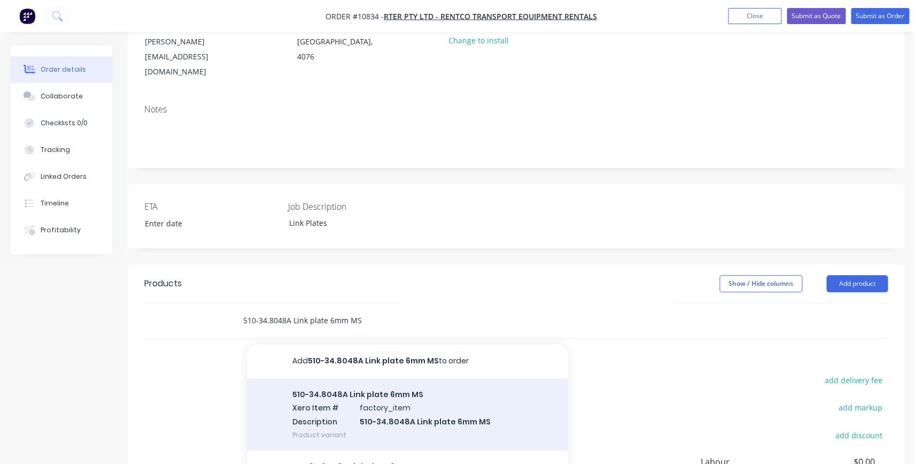
type input "510-34.8048A Link plate 6mm MS"
click at [349, 378] on div "510-34.8048A Link plate 6mm MS Xero Item # factory_item Description 510-34.8048…" at bounding box center [407, 414] width 321 height 72
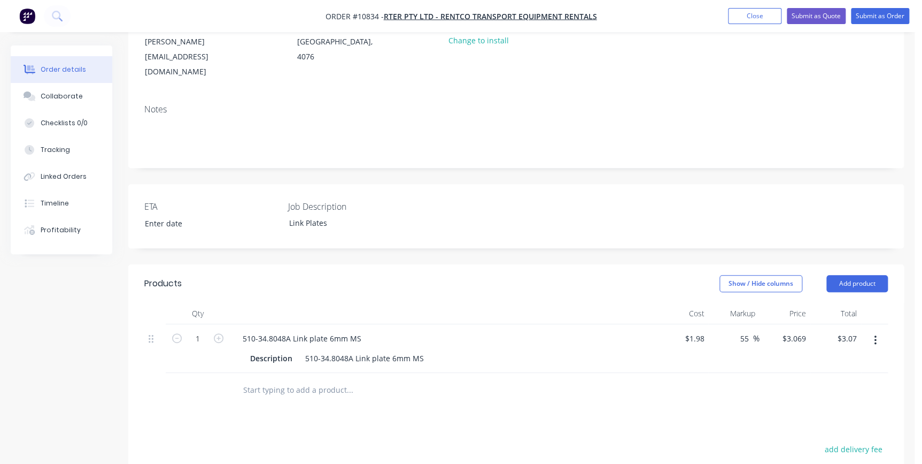
click at [433, 379] on input "text" at bounding box center [350, 389] width 214 height 21
click at [898, 12] on button "Submit as Order" at bounding box center [880, 16] width 58 height 16
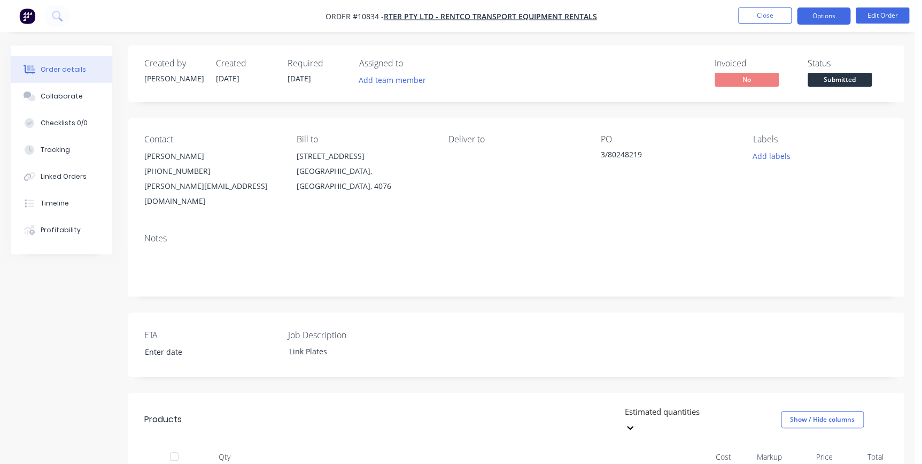
click at [826, 16] on button "Options" at bounding box center [823, 15] width 53 height 17
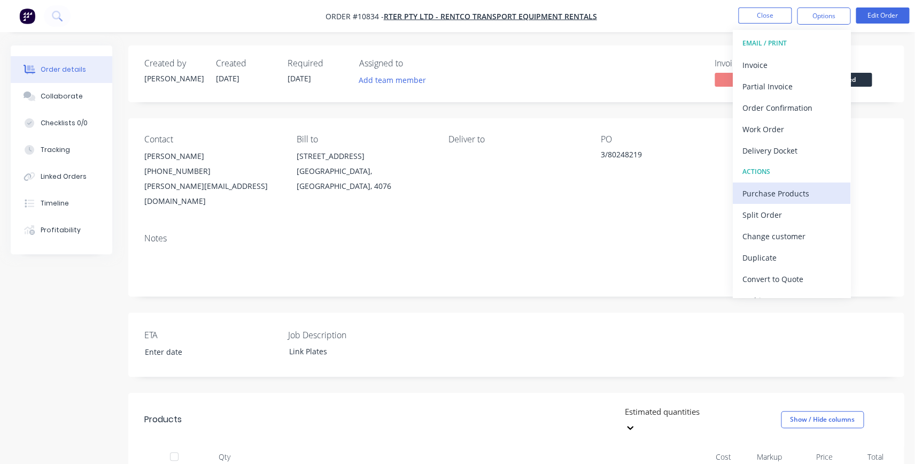
click at [786, 191] on div "Purchase Products" at bounding box center [792, 194] width 98 height 16
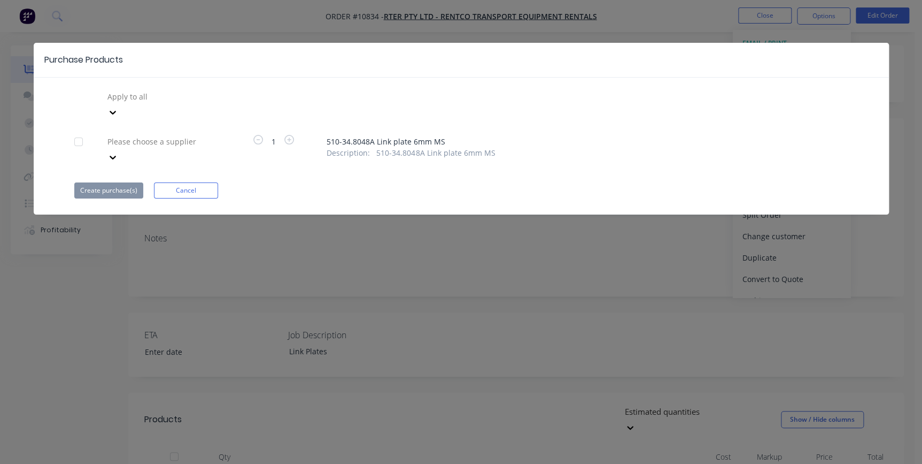
click at [143, 135] on div at bounding box center [183, 141] width 154 height 13
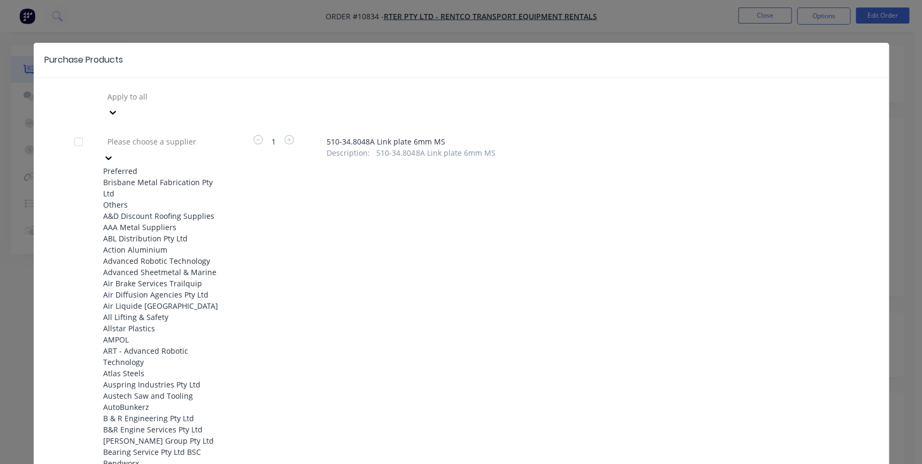
click at [146, 176] on div "Brisbane Metal Fabrication Pty Ltd" at bounding box center [162, 187] width 118 height 22
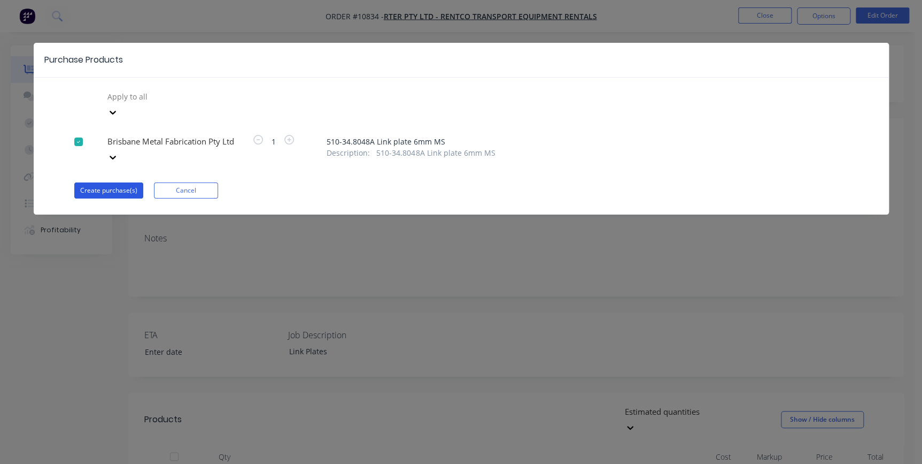
click at [112, 182] on button "Create purchase(s)" at bounding box center [108, 190] width 69 height 16
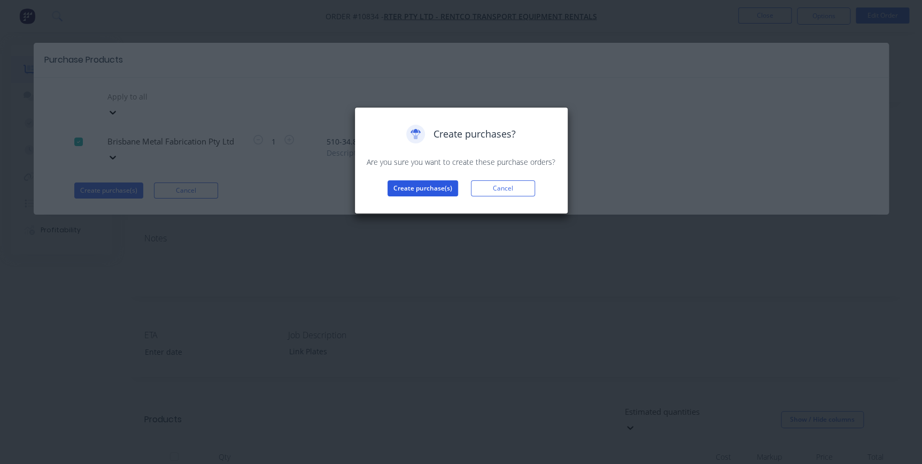
click at [422, 189] on button "Create purchase(s)" at bounding box center [423, 188] width 71 height 16
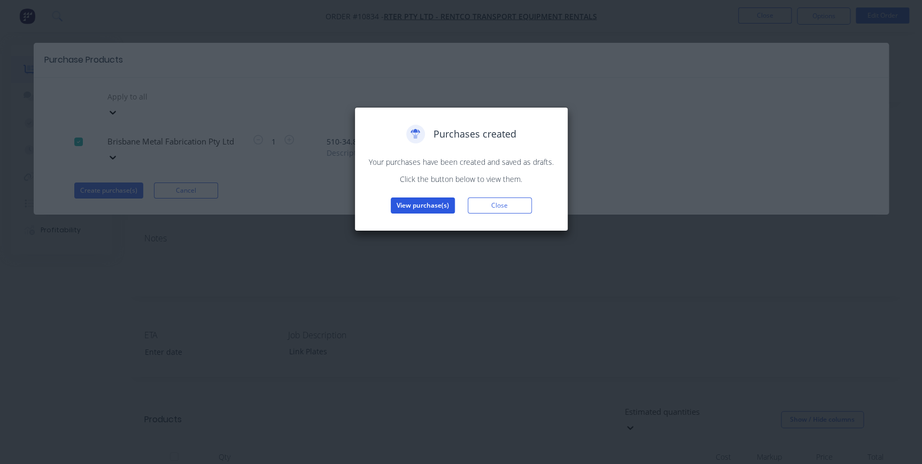
click at [441, 208] on button "View purchase(s)" at bounding box center [423, 205] width 64 height 16
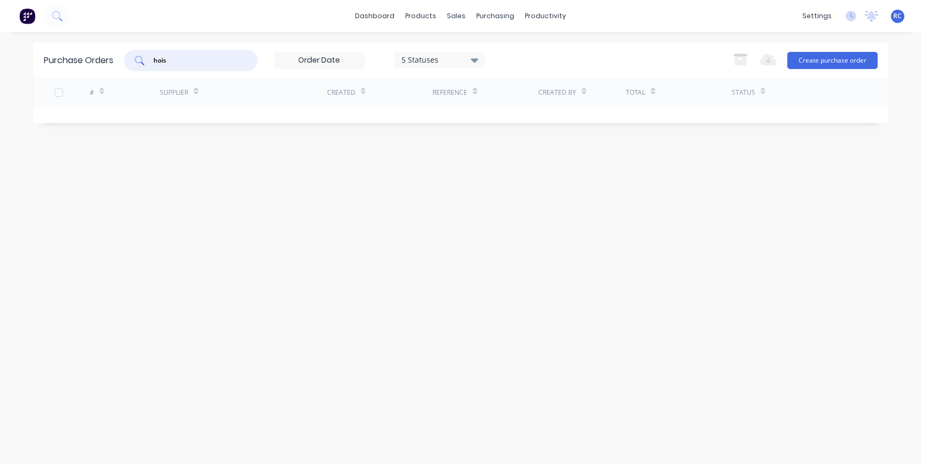
drag, startPoint x: 189, startPoint y: 64, endPoint x: 100, endPoint y: 50, distance: 90.3
click at [106, 45] on div "Purchase Orders hois 5 Statuses 5 Statuses Export to Excel (XLSX) Create purcha…" at bounding box center [460, 60] width 855 height 35
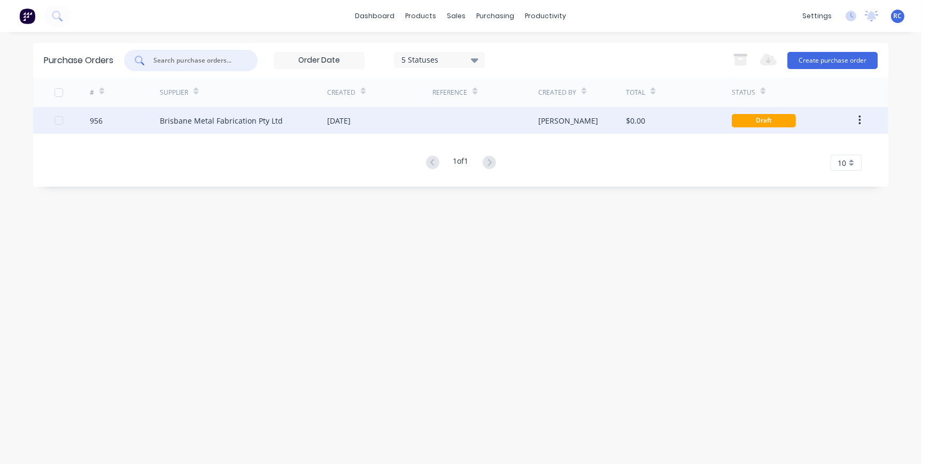
click at [57, 119] on div at bounding box center [58, 120] width 21 height 21
click at [640, 119] on div "$0.00" at bounding box center [635, 120] width 19 height 11
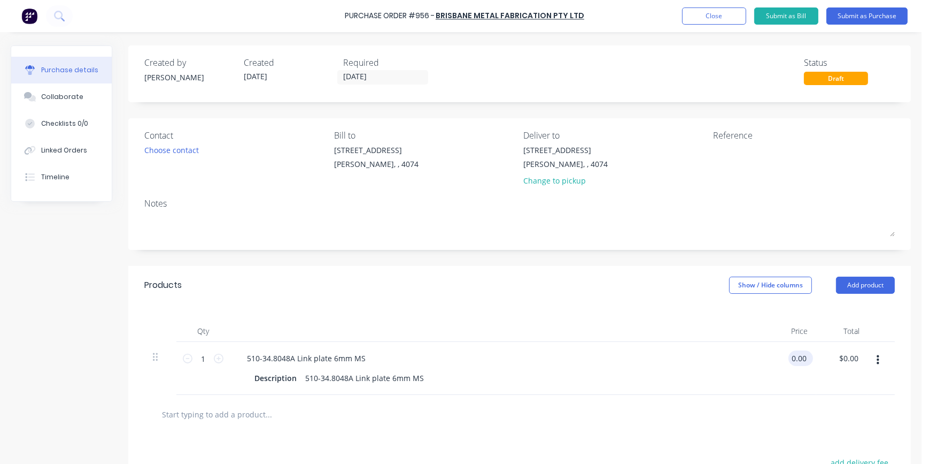
click at [795, 357] on input "0.00" at bounding box center [799, 358] width 20 height 16
click at [796, 355] on input "0.00" at bounding box center [799, 358] width 20 height 16
drag, startPoint x: 804, startPoint y: 359, endPoint x: 754, endPoint y: 341, distance: 53.6
click at [760, 344] on div "1 1 510-34.8048A Link plate 6mm MS Description 510-34.8048A Link plate 6mm MS 0…" at bounding box center [519, 368] width 751 height 53
type input "$1.15"
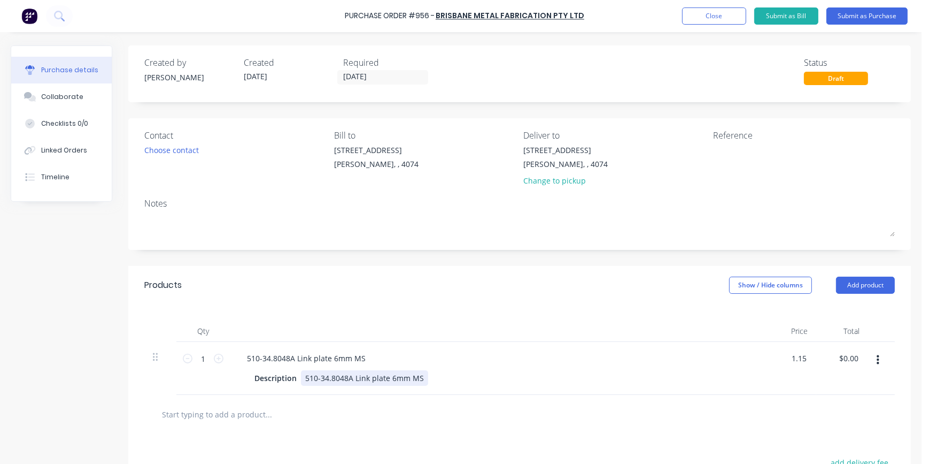
type input "$1.15"
click at [759, 374] on div "510-34.8048A Link plate 6mm MS Description 510-34.8048A Link plate 6mm MS" at bounding box center [497, 368] width 535 height 53
click at [207, 358] on input "1" at bounding box center [202, 358] width 21 height 16
type input "10"
type input "$11.50"
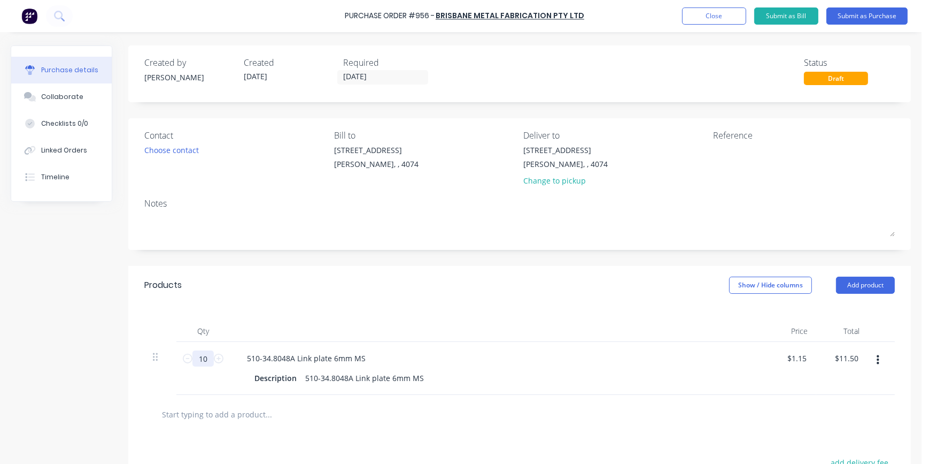
type input "100"
type input "$115.00"
type input "100"
click at [454, 379] on div "Description 510-34.8048A Link plate 6mm MS" at bounding box center [495, 378] width 490 height 16
click at [853, 16] on button "Submit as Purchase" at bounding box center [867, 15] width 81 height 17
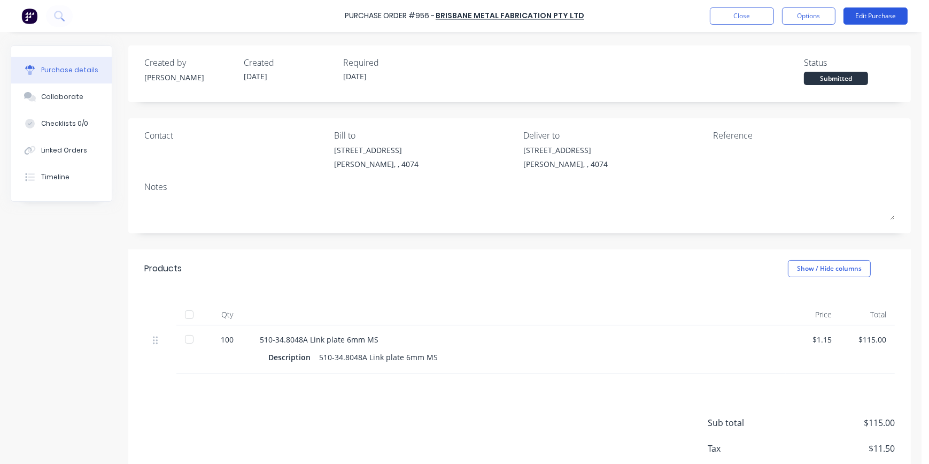
click at [858, 11] on button "Edit Purchase" at bounding box center [876, 15] width 64 height 17
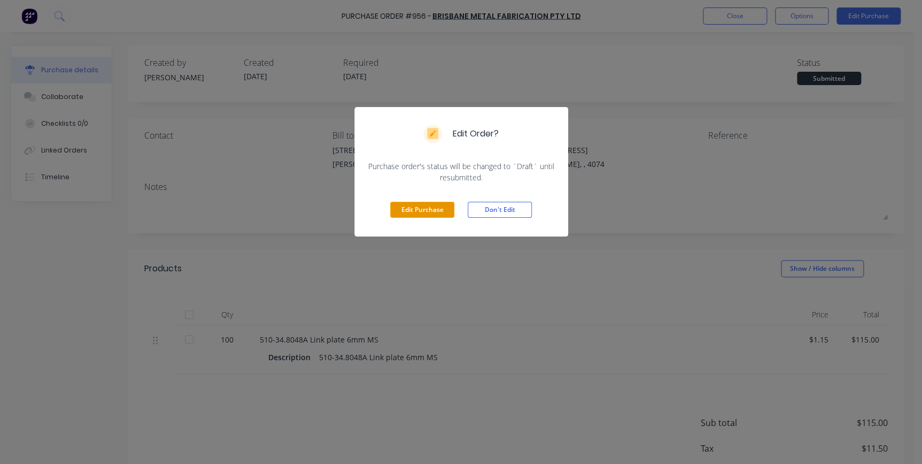
click at [395, 205] on button "Edit Purchase" at bounding box center [422, 210] width 64 height 16
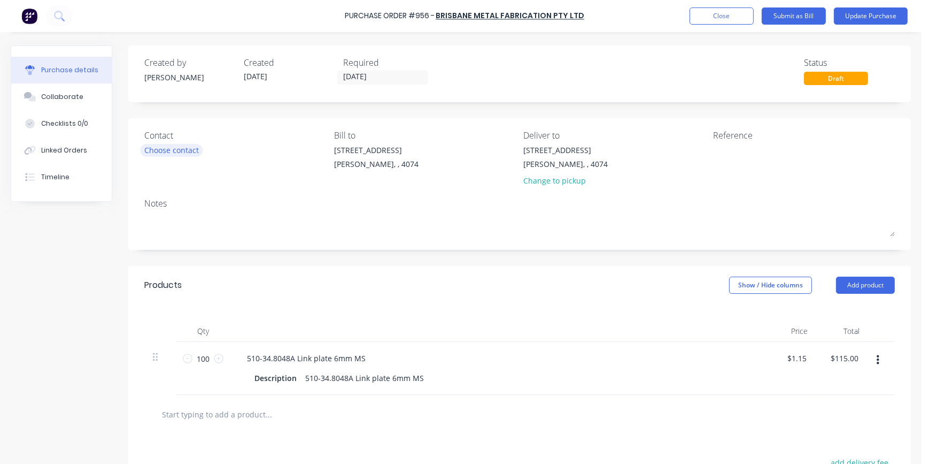
click at [175, 150] on div "Choose contact" at bounding box center [171, 149] width 55 height 11
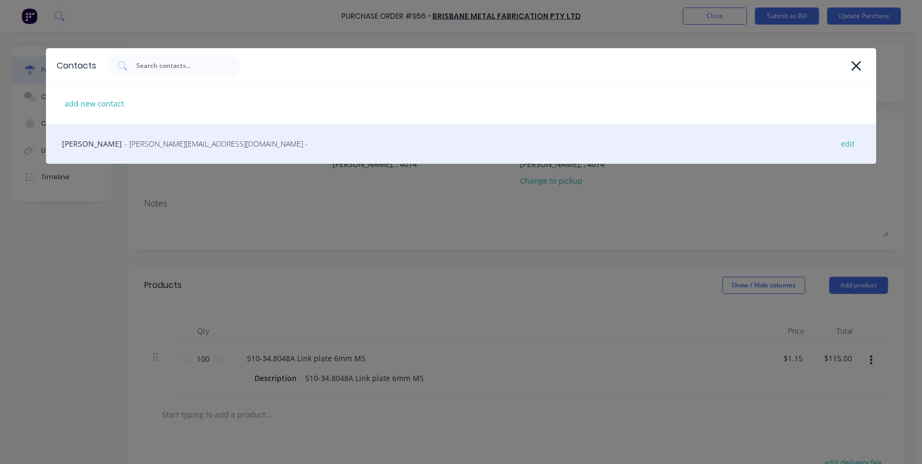
click at [125, 146] on span "- lee@brisbanemetalfab.com.au -" at bounding box center [216, 143] width 183 height 11
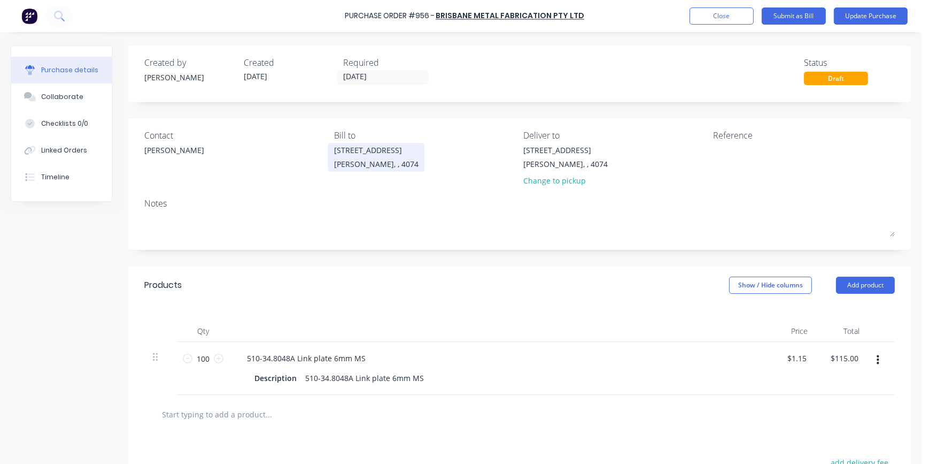
click at [350, 145] on div "7 Argon St" at bounding box center [376, 149] width 84 height 11
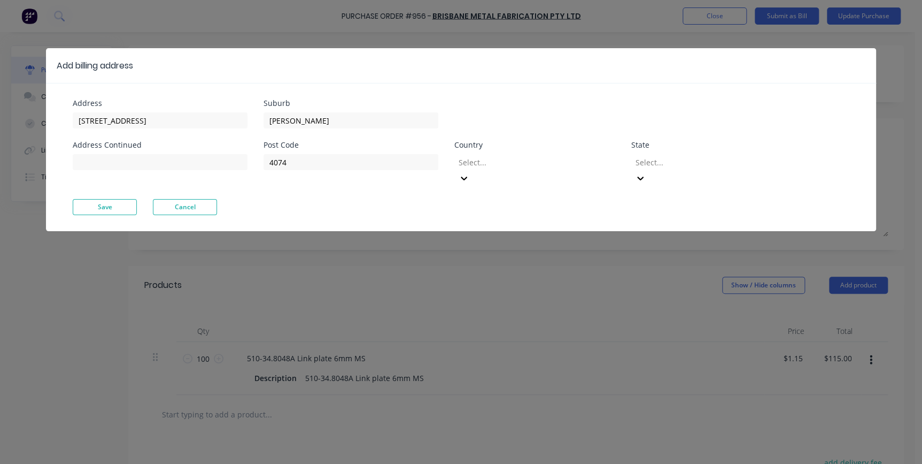
click at [506, 160] on div at bounding box center [535, 162] width 154 height 13
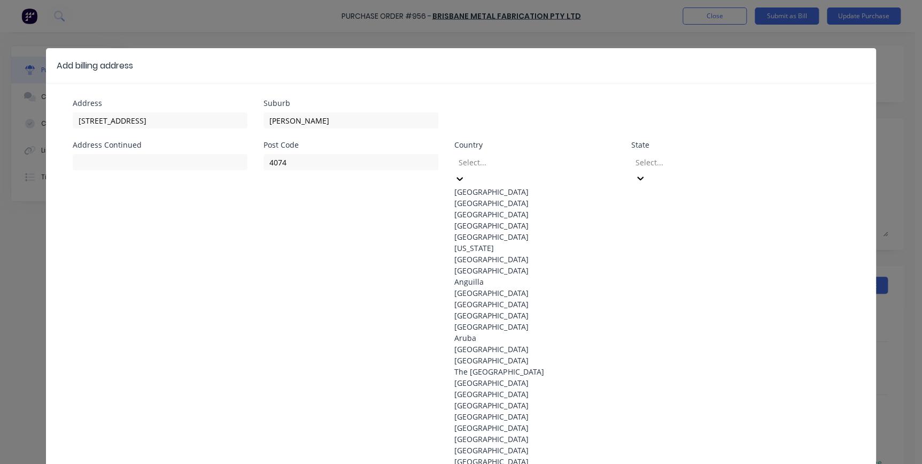
click at [488, 195] on div "Australia" at bounding box center [534, 191] width 160 height 11
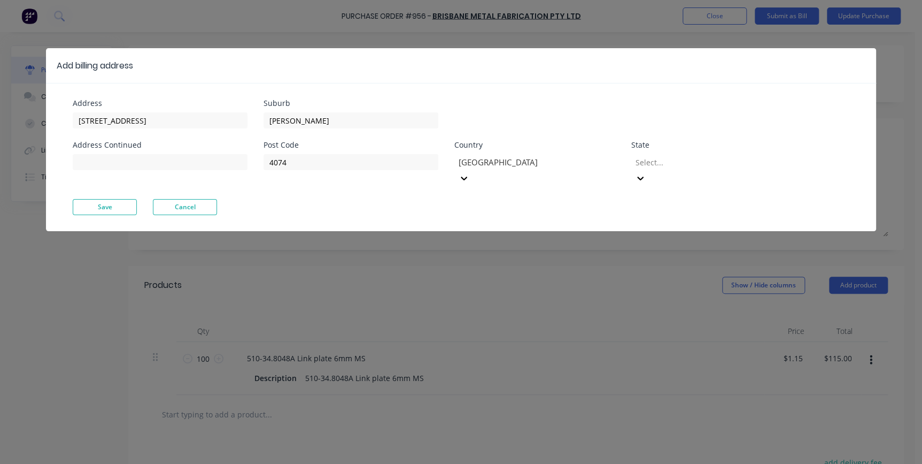
click at [710, 152] on div "Select..." at bounding box center [711, 168] width 160 height 35
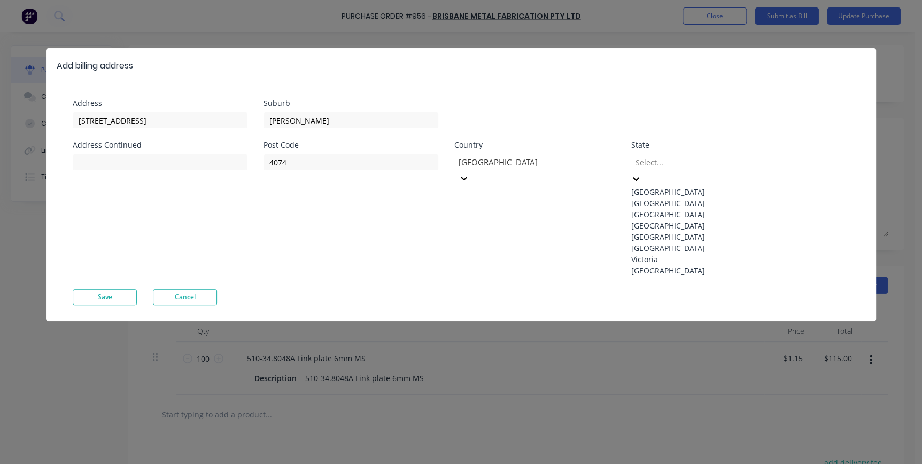
click at [700, 170] on div "Select..." at bounding box center [711, 162] width 160 height 16
click at [657, 231] on div "Queensland" at bounding box center [711, 225] width 160 height 11
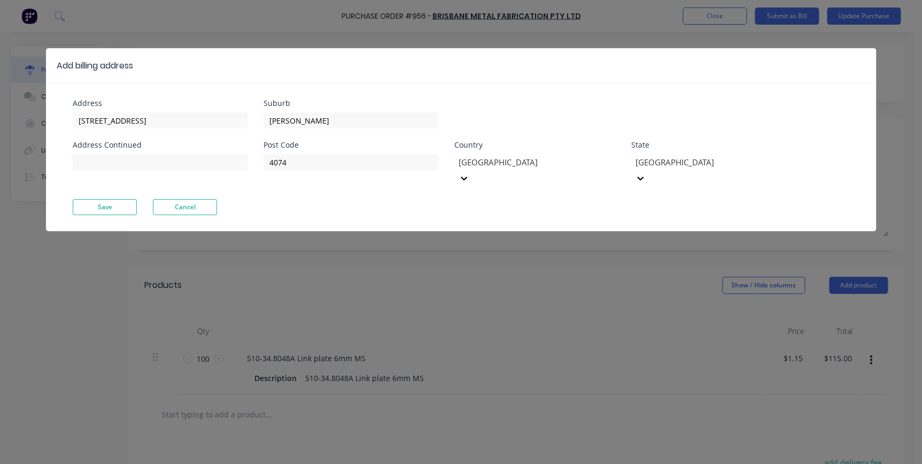
click at [527, 224] on div "Add billing address Address 7 Argon St Address Continued Suburb Sumner Post Cod…" at bounding box center [461, 232] width 922 height 464
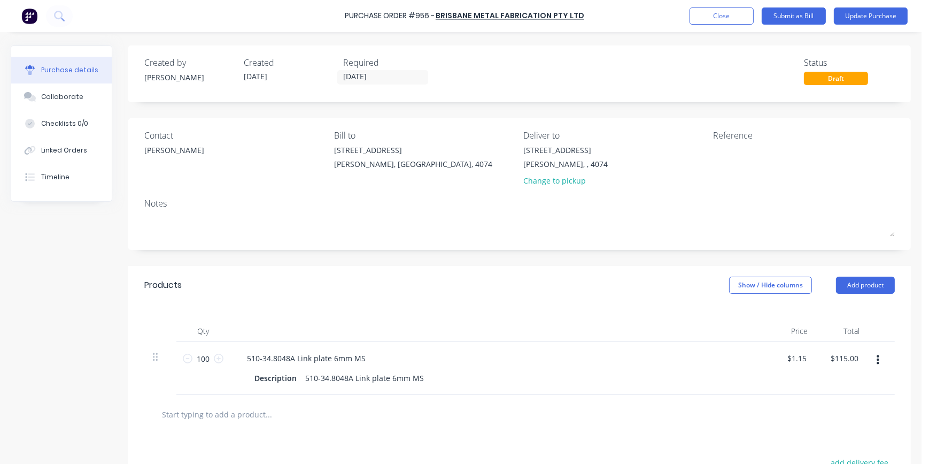
click at [308, 169] on div "Contact Lee" at bounding box center [235, 160] width 182 height 63
click at [337, 164] on div "Sumner, Queensland, 4074" at bounding box center [413, 163] width 158 height 11
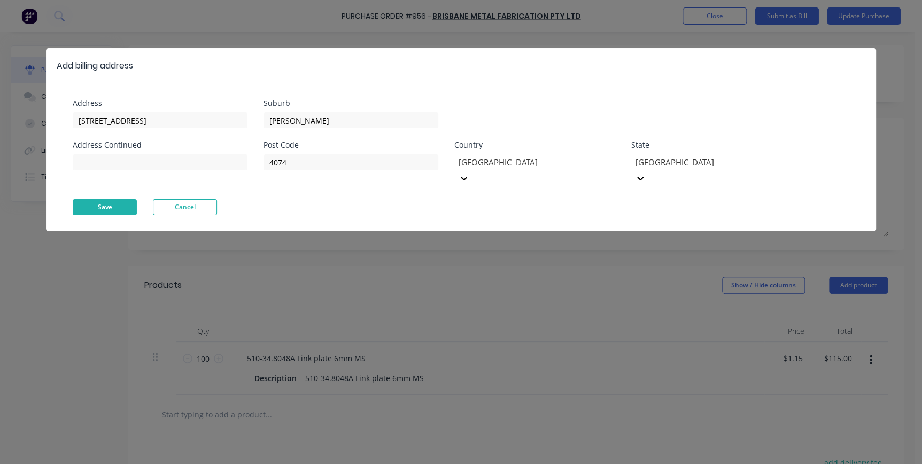
click at [98, 199] on button "Save" at bounding box center [105, 207] width 64 height 16
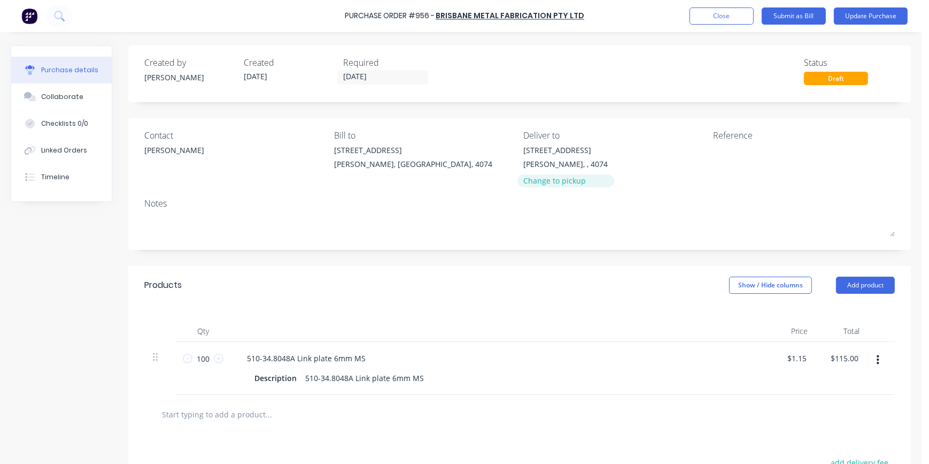
click at [546, 176] on div "Change to pickup" at bounding box center [566, 180] width 84 height 11
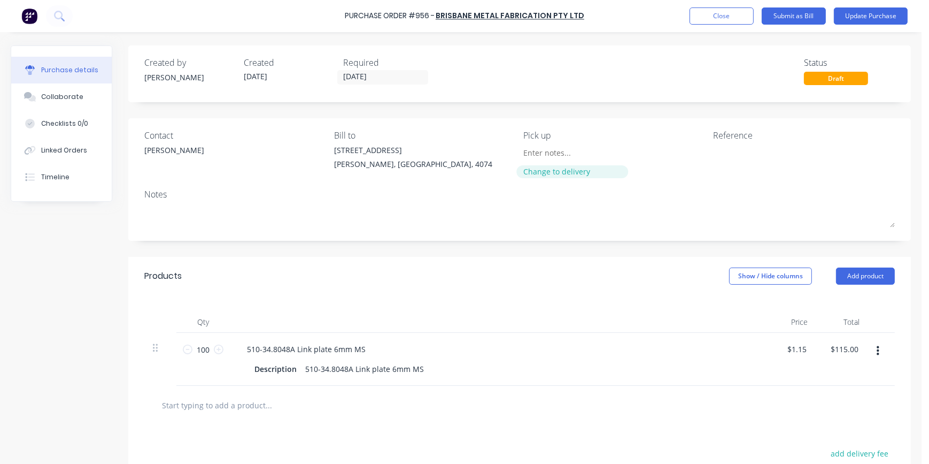
click at [546, 174] on div "Change to delivery" at bounding box center [572, 171] width 97 height 11
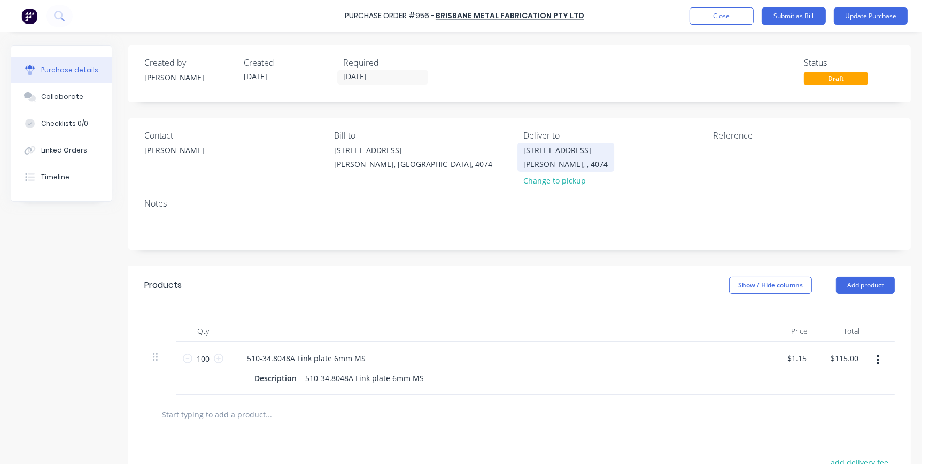
click at [549, 152] on div "7 Argon St" at bounding box center [566, 149] width 84 height 11
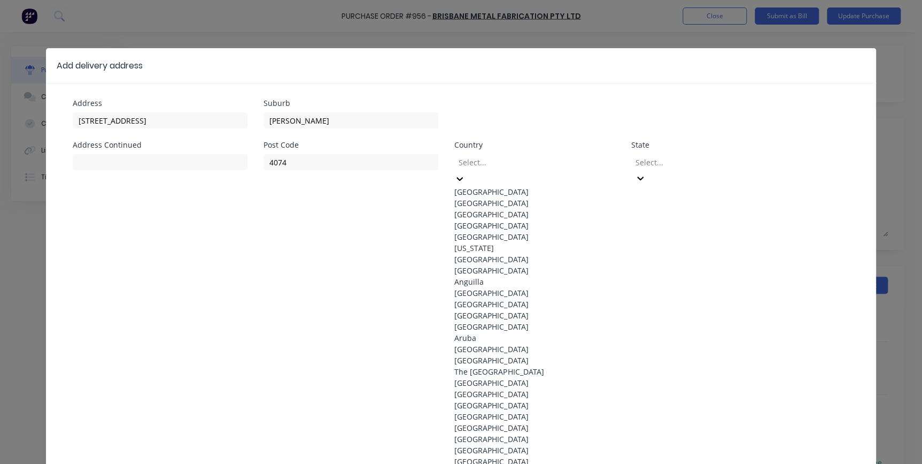
click at [521, 164] on div at bounding box center [535, 162] width 154 height 13
drag, startPoint x: 514, startPoint y: 183, endPoint x: 560, endPoint y: 171, distance: 46.9
click at [514, 186] on div "Australia" at bounding box center [534, 191] width 160 height 11
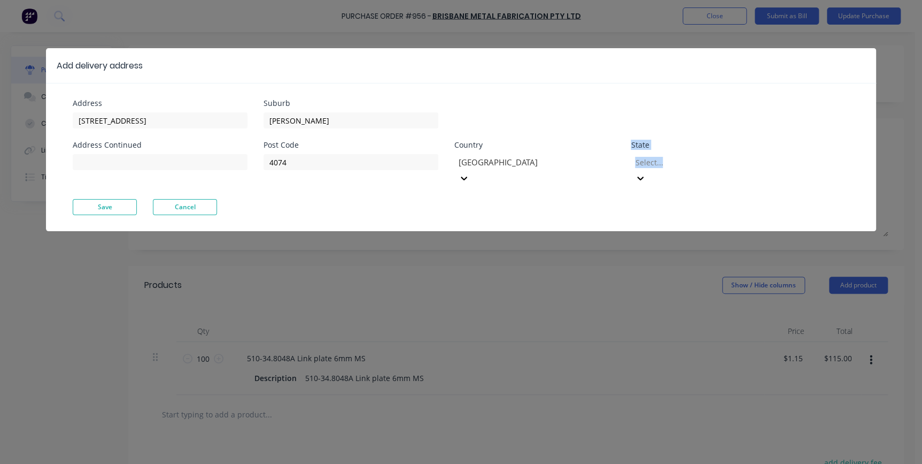
drag, startPoint x: 636, startPoint y: 166, endPoint x: 682, endPoint y: 159, distance: 46.5
click at [682, 159] on div "Post Code 4074 Country Australia State Select..." at bounding box center [528, 170] width 528 height 58
click at [682, 158] on div at bounding box center [711, 162] width 154 height 13
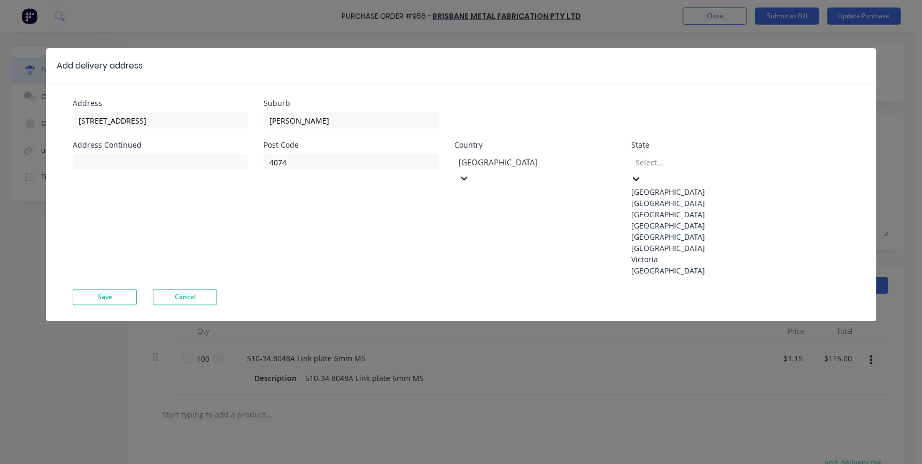
click at [674, 231] on div "Queensland" at bounding box center [711, 225] width 160 height 11
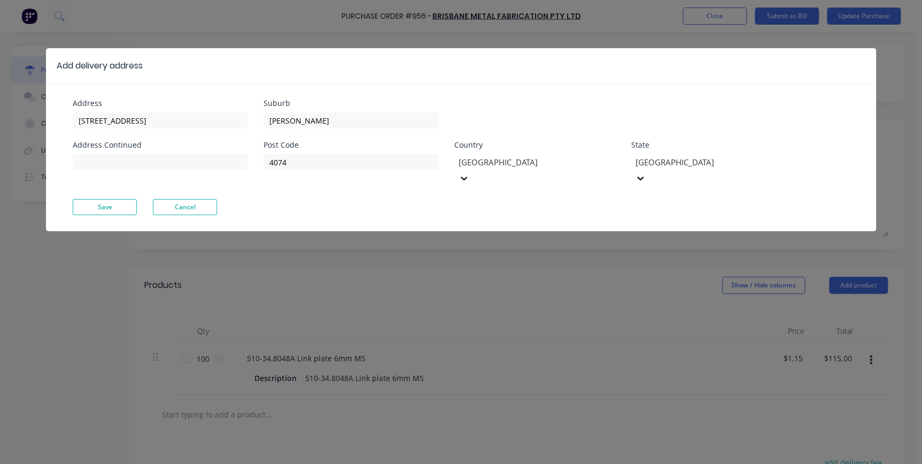
click at [129, 199] on div "Address 7 Argon St Address Continued Suburb Sumner Post Code 4074 Country Austr…" at bounding box center [461, 157] width 830 height 148
click at [121, 199] on button "Save" at bounding box center [105, 207] width 64 height 16
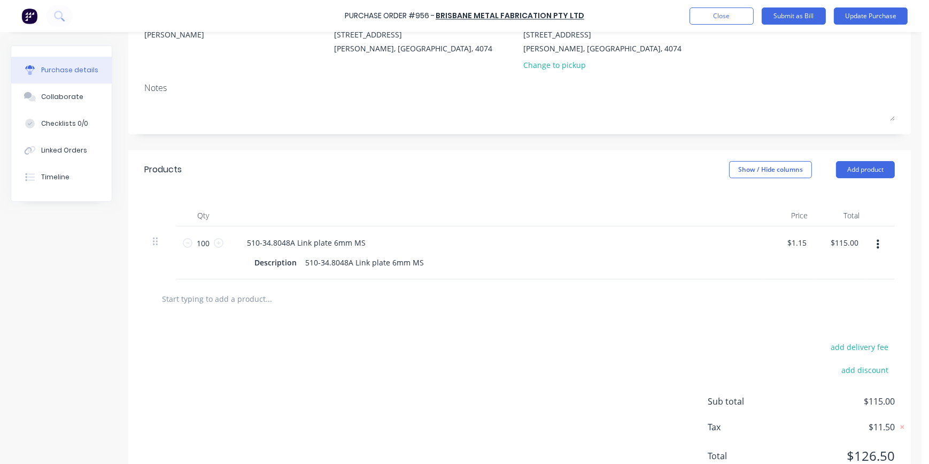
scroll to position [145, 0]
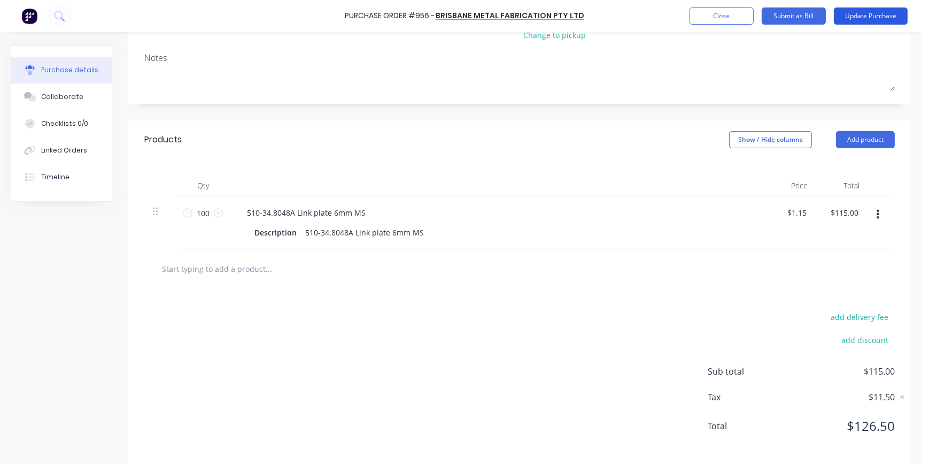
click at [872, 15] on button "Update Purchase" at bounding box center [871, 15] width 74 height 17
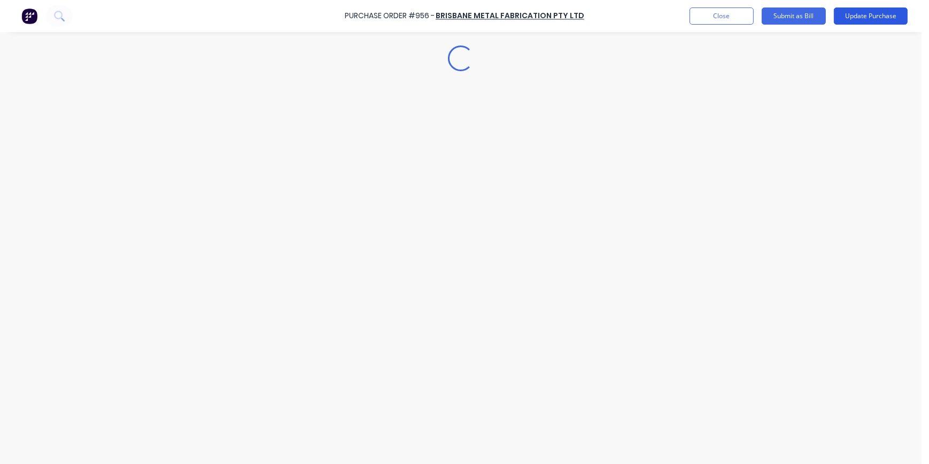
scroll to position [0, 0]
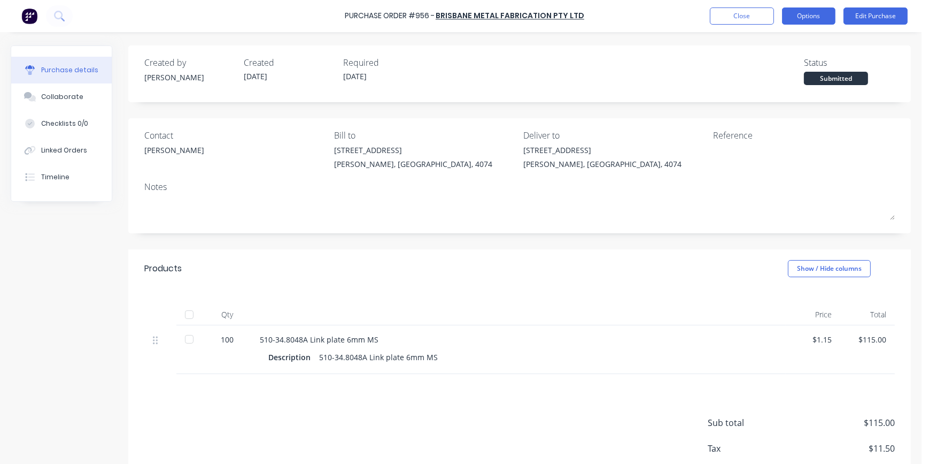
click at [805, 19] on button "Options" at bounding box center [808, 15] width 53 height 17
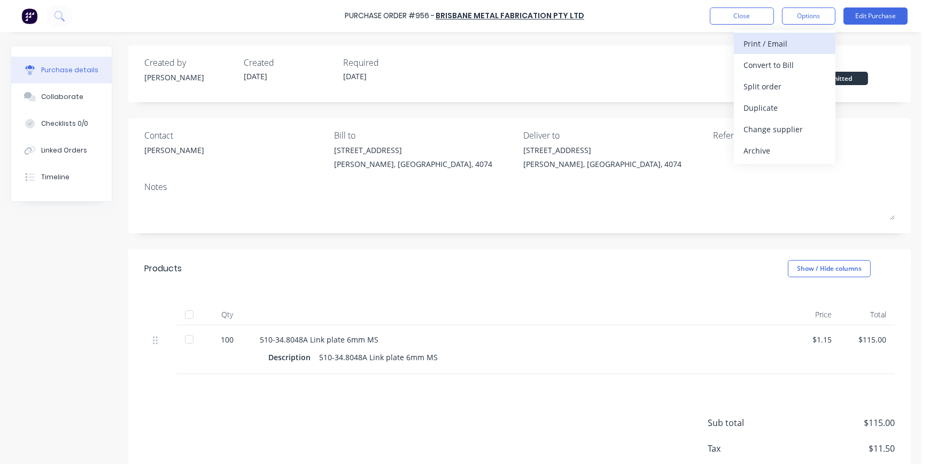
click at [780, 43] on div "Print / Email" at bounding box center [785, 44] width 82 height 16
click at [784, 64] on div "With pricing" at bounding box center [785, 65] width 82 height 16
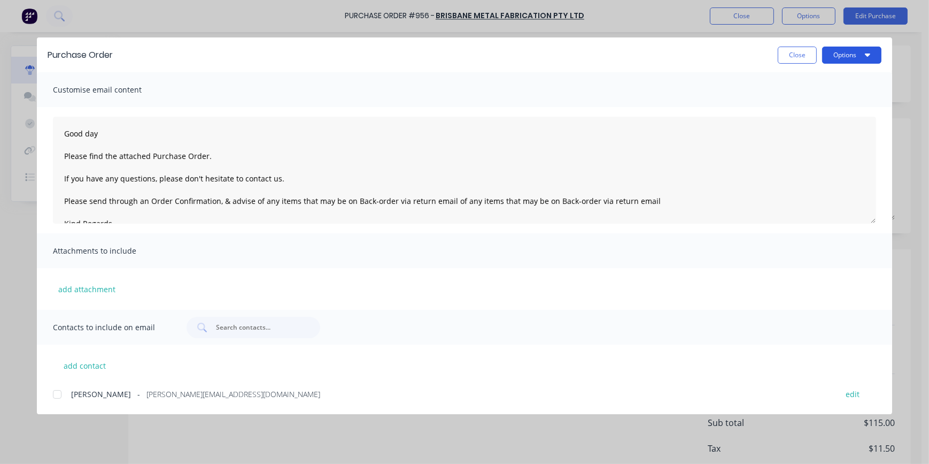
click at [845, 55] on button "Options" at bounding box center [851, 55] width 59 height 17
drag, startPoint x: 54, startPoint y: 395, endPoint x: 148, endPoint y: 384, distance: 94.2
click at [57, 393] on div at bounding box center [57, 393] width 21 height 21
click at [831, 55] on button "Options" at bounding box center [851, 55] width 59 height 17
click at [803, 129] on div "Email" at bounding box center [831, 125] width 82 height 16
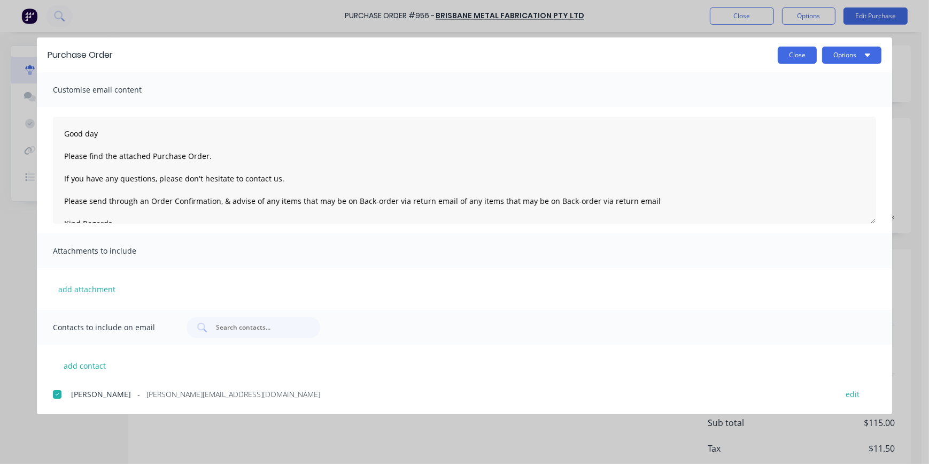
click at [796, 52] on button "Close" at bounding box center [797, 55] width 39 height 17
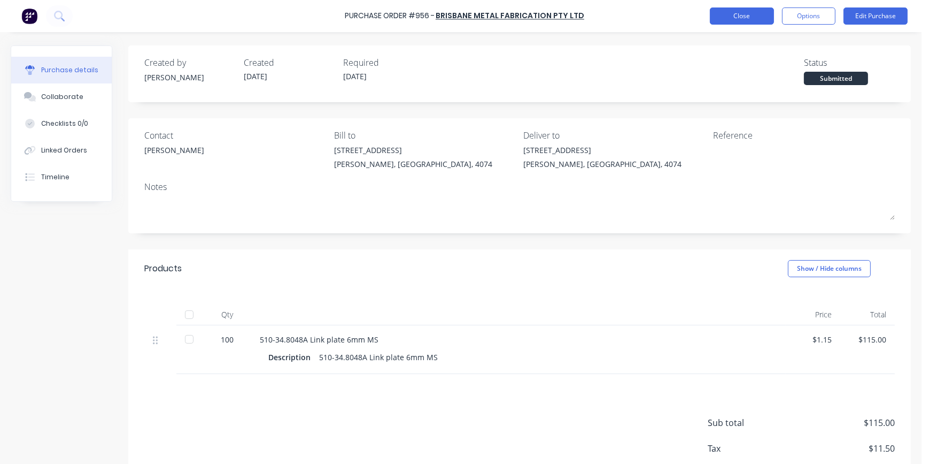
click at [756, 12] on button "Close" at bounding box center [742, 15] width 64 height 17
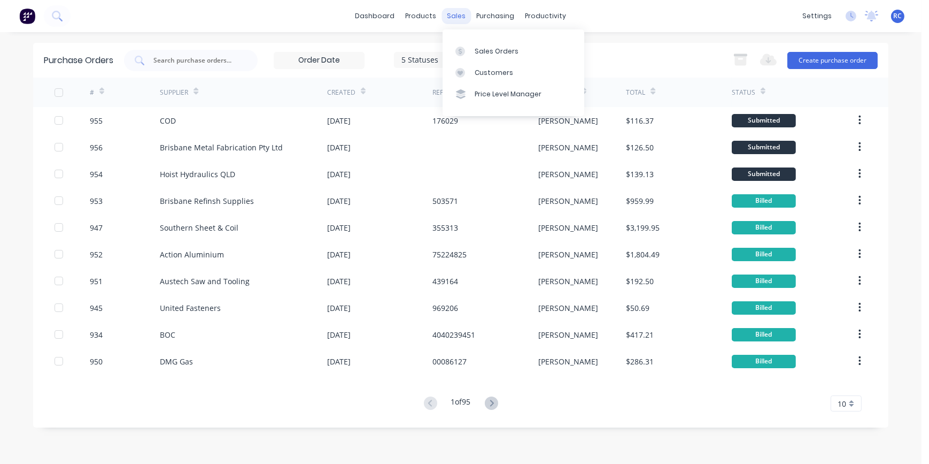
click at [449, 20] on div "sales" at bounding box center [456, 16] width 29 height 16
click at [471, 53] on div at bounding box center [464, 52] width 16 height 10
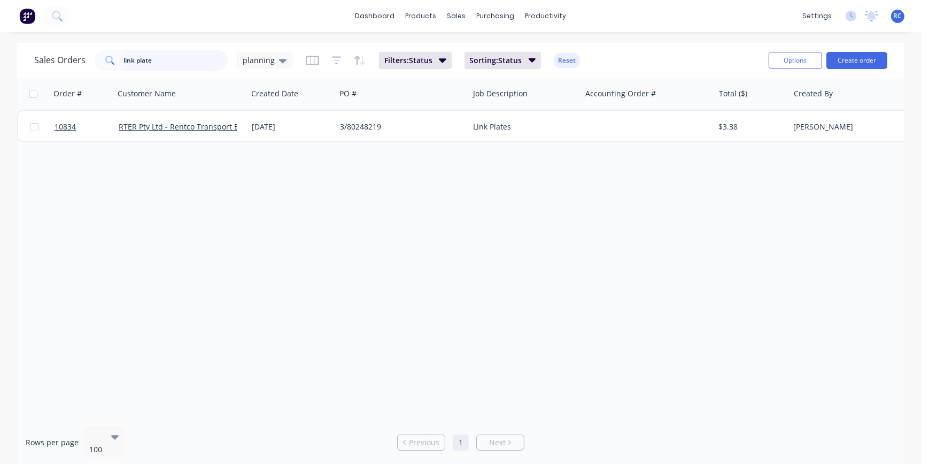
click at [161, 55] on input "link plate" at bounding box center [176, 60] width 104 height 21
drag, startPoint x: 155, startPoint y: 56, endPoint x: 0, endPoint y: 51, distance: 154.6
click at [0, 51] on html "dashboard products sales purchasing productivity dashboard products Product Cat…" at bounding box center [464, 232] width 929 height 464
type input "explore"
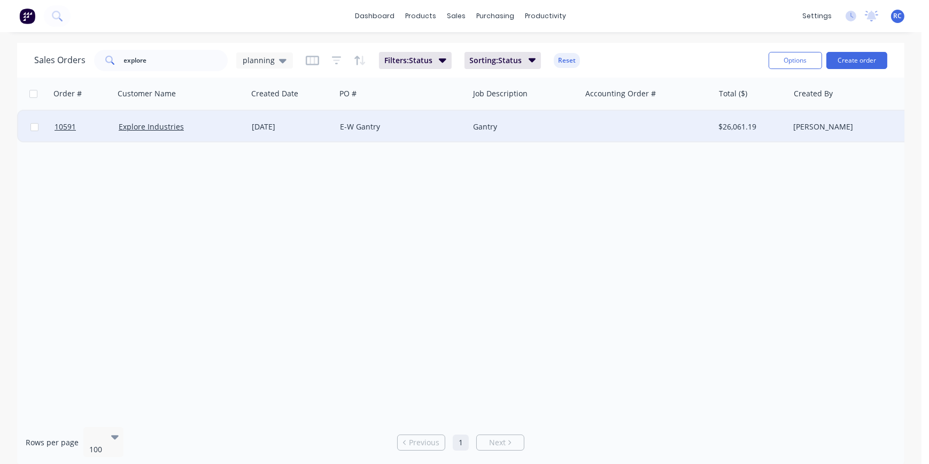
click at [147, 117] on div "Explore Industries" at bounding box center [180, 127] width 133 height 32
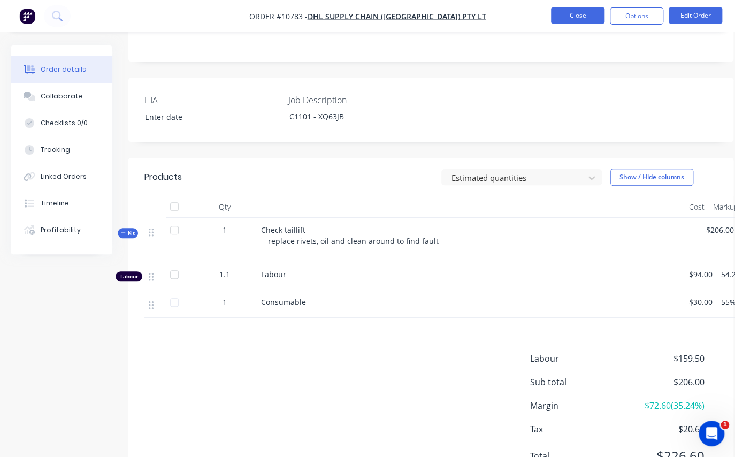
click at [574, 13] on button "Close" at bounding box center [577, 15] width 53 height 16
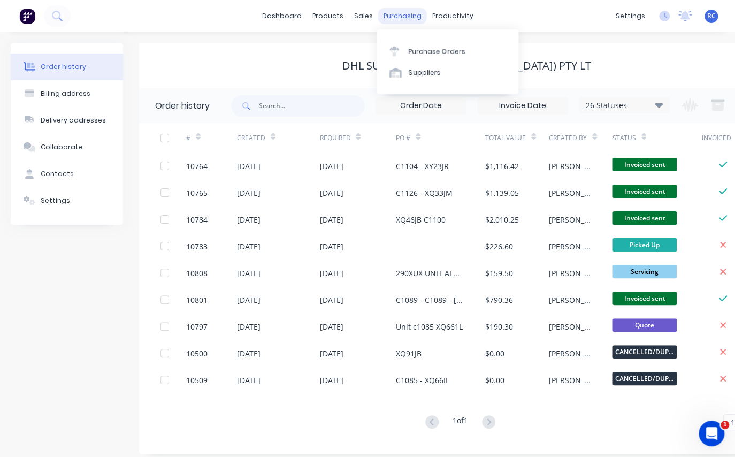
click at [378, 18] on div "purchasing" at bounding box center [402, 16] width 49 height 16
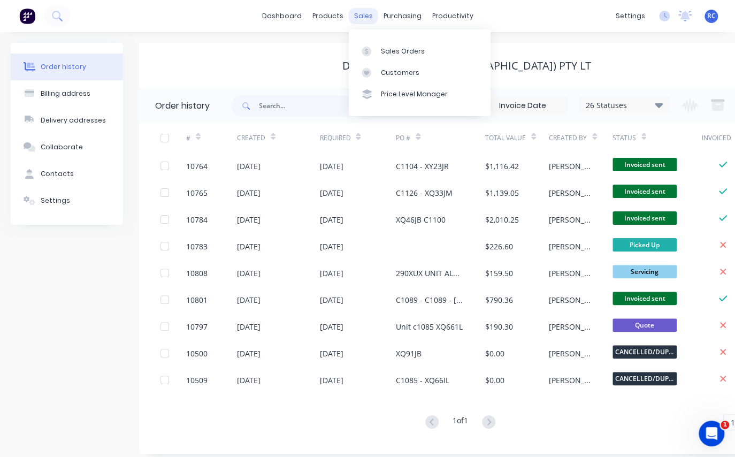
click at [365, 17] on div "sales" at bounding box center [363, 16] width 29 height 16
click at [393, 51] on div "Sales Orders" at bounding box center [403, 52] width 44 height 10
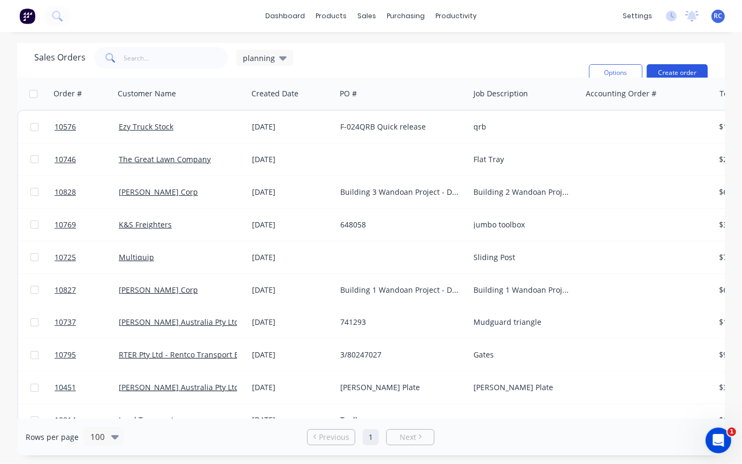
click at [668, 64] on button "Create order" at bounding box center [676, 72] width 61 height 17
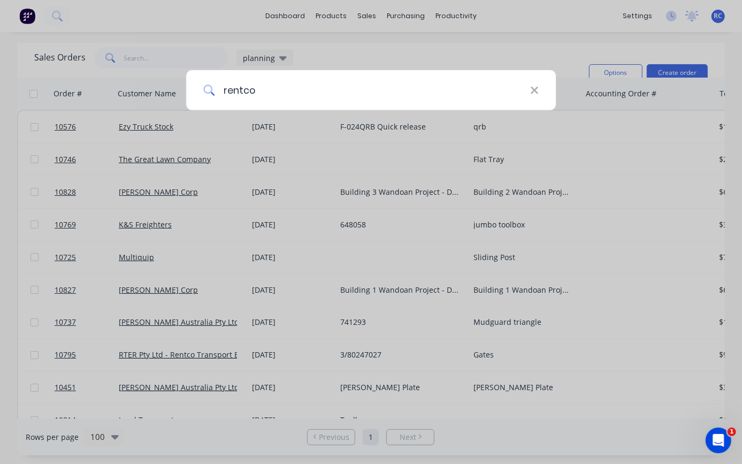
type input "rentco"
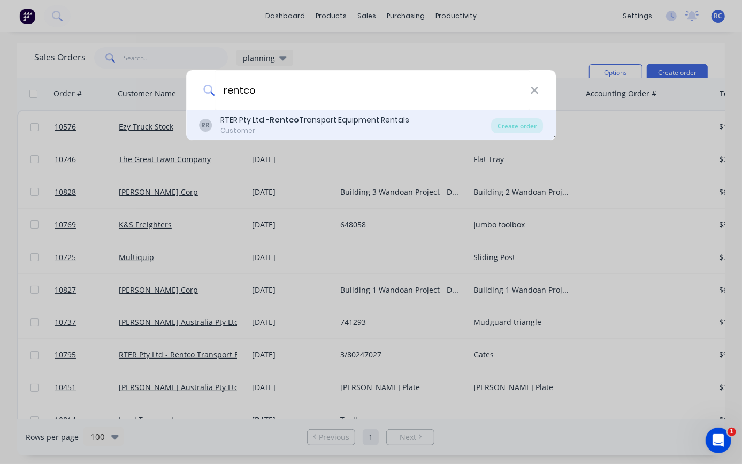
click at [223, 126] on div "Customer" at bounding box center [314, 131] width 189 height 10
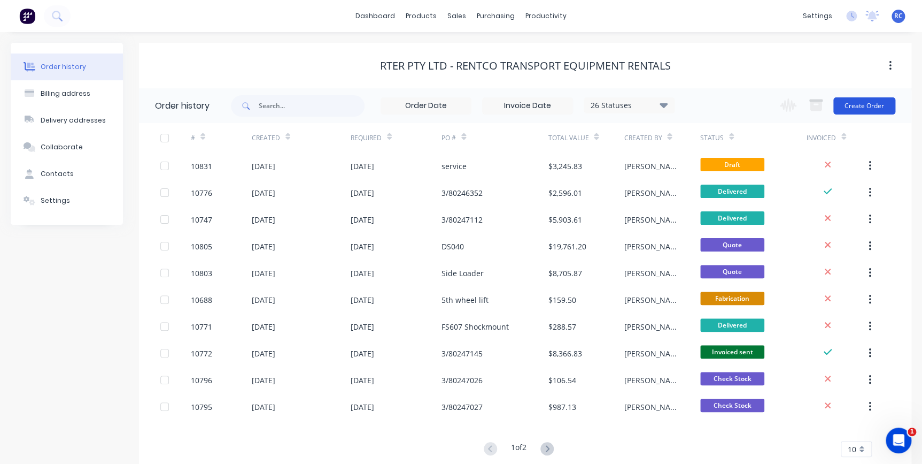
drag, startPoint x: 866, startPoint y: 101, endPoint x: 864, endPoint y: 106, distance: 6.3
click at [864, 106] on button "Create Order" at bounding box center [865, 105] width 62 height 17
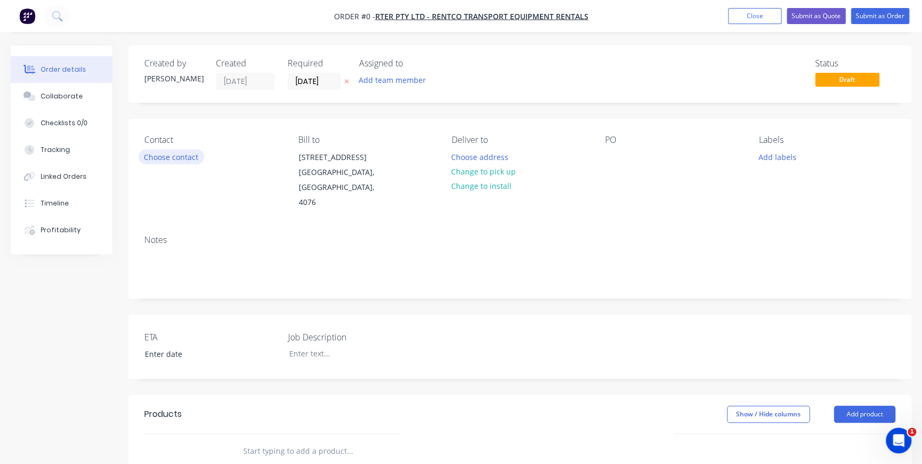
click at [186, 162] on button "Choose contact" at bounding box center [171, 156] width 66 height 14
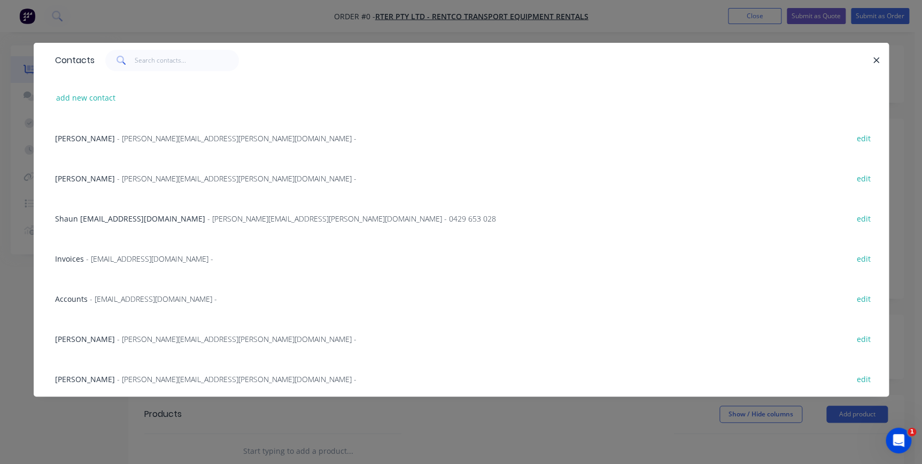
scroll to position [163, 0]
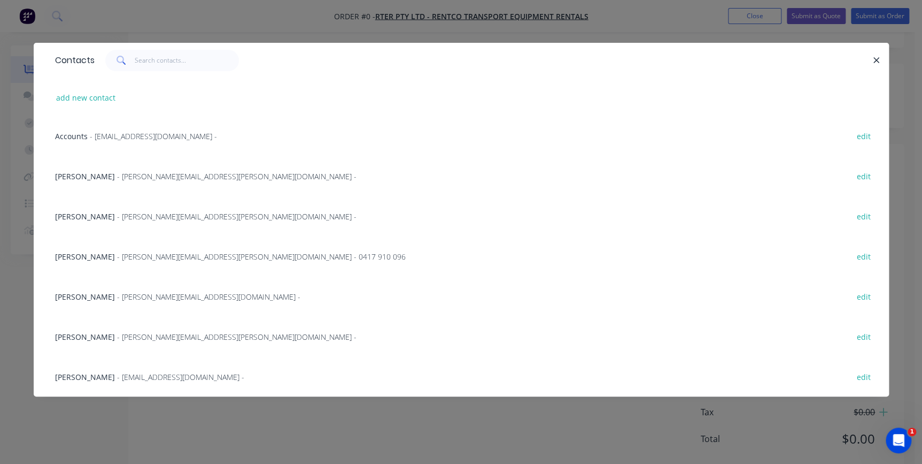
click at [88, 292] on span "Adriana Sherlock" at bounding box center [85, 296] width 60 height 10
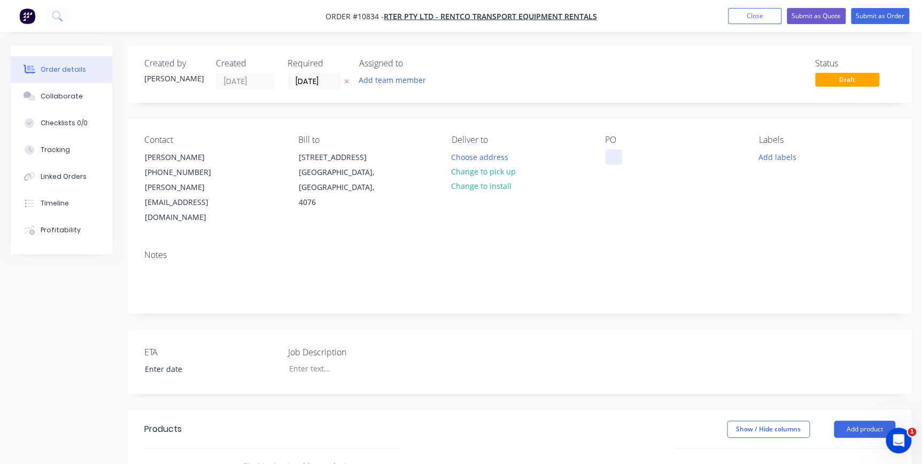
click at [616, 150] on div at bounding box center [613, 157] width 17 height 16
paste div
click at [297, 360] on div at bounding box center [348, 368] width 134 height 16
click at [267, 455] on input "text" at bounding box center [350, 465] width 214 height 21
type input "link plate"
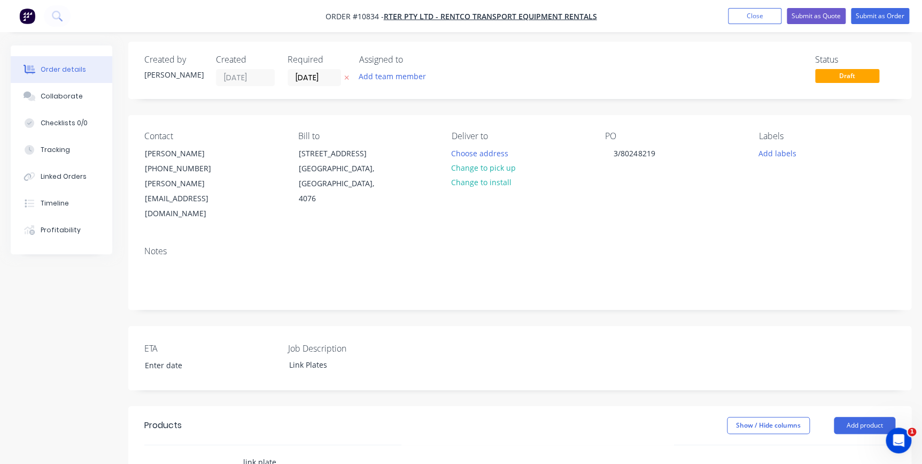
scroll to position [145, 0]
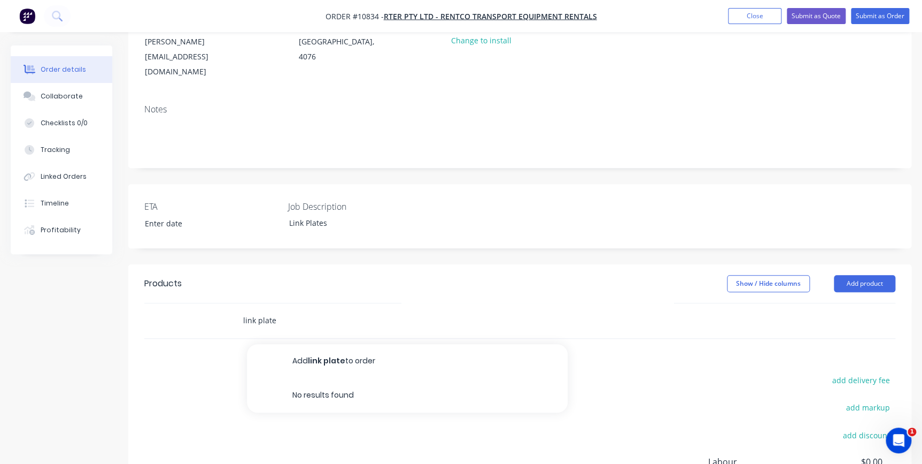
drag, startPoint x: 295, startPoint y: 288, endPoint x: 110, endPoint y: 284, distance: 185.0
click at [111, 284] on div "Created by Renee Created 08/10/25 Required 08/10/25 Assigned to Add team member…" at bounding box center [461, 255] width 901 height 711
click at [872, 275] on button "Add product" at bounding box center [864, 283] width 61 height 17
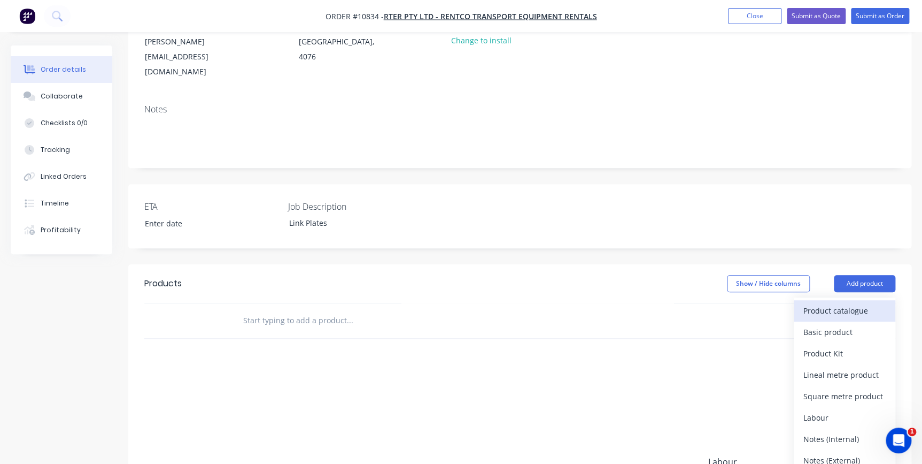
click at [855, 303] on div "Product catalogue" at bounding box center [845, 311] width 82 height 16
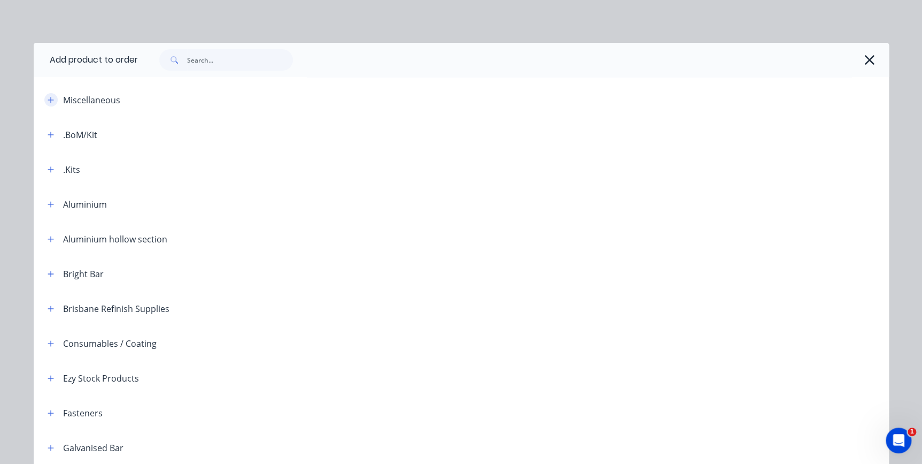
click at [48, 98] on icon "button" at bounding box center [51, 99] width 6 height 7
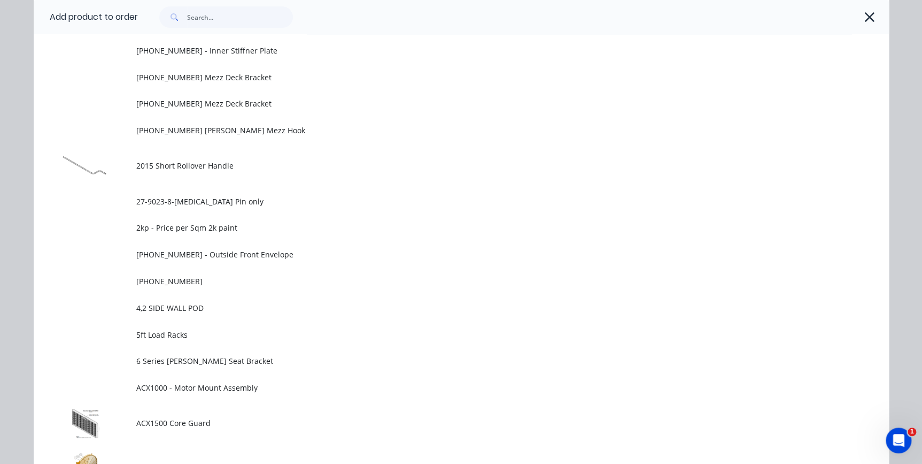
scroll to position [0, 0]
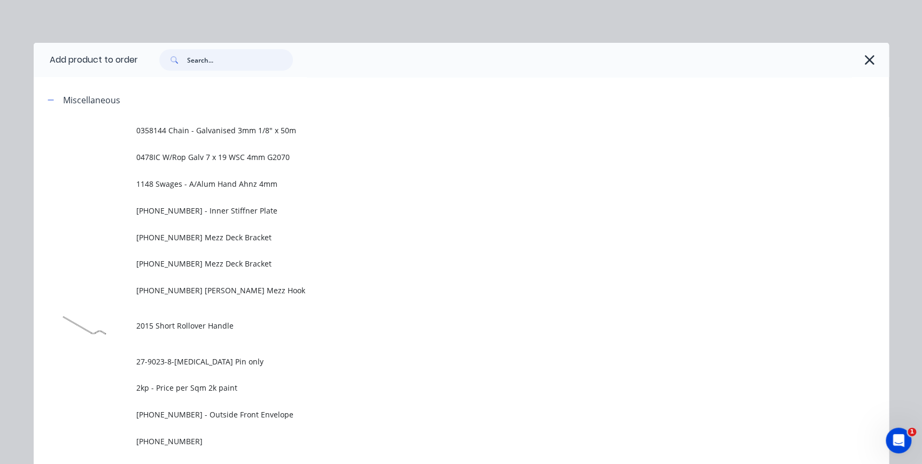
click at [207, 57] on input "text" at bounding box center [240, 59] width 106 height 21
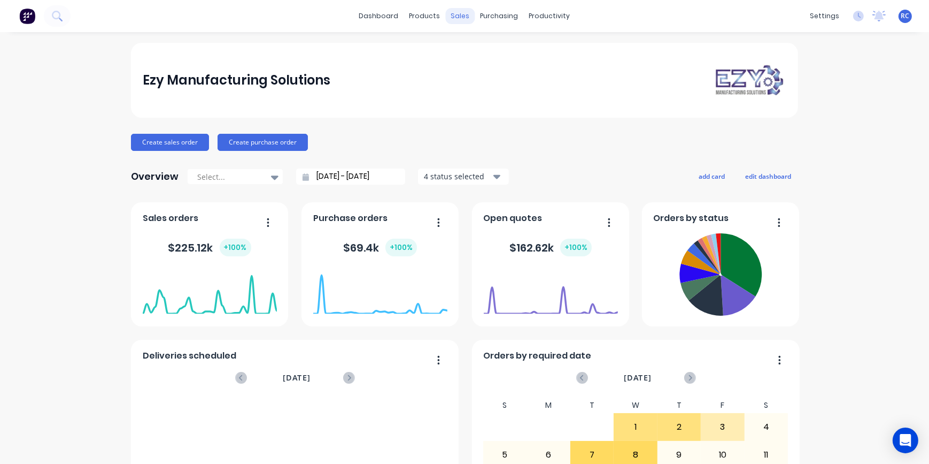
click at [454, 11] on div "sales" at bounding box center [460, 16] width 29 height 16
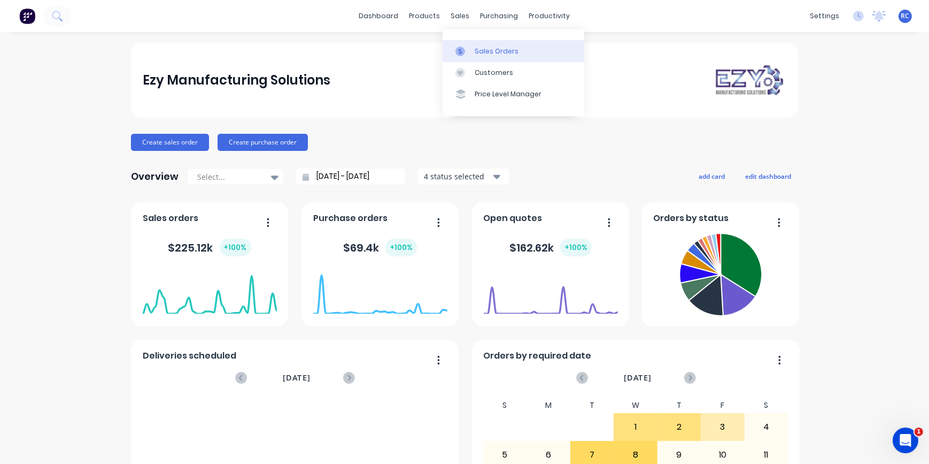
click at [466, 47] on div at bounding box center [464, 52] width 16 height 10
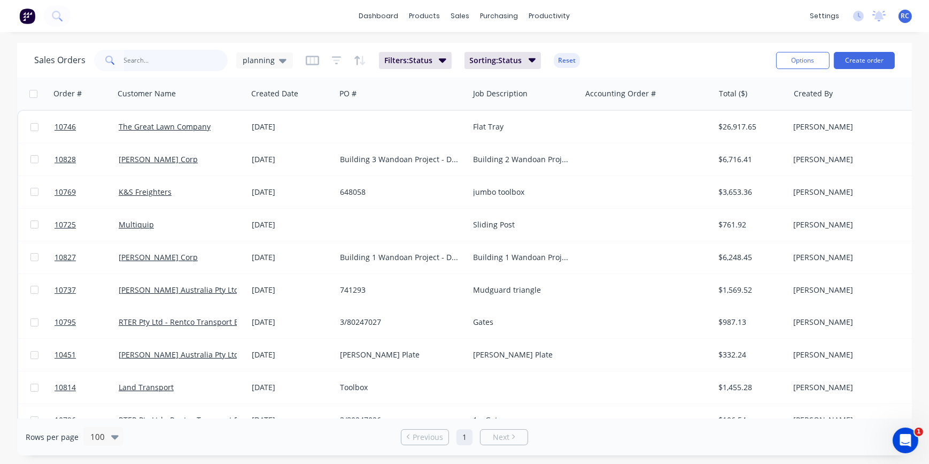
click at [155, 61] on input "text" at bounding box center [176, 60] width 104 height 21
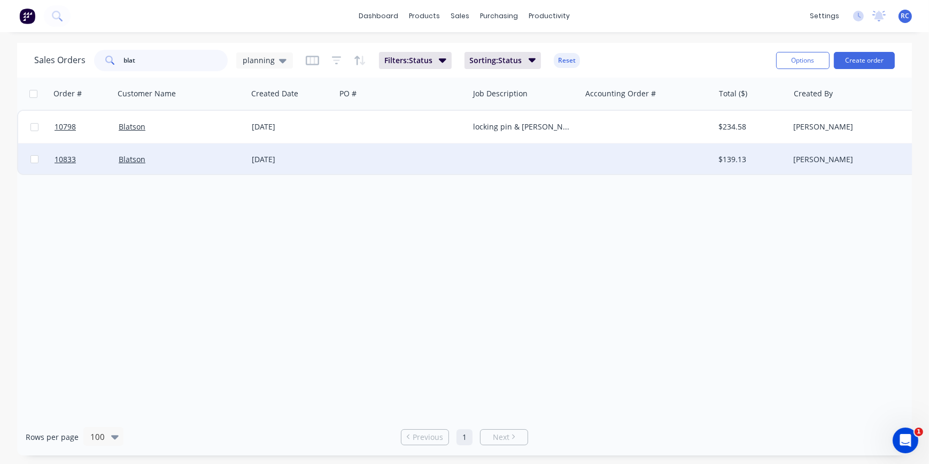
type input "blat"
click at [175, 157] on div "Blatson" at bounding box center [178, 159] width 119 height 11
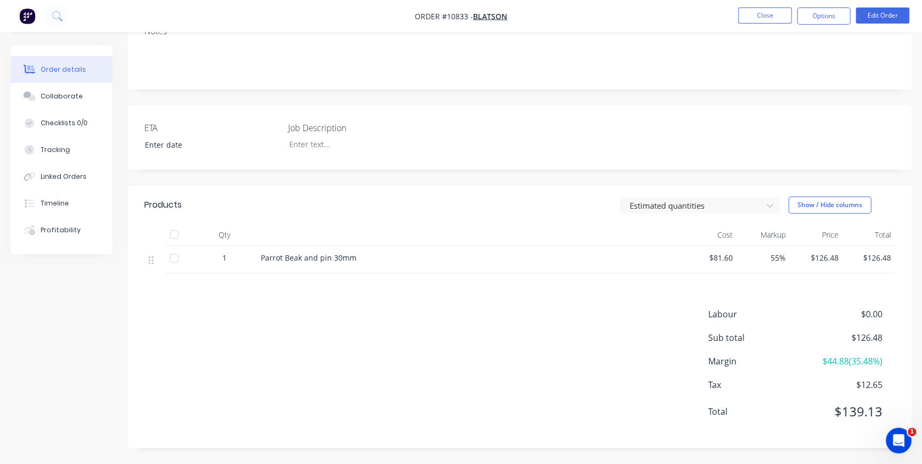
scroll to position [192, 0]
click at [838, 13] on button "Options" at bounding box center [823, 15] width 53 height 17
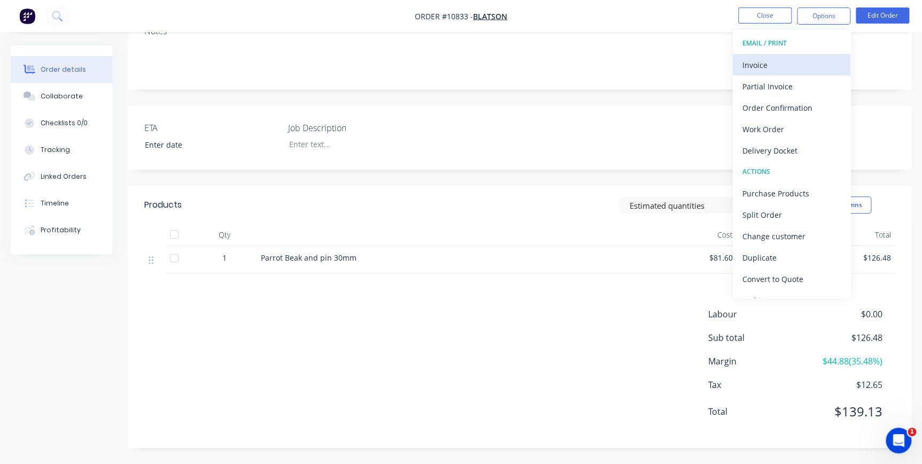
click at [795, 61] on div "Invoice" at bounding box center [792, 65] width 98 height 16
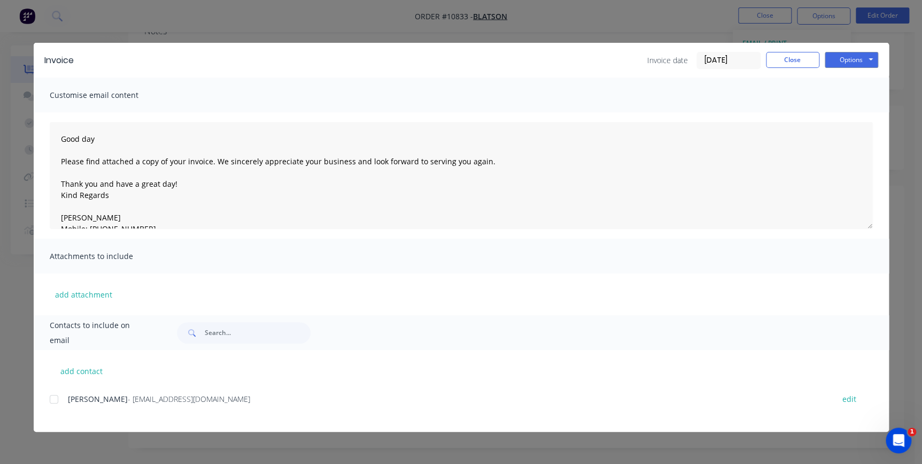
click at [55, 395] on div at bounding box center [53, 398] width 21 height 21
click at [858, 57] on button "Options" at bounding box center [851, 60] width 53 height 16
click at [853, 113] on button "Email" at bounding box center [859, 114] width 68 height 18
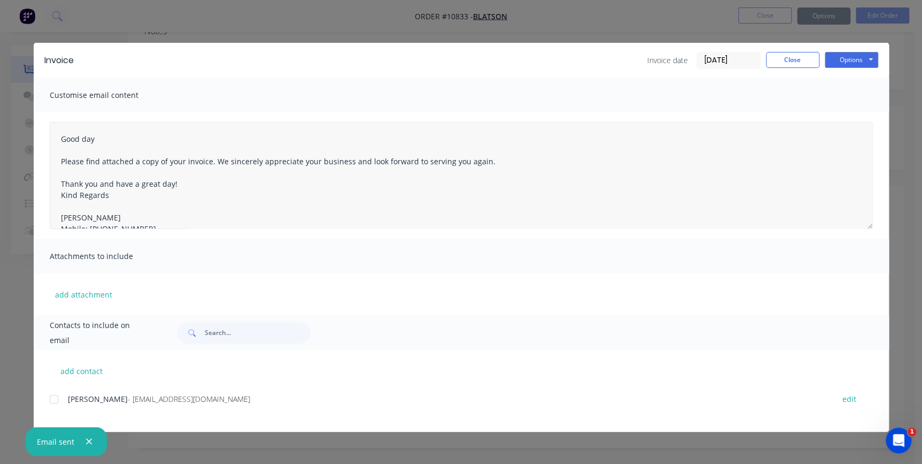
type textarea "Good day Please find attached a copy of your invoice. We sincerely appreciate y…"
click at [803, 64] on button "Close" at bounding box center [792, 60] width 53 height 16
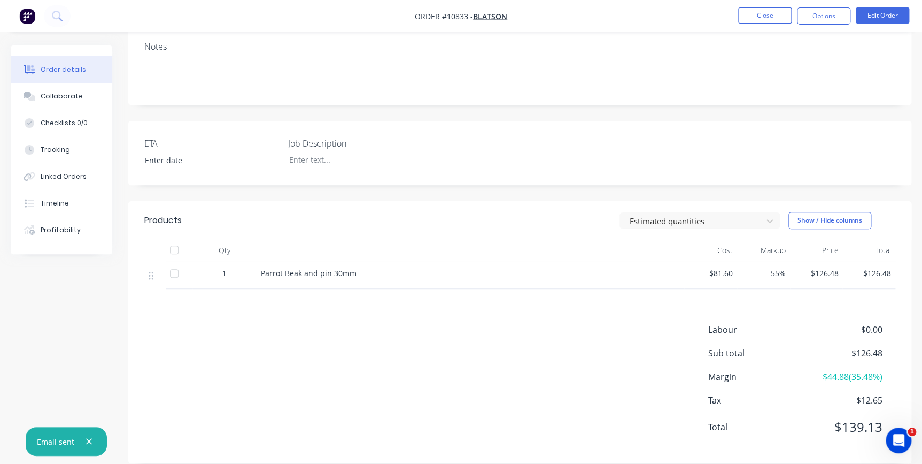
scroll to position [0, 0]
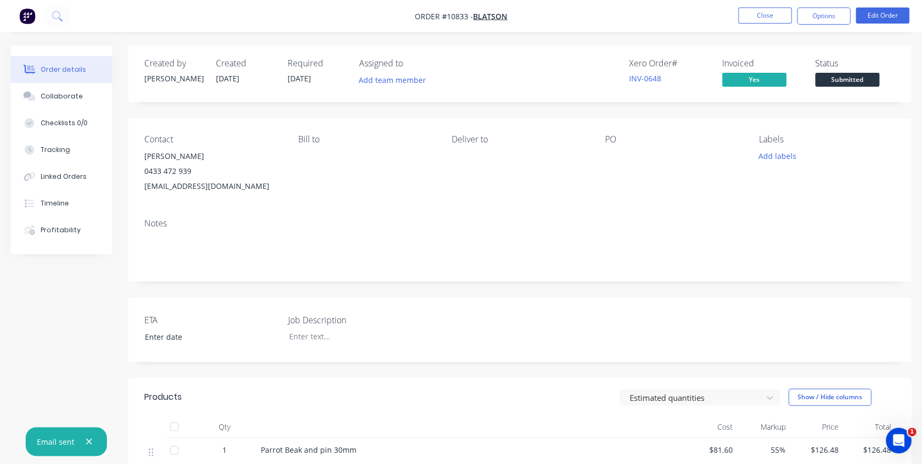
click at [836, 82] on span "Submitted" at bounding box center [847, 79] width 64 height 13
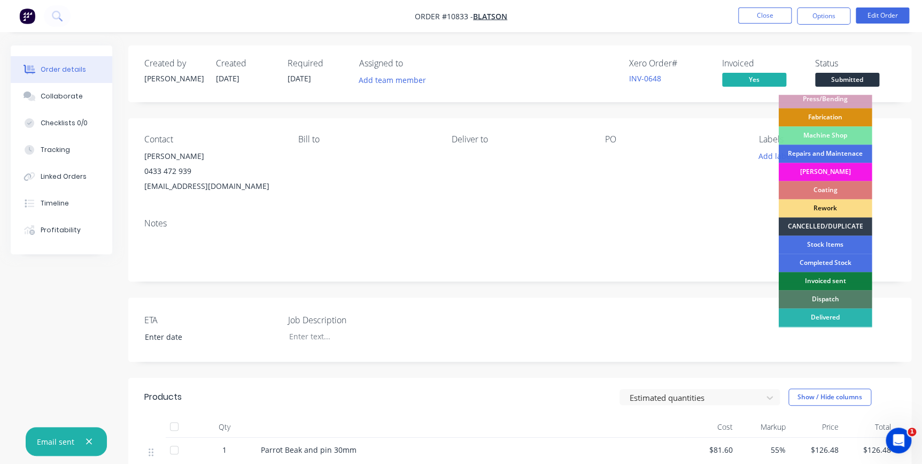
scroll to position [132, 0]
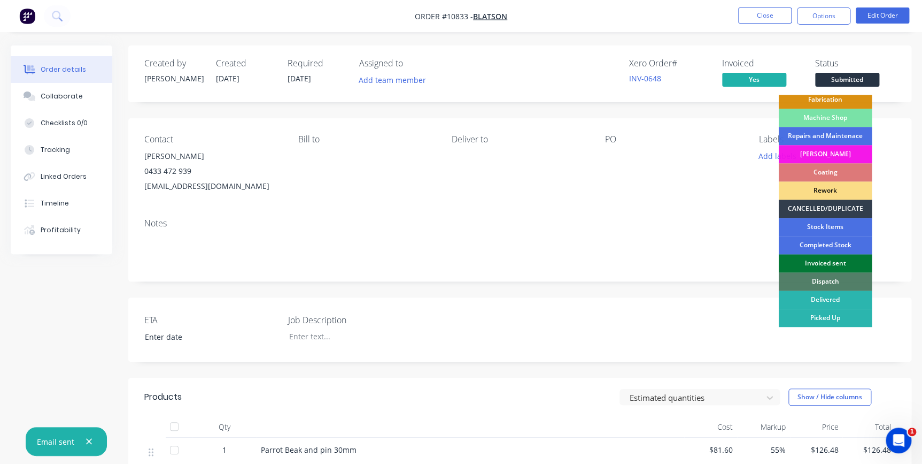
click at [846, 260] on div "Invoiced sent" at bounding box center [825, 263] width 94 height 18
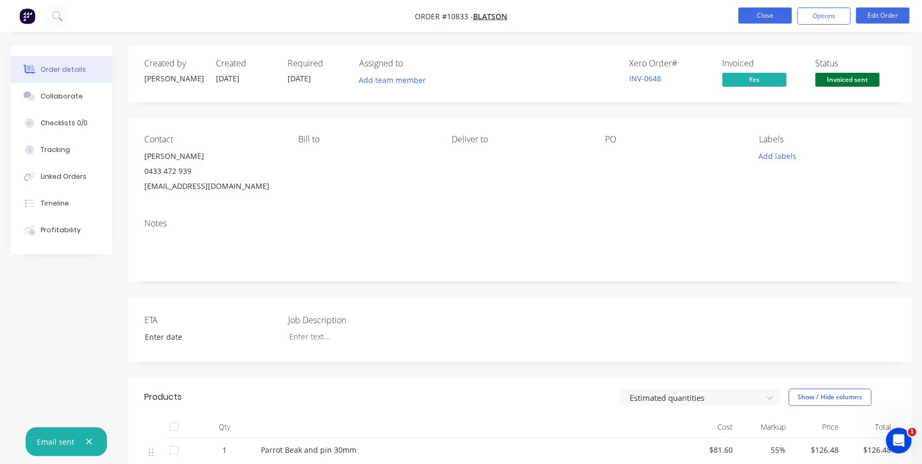
click at [785, 14] on button "Close" at bounding box center [764, 15] width 53 height 16
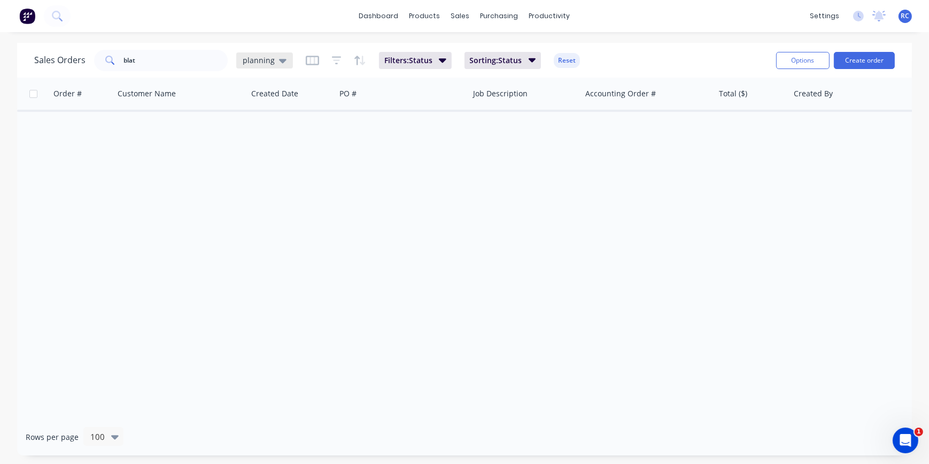
click at [257, 56] on span "planning" at bounding box center [259, 60] width 32 height 11
click at [260, 196] on button "all jobs" at bounding box center [301, 194] width 122 height 12
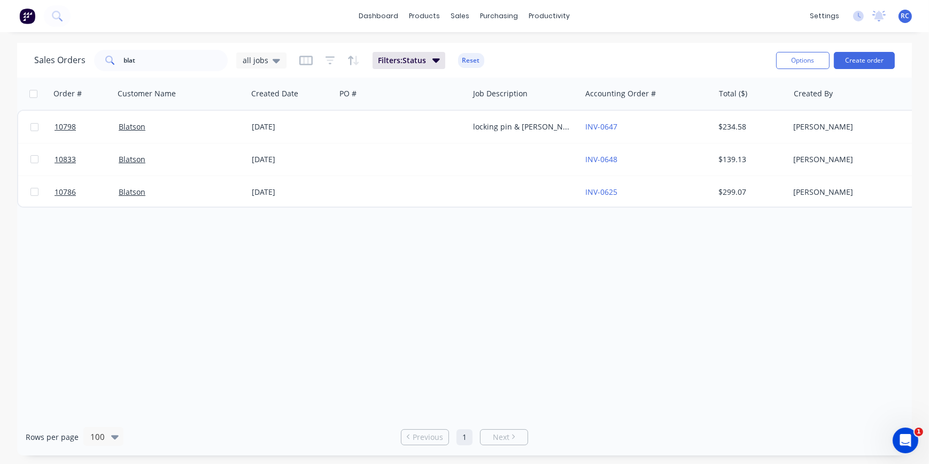
click at [242, 37] on div "dashboard products sales purchasing productivity dashboard products Product Cat…" at bounding box center [464, 232] width 929 height 464
click at [468, 13] on div "sales" at bounding box center [460, 16] width 29 height 16
click at [473, 52] on div at bounding box center [467, 52] width 16 height 10
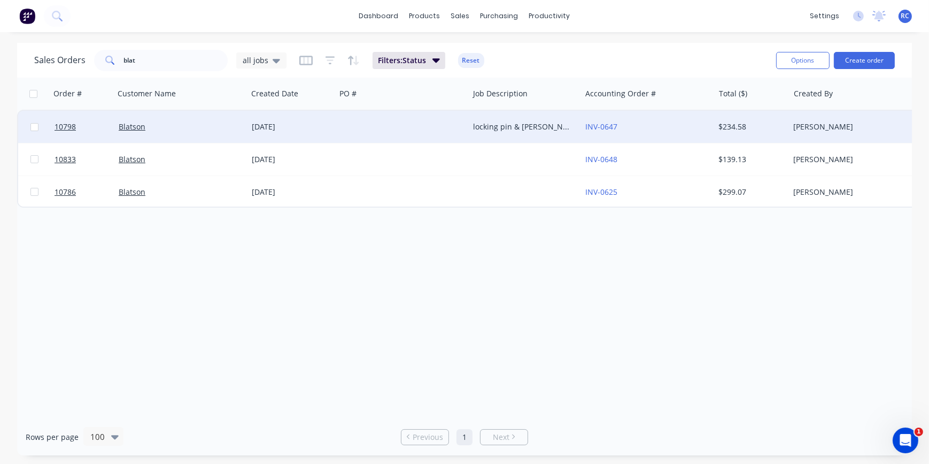
click at [288, 127] on div "[DATE]" at bounding box center [292, 126] width 80 height 11
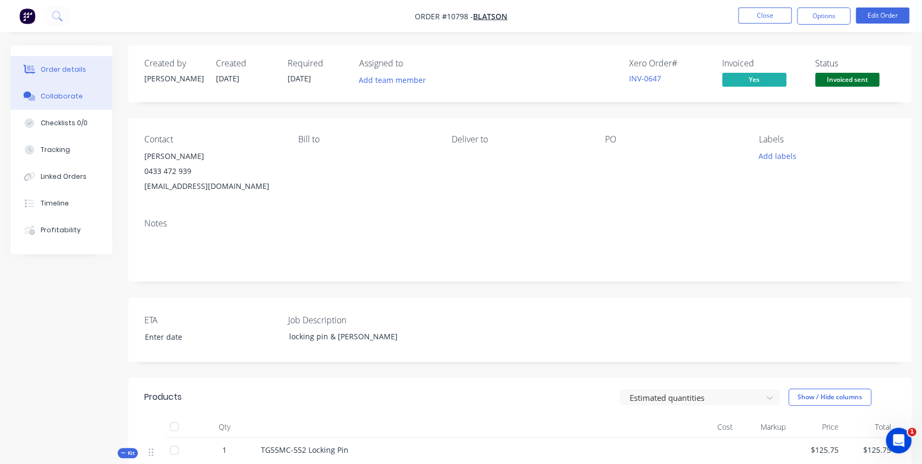
click at [60, 98] on div "Collaborate" at bounding box center [62, 96] width 42 height 10
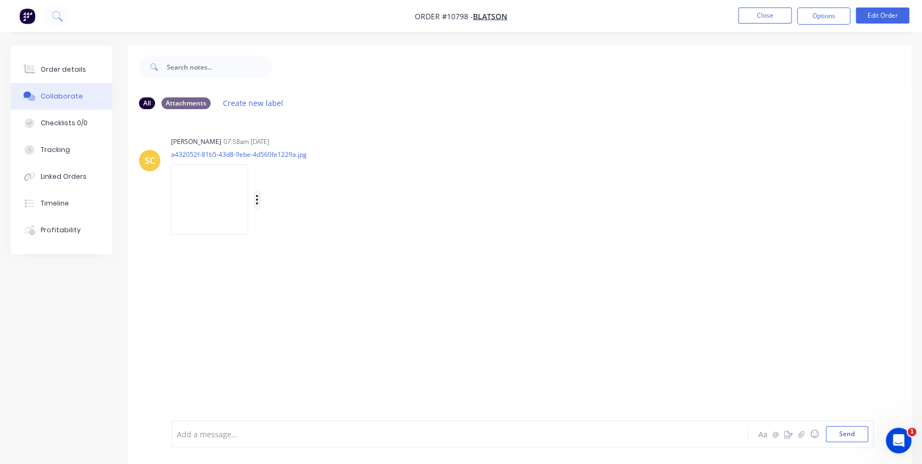
click at [256, 196] on icon "button" at bounding box center [257, 200] width 2 height 10
click at [76, 78] on button "Order details" at bounding box center [62, 69] width 102 height 27
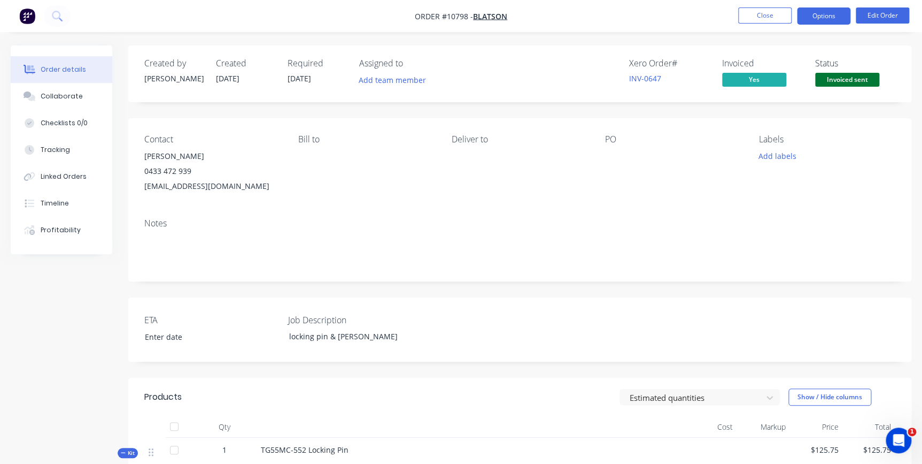
click at [818, 22] on button "Options" at bounding box center [823, 15] width 53 height 17
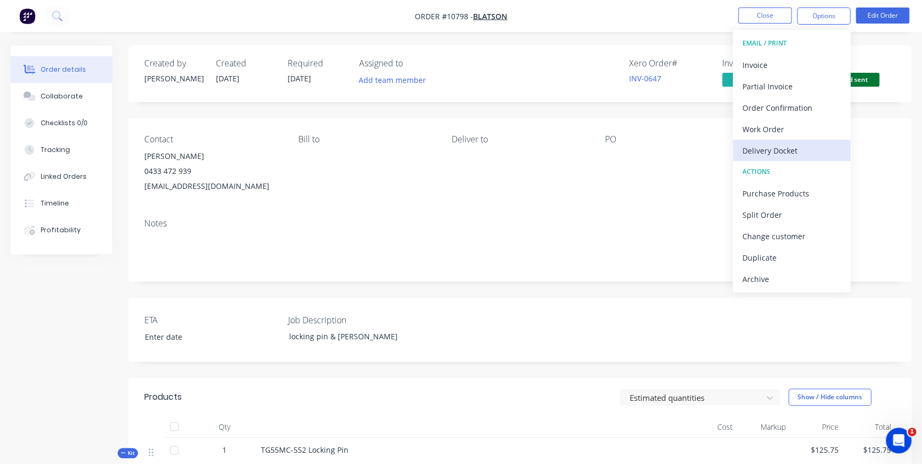
click at [781, 151] on div "Delivery Docket" at bounding box center [792, 151] width 98 height 16
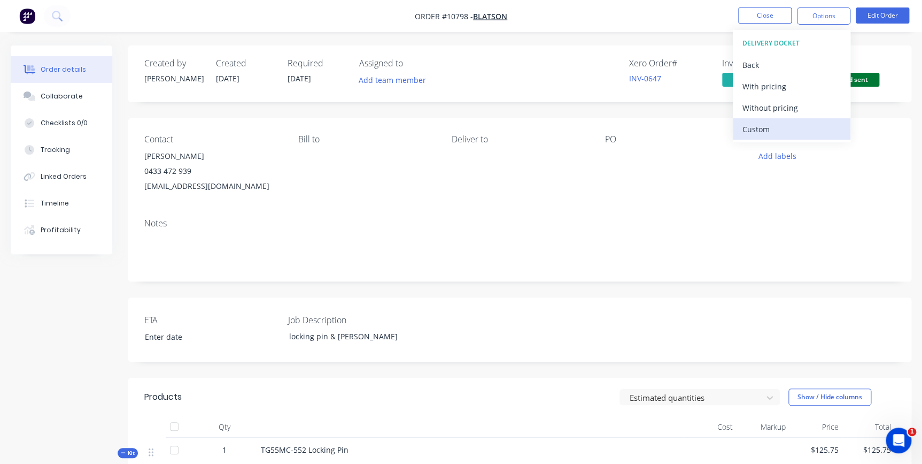
click at [769, 126] on div "Custom" at bounding box center [792, 129] width 98 height 16
click at [770, 108] on div "Without pricing" at bounding box center [792, 108] width 98 height 16
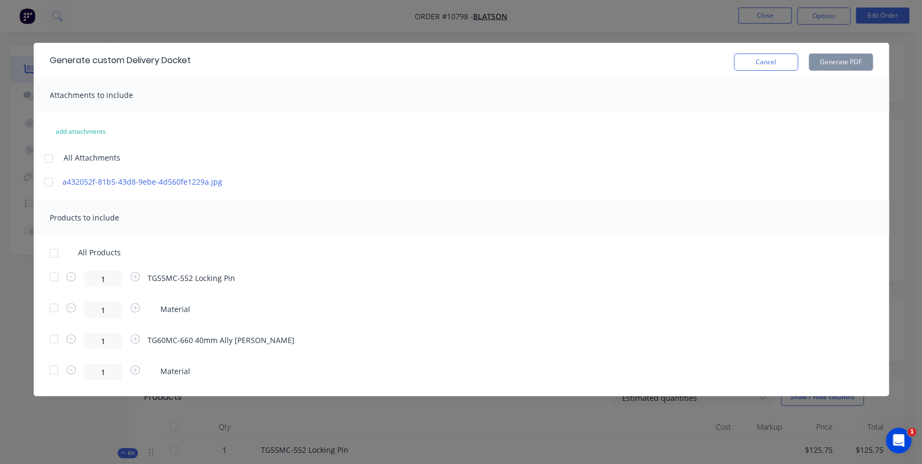
click at [53, 252] on div at bounding box center [53, 252] width 21 height 21
click at [48, 181] on div at bounding box center [48, 181] width 21 height 21
click at [849, 60] on button "Generate PDF" at bounding box center [841, 61] width 64 height 17
click at [787, 60] on button "Cancel" at bounding box center [766, 61] width 64 height 17
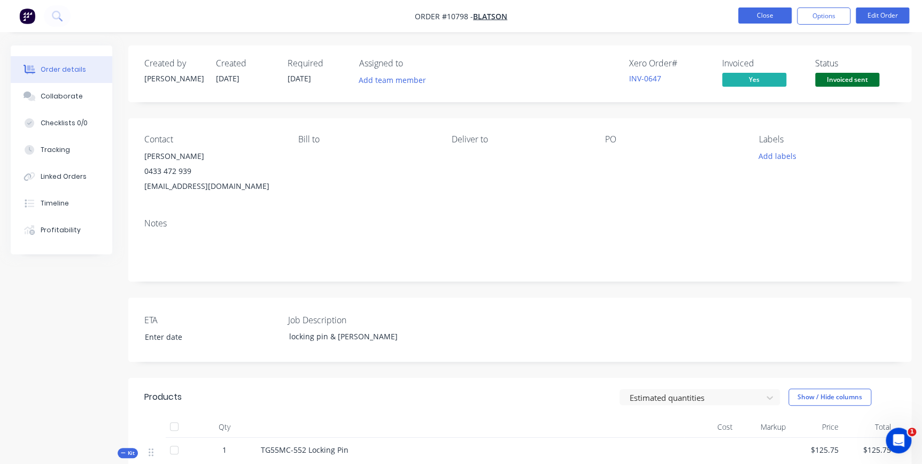
click at [776, 20] on button "Close" at bounding box center [764, 15] width 53 height 16
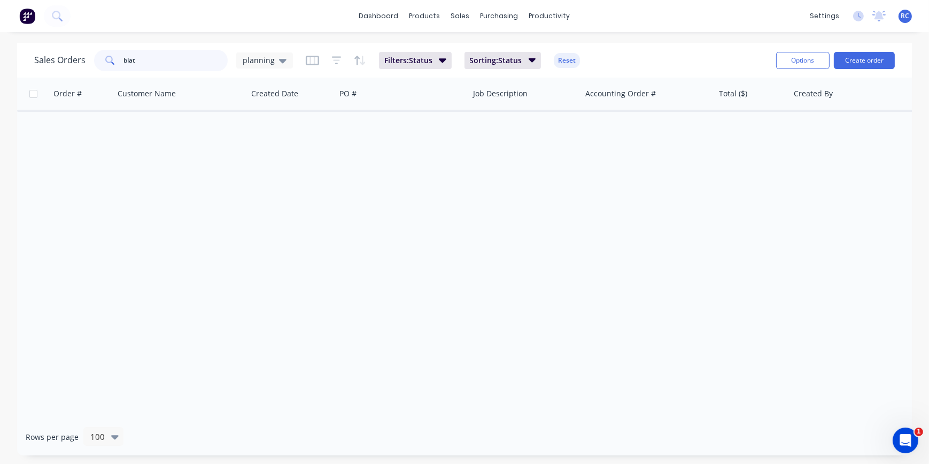
click at [160, 63] on input "blat" at bounding box center [176, 60] width 104 height 21
click at [267, 62] on span "planning" at bounding box center [259, 60] width 32 height 11
click at [259, 196] on button "all jobs" at bounding box center [301, 194] width 122 height 12
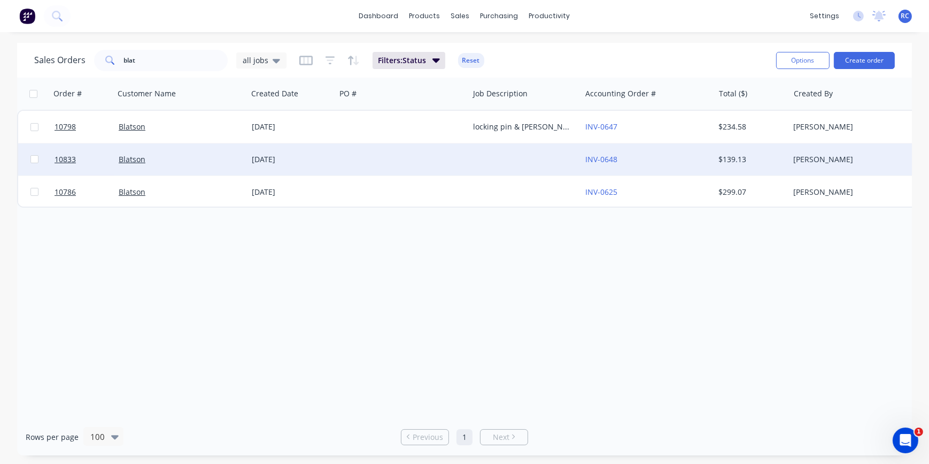
click at [287, 152] on div "[DATE]" at bounding box center [292, 159] width 88 height 32
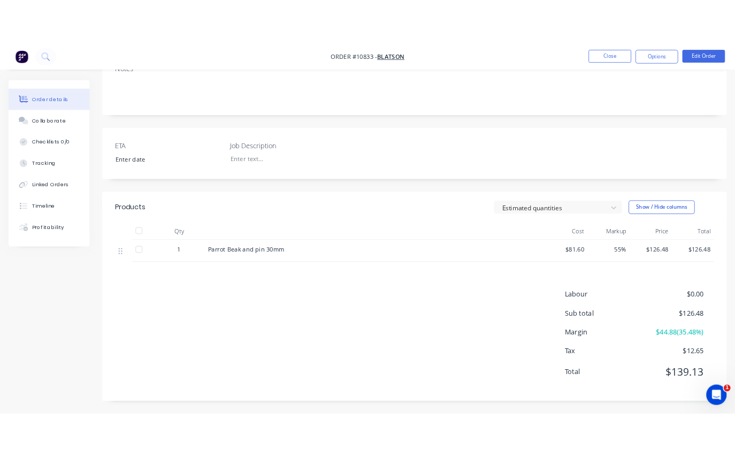
scroll to position [192, 0]
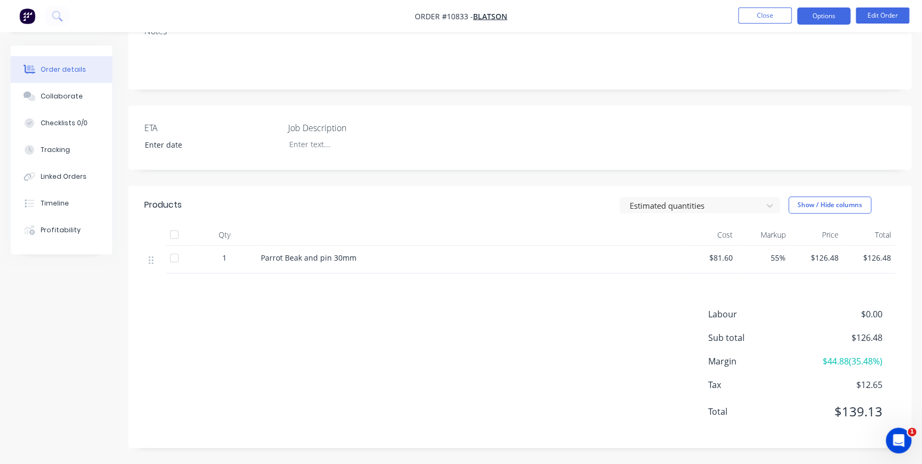
click at [843, 12] on button "Options" at bounding box center [823, 15] width 53 height 17
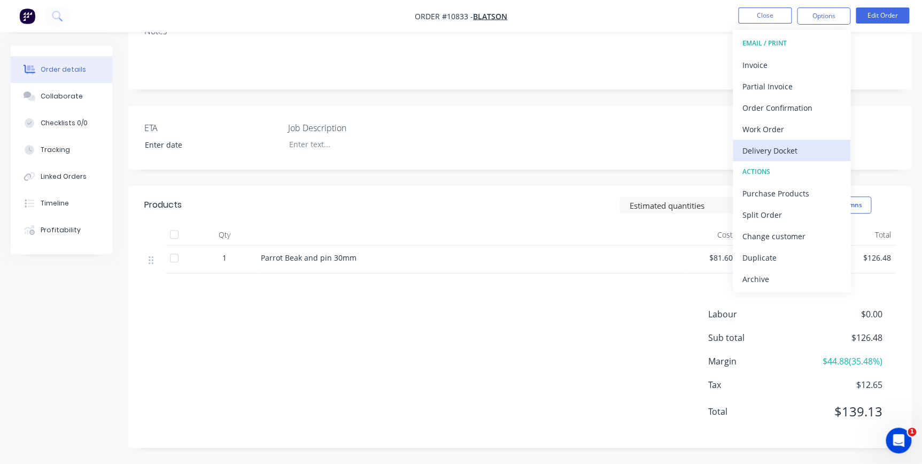
click at [769, 153] on div "Delivery Docket" at bounding box center [792, 151] width 98 height 16
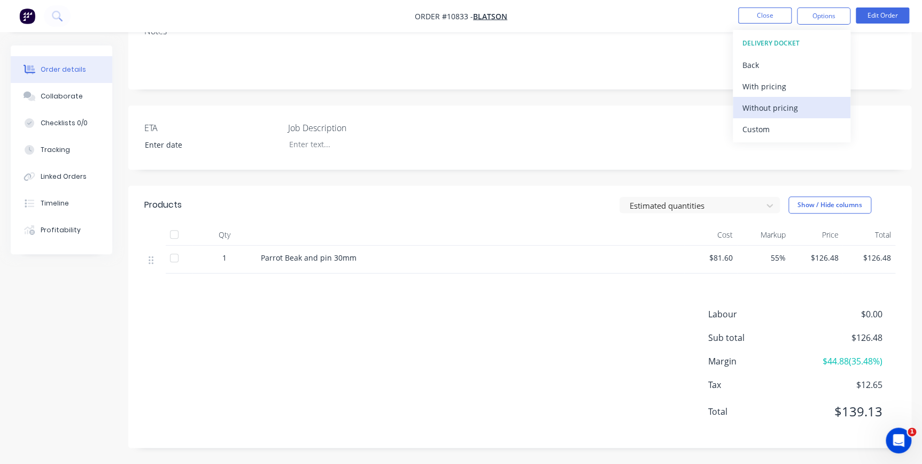
click at [770, 112] on div "Without pricing" at bounding box center [792, 108] width 98 height 16
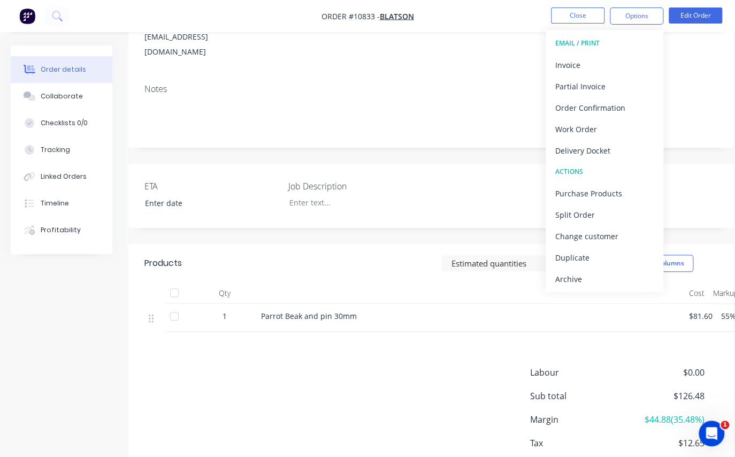
click at [313, 81] on div "Notes" at bounding box center [430, 111] width 605 height 72
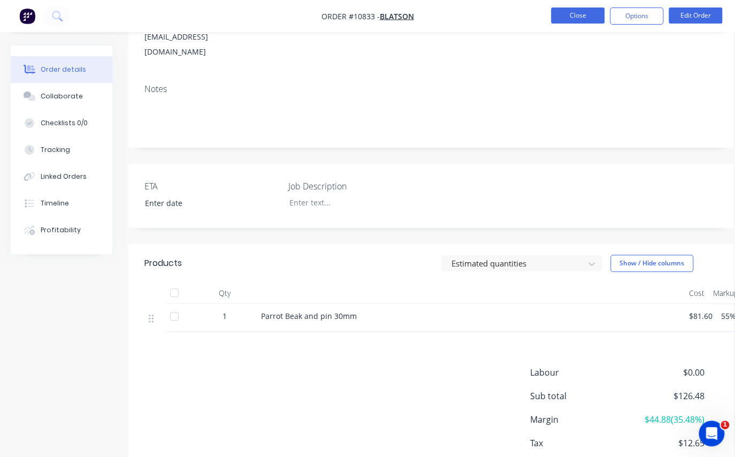
click at [568, 8] on button "Close" at bounding box center [577, 15] width 53 height 16
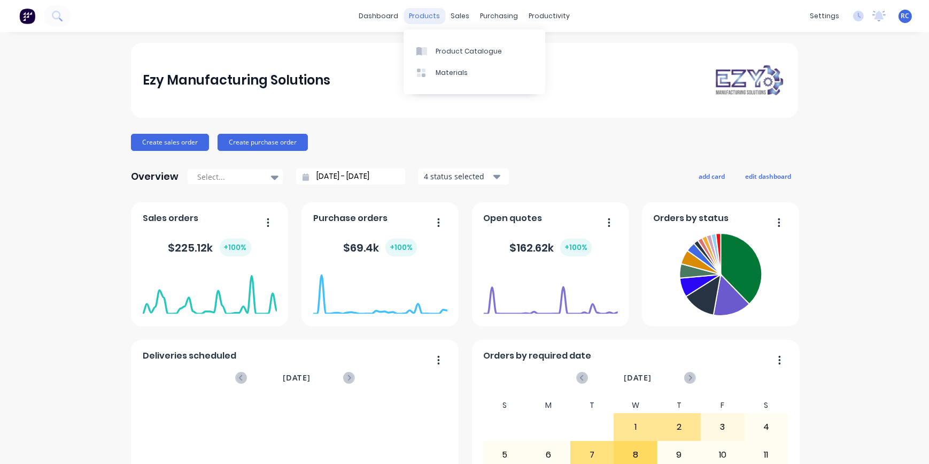
click at [421, 18] on div "products" at bounding box center [425, 16] width 42 height 16
click at [429, 45] on link "Product Catalogue" at bounding box center [475, 50] width 142 height 21
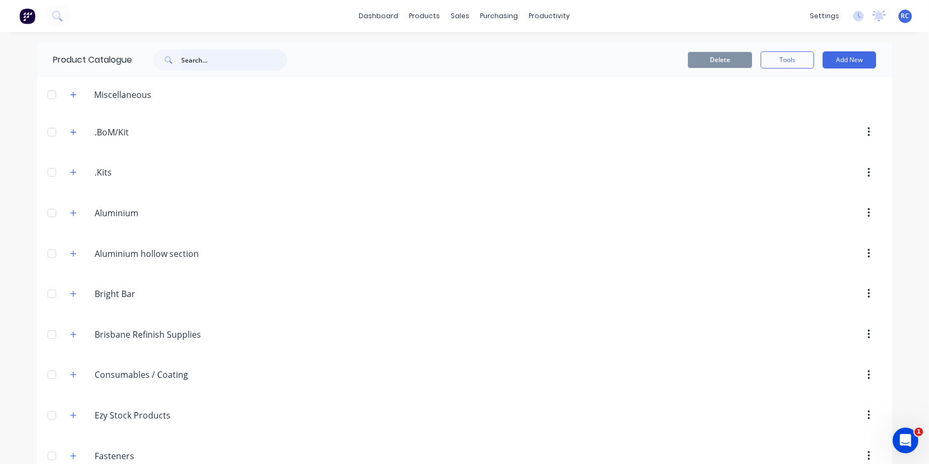
click at [195, 60] on input "text" at bounding box center [234, 59] width 106 height 21
paste input "510-34.8048A Link plate 6mm MS"
type input "510-34.8048A Link plate 6mm MS"
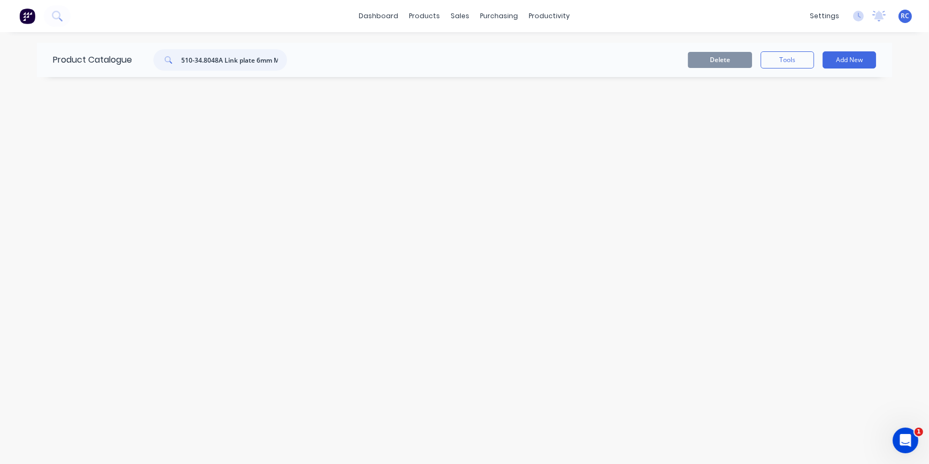
drag, startPoint x: 281, startPoint y: 61, endPoint x: 85, endPoint y: 67, distance: 195.8
click at [92, 71] on div "Product Catalogue 510-34.8048A Link plate 6mm MS" at bounding box center [175, 60] width 277 height 34
click at [195, 122] on div "Product Catalogue Delete Tools Add New" at bounding box center [464, 248] width 855 height 410
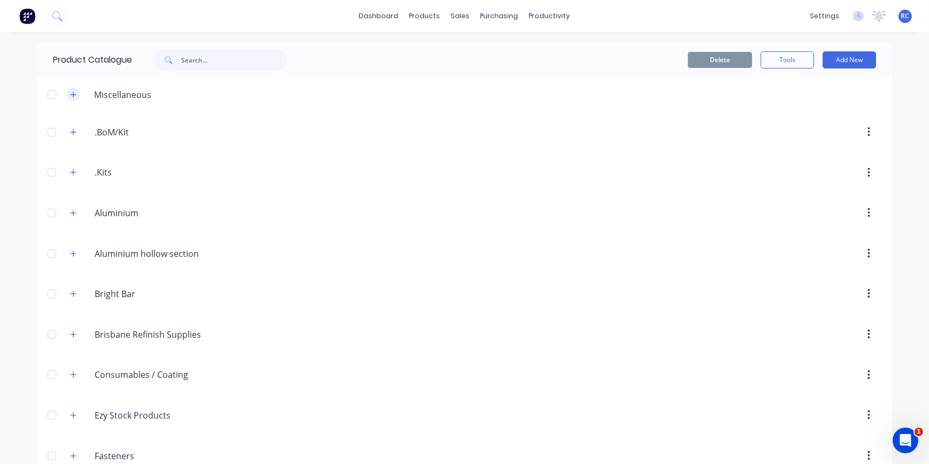
click at [70, 91] on icon "button" at bounding box center [73, 94] width 6 height 7
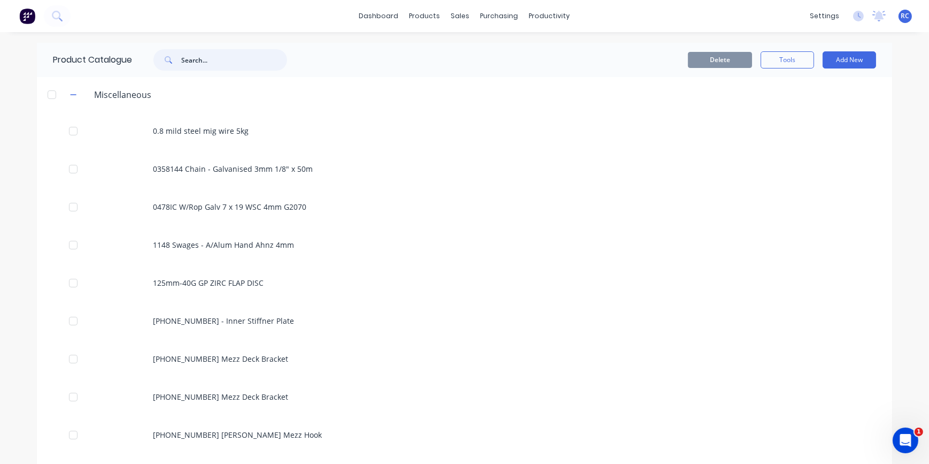
click at [184, 53] on input "text" at bounding box center [234, 59] width 106 height 21
type input "link"
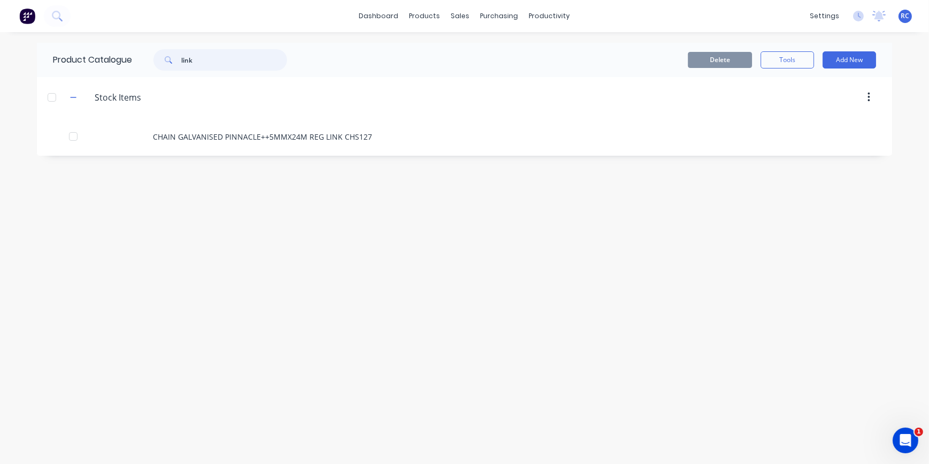
drag, startPoint x: 211, startPoint y: 55, endPoint x: 241, endPoint y: 45, distance: 30.9
click at [146, 56] on div "link" at bounding box center [215, 59] width 144 height 21
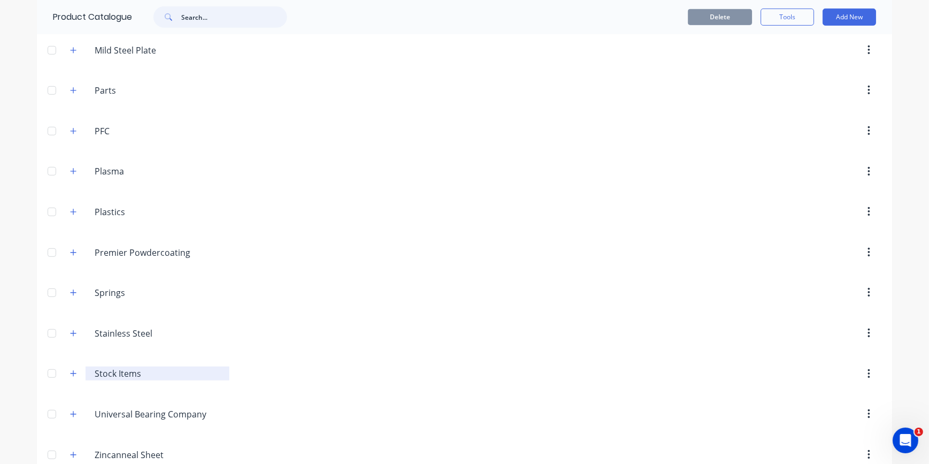
scroll to position [908, 0]
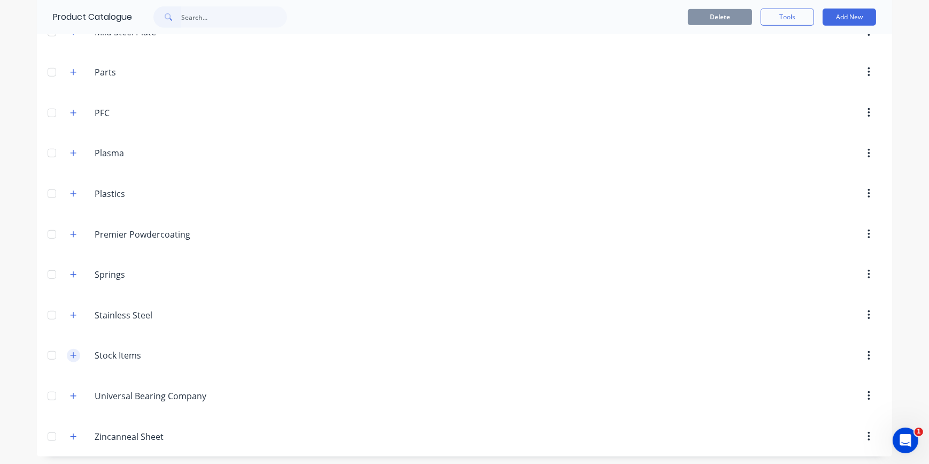
click at [71, 353] on icon "button" at bounding box center [74, 355] width 6 height 6
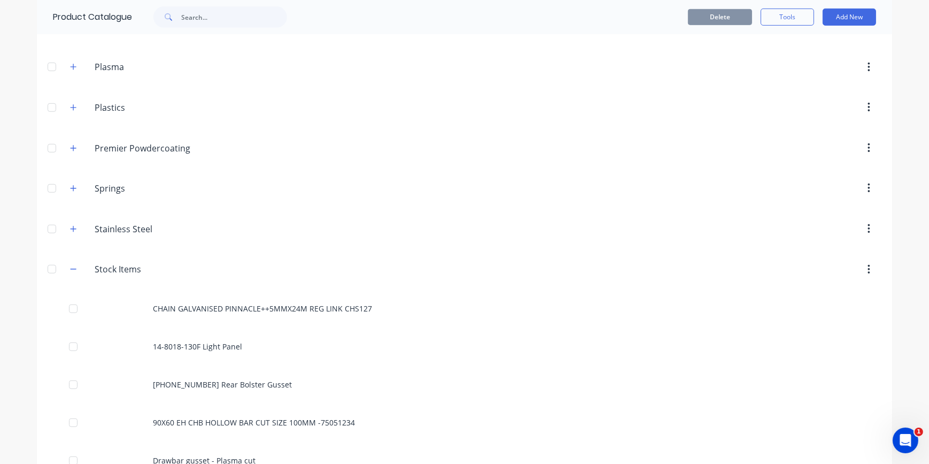
scroll to position [1477, 0]
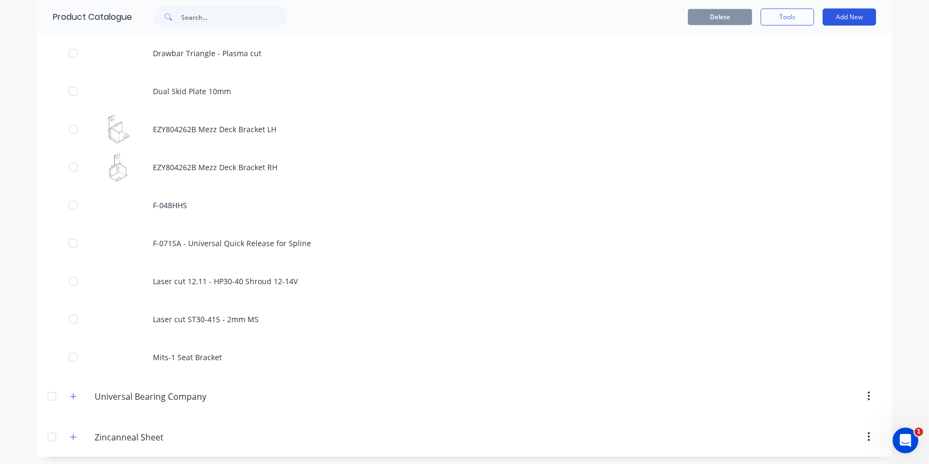
click at [844, 11] on button "Add New" at bounding box center [849, 17] width 53 height 17
click at [803, 65] on div "Product" at bounding box center [825, 66] width 82 height 16
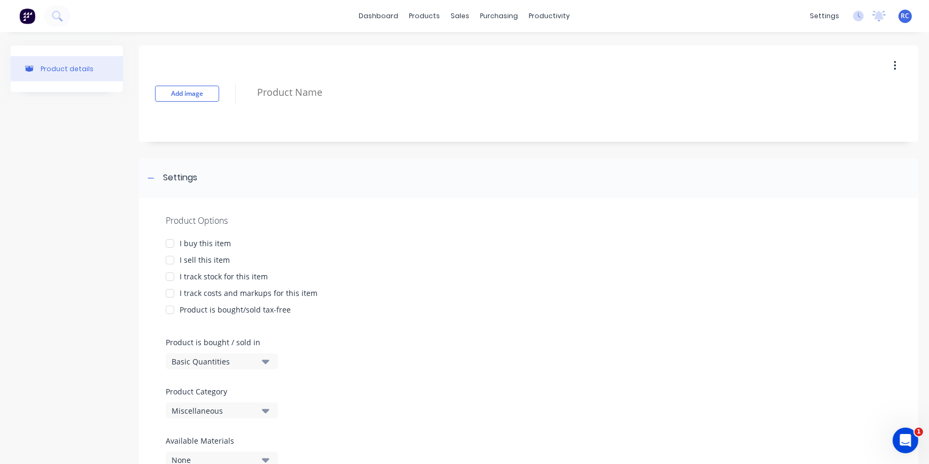
click at [170, 240] on div at bounding box center [169, 243] width 21 height 21
click at [169, 260] on div at bounding box center [169, 259] width 21 height 21
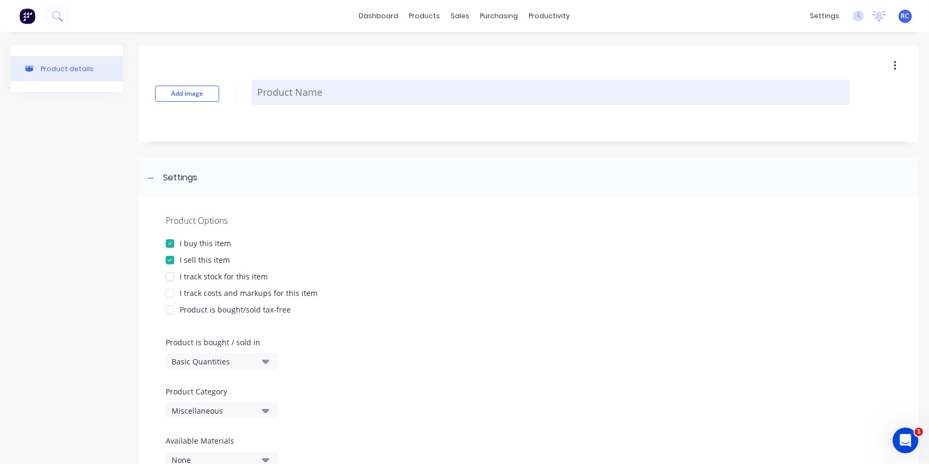
click at [261, 90] on textarea at bounding box center [551, 92] width 598 height 25
paste textarea "510-34.8048A Link plate 6mm MS"
type textarea "x"
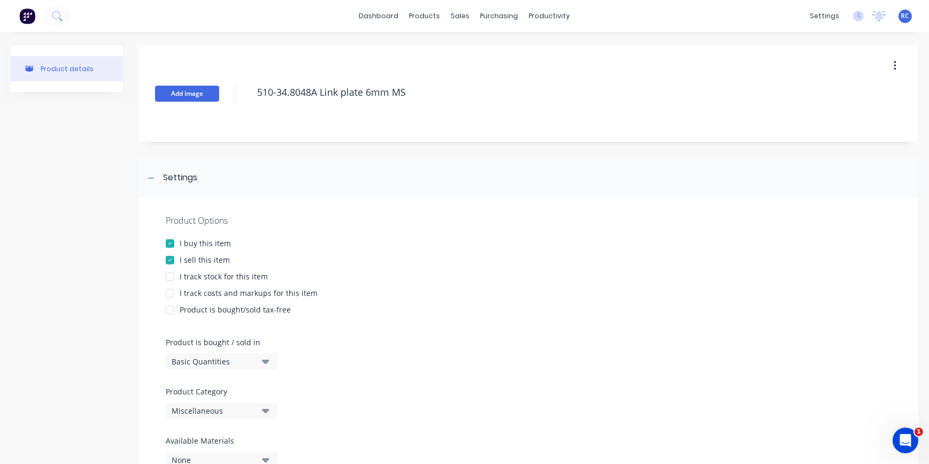
type textarea "510-34.8048A Link plate 6mm MS"
type textarea "x"
type textarea "510-34.8048A Link plate 6mm MS"
click at [166, 86] on button "Add image" at bounding box center [187, 94] width 64 height 16
click at [173, 91] on button "Add image" at bounding box center [187, 94] width 64 height 16
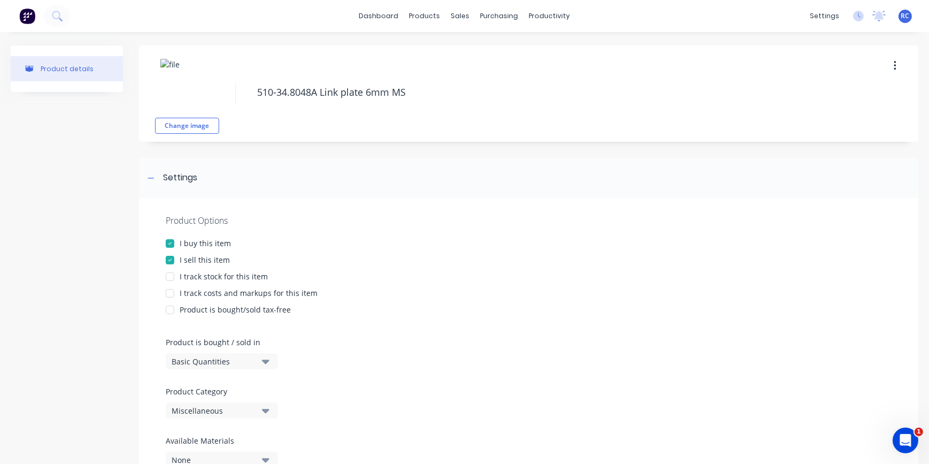
click at [349, 201] on div "Product Options I buy this item I sell this item I track stock for this item I …" at bounding box center [529, 345] width 780 height 294
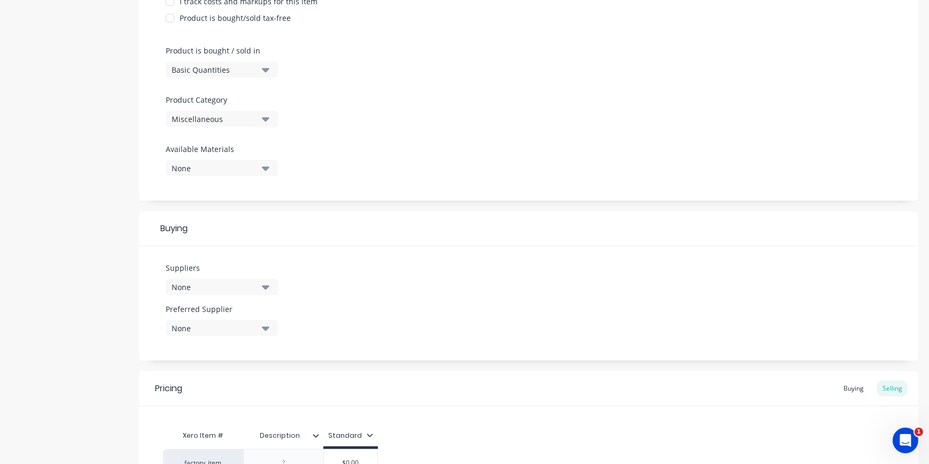
scroll to position [145, 0]
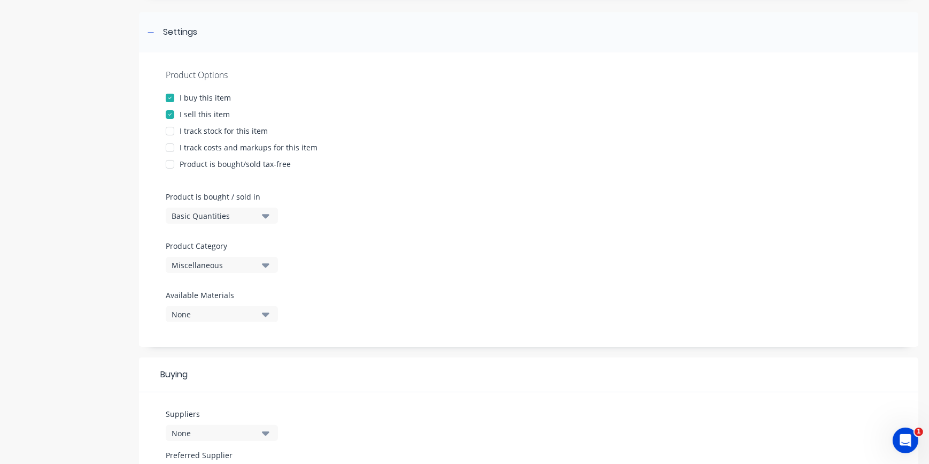
click at [172, 133] on div at bounding box center [169, 130] width 21 height 21
click at [170, 147] on div at bounding box center [169, 147] width 21 height 21
click at [173, 130] on div at bounding box center [169, 130] width 21 height 21
click at [229, 263] on div "Miscellaneous" at bounding box center [215, 264] width 86 height 11
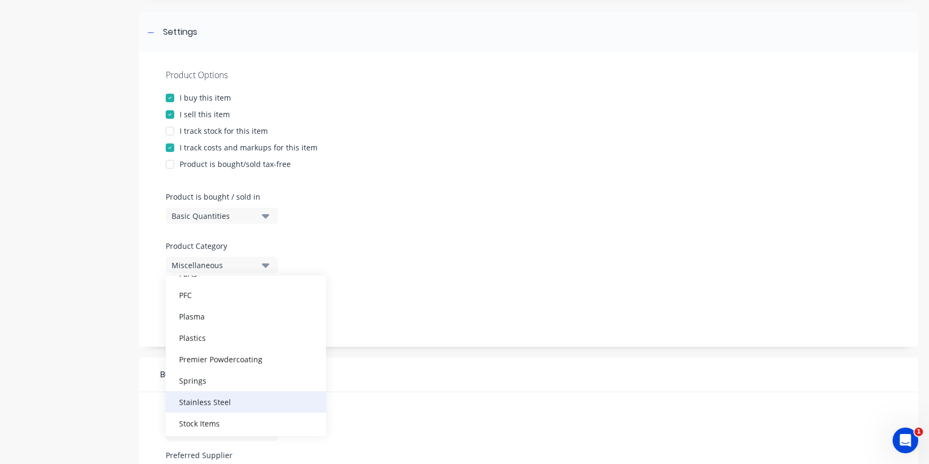
scroll to position [567, 0]
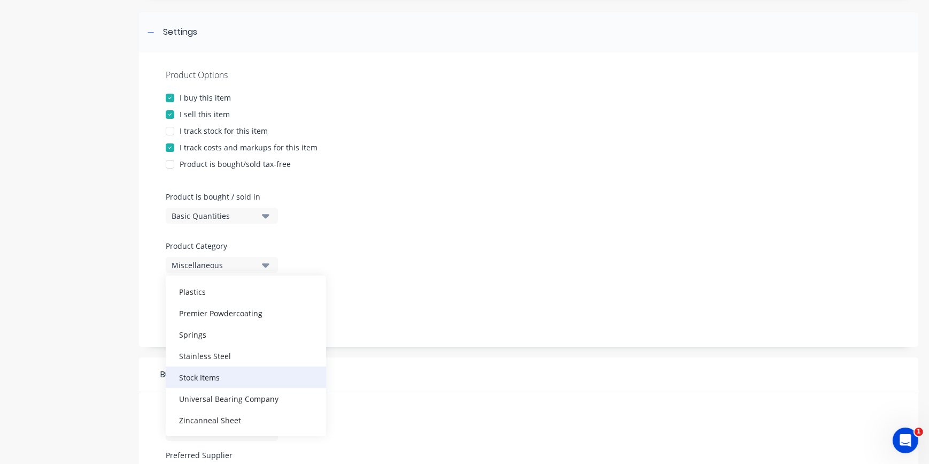
click at [224, 381] on div "Stock Items" at bounding box center [246, 376] width 160 height 21
type textarea "x"
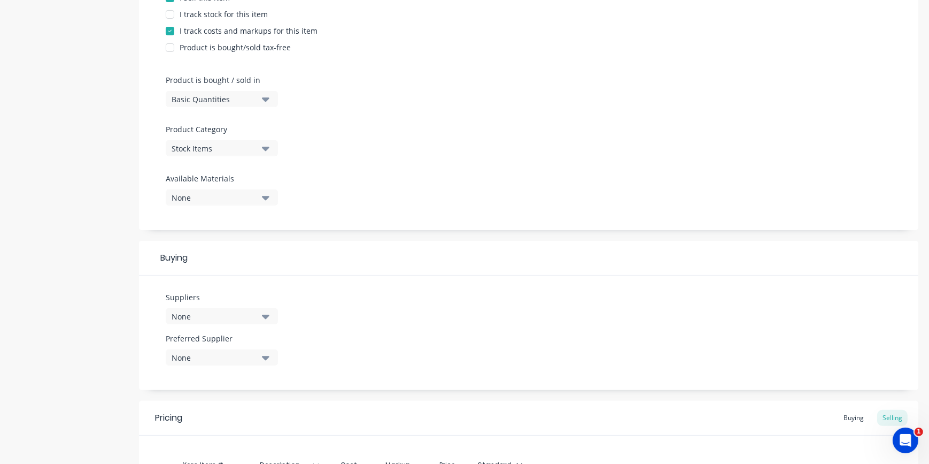
scroll to position [291, 0]
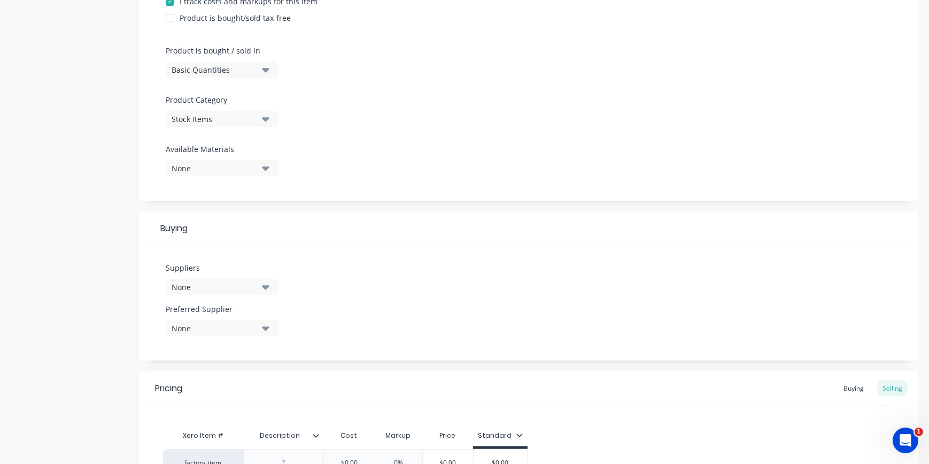
click at [192, 286] on div "None" at bounding box center [215, 286] width 86 height 11
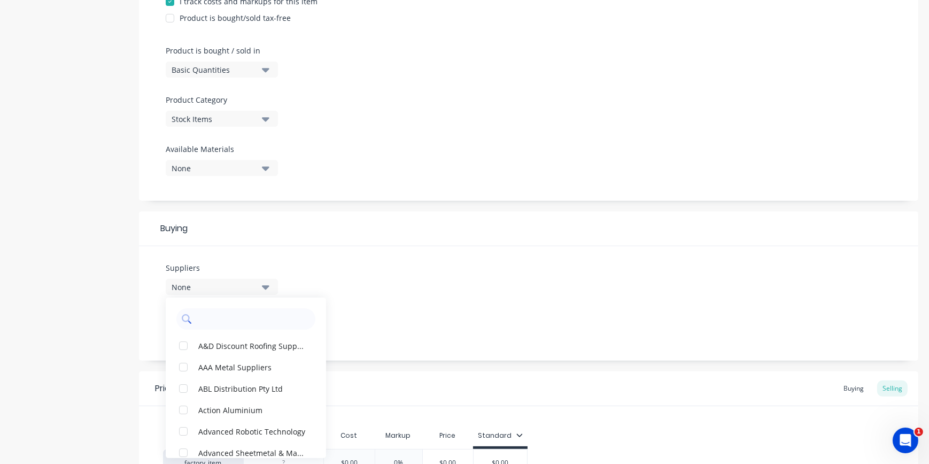
click at [209, 323] on input "text" at bounding box center [253, 318] width 113 height 21
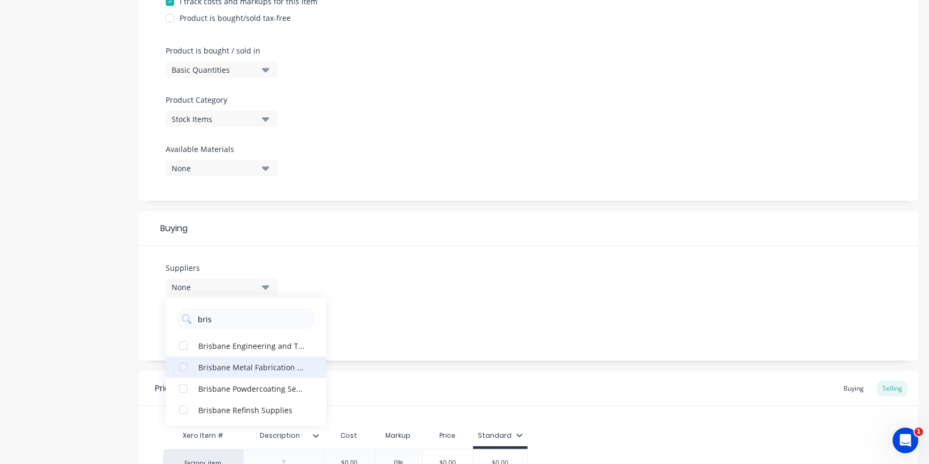
type input "bris"
click at [248, 369] on div "Brisbane Metal Fabrication Pty Ltd" at bounding box center [251, 366] width 107 height 11
click at [467, 305] on div "Suppliers 1 suppliers selected bris Brisbane Metal Fabrication Pty Ltd Brisbane…" at bounding box center [529, 303] width 780 height 114
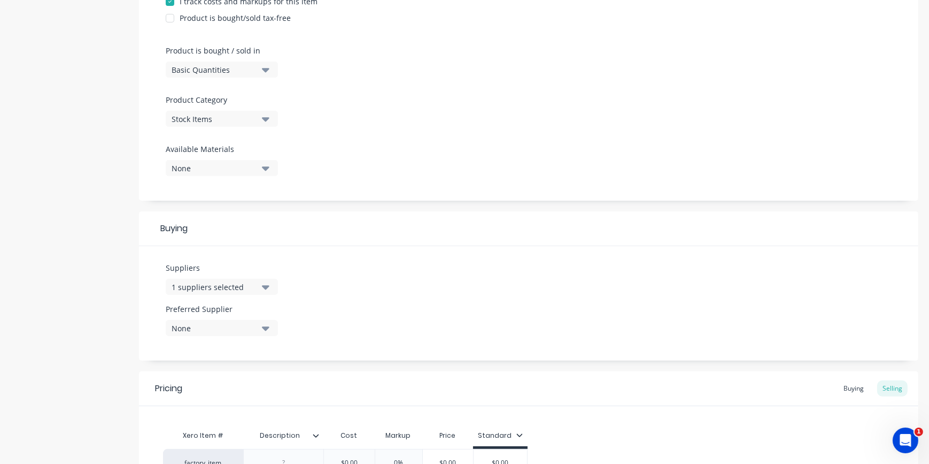
click at [220, 330] on div "None" at bounding box center [215, 327] width 86 height 11
click at [233, 380] on button "Brisbane Metal Fabrication Pty Ltd" at bounding box center [246, 386] width 160 height 21
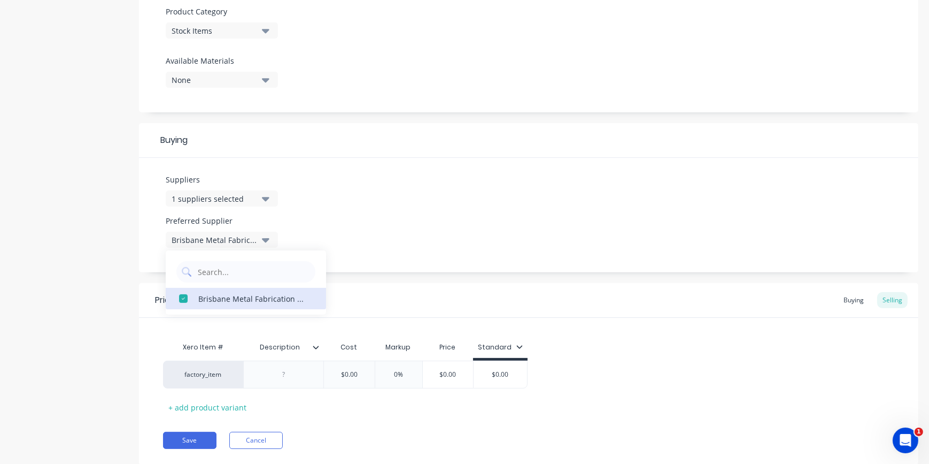
scroll to position [410, 0]
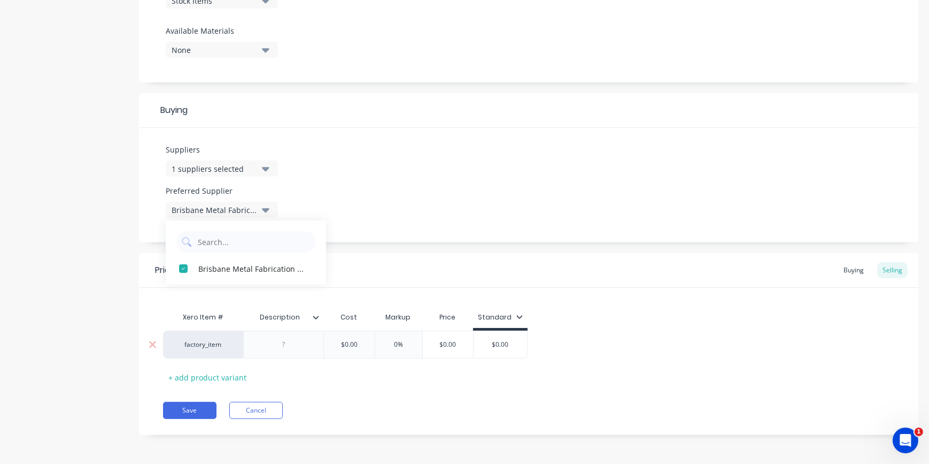
click at [293, 348] on div at bounding box center [283, 344] width 53 height 14
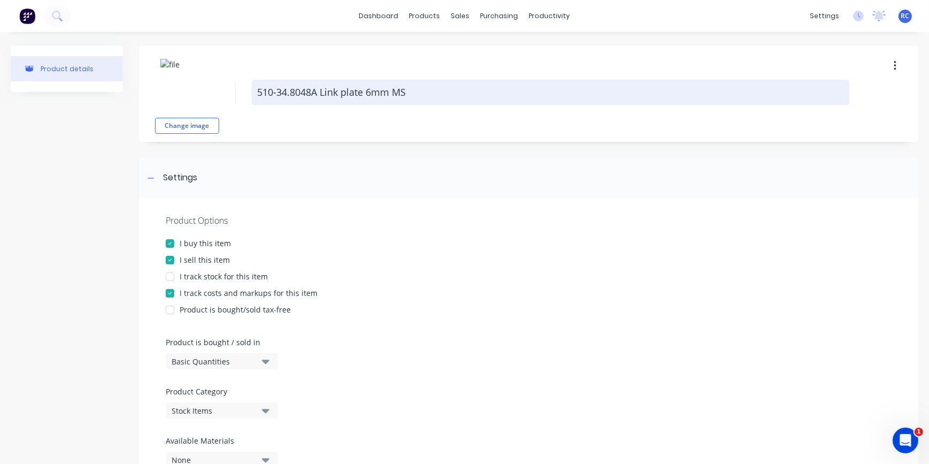
drag, startPoint x: 406, startPoint y: 91, endPoint x: 257, endPoint y: 87, distance: 149.2
click at [257, 87] on textarea "510-34.8048A Link plate 6mm MS" at bounding box center [551, 92] width 598 height 25
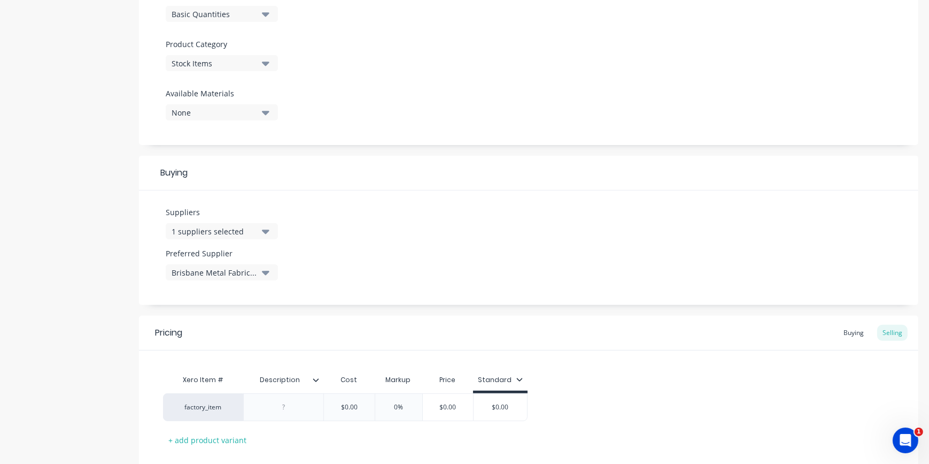
scroll to position [410, 0]
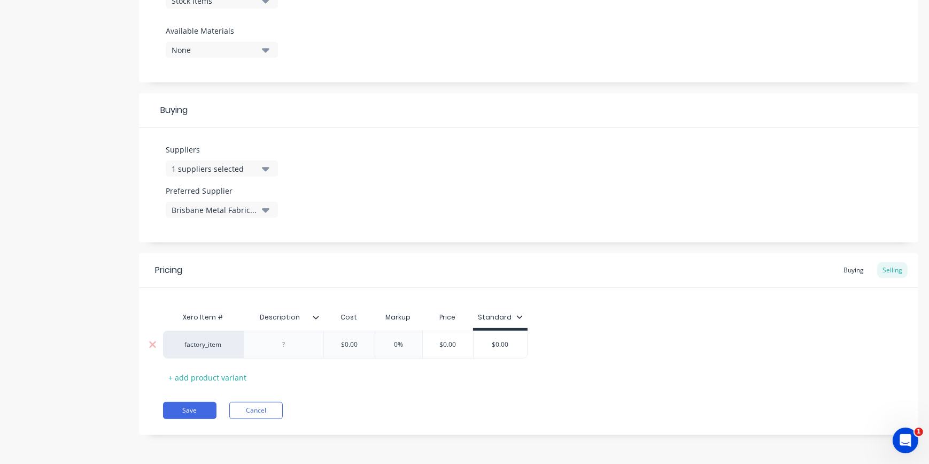
type textarea "x"
click at [269, 344] on div at bounding box center [283, 344] width 53 height 14
drag, startPoint x: 289, startPoint y: 342, endPoint x: 261, endPoint y: 337, distance: 28.3
click at [261, 337] on div at bounding box center [283, 344] width 53 height 14
paste div
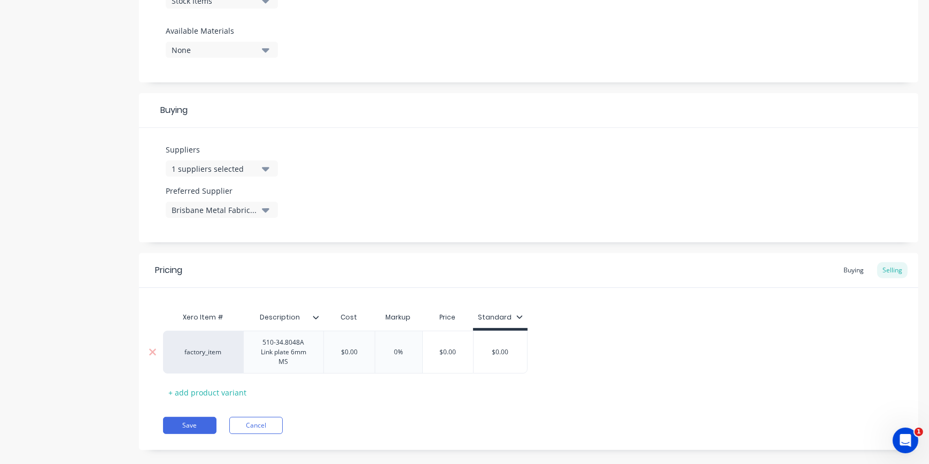
type textarea "x"
type input "$0.00"
click at [353, 354] on div "factory_item 510-34.8048A Link plate 6mm MS $0.00 $0.00 0% $0.00 $0.00" at bounding box center [345, 351] width 365 height 43
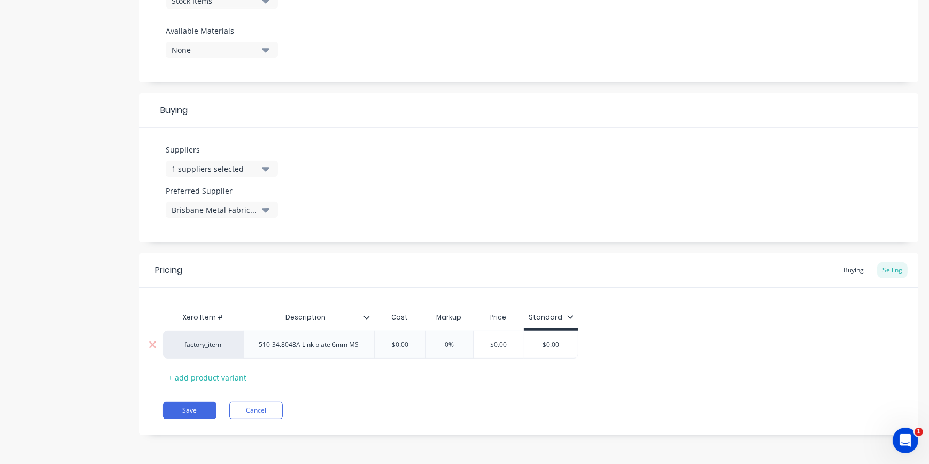
drag, startPoint x: 406, startPoint y: 344, endPoint x: 365, endPoint y: 330, distance: 43.5
click at [367, 330] on div "factory_item 510-34.8048A Link plate 6mm MS $0.00 $0.00 0% $0.00 $0.00" at bounding box center [370, 344] width 415 height 28
drag, startPoint x: 395, startPoint y: 343, endPoint x: 402, endPoint y: 343, distance: 6.4
click at [402, 343] on input "$0.00" at bounding box center [399, 345] width 53 height 10
drag, startPoint x: 411, startPoint y: 346, endPoint x: 374, endPoint y: 333, distance: 39.7
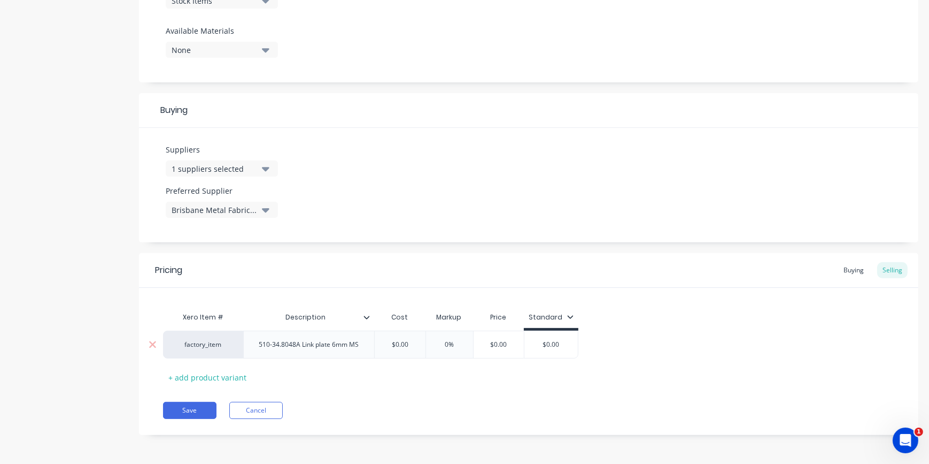
click at [374, 333] on div "$0.00 $0.00" at bounding box center [399, 344] width 53 height 27
type textarea "x"
type input "1."
type textarea "x"
type input "1.9"
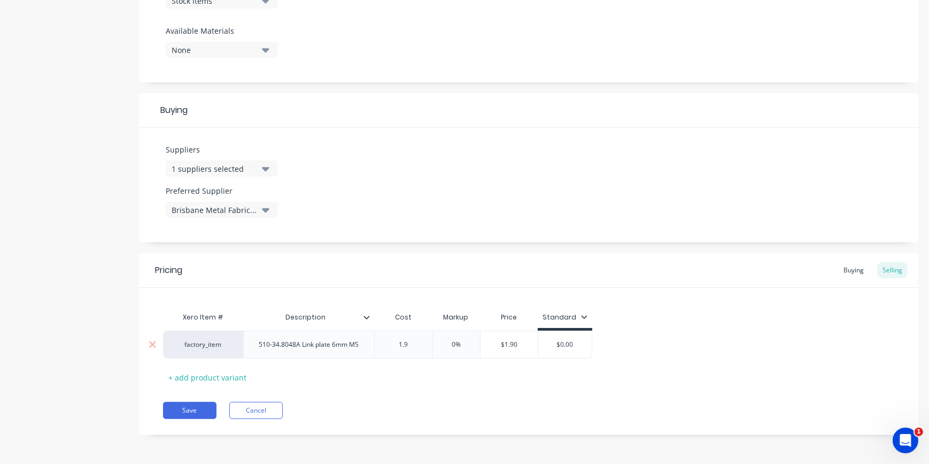
type textarea "x"
type input "1.98"
type input "0"
type textarea "x"
type input "5"
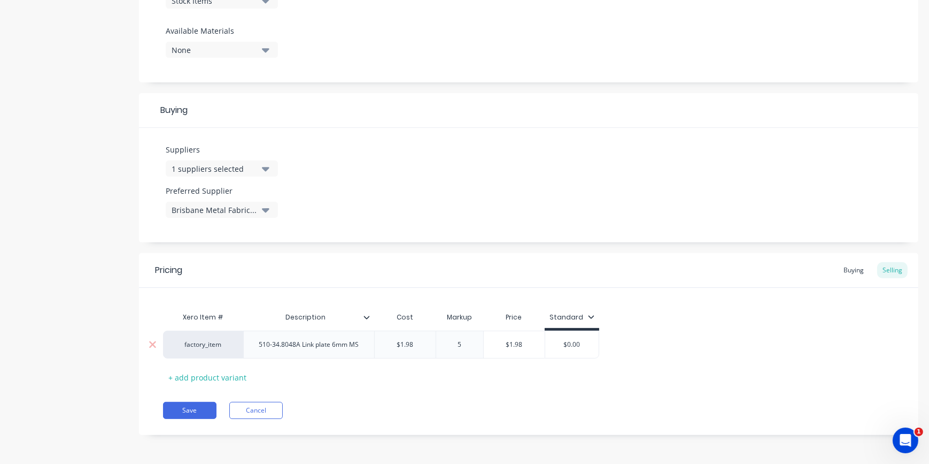
type textarea "x"
type input "55"
type input "$3.069"
type input "$0.00"
type textarea "x"
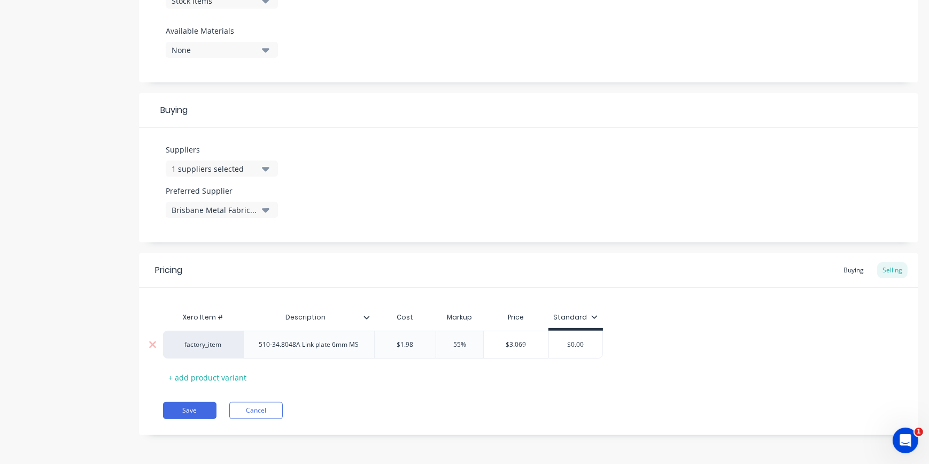
type input "$0.0"
type textarea "x"
type input "$0."
type textarea "x"
type input "$0"
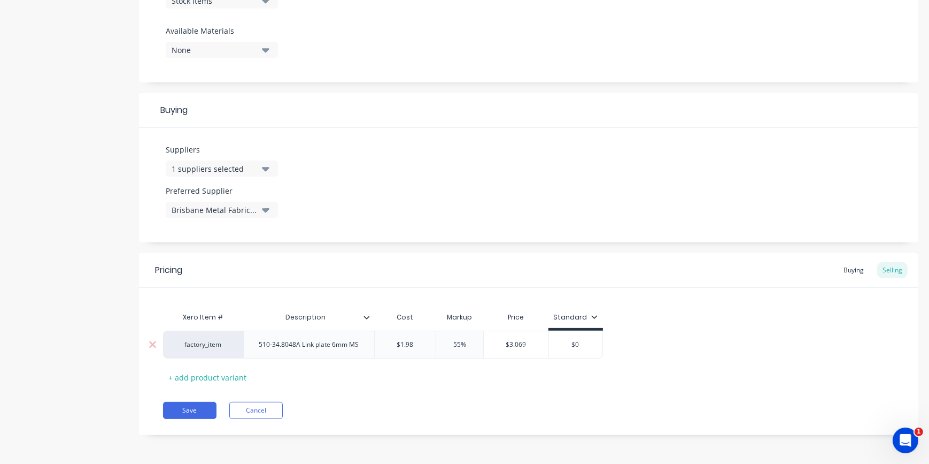
type textarea "x"
type input "$"
type textarea "x"
type input "$3"
type textarea "x"
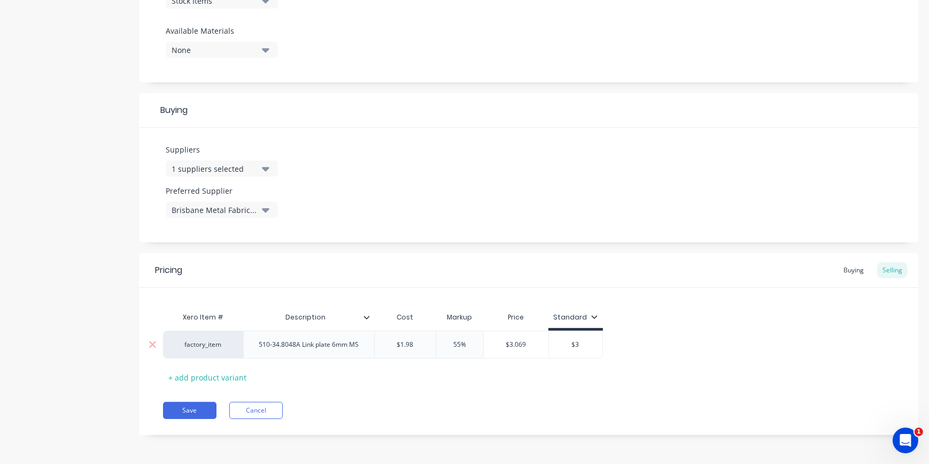
type input "$3."
type textarea "x"
type input "$3.1"
type textarea "x"
type input "$3.17"
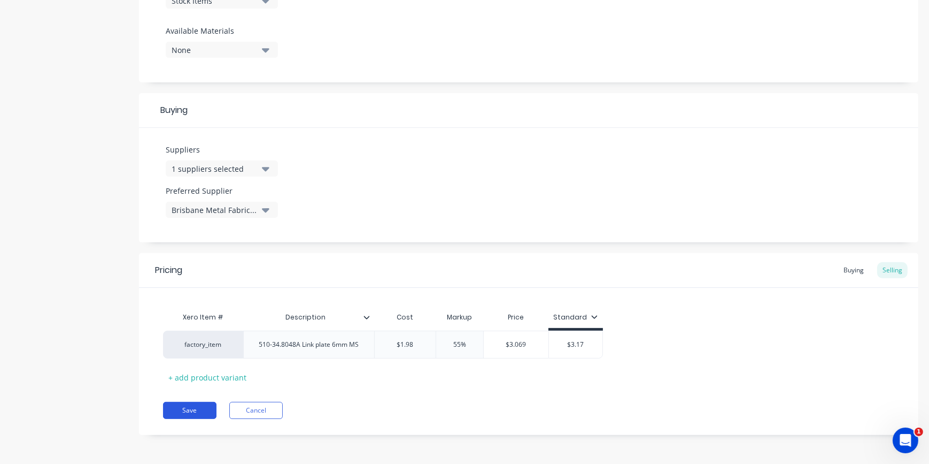
click at [206, 407] on button "Save" at bounding box center [189, 410] width 53 height 17
type textarea "x"
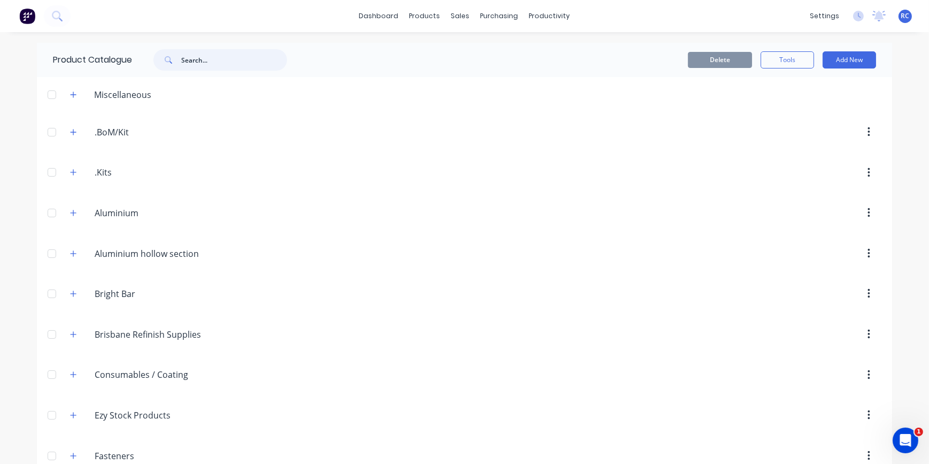
click at [222, 59] on input "text" at bounding box center [234, 59] width 106 height 21
paste input "510-34.8048A Link plate 6mm MS"
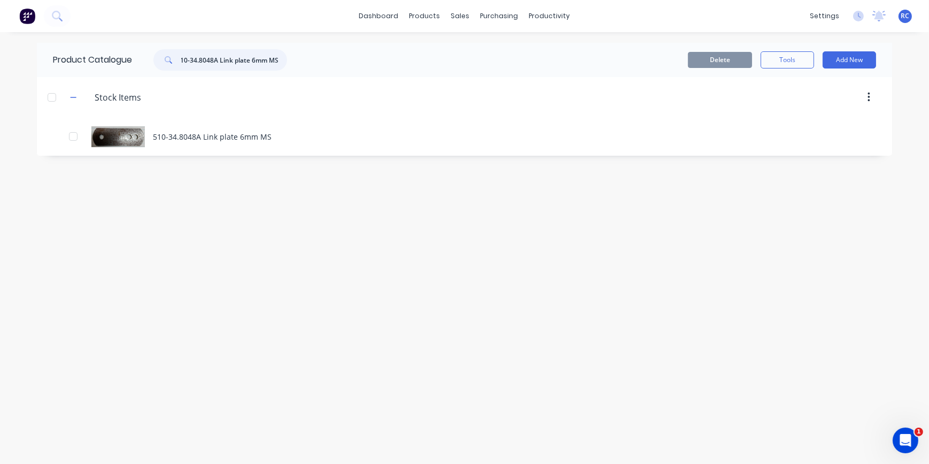
type input "510-34.8048A Link plate 6mm MS"
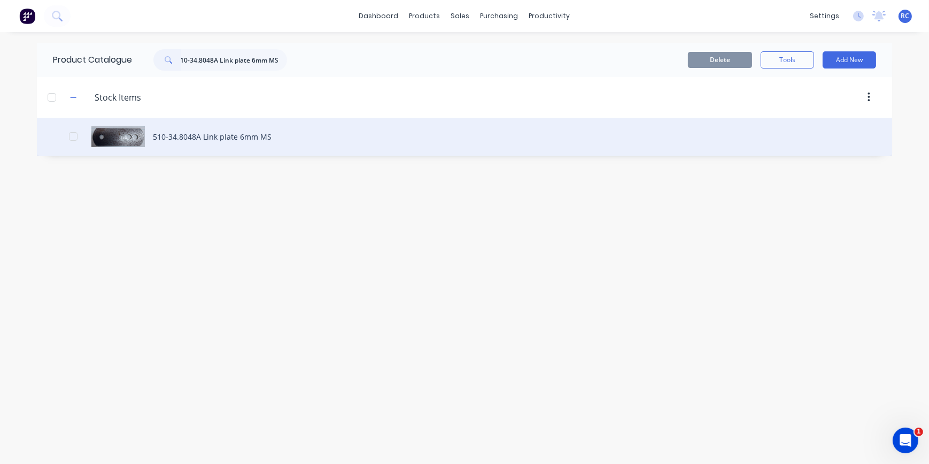
scroll to position [0, 0]
click at [229, 137] on div "510-34.8048A Link plate 6mm MS" at bounding box center [464, 137] width 855 height 38
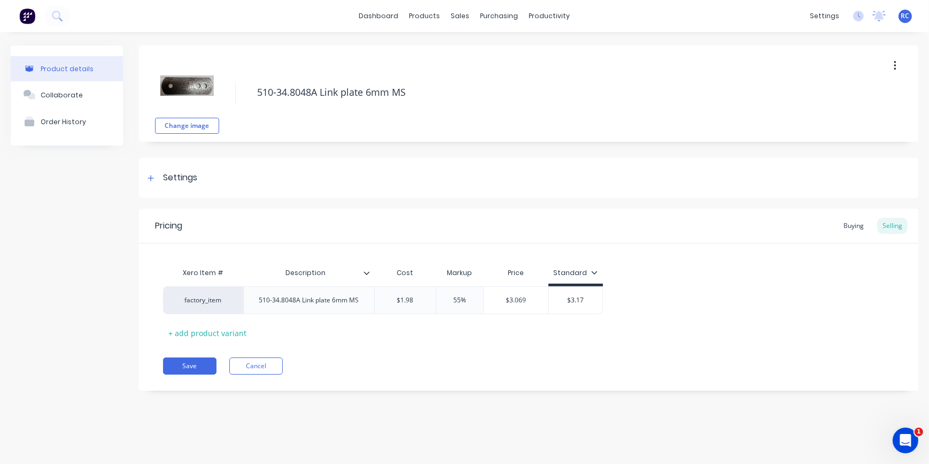
type textarea "x"
click at [837, 223] on div "Pricing Buying Selling" at bounding box center [529, 226] width 780 height 35
click at [855, 226] on div "Buying" at bounding box center [853, 226] width 31 height 16
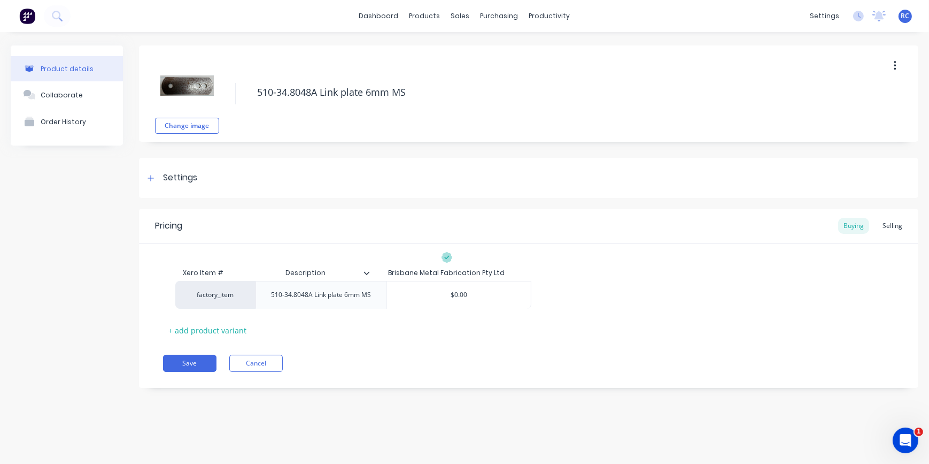
drag, startPoint x: 444, startPoint y: 303, endPoint x: 466, endPoint y: 296, distance: 23.4
click at [467, 297] on div "factory_item 510-34.8048A Link plate 6mm MS $0.00" at bounding box center [528, 297] width 731 height 28
click at [454, 292] on input "$0.00" at bounding box center [447, 297] width 144 height 10
type input "$41"
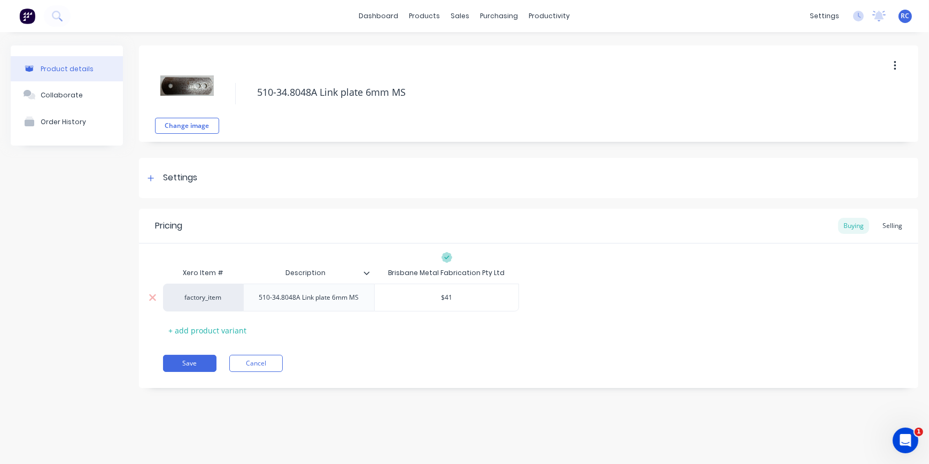
type textarea "x"
type input "$41."
type textarea "x"
type input "$41"
type textarea "x"
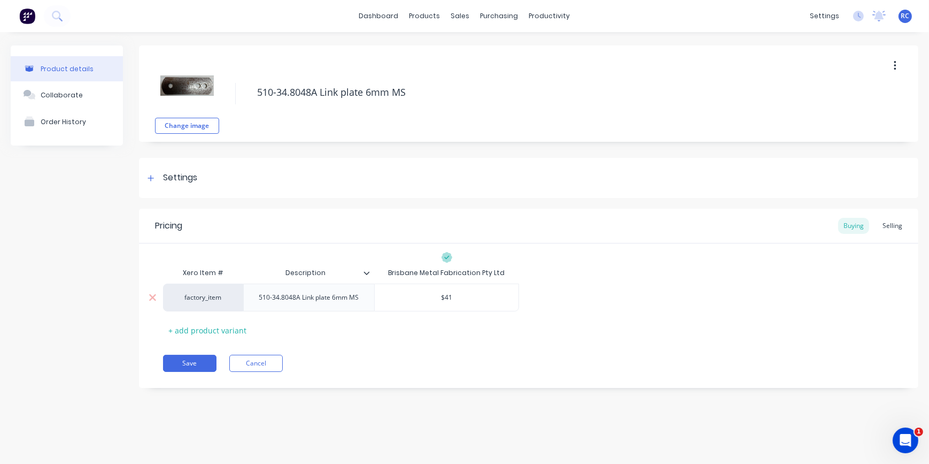
type input "$4"
type textarea "x"
type input "$1"
type textarea "x"
type input "$1."
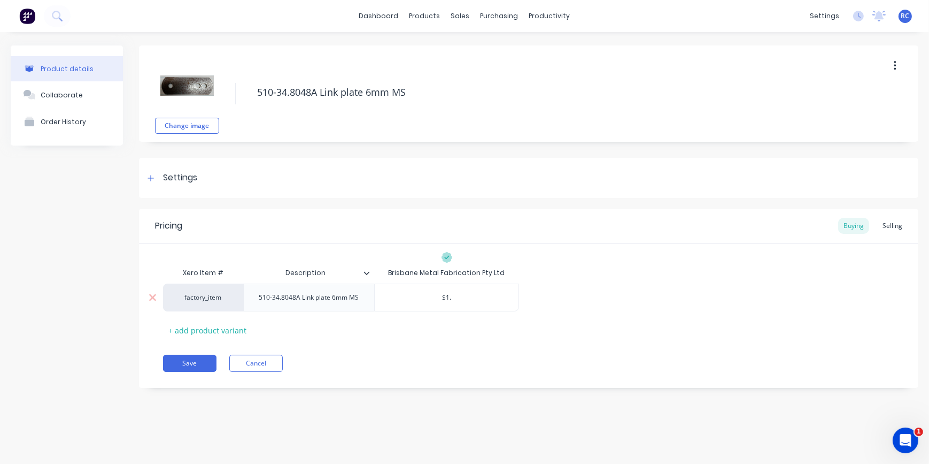
type textarea "x"
type input "$1.9"
type textarea "x"
type input "$1.98"
click at [562, 356] on div "Save Cancel" at bounding box center [540, 362] width 755 height 17
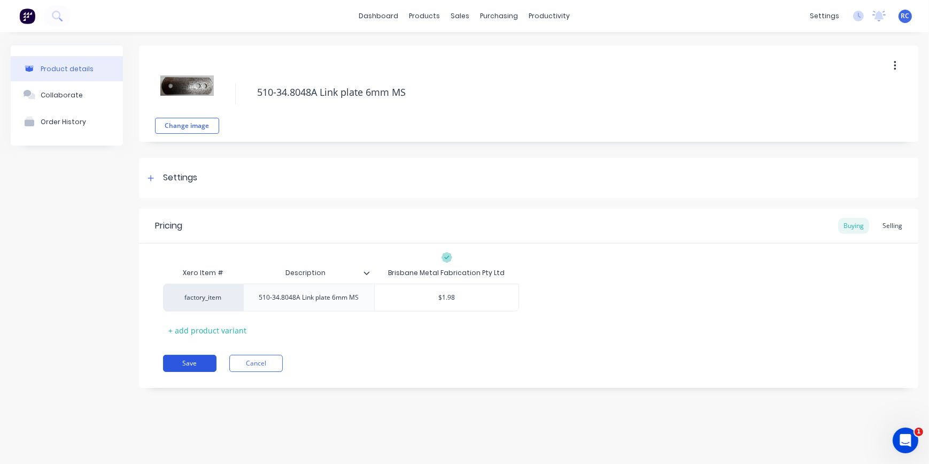
click at [184, 366] on button "Save" at bounding box center [189, 362] width 53 height 17
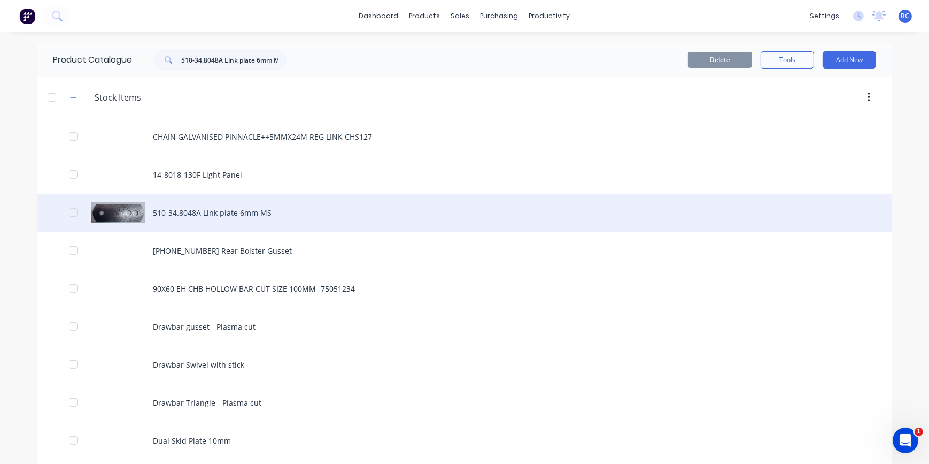
click at [176, 217] on div "510-34.8048A Link plate 6mm MS" at bounding box center [464, 213] width 855 height 38
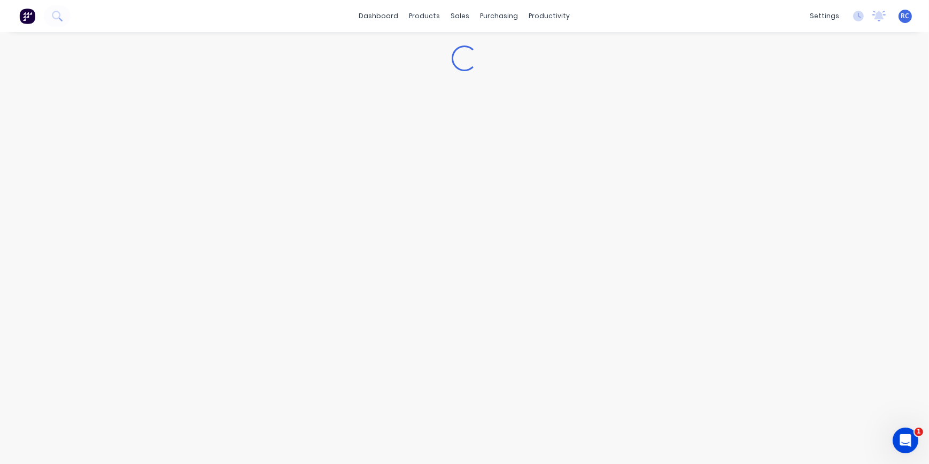
type textarea "x"
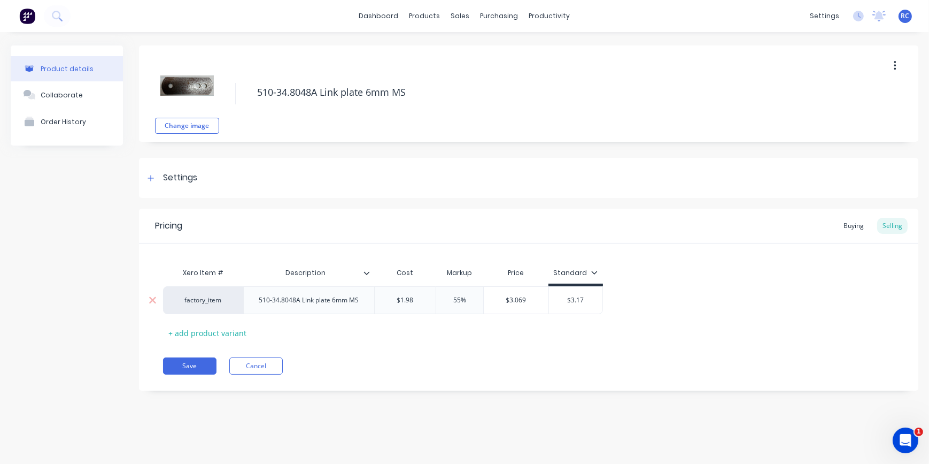
type input "$1.98"
drag, startPoint x: 407, startPoint y: 298, endPoint x: 435, endPoint y: 314, distance: 32.1
click at [432, 305] on div "$1.98 $1.98" at bounding box center [405, 300] width 61 height 27
type textarea "x"
type input "$1.8"
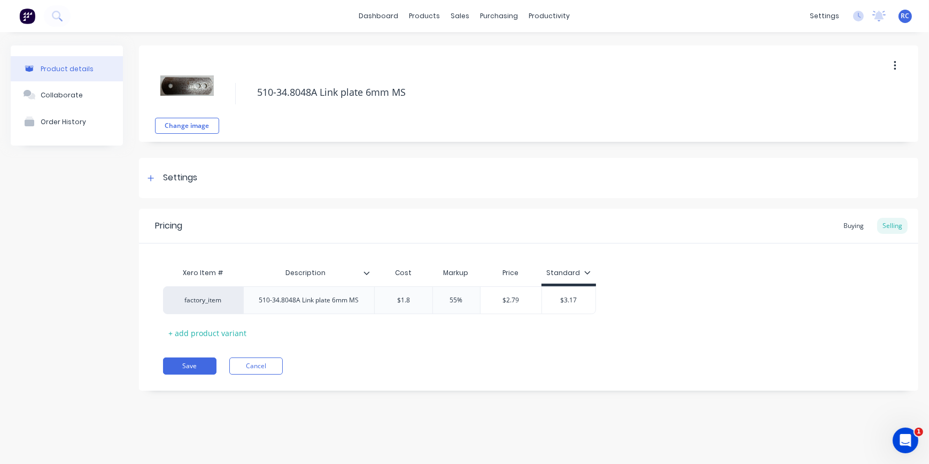
type textarea "x"
type input "$1."
type textarea "x"
type input "$1.1"
type textarea "x"
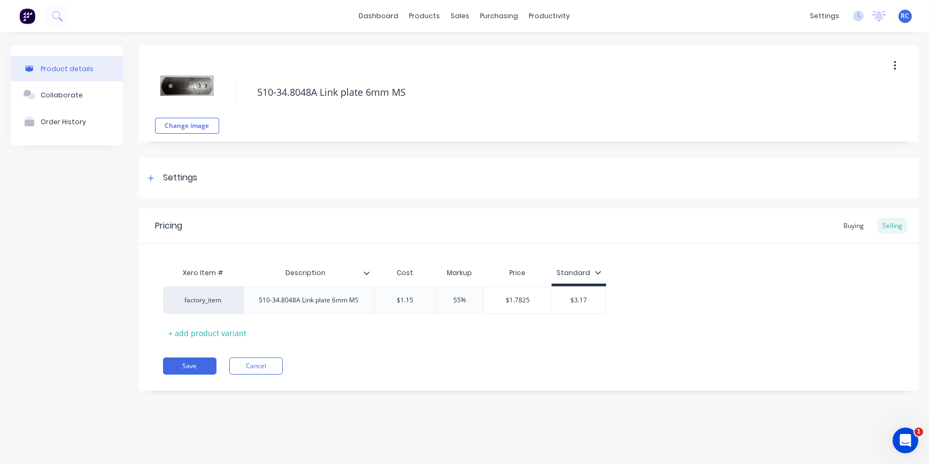
type input "$1.15"
click at [458, 320] on div "Xero Item # Description Cost Markup Price Standard factory_item 510-34.8048A Li…" at bounding box center [528, 301] width 731 height 79
click at [664, 320] on div "Xero Item # Description Cost Markup Price Standard factory_item 510-34.8048A Li…" at bounding box center [528, 301] width 731 height 79
click at [598, 328] on div "Xero Item # Description Cost Markup Price Standard factory_item 510-34.8048A Li…" at bounding box center [528, 301] width 731 height 79
click at [596, 292] on div "$3.17" at bounding box center [578, 300] width 53 height 27
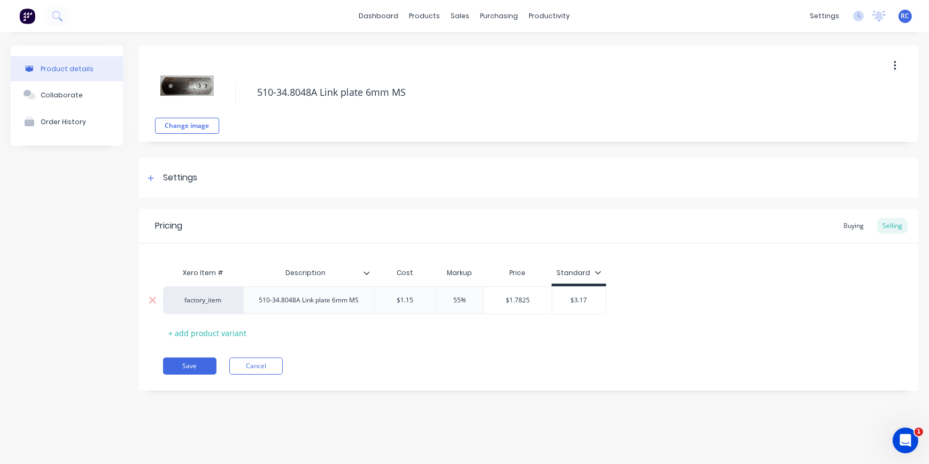
type input "$3.17"
click at [196, 364] on button "Save" at bounding box center [189, 365] width 53 height 17
type textarea "x"
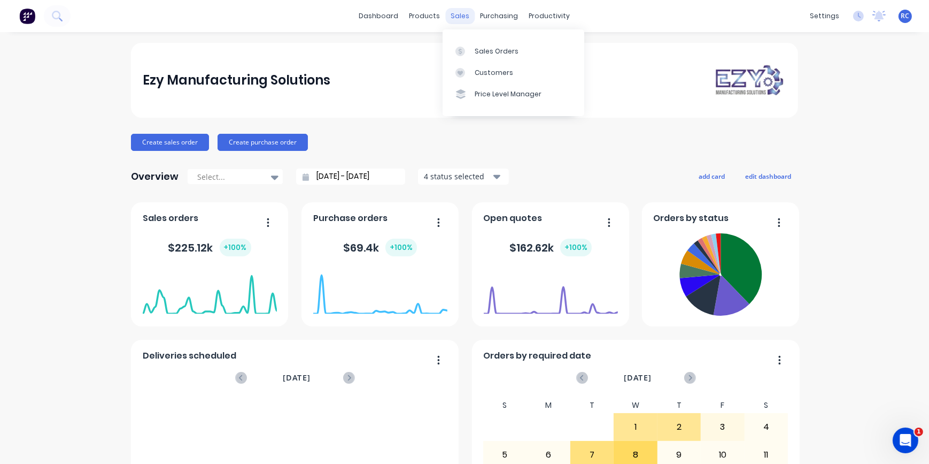
click at [453, 19] on div "sales" at bounding box center [460, 16] width 29 height 16
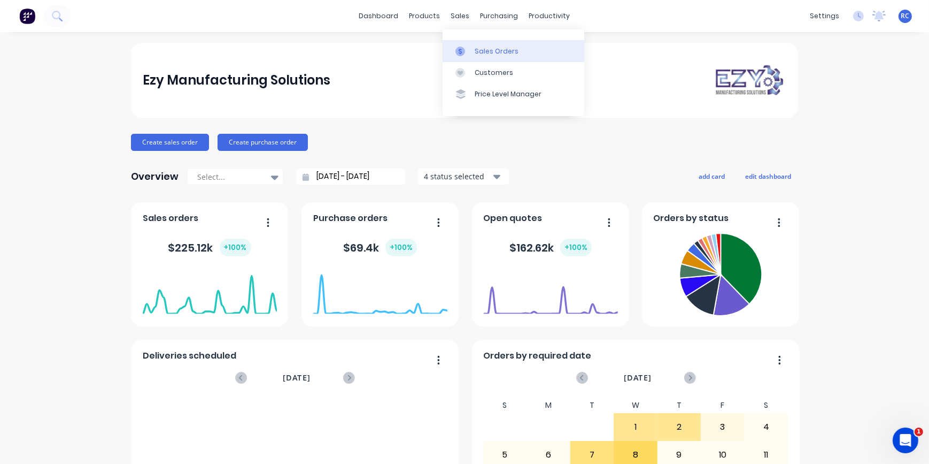
click at [456, 53] on icon at bounding box center [461, 52] width 10 height 10
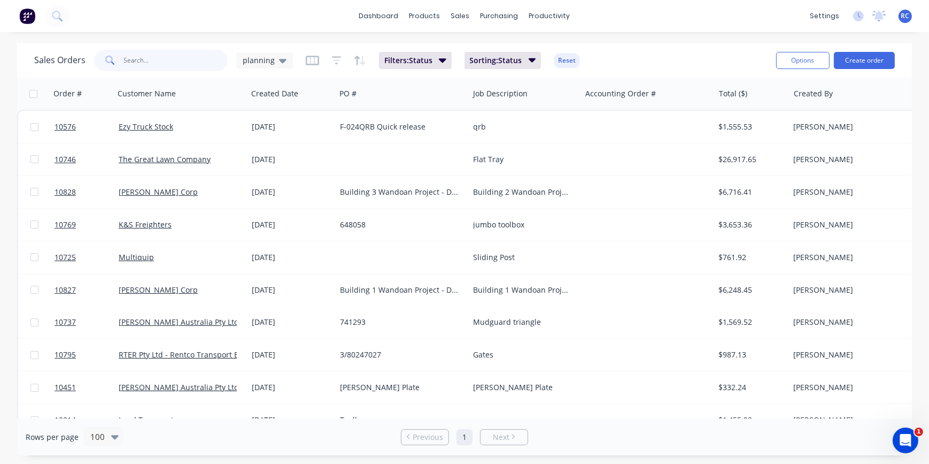
click at [136, 63] on input "text" at bounding box center [176, 60] width 104 height 21
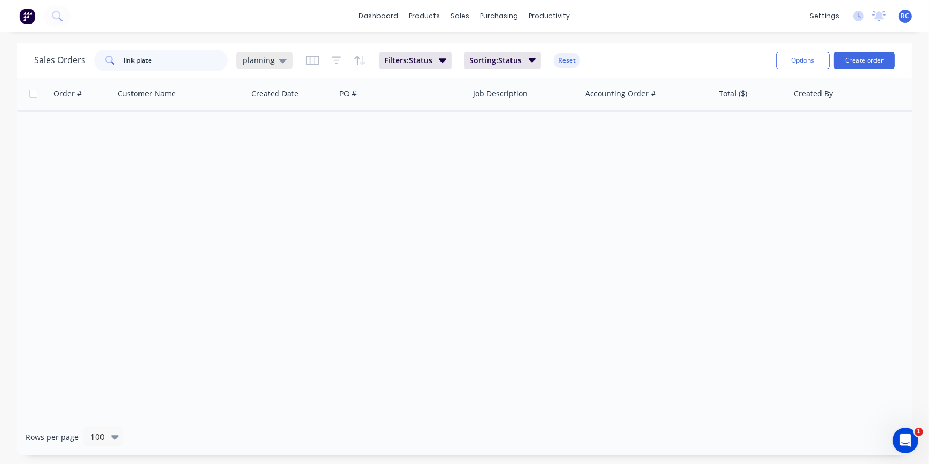
type input "link plate"
click at [261, 60] on span "planning" at bounding box center [259, 60] width 32 height 11
click at [250, 187] on div "all jobs edit" at bounding box center [311, 193] width 143 height 21
click at [250, 194] on button "all jobs" at bounding box center [301, 194] width 122 height 12
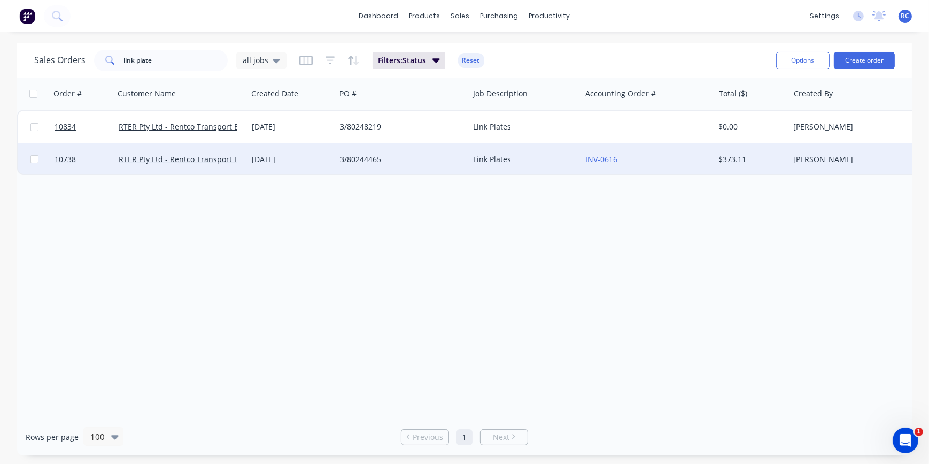
click at [554, 159] on div "Link Plates" at bounding box center [523, 159] width 98 height 11
click at [72, 160] on span "10738" at bounding box center [65, 159] width 21 height 11
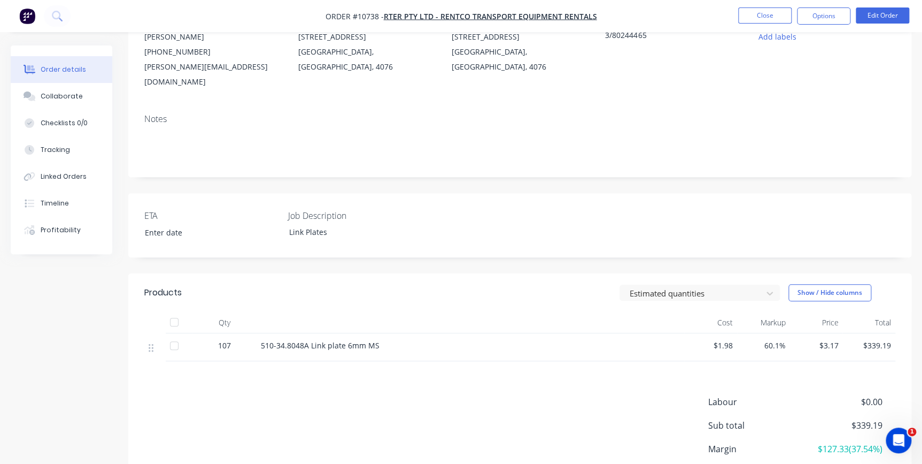
scroll to position [145, 0]
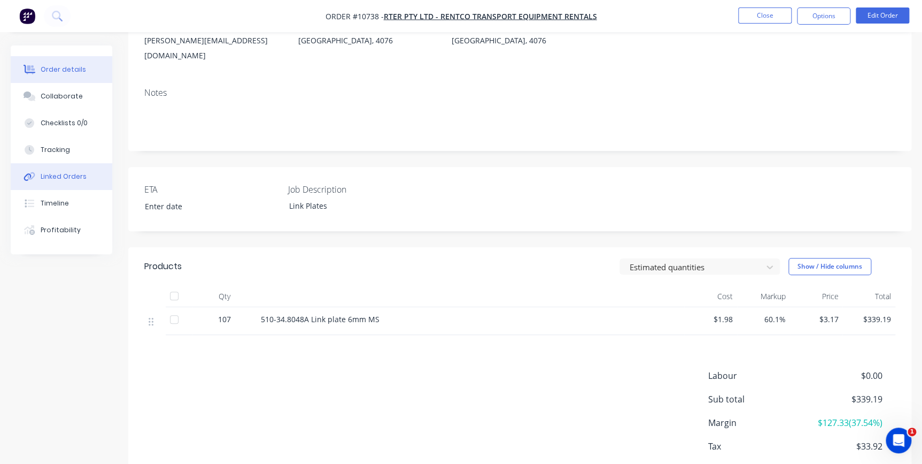
click at [67, 175] on div "Linked Orders" at bounding box center [64, 177] width 46 height 10
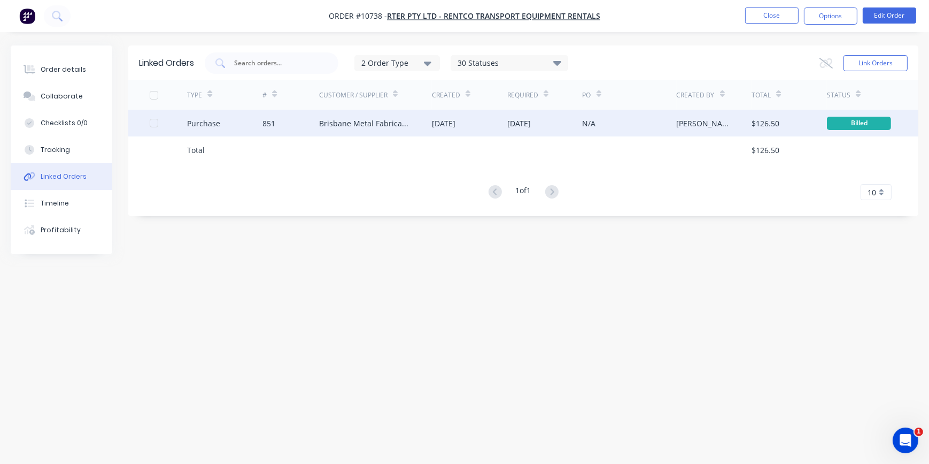
click at [240, 126] on div "Purchase" at bounding box center [224, 123] width 75 height 27
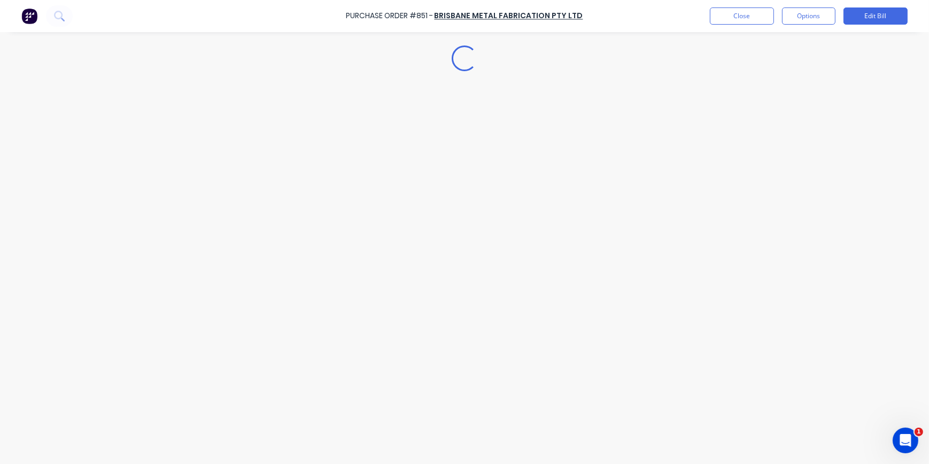
type textarea "x"
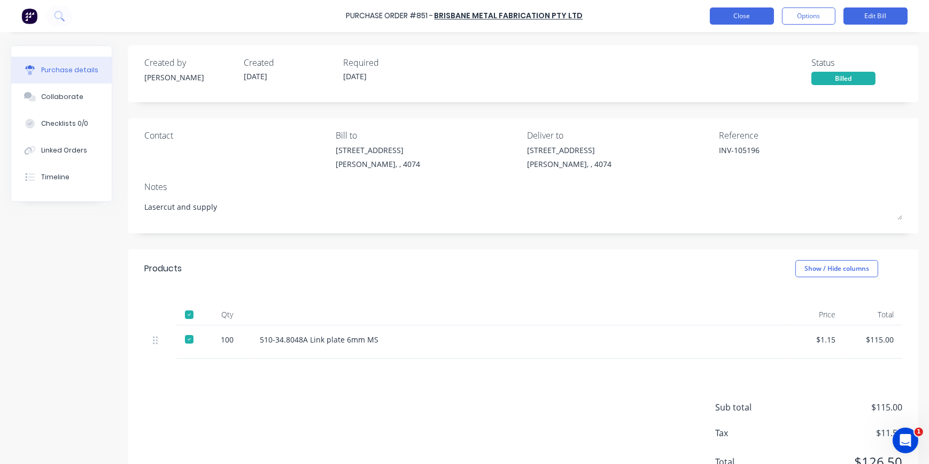
click at [757, 10] on button "Close" at bounding box center [742, 15] width 64 height 17
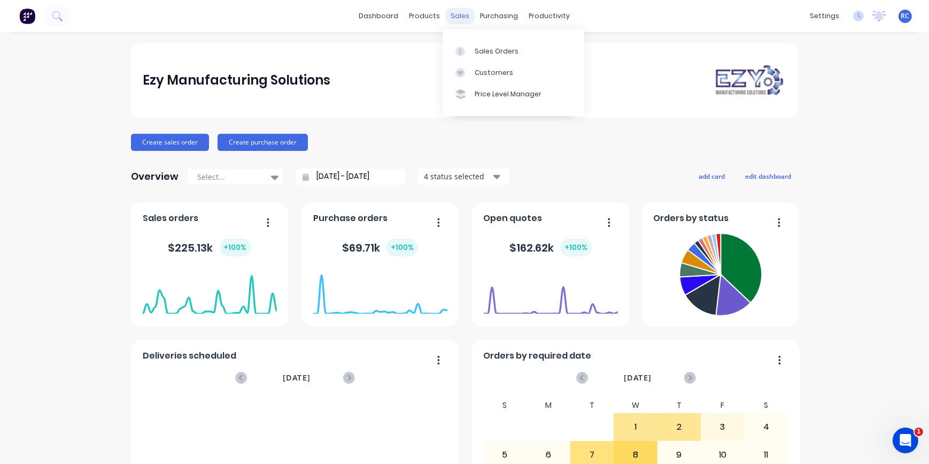
click at [446, 9] on div "sales" at bounding box center [460, 16] width 29 height 16
click at [476, 49] on div "Sales Orders" at bounding box center [497, 52] width 44 height 10
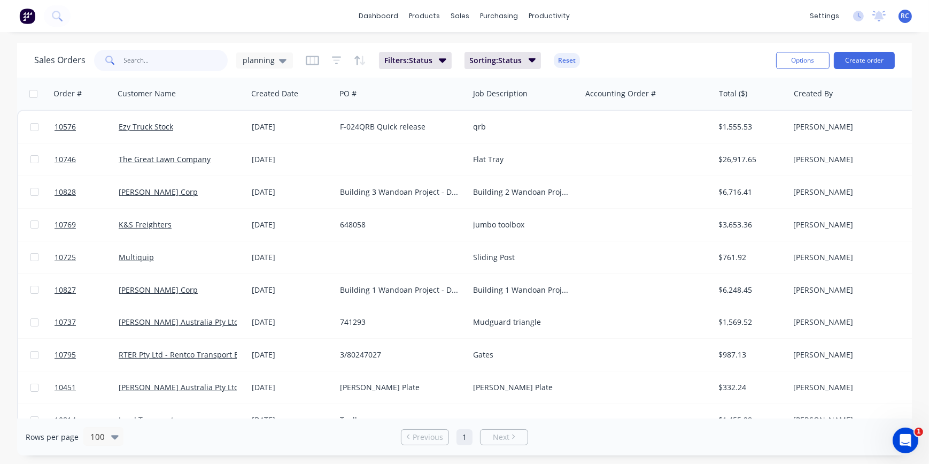
click at [154, 53] on input "text" at bounding box center [176, 60] width 104 height 21
type input "explore"
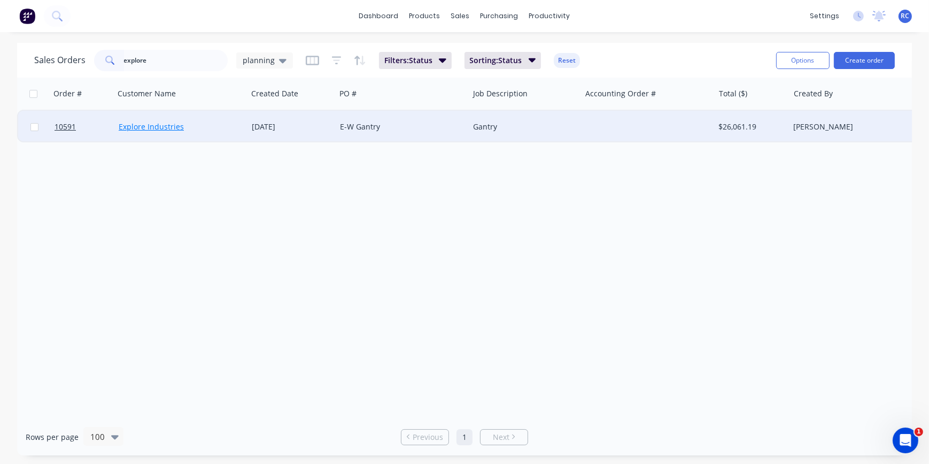
click at [166, 124] on link "Explore Industries" at bounding box center [151, 126] width 65 height 10
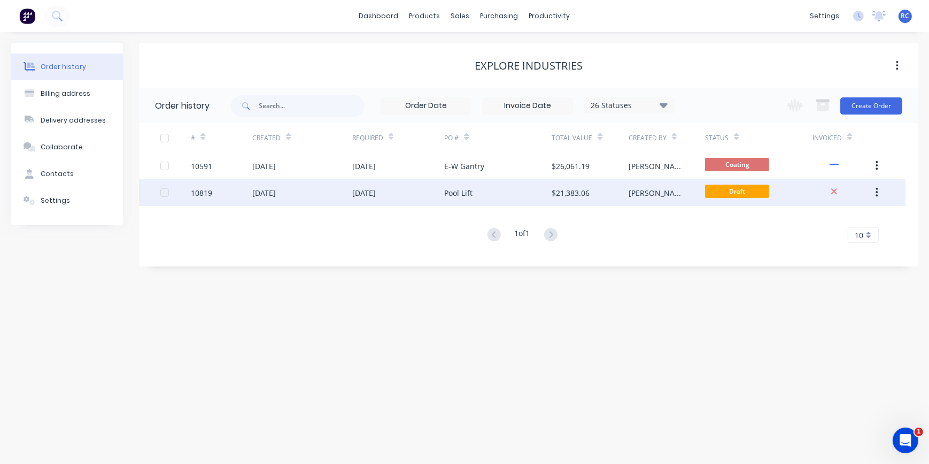
click at [350, 195] on div "[DATE]" at bounding box center [302, 192] width 100 height 27
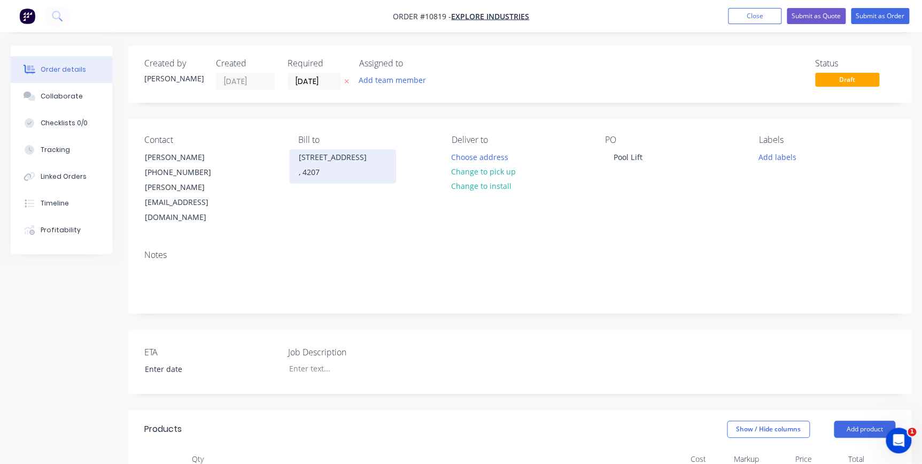
click at [321, 168] on div ", 4207" at bounding box center [342, 172] width 89 height 15
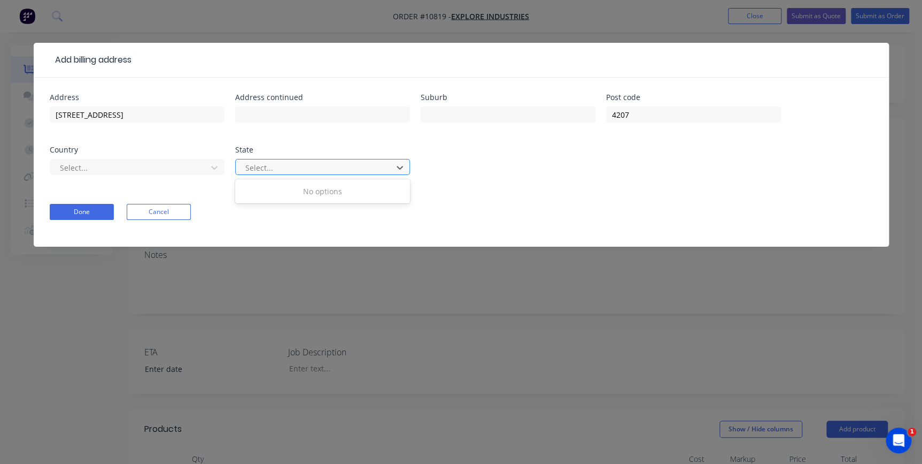
click at [274, 165] on div at bounding box center [315, 167] width 143 height 13
click at [197, 163] on div at bounding box center [130, 167] width 143 height 13
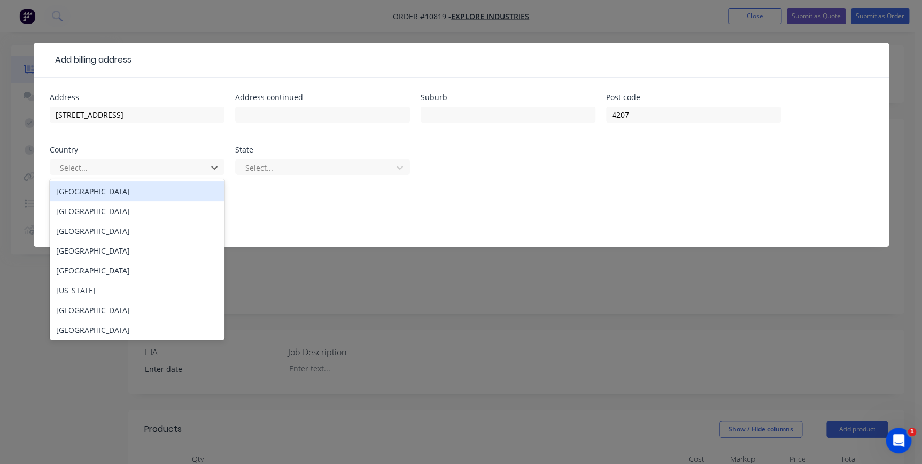
click at [139, 192] on div "[GEOGRAPHIC_DATA]" at bounding box center [137, 191] width 175 height 20
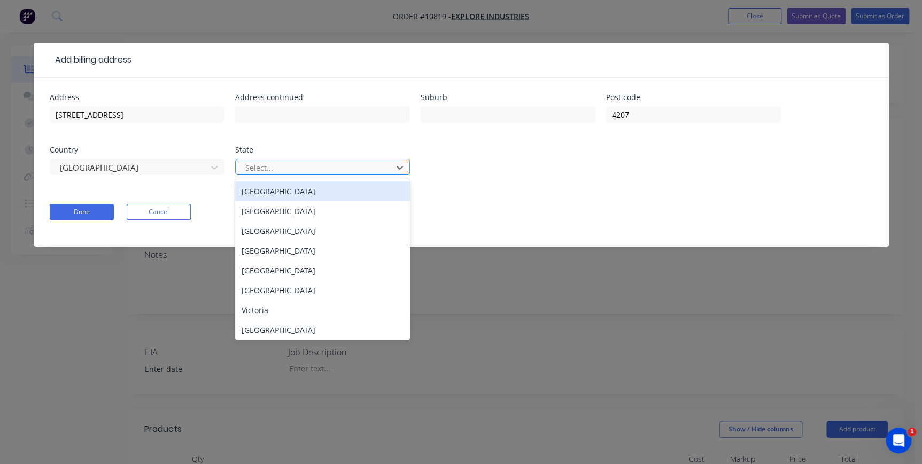
click at [291, 166] on div at bounding box center [315, 167] width 143 height 13
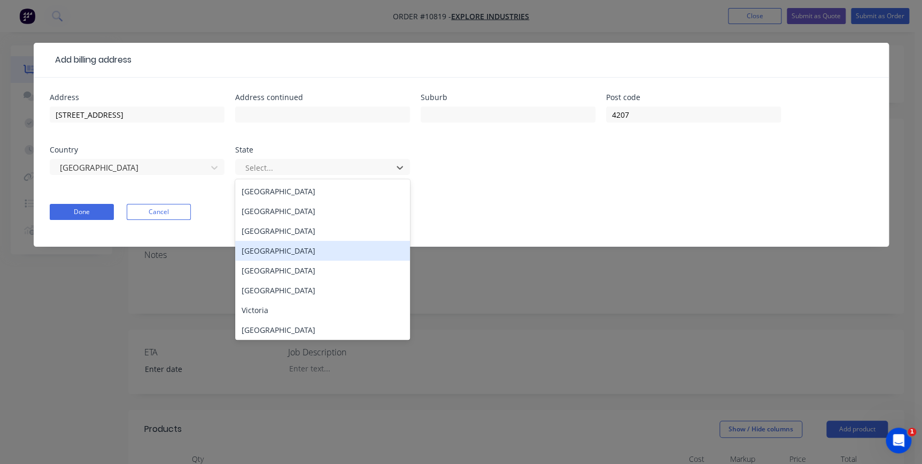
drag, startPoint x: 268, startPoint y: 245, endPoint x: 270, endPoint y: 239, distance: 6.8
click at [267, 245] on div "[GEOGRAPHIC_DATA]" at bounding box center [322, 251] width 175 height 20
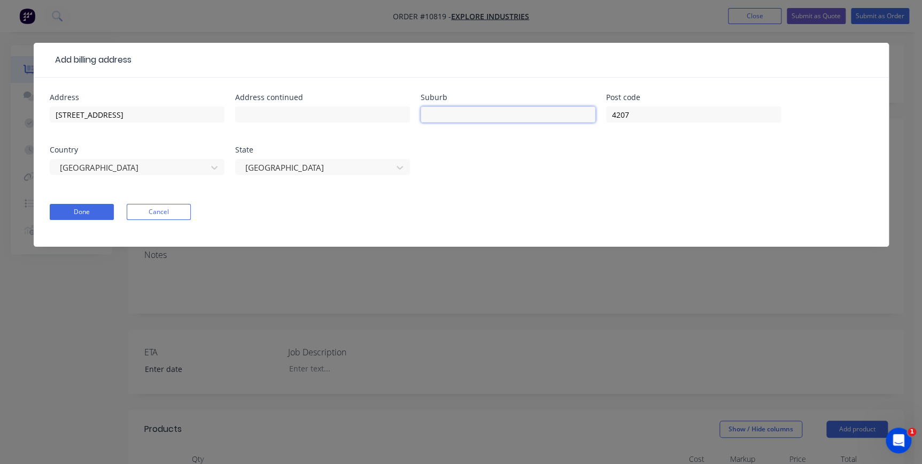
click at [469, 114] on input "text" at bounding box center [508, 114] width 175 height 16
type input "y"
type input "Yatala"
click at [87, 207] on button "Done" at bounding box center [82, 212] width 64 height 16
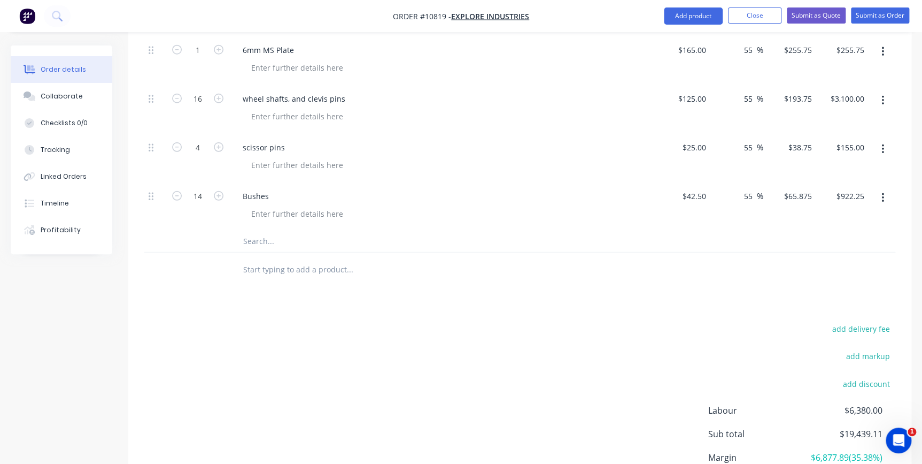
scroll to position [1475, 0]
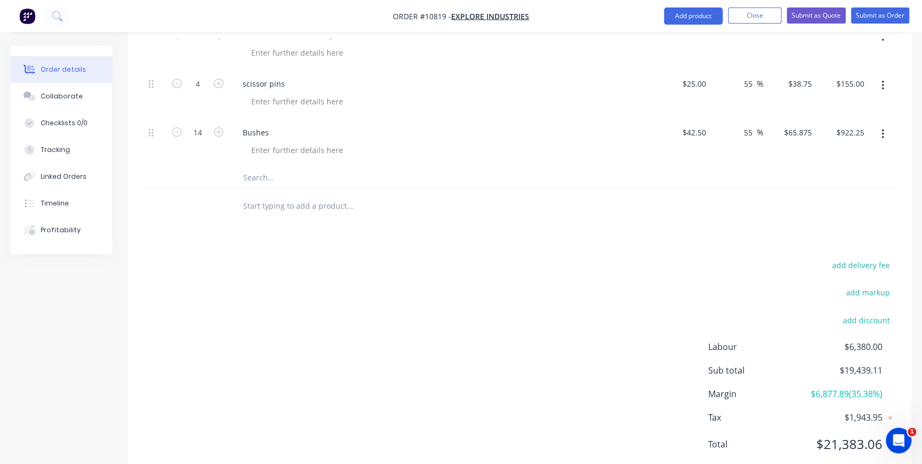
click at [260, 167] on input "text" at bounding box center [350, 177] width 214 height 21
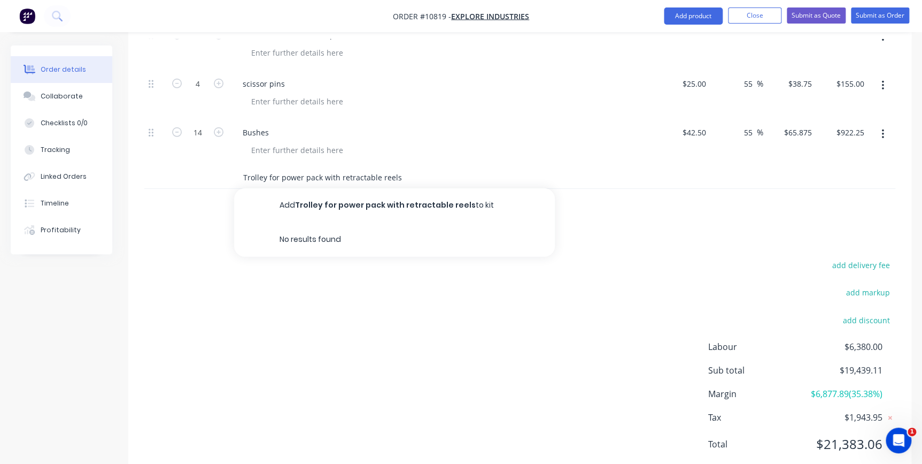
type input "Trolley for power pack with retractable reels"
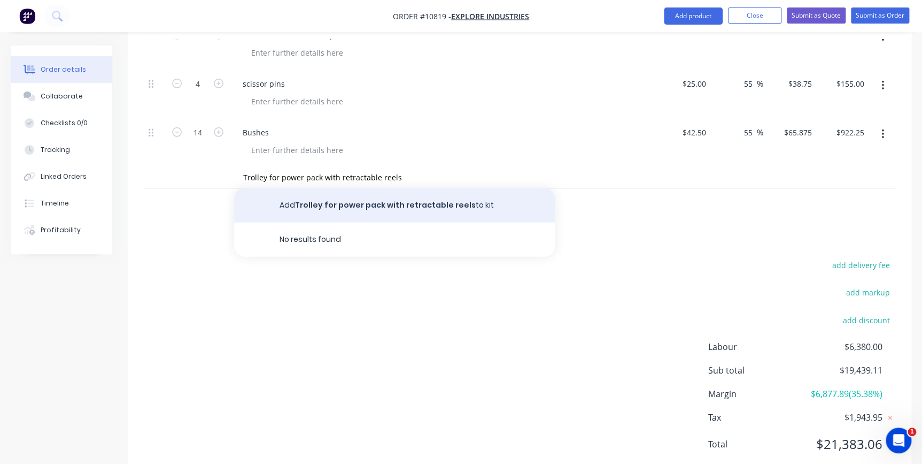
click at [306, 188] on button "Add Trolley for power pack with retractable reels to kit" at bounding box center [394, 205] width 321 height 34
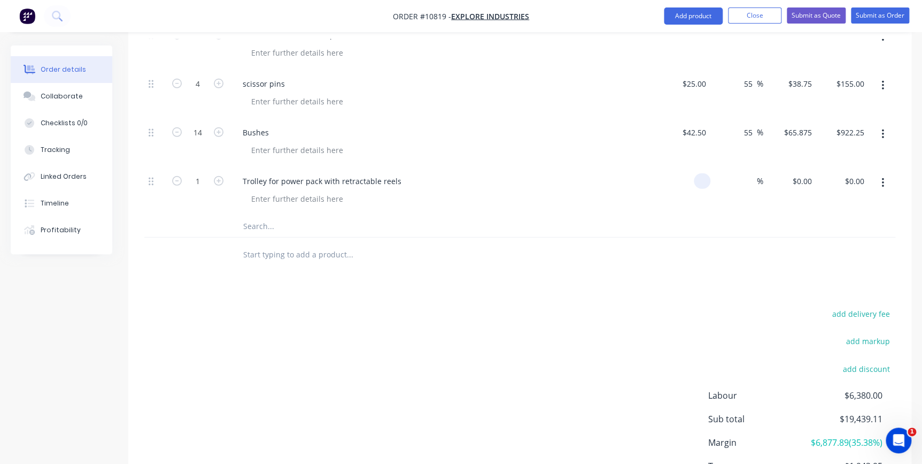
click at [710, 173] on input at bounding box center [704, 181] width 12 height 16
type input "$1,650.00"
type input "55"
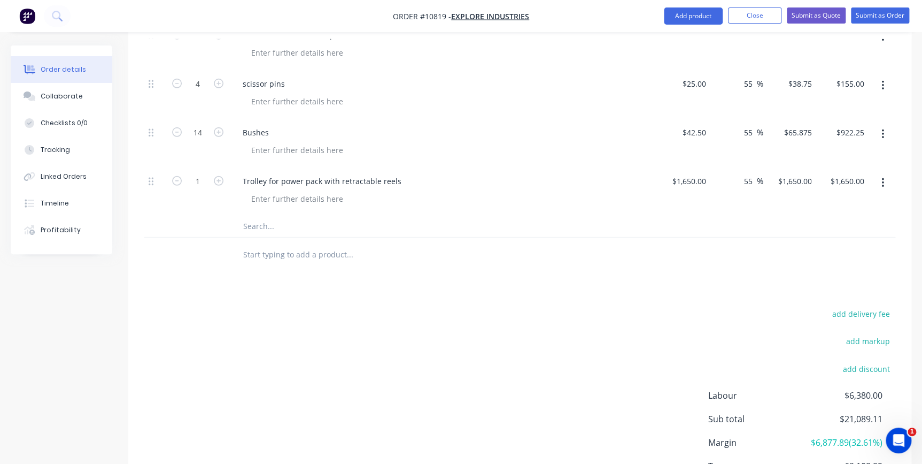
type input "$2,557.50"
click at [708, 237] on div at bounding box center [519, 254] width 751 height 35
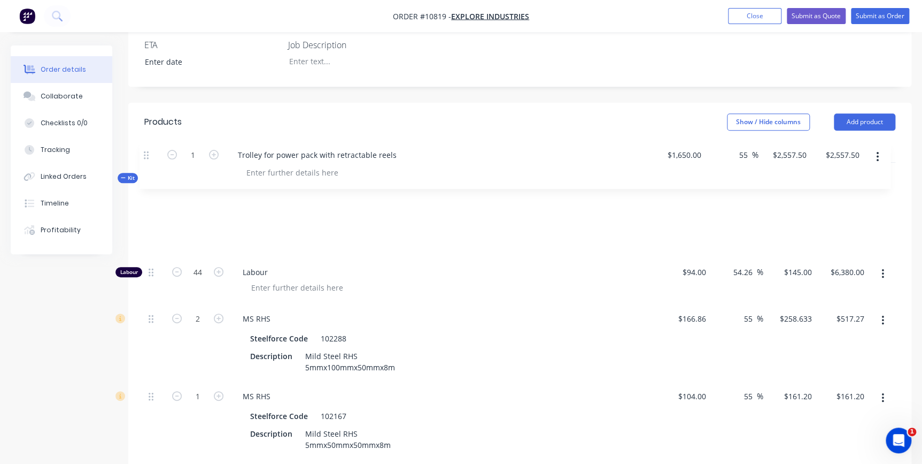
scroll to position [299, 0]
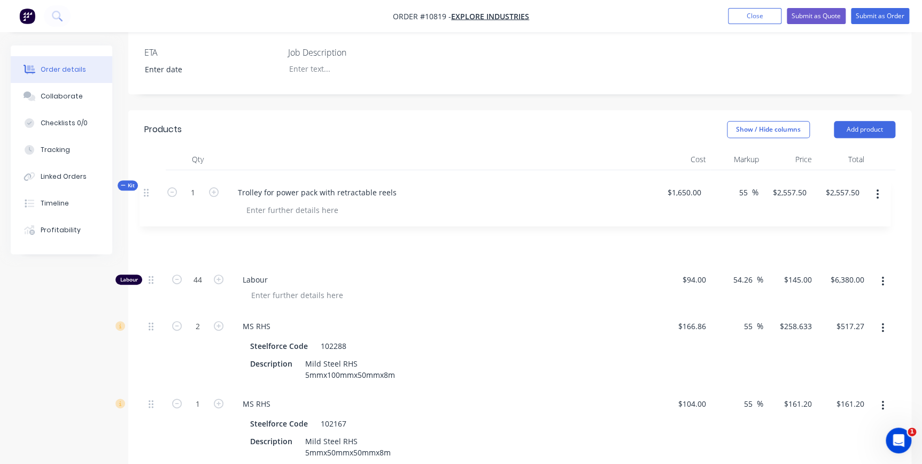
drag, startPoint x: 149, startPoint y: 148, endPoint x: 144, endPoint y: 186, distance: 38.8
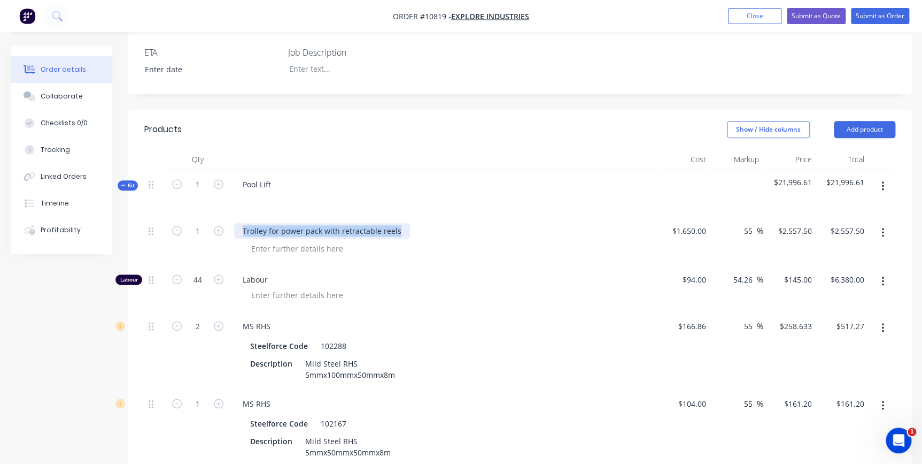
drag, startPoint x: 240, startPoint y: 200, endPoint x: 409, endPoint y: 192, distance: 169.7
click at [409, 223] on div "Trolley for power pack with retractable reels" at bounding box center [443, 231] width 419 height 16
copy div "Trolley for power pack with retractable reels"
click at [272, 176] on div "Pool Lift" at bounding box center [256, 184] width 45 height 16
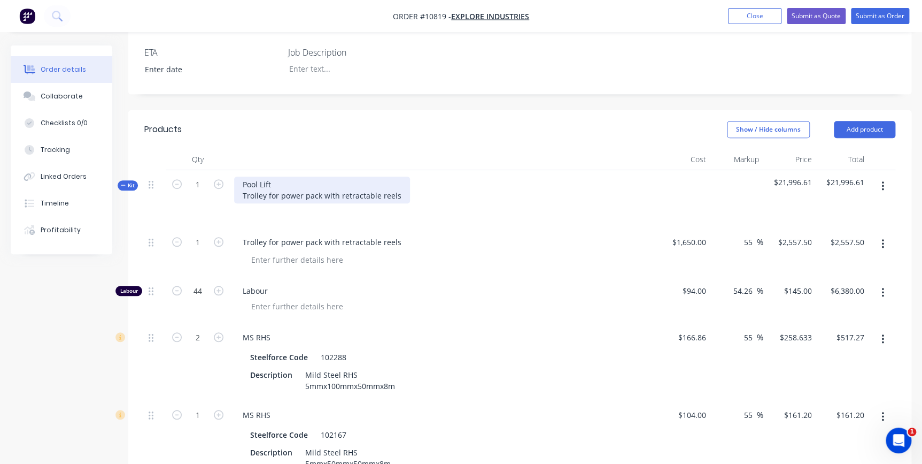
click at [273, 176] on div "Pool Lift Trolley for power pack with retractable reels" at bounding box center [322, 189] width 176 height 27
click at [477, 149] on div at bounding box center [444, 159] width 428 height 21
click at [827, 16] on button "Submit as Quote" at bounding box center [816, 16] width 59 height 16
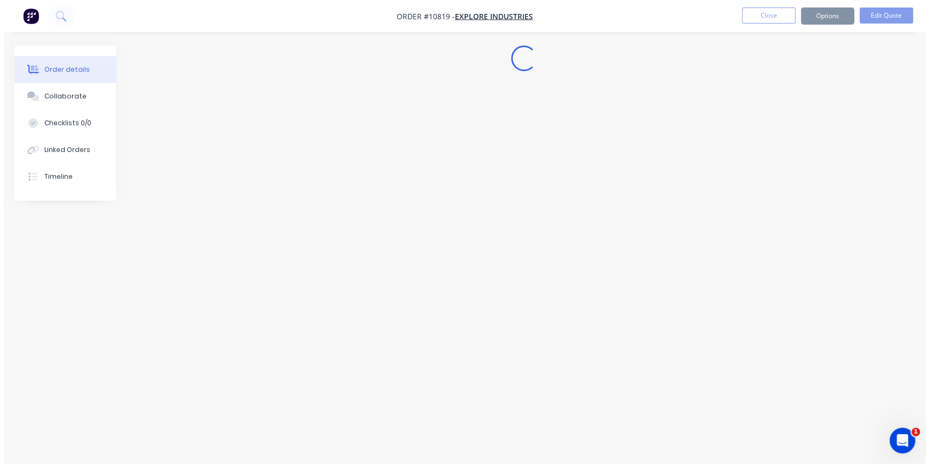
scroll to position [0, 0]
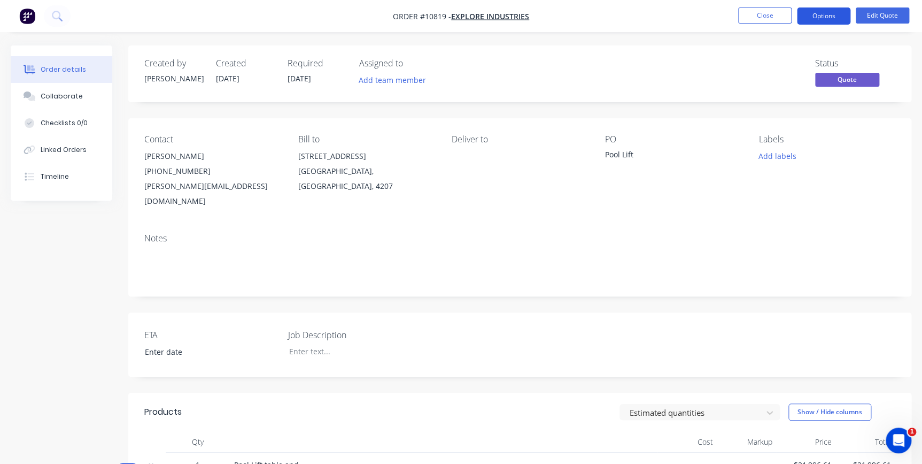
click at [829, 16] on button "Options" at bounding box center [823, 15] width 53 height 17
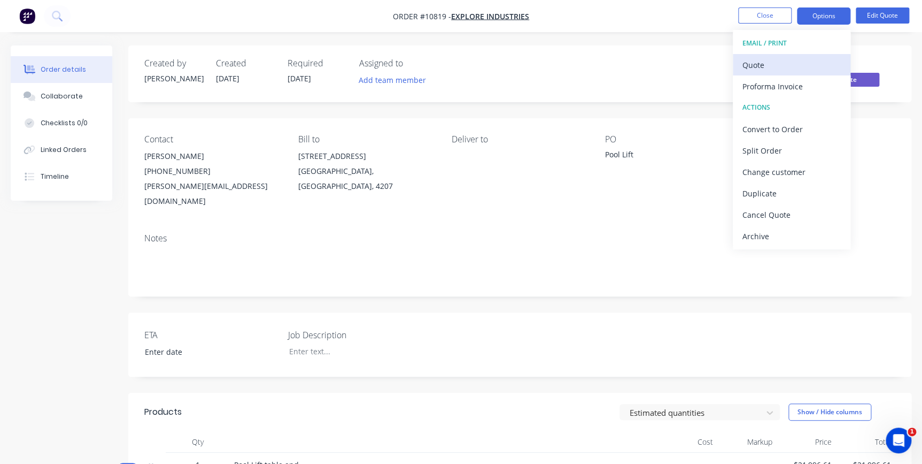
click at [793, 63] on div "Quote" at bounding box center [792, 65] width 98 height 16
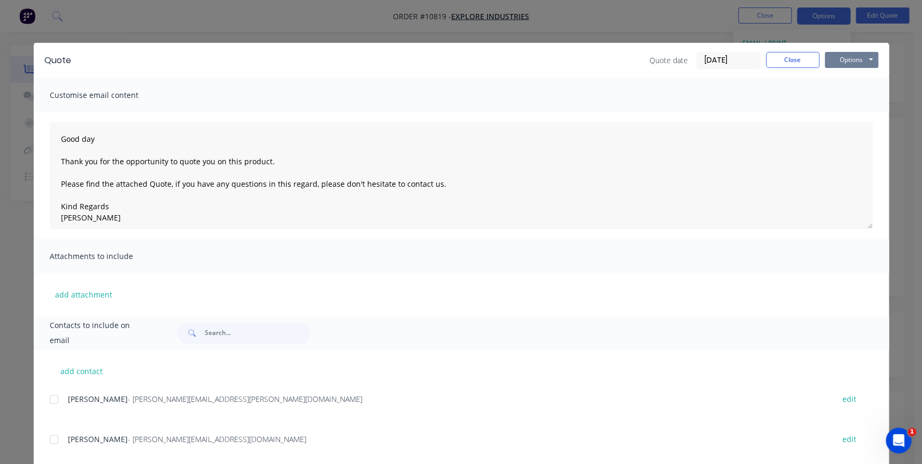
click at [839, 58] on button "Options" at bounding box center [851, 60] width 53 height 16
click at [830, 75] on button "Preview" at bounding box center [859, 79] width 68 height 18
click at [52, 438] on div at bounding box center [53, 438] width 21 height 21
click at [858, 61] on button "Options" at bounding box center [851, 60] width 53 height 16
click at [839, 120] on button "Email" at bounding box center [859, 114] width 68 height 18
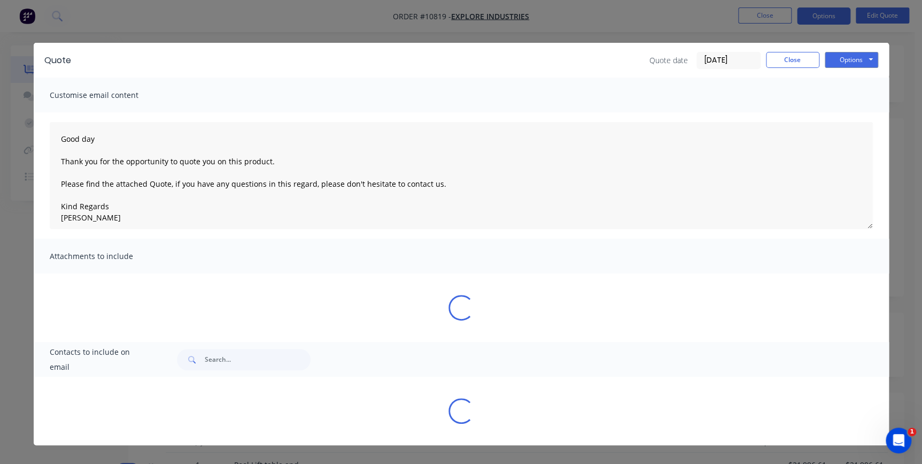
type textarea "Good day Thank you for the opportunity to quote you on this product. Please fin…"
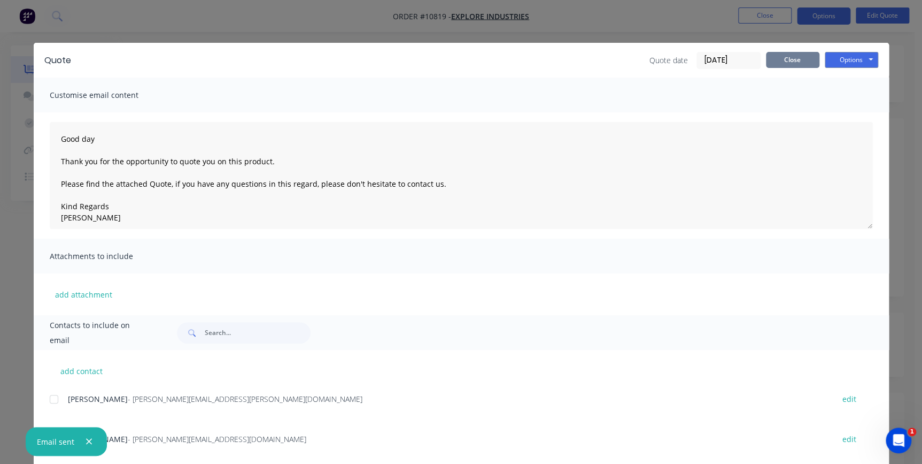
click at [787, 59] on button "Close" at bounding box center [792, 60] width 53 height 16
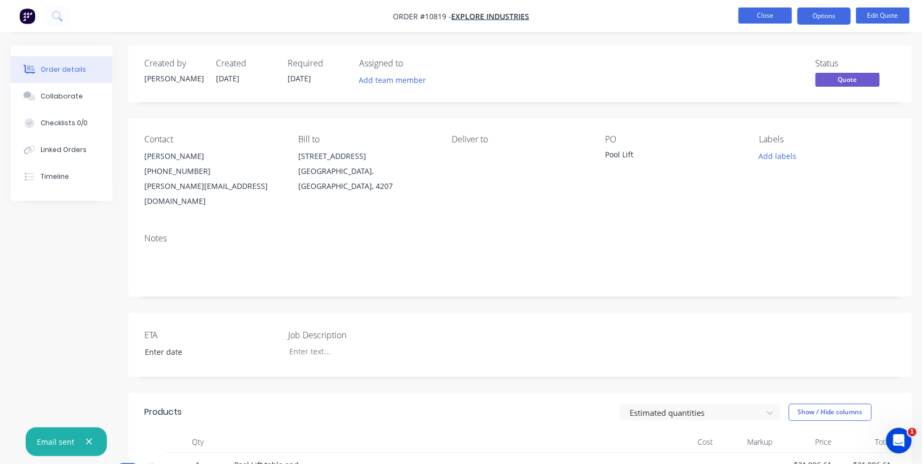
click at [761, 14] on button "Close" at bounding box center [764, 15] width 53 height 16
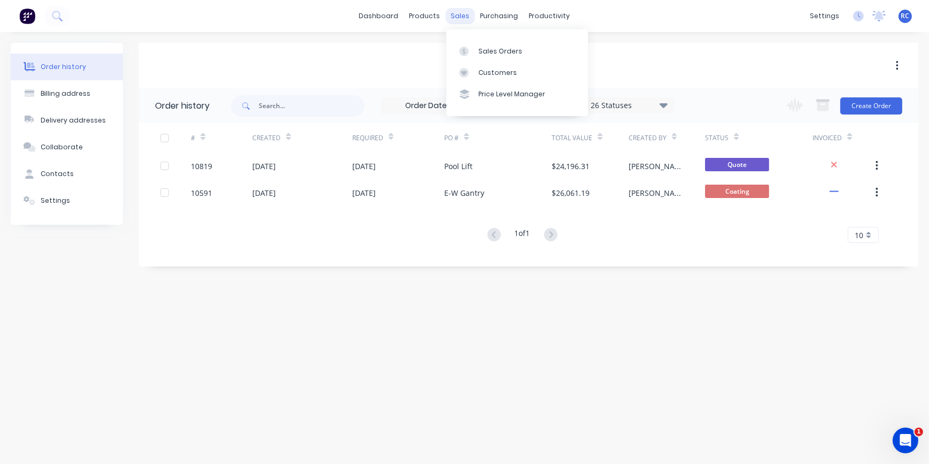
click at [454, 14] on div "sales" at bounding box center [460, 16] width 29 height 16
click at [469, 49] on div at bounding box center [467, 52] width 16 height 10
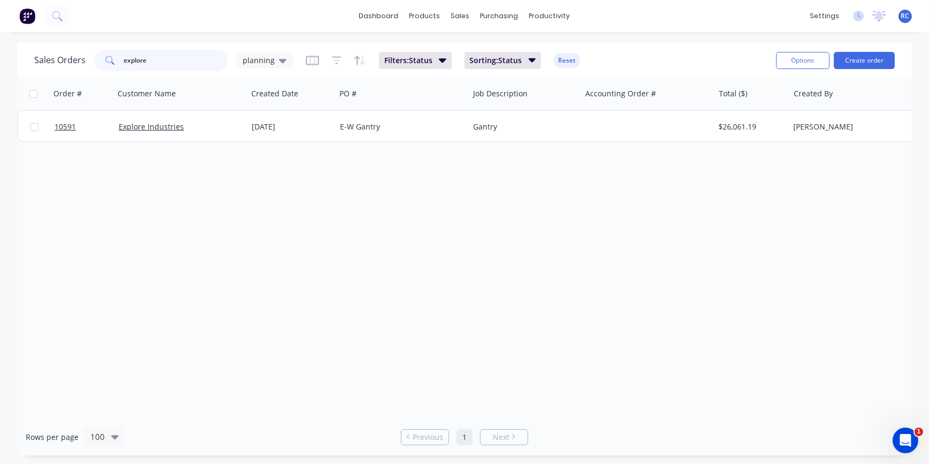
drag, startPoint x: 159, startPoint y: 64, endPoint x: 110, endPoint y: 48, distance: 51.7
click at [110, 48] on div "Sales Orders explore planning Filters: Status Sorting: Status Reset" at bounding box center [401, 60] width 734 height 26
type input "blatson"
click at [272, 64] on span "planning" at bounding box center [259, 60] width 32 height 11
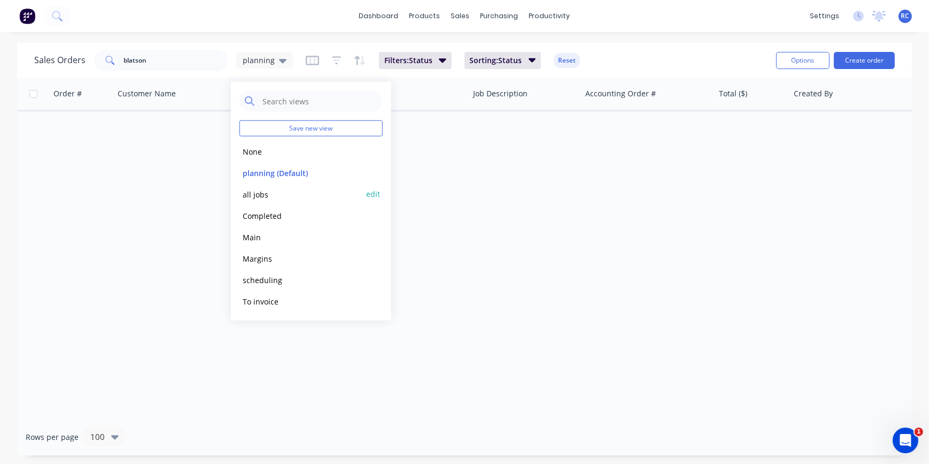
click at [267, 196] on button "all jobs" at bounding box center [301, 194] width 122 height 12
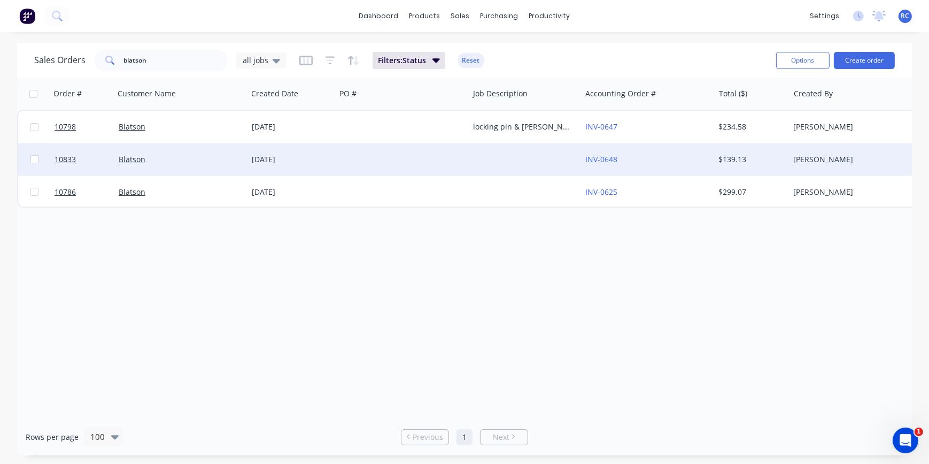
click at [177, 158] on div "Blatson" at bounding box center [178, 159] width 119 height 11
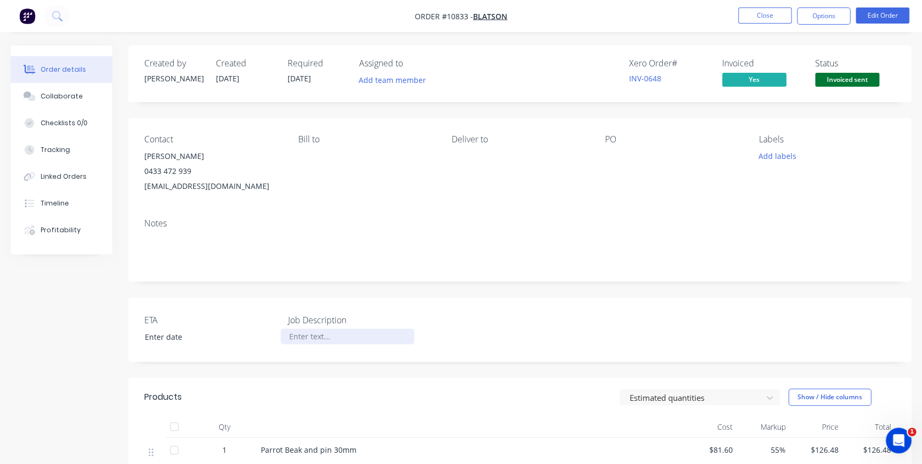
click at [296, 330] on div at bounding box center [348, 336] width 134 height 16
click at [527, 332] on div "ETA Job Description Parrot Beak and pin" at bounding box center [519, 329] width 783 height 64
click at [63, 96] on div "Collaborate" at bounding box center [62, 96] width 42 height 10
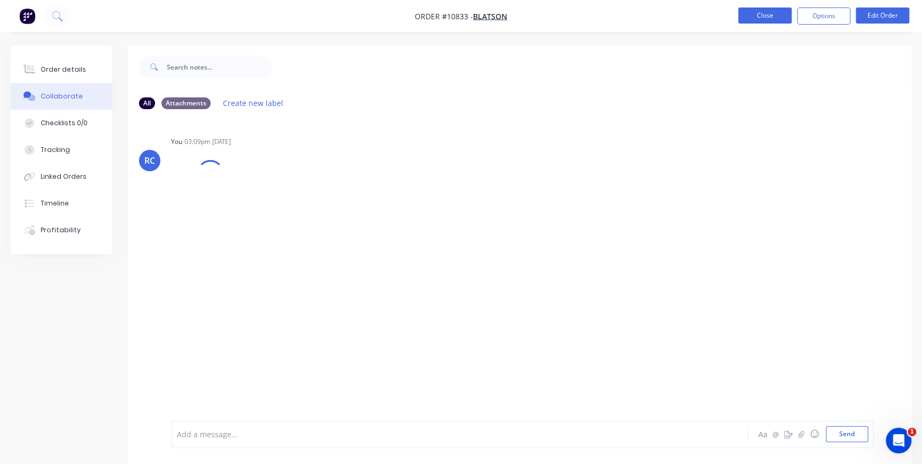
click at [770, 18] on button "Close" at bounding box center [764, 15] width 53 height 16
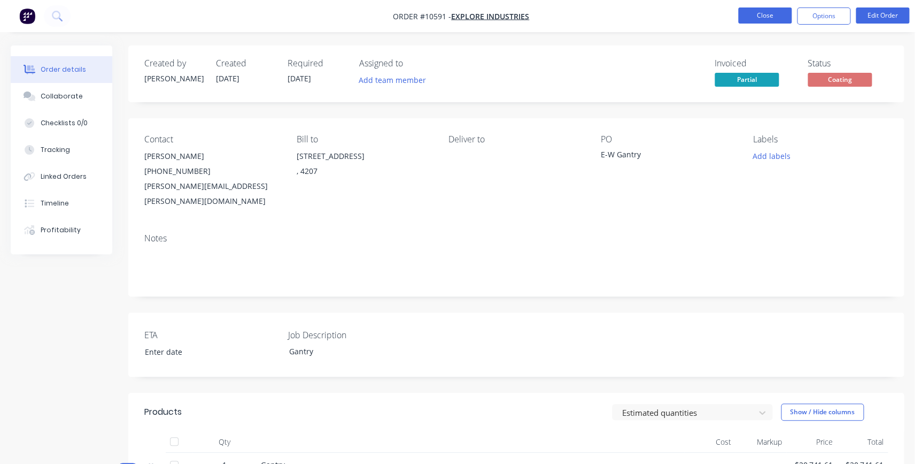
click at [775, 12] on button "Close" at bounding box center [764, 15] width 53 height 16
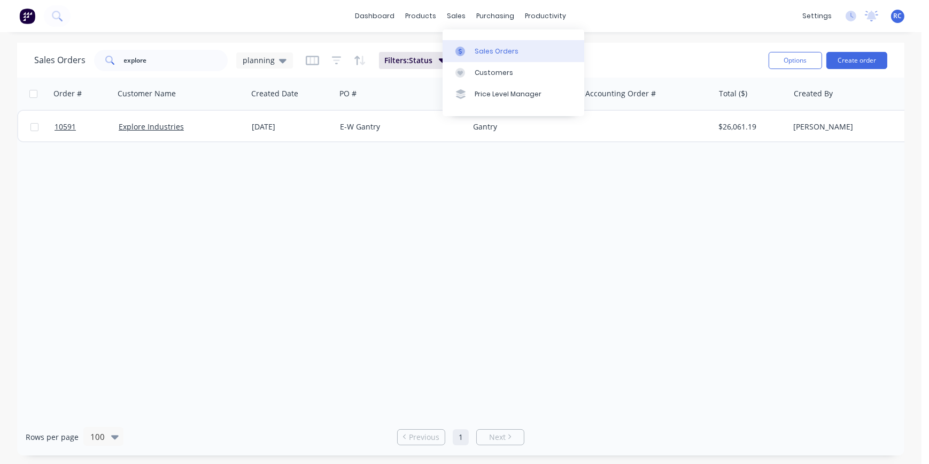
click at [481, 47] on div "Sales Orders" at bounding box center [497, 52] width 44 height 10
drag, startPoint x: 166, startPoint y: 68, endPoint x: 70, endPoint y: 64, distance: 96.9
click at [71, 64] on div "Sales Orders explore planning" at bounding box center [163, 60] width 259 height 21
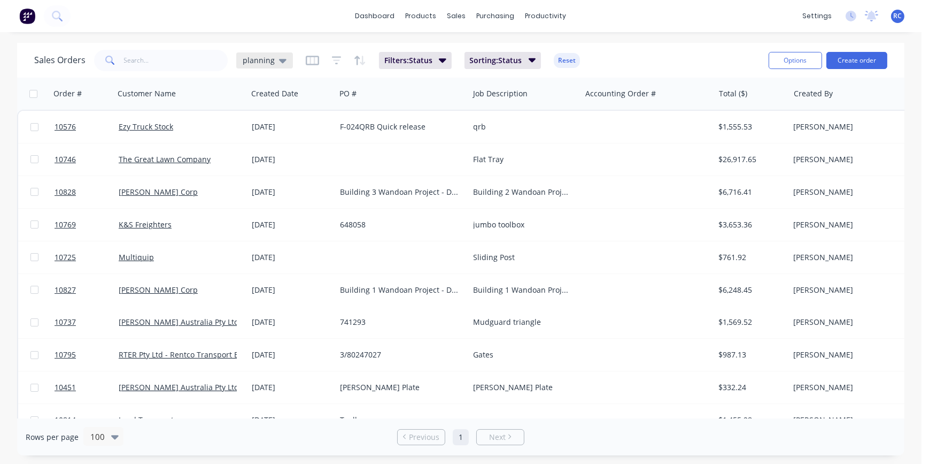
click at [279, 53] on div "planning" at bounding box center [264, 60] width 57 height 16
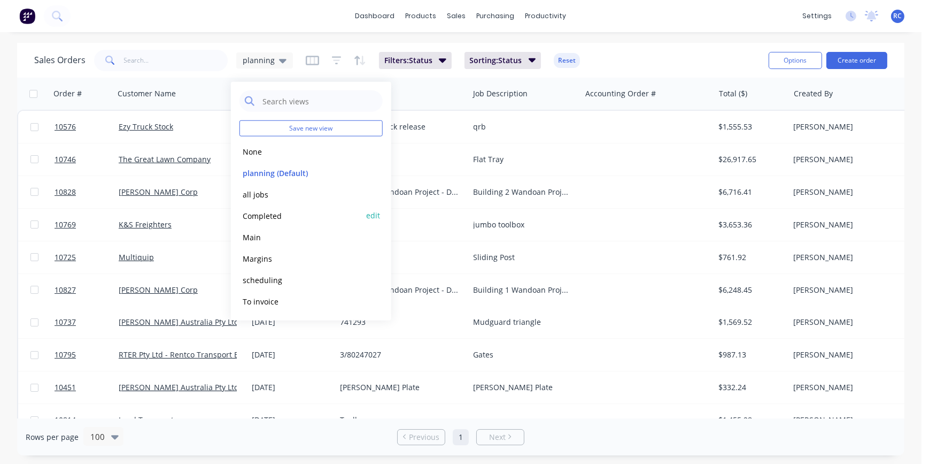
click at [257, 214] on button "Completed" at bounding box center [301, 215] width 122 height 12
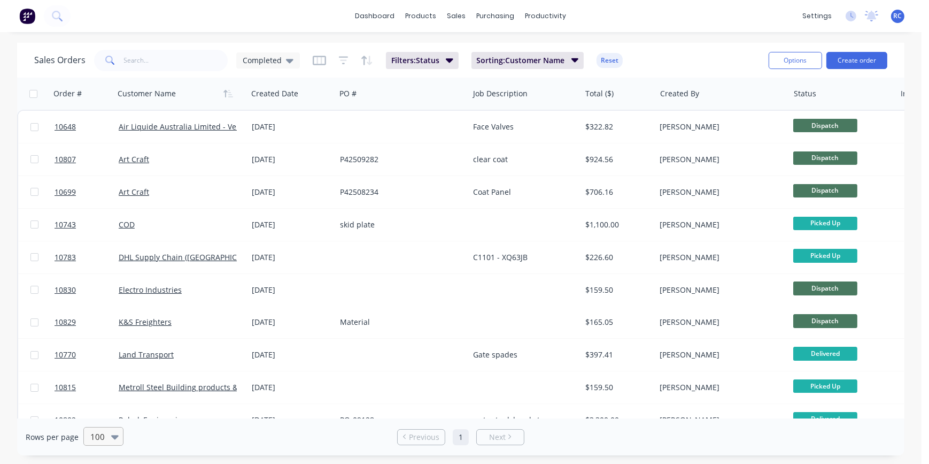
click at [102, 434] on div at bounding box center [98, 436] width 19 height 13
click at [87, 329] on div "10" at bounding box center [102, 331] width 40 height 20
click at [140, 58] on input "text" at bounding box center [176, 60] width 104 height 21
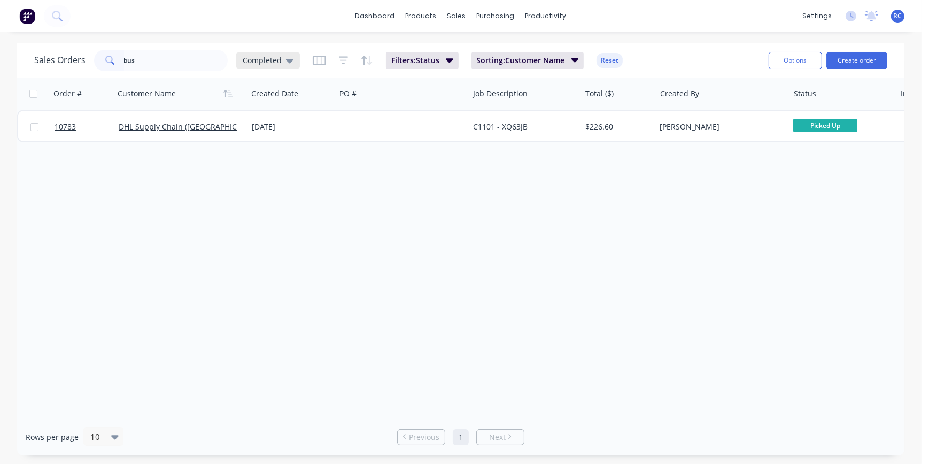
click at [277, 52] on div "Completed" at bounding box center [268, 60] width 64 height 16
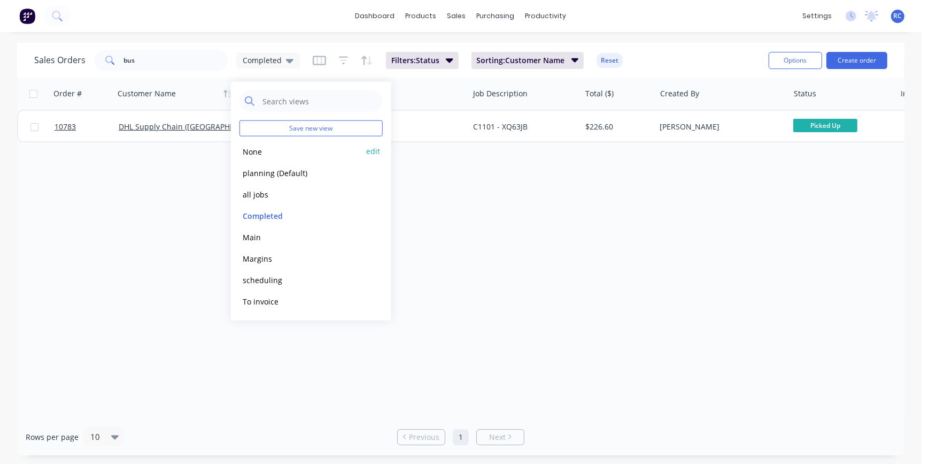
click at [254, 151] on button "None" at bounding box center [301, 151] width 122 height 12
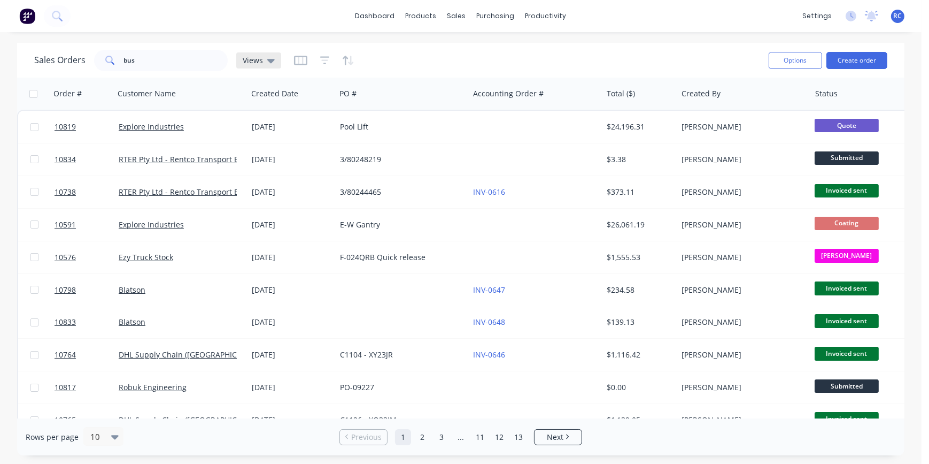
click at [272, 63] on icon at bounding box center [270, 61] width 7 height 12
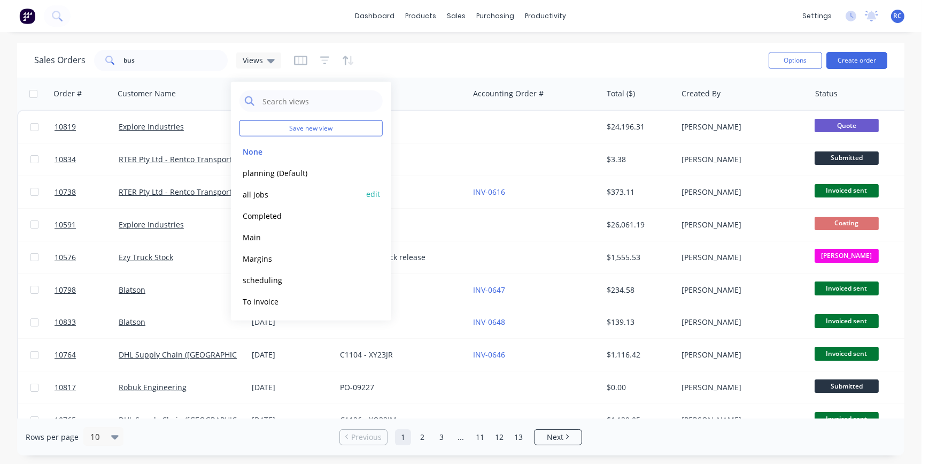
click at [265, 196] on button "all jobs" at bounding box center [301, 194] width 122 height 12
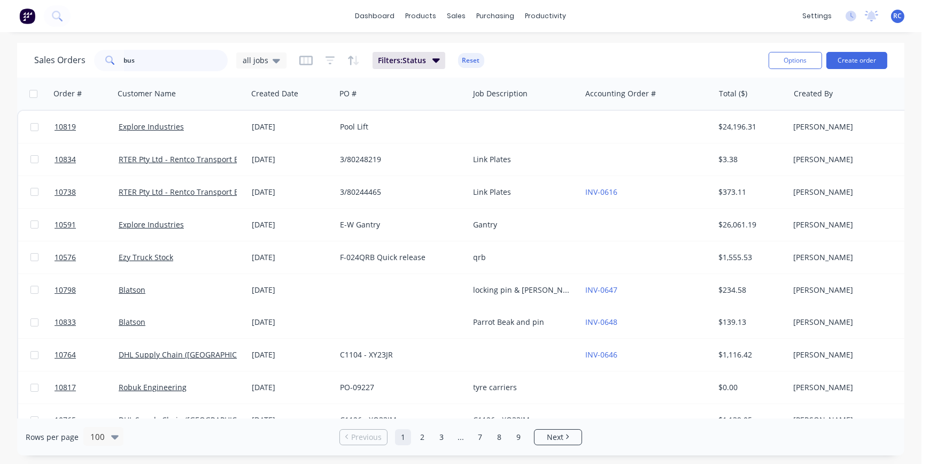
click at [156, 51] on input "bus" at bounding box center [176, 60] width 104 height 21
type input "busstop"
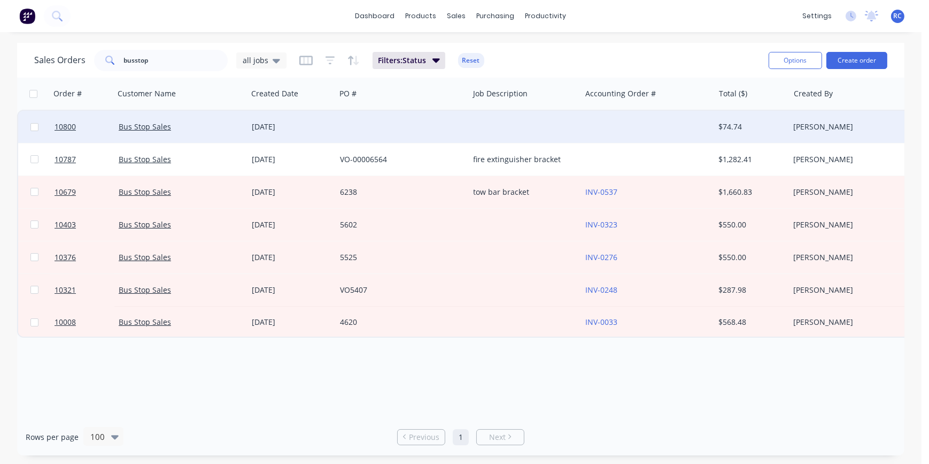
click at [190, 119] on div "Bus Stop Sales" at bounding box center [180, 127] width 133 height 32
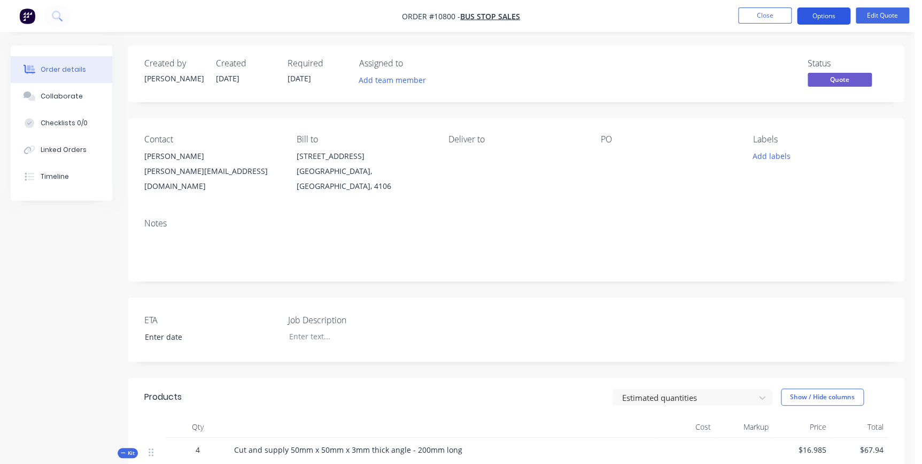
click at [833, 17] on button "Options" at bounding box center [823, 15] width 53 height 17
click at [611, 146] on div "PO" at bounding box center [668, 163] width 135 height 59
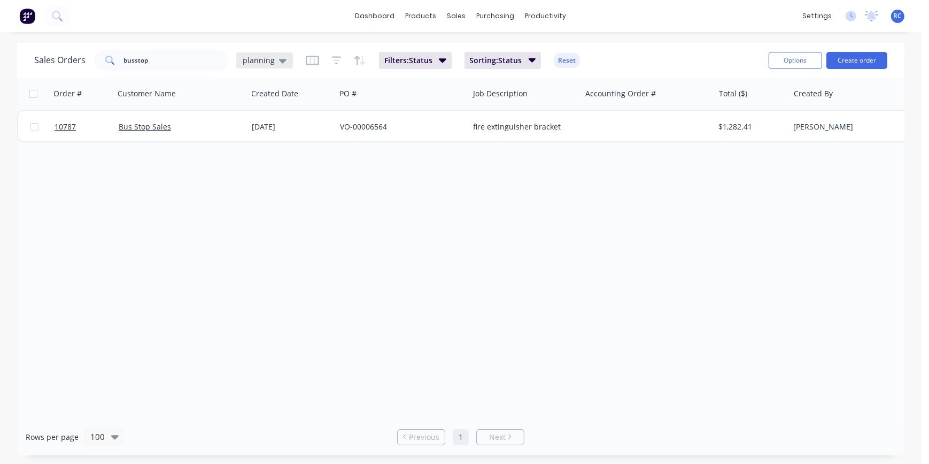
click at [251, 55] on span "planning" at bounding box center [259, 60] width 32 height 11
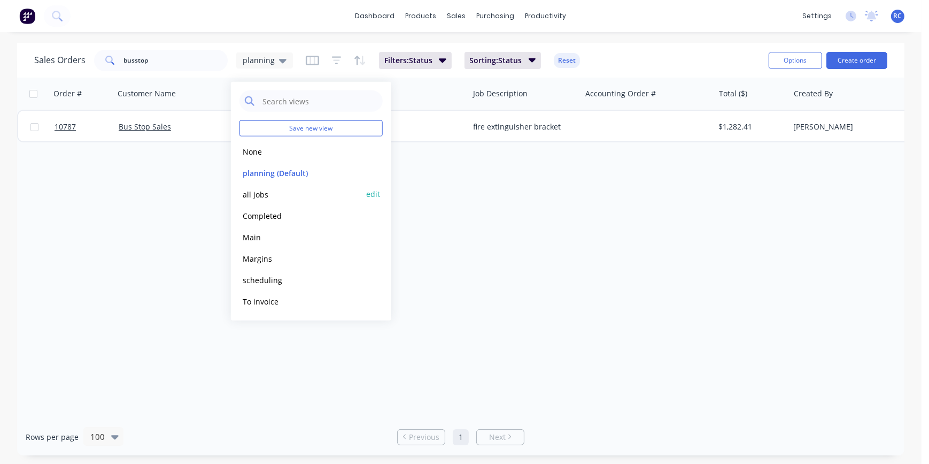
click at [240, 191] on button "all jobs" at bounding box center [301, 194] width 122 height 12
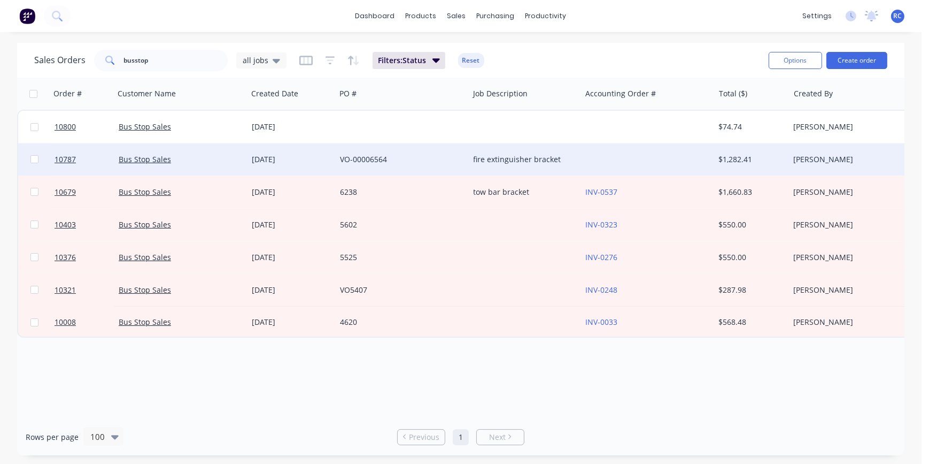
click at [225, 169] on div "Bus Stop Sales" at bounding box center [180, 159] width 133 height 32
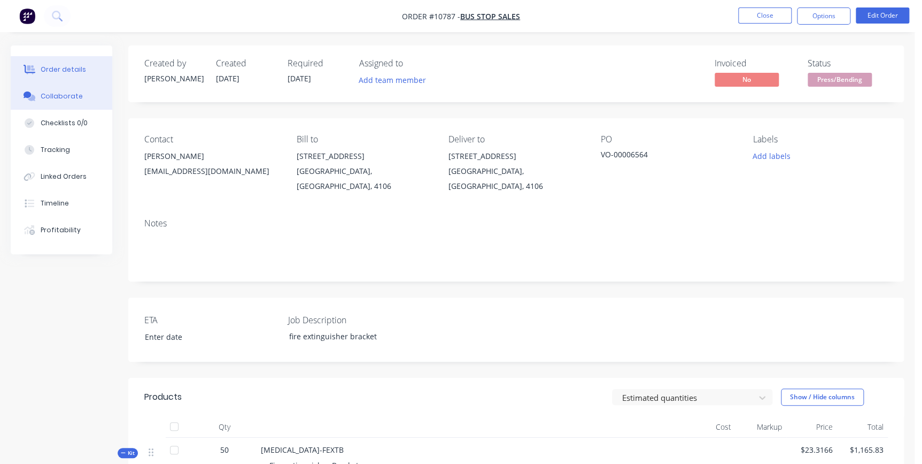
click at [55, 92] on div "Collaborate" at bounding box center [62, 96] width 42 height 10
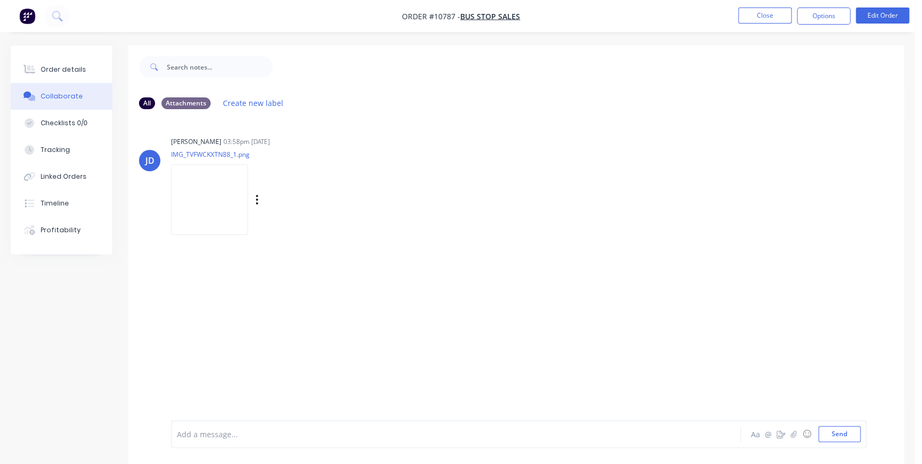
click at [267, 201] on div "Labels Download Delete" at bounding box center [312, 200] width 120 height 16
click at [259, 198] on icon "button" at bounding box center [257, 200] width 3 height 12
click at [298, 228] on button "Download" at bounding box center [327, 228] width 120 height 24
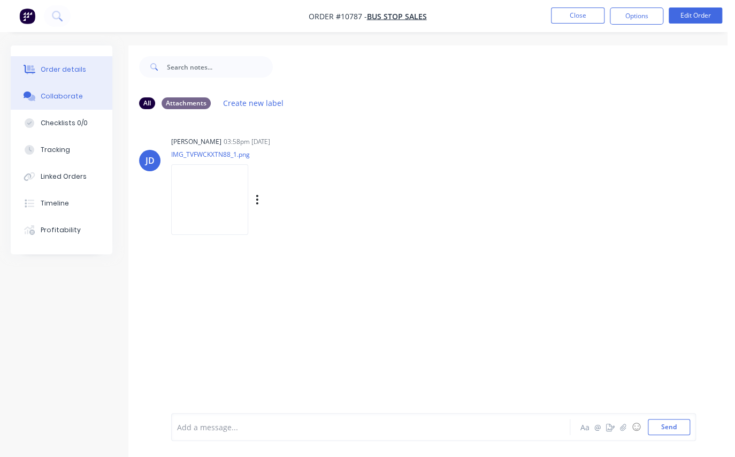
click at [78, 72] on div "Order details" at bounding box center [63, 70] width 45 height 10
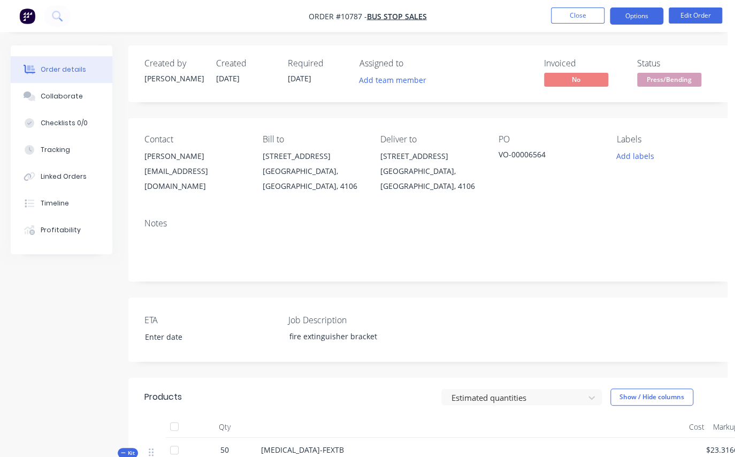
click at [641, 19] on button "Options" at bounding box center [636, 15] width 53 height 17
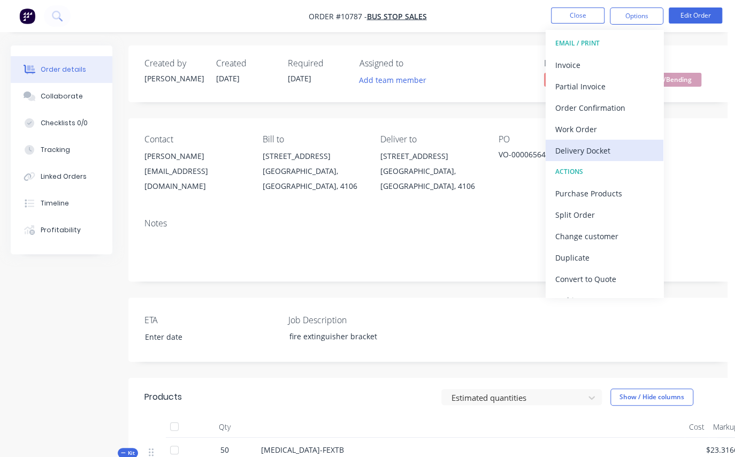
click at [603, 145] on div "Delivery Docket" at bounding box center [604, 151] width 98 height 16
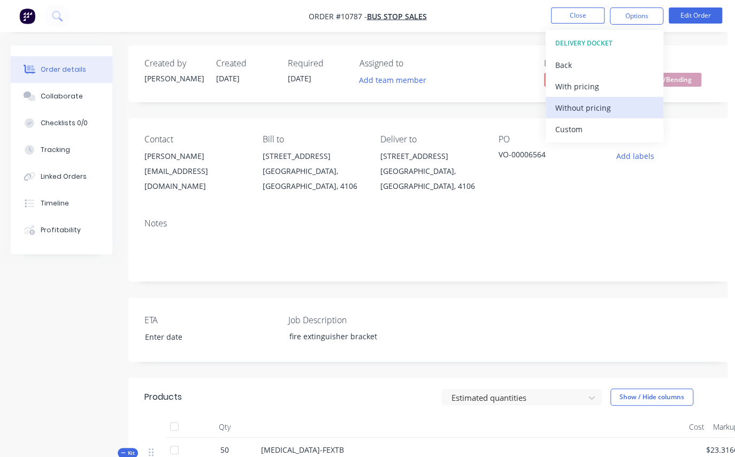
click at [596, 103] on div "Without pricing" at bounding box center [604, 108] width 98 height 16
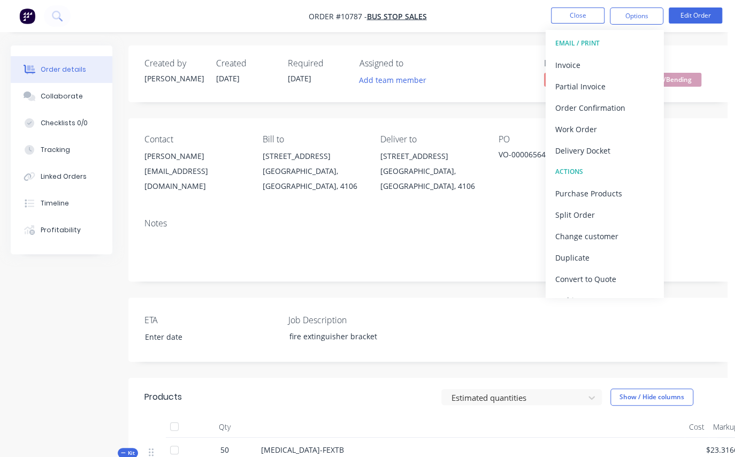
click at [695, 63] on div "Status" at bounding box center [677, 63] width 80 height 10
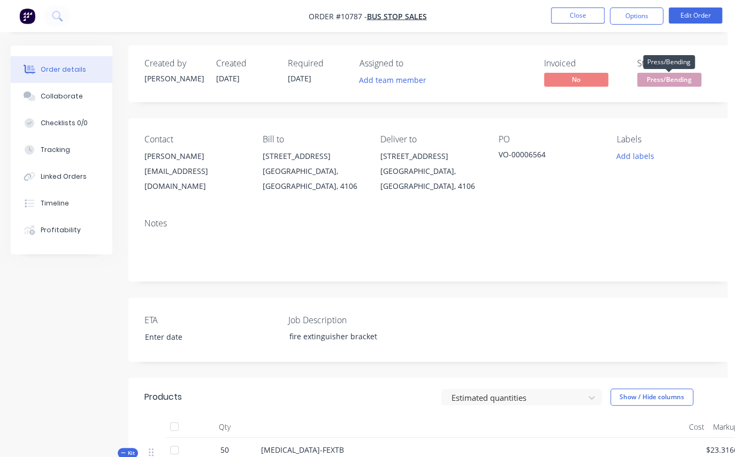
click at [672, 81] on span "Press/Bending" at bounding box center [669, 79] width 64 height 13
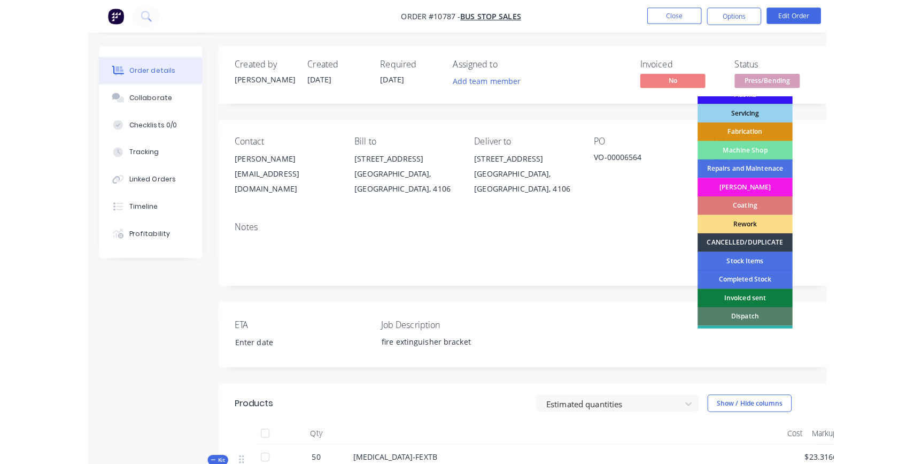
scroll to position [132, 0]
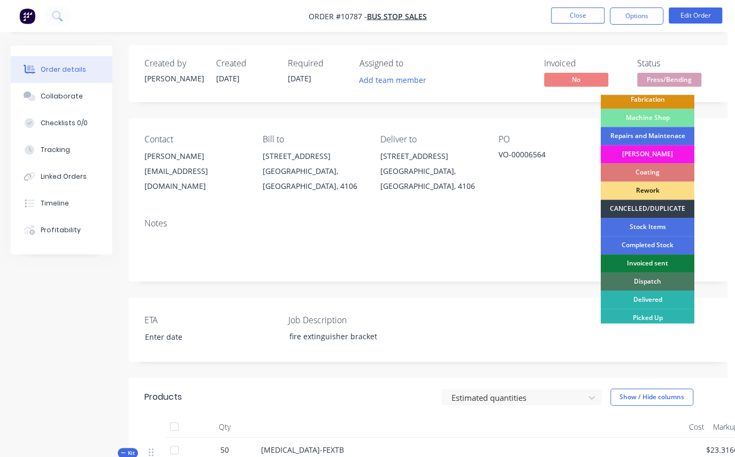
click at [653, 277] on div "Dispatch" at bounding box center [647, 281] width 94 height 18
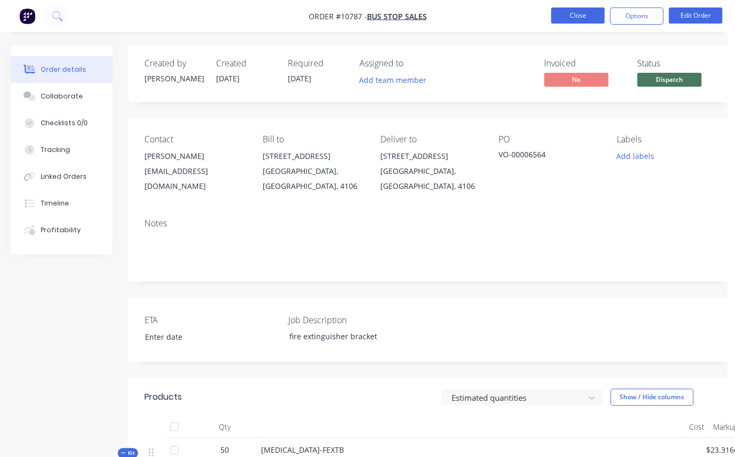
click at [593, 20] on button "Close" at bounding box center [577, 15] width 53 height 16
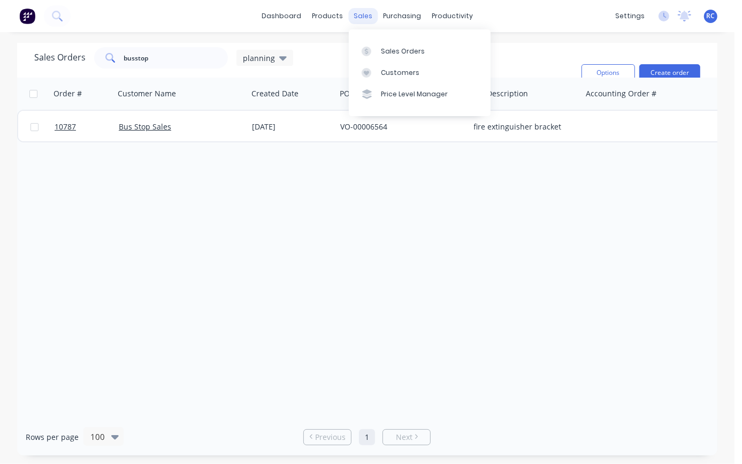
click at [368, 13] on div "sales" at bounding box center [362, 16] width 29 height 16
click at [402, 57] on link "Sales Orders" at bounding box center [420, 50] width 142 height 21
click at [683, 65] on button "Create order" at bounding box center [669, 72] width 61 height 17
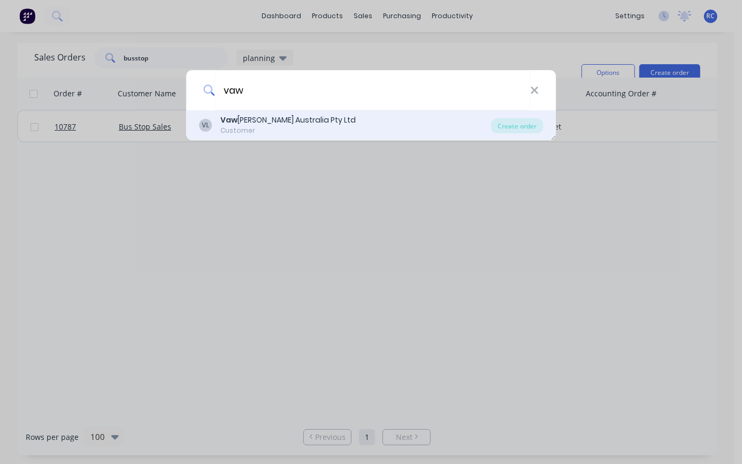
type input "vaw"
click at [232, 137] on div "VL Vaw [PERSON_NAME] Australia Pty Ltd Customer Create order" at bounding box center [371, 125] width 370 height 30
click at [238, 133] on div "Customer" at bounding box center [287, 131] width 135 height 10
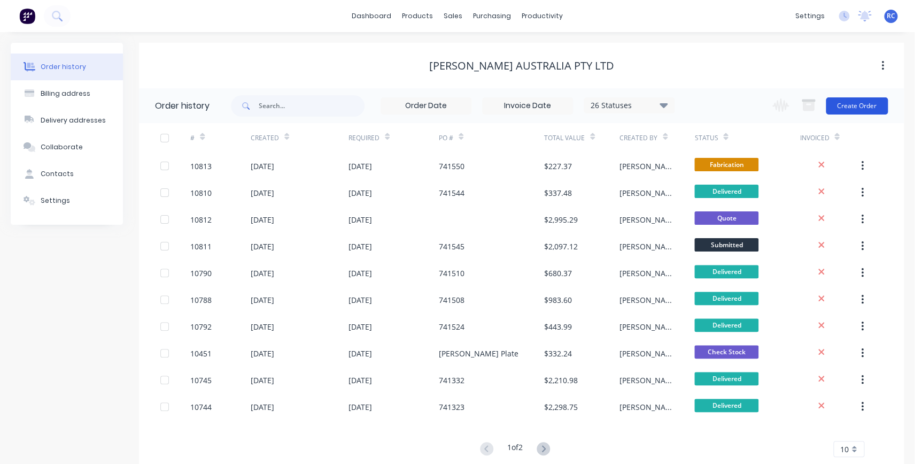
click at [846, 104] on button "Create Order" at bounding box center [857, 105] width 62 height 17
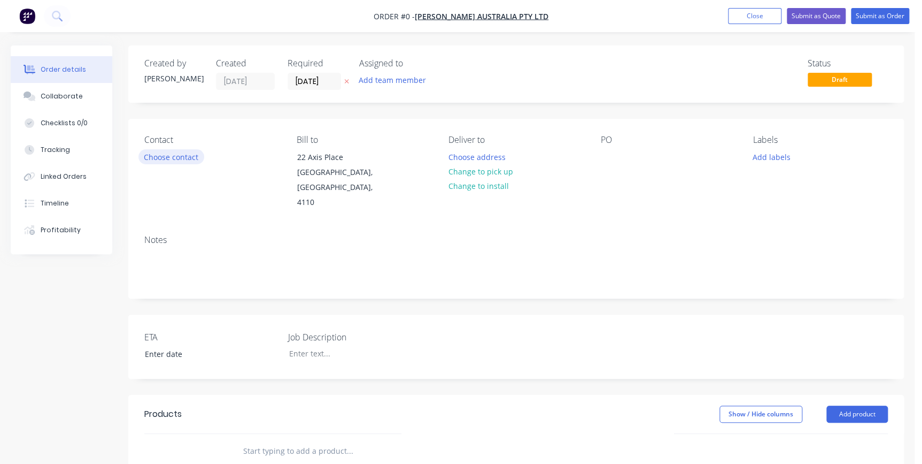
click at [198, 158] on button "Choose contact" at bounding box center [171, 156] width 66 height 14
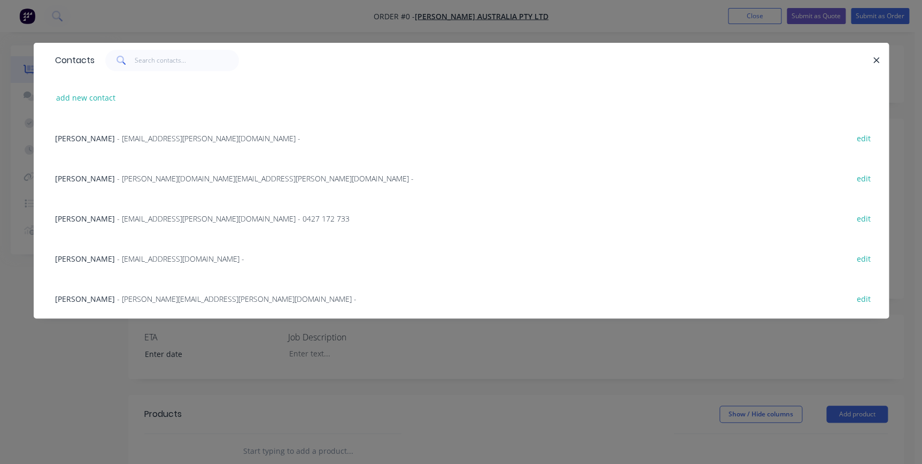
click at [83, 221] on span "[PERSON_NAME]" at bounding box center [85, 218] width 60 height 10
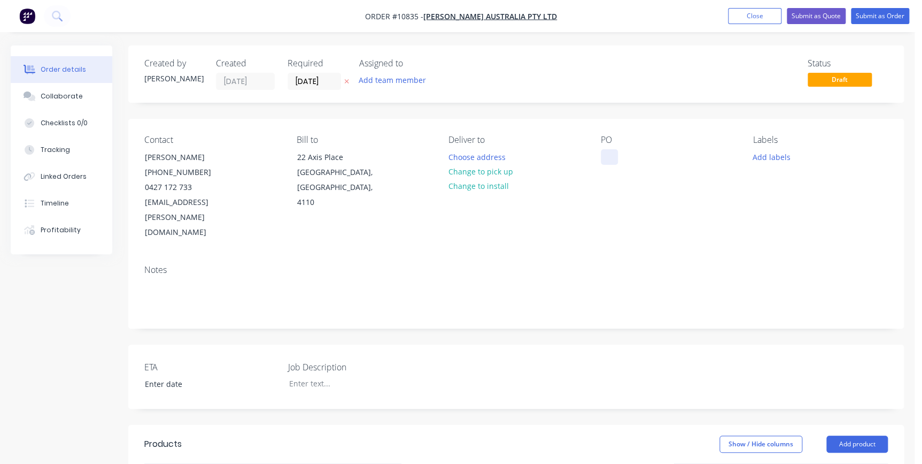
click at [610, 150] on div at bounding box center [609, 157] width 17 height 16
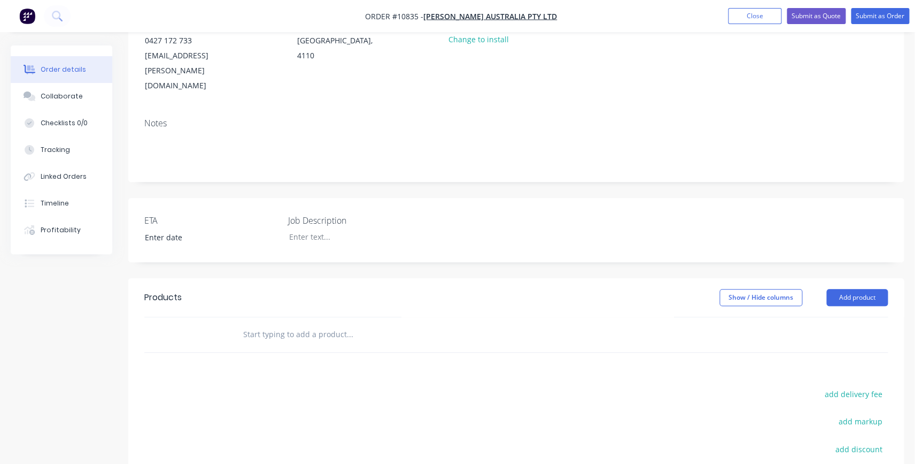
scroll to position [277, 0]
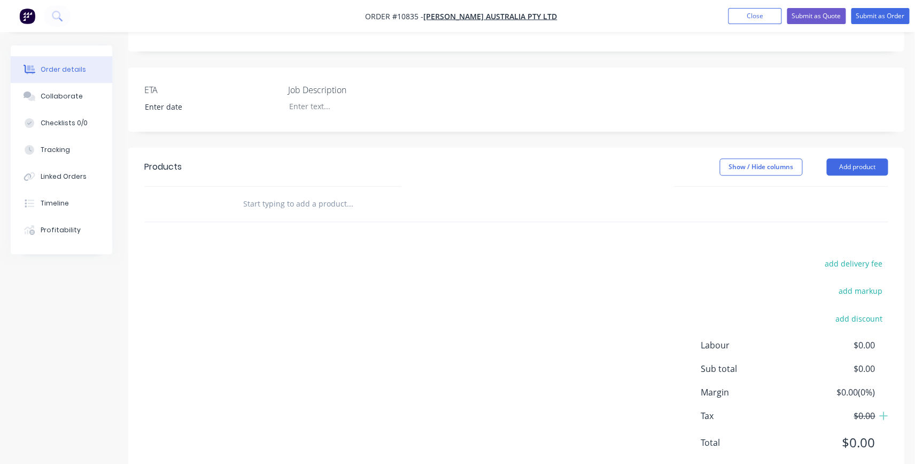
click at [294, 187] on div at bounding box center [422, 204] width 385 height 35
click at [292, 193] on input "text" at bounding box center [350, 203] width 214 height 21
type input "template"
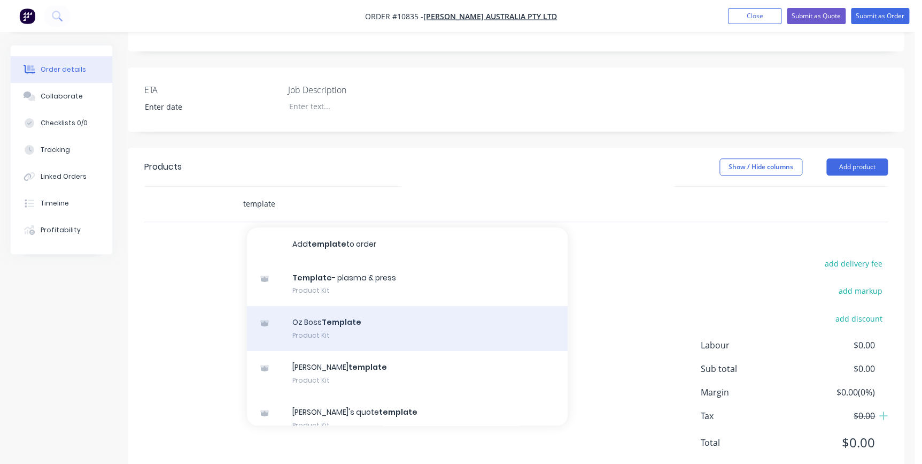
scroll to position [336, 0]
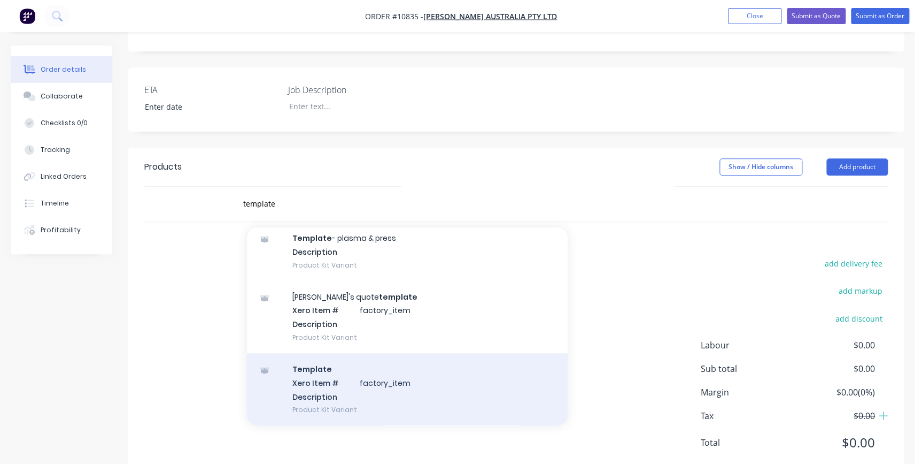
click at [312, 353] on div "Template Xero Item # factory_item Description Product Kit Variant" at bounding box center [407, 389] width 321 height 72
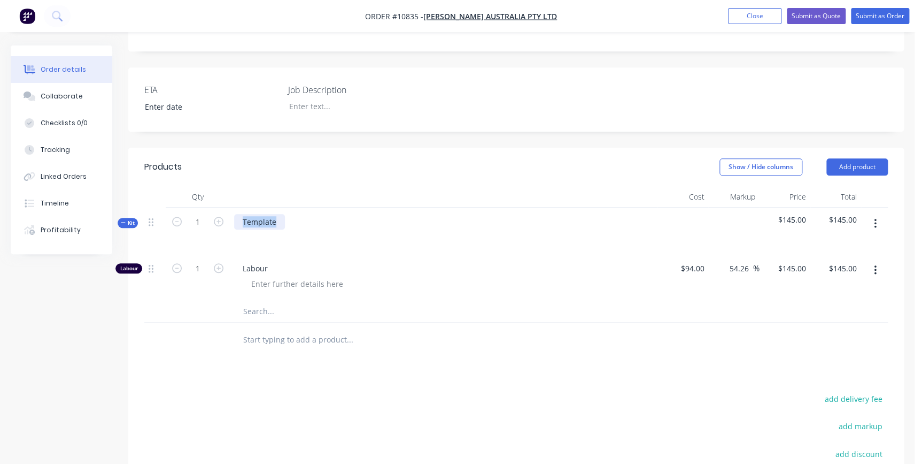
drag, startPoint x: 275, startPoint y: 192, endPoint x: 234, endPoint y: 175, distance: 45.3
click at [234, 186] on div "Qty Cost Markup Price Total Kit 1 Template $145.00 $145.00 Labour 1 Labour $94.…" at bounding box center [516, 254] width 744 height 136
click at [353, 276] on div at bounding box center [448, 284] width 411 height 16
click at [282, 300] on input "text" at bounding box center [350, 310] width 214 height 21
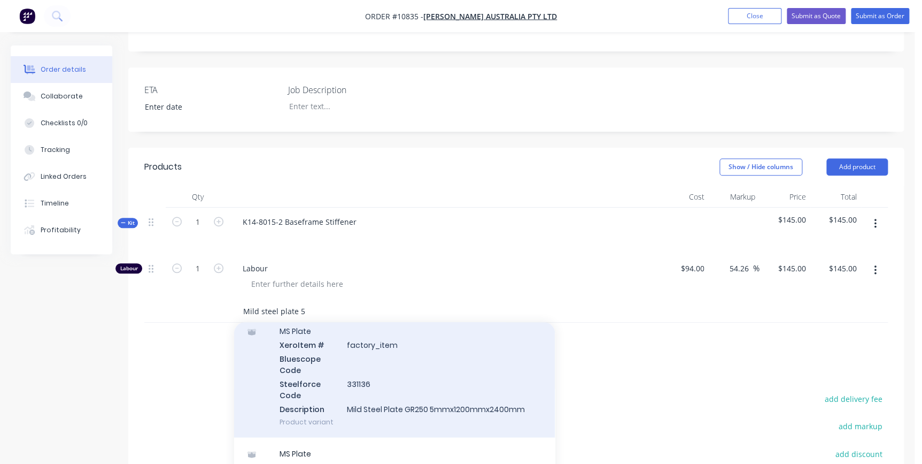
scroll to position [1166, 0]
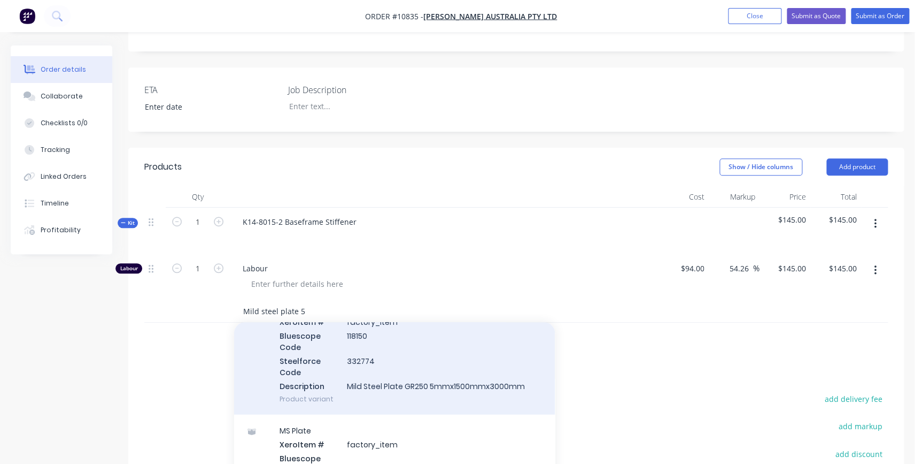
type input "Mild steel plate 5"
click at [314, 369] on div "MS Plate Xero Item # factory_item Bluescope Code 118150 Steelforce Code 332774 …" at bounding box center [394, 352] width 321 height 122
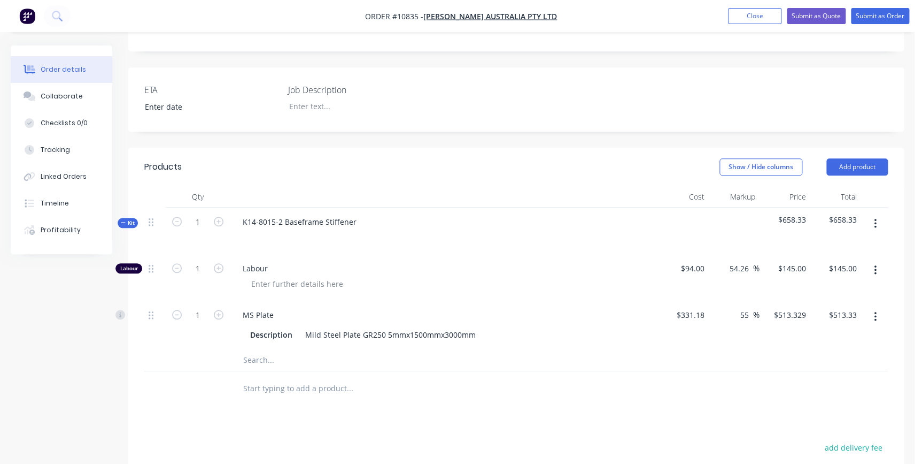
click at [381, 263] on span "Labour" at bounding box center [448, 268] width 411 height 11
click at [243, 349] on input "text" at bounding box center [350, 359] width 214 height 21
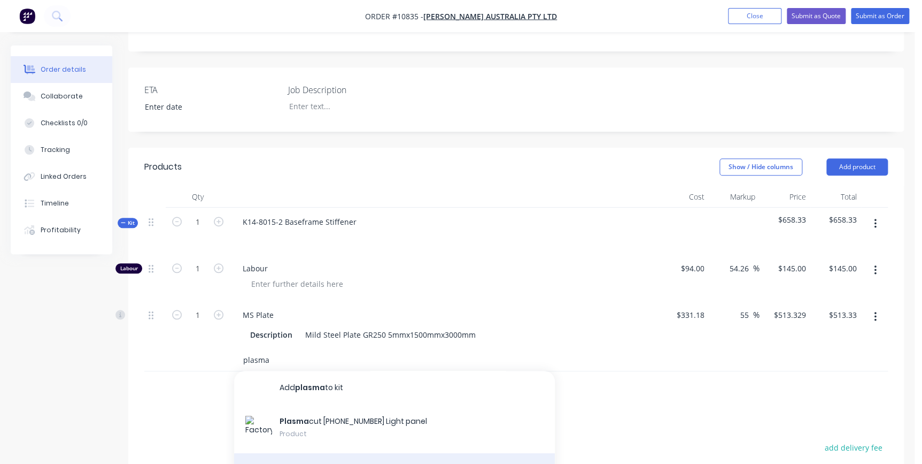
type input "plasma"
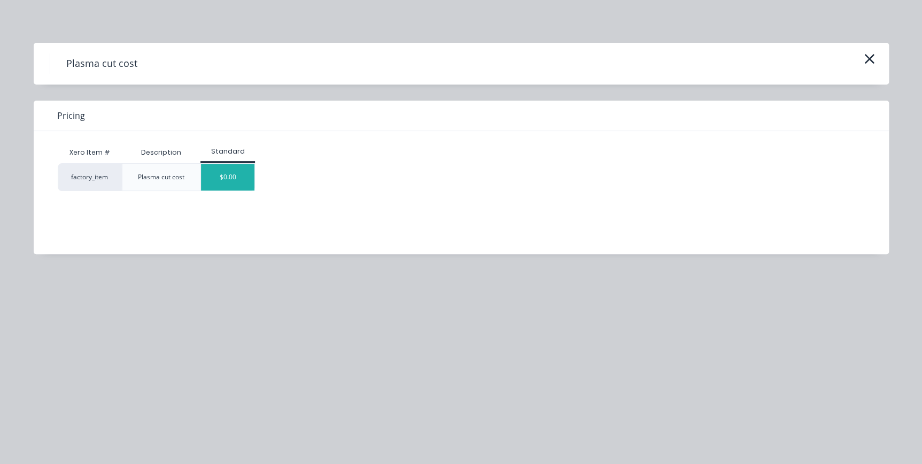
click at [221, 181] on div "$0.00" at bounding box center [227, 177] width 53 height 27
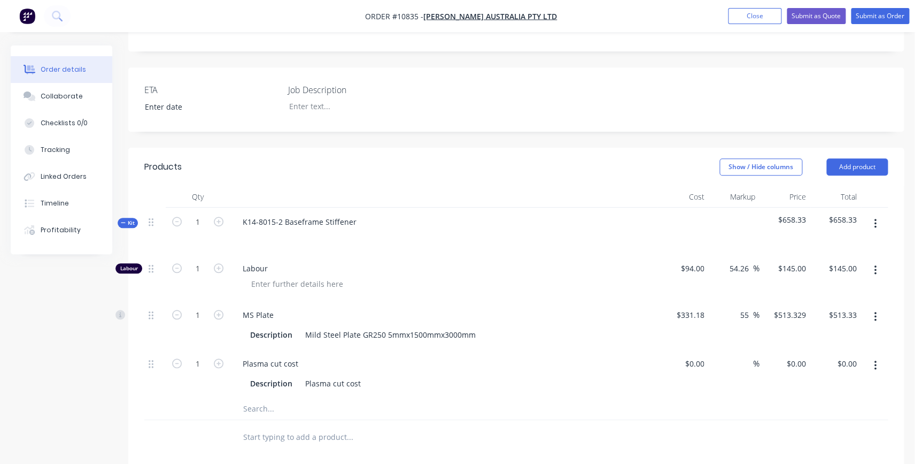
click at [210, 420] on div at bounding box center [198, 437] width 64 height 35
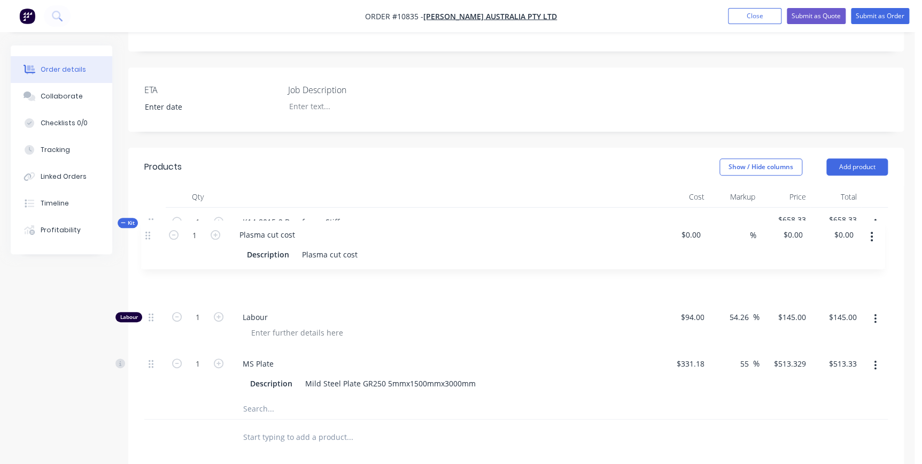
drag, startPoint x: 150, startPoint y: 329, endPoint x: 146, endPoint y: 228, distance: 101.7
click at [146, 254] on div "Labour 1 Labour $94.00 $94.00 54.26 54.26 % $145.00 $145.00 $145.00 $145.00 1 M…" at bounding box center [516, 326] width 744 height 144
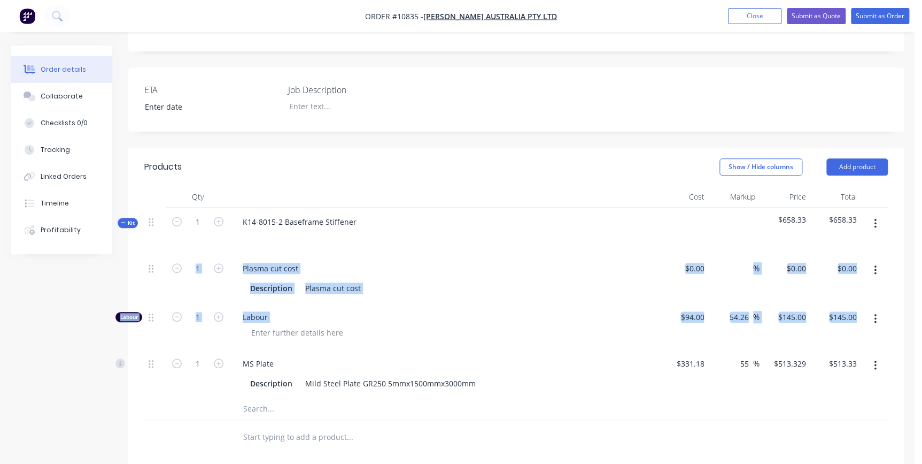
drag, startPoint x: 146, startPoint y: 331, endPoint x: 140, endPoint y: 294, distance: 38.0
click at [143, 268] on div "Qty Cost Markup Price Total Kit 1 K14-8015-2 Baseframe Stiffener $658.33 $658.3…" at bounding box center [516, 320] width 776 height 268
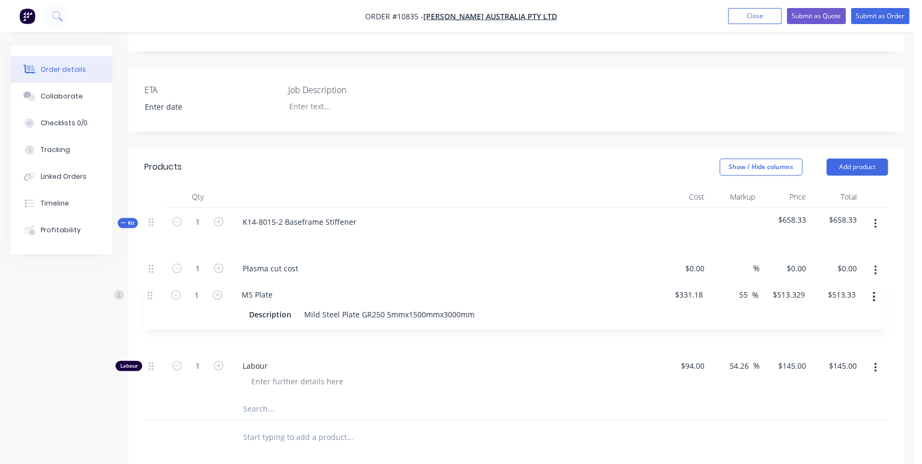
drag, startPoint x: 152, startPoint y: 333, endPoint x: 150, endPoint y: 278, distance: 54.6
click at [151, 278] on div "1 Plasma cut cost Description Plasma cut cost $0.00 $0.00 % $0.00 $0.00 $0.00 $…" at bounding box center [516, 326] width 744 height 144
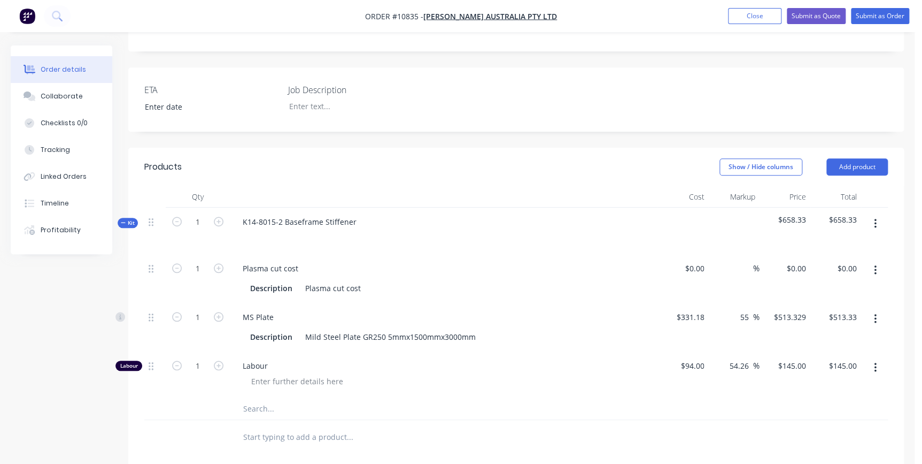
click at [177, 361] on div "1" at bounding box center [198, 374] width 64 height 47
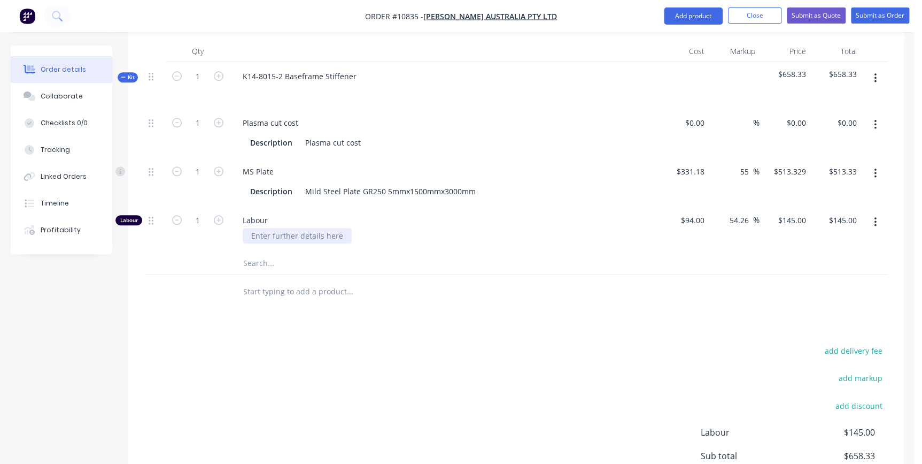
click at [253, 228] on div at bounding box center [297, 236] width 109 height 16
click at [296, 284] on div "Products Show / Hide columns Add product Qty Cost Markup Price Total Kit 1 K14-…" at bounding box center [516, 284] width 776 height 564
click at [871, 68] on button "button" at bounding box center [875, 77] width 25 height 19
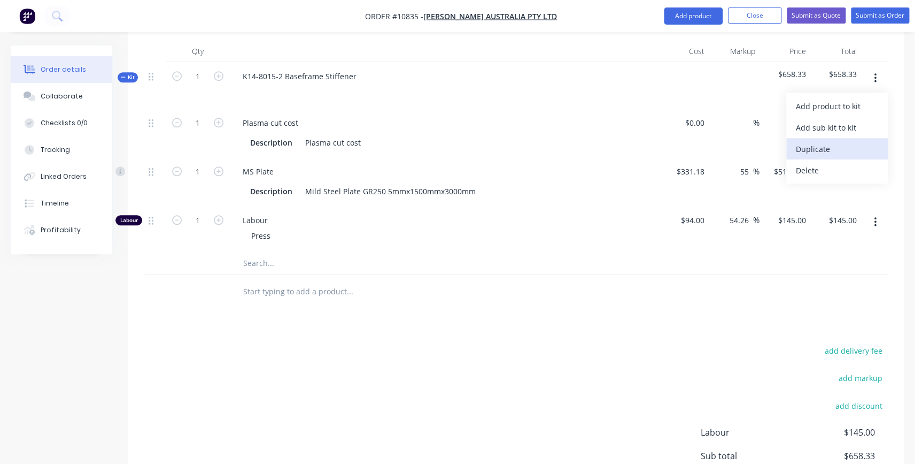
click at [835, 141] on div "Duplicate" at bounding box center [837, 149] width 82 height 16
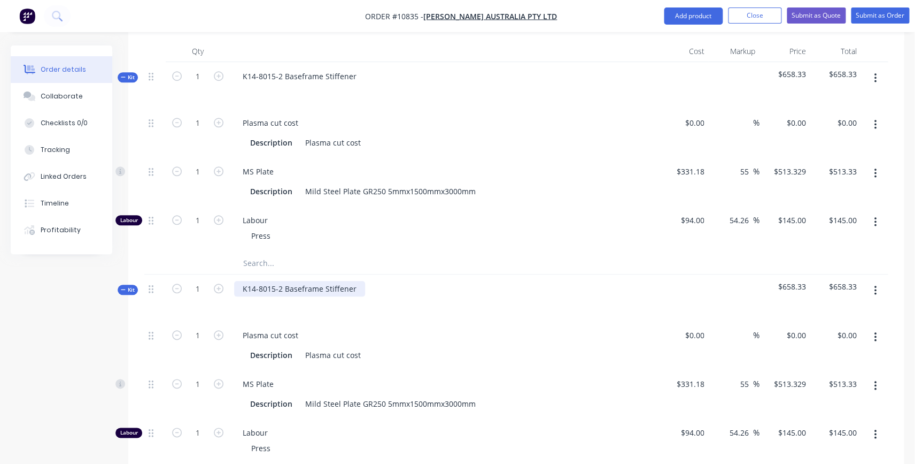
click at [349, 281] on div "K14-8015-2 Baseframe Stiffener" at bounding box center [299, 289] width 131 height 16
drag, startPoint x: 338, startPoint y: 252, endPoint x: 272, endPoint y: 272, distance: 69.2
click at [252, 281] on div "K14-8015-2 Baseframe Stiffener" at bounding box center [299, 289] width 131 height 16
click at [278, 281] on div "K14-8015-2 Baseframe Stiffener" at bounding box center [299, 289] width 131 height 16
drag, startPoint x: 352, startPoint y: 256, endPoint x: 216, endPoint y: 252, distance: 135.9
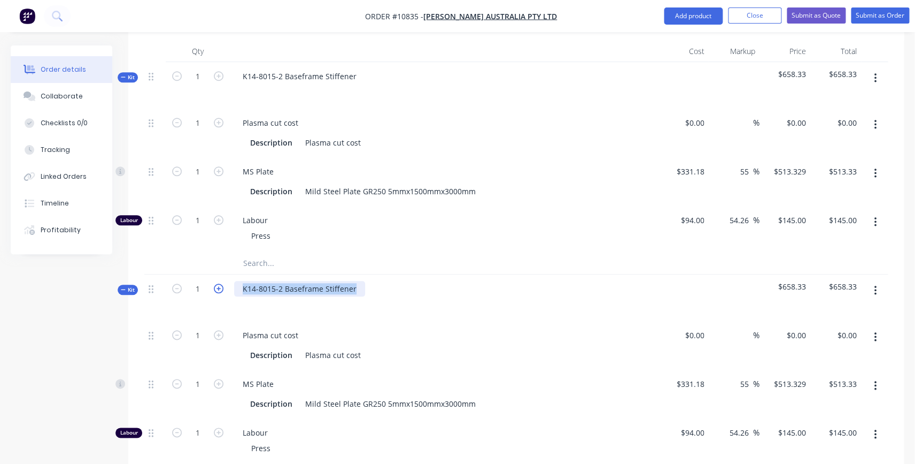
click at [216, 274] on div "Kit 1 K14-8015-2 Baseframe Stiffener $658.33 $658.33" at bounding box center [516, 297] width 744 height 47
paste div
drag, startPoint x: 257, startPoint y: 258, endPoint x: 313, endPoint y: 357, distance: 114.2
click at [235, 281] on div "• 23-5007-4" at bounding box center [284, 289] width 101 height 16
click at [213, 282] on button "button" at bounding box center [219, 287] width 14 height 11
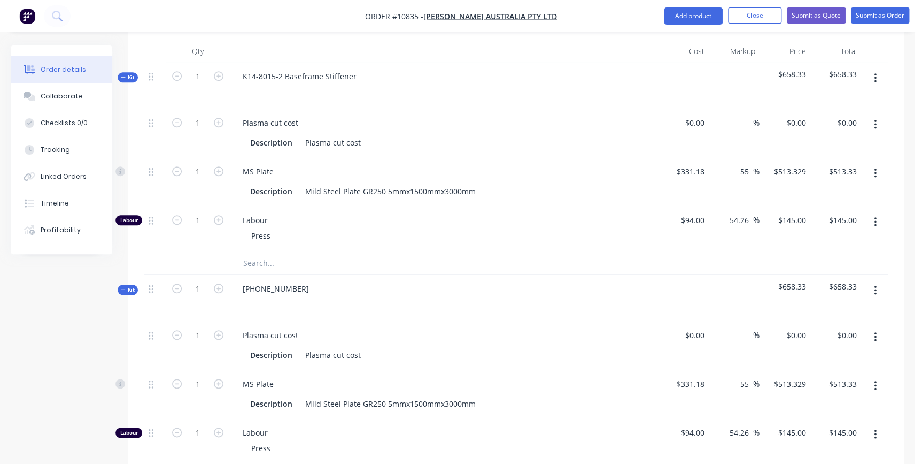
type input "2"
type input "$1,026.66"
type input "2"
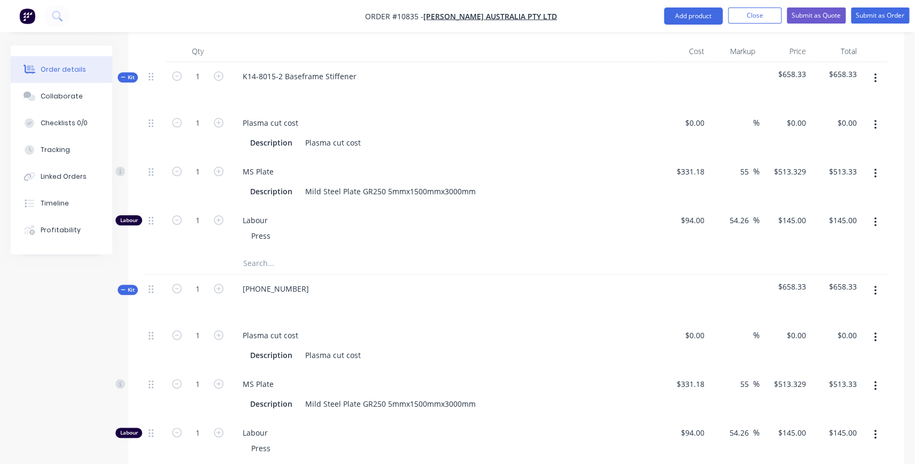
type input "$290.00"
click at [213, 282] on button "button" at bounding box center [219, 287] width 14 height 11
type input "3"
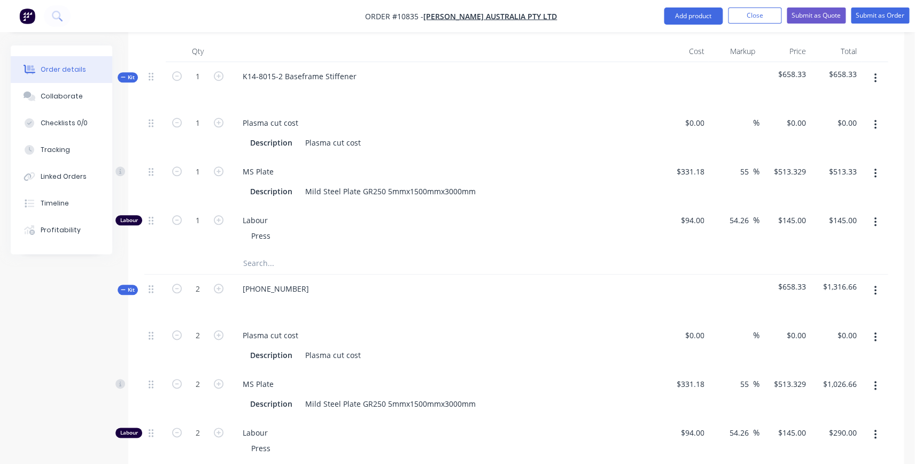
type input "$1,539.99"
type input "3"
type input "$435.00"
click at [213, 282] on button "button" at bounding box center [219, 287] width 14 height 11
type input "4"
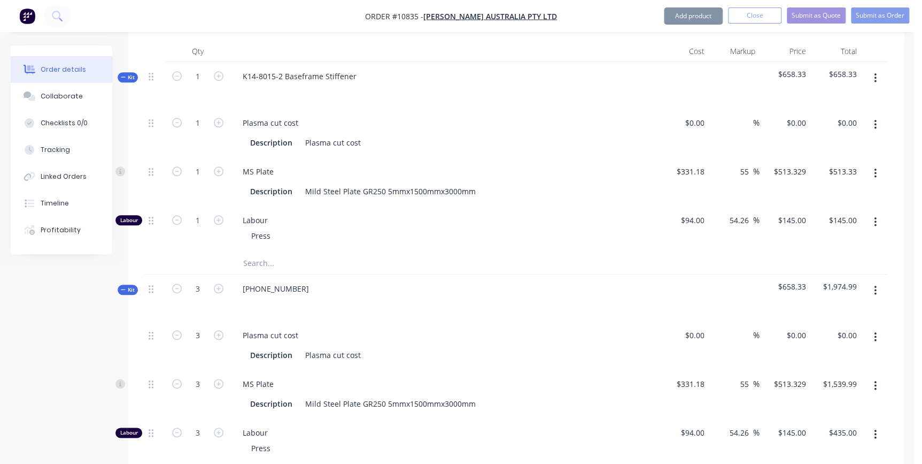
type input "4"
type input "$2,053.32"
type input "4"
type input "$580.00"
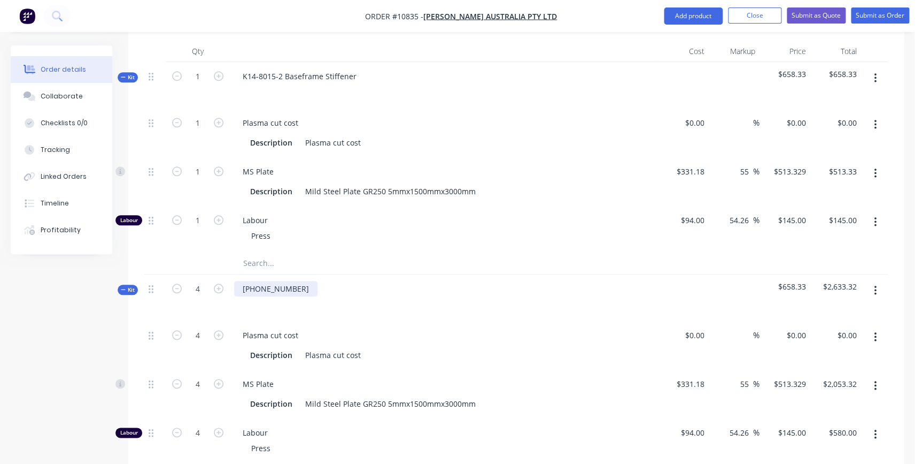
drag, startPoint x: 281, startPoint y: 258, endPoint x: 295, endPoint y: 263, distance: 14.4
click at [282, 281] on div "23-5007-4" at bounding box center [275, 289] width 83 height 16
drag, startPoint x: 243, startPoint y: 257, endPoint x: 310, endPoint y: 278, distance: 70.5
click at [242, 281] on div "23-5007-4" at bounding box center [275, 289] width 83 height 16
click at [284, 281] on div "K23-5007-4" at bounding box center [262, 289] width 57 height 16
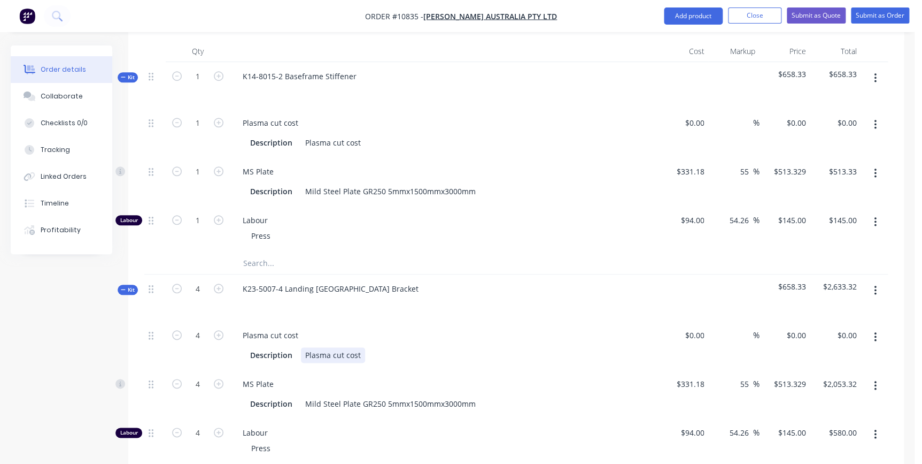
click at [380, 347] on div "Description Plasma cut cost" at bounding box center [441, 355] width 391 height 16
drag, startPoint x: 390, startPoint y: 371, endPoint x: 300, endPoint y: 374, distance: 90.4
click at [301, 396] on div "Mild Steel Plate GR250 5mmx1500mmx3000mm" at bounding box center [390, 404] width 179 height 16
copy div "Mild Steel Plate GR250 5"
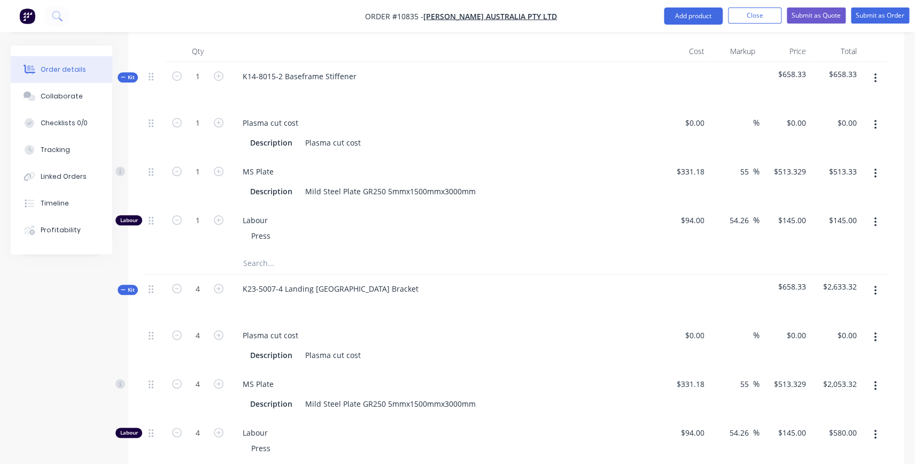
paste input "Mild Steel Plate GR250 5"
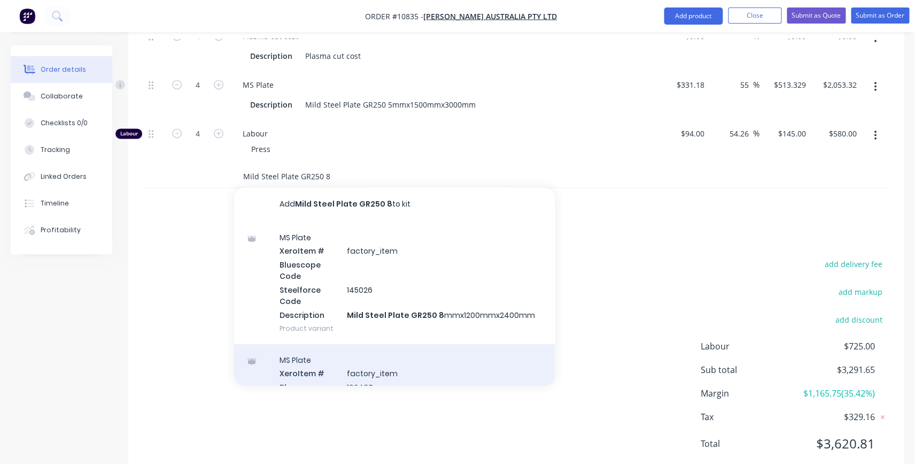
scroll to position [126, 0]
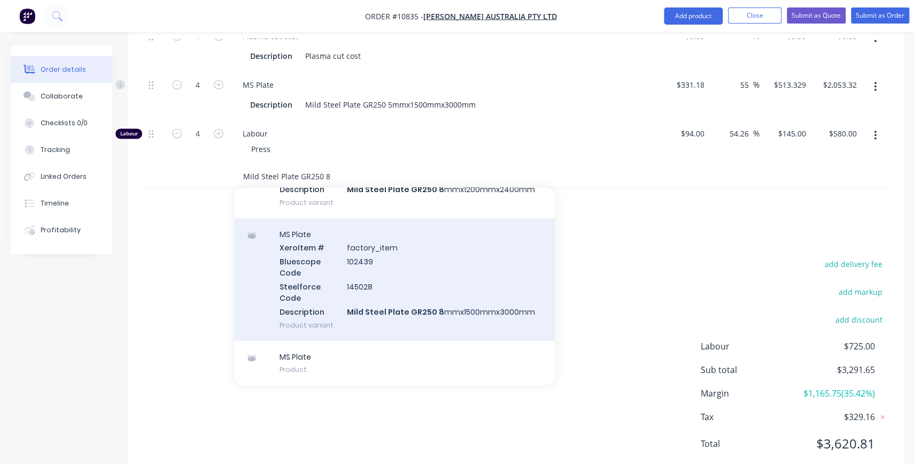
type input "Mild Steel Plate GR250 8"
click at [426, 257] on div "MS Plate Xero Item # factory_item Bluescope Code 102439 Steelforce Code 145028 …" at bounding box center [394, 279] width 321 height 122
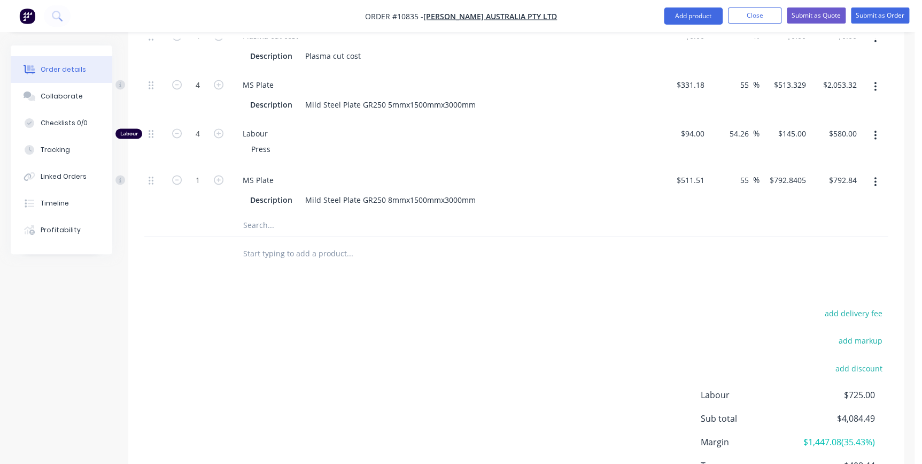
click at [872, 77] on button "button" at bounding box center [875, 86] width 25 height 19
click at [859, 150] on div "Delete" at bounding box center [837, 158] width 82 height 16
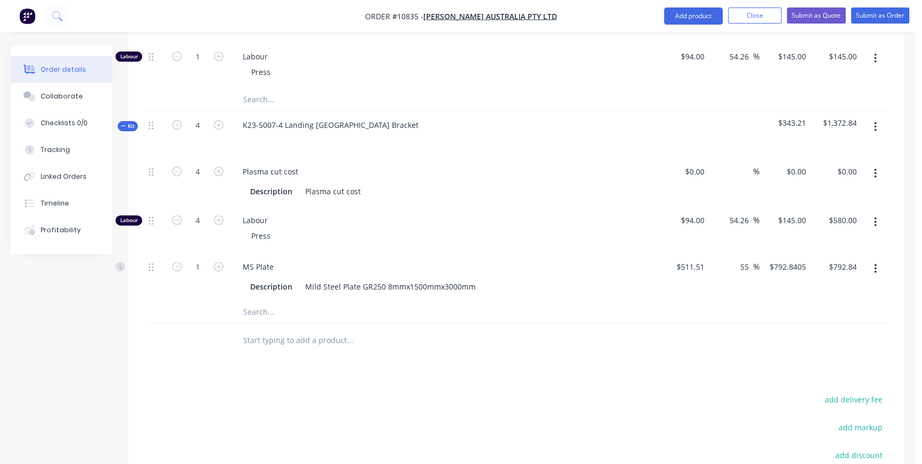
scroll to position [575, 0]
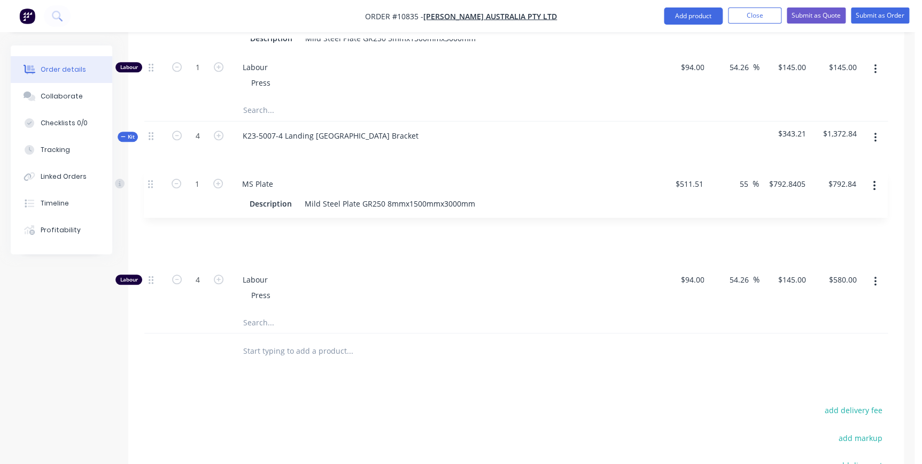
drag, startPoint x: 151, startPoint y: 245, endPoint x: 151, endPoint y: 179, distance: 66.8
click at [151, 179] on div "4 Plasma cut cost Description Plasma cut cost $0.00 $0.00 % $0.00 $0.00 $0.00 $…" at bounding box center [516, 240] width 744 height 144
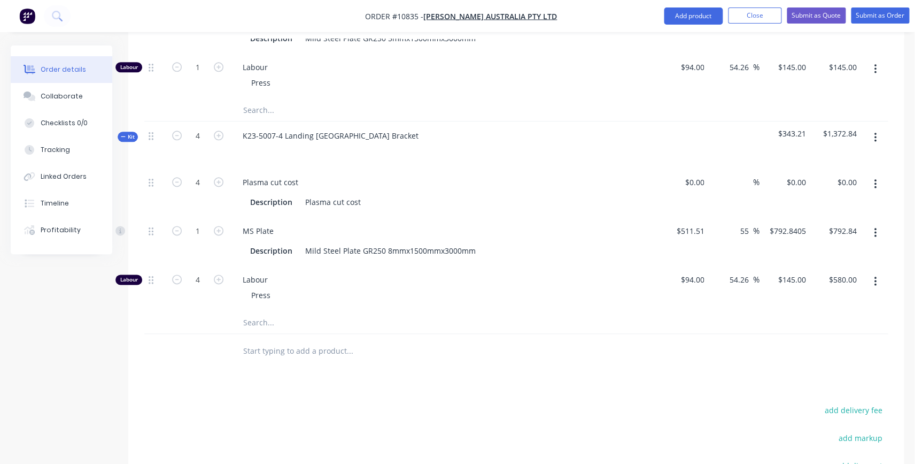
click at [872, 128] on button "button" at bounding box center [875, 137] width 25 height 19
drag, startPoint x: 861, startPoint y: 130, endPoint x: 862, endPoint y: 174, distance: 43.9
click at [862, 174] on div "Add product to kit Add sub kit to kit Duplicate Delete" at bounding box center [838, 197] width 102 height 91
click at [803, 201] on div "Duplicate" at bounding box center [837, 209] width 82 height 16
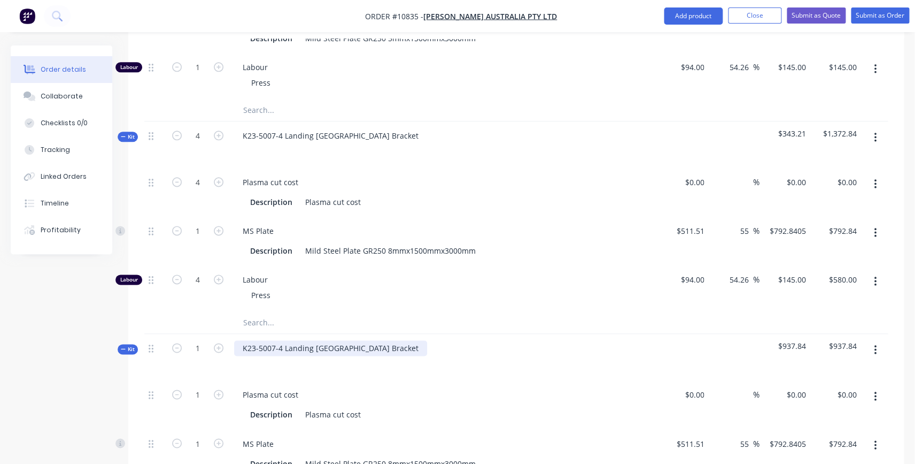
click at [257, 340] on div "K23-5007-4 Landing Leg Mounting Bracket" at bounding box center [330, 348] width 193 height 16
click at [261, 340] on div "K23-5007-4 Landing Leg Mounting Bracket" at bounding box center [330, 348] width 193 height 16
drag, startPoint x: 331, startPoint y: 317, endPoint x: 411, endPoint y: 310, distance: 80.0
click at [410, 334] on div "K23-5001-1 Landing Leg Mounting Bracket" at bounding box center [444, 357] width 428 height 47
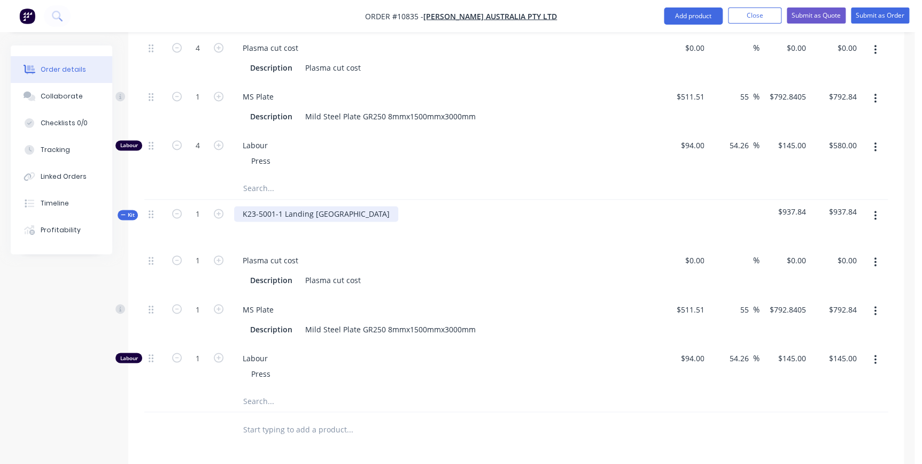
scroll to position [721, 0]
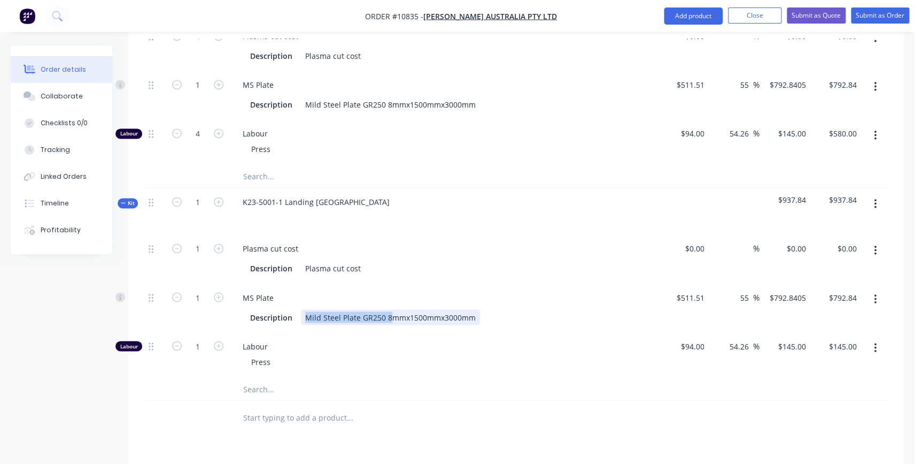
drag, startPoint x: 387, startPoint y: 286, endPoint x: 303, endPoint y: 284, distance: 84.5
click at [303, 309] on div "Mild Steel Plate GR250 8mmx1500mmx3000mm" at bounding box center [390, 317] width 179 height 16
copy div "Mild Steel Plate GR250 8"
click at [245, 378] on input "text" at bounding box center [350, 388] width 214 height 21
paste input "Mild Steel Plate GR250 8"
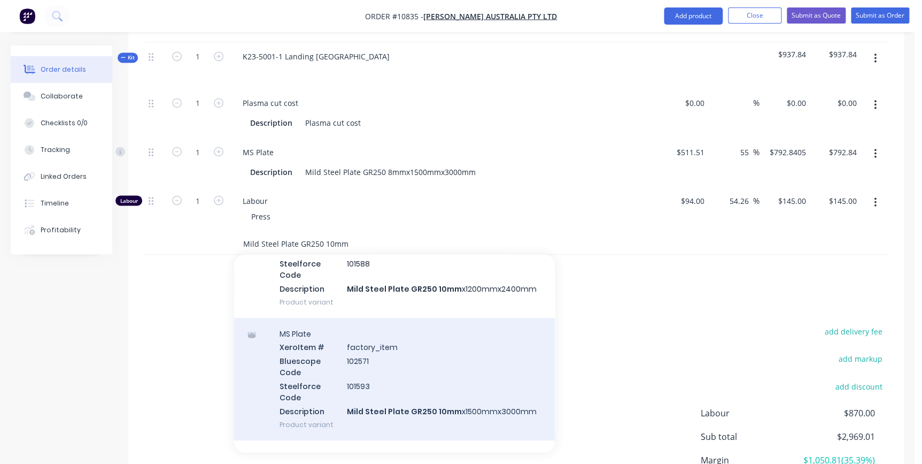
scroll to position [126, 0]
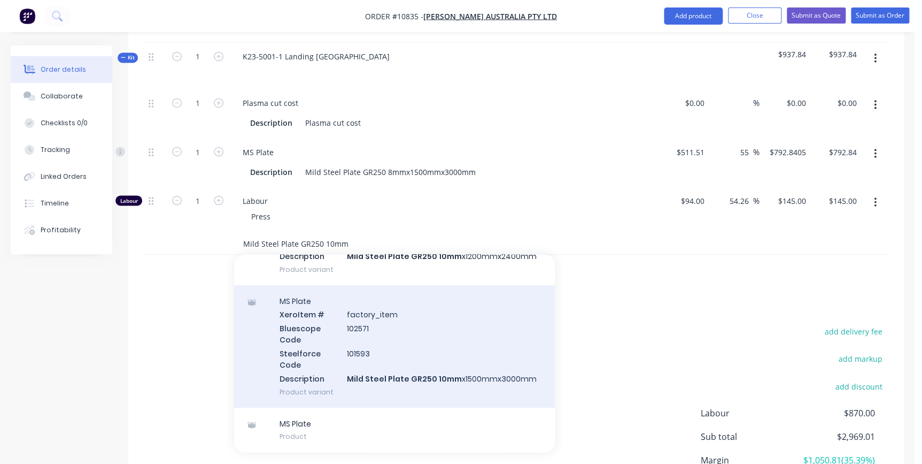
type input "Mild Steel Plate GR250 10mm"
click at [359, 348] on div "MS Plate Xero Item # factory_item Bluescope Code 102571 Steelforce Code 101593 …" at bounding box center [394, 346] width 321 height 122
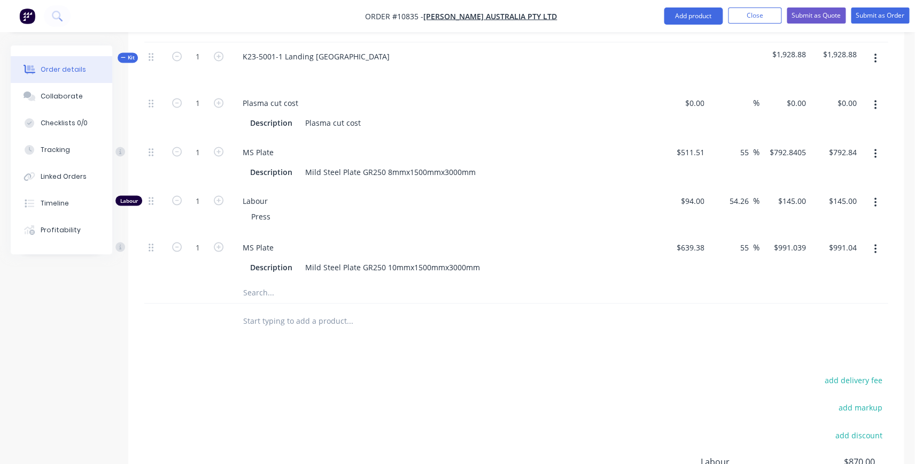
click at [876, 149] on icon "button" at bounding box center [875, 154] width 2 height 10
click at [836, 217] on div "Delete" at bounding box center [837, 225] width 82 height 16
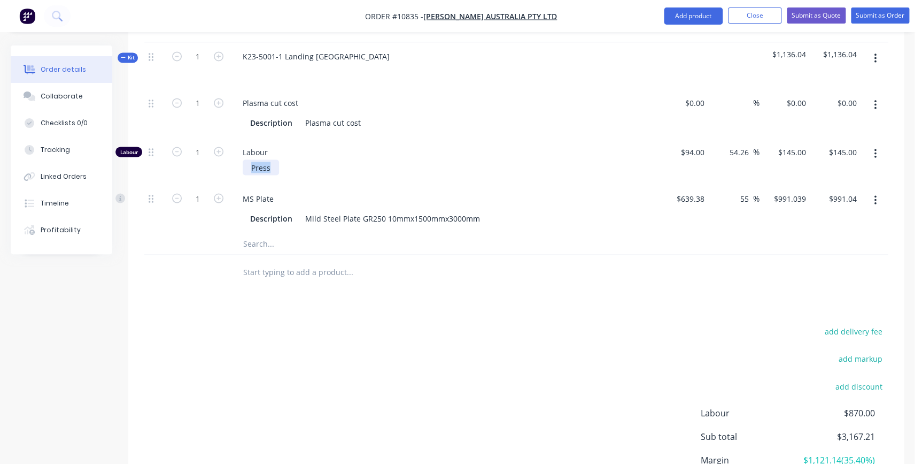
drag, startPoint x: 276, startPoint y: 137, endPoint x: 245, endPoint y: 136, distance: 31.1
click at [244, 159] on div "Press" at bounding box center [261, 167] width 36 height 16
click at [291, 255] on div at bounding box center [422, 272] width 385 height 35
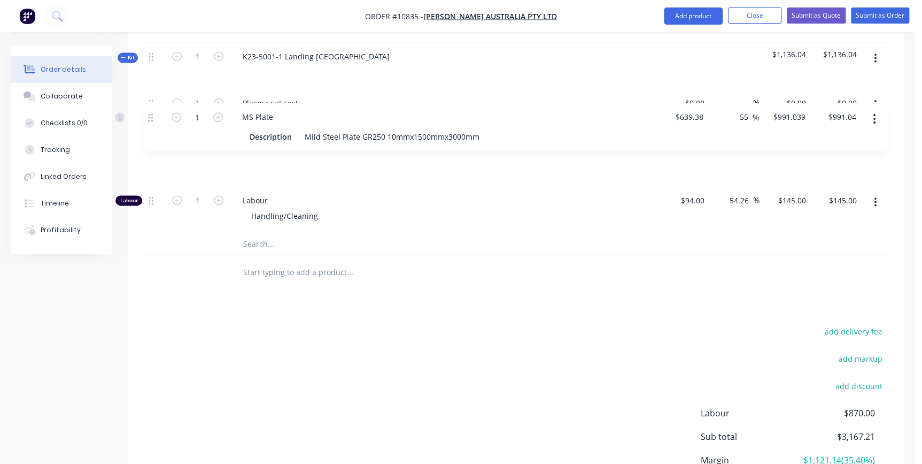
drag, startPoint x: 150, startPoint y: 162, endPoint x: 150, endPoint y: 110, distance: 51.9
click at [150, 110] on div "1 Plasma cut cost Description Plasma cut cost $0.00 $0.00 % $0.00 $0.00 $0.00 $…" at bounding box center [516, 161] width 744 height 144
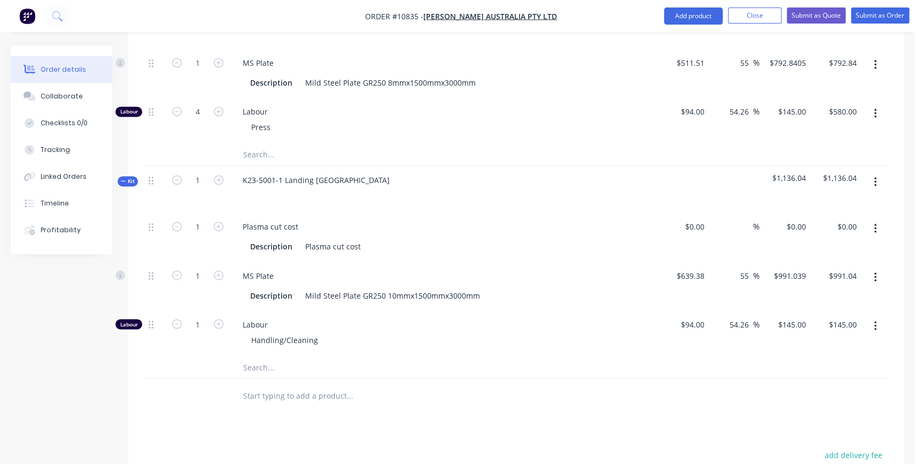
scroll to position [721, 0]
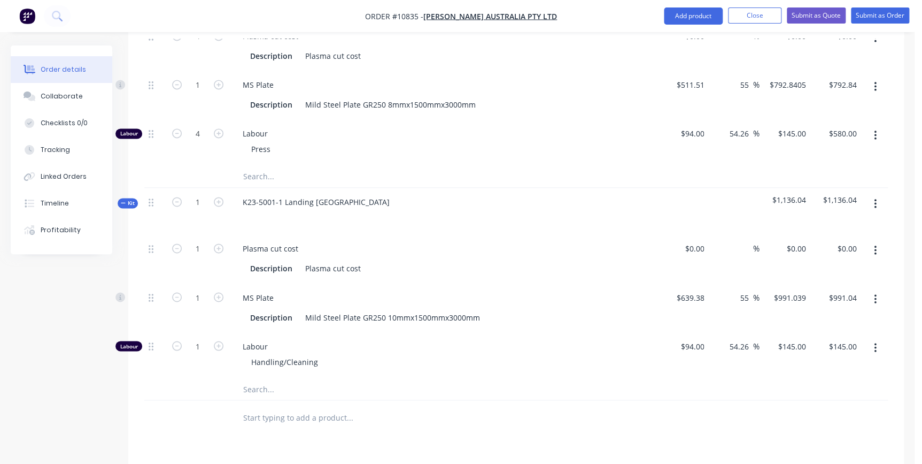
click at [876, 198] on icon "button" at bounding box center [875, 204] width 3 height 12
click at [203, 289] on input "1" at bounding box center [198, 297] width 28 height 16
type input "0.01"
type input "$9.91"
click at [276, 378] on input "text" at bounding box center [350, 388] width 214 height 21
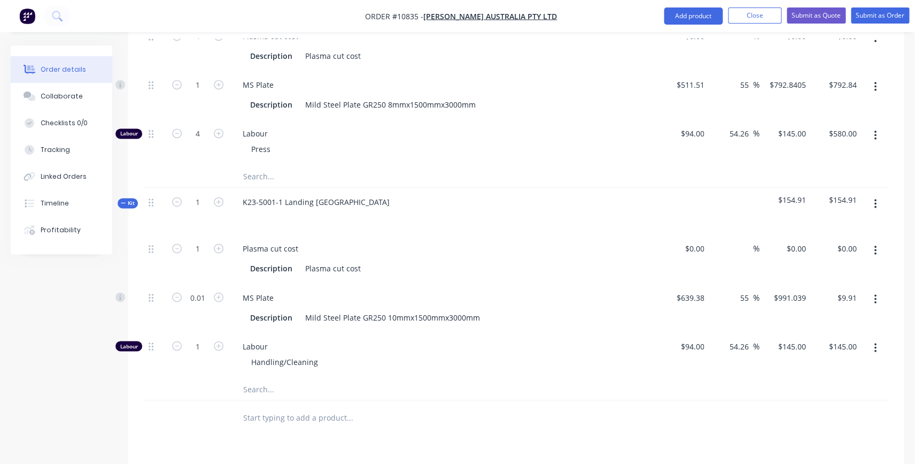
click at [329, 406] on input "text" at bounding box center [350, 416] width 214 height 21
click at [874, 198] on icon "button" at bounding box center [875, 204] width 3 height 12
drag, startPoint x: 856, startPoint y: 246, endPoint x: 845, endPoint y: 256, distance: 14.4
click at [855, 267] on div "Duplicate" at bounding box center [837, 275] width 82 height 16
click at [266, 406] on div "K23-5001-1 Landing Leg Lug" at bounding box center [316, 414] width 164 height 16
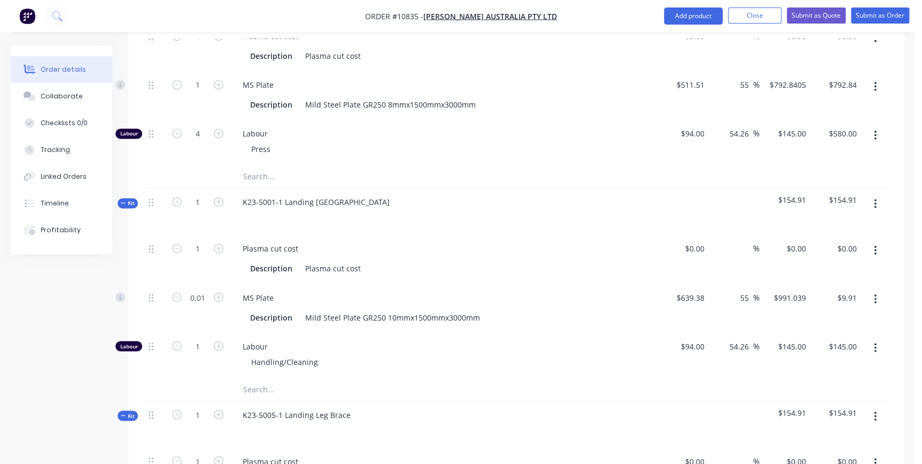
click at [361, 422] on div at bounding box center [443, 430] width 419 height 16
click at [870, 453] on button "button" at bounding box center [875, 462] width 25 height 19
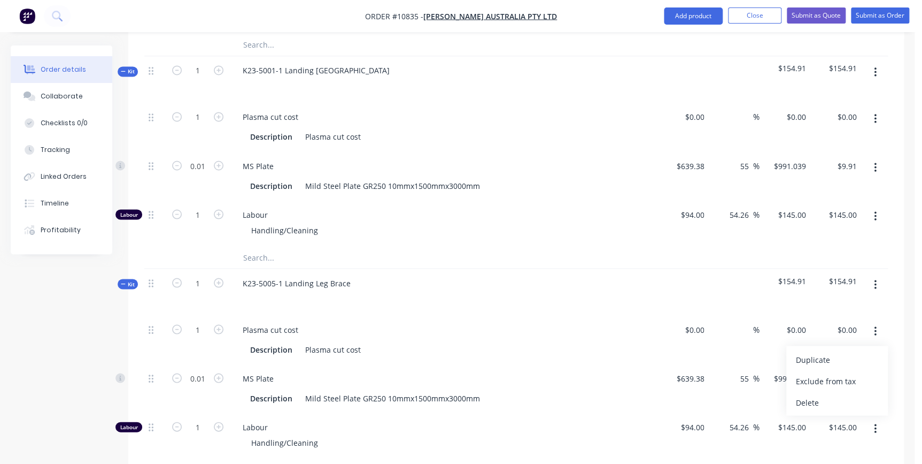
scroll to position [867, 0]
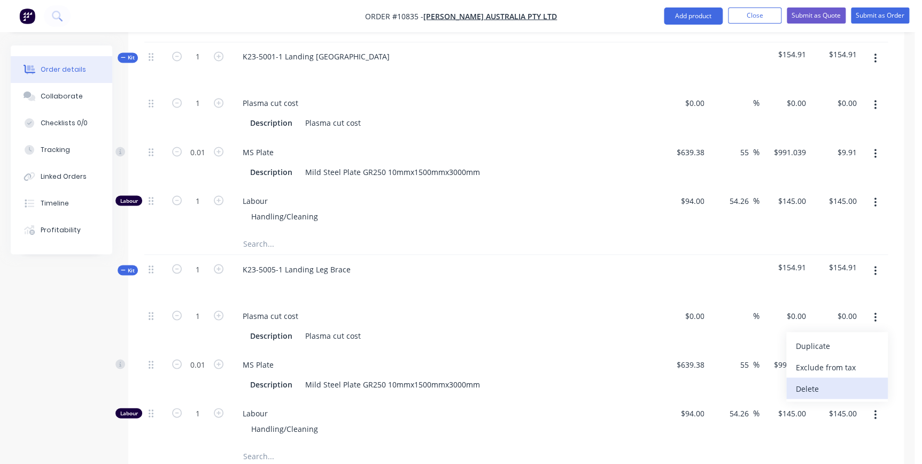
click at [854, 380] on div "Delete" at bounding box center [837, 388] width 82 height 16
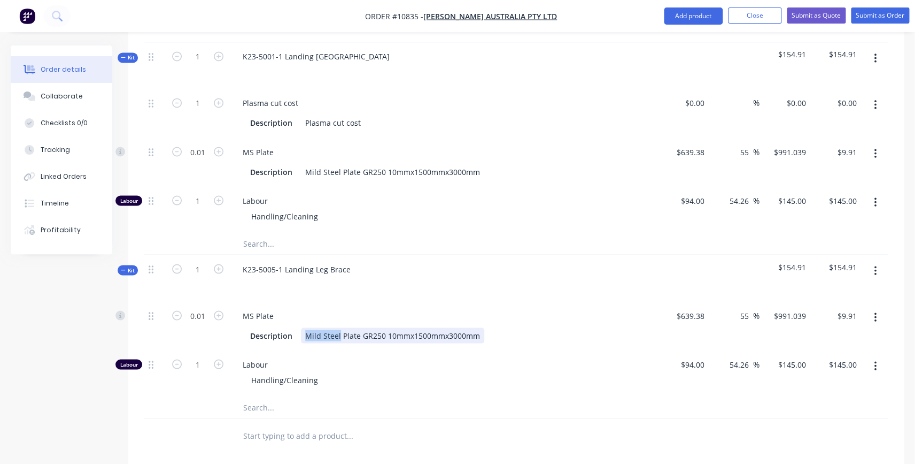
drag, startPoint x: 338, startPoint y: 299, endPoint x: 306, endPoint y: 302, distance: 31.7
click at [306, 327] on div "Mild Steel Plate GR250 10mmx1500mmx3000mm" at bounding box center [392, 335] width 183 height 16
copy div "Mild Steel"
click at [261, 396] on input "text" at bounding box center [350, 406] width 214 height 21
paste input "Mild Steel"
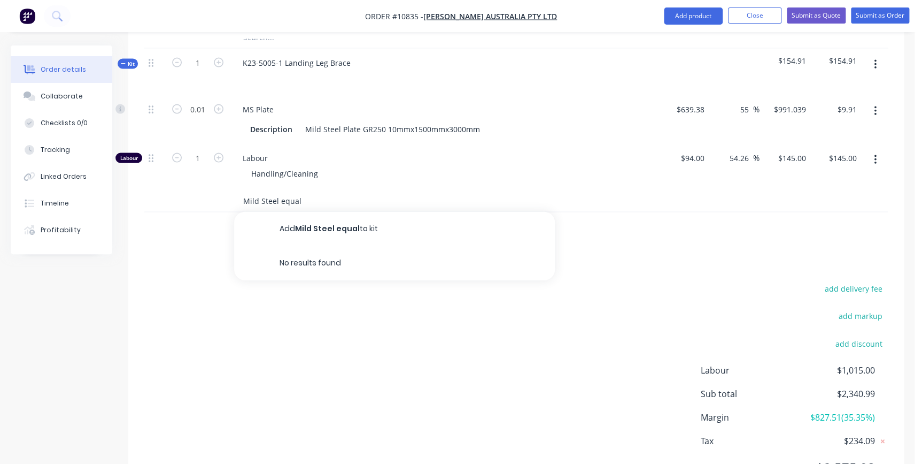
scroll to position [1096, 0]
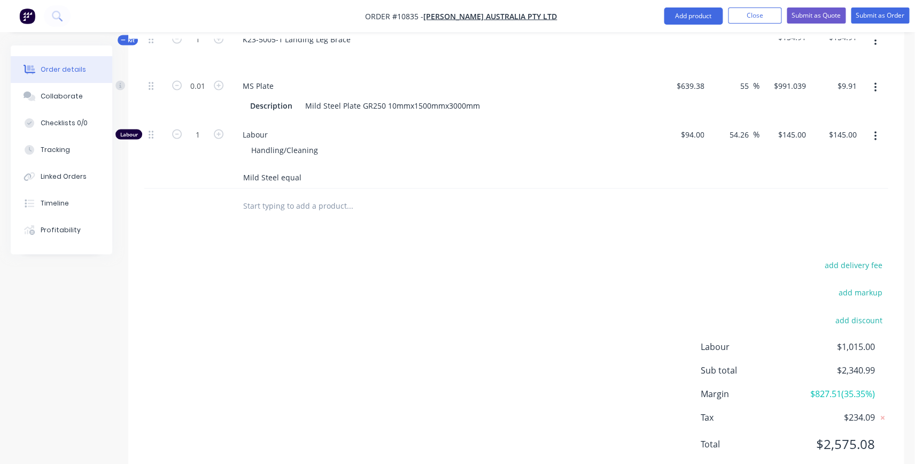
drag, startPoint x: 300, startPoint y: 145, endPoint x: 279, endPoint y: 148, distance: 21.5
click at [279, 167] on input "Mild Steel equal" at bounding box center [350, 177] width 214 height 21
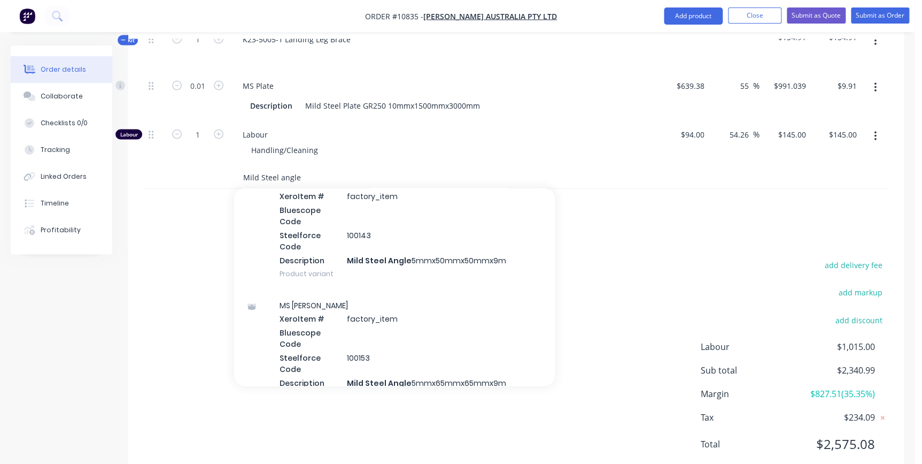
scroll to position [437, 0]
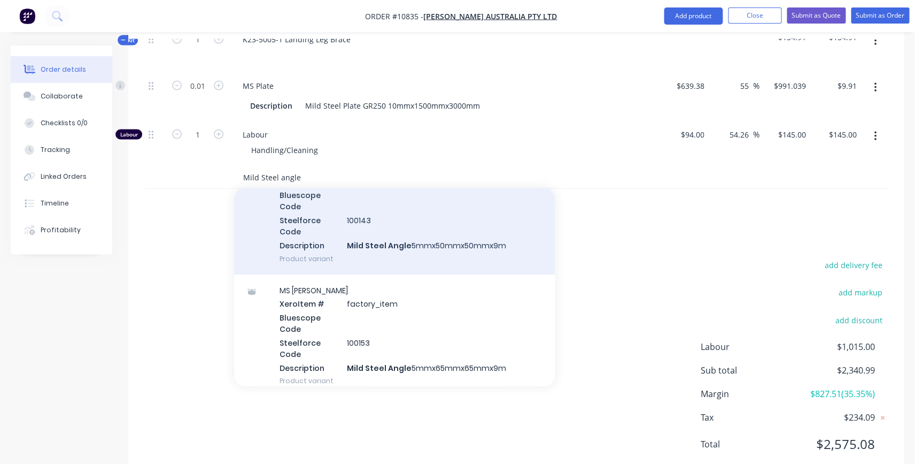
type input "Mild Steel angle"
click at [397, 222] on div "MS Angle Xero Item # factory_item Bluescope Code Steelforce Code 100143 Descrip…" at bounding box center [394, 213] width 321 height 122
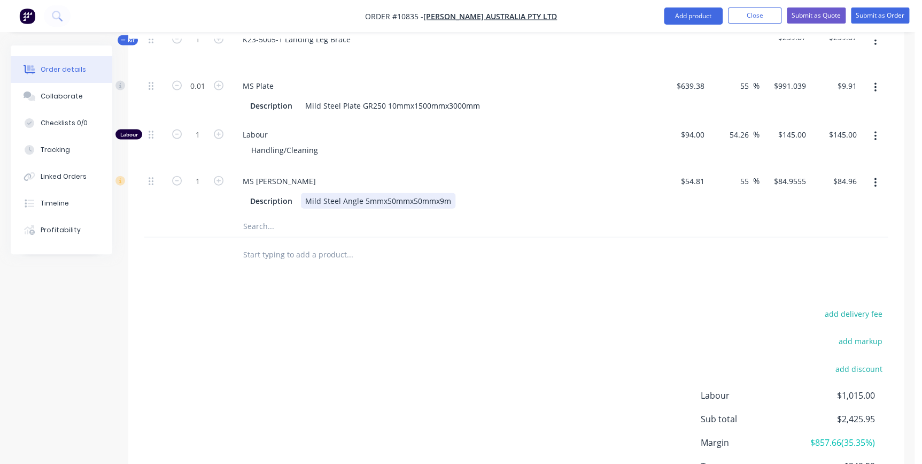
click at [390, 193] on div "Mild Steel Angle 5mmx50mmx50mmx9m" at bounding box center [378, 201] width 155 height 16
click at [312, 215] on input "text" at bounding box center [350, 225] width 214 height 21
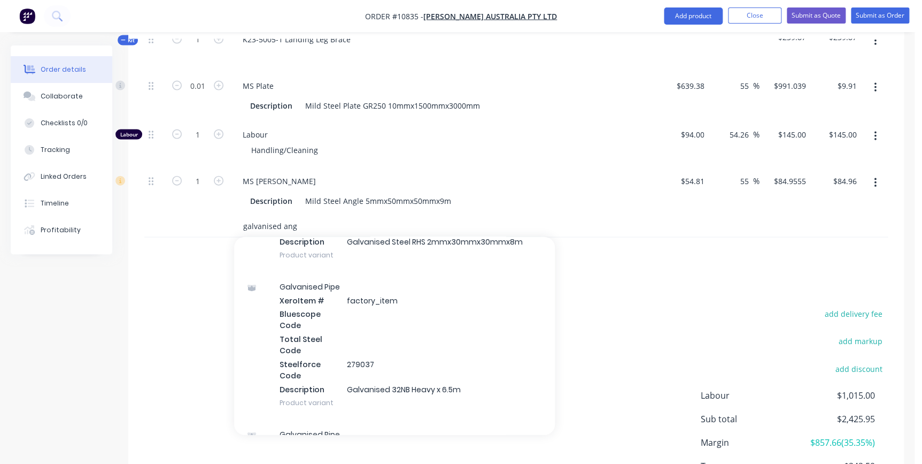
scroll to position [4083, 0]
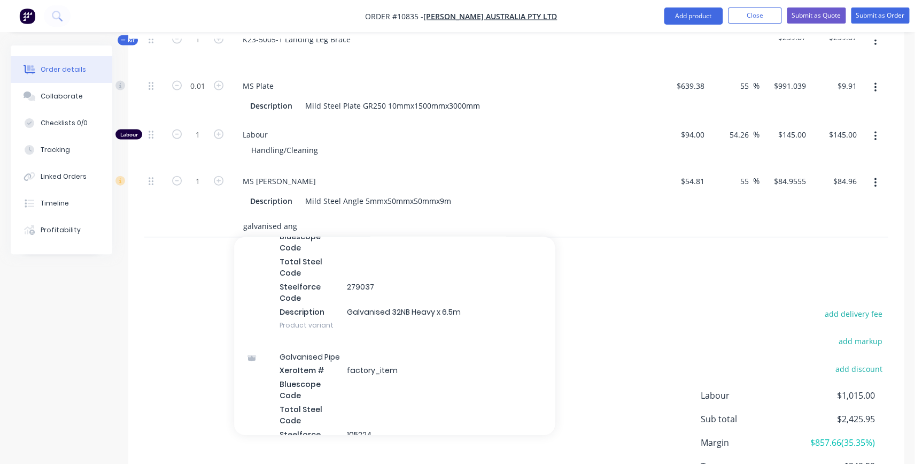
type input "galvanised ang"
click at [183, 306] on div "add delivery fee add markup add discount Labour $1,015.00 Sub total $2,425.95 M…" at bounding box center [516, 409] width 744 height 206
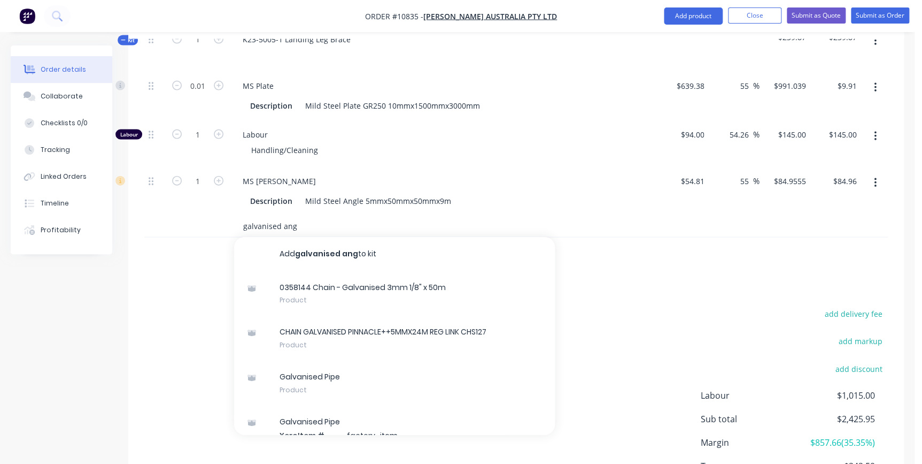
drag, startPoint x: 280, startPoint y: 191, endPoint x: 194, endPoint y: 192, distance: 86.6
click at [194, 215] on div "galvanised ang Add galvanised ang to kit 0358144 Chain - Galvanised 3mm 1/8" x …" at bounding box center [516, 226] width 744 height 22
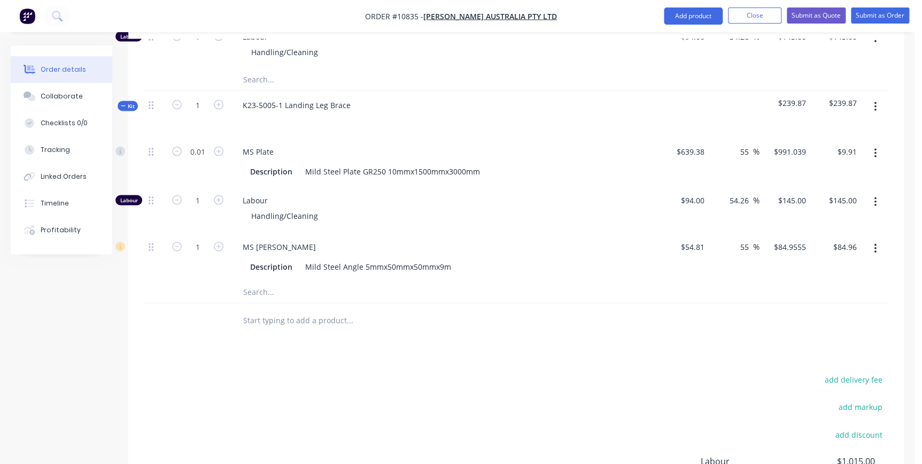
scroll to position [999, 0]
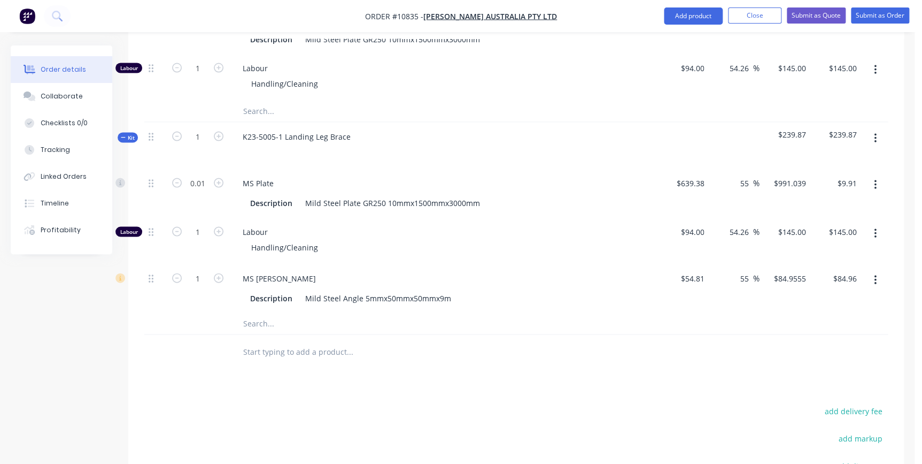
click at [875, 132] on icon "button" at bounding box center [875, 138] width 3 height 12
click at [846, 158] on div "Add product to kit" at bounding box center [837, 166] width 82 height 16
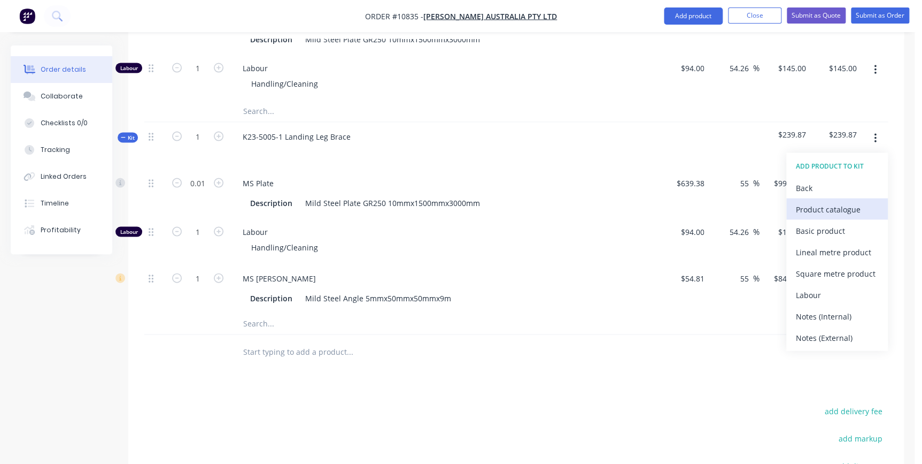
click at [843, 201] on div "Product catalogue" at bounding box center [837, 209] width 82 height 16
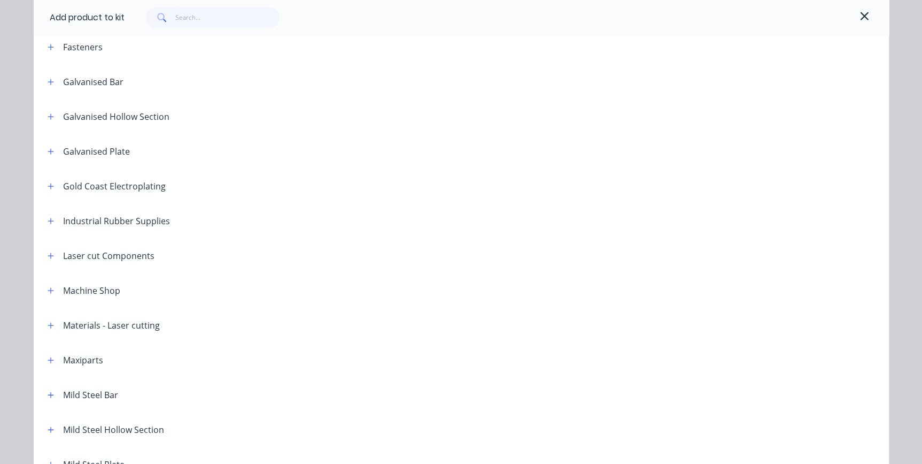
scroll to position [341, 0]
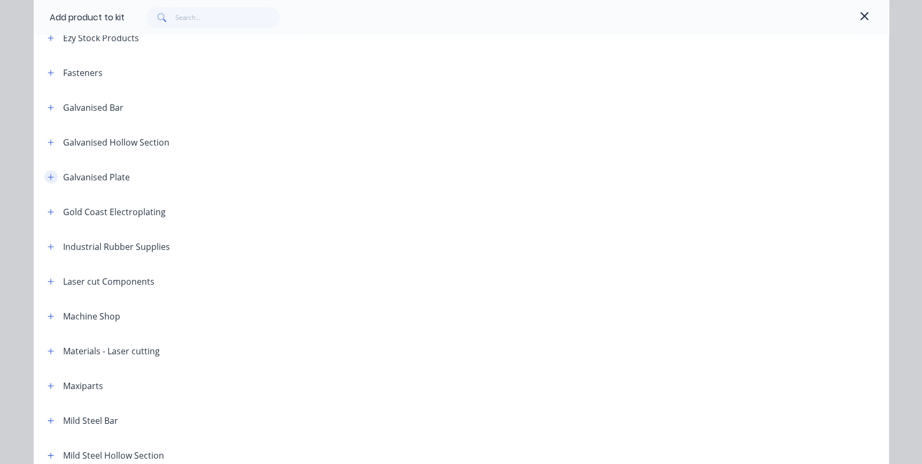
click at [48, 175] on icon "button" at bounding box center [51, 176] width 6 height 7
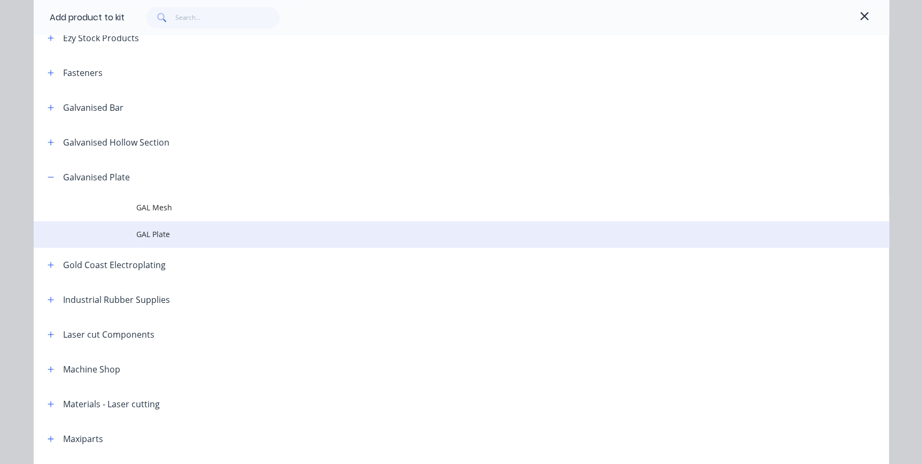
click at [129, 229] on td at bounding box center [85, 234] width 103 height 27
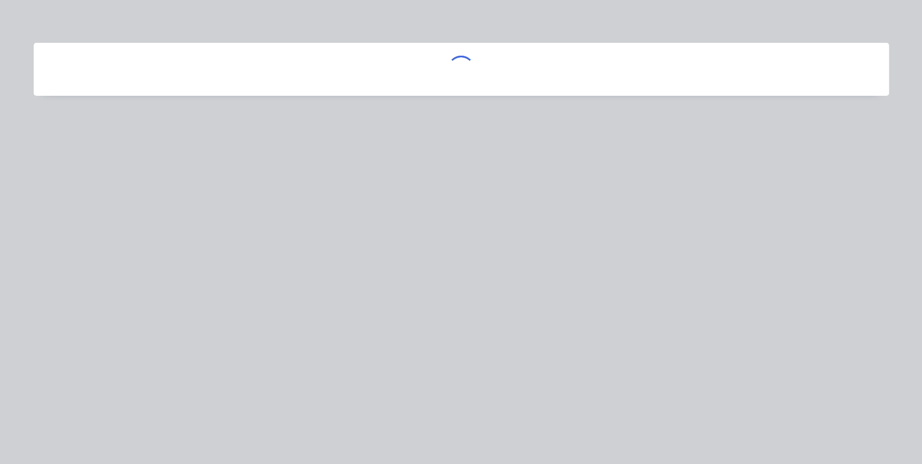
scroll to position [0, 0]
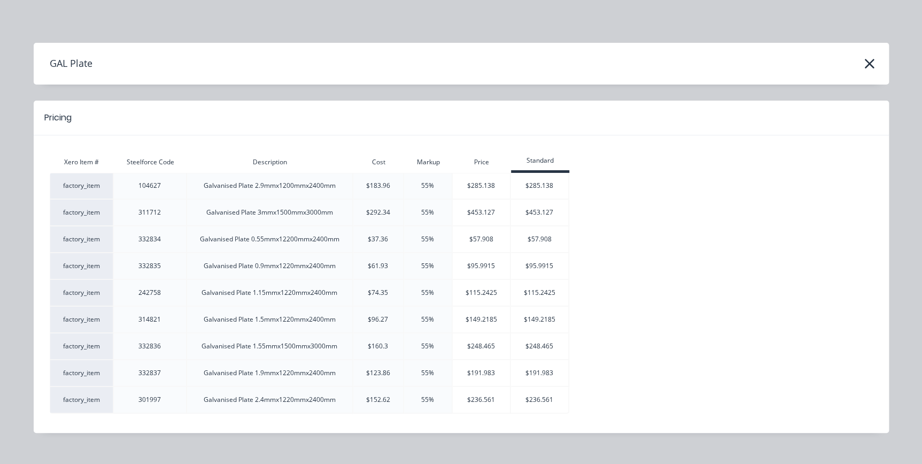
click at [326, 5] on div "GAL Plate Pricing Xero Item # Steelforce Code Description Cost Markup Price Sta…" at bounding box center [461, 232] width 922 height 464
click at [864, 68] on icon "button" at bounding box center [869, 63] width 11 height 15
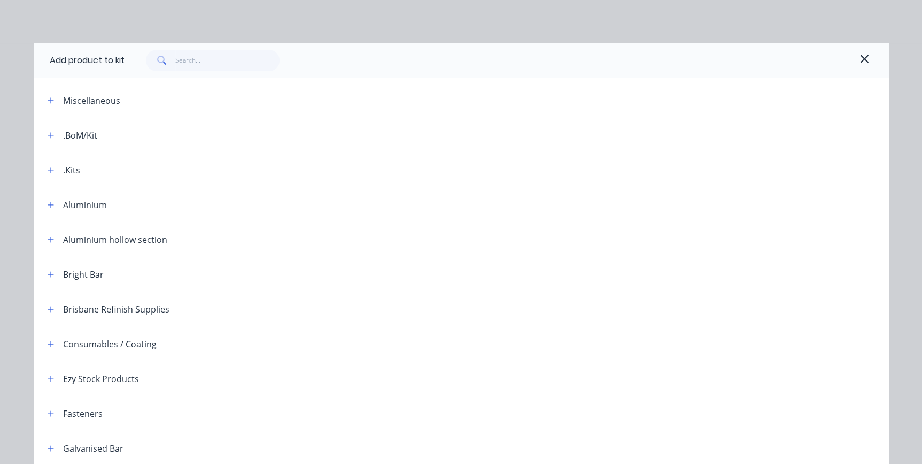
scroll to position [500, 0]
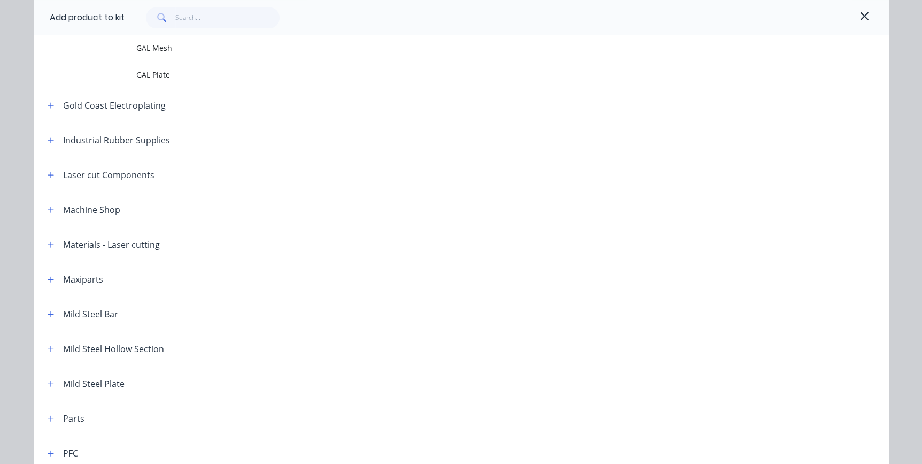
drag, startPoint x: 858, startPoint y: 14, endPoint x: 851, endPoint y: 21, distance: 10.2
click at [860, 14] on icon "button" at bounding box center [864, 16] width 8 height 8
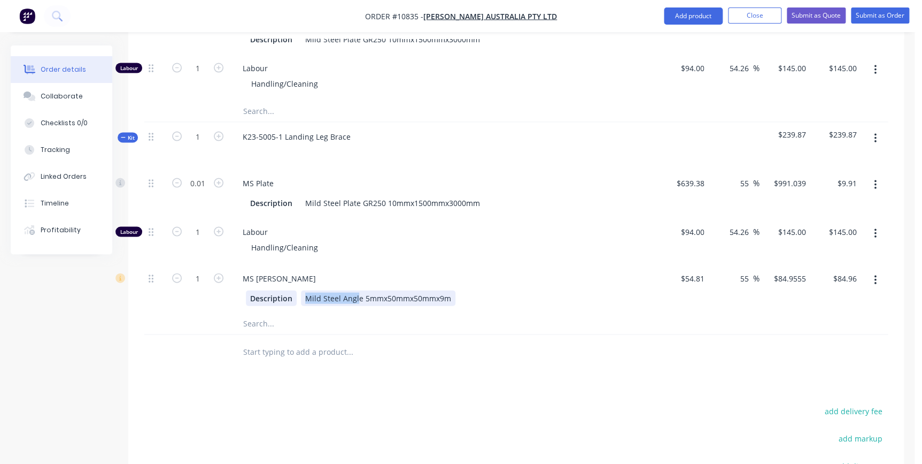
drag, startPoint x: 357, startPoint y: 265, endPoint x: 266, endPoint y: 261, distance: 91.0
click at [266, 290] on div "Description Mild Steel Angle 5mmx50mmx50mmx9m" at bounding box center [441, 298] width 391 height 16
drag, startPoint x: 448, startPoint y: 265, endPoint x: 342, endPoint y: 257, distance: 106.7
click at [342, 290] on div "Mild Steel Angle 5mmx50mmx50mmx9m" at bounding box center [378, 298] width 155 height 16
copy div "Angle 5mmx50mmx50mmx9m"
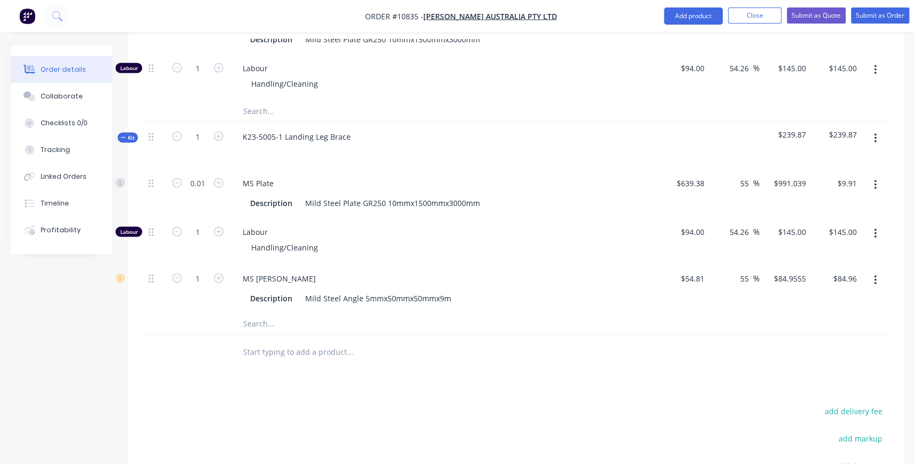
click at [246, 312] on input "text" at bounding box center [350, 322] width 214 height 21
paste input "Angle 5mmx50mmx50mmx9m"
click at [245, 312] on input "Angle 5mmx50mmx50mmx9m" at bounding box center [350, 322] width 214 height 21
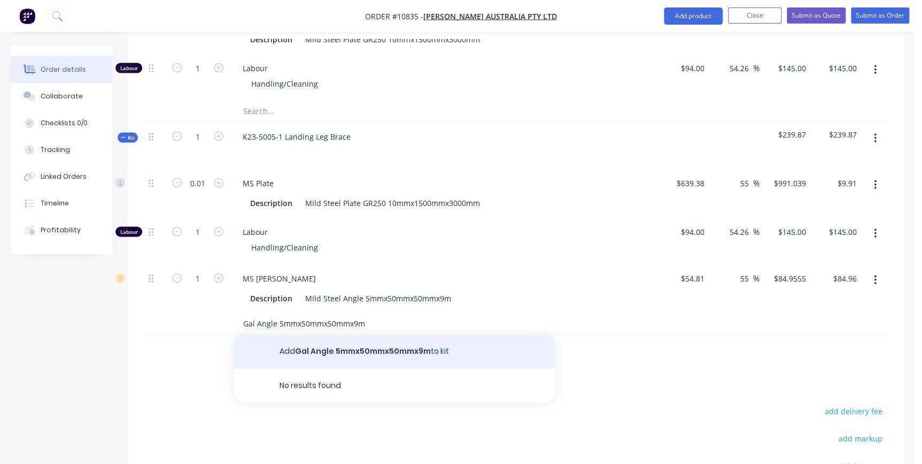
type input "Gal Angle 5mmx50mmx50mmx9m"
click at [358, 334] on button "Add Gal Angle 5mmx50mmx50mmx9m to kit" at bounding box center [394, 351] width 321 height 34
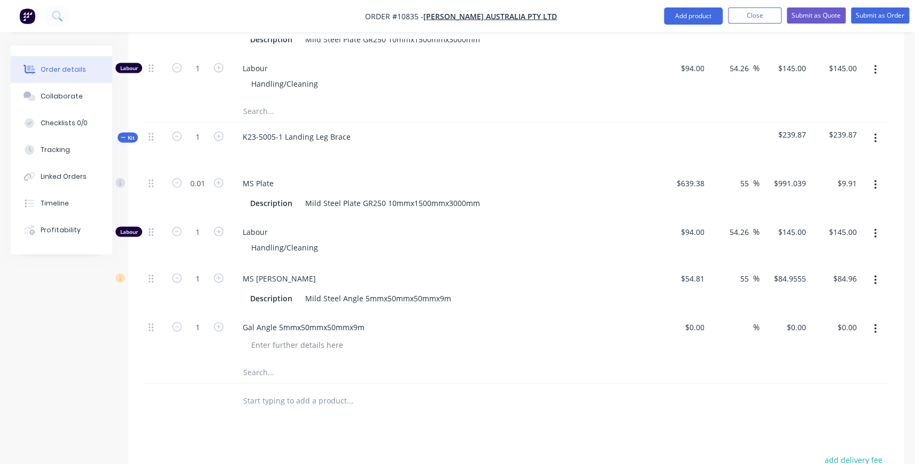
click at [875, 275] on icon "button" at bounding box center [875, 280] width 2 height 10
drag, startPoint x: 850, startPoint y: 316, endPoint x: 635, endPoint y: 277, distance: 218.4
click at [848, 343] on div "Delete" at bounding box center [837, 351] width 82 height 16
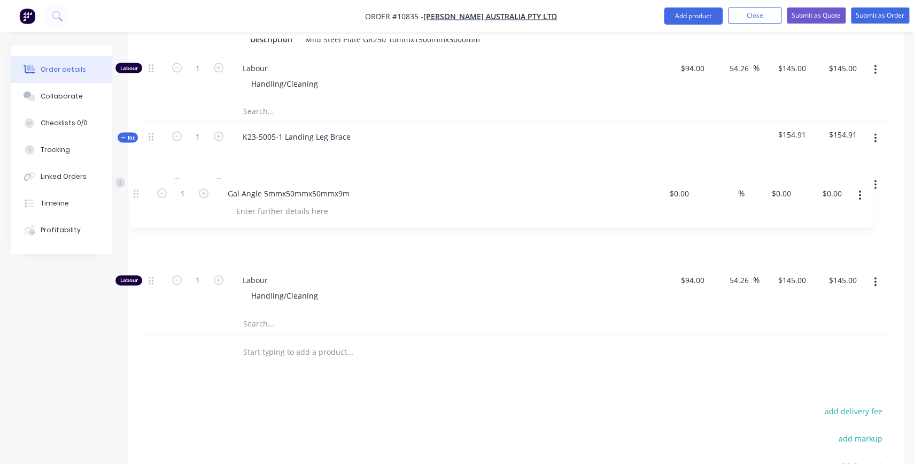
drag, startPoint x: 151, startPoint y: 246, endPoint x: 136, endPoint y: 183, distance: 65.4
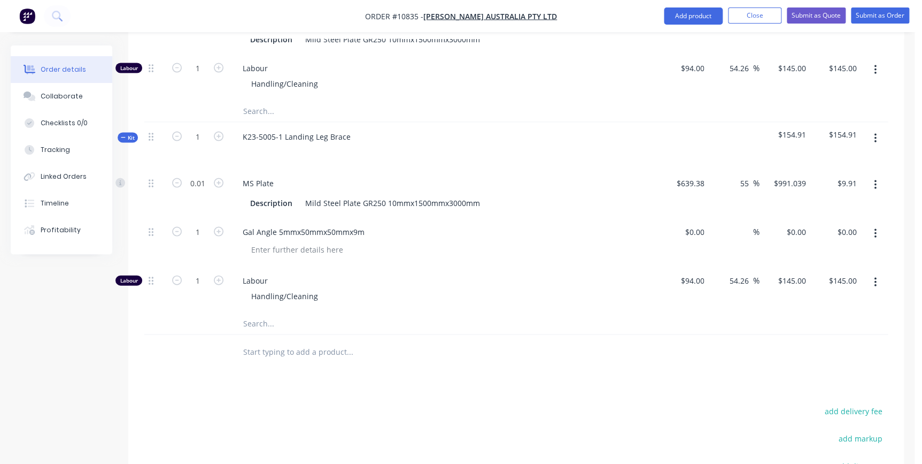
click at [877, 175] on button "button" at bounding box center [875, 184] width 25 height 19
click at [840, 244] on button "Delete" at bounding box center [838, 254] width 102 height 21
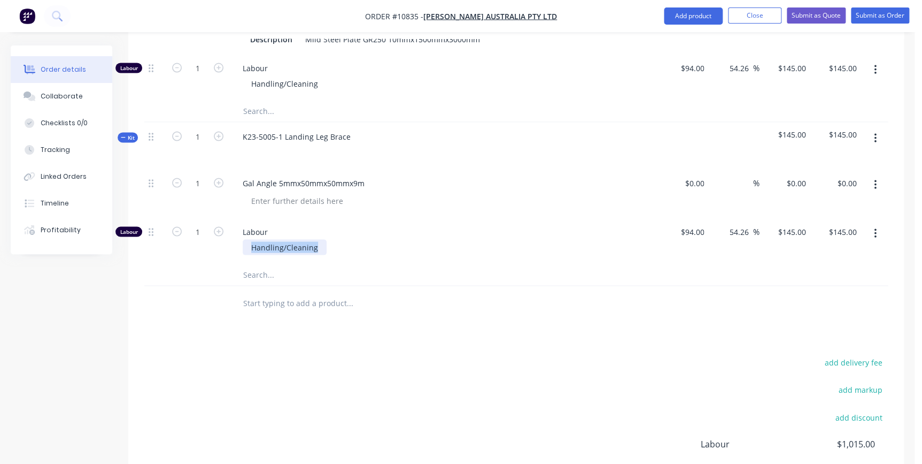
drag, startPoint x: 317, startPoint y: 212, endPoint x: 252, endPoint y: 221, distance: 65.3
click at [252, 239] on div "Handling/Cleaning" at bounding box center [285, 247] width 84 height 16
click at [258, 239] on div "Handling/Cleaning" at bounding box center [285, 247] width 84 height 16
click at [251, 239] on div "Handling/Cleaning" at bounding box center [285, 247] width 84 height 16
click at [366, 289] on div "Products Show / Hide columns Add product Qty Cost Markup Price Total Kit 1 K14-…" at bounding box center [516, 1] width 776 height 1152
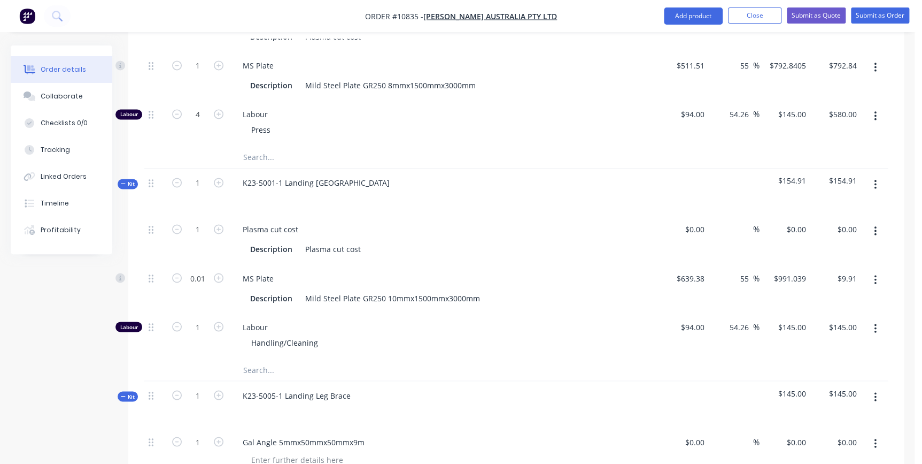
scroll to position [707, 0]
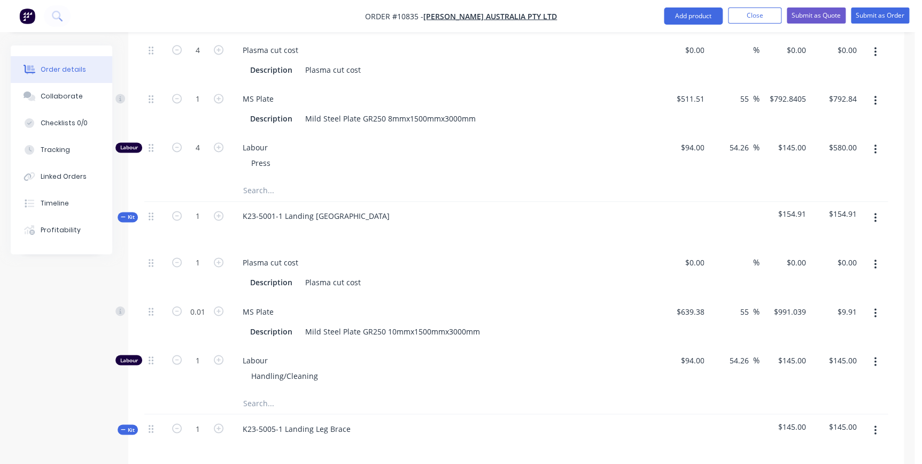
click at [212, 209] on button "button" at bounding box center [219, 214] width 14 height 11
type input "2"
type input "0.02"
type input "$19.82"
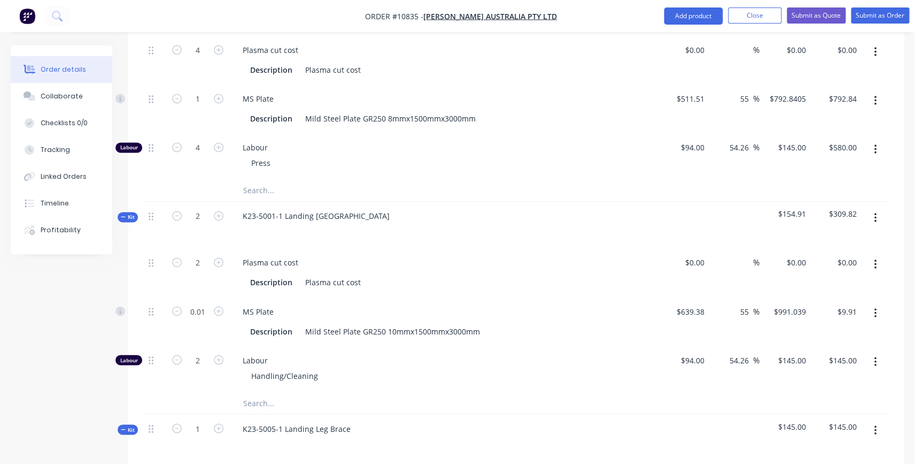
type input "2"
type input "$290.00"
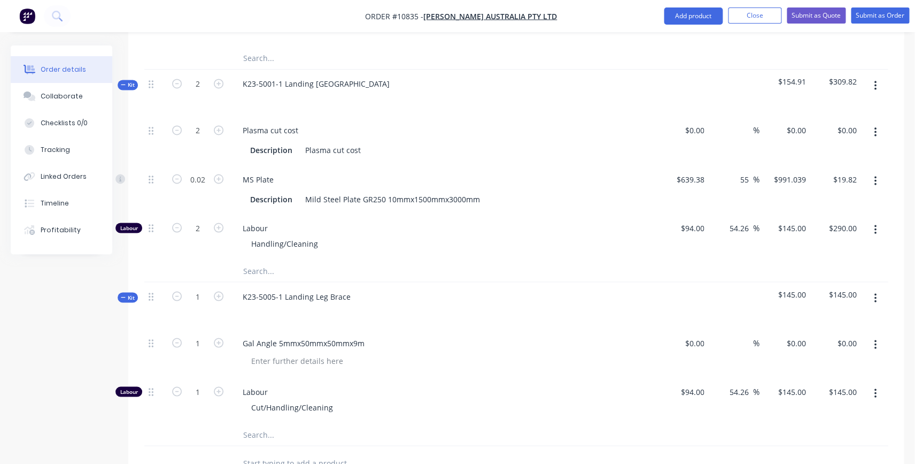
scroll to position [853, 0]
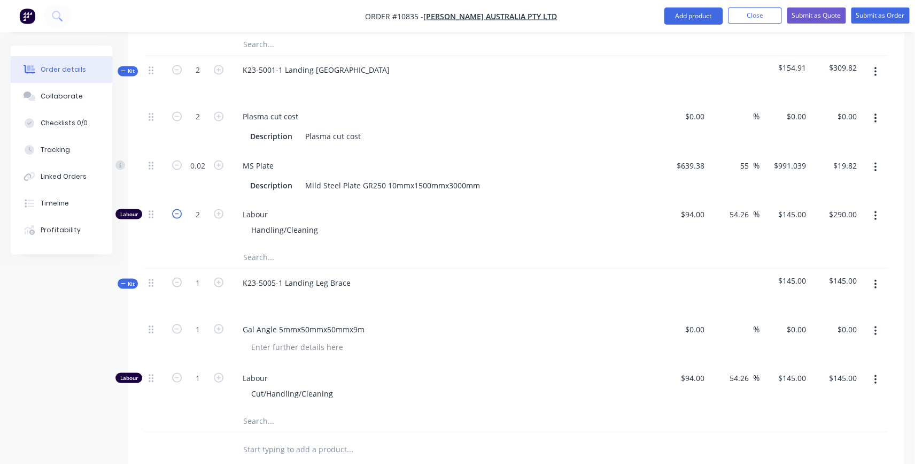
click at [176, 209] on icon "button" at bounding box center [177, 214] width 10 height 10
type input "1"
type input "$145.00"
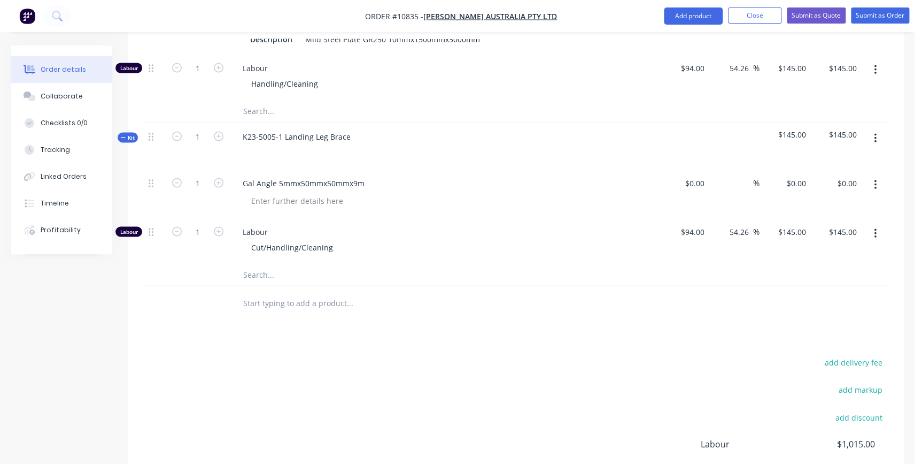
click at [876, 132] on icon "button" at bounding box center [875, 138] width 3 height 12
click at [857, 201] on div "Duplicate" at bounding box center [837, 209] width 82 height 16
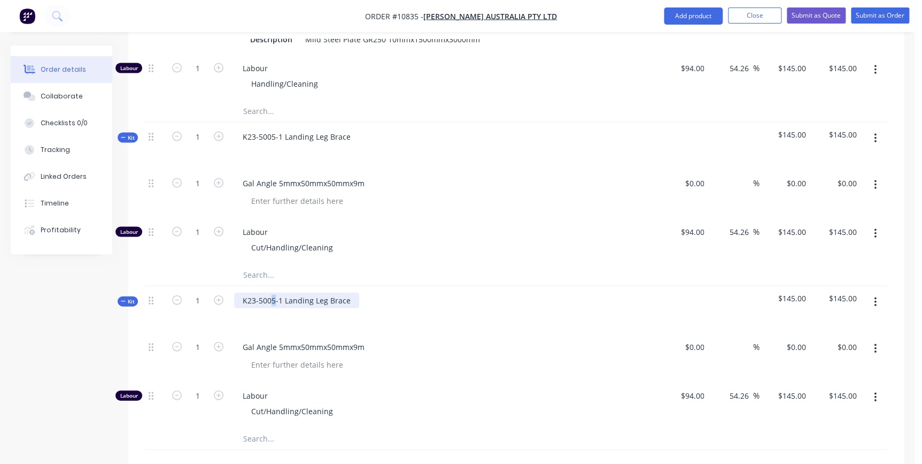
click at [274, 292] on div "K23-5005-1 Landing Leg Brace" at bounding box center [296, 300] width 125 height 16
drag, startPoint x: 358, startPoint y: 280, endPoint x: 353, endPoint y: 274, distance: 7.6
click at [358, 307] on div at bounding box center [443, 315] width 419 height 16
click at [351, 292] on div "K23-5003-1 Landing Leg Brace" at bounding box center [296, 300] width 125 height 16
click at [401, 294] on div "K23-5003-1 Landing Leg Brace 740 Long" at bounding box center [444, 309] width 428 height 47
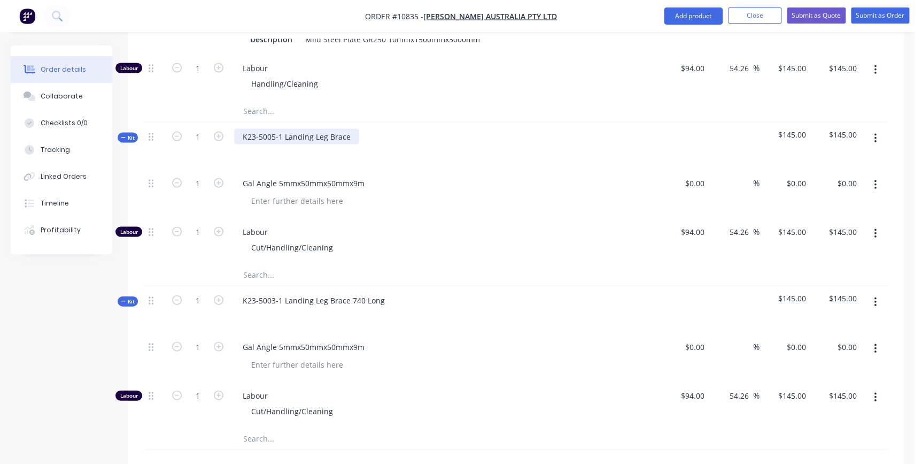
click at [352, 128] on div "K23-5005-1 Landing Leg Brace" at bounding box center [296, 136] width 125 height 16
click at [403, 342] on div "Gal Angle 5mmx50mmx50mmx9m" at bounding box center [444, 356] width 428 height 49
click at [219, 295] on icon "button" at bounding box center [219, 300] width 10 height 10
type input "2"
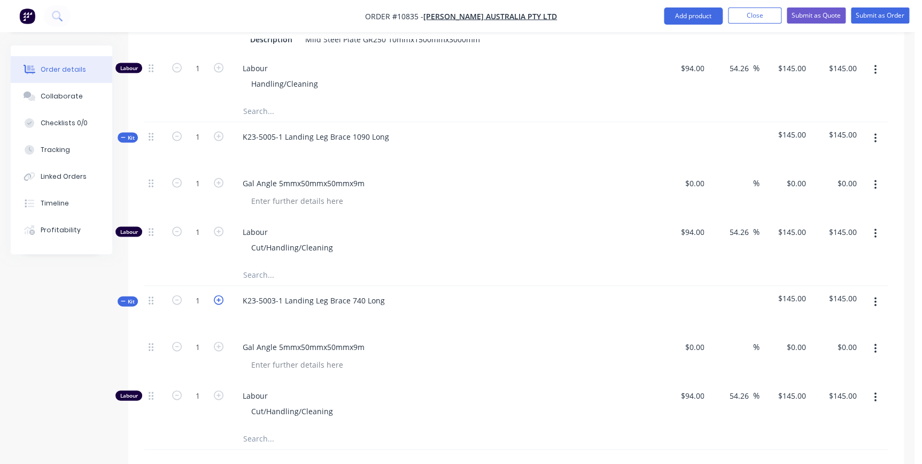
type input "2"
type input "$290.00"
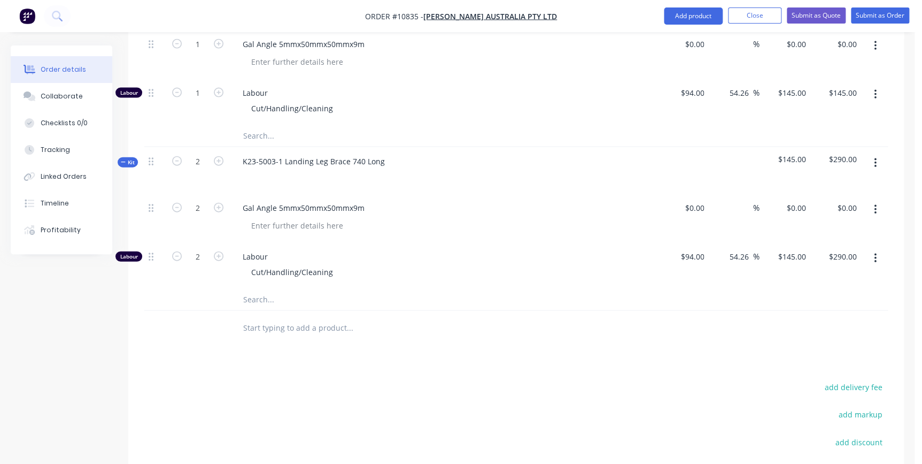
scroll to position [1145, 0]
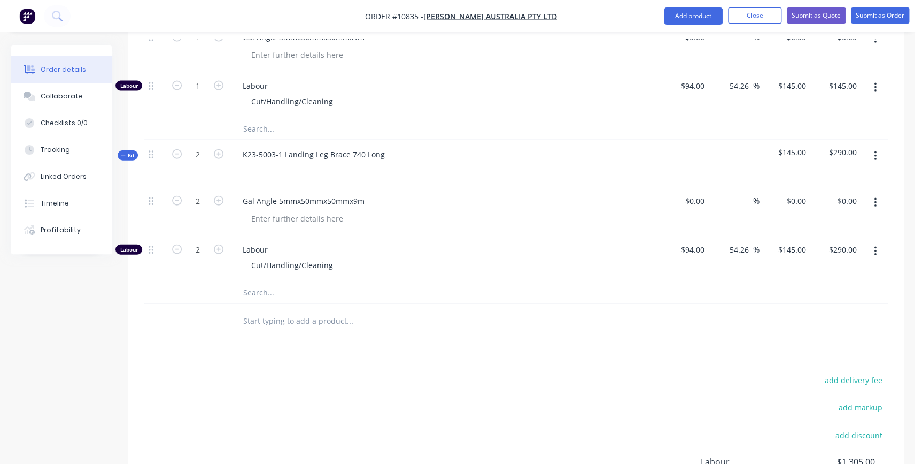
click at [873, 147] on button "button" at bounding box center [875, 156] width 25 height 19
drag, startPoint x: 855, startPoint y: 198, endPoint x: 567, endPoint y: 205, distance: 288.3
click at [854, 219] on div "Duplicate" at bounding box center [837, 227] width 82 height 16
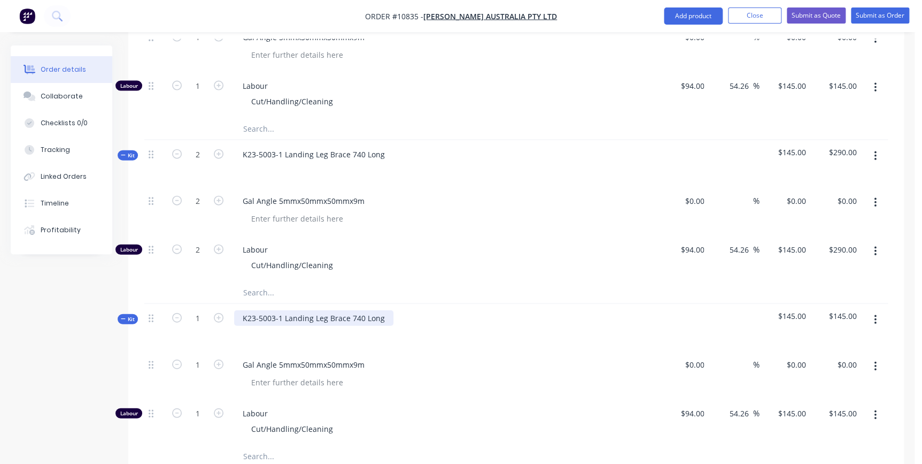
click at [274, 310] on div "K23-5003-1 Landing Leg Brace 740 Long" at bounding box center [313, 318] width 159 height 16
drag, startPoint x: 359, startPoint y: 286, endPoint x: 351, endPoint y: 281, distance: 8.9
click at [351, 310] on div "K23-5004-1 Landing Leg Brace 740 Long" at bounding box center [313, 318] width 159 height 16
click at [198, 359] on div "1" at bounding box center [198, 374] width 64 height 49
click at [218, 313] on icon "button" at bounding box center [219, 318] width 10 height 10
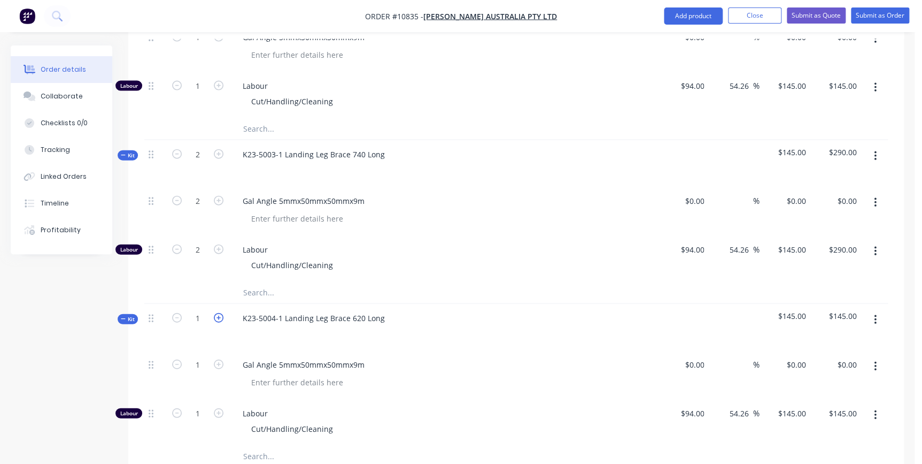
type input "2"
type input "$290.00"
click at [512, 357] on div "Gal Angle 5mmx50mmx50mmx9m" at bounding box center [443, 365] width 419 height 16
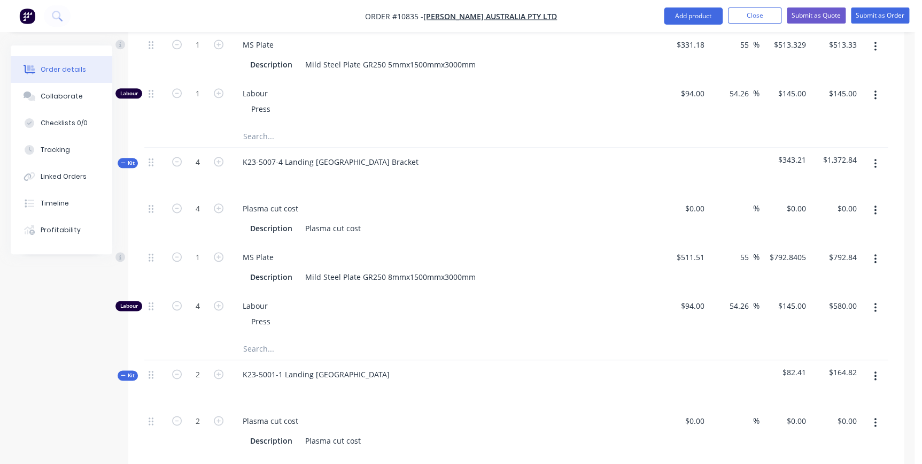
scroll to position [583, 0]
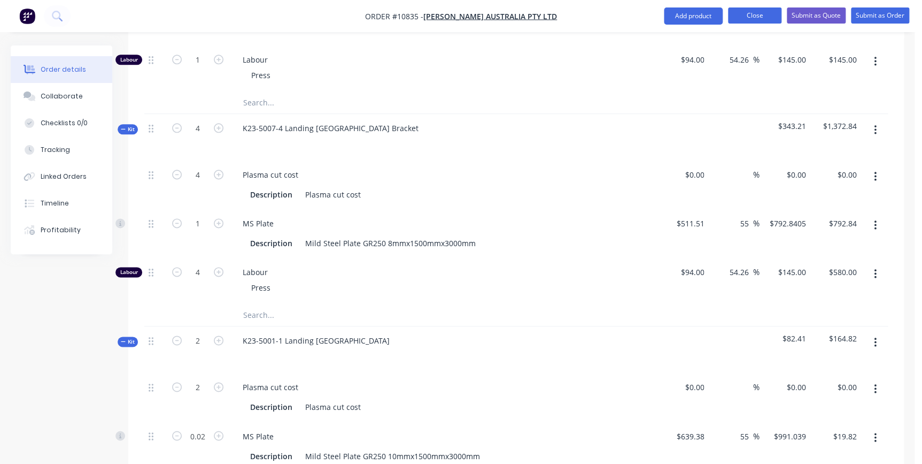
click at [753, 11] on button "Close" at bounding box center [754, 15] width 53 height 16
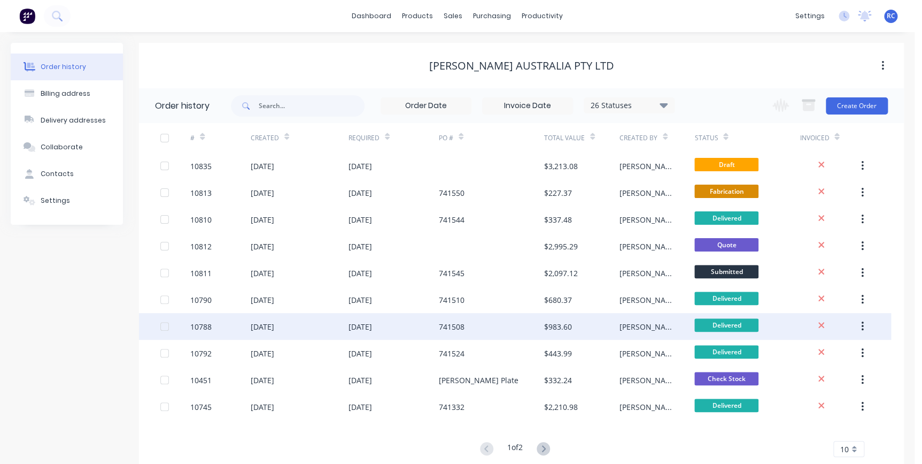
scroll to position [27, 0]
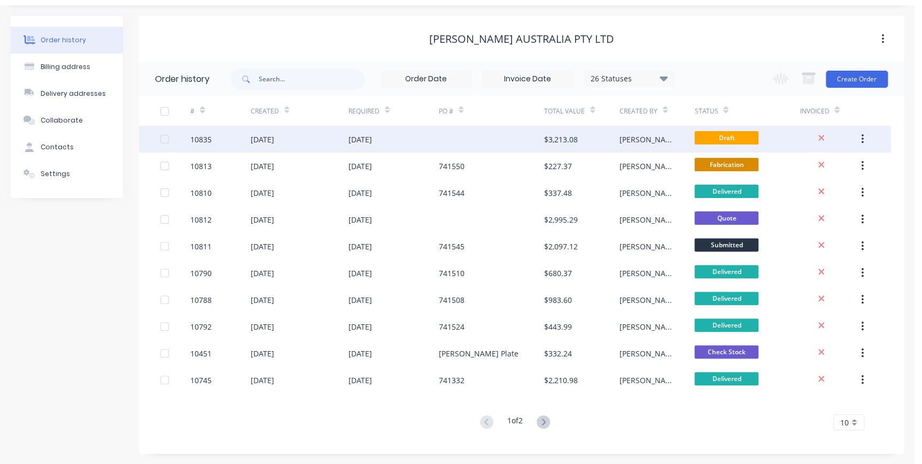
click at [321, 133] on div "08 Oct 2025" at bounding box center [300, 139] width 98 height 27
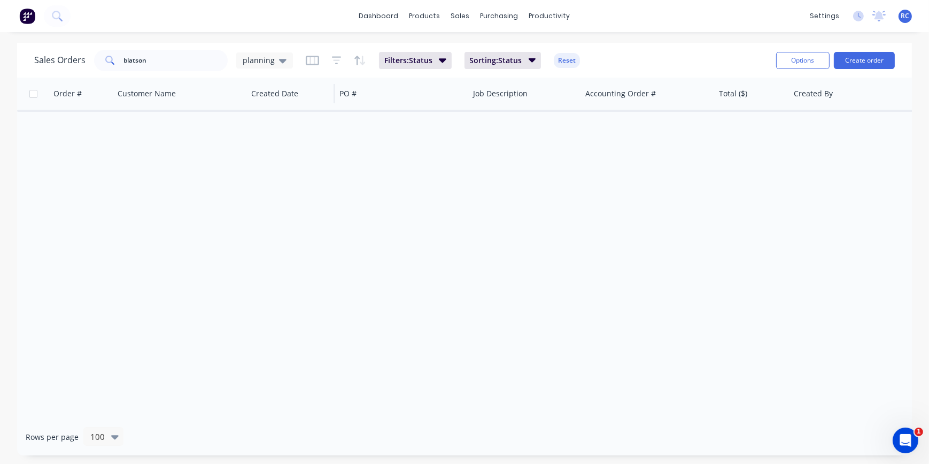
drag, startPoint x: 282, startPoint y: 67, endPoint x: 278, endPoint y: 77, distance: 10.5
click at [282, 67] on div "planning" at bounding box center [264, 60] width 57 height 16
click at [249, 198] on button "all jobs" at bounding box center [301, 194] width 122 height 12
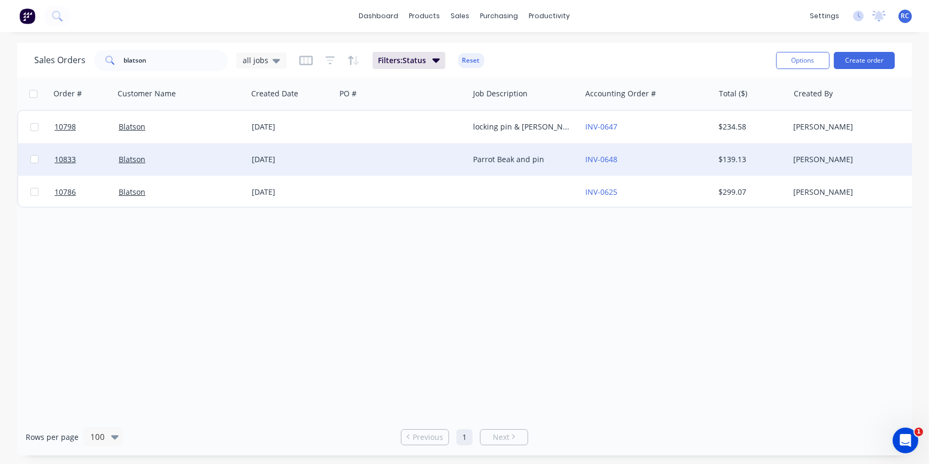
click at [147, 160] on div "Blatson" at bounding box center [178, 159] width 119 height 11
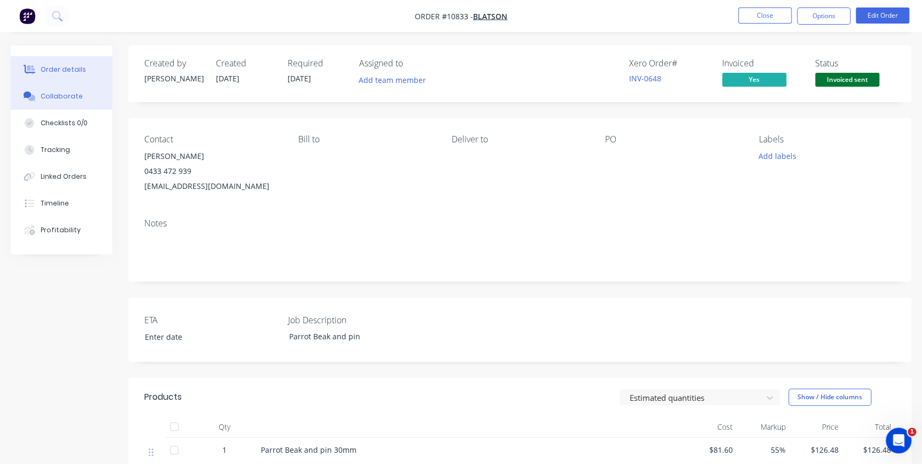
click at [37, 96] on button "Collaborate" at bounding box center [62, 96] width 102 height 27
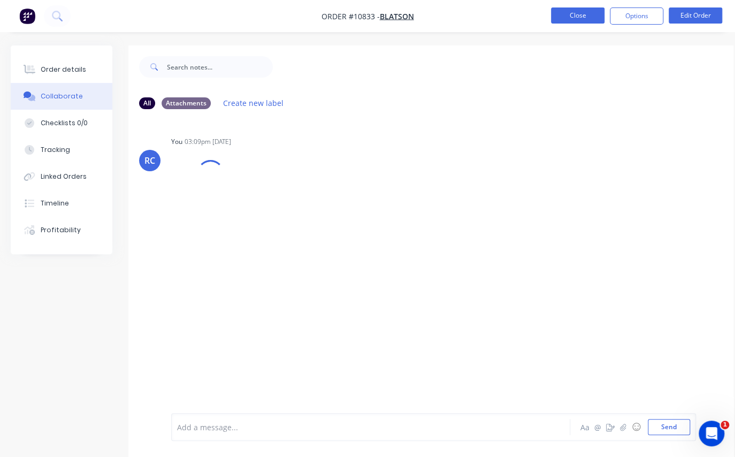
click at [569, 14] on button "Close" at bounding box center [577, 15] width 53 height 16
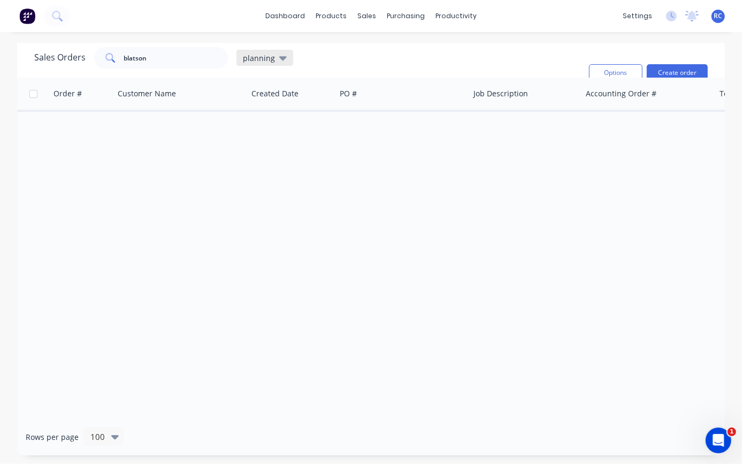
click at [279, 64] on icon at bounding box center [282, 58] width 7 height 12
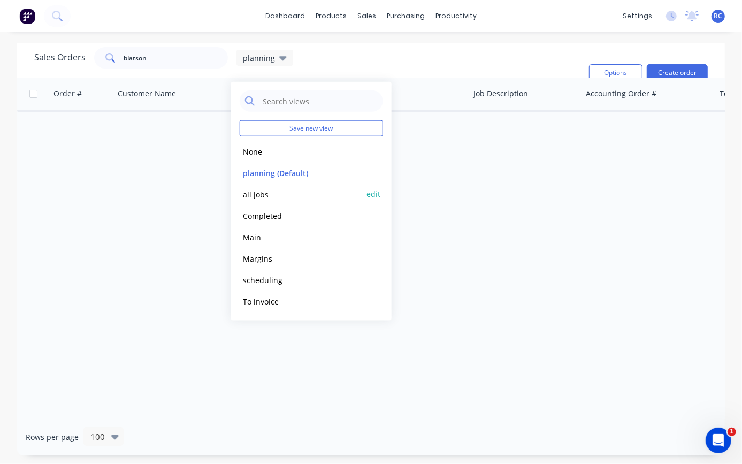
click at [265, 192] on button "all jobs" at bounding box center [301, 194] width 122 height 12
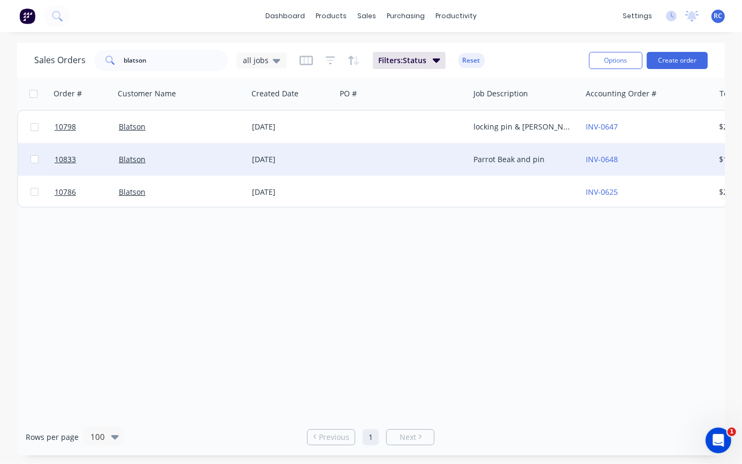
click at [155, 150] on div "Blatson" at bounding box center [180, 159] width 133 height 32
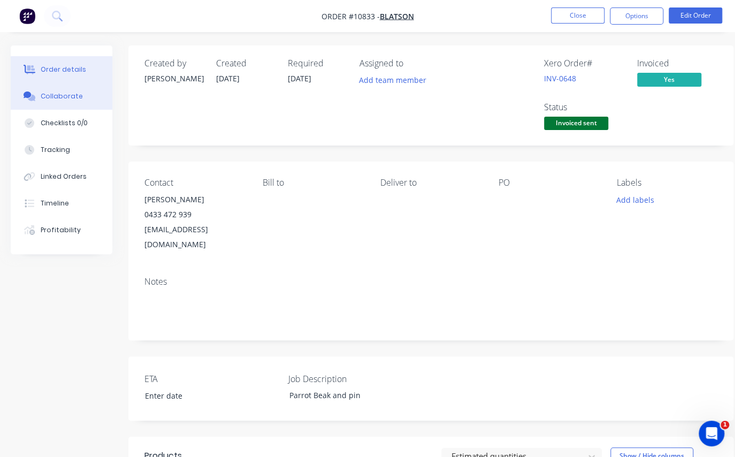
click at [55, 98] on div "Collaborate" at bounding box center [62, 96] width 42 height 10
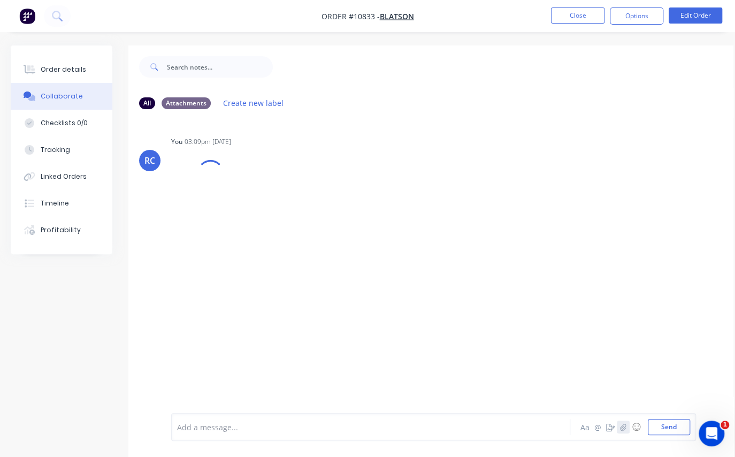
click at [624, 428] on icon "button" at bounding box center [623, 426] width 6 height 7
click at [672, 427] on button "Send" at bounding box center [668, 427] width 42 height 16
click at [428, 191] on div "You 03:09pm 08/10/25 IMG_PNODJMKSMDU_1.png Labels Download Delete" at bounding box center [337, 178] width 333 height 88
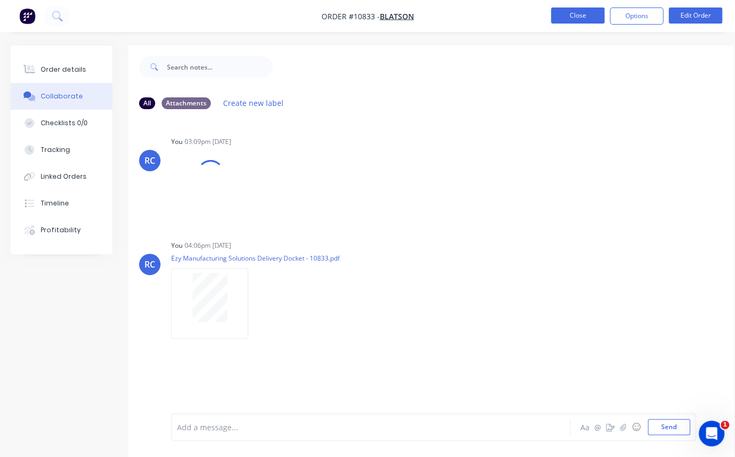
click at [569, 20] on button "Close" at bounding box center [577, 15] width 53 height 16
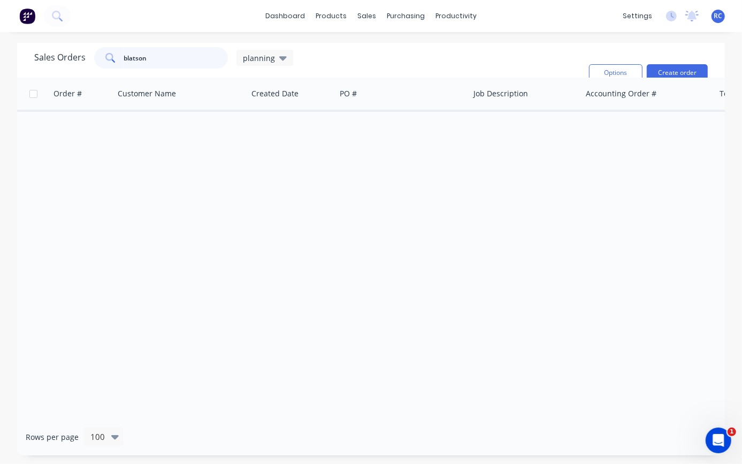
click at [174, 61] on input "blatson" at bounding box center [176, 57] width 104 height 21
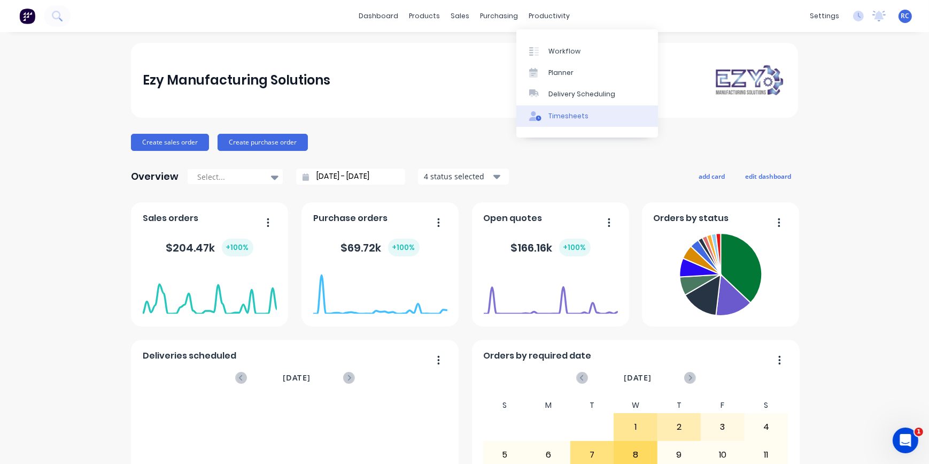
click at [572, 116] on div "Timesheets" at bounding box center [569, 116] width 40 height 10
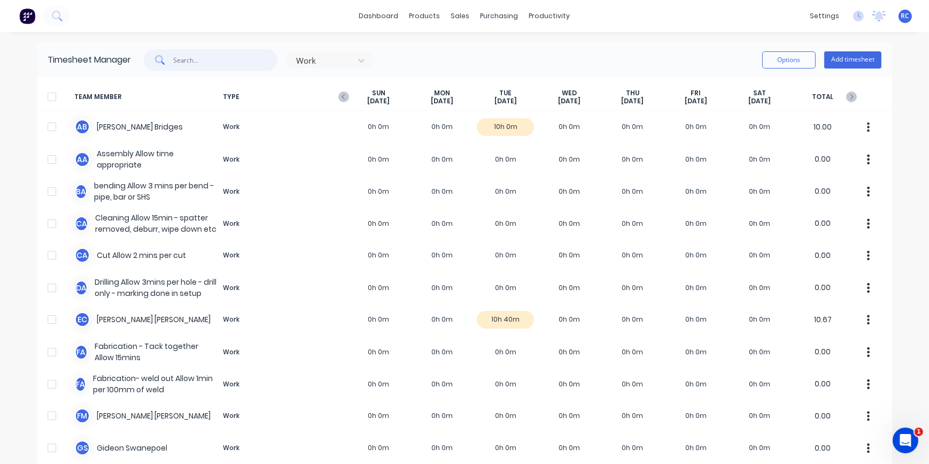
click at [187, 58] on input "text" at bounding box center [226, 59] width 104 height 21
type input "zehan"
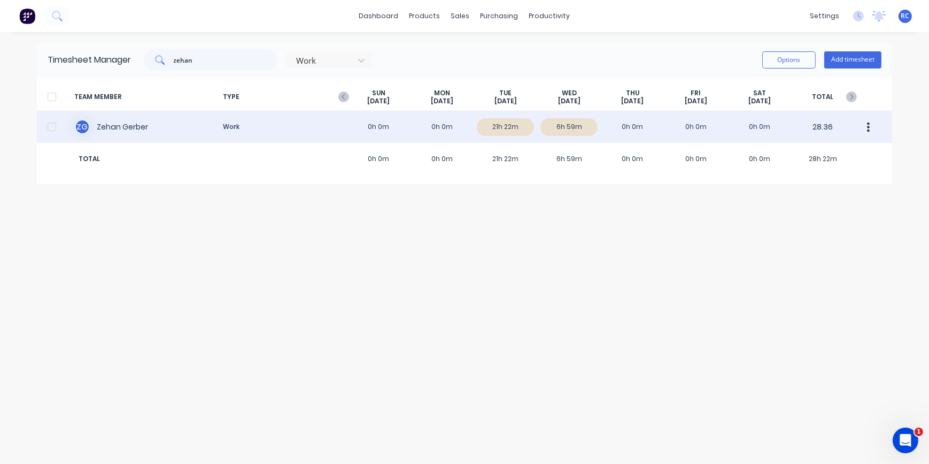
click at [245, 133] on div "Z G [PERSON_NAME] Work 0h 0m 0h 0m 21h 22m 6h 59m 0h 0m 0h 0m 0h 0m 28.36" at bounding box center [464, 127] width 855 height 32
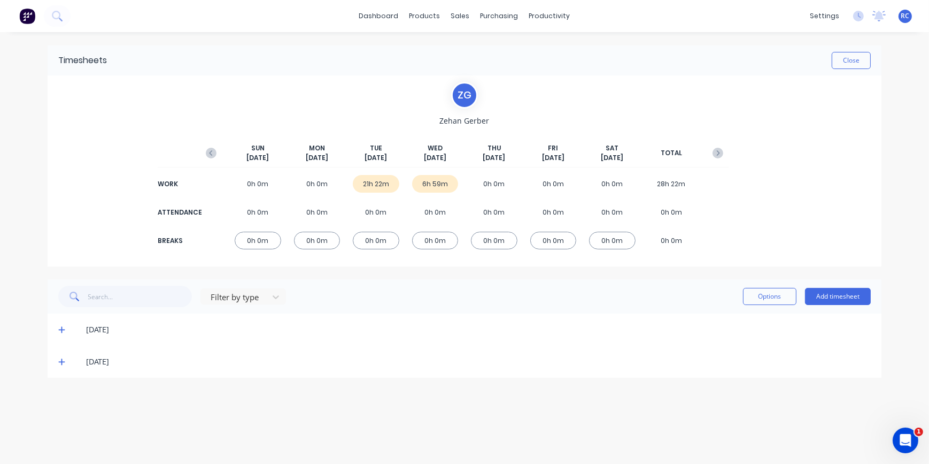
click at [66, 360] on span at bounding box center [63, 361] width 11 height 11
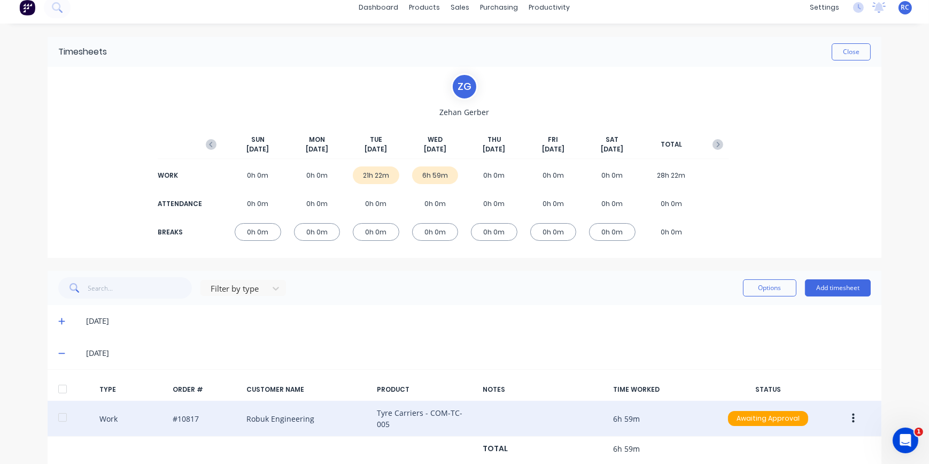
scroll to position [32, 0]
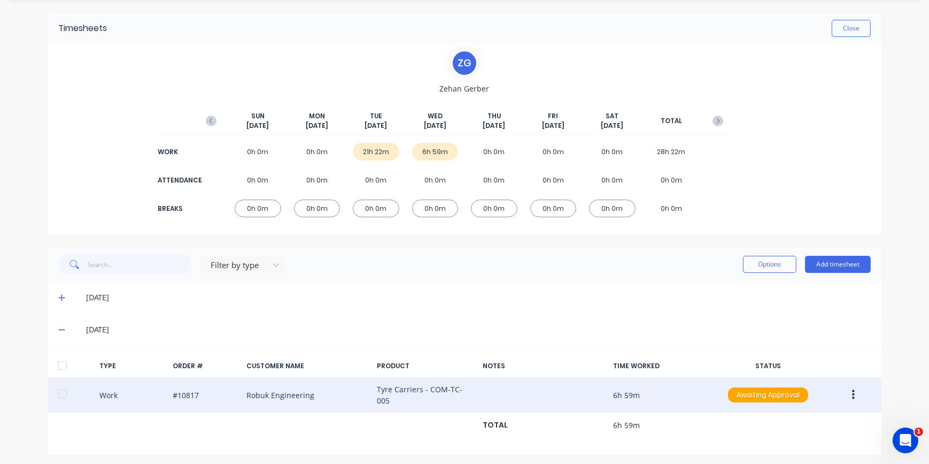
click at [852, 391] on icon "button" at bounding box center [853, 395] width 3 height 10
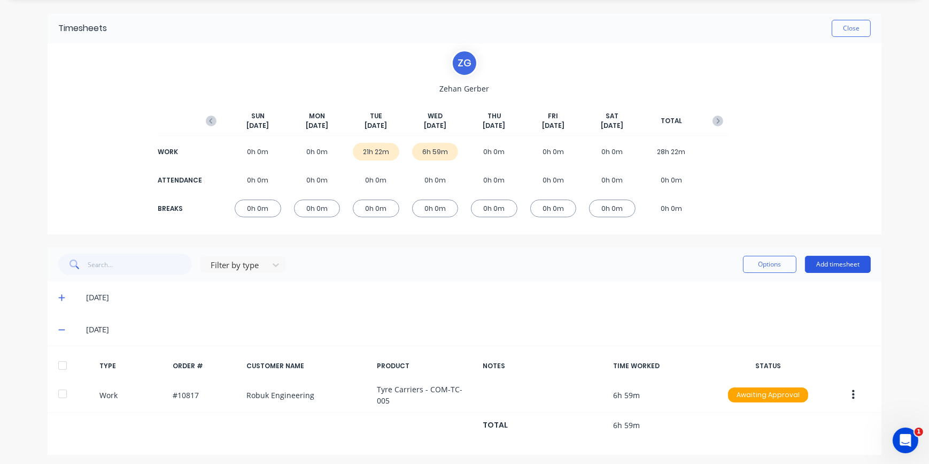
click at [827, 262] on button "Add timesheet" at bounding box center [838, 264] width 66 height 17
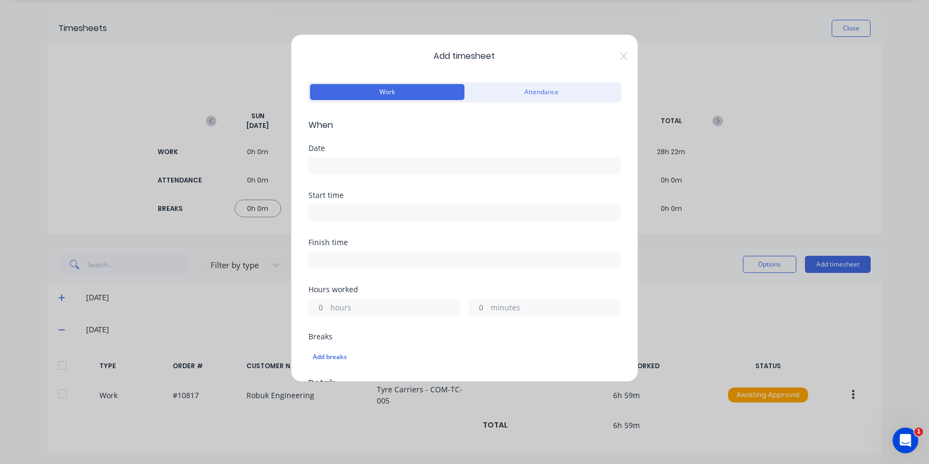
click at [340, 168] on input at bounding box center [464, 166] width 311 height 16
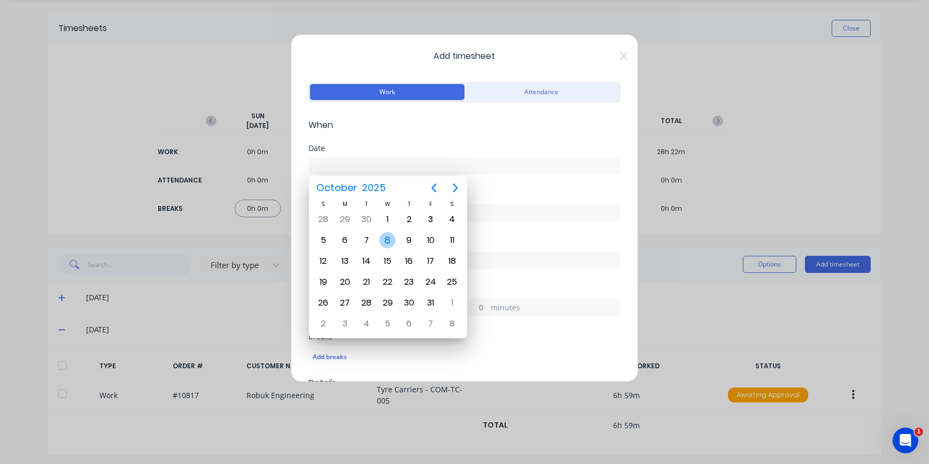
click at [386, 236] on div "8" at bounding box center [388, 240] width 16 height 16
type input "[DATE]"
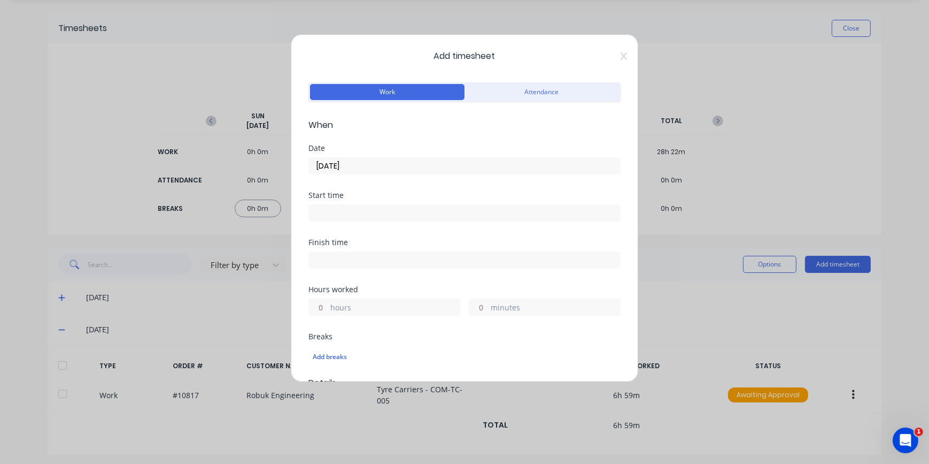
click at [319, 210] on input at bounding box center [464, 213] width 311 height 16
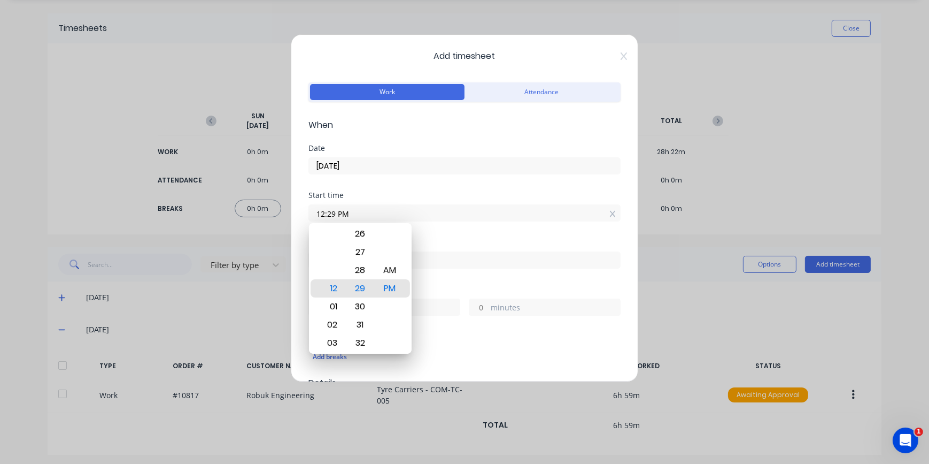
drag, startPoint x: 314, startPoint y: 210, endPoint x: 343, endPoint y: 222, distance: 31.4
click at [343, 221] on div "Start time 12:29 PM" at bounding box center [465, 214] width 312 height 47
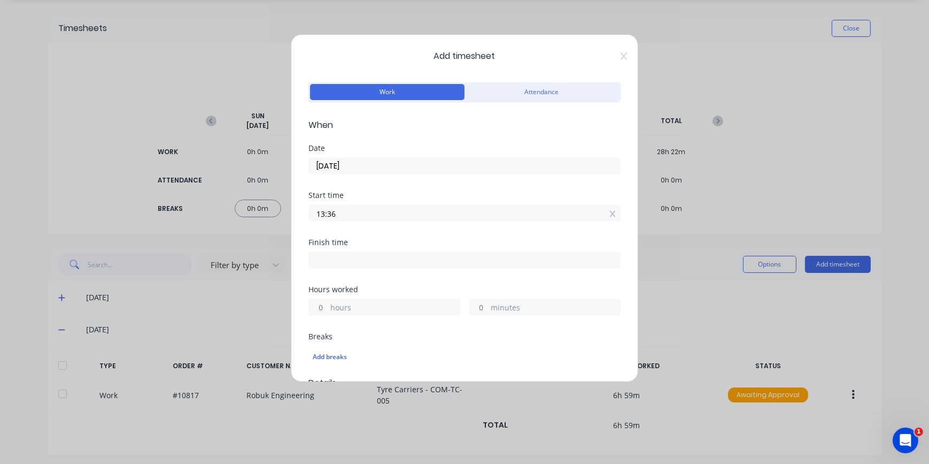
type input "01:36 PM"
click at [349, 258] on input at bounding box center [464, 260] width 311 height 16
type input "04:25 PM"
type input "2"
type input "49"
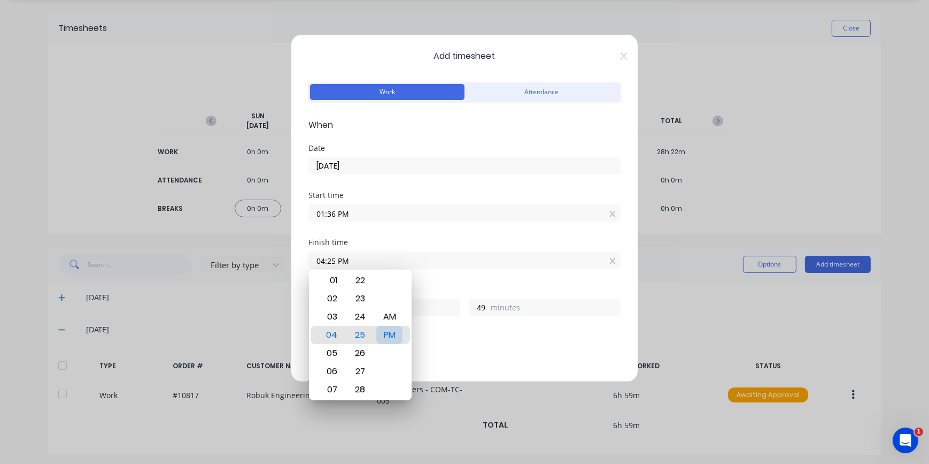
click at [381, 334] on div "PM" at bounding box center [389, 335] width 26 height 18
click at [364, 331] on div "25" at bounding box center [360, 335] width 26 height 18
click at [402, 331] on div "PM" at bounding box center [389, 335] width 26 height 18
click at [368, 333] on div "25" at bounding box center [360, 335] width 26 height 18
click at [449, 194] on div "Start time" at bounding box center [465, 194] width 312 height 7
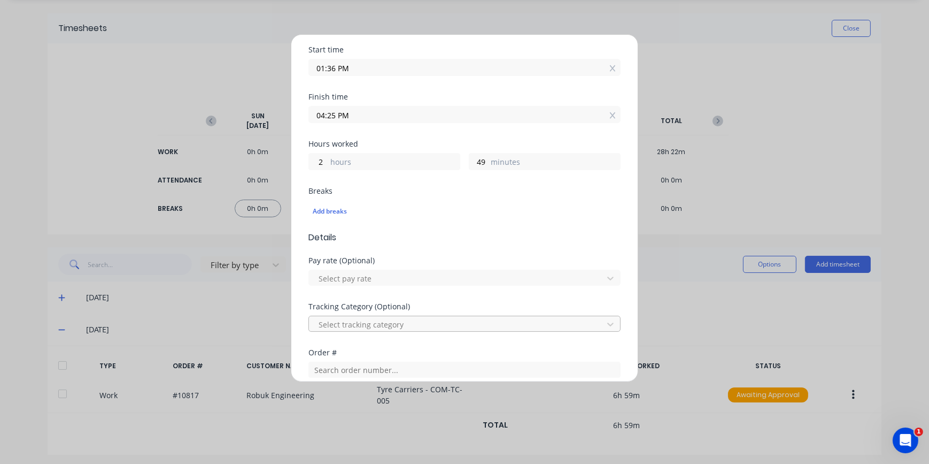
scroll to position [291, 0]
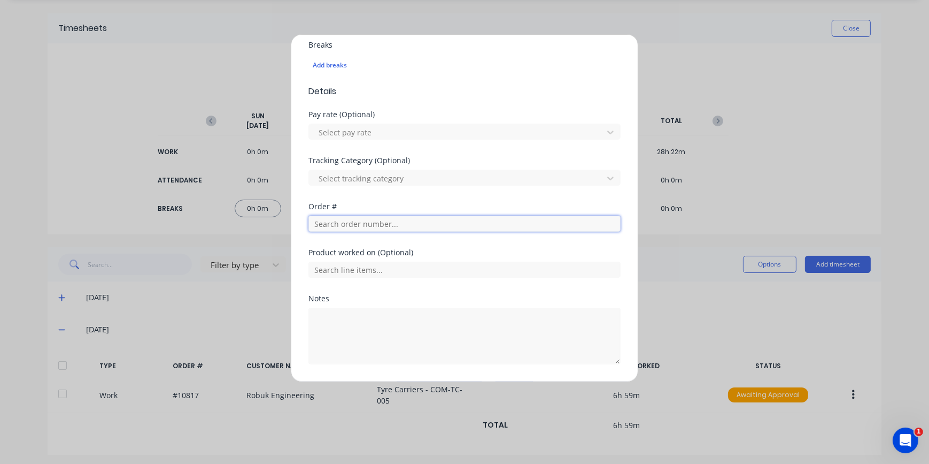
click at [334, 224] on input "text" at bounding box center [465, 223] width 312 height 16
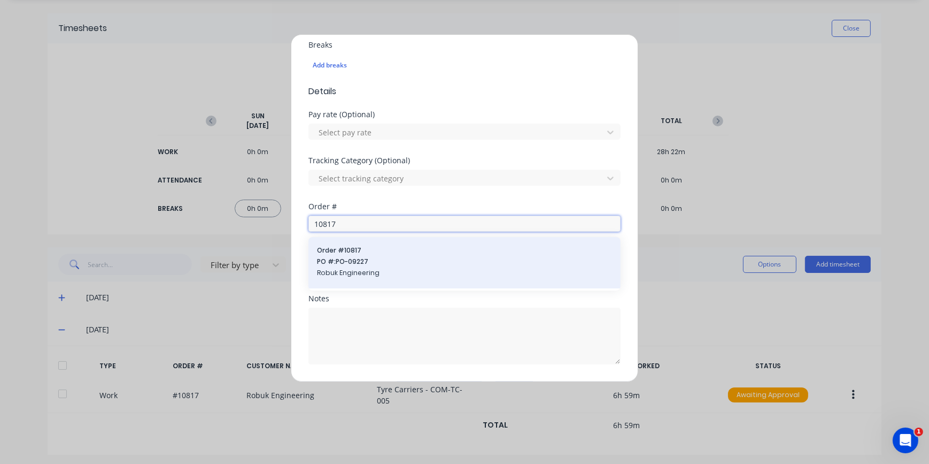
type input "10817"
click at [342, 261] on span "PO #: PO-09227" at bounding box center [464, 262] width 295 height 10
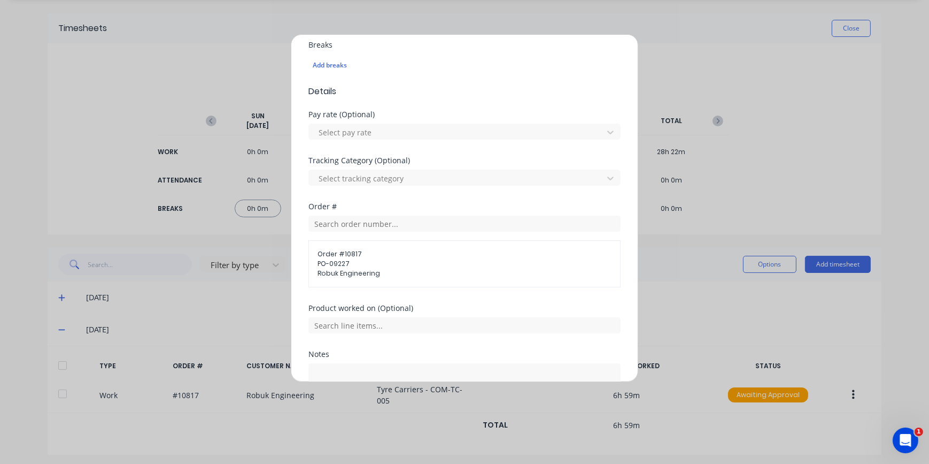
scroll to position [377, 0]
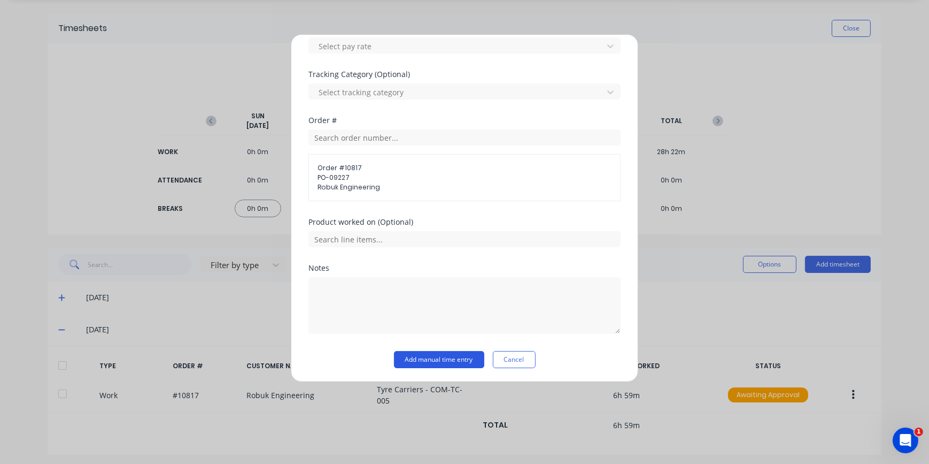
click at [428, 354] on button "Add manual time entry" at bounding box center [439, 359] width 90 height 17
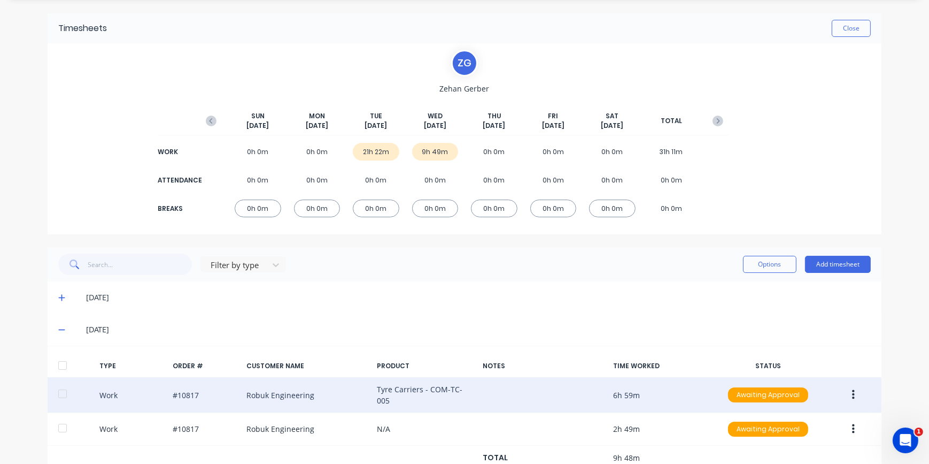
click at [453, 387] on div "Work #10817 Robuk Engineering Tyre Carriers - COM-TC-005 6h 59m Awaiting Approv…" at bounding box center [465, 395] width 834 height 36
click at [847, 397] on button "button" at bounding box center [853, 394] width 25 height 19
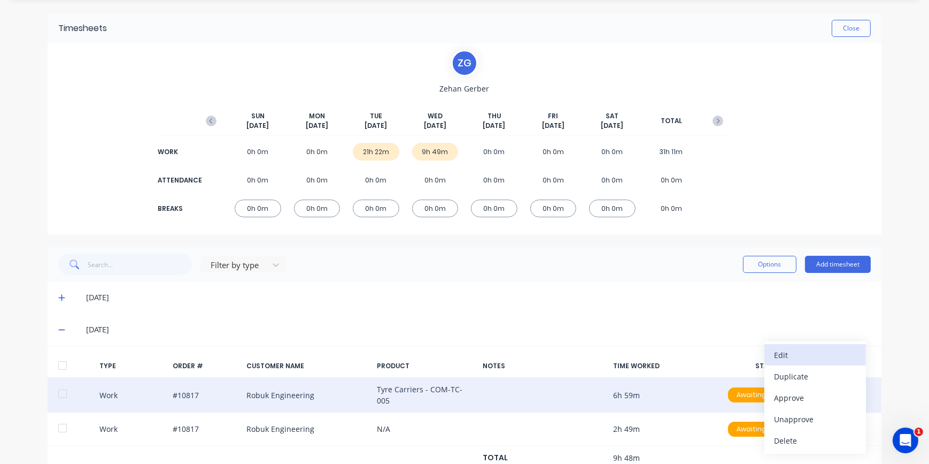
click at [789, 351] on div "Edit" at bounding box center [815, 355] width 82 height 16
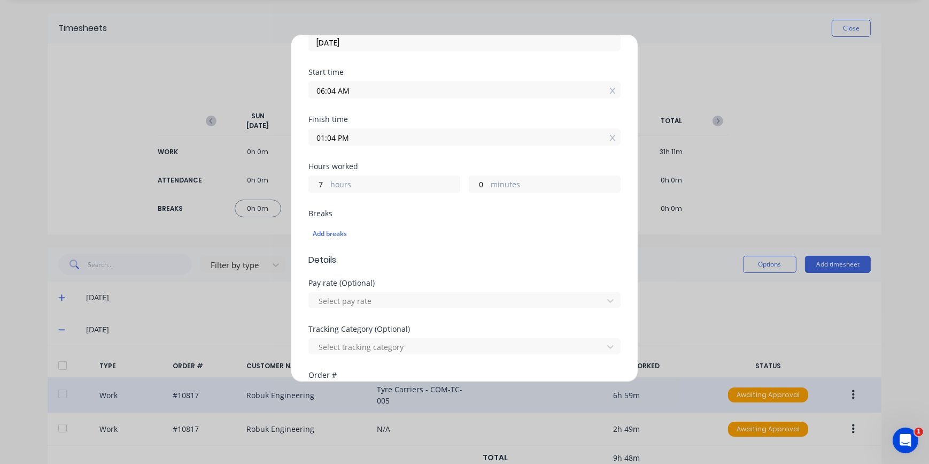
scroll to position [291, 0]
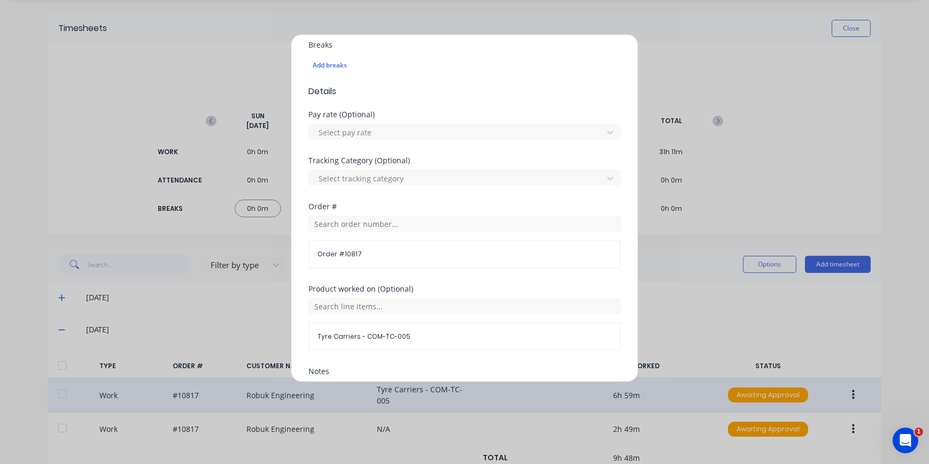
click at [711, 313] on div "Edit time tracking entry Work Attendance When Date [DATE] Start time 06:04 AM F…" at bounding box center [464, 232] width 929 height 464
click at [849, 87] on div "Edit time tracking entry Work Attendance When Date [DATE] Start time 06:04 AM F…" at bounding box center [464, 232] width 929 height 464
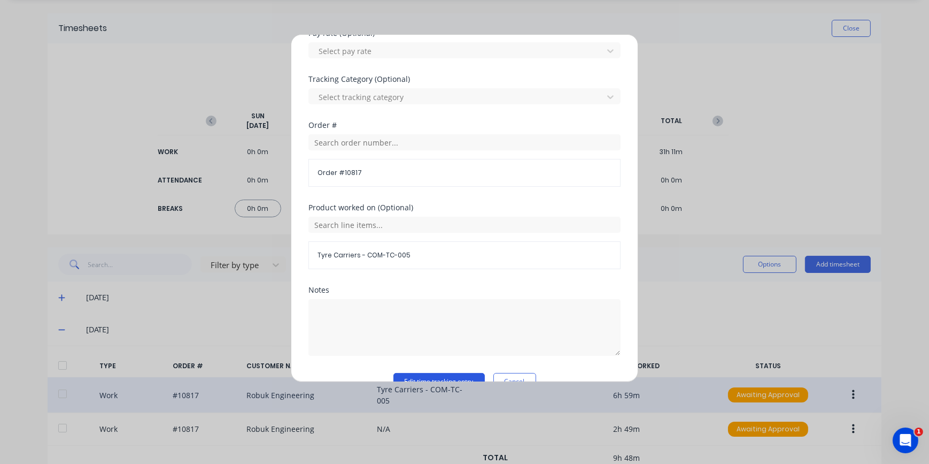
scroll to position [395, 0]
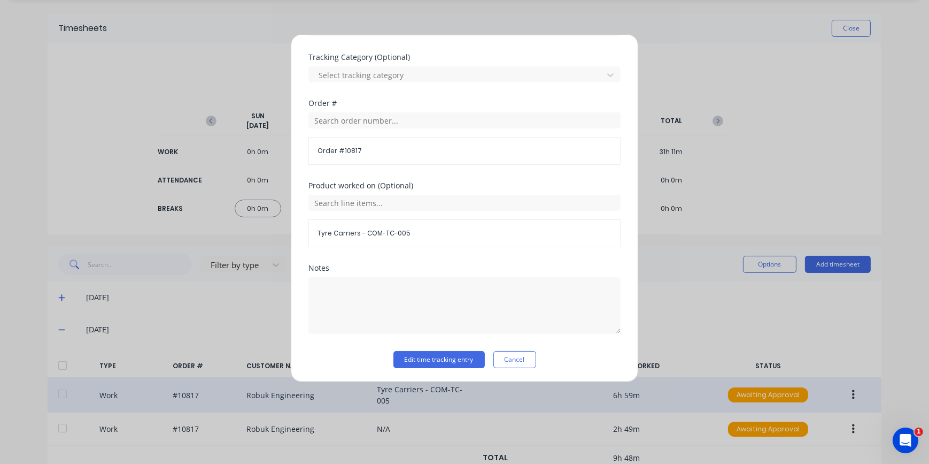
click at [533, 356] on div "Edit time tracking entry Cancel" at bounding box center [465, 359] width 312 height 17
click at [504, 361] on button "Cancel" at bounding box center [515, 359] width 43 height 17
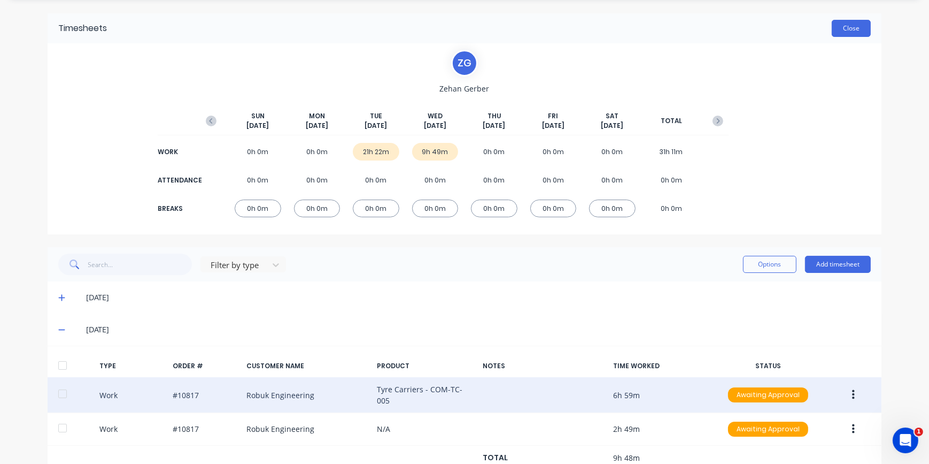
click at [854, 35] on button "Close" at bounding box center [851, 28] width 39 height 17
